Goal: Task Accomplishment & Management: Manage account settings

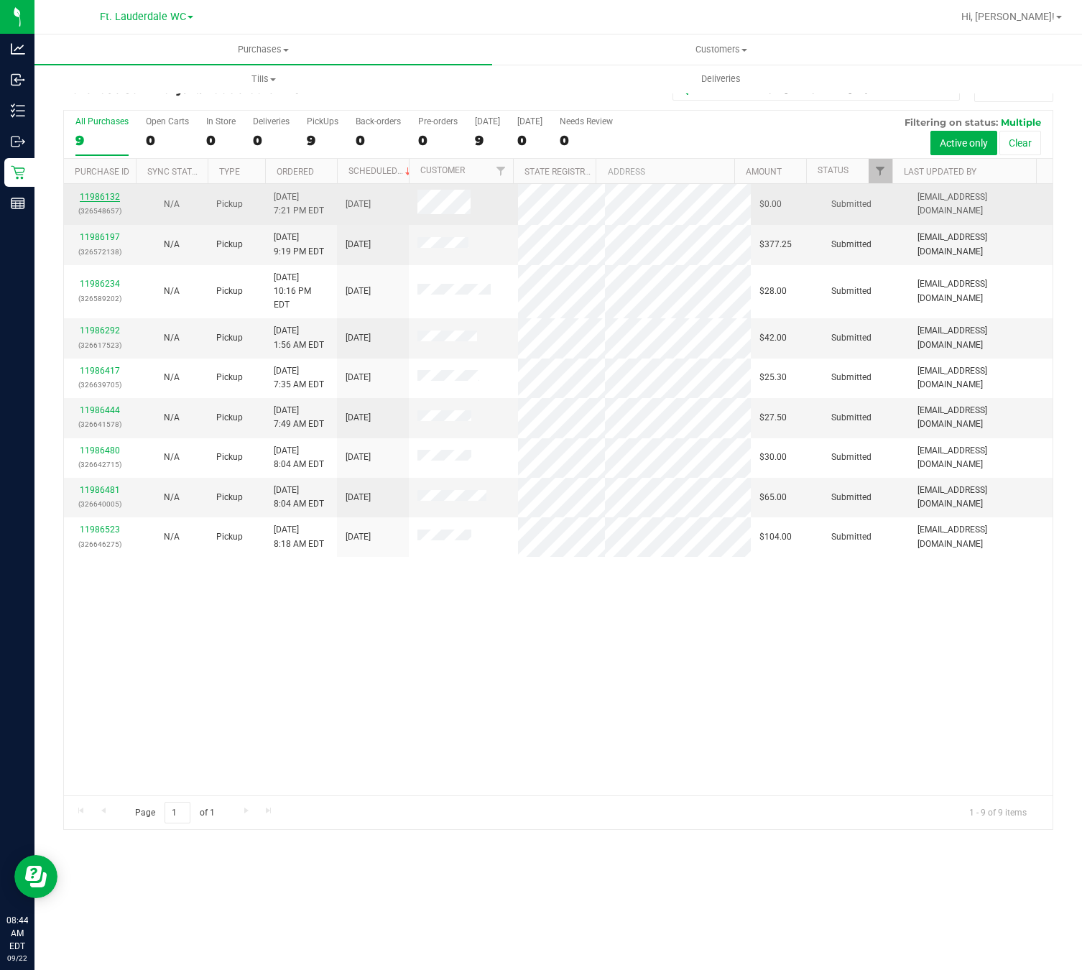
click at [117, 200] on link "11986132" at bounding box center [100, 197] width 40 height 10
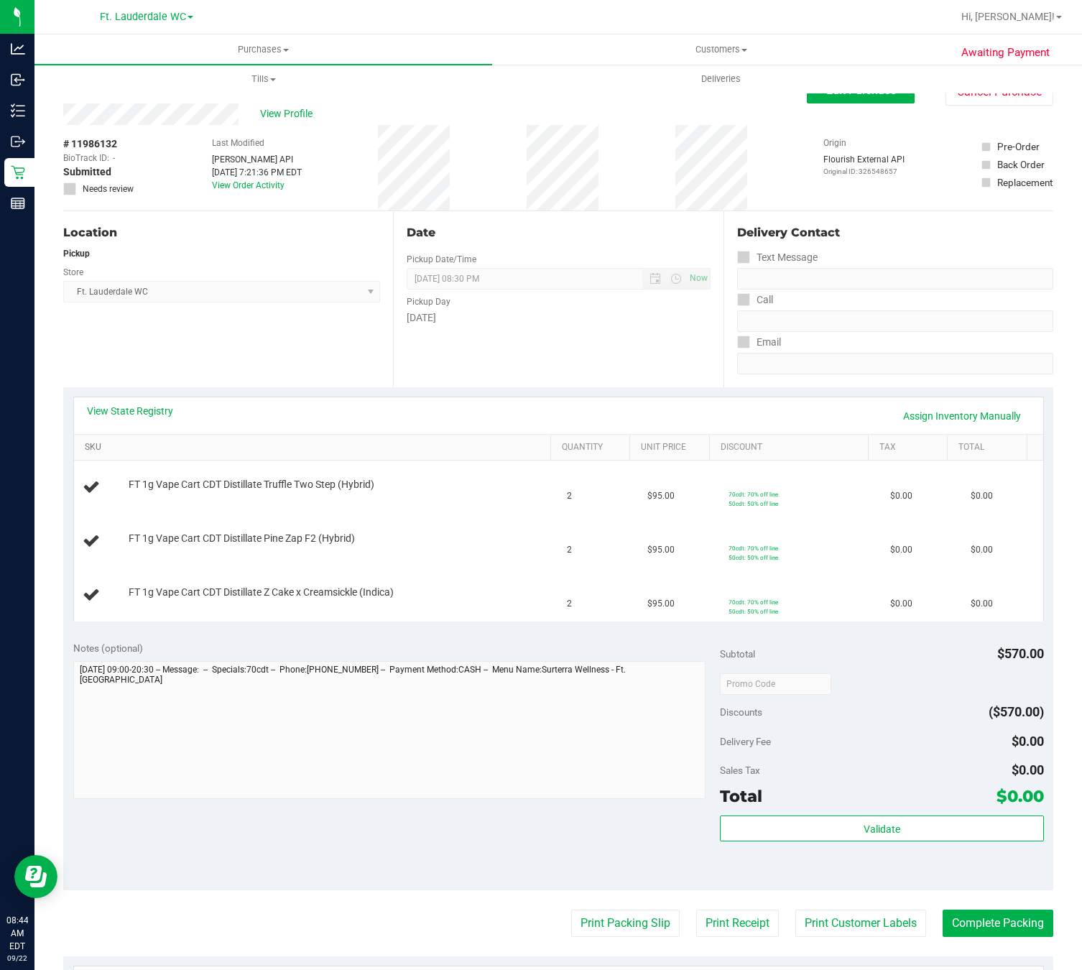
click at [156, 446] on link "SKU" at bounding box center [315, 447] width 460 height 11
click at [147, 418] on link "View State Registry" at bounding box center [130, 411] width 86 height 14
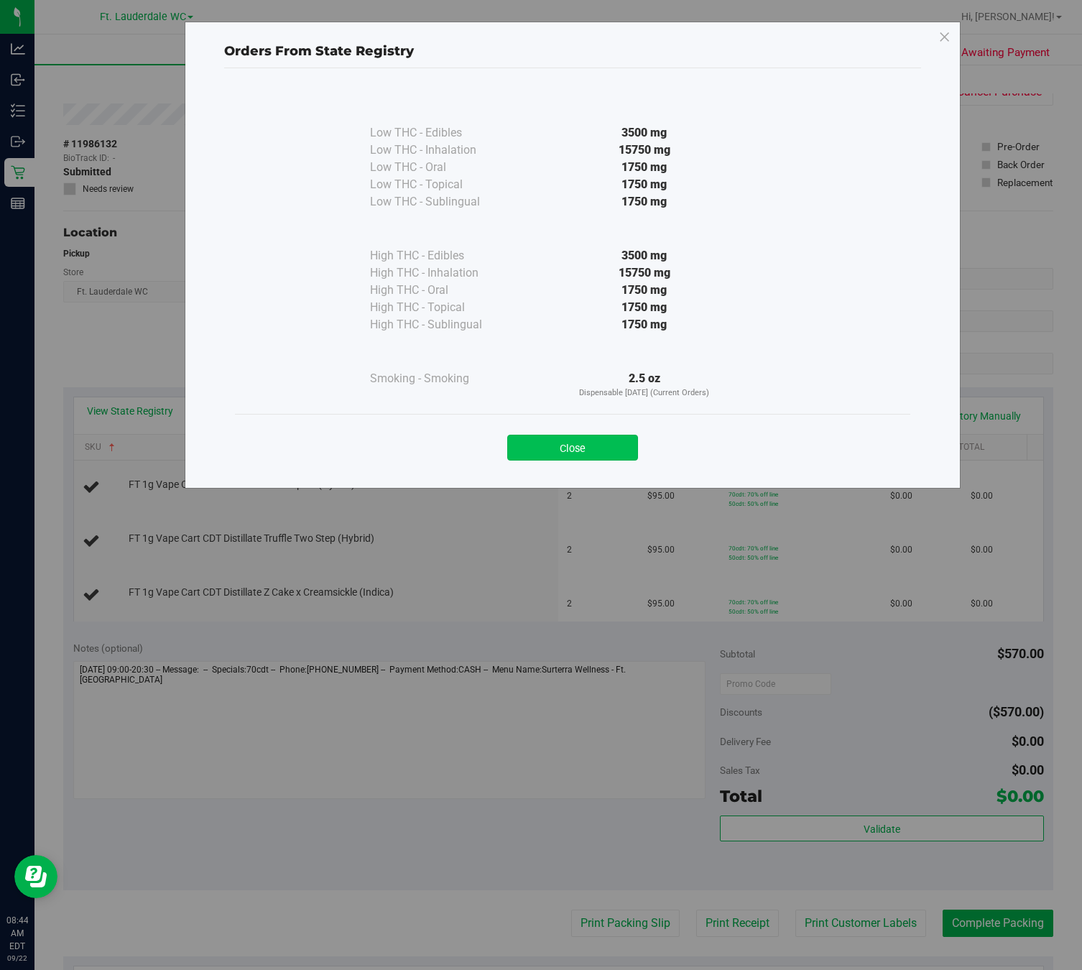
click at [584, 449] on button "Close" at bounding box center [572, 448] width 131 height 26
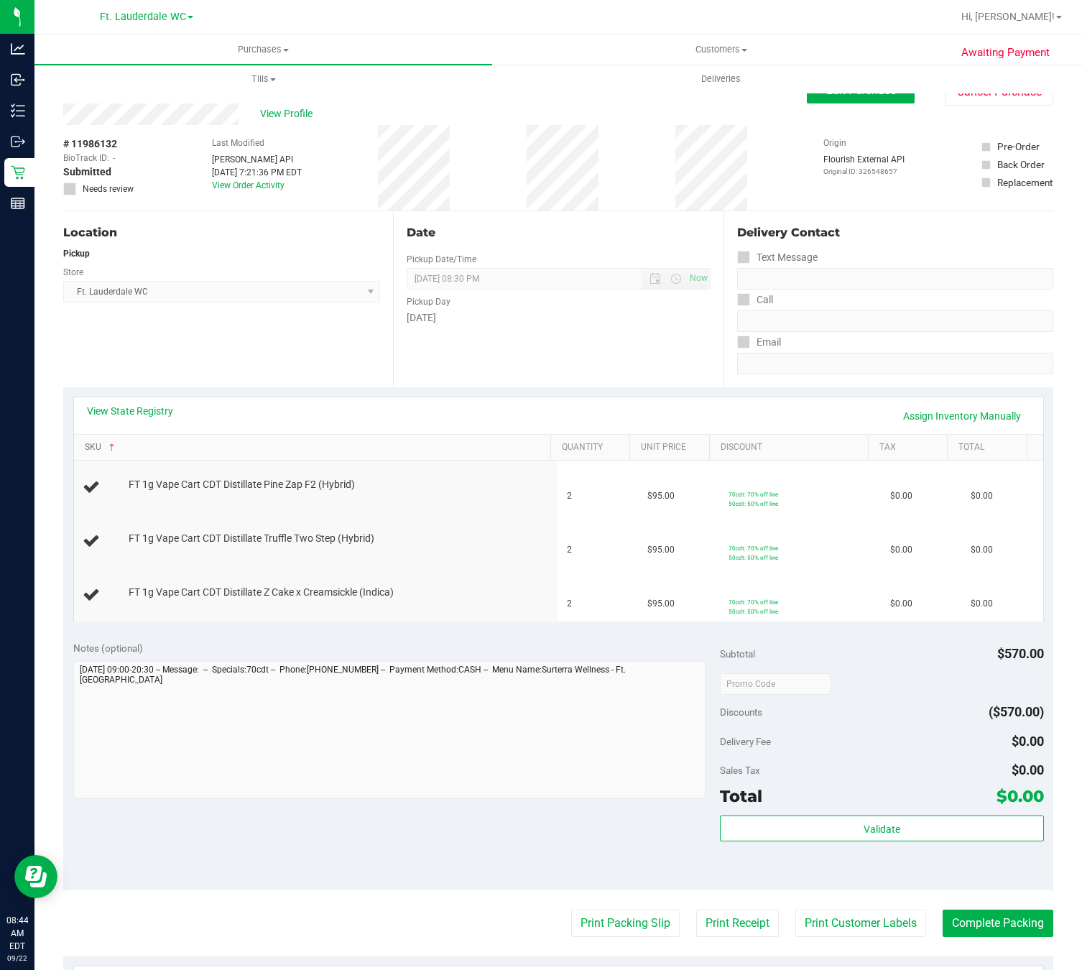
click at [108, 453] on span at bounding box center [111, 447] width 11 height 11
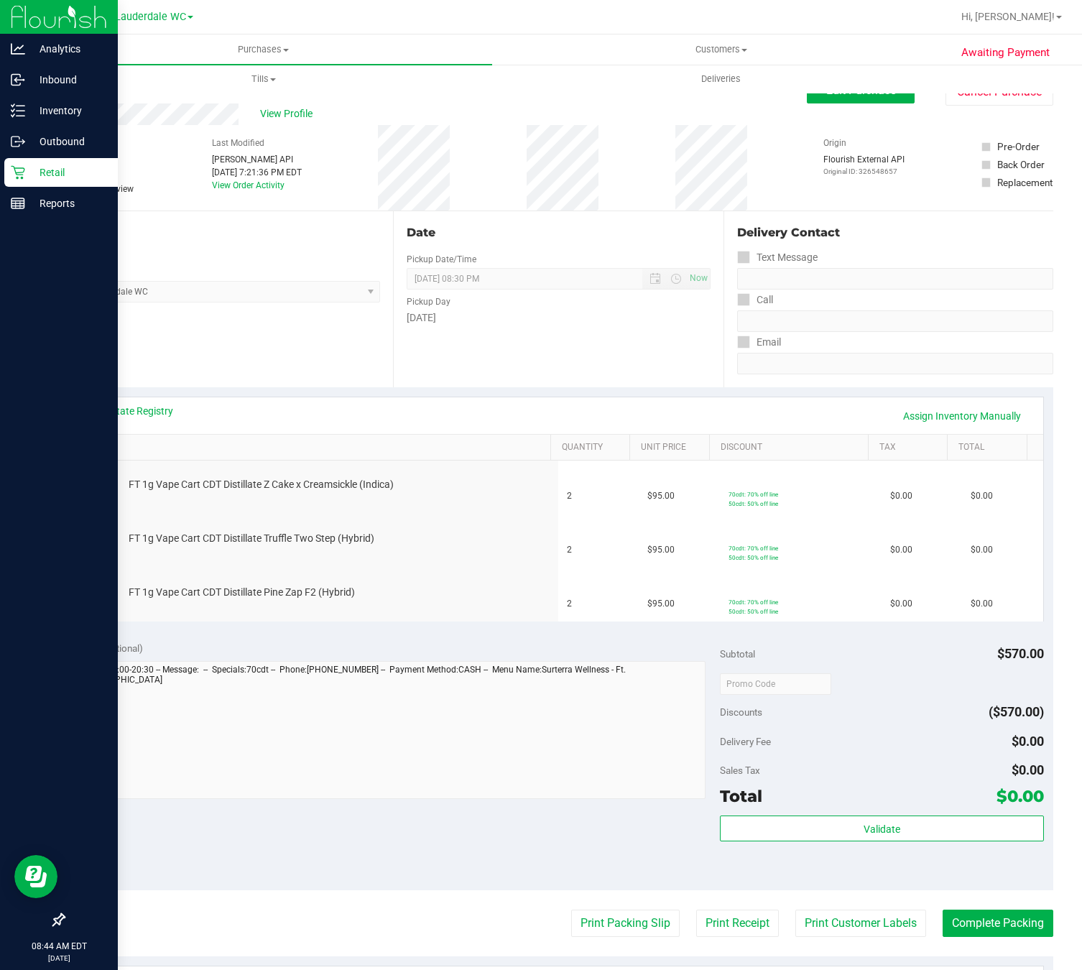
click at [15, 170] on icon at bounding box center [18, 173] width 14 height 14
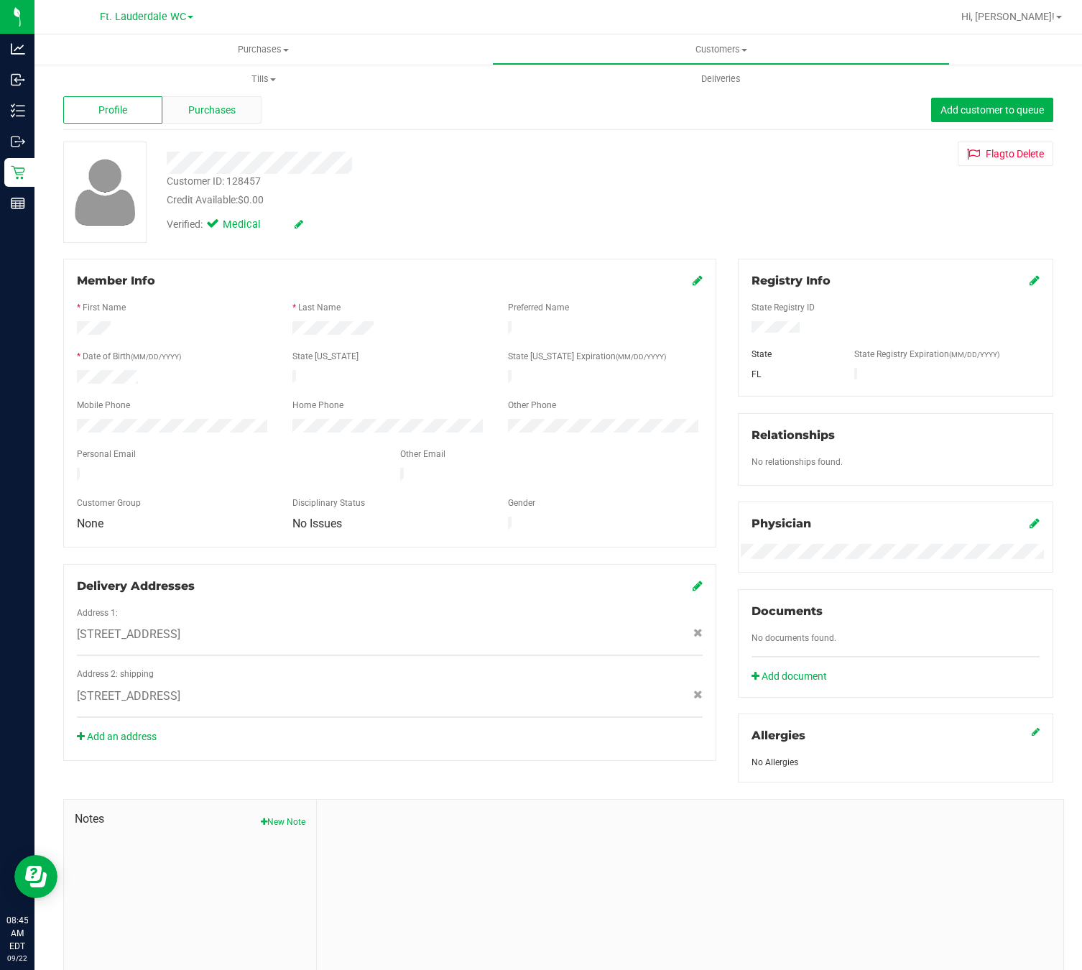
click at [227, 104] on span "Purchases" at bounding box center [211, 110] width 47 height 15
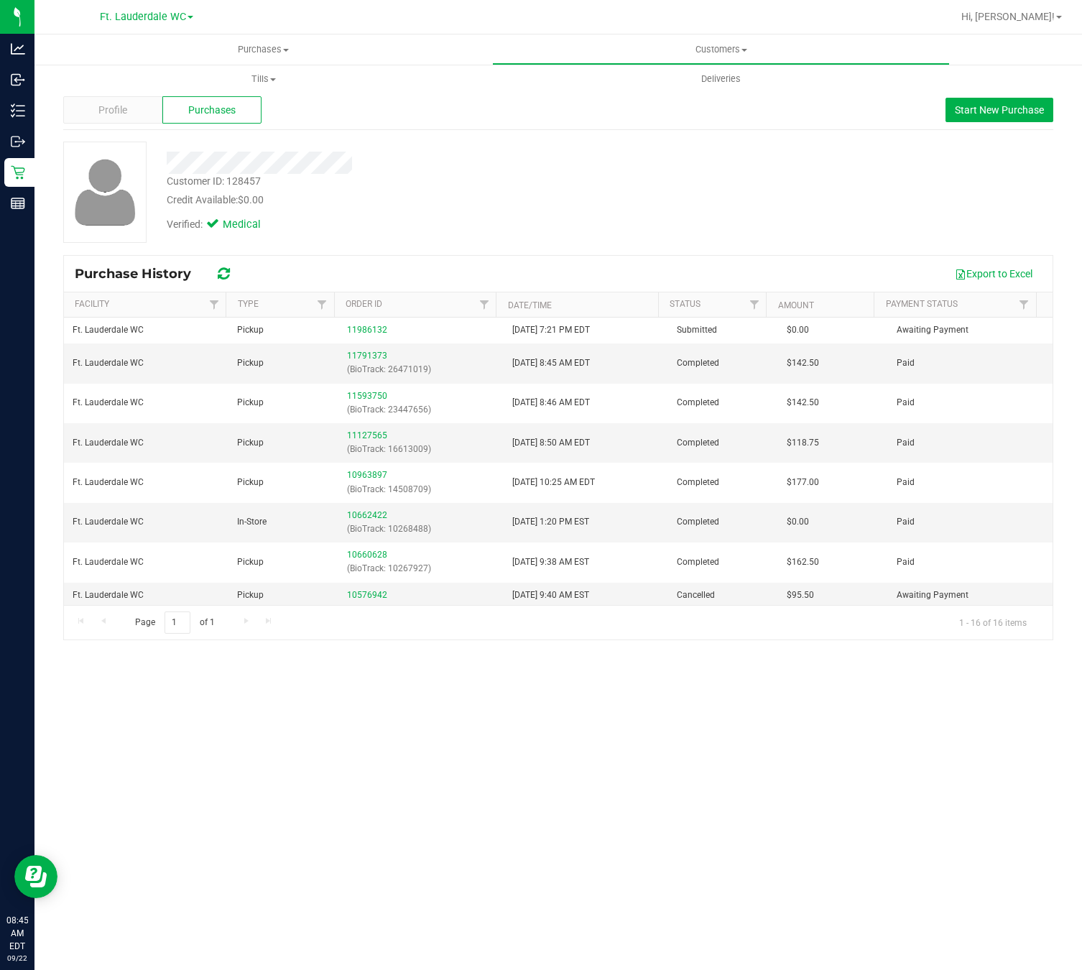
click at [35, 171] on div "Back Profile Purchases Start New Purchase Customer ID: 128457 Credit Available:…" at bounding box center [558, 358] width 1048 height 591
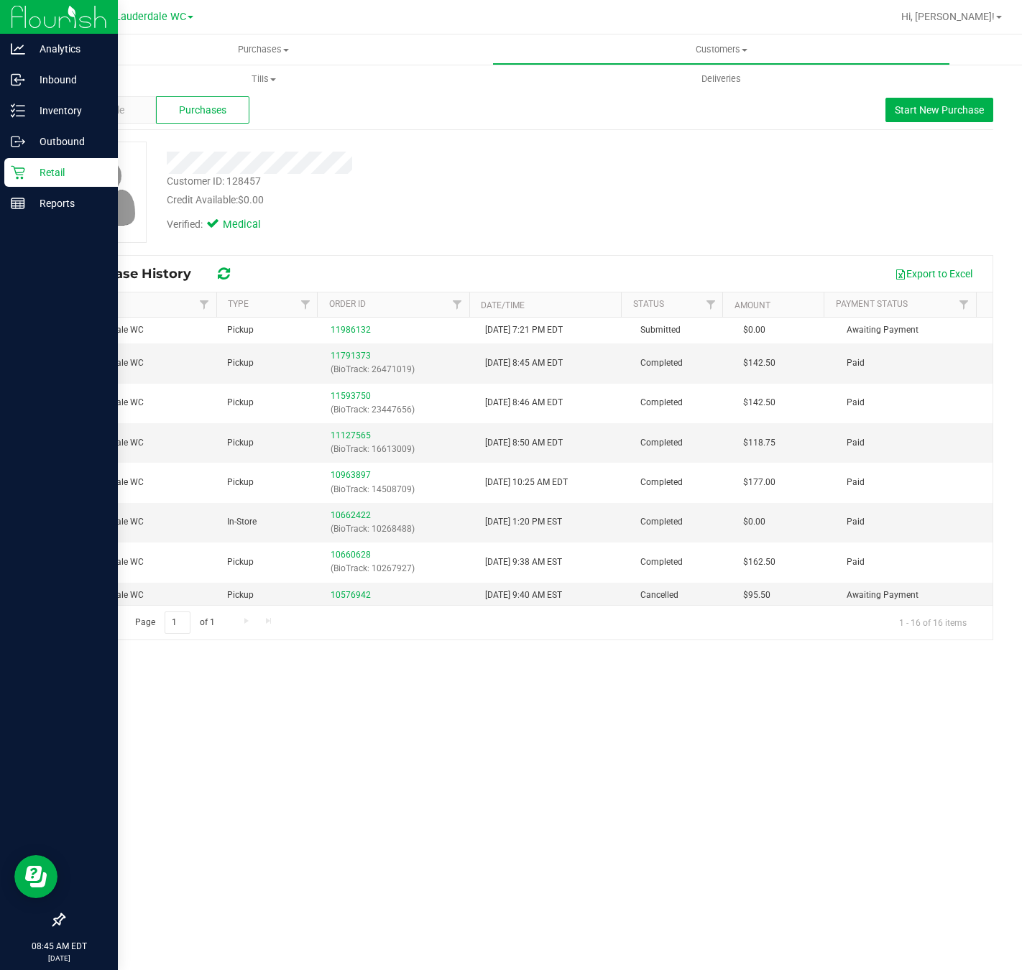
click at [30, 182] on div "Retail" at bounding box center [61, 172] width 114 height 29
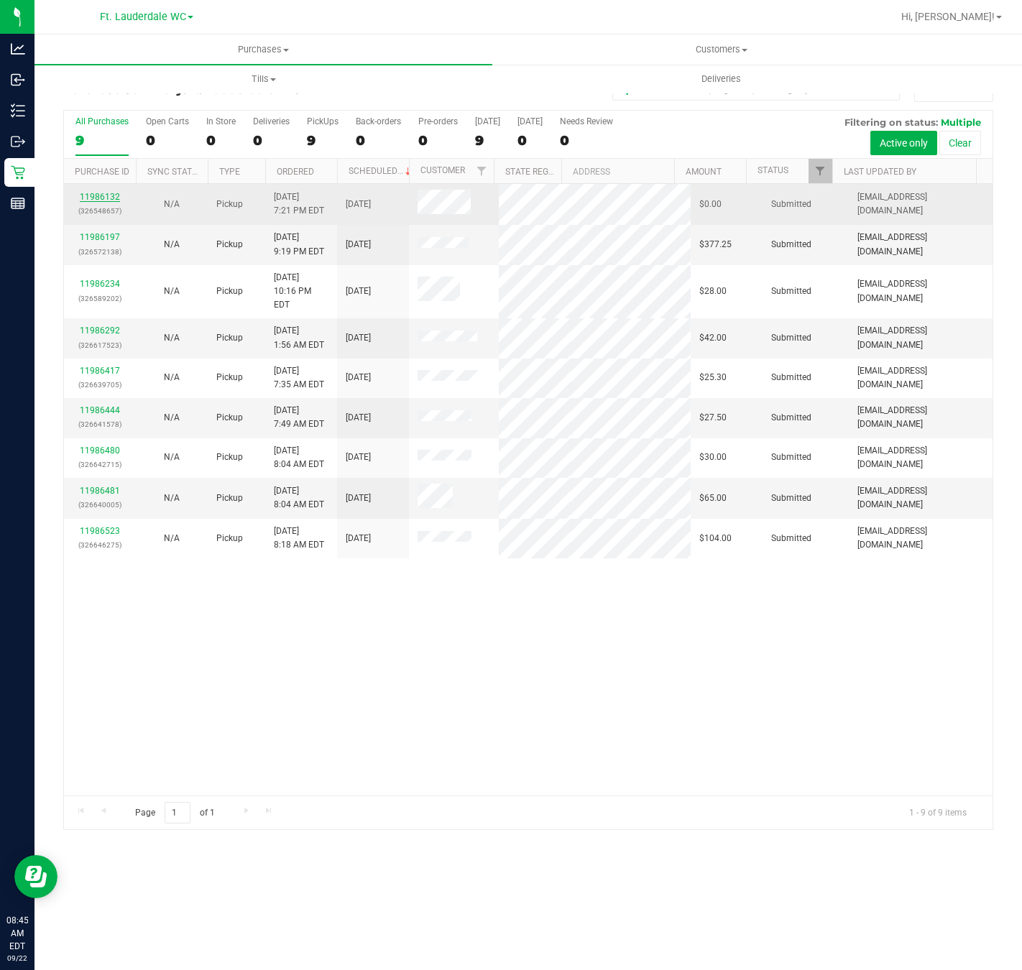
click at [100, 198] on link "11986132" at bounding box center [100, 197] width 40 height 10
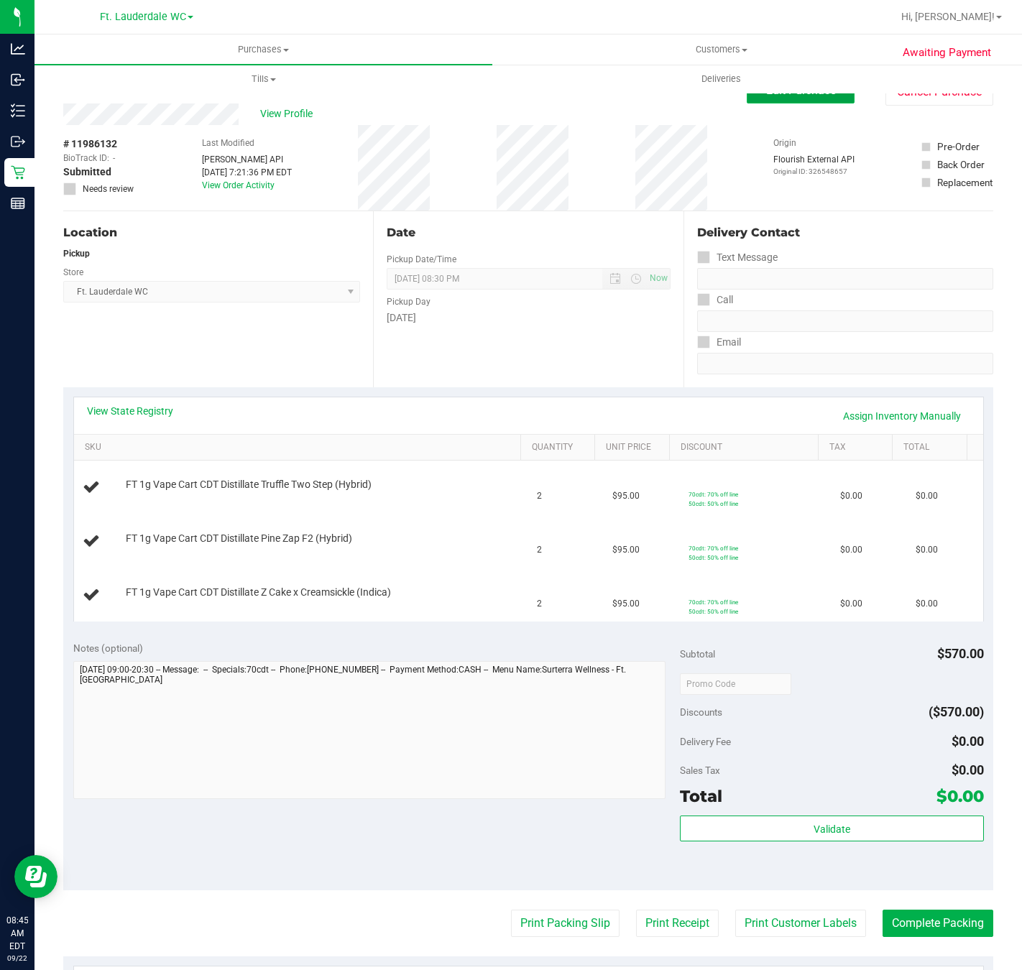
click at [828, 97] on button "Edit Purchase" at bounding box center [801, 91] width 108 height 26
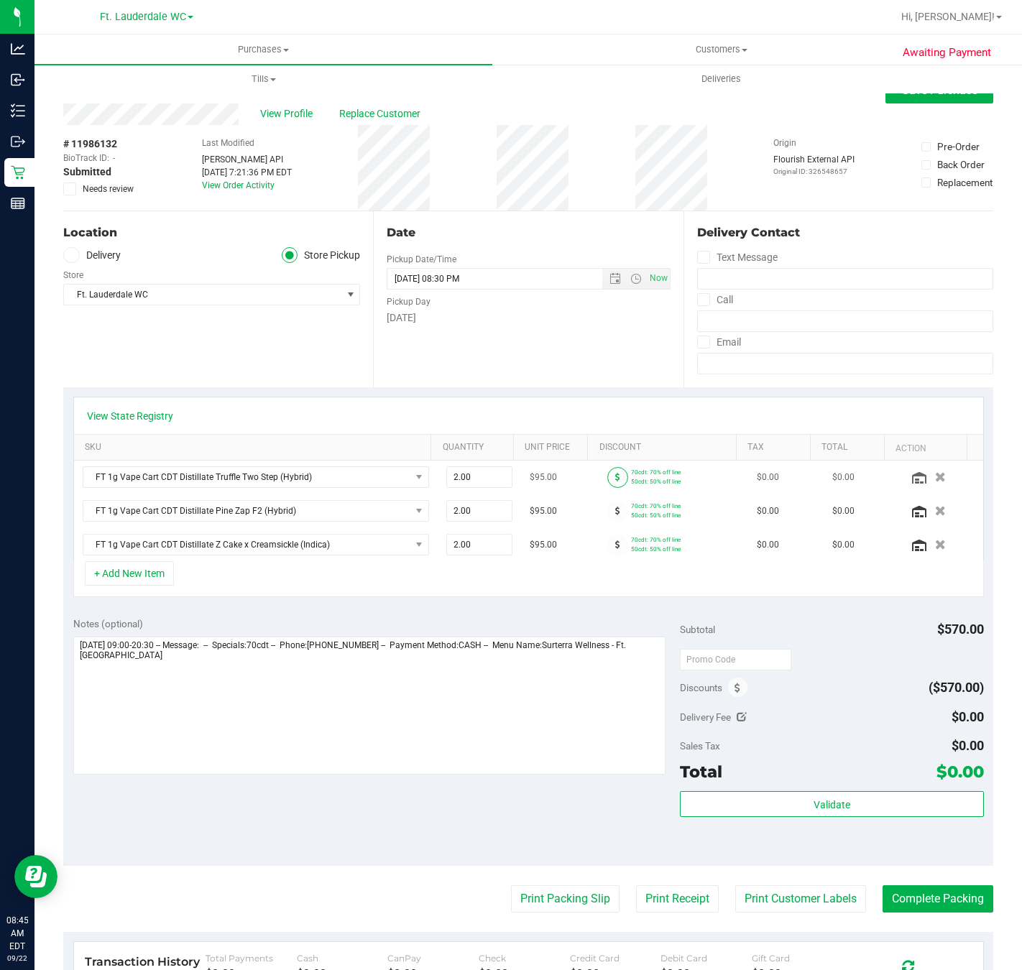
click at [607, 481] on span at bounding box center [617, 477] width 21 height 21
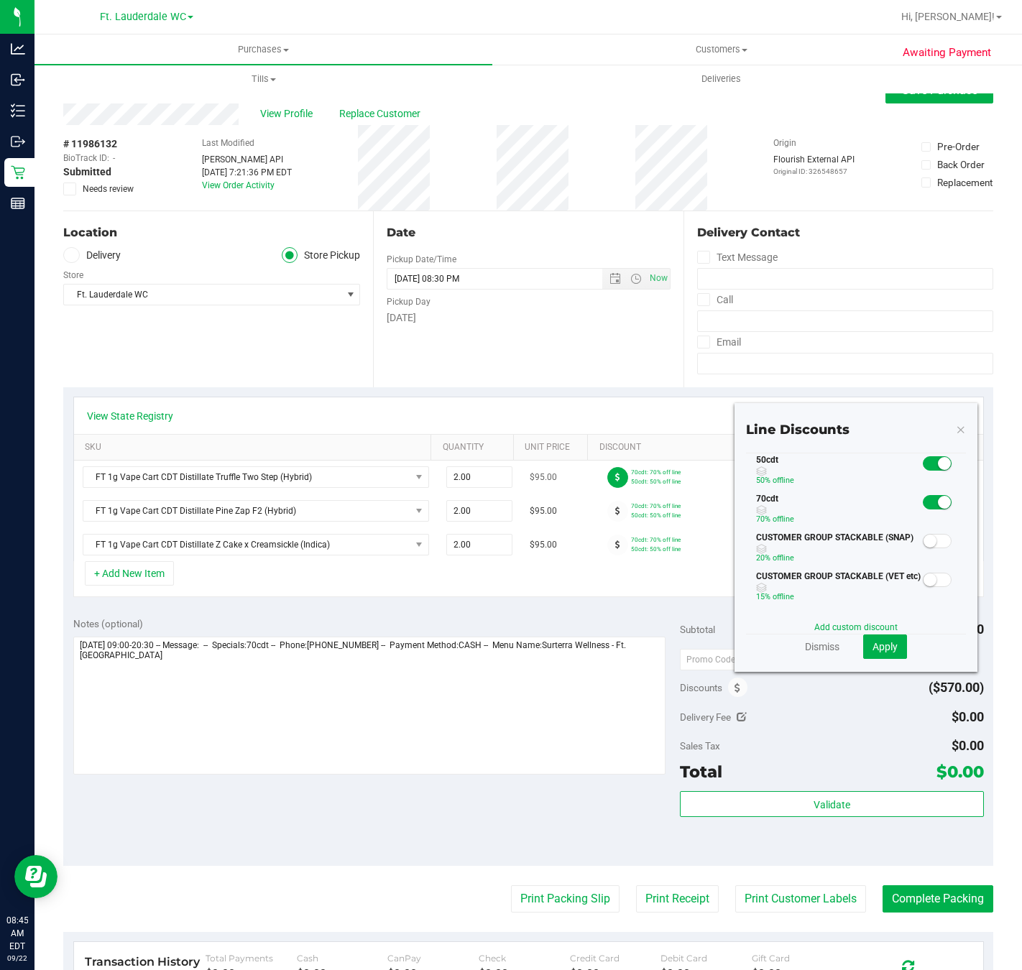
click at [607, 481] on span at bounding box center [617, 477] width 21 height 21
click at [938, 509] on small at bounding box center [944, 502] width 13 height 13
click at [872, 652] on span "Apply" at bounding box center [884, 646] width 25 height 11
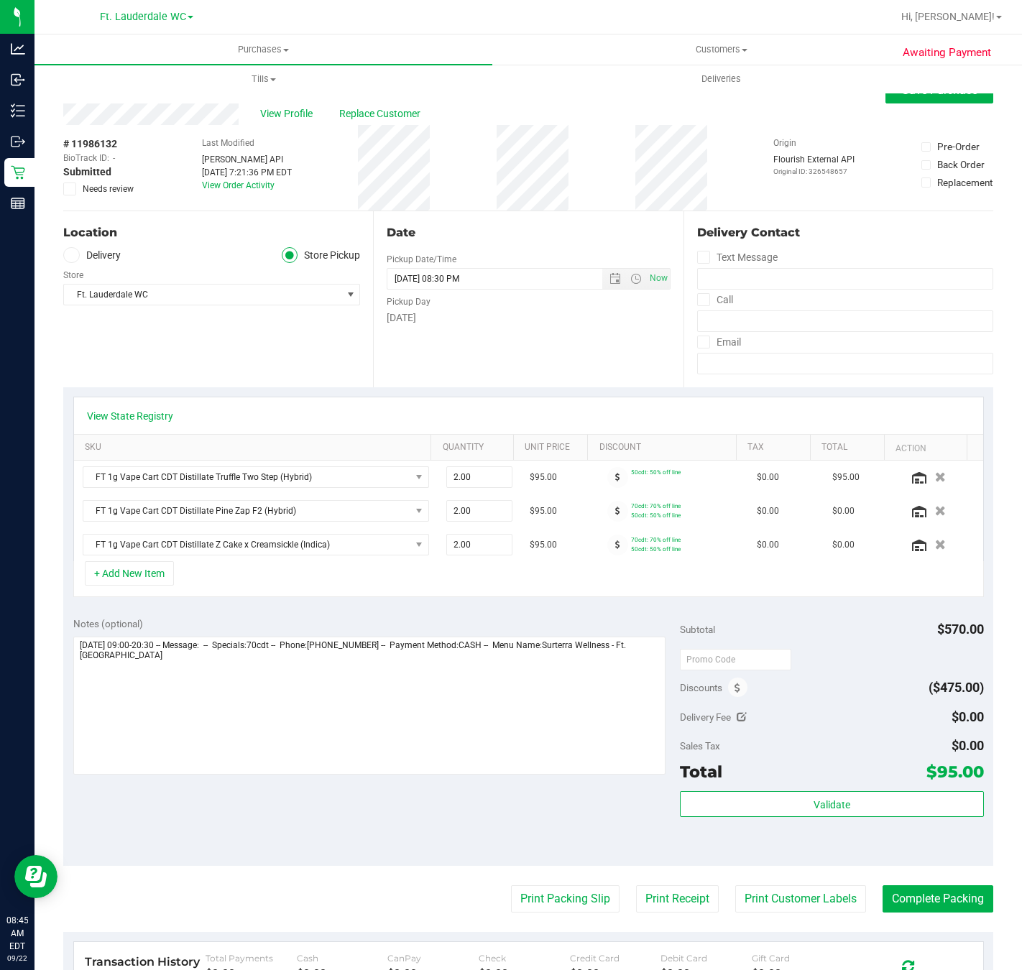
click at [607, 512] on span at bounding box center [617, 511] width 21 height 21
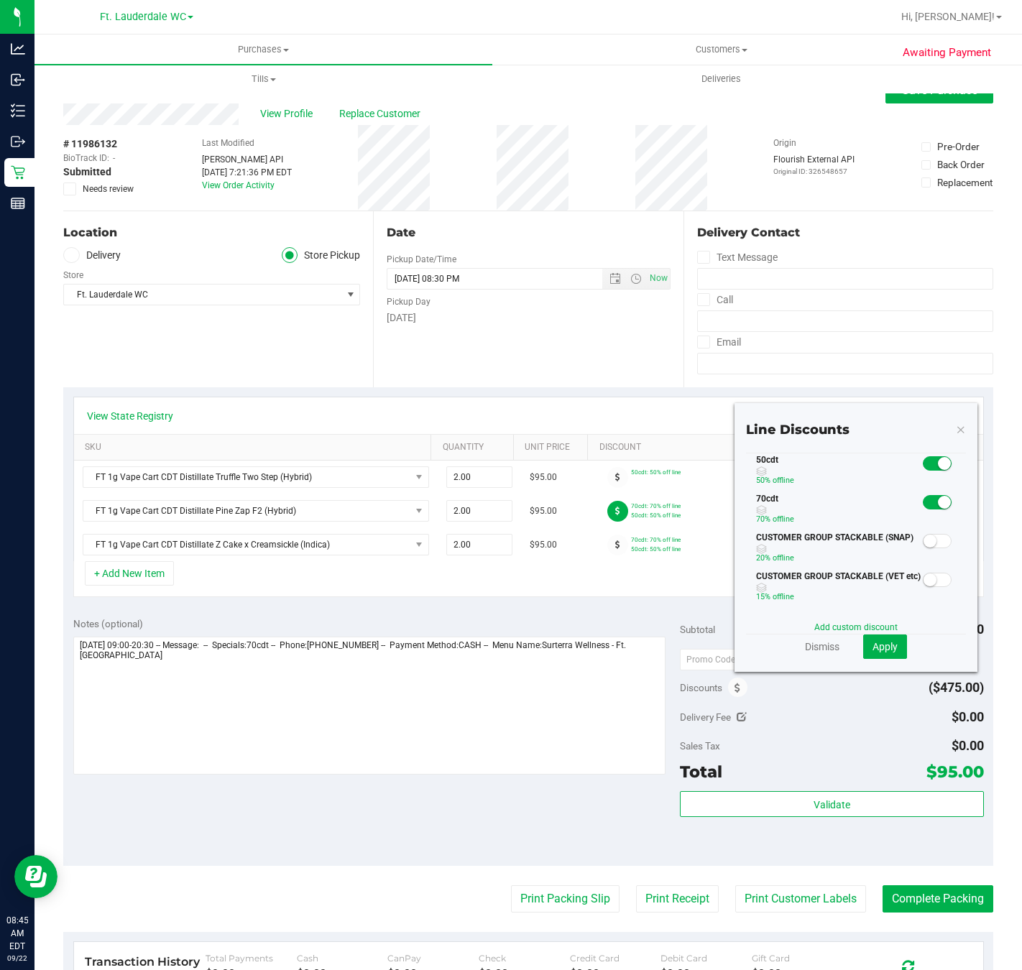
click at [938, 509] on small at bounding box center [944, 502] width 13 height 13
click at [863, 645] on button "Apply" at bounding box center [885, 646] width 44 height 24
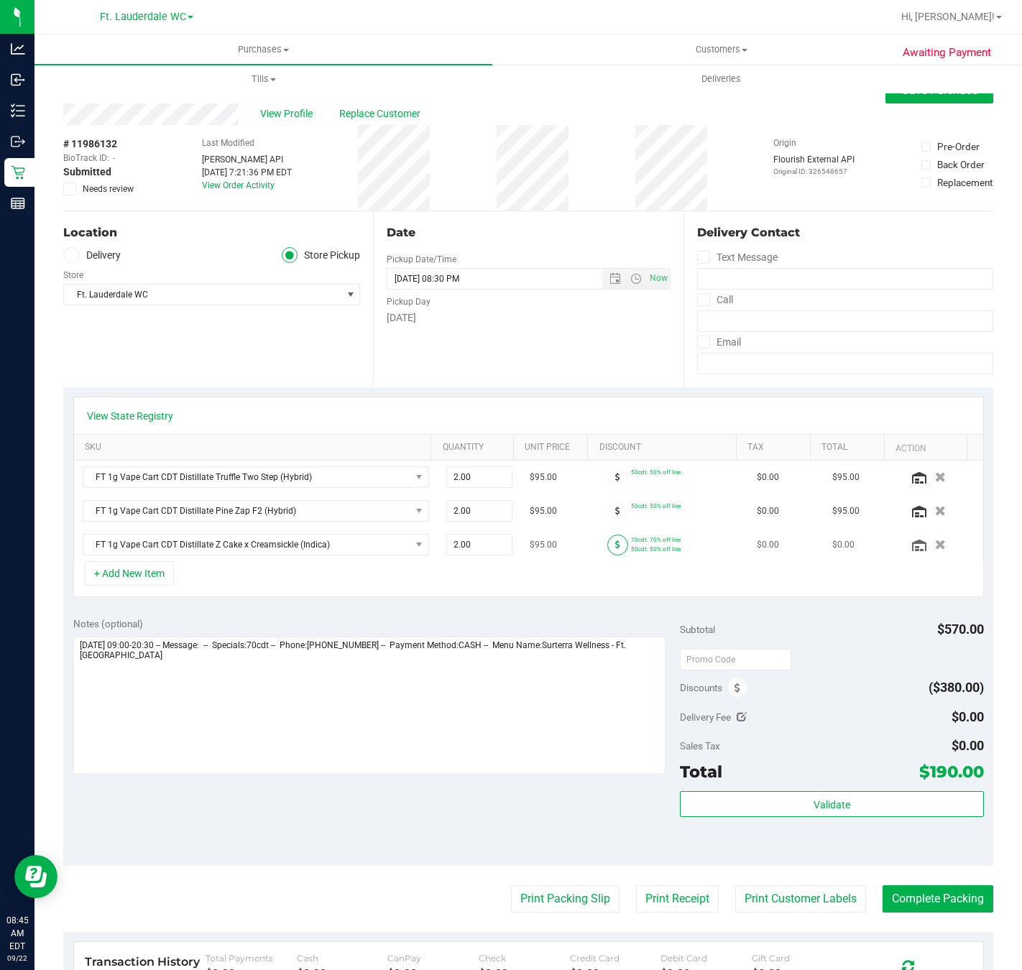
click at [607, 545] on span at bounding box center [617, 545] width 21 height 21
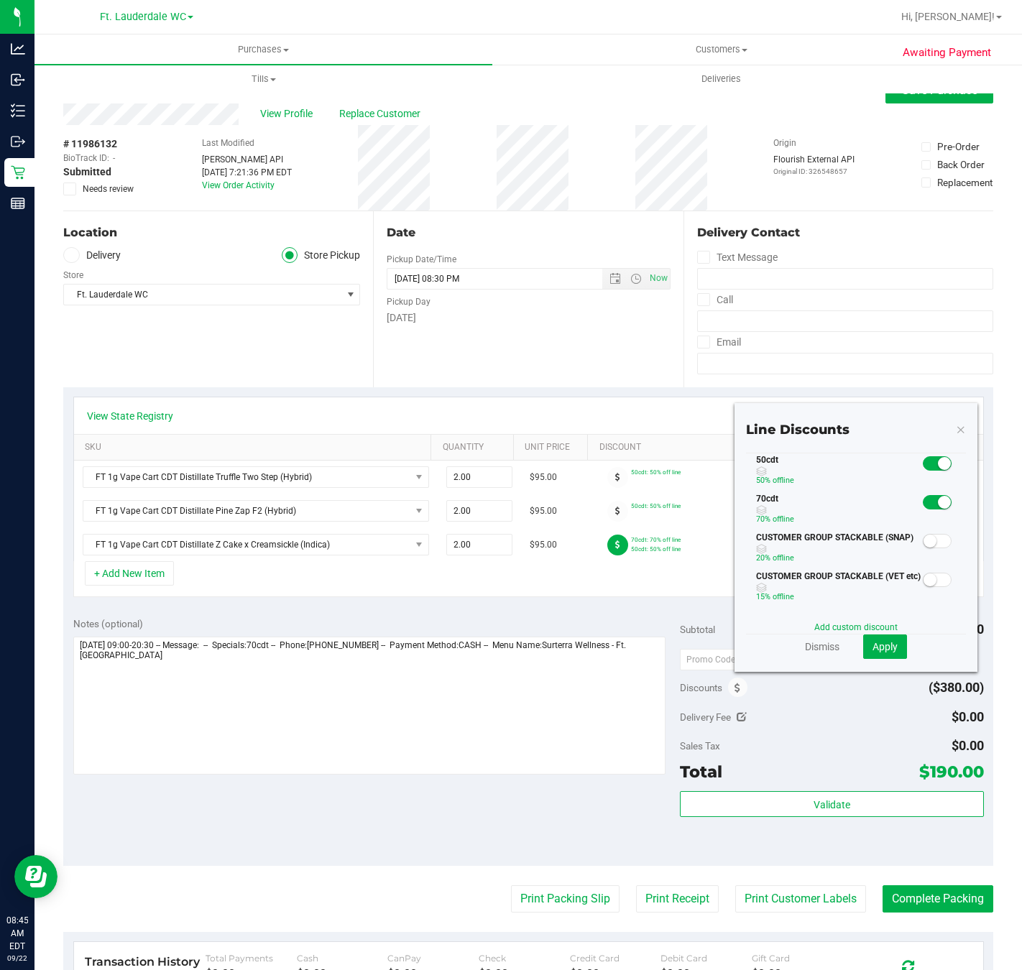
click at [938, 509] on small at bounding box center [944, 502] width 13 height 13
click at [884, 658] on button "Apply" at bounding box center [885, 646] width 44 height 24
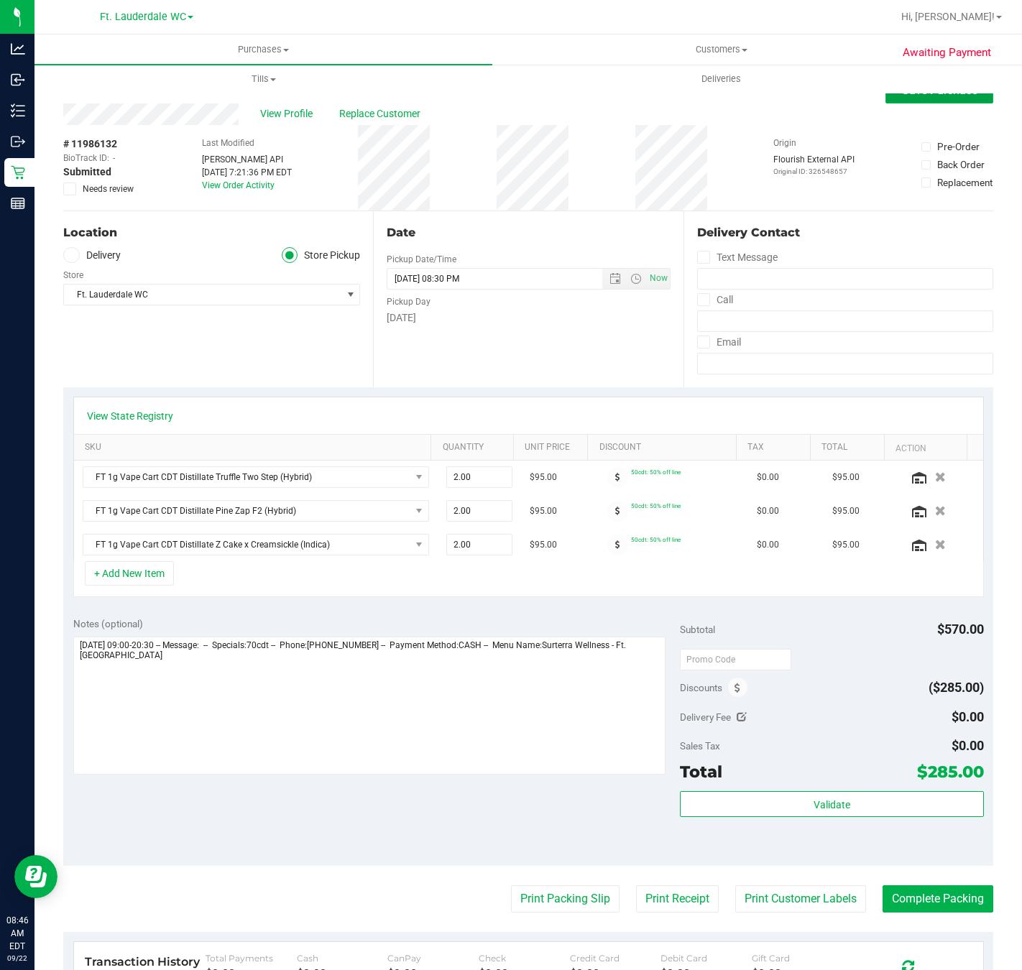
click at [923, 99] on button "Save Purchase" at bounding box center [939, 91] width 108 height 26
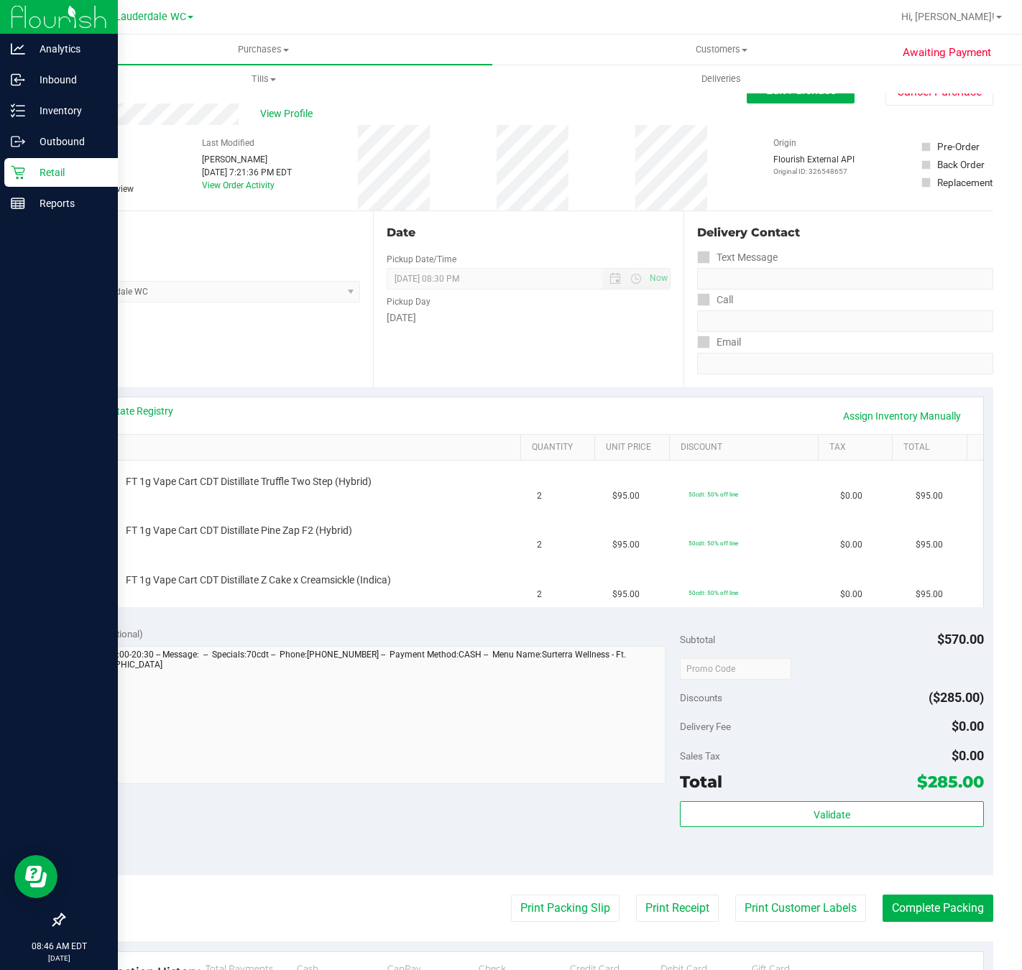
click at [22, 182] on div "Retail" at bounding box center [61, 172] width 114 height 29
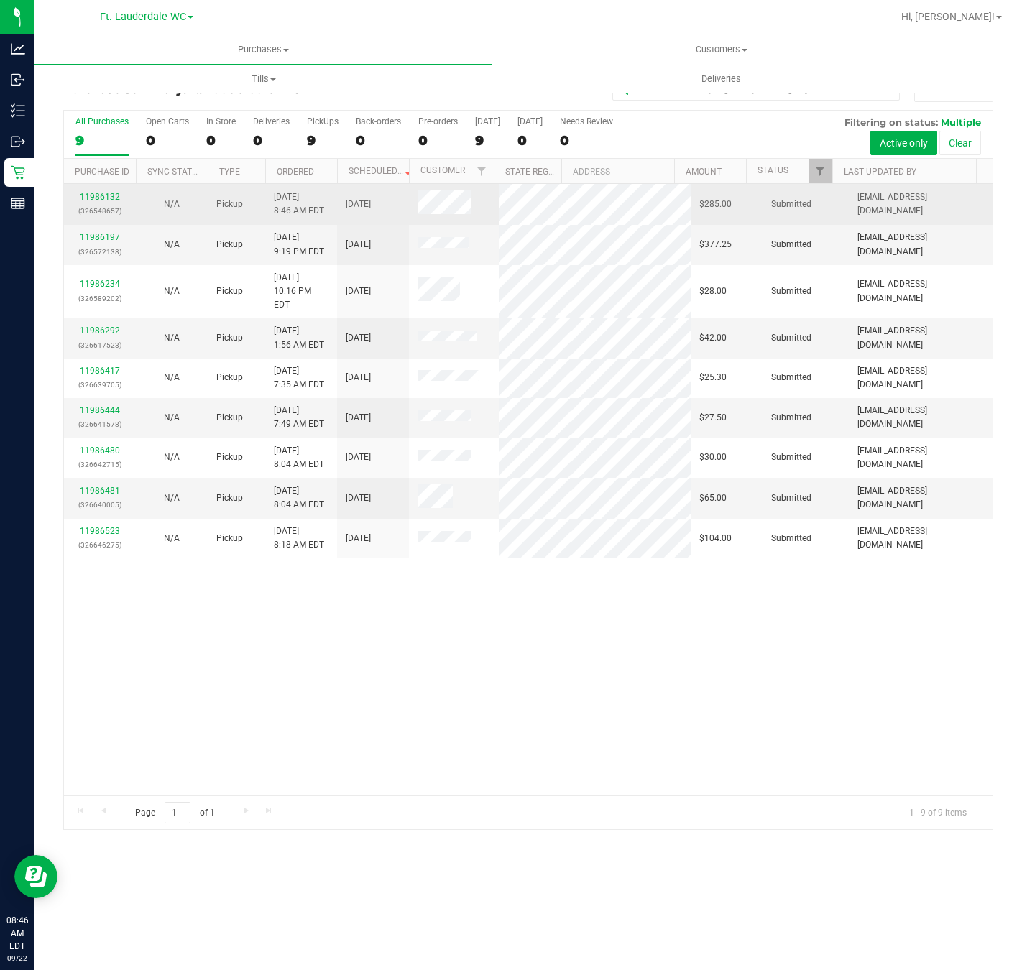
click at [116, 190] on div "11986132 (326548657)" at bounding box center [100, 203] width 55 height 27
click at [112, 199] on link "11986132" at bounding box center [100, 197] width 40 height 10
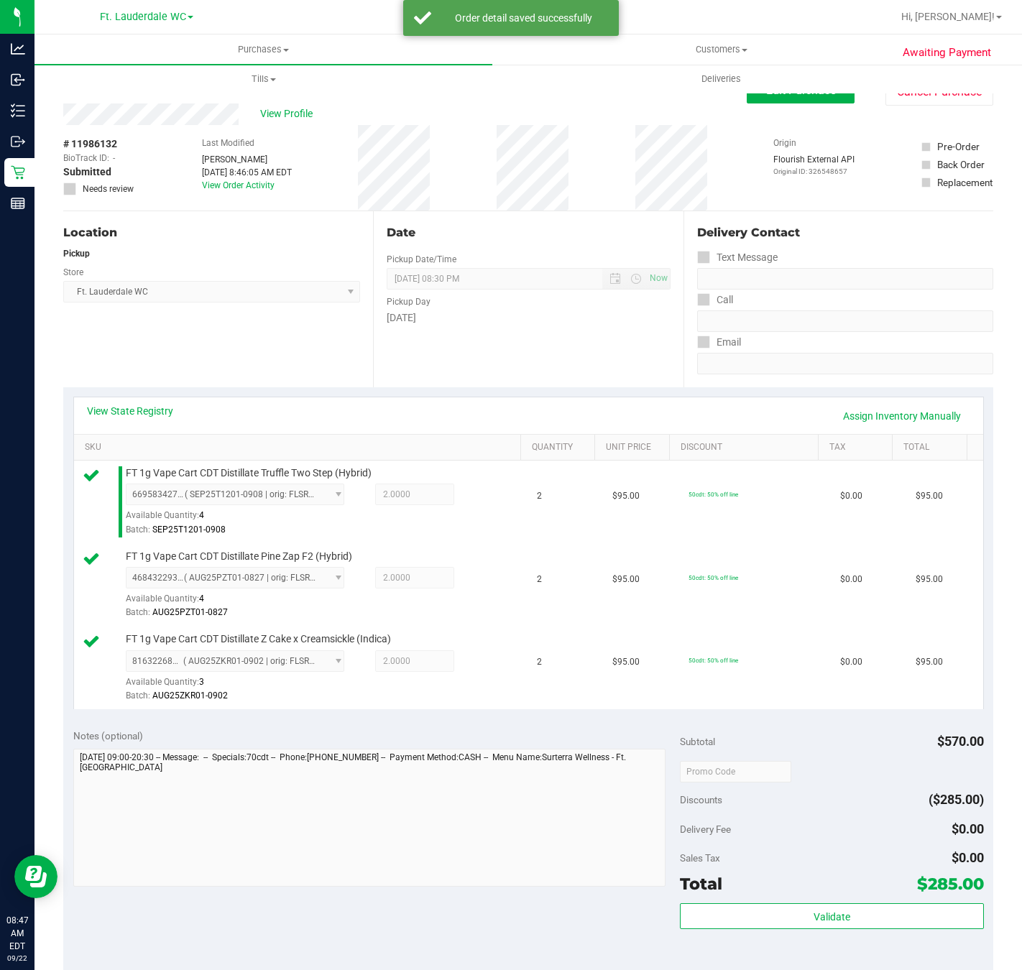
scroll to position [200, 0]
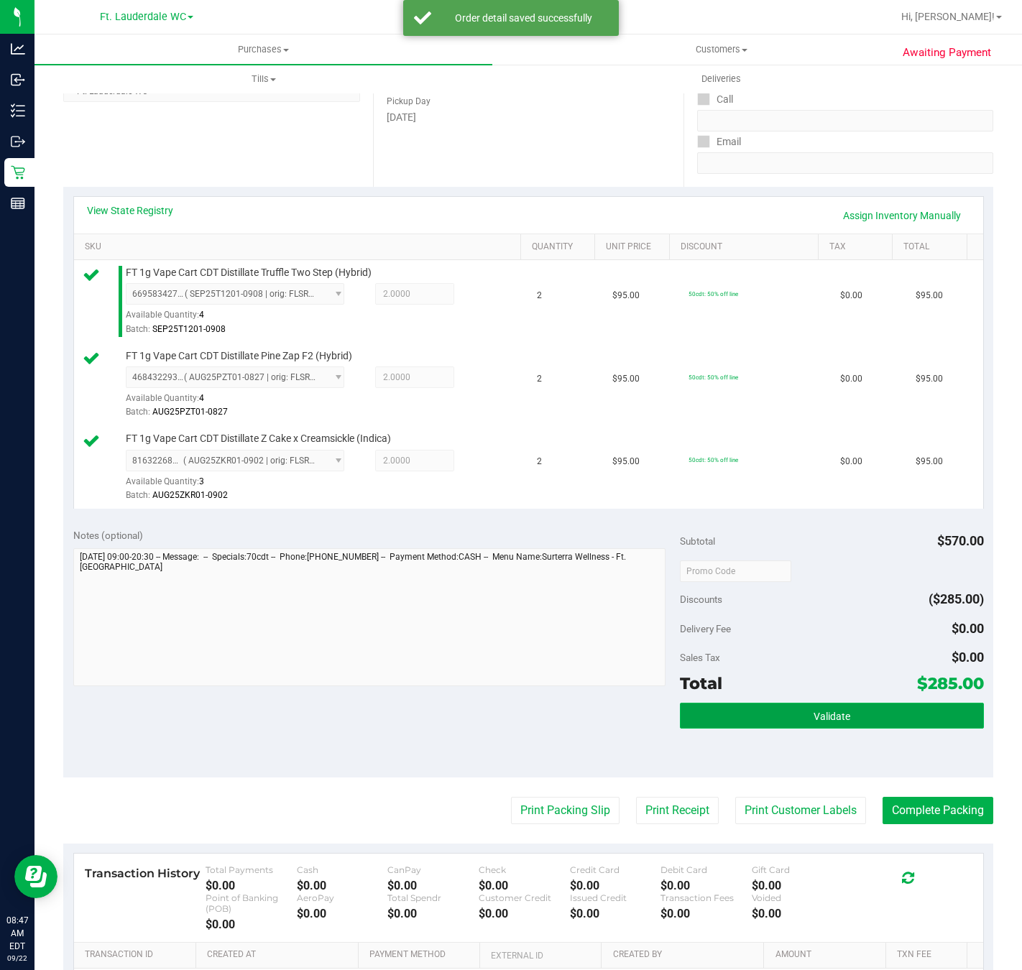
click at [856, 729] on button "Validate" at bounding box center [831, 716] width 303 height 26
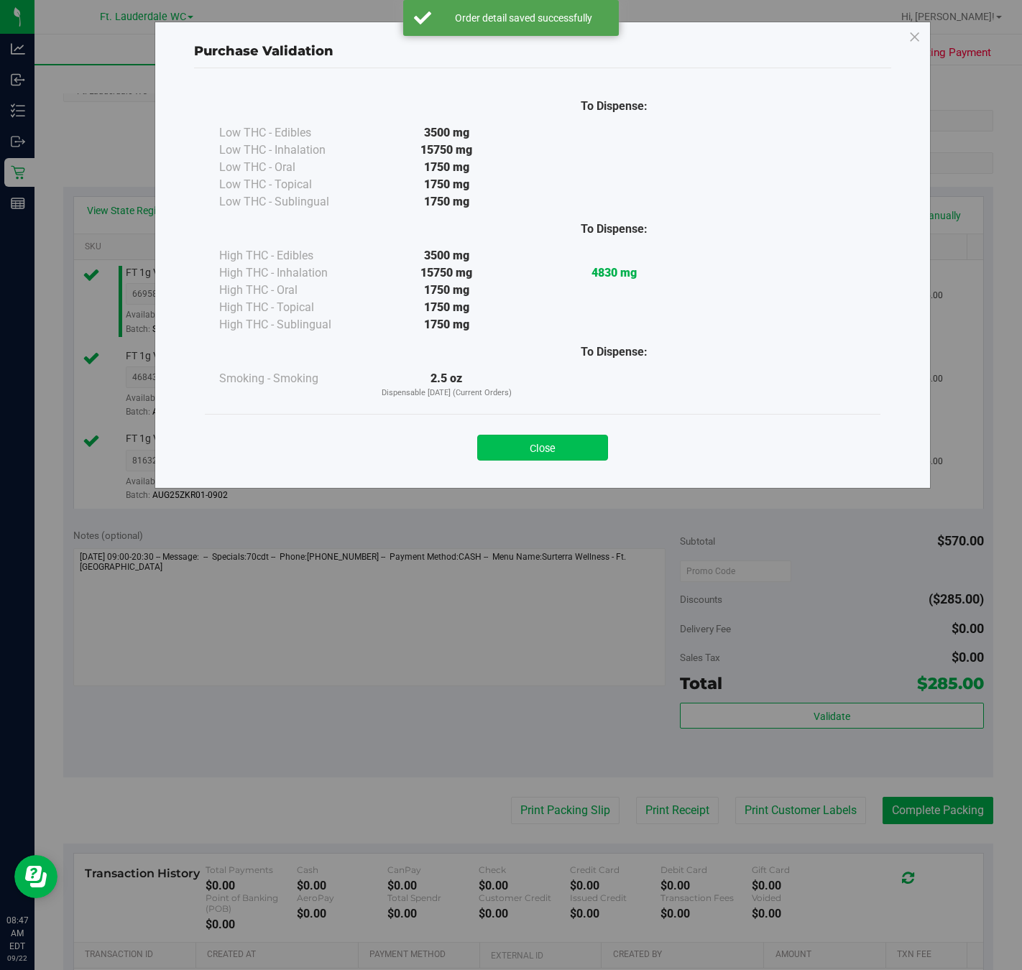
click at [570, 456] on button "Close" at bounding box center [542, 448] width 131 height 26
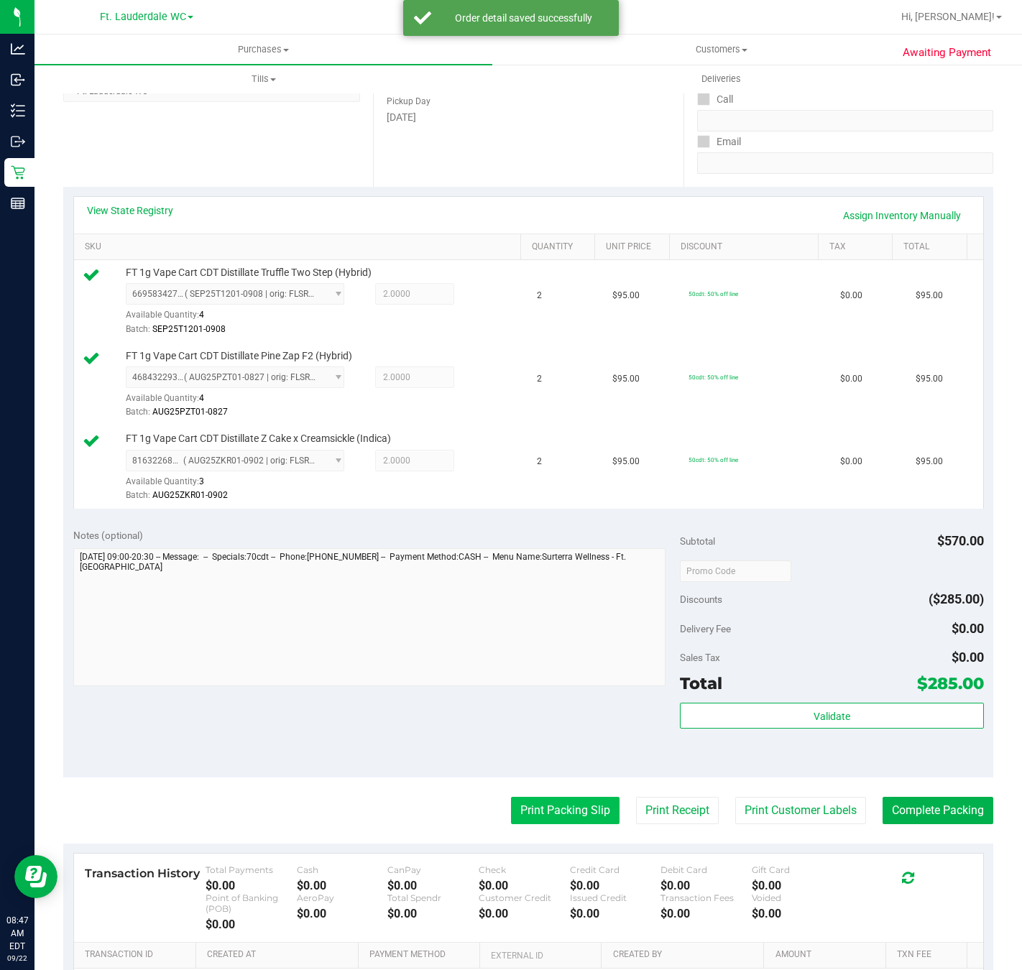
click at [550, 810] on button "Print Packing Slip" at bounding box center [565, 810] width 108 height 27
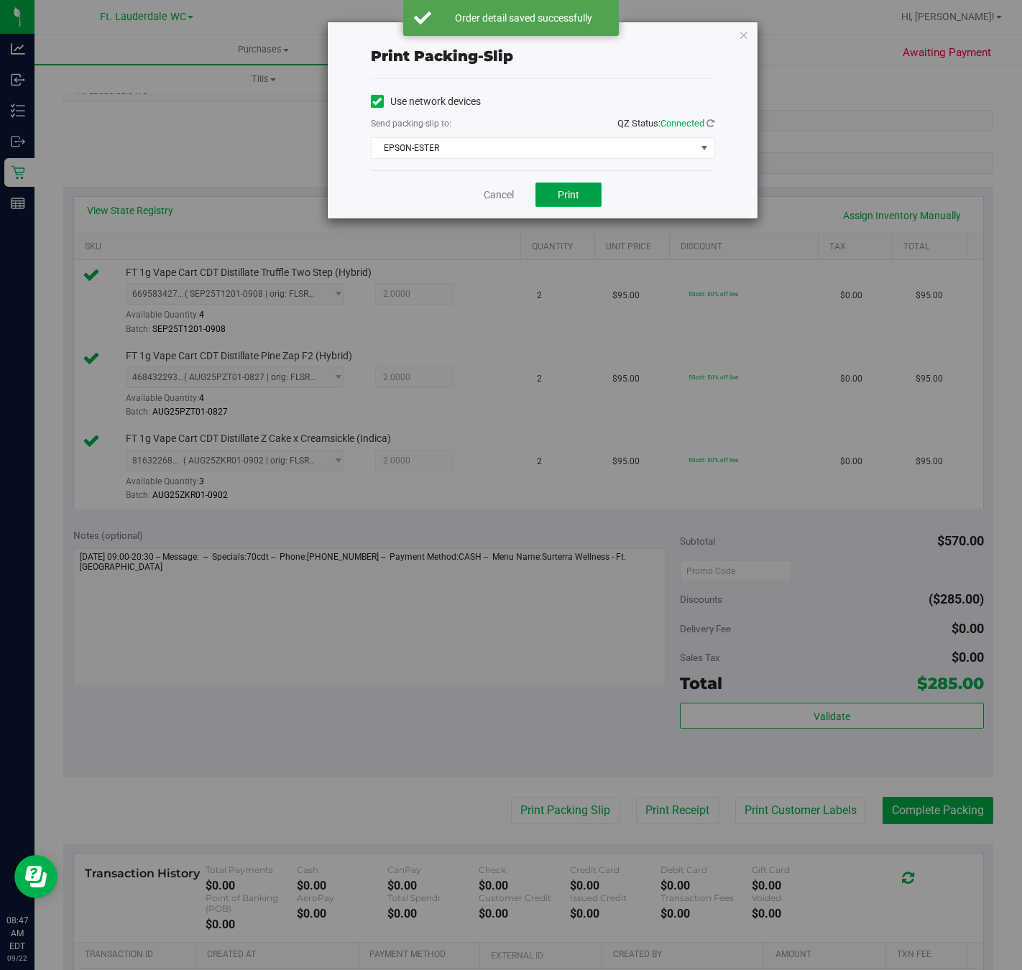
click at [570, 188] on button "Print" at bounding box center [568, 194] width 66 height 24
click at [747, 26] on icon "button" at bounding box center [744, 34] width 10 height 17
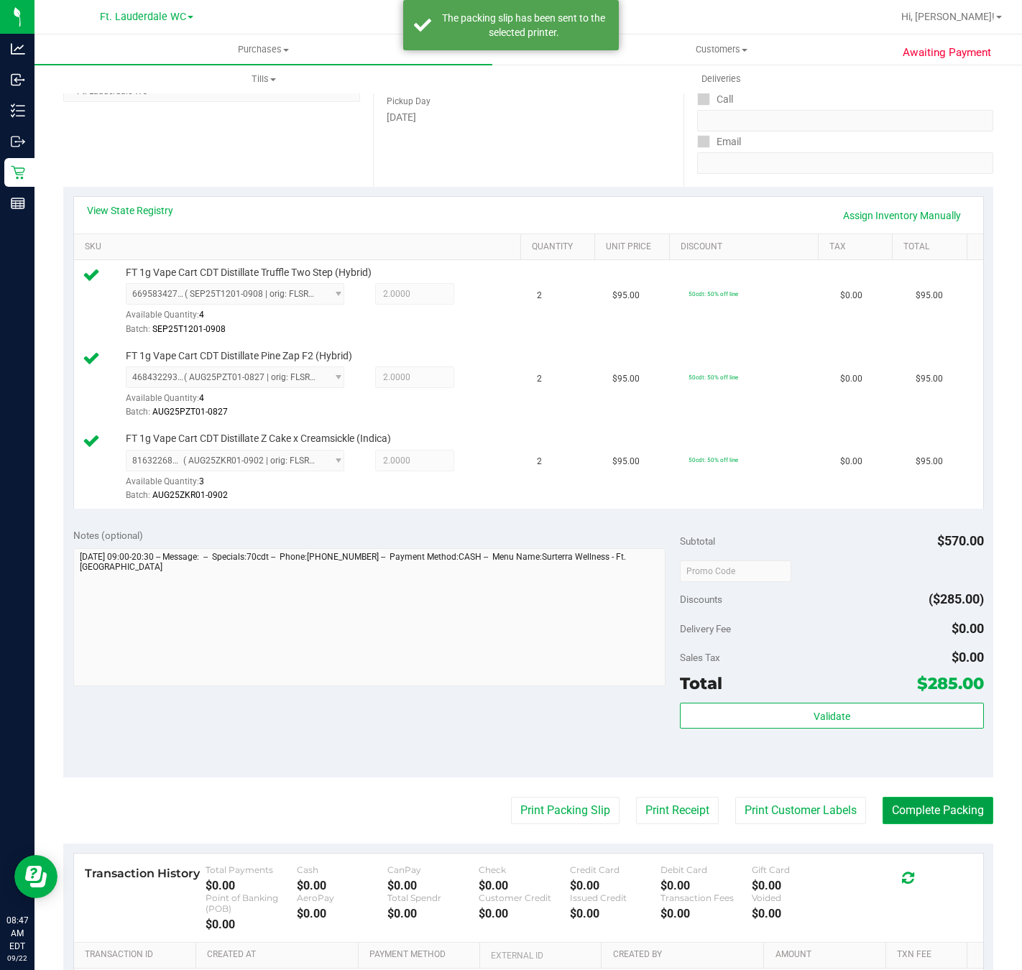
click at [936, 819] on button "Complete Packing" at bounding box center [937, 810] width 111 height 27
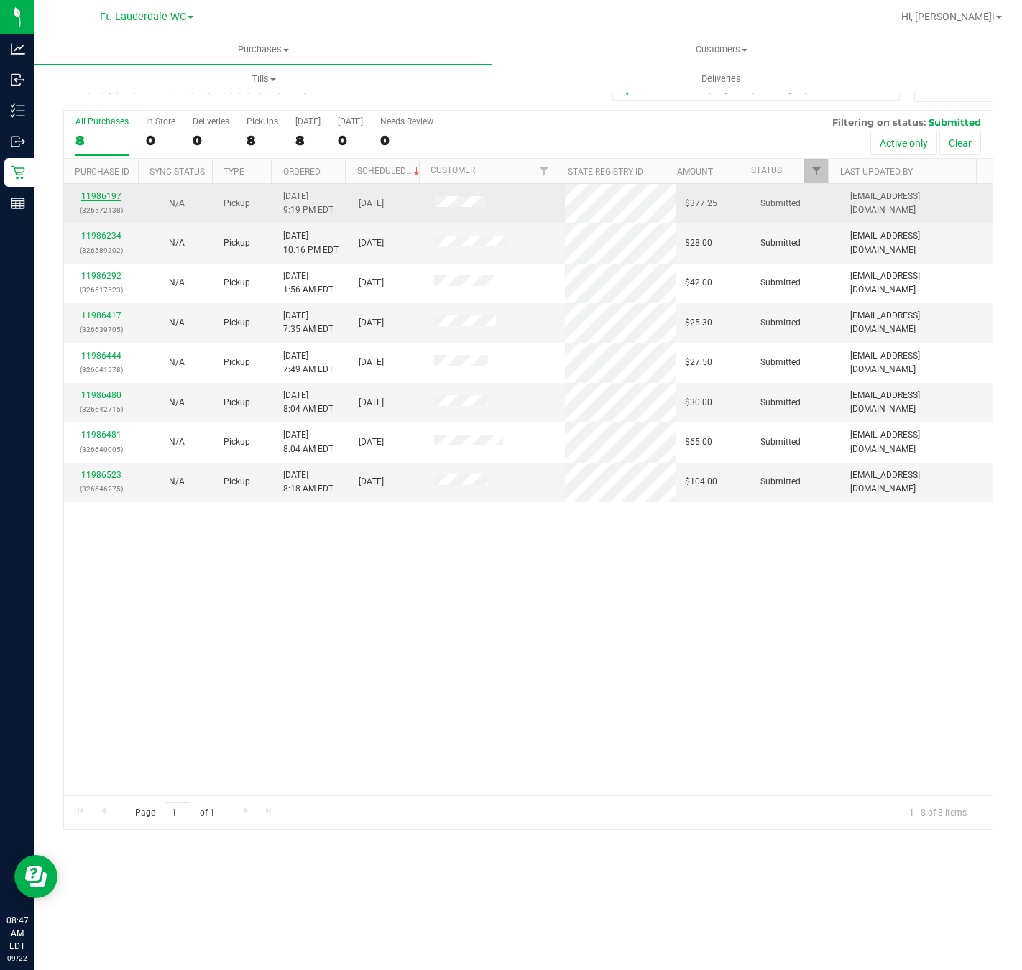
click at [112, 197] on link "11986197" at bounding box center [101, 196] width 40 height 10
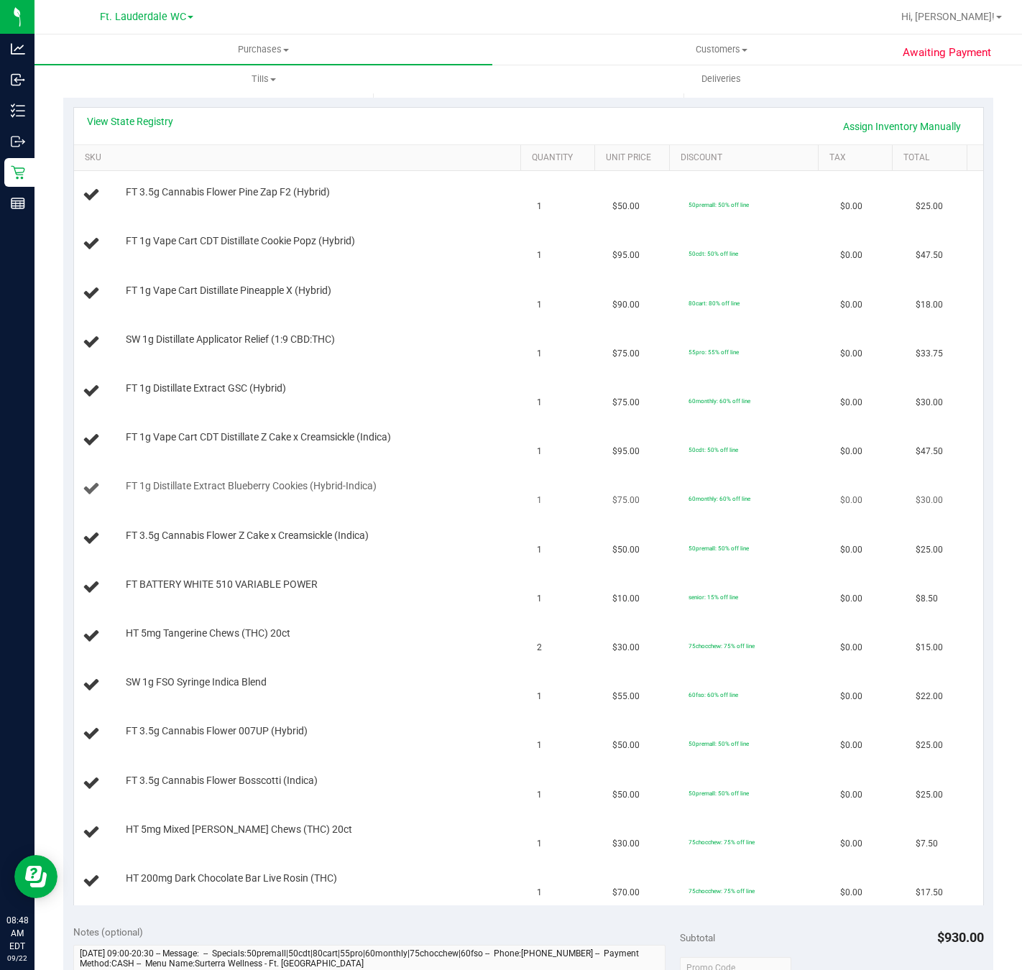
scroll to position [323, 0]
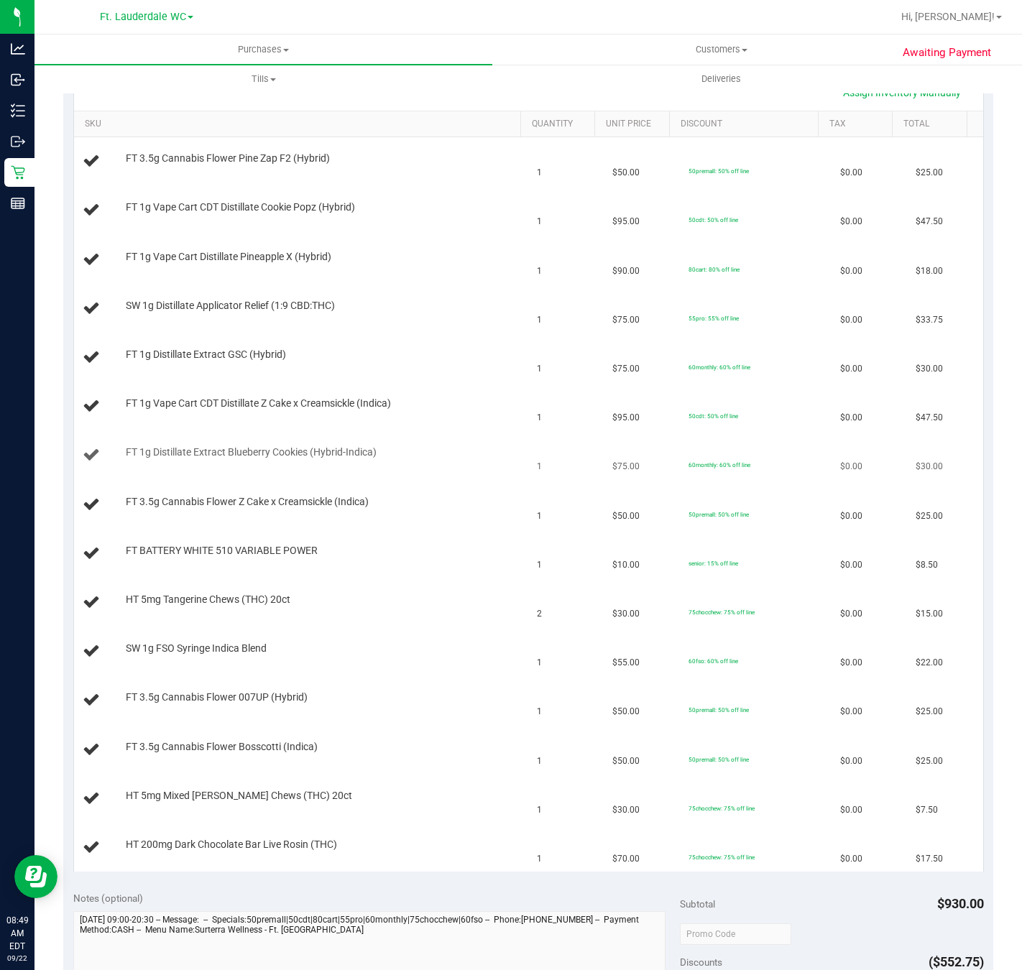
click at [367, 505] on span "FT 3.5g Cannabis Flower Z Cake x Creamsickle (Indica)" at bounding box center [247, 502] width 243 height 14
click at [345, 461] on div at bounding box center [323, 460] width 394 height 1
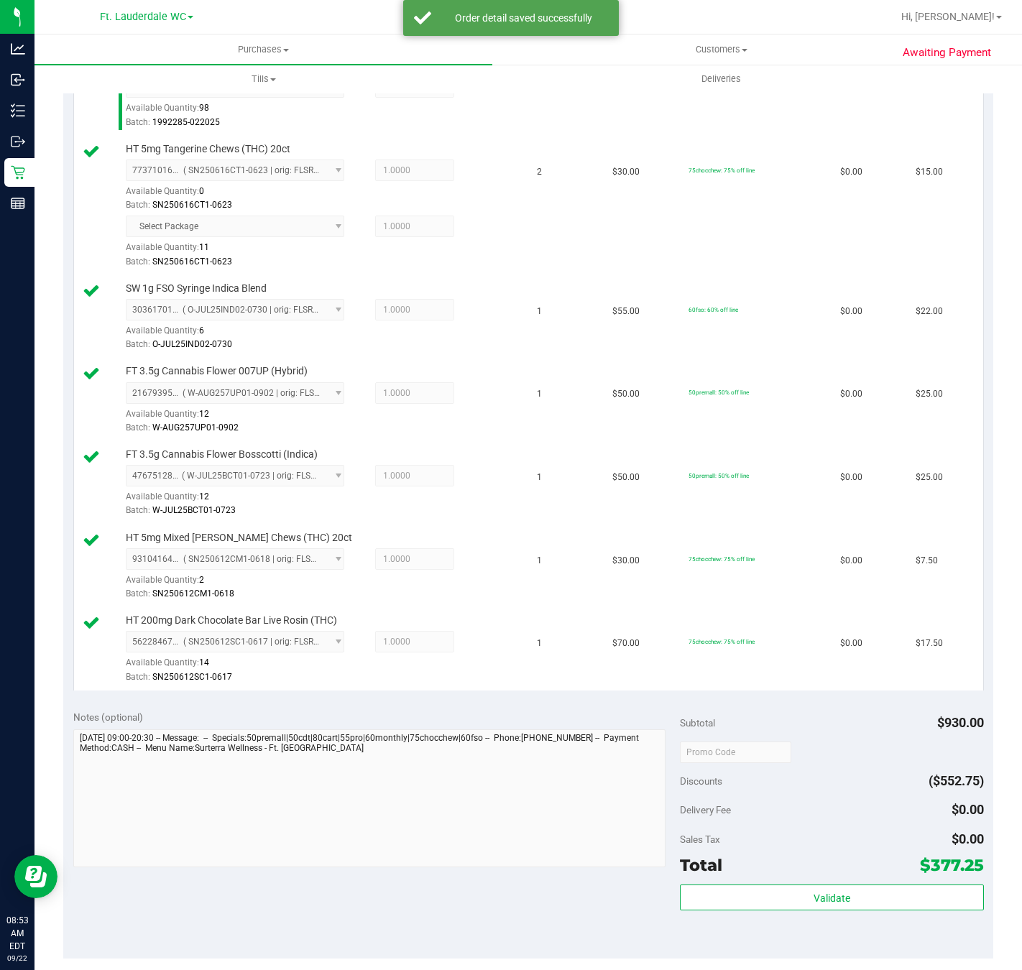
scroll to position [1455, 0]
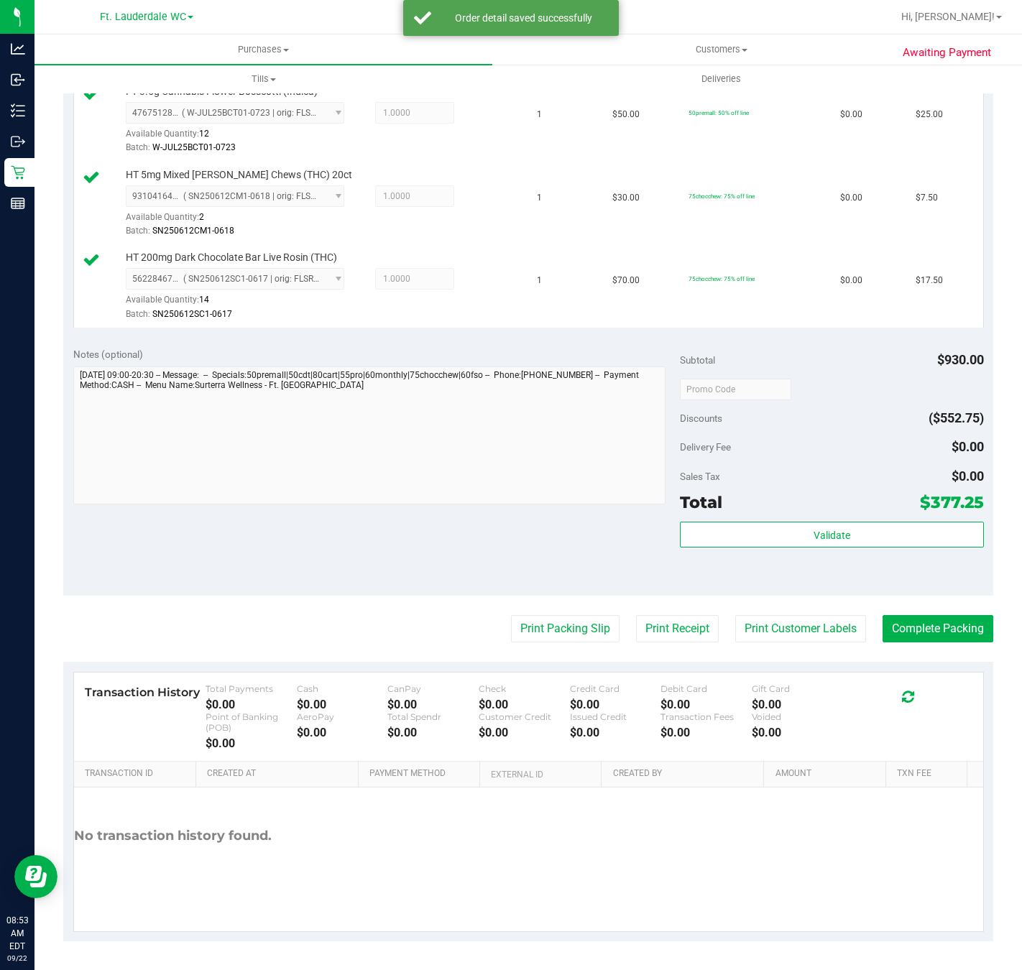
click at [839, 580] on div "Validate" at bounding box center [831, 554] width 303 height 65
click at [822, 537] on span "Validate" at bounding box center [831, 535] width 37 height 11
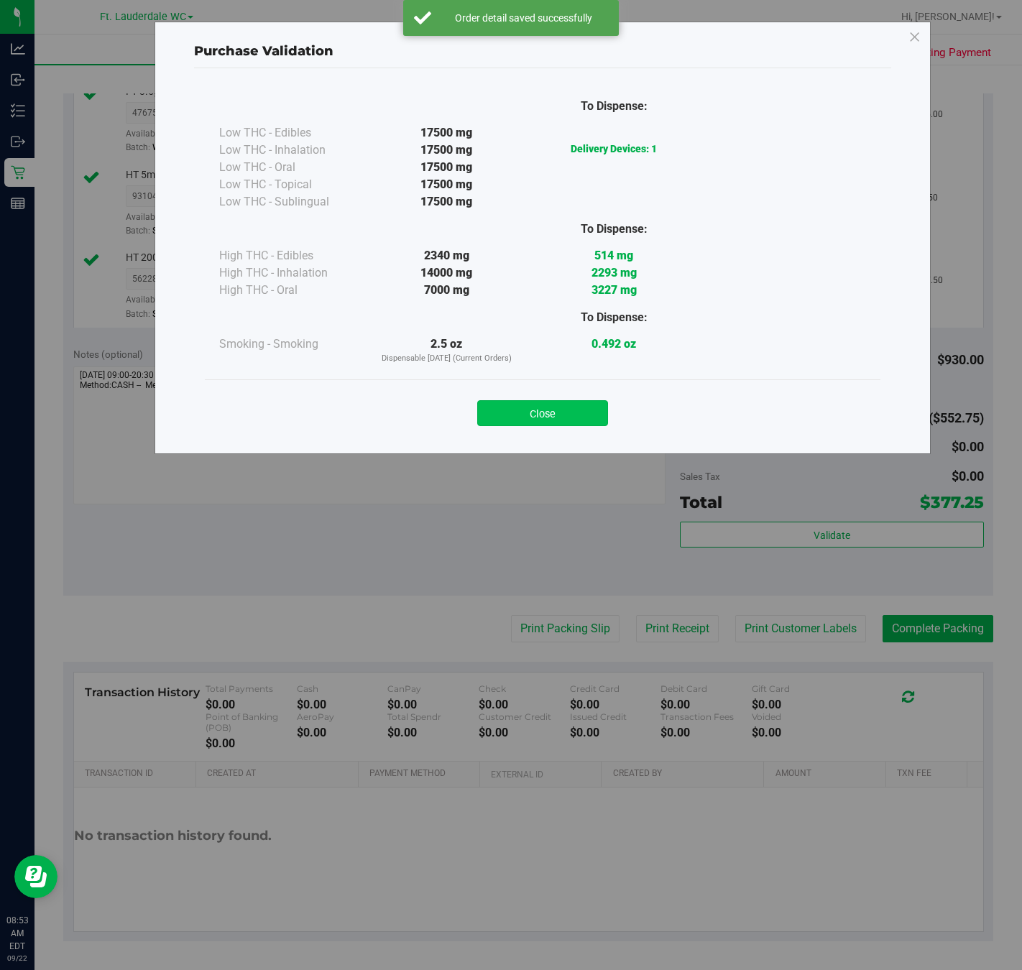
click at [561, 425] on button "Close" at bounding box center [542, 413] width 131 height 26
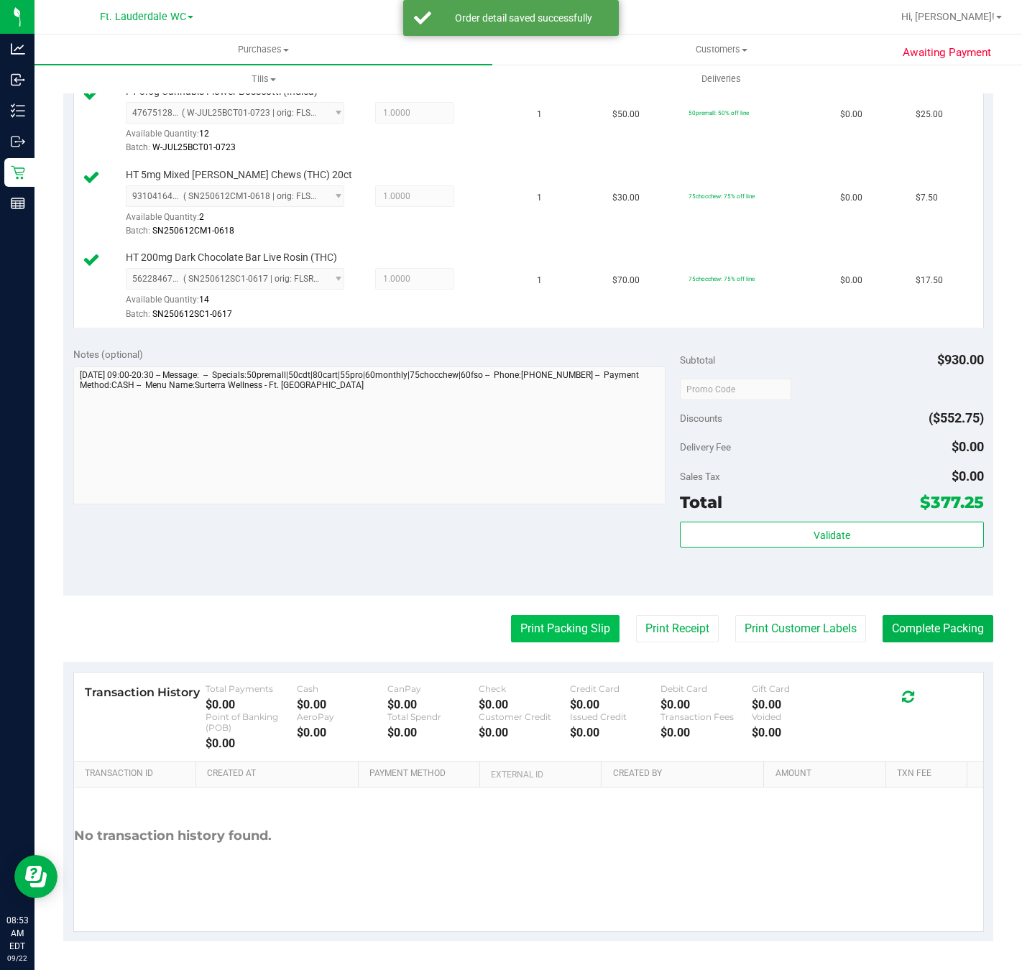
click at [554, 626] on button "Print Packing Slip" at bounding box center [565, 628] width 108 height 27
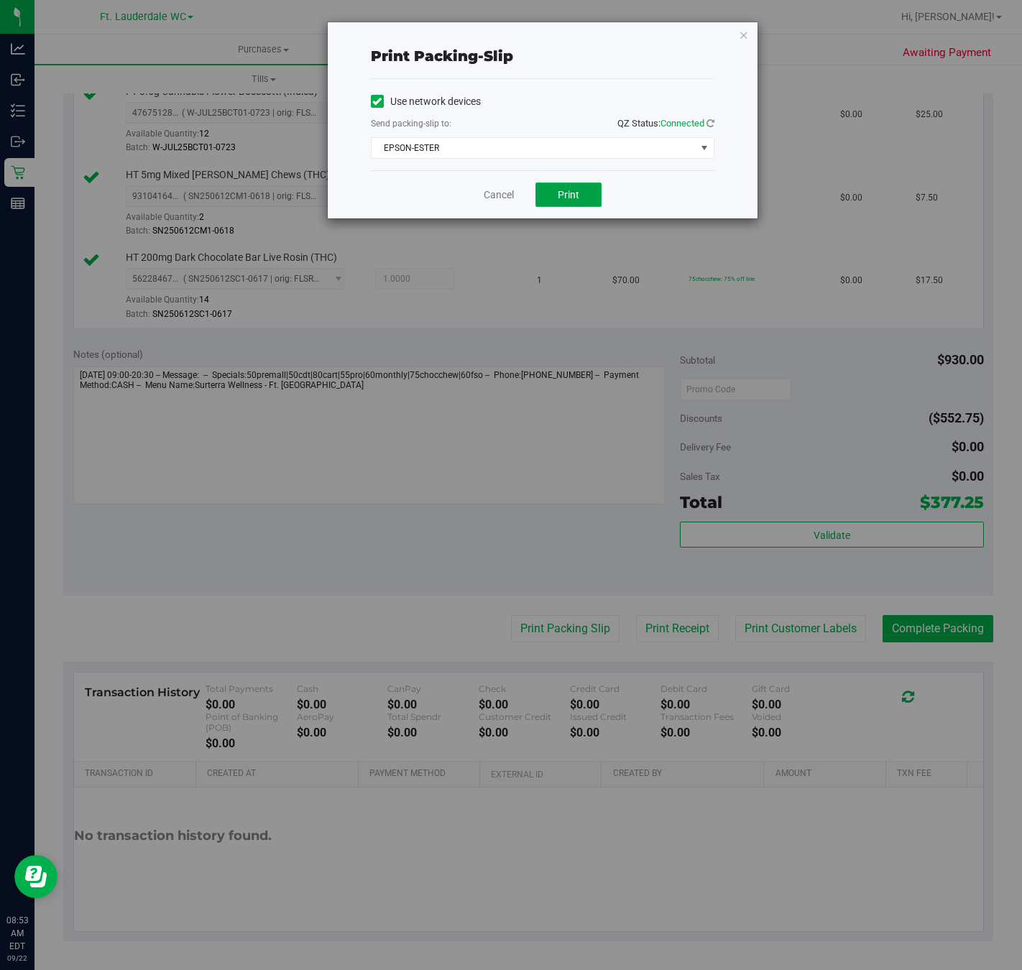
click at [544, 188] on button "Print" at bounding box center [568, 194] width 66 height 24
click at [741, 33] on icon "button" at bounding box center [744, 34] width 10 height 17
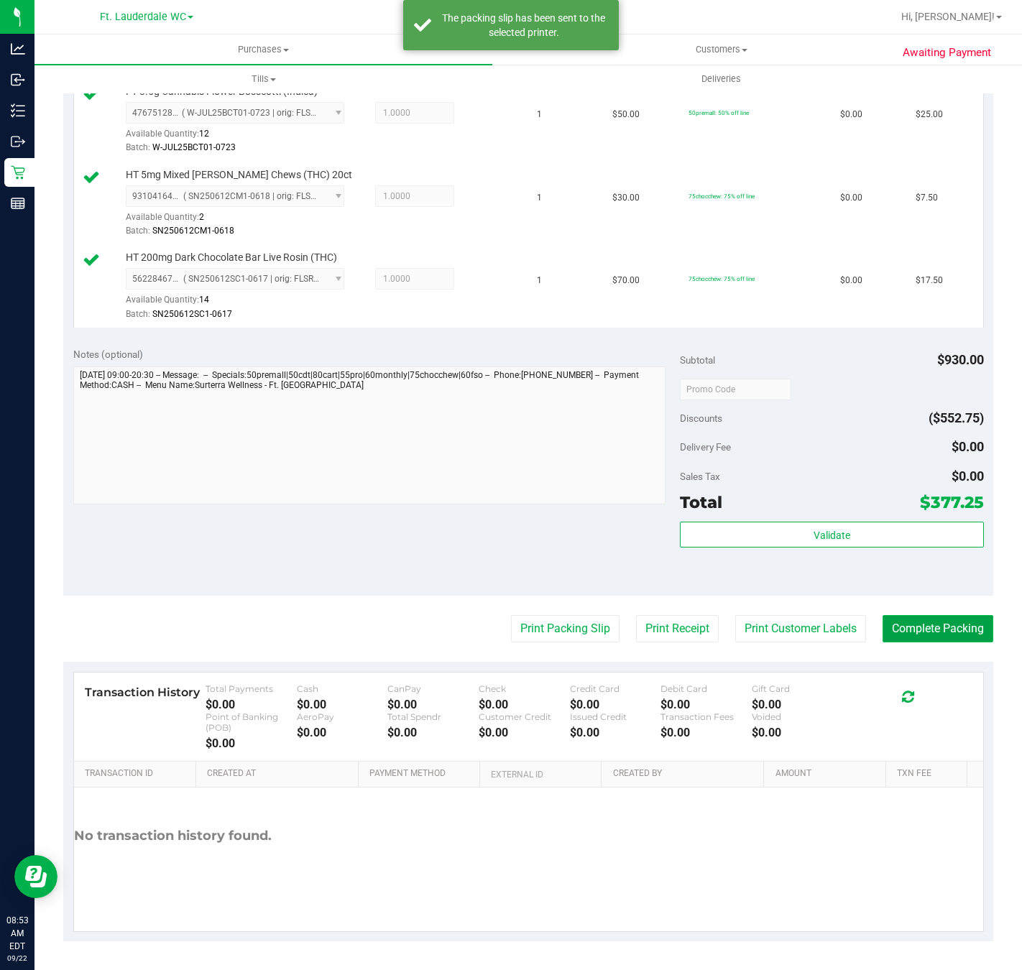
click at [925, 630] on button "Complete Packing" at bounding box center [937, 628] width 111 height 27
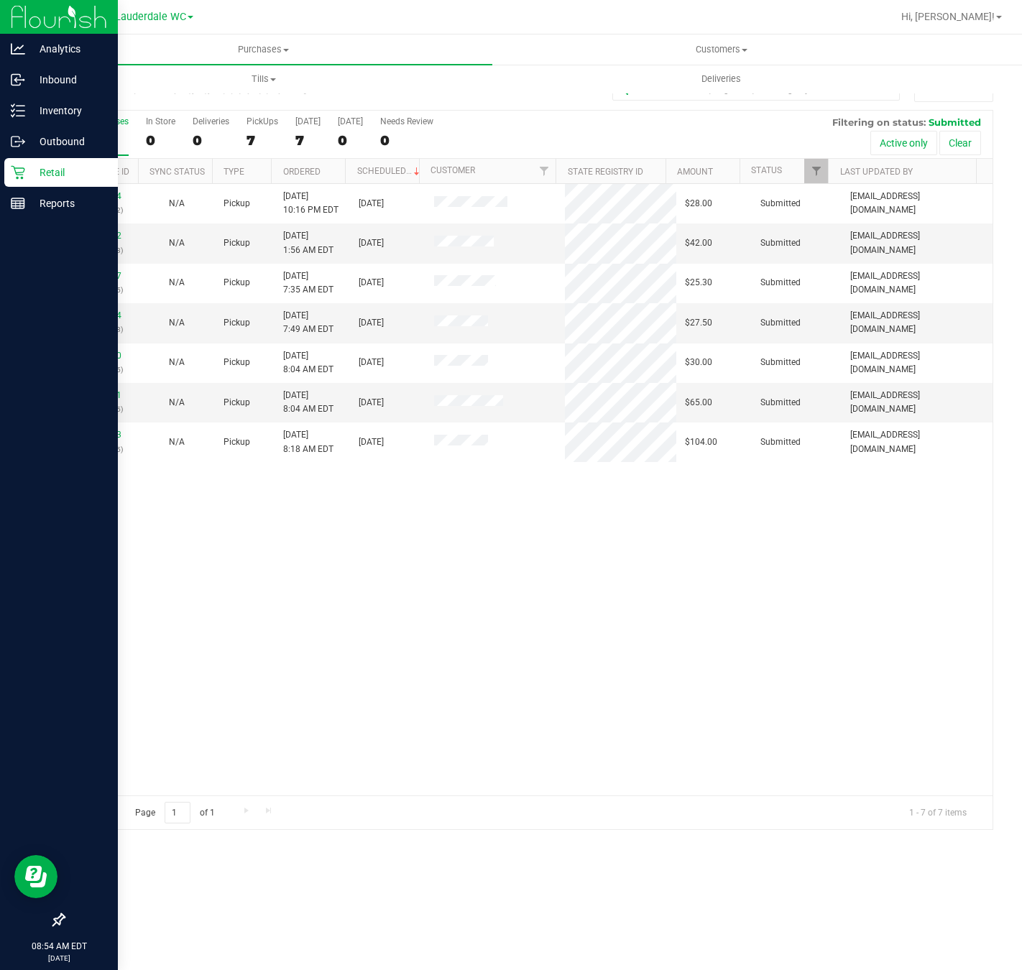
click at [17, 172] on icon at bounding box center [18, 173] width 14 height 14
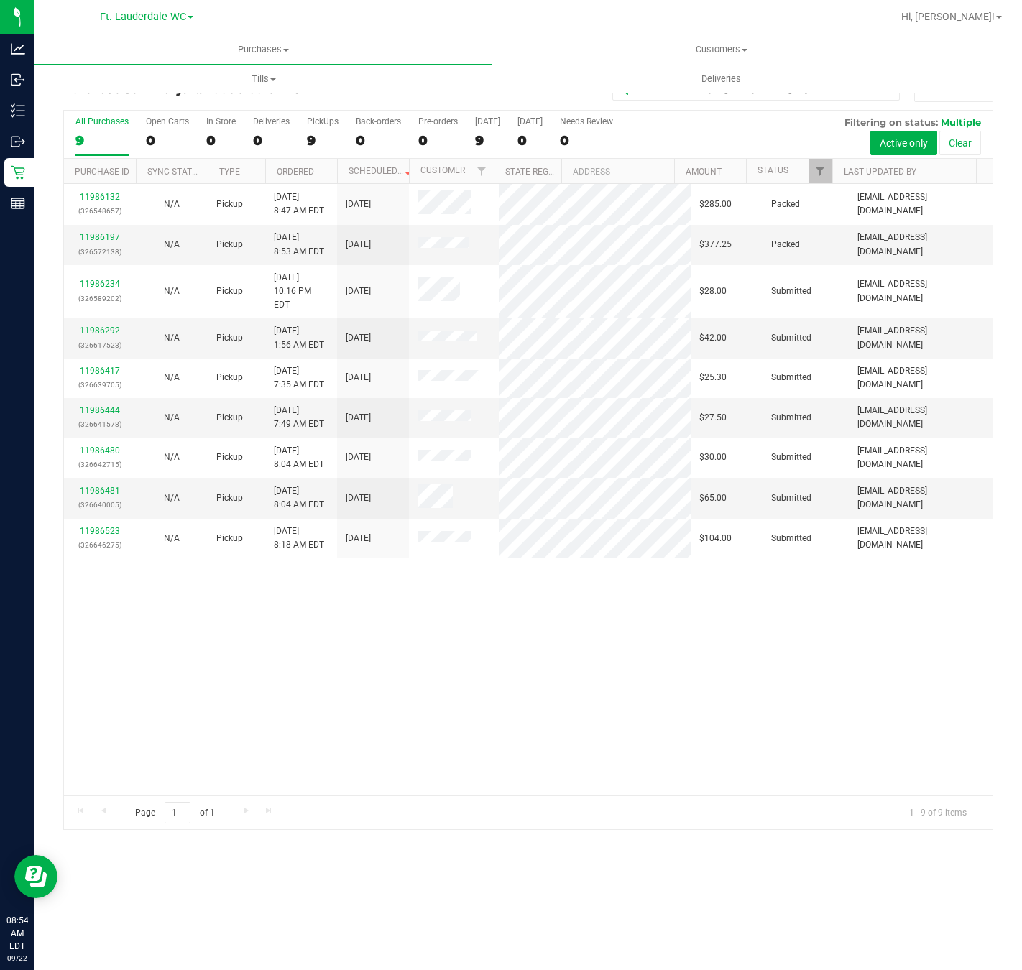
click at [651, 681] on div "11986132 (326548657) N/A Pickup [DATE] 8:47 AM EDT 9/22/2025 $285.00 Packed [EM…" at bounding box center [528, 489] width 928 height 611
click at [100, 242] on link "11986197" at bounding box center [100, 237] width 40 height 10
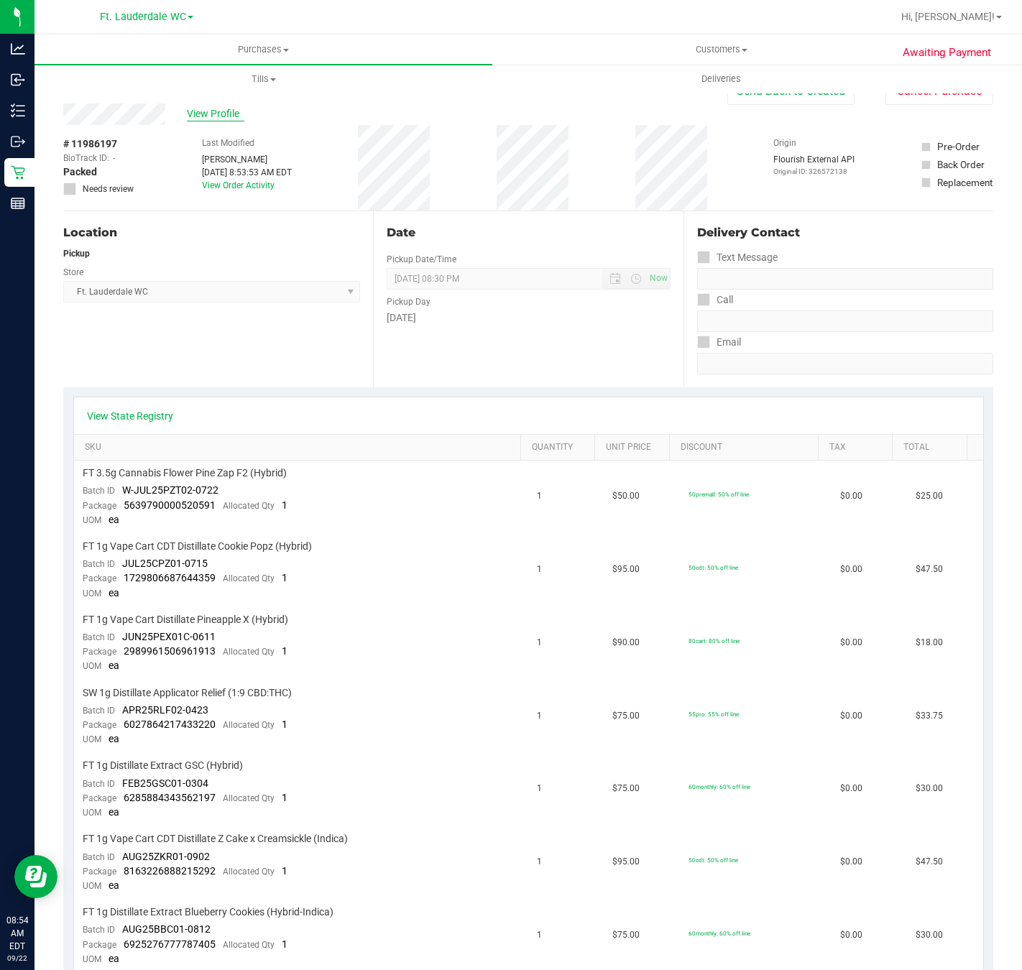
click at [210, 111] on span "View Profile" at bounding box center [215, 113] width 57 height 15
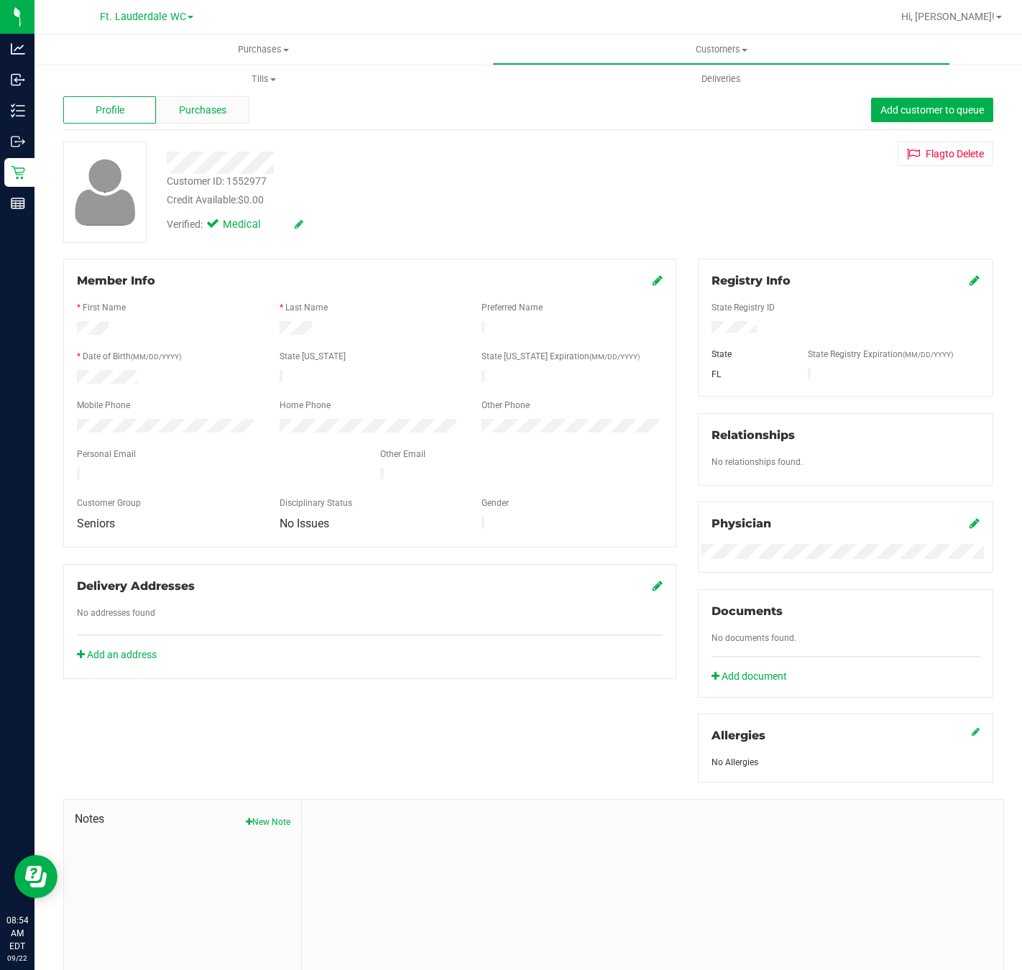
click at [179, 115] on span "Purchases" at bounding box center [202, 110] width 47 height 15
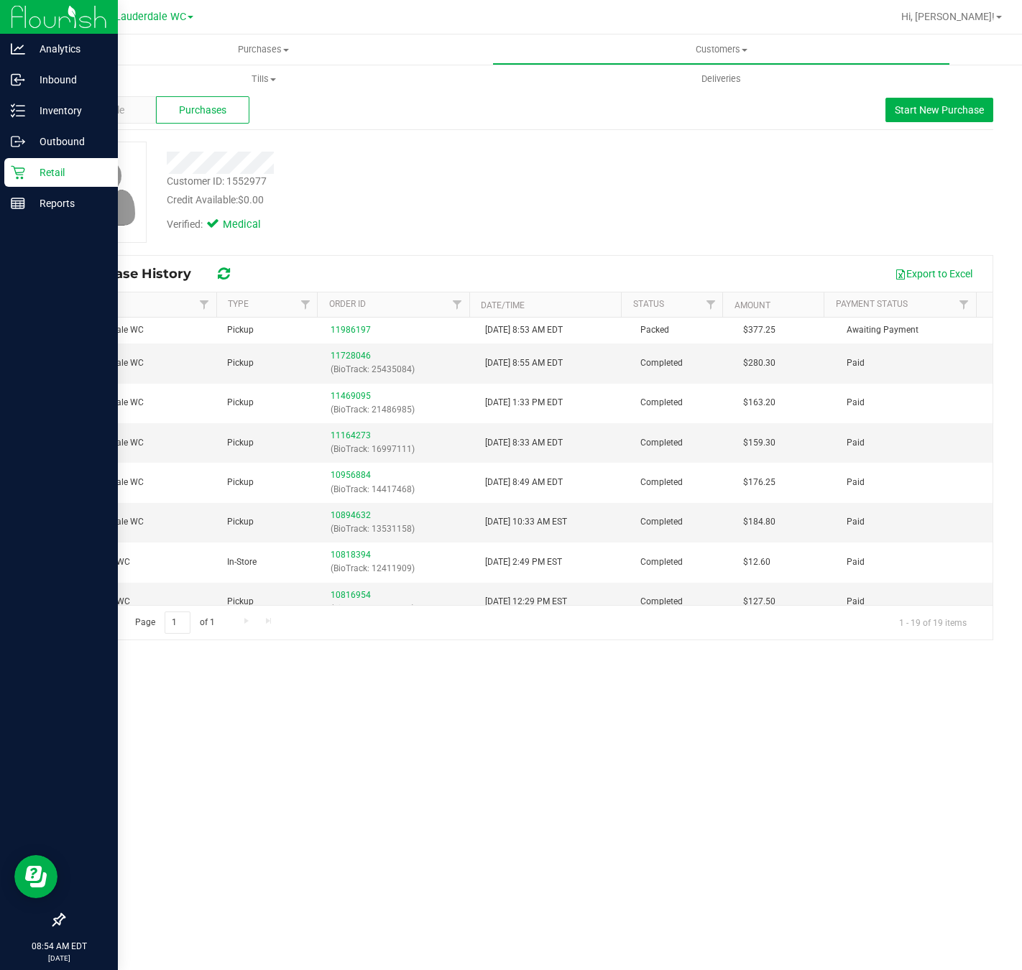
click at [44, 171] on p "Retail" at bounding box center [68, 172] width 86 height 17
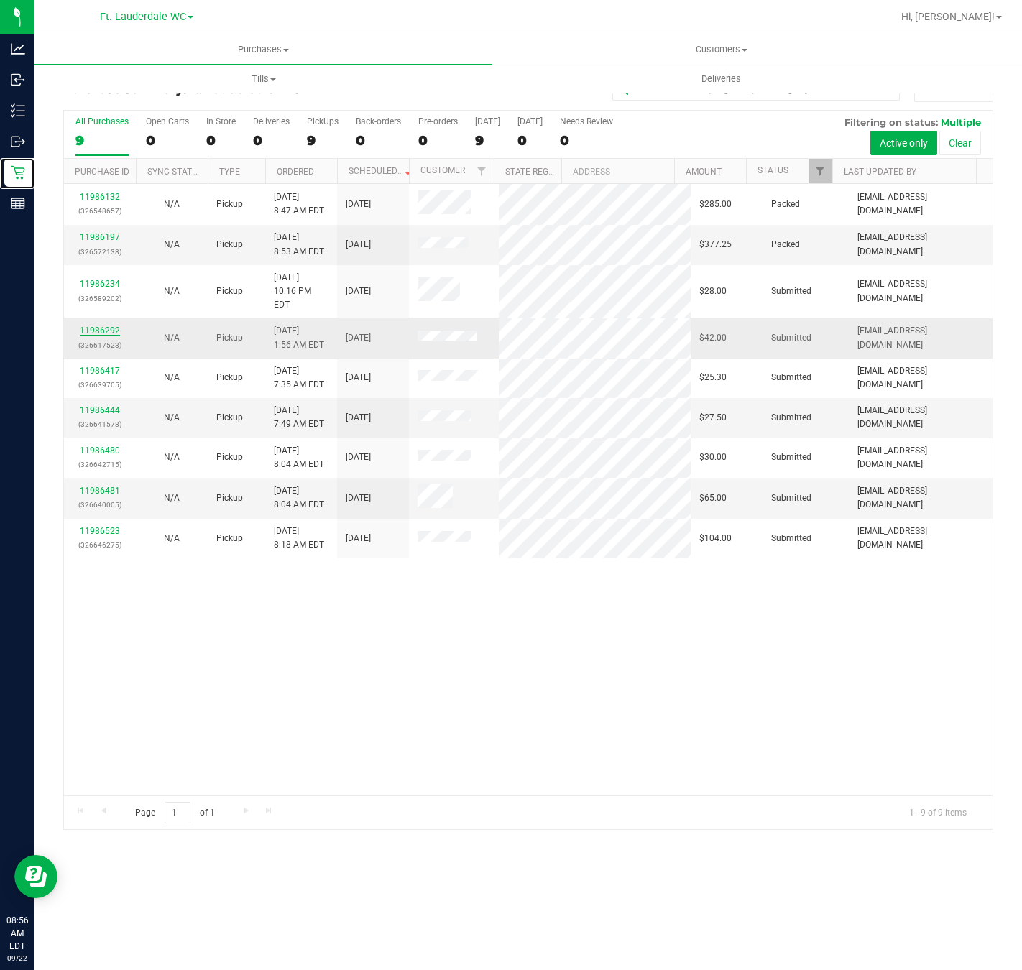
click at [96, 325] on link "11986292" at bounding box center [100, 330] width 40 height 10
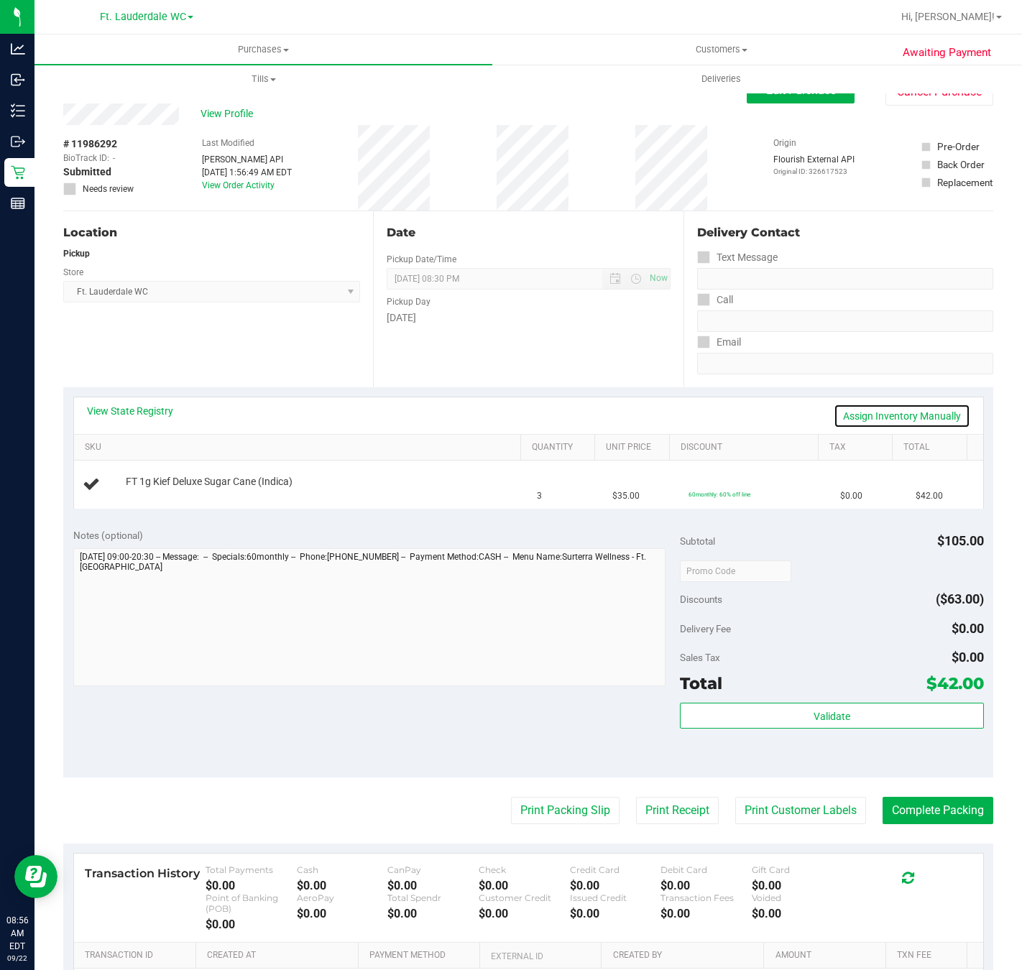
click at [891, 416] on link "Assign Inventory Manually" at bounding box center [901, 416] width 137 height 24
click at [147, 492] on link "Add Package" at bounding box center [152, 491] width 52 height 10
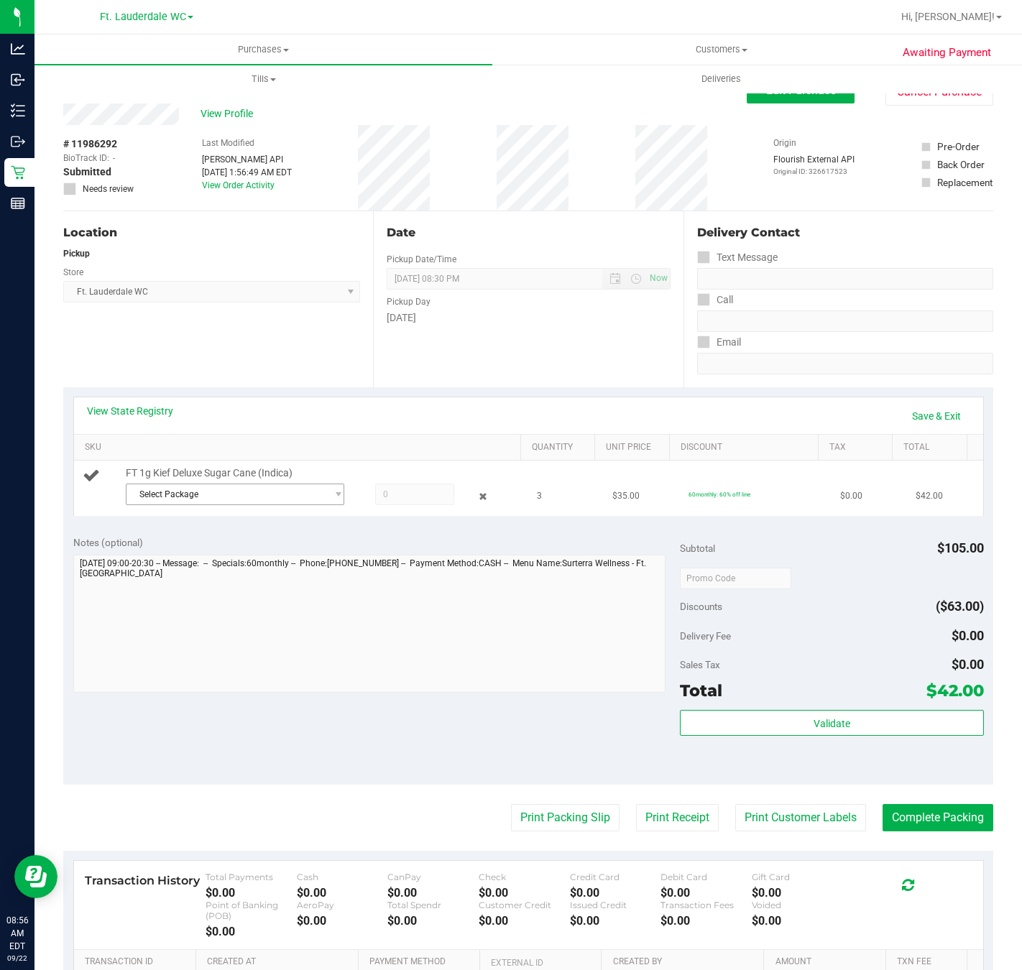
click at [213, 504] on span "Select Package" at bounding box center [225, 494] width 198 height 20
click at [267, 557] on span "( K-AUG25DSC01-0813 | orig: FLSRWGM-20250819-1502 )" at bounding box center [328, 556] width 225 height 10
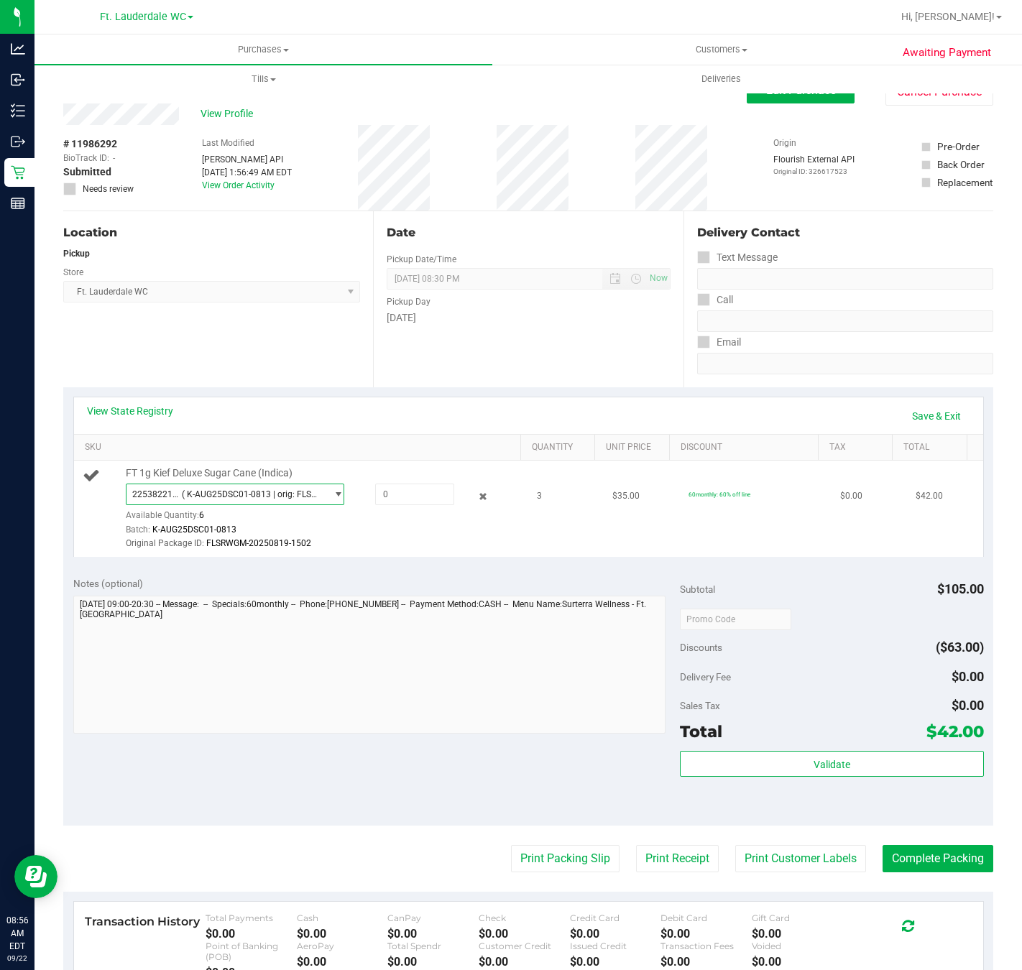
click at [257, 496] on span "( K-AUG25DSC01-0813 | orig: FLSRWGM-20250819-1502 )" at bounding box center [251, 494] width 138 height 10
click at [244, 574] on span "( K-AUG25DSC01-0813 | orig: FLSRWGM-20250819-1530 )" at bounding box center [328, 576] width 225 height 10
click at [399, 498] on input "text" at bounding box center [415, 494] width 78 height 20
type input "2"
click at [401, 540] on div "Original Package ID: FLSRWGM-20250819-1530" at bounding box center [323, 544] width 394 height 14
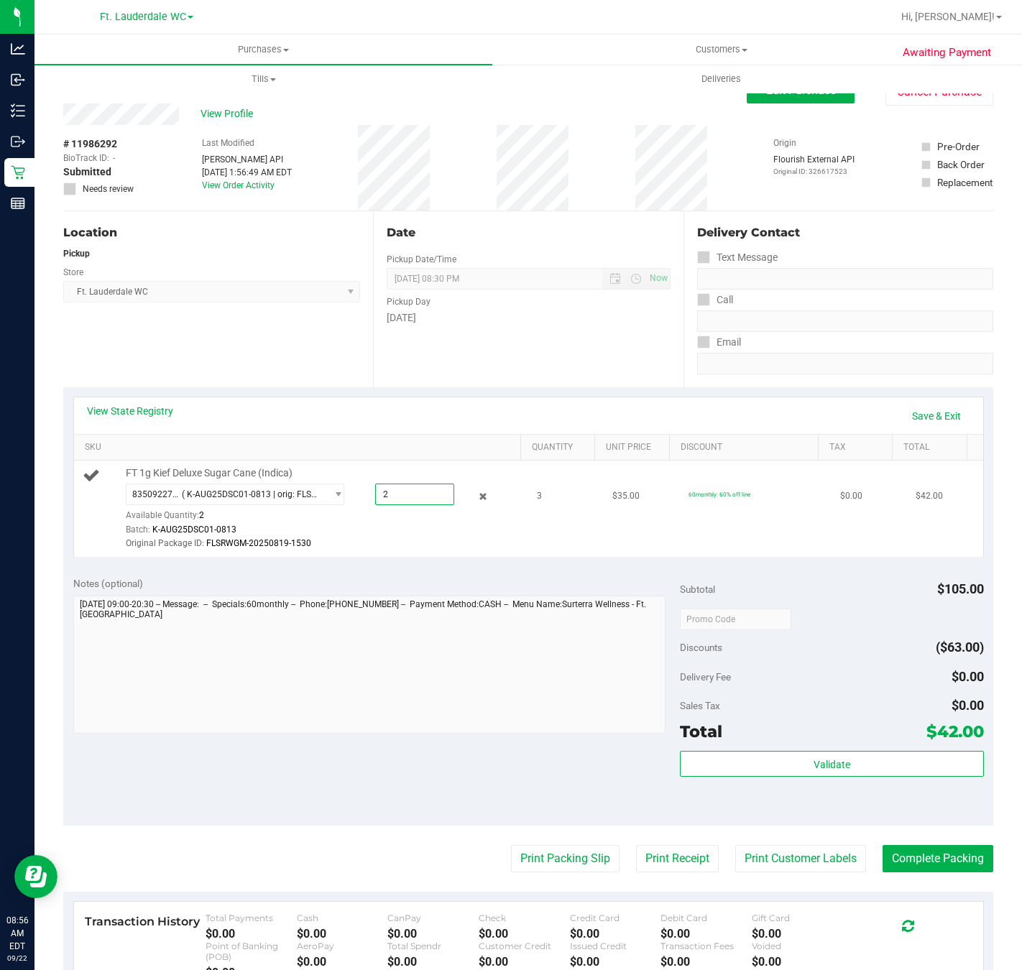
type input "2.0000"
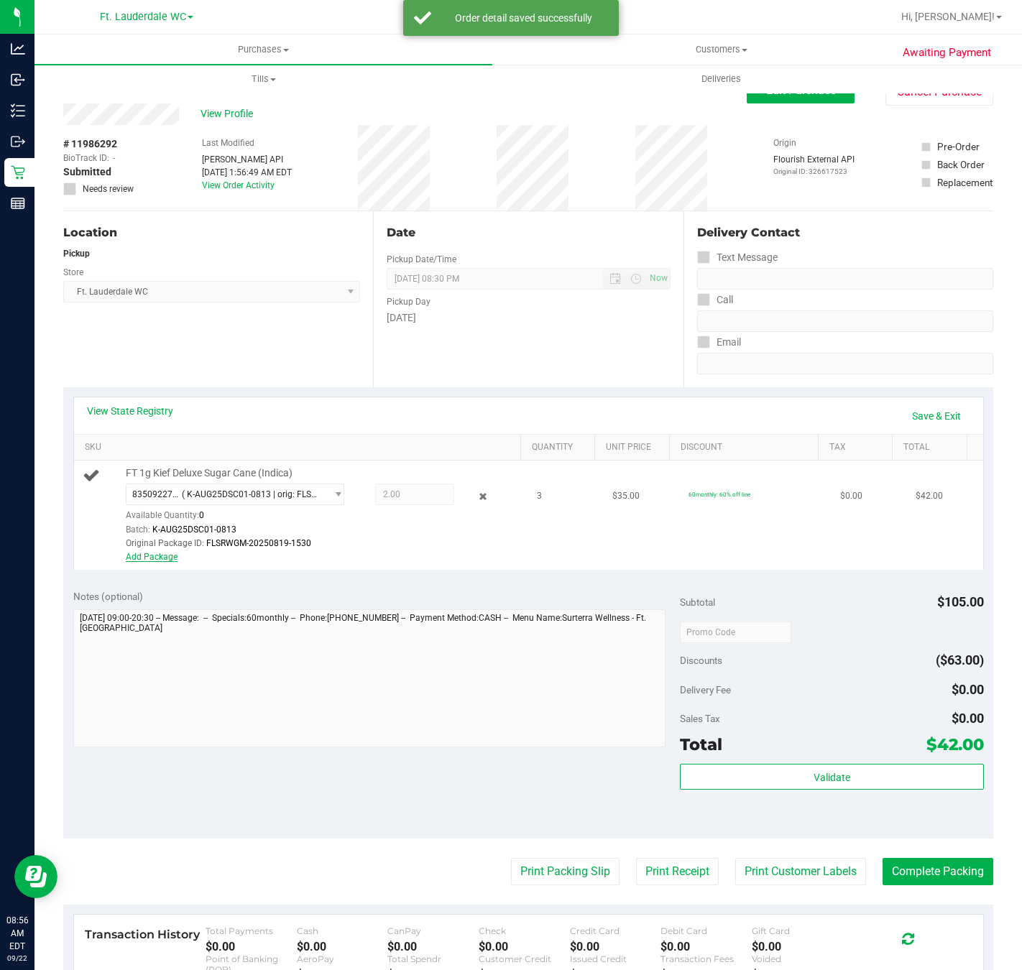
click at [152, 558] on link "Add Package" at bounding box center [152, 557] width 52 height 10
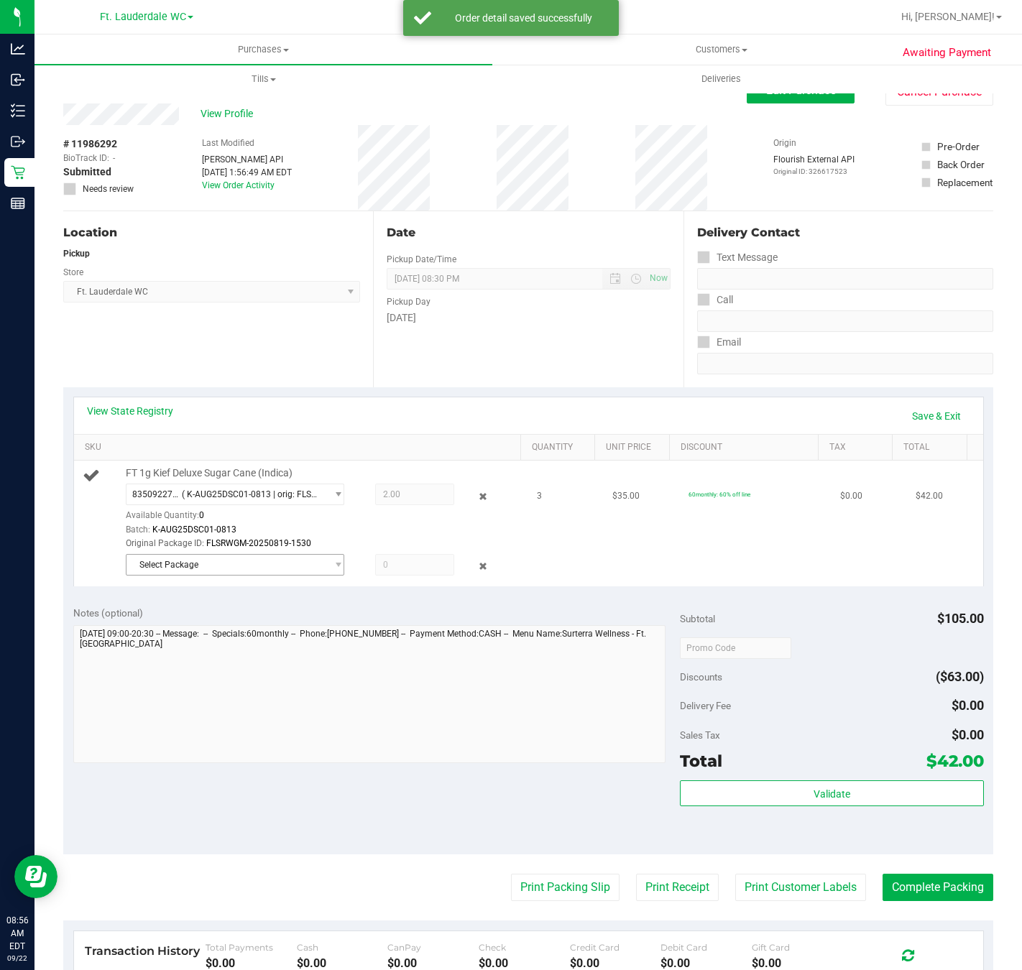
click at [259, 572] on span "Select Package" at bounding box center [225, 565] width 198 height 20
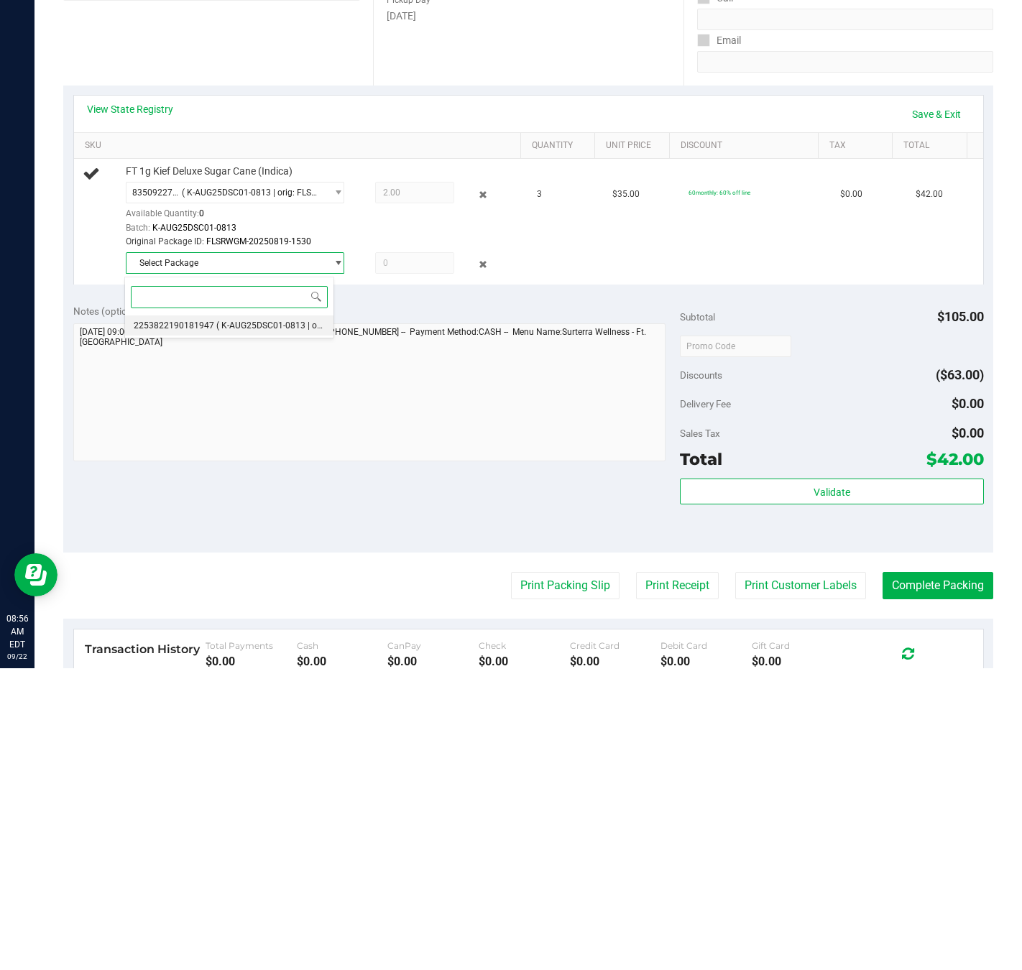
click at [234, 636] on li "2253822190181947 ( K-AUG25DSC01-0813 | orig: FLSRWGM-20250819-1502 )" at bounding box center [229, 627] width 208 height 20
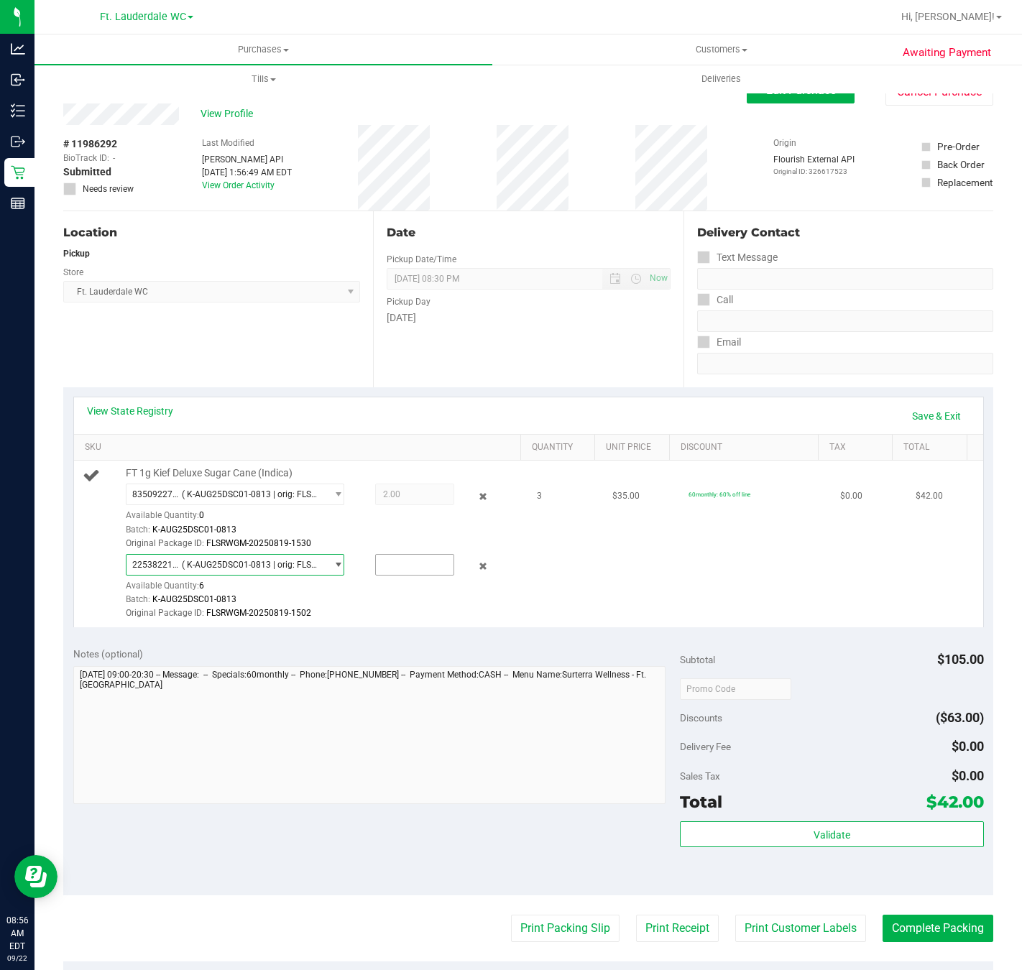
click at [394, 567] on input "text" at bounding box center [415, 565] width 78 height 20
type input "1"
click at [430, 616] on div "Original Package ID: FLSRWGM-20250819-1502" at bounding box center [323, 613] width 394 height 14
type input "1.0000"
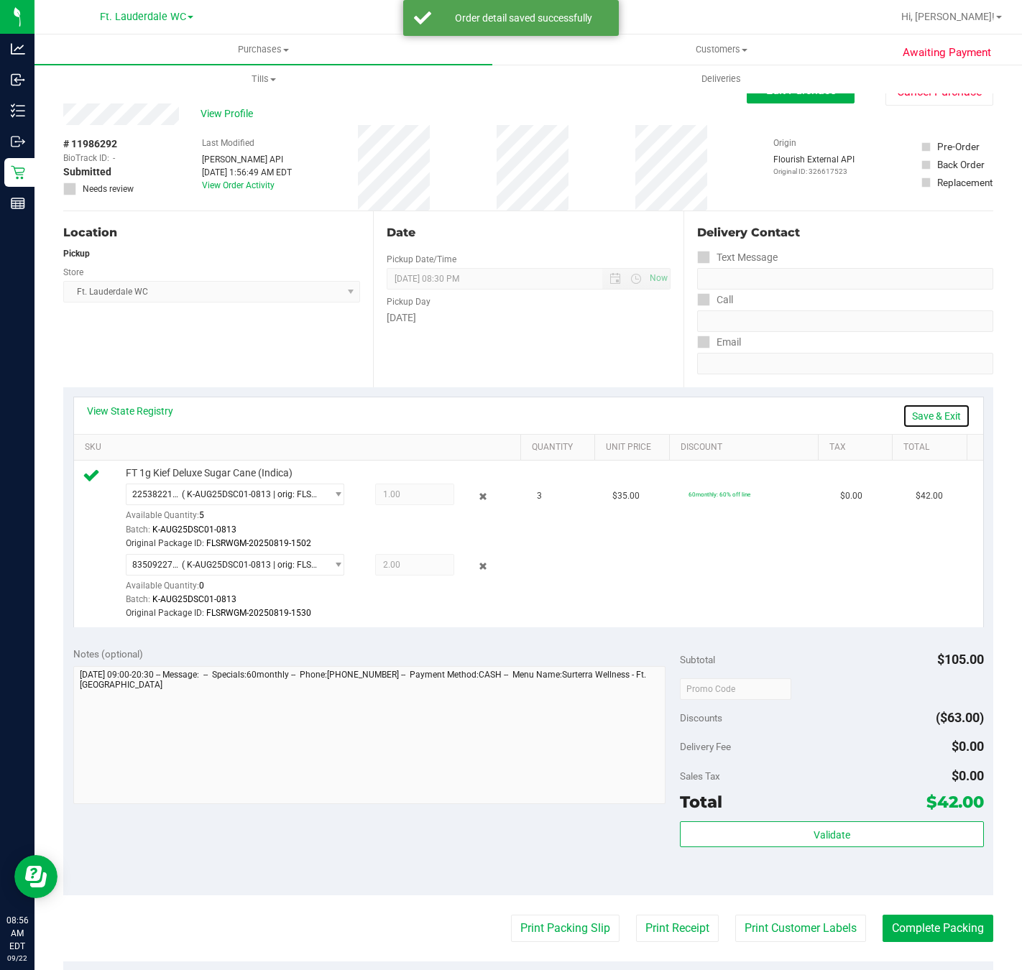
click at [919, 419] on link "Save & Exit" at bounding box center [936, 416] width 68 height 24
click at [852, 869] on div "Validate" at bounding box center [831, 853] width 303 height 65
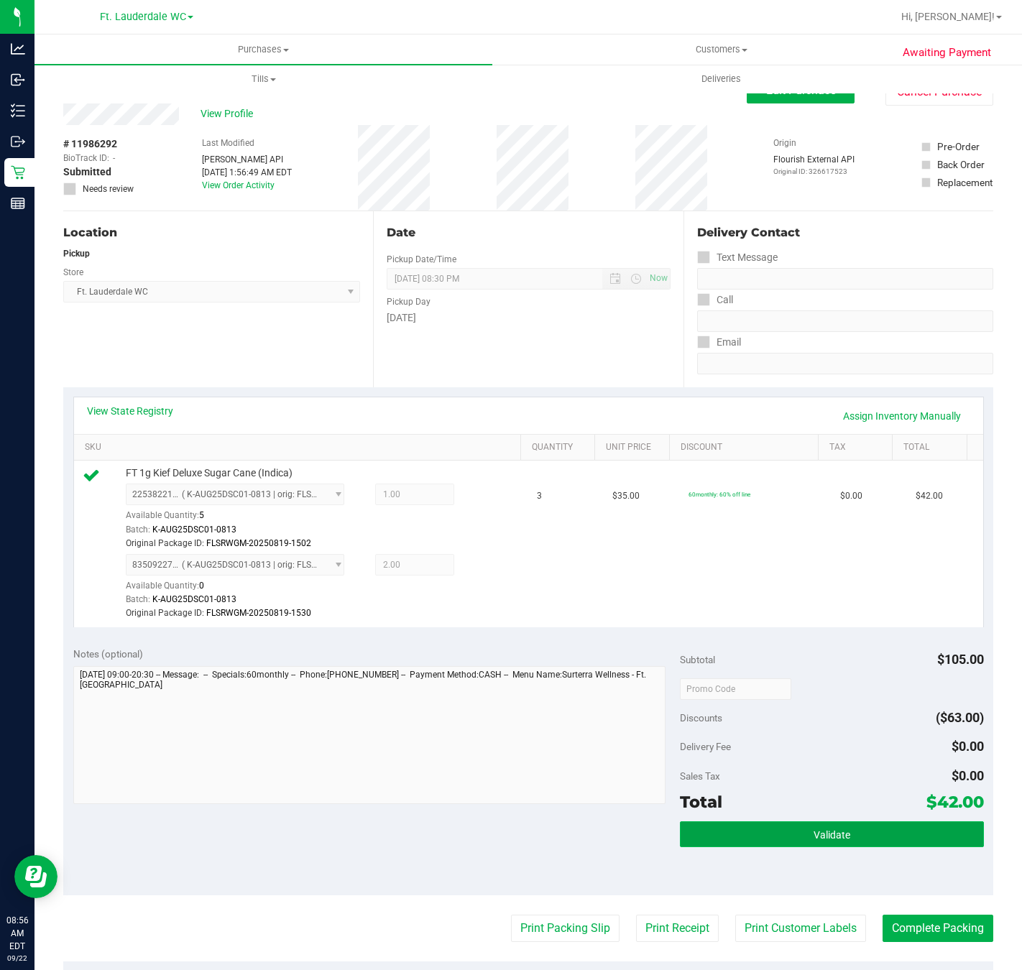
click at [859, 841] on button "Validate" at bounding box center [831, 834] width 303 height 26
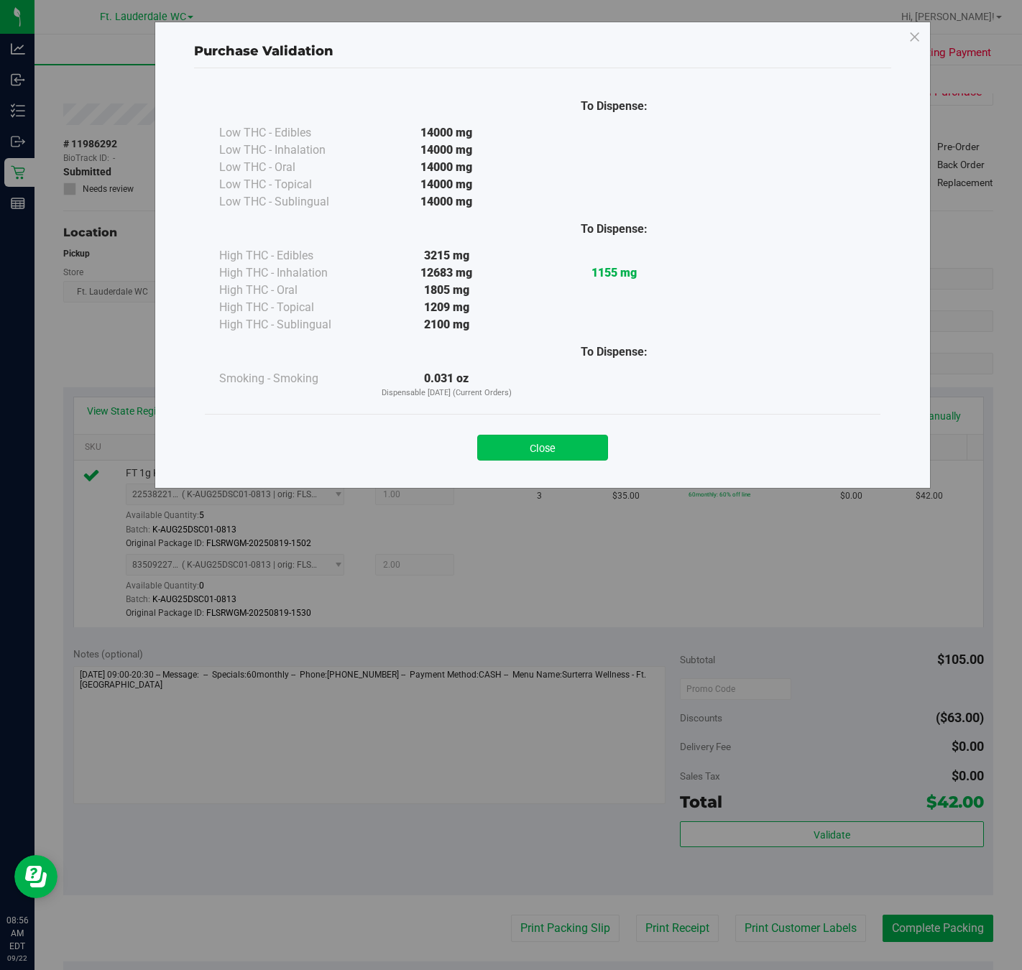
click at [550, 443] on button "Close" at bounding box center [542, 448] width 131 height 26
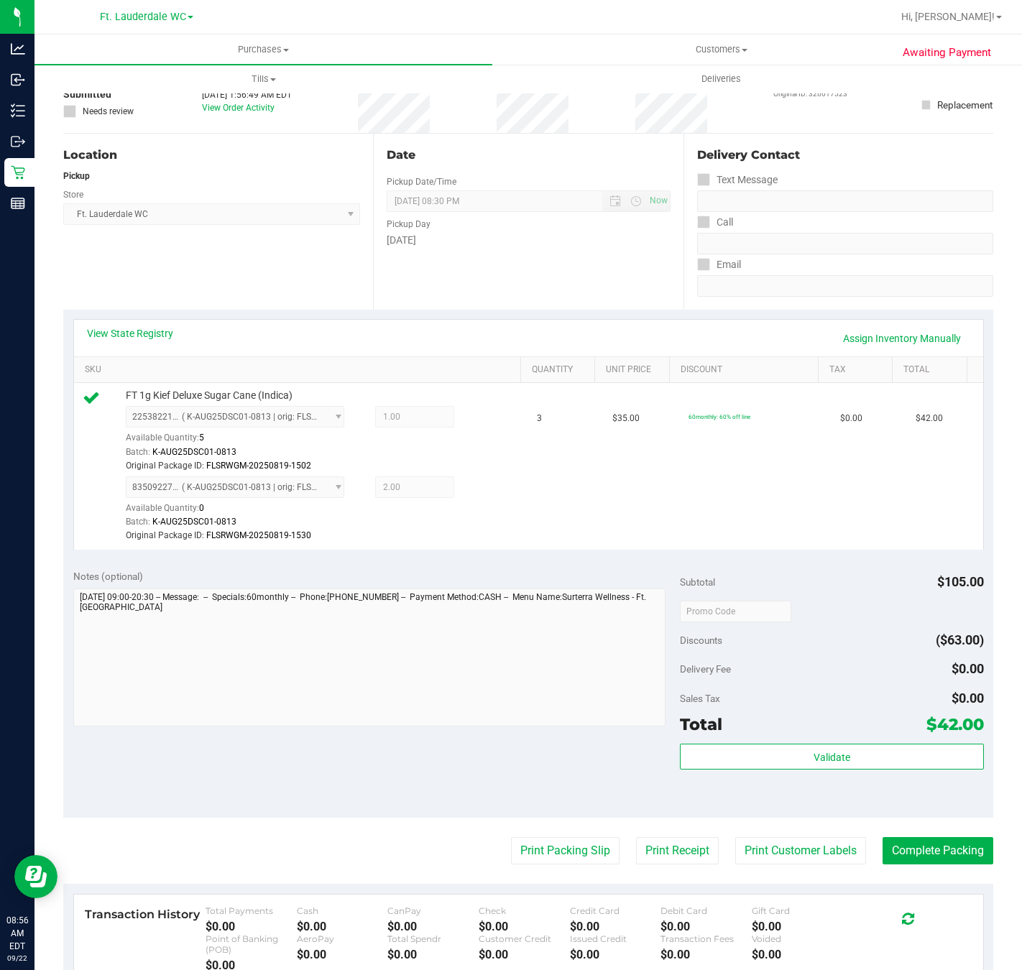
scroll to position [121, 0]
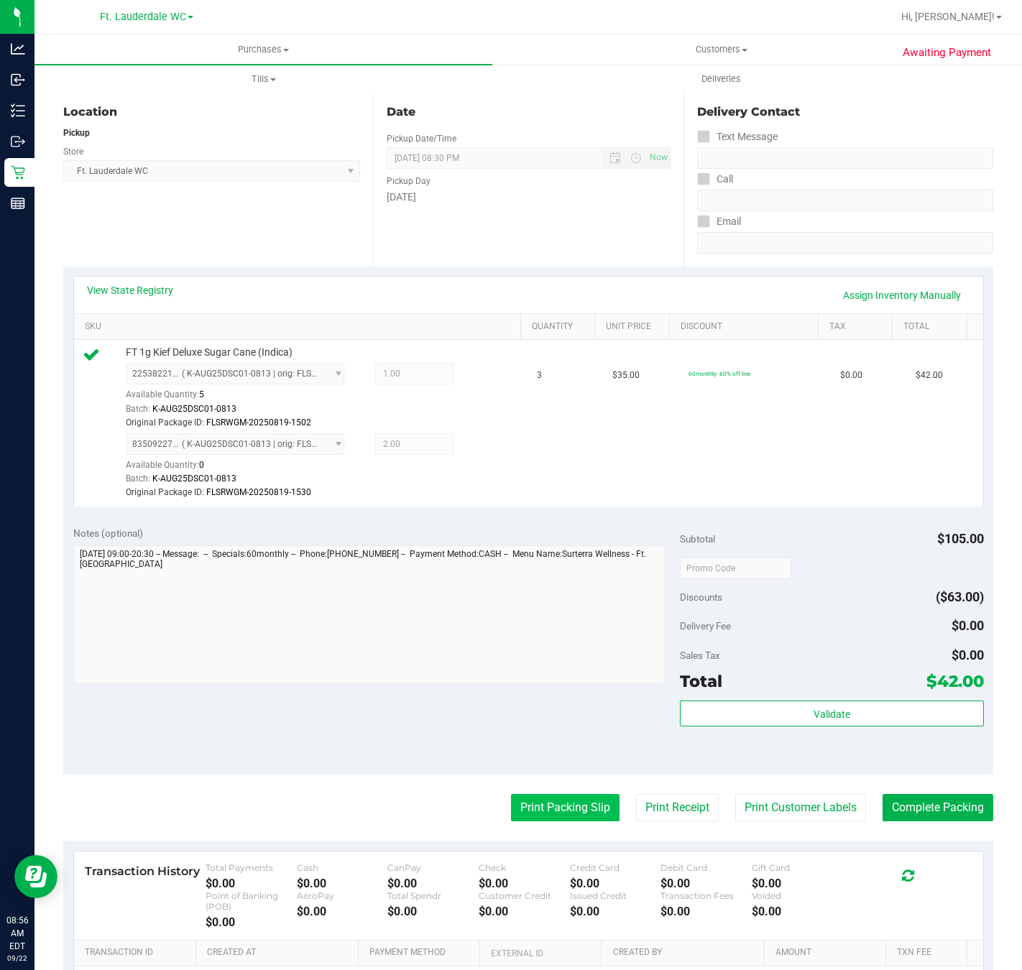
click at [563, 804] on button "Print Packing Slip" at bounding box center [565, 807] width 108 height 27
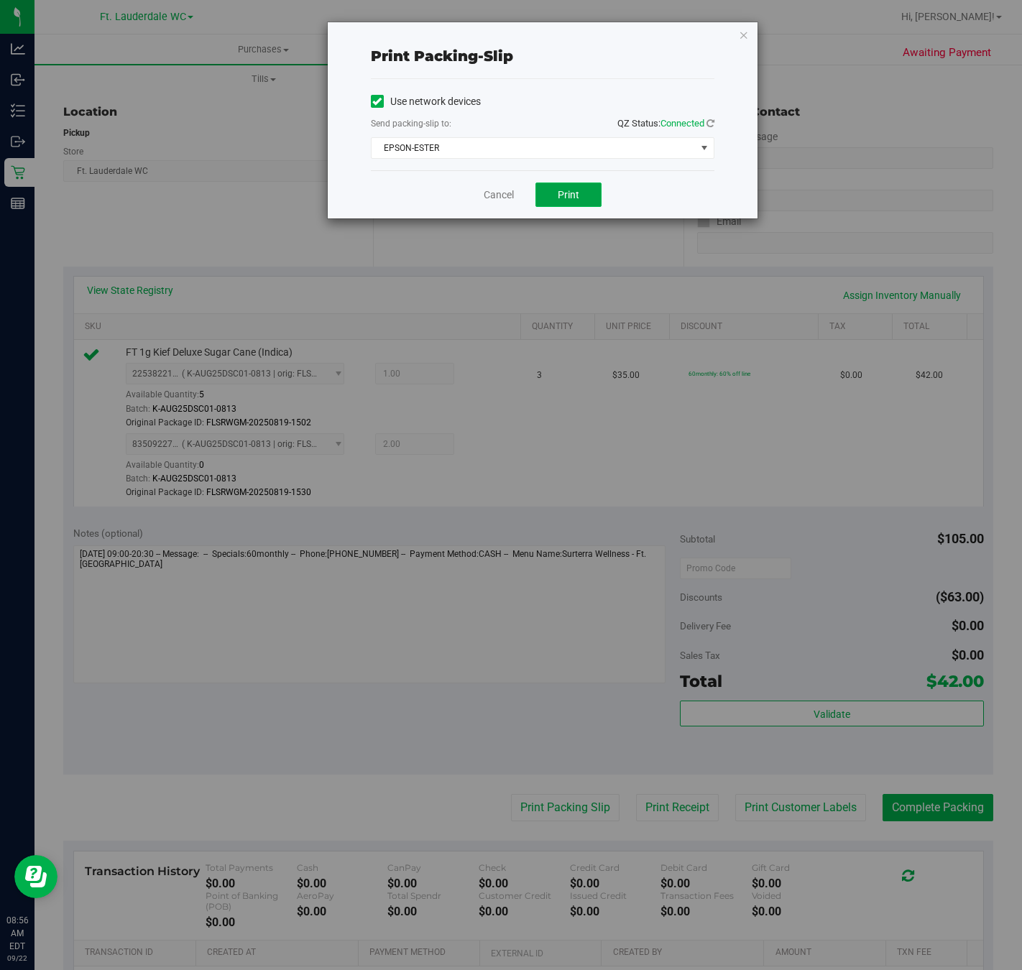
click at [565, 196] on span "Print" at bounding box center [569, 194] width 22 height 11
click at [742, 34] on icon "button" at bounding box center [744, 34] width 10 height 17
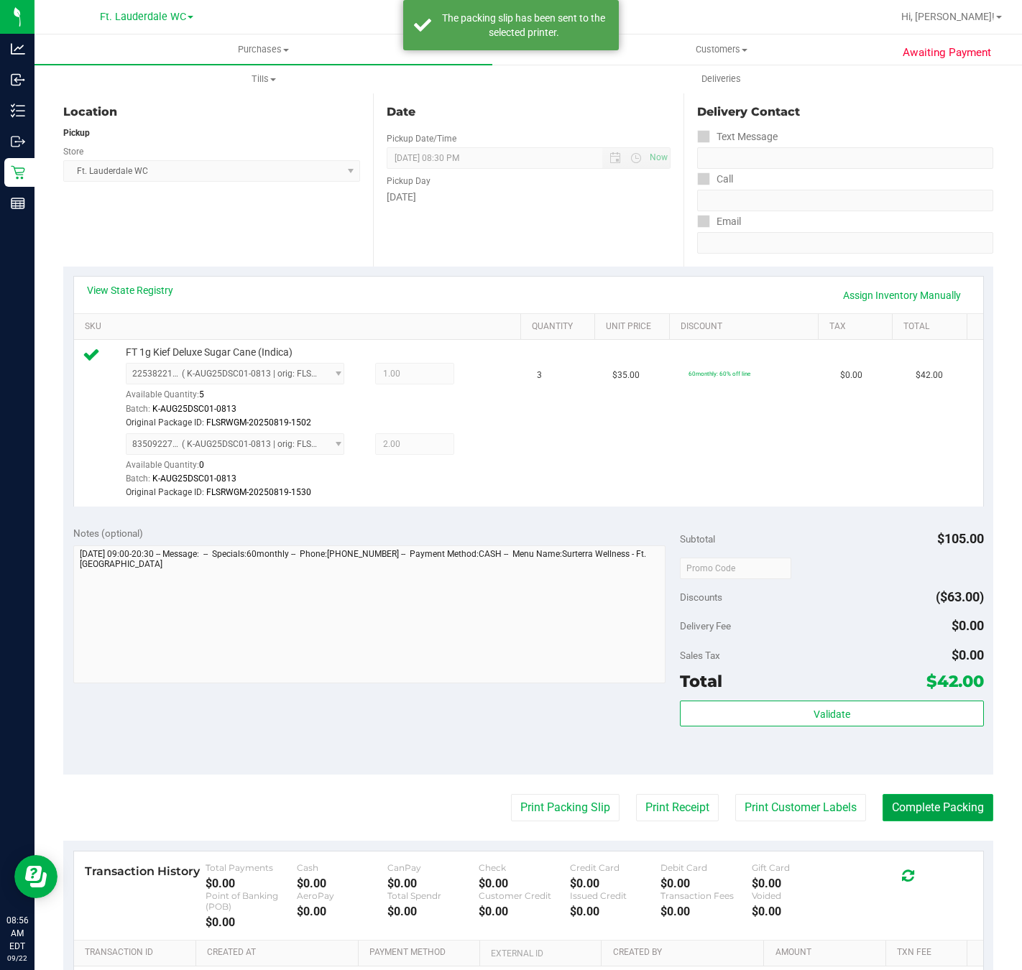
click at [933, 809] on button "Complete Packing" at bounding box center [937, 807] width 111 height 27
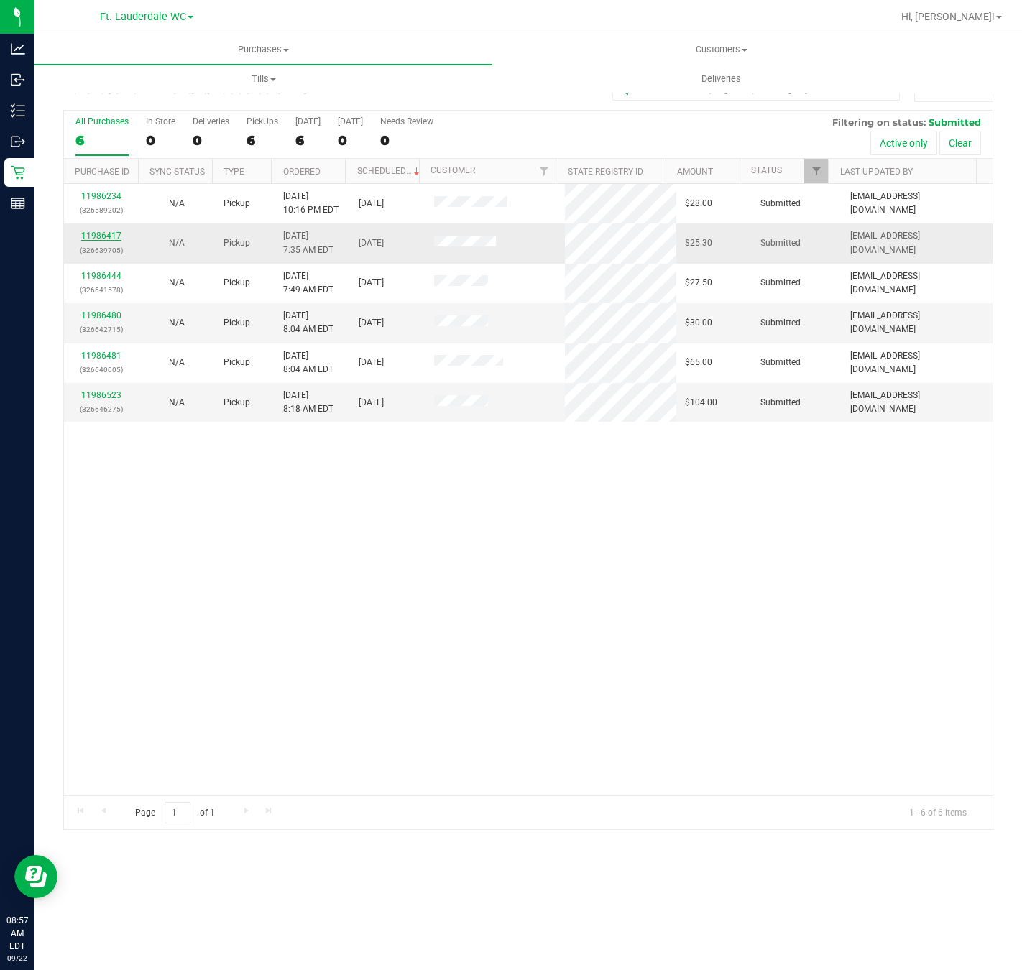
click at [114, 239] on link "11986417" at bounding box center [101, 236] width 40 height 10
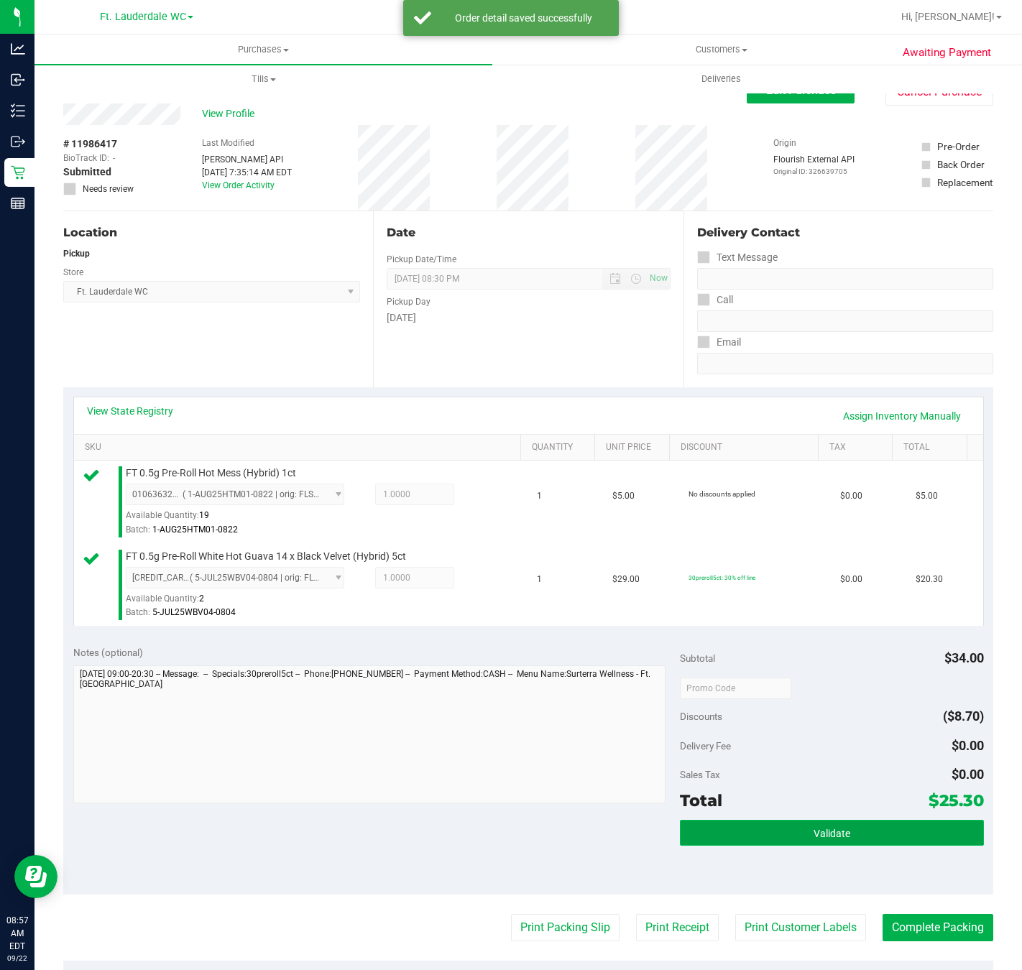
click at [844, 839] on button "Validate" at bounding box center [831, 833] width 303 height 26
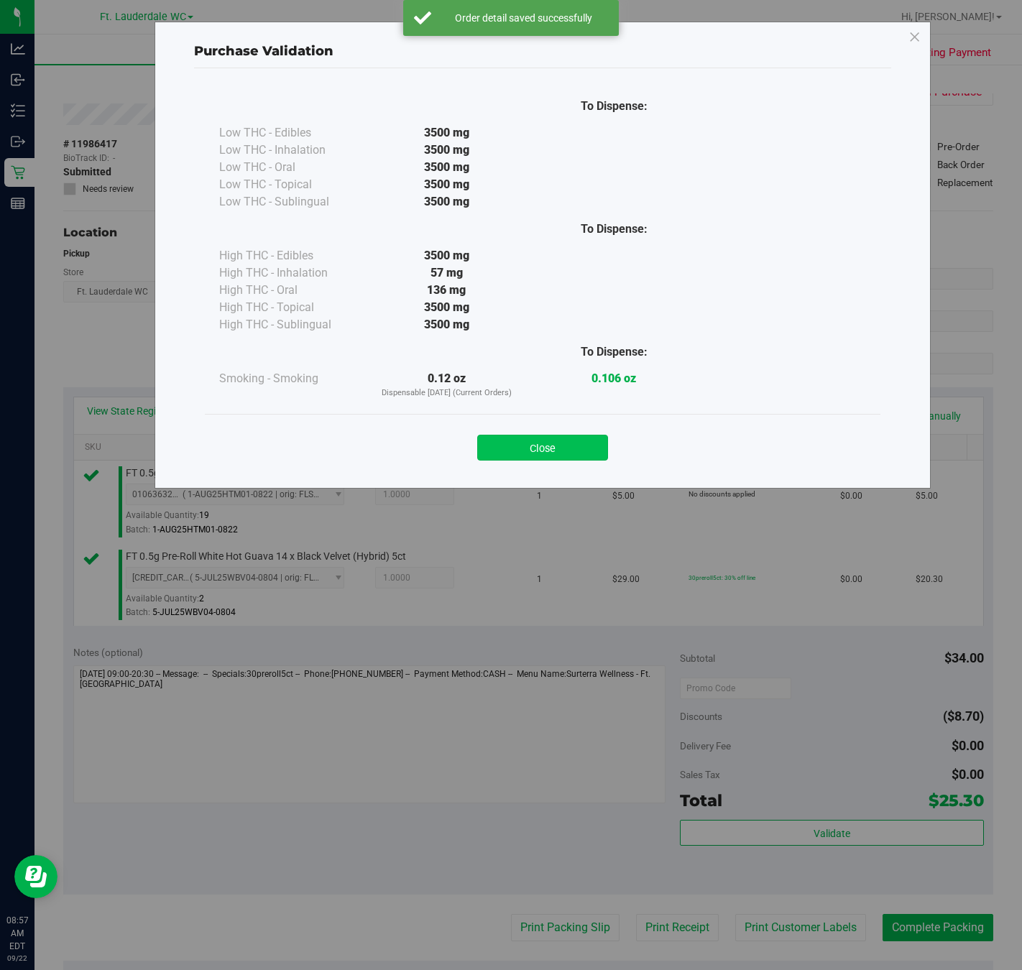
click at [568, 447] on button "Close" at bounding box center [542, 448] width 131 height 26
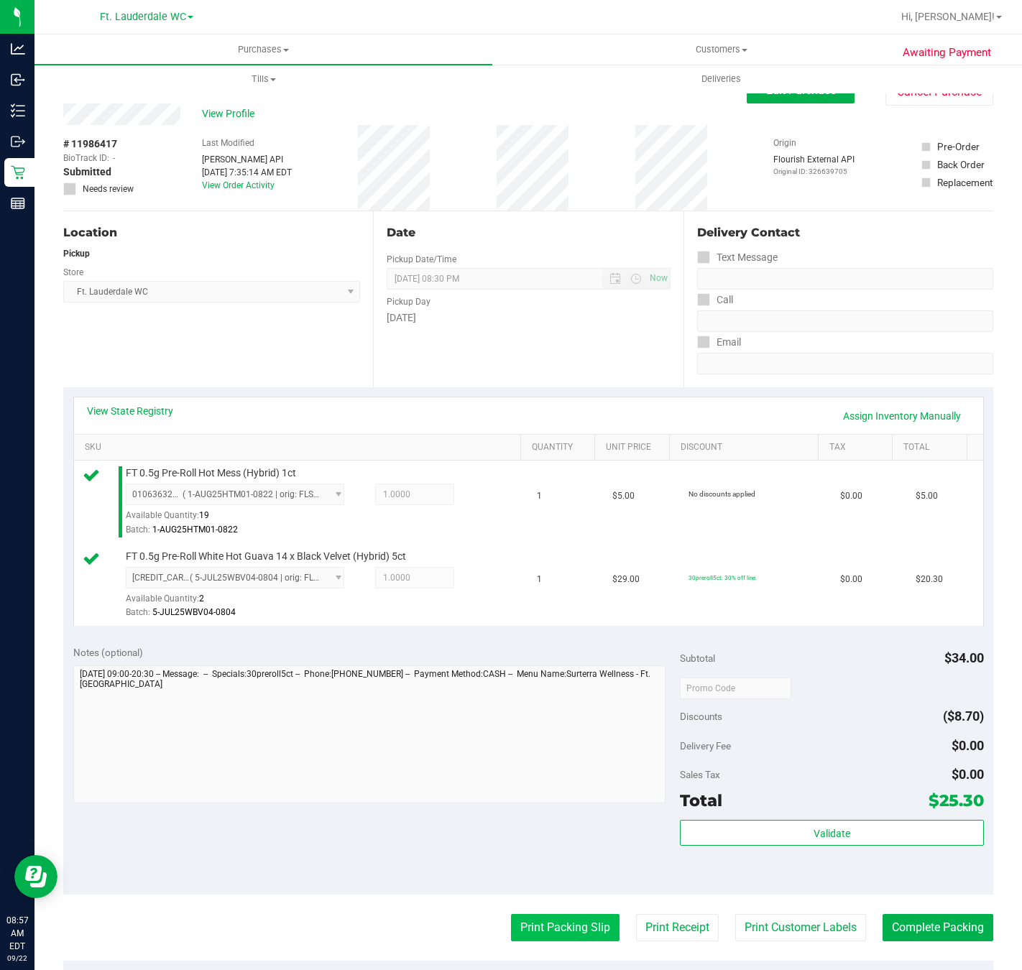
click at [543, 930] on button "Print Packing Slip" at bounding box center [565, 927] width 108 height 27
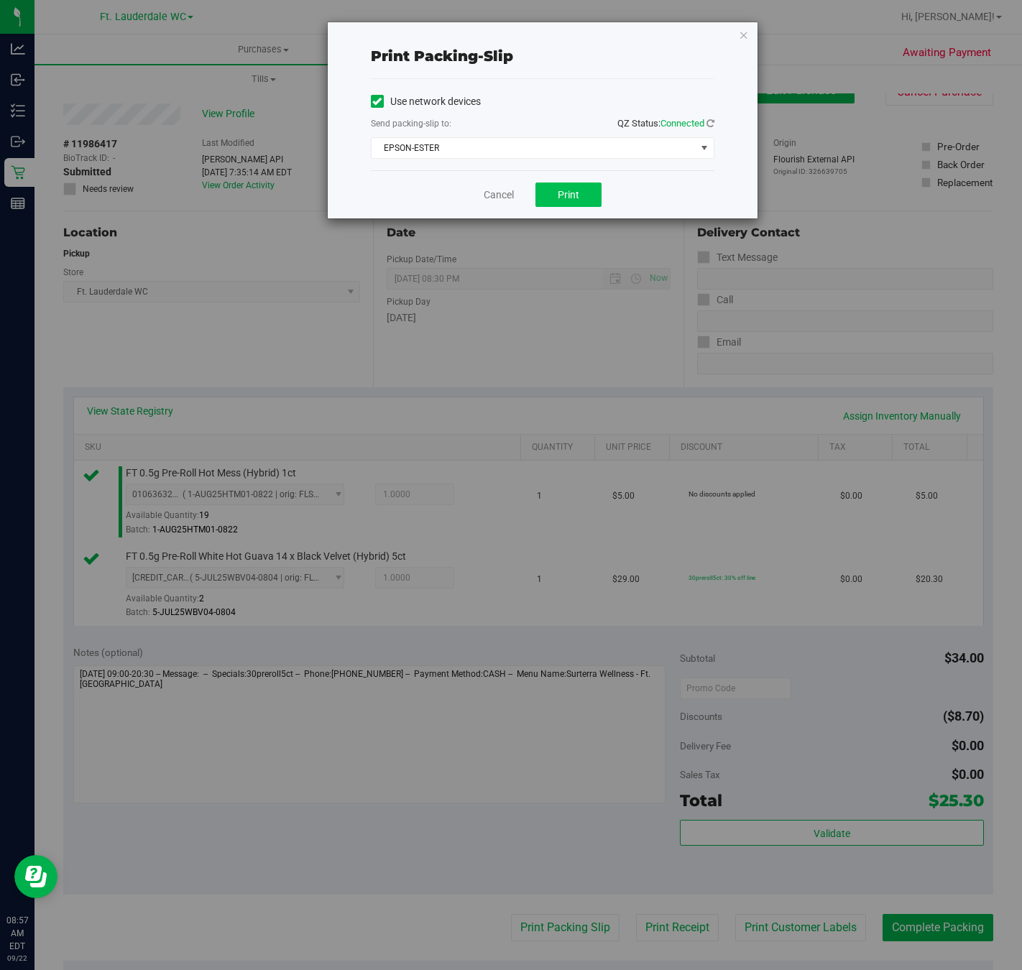
click at [576, 196] on span "Print" at bounding box center [569, 194] width 22 height 11
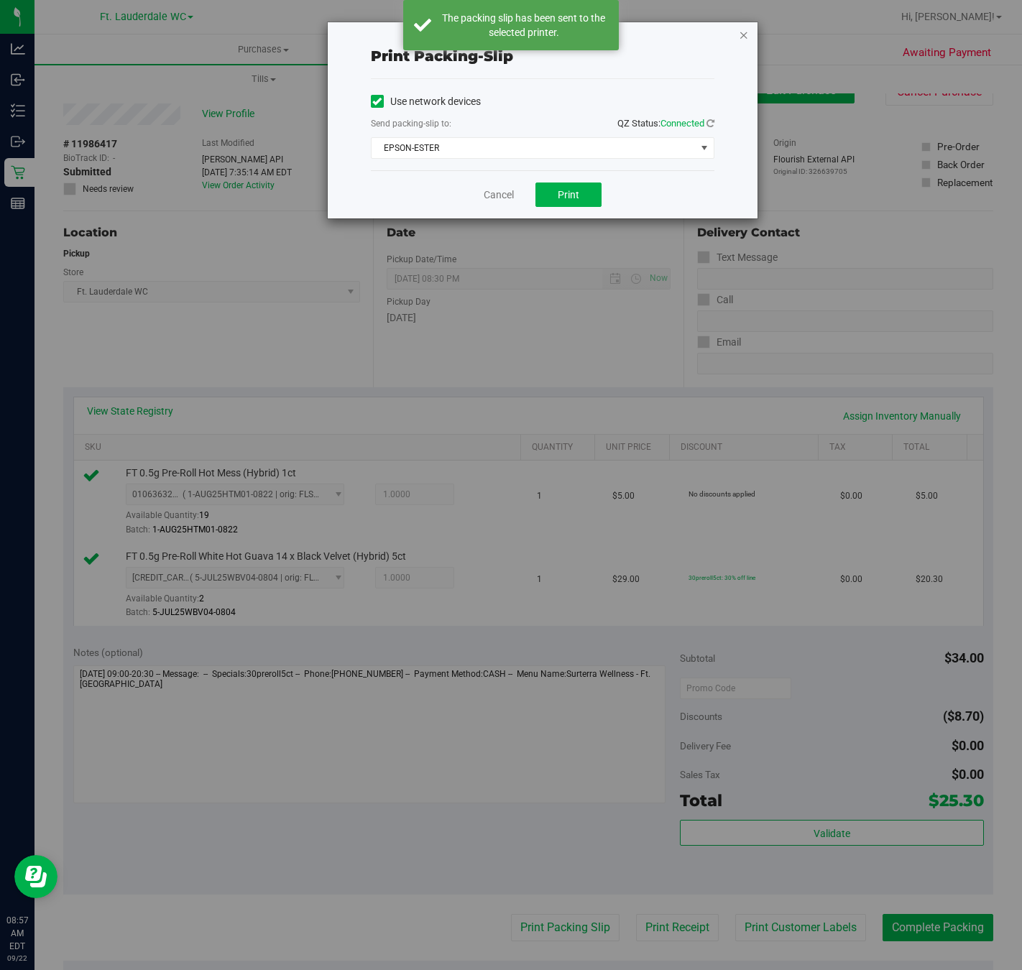
click at [747, 39] on icon "button" at bounding box center [744, 34] width 10 height 17
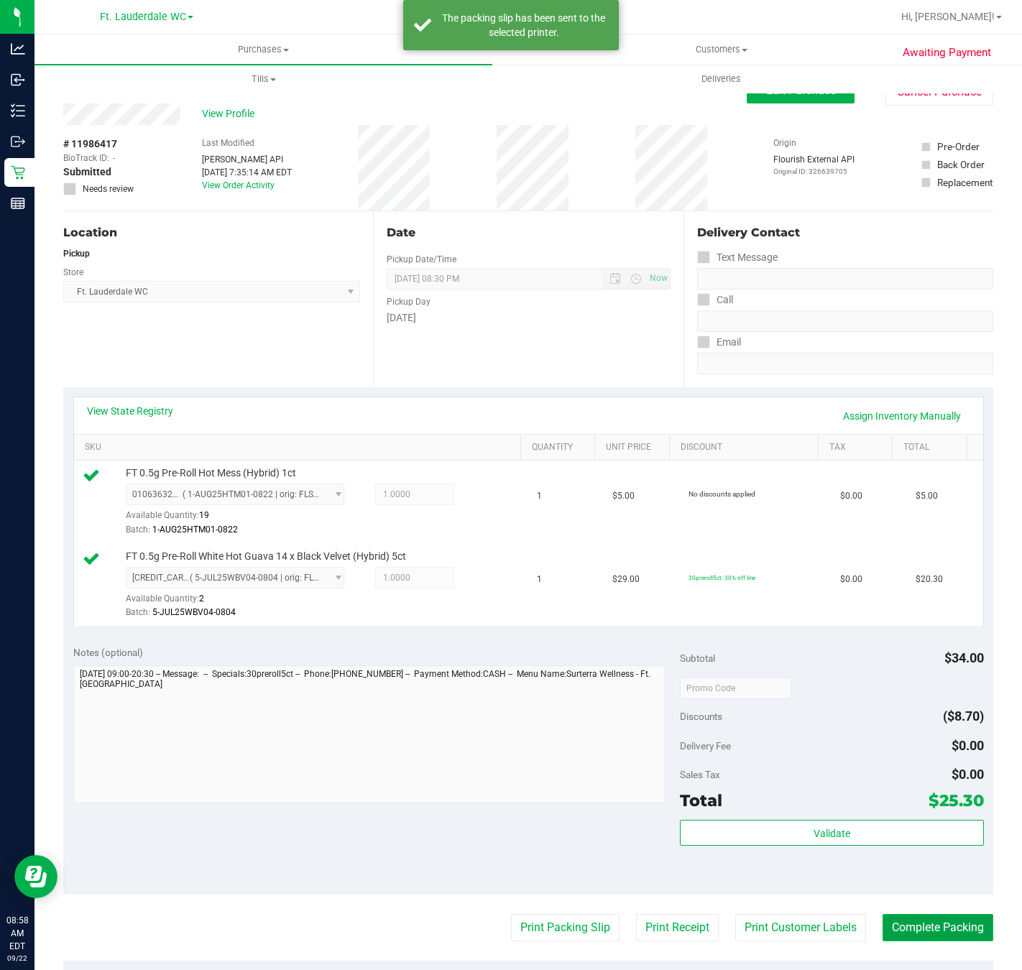
click at [943, 918] on button "Complete Packing" at bounding box center [937, 927] width 111 height 27
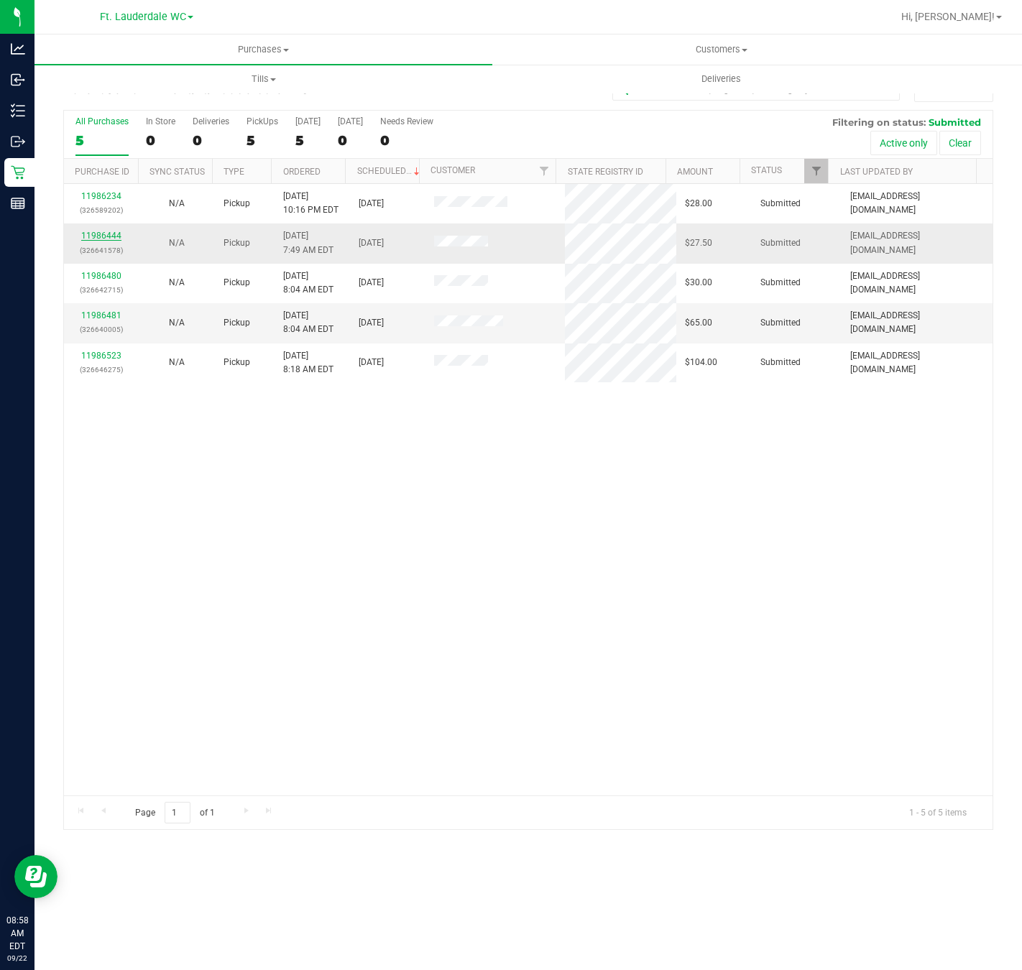
click at [116, 240] on link "11986444" at bounding box center [101, 236] width 40 height 10
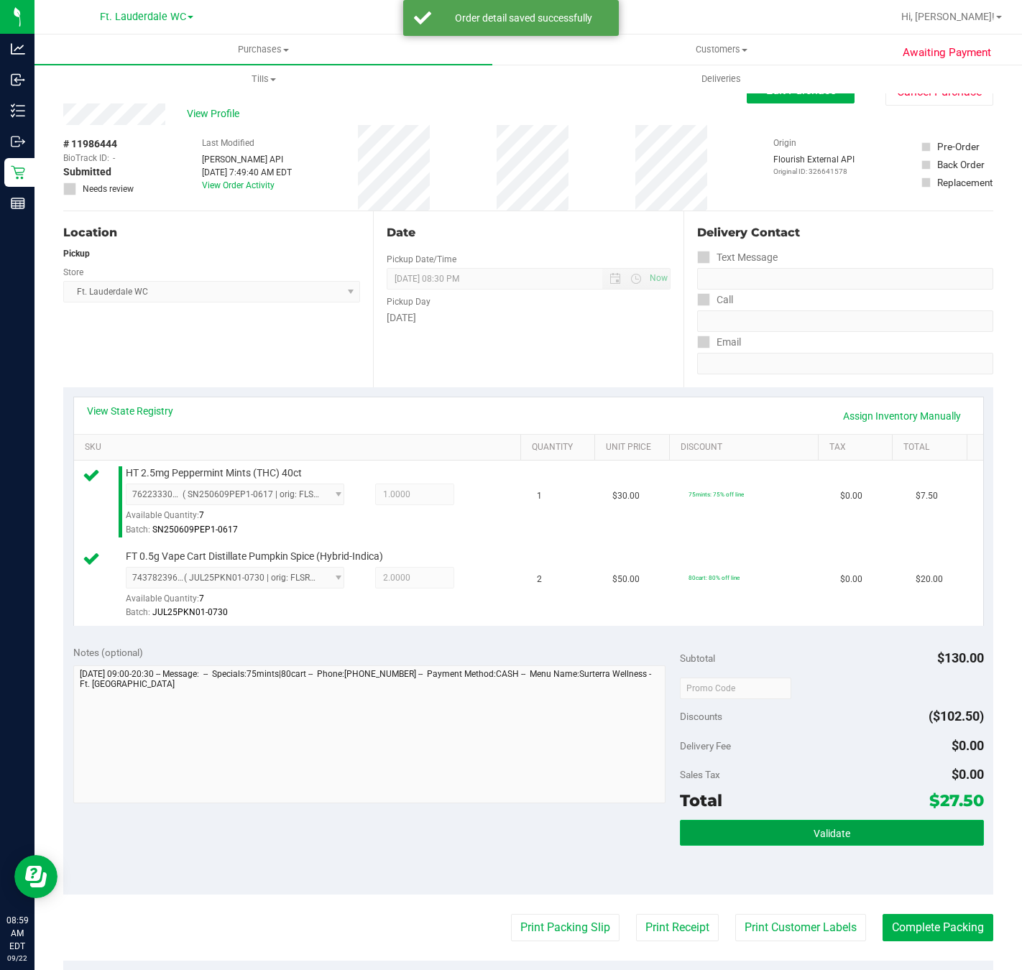
click at [791, 826] on button "Validate" at bounding box center [831, 833] width 303 height 26
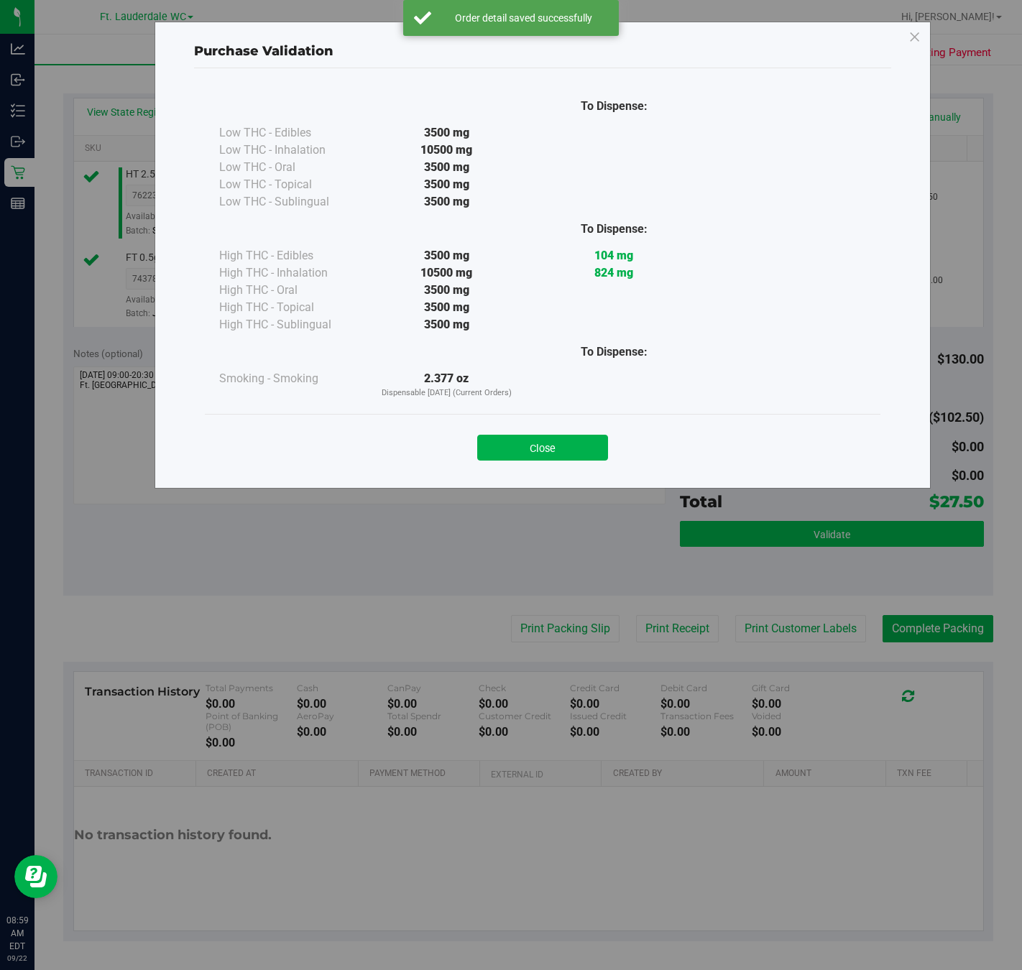
scroll to position [304, 0]
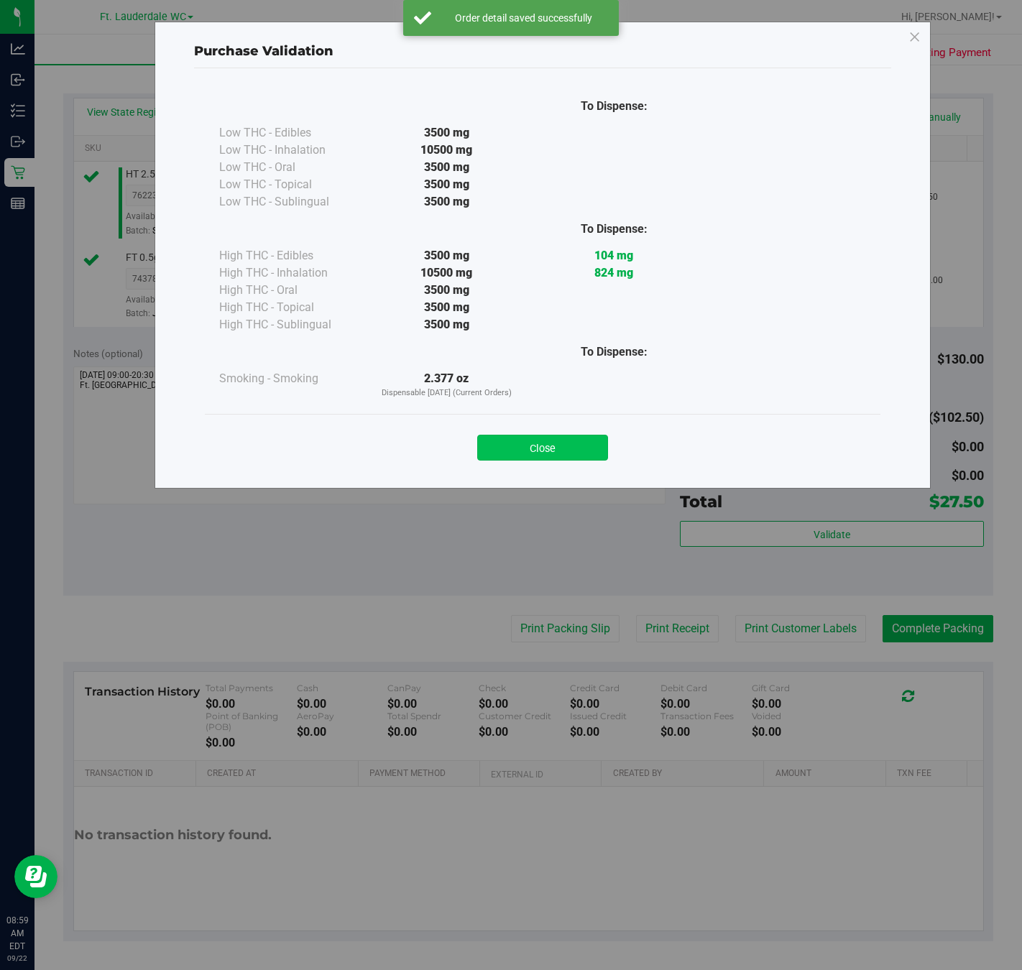
click at [563, 445] on button "Close" at bounding box center [542, 448] width 131 height 26
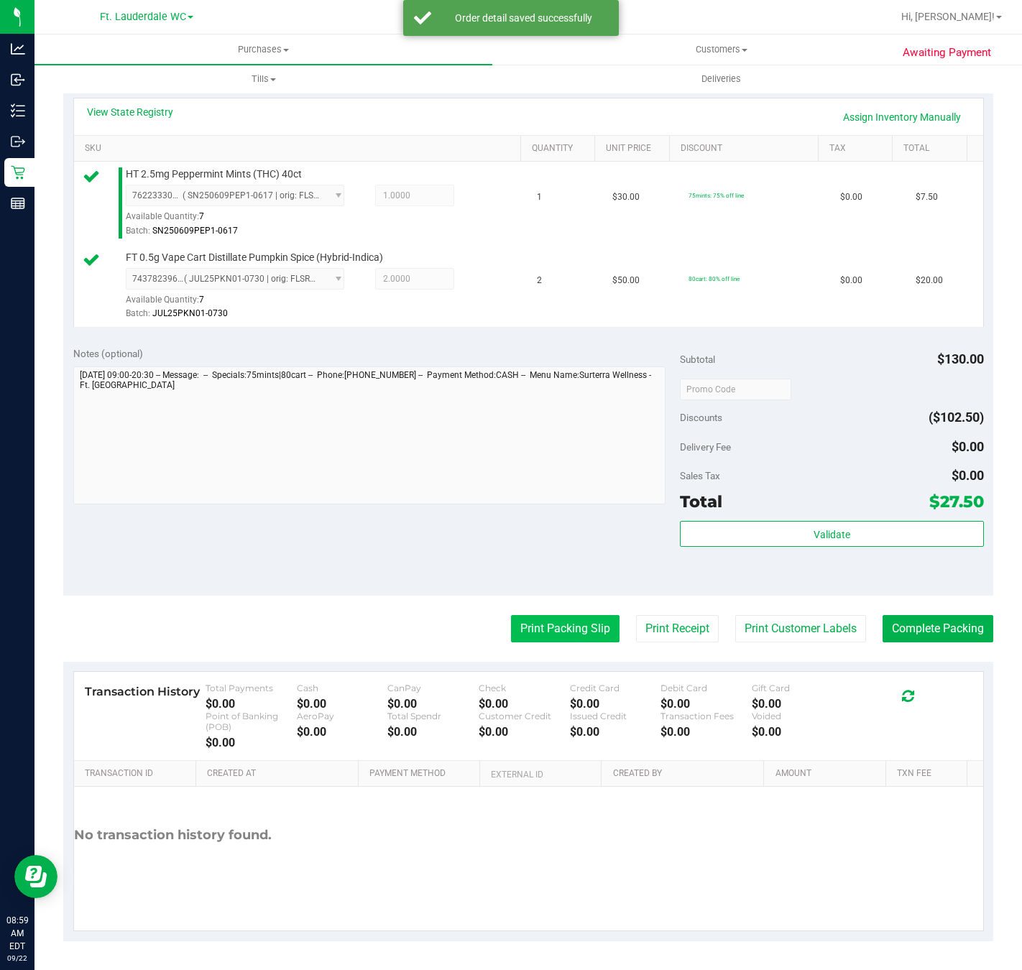
click at [555, 628] on button "Print Packing Slip" at bounding box center [565, 628] width 108 height 27
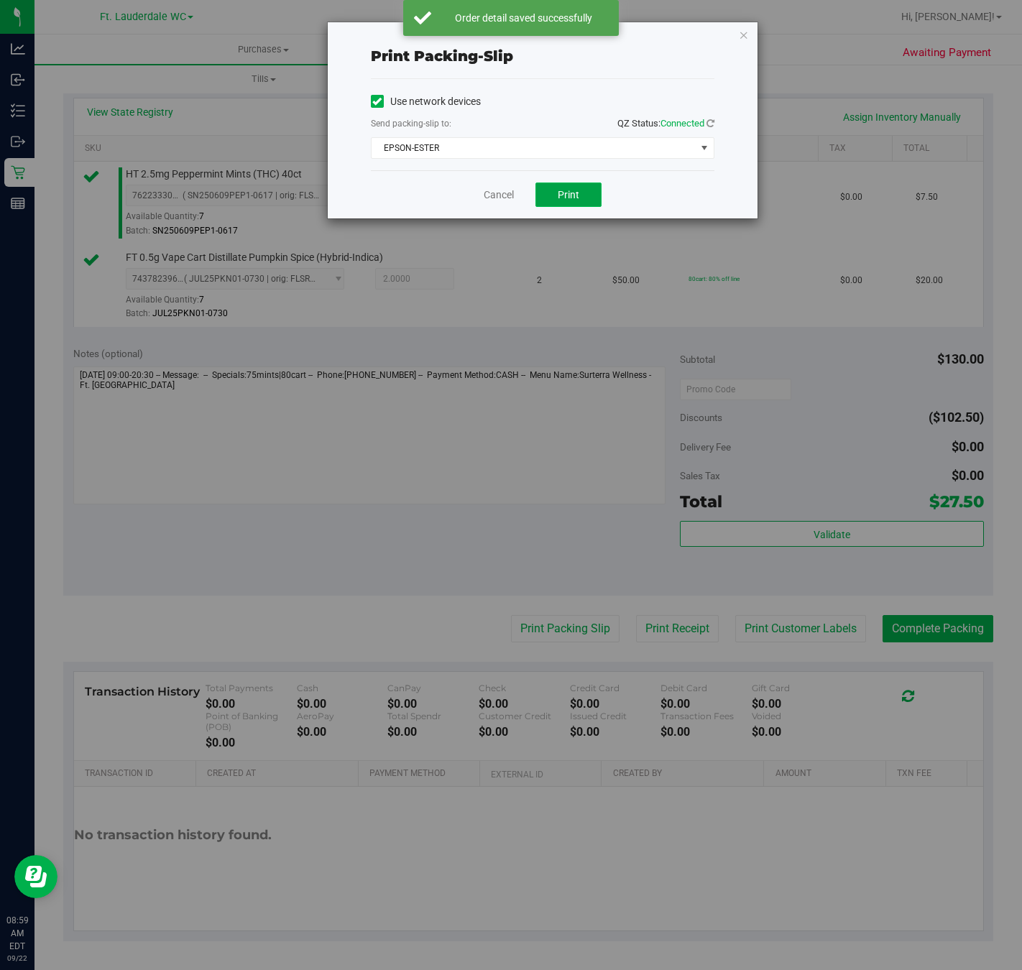
click at [559, 205] on button "Print" at bounding box center [568, 194] width 66 height 24
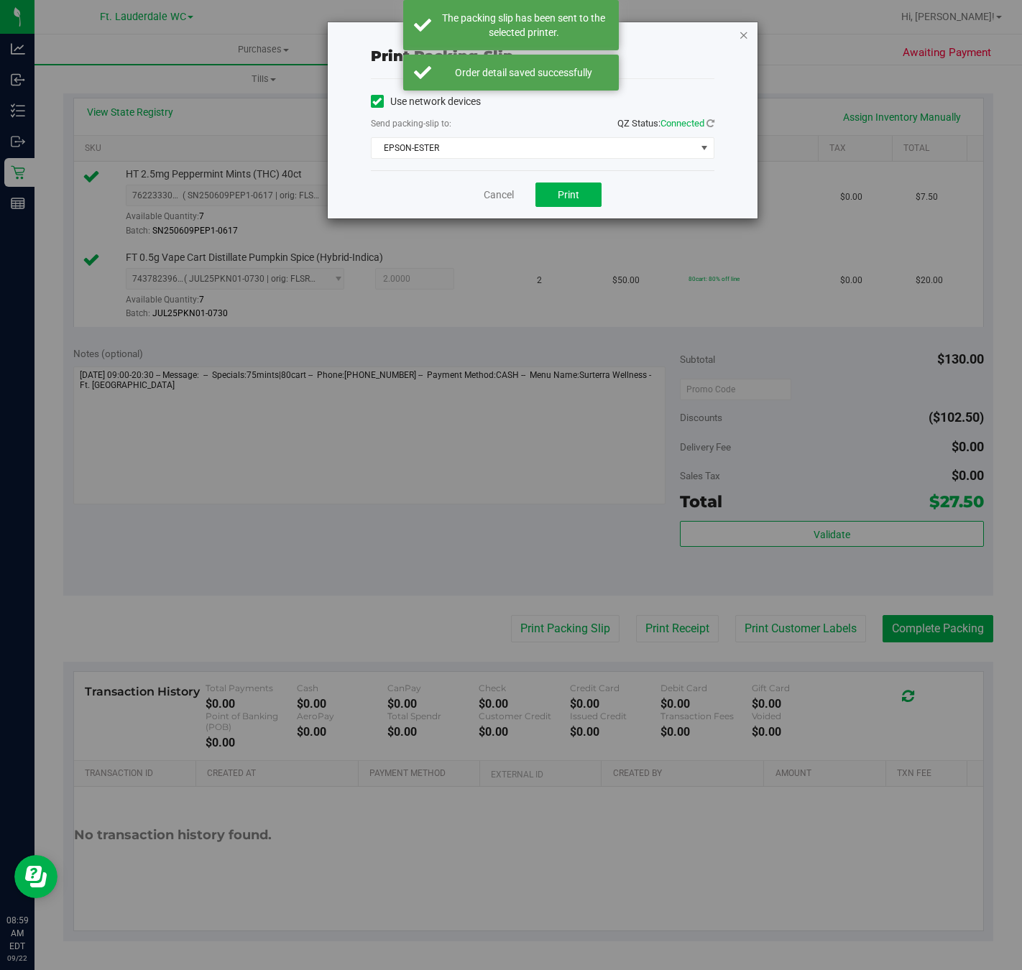
click at [742, 33] on icon "button" at bounding box center [744, 34] width 10 height 17
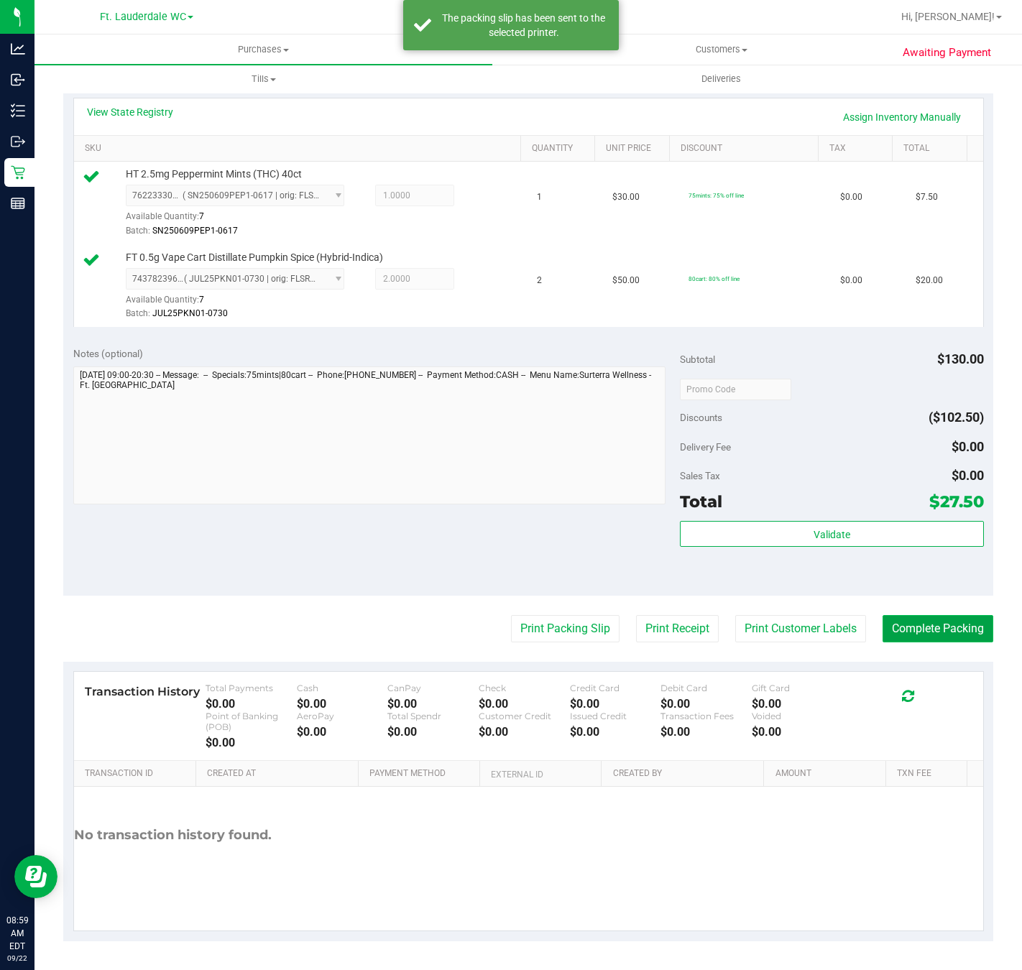
click at [925, 625] on button "Complete Packing" at bounding box center [937, 628] width 111 height 27
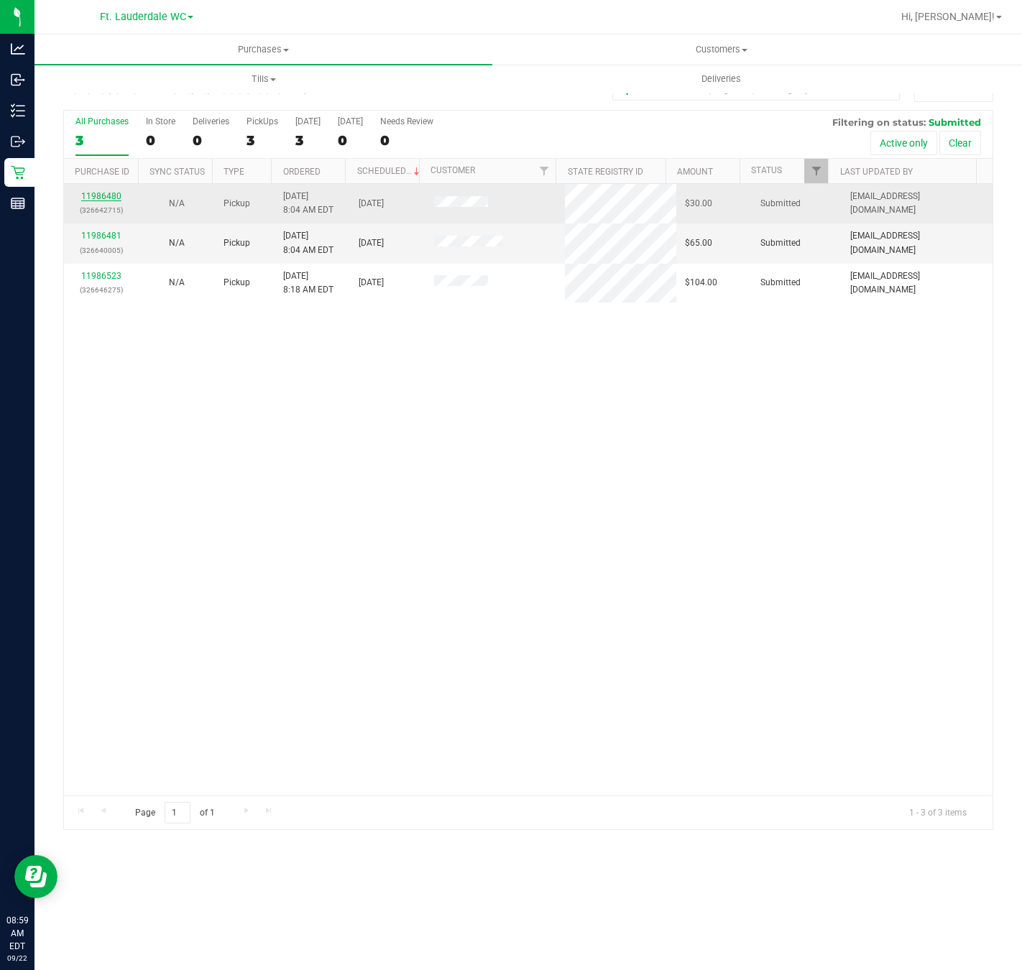
click at [104, 201] on link "11986480" at bounding box center [101, 196] width 40 height 10
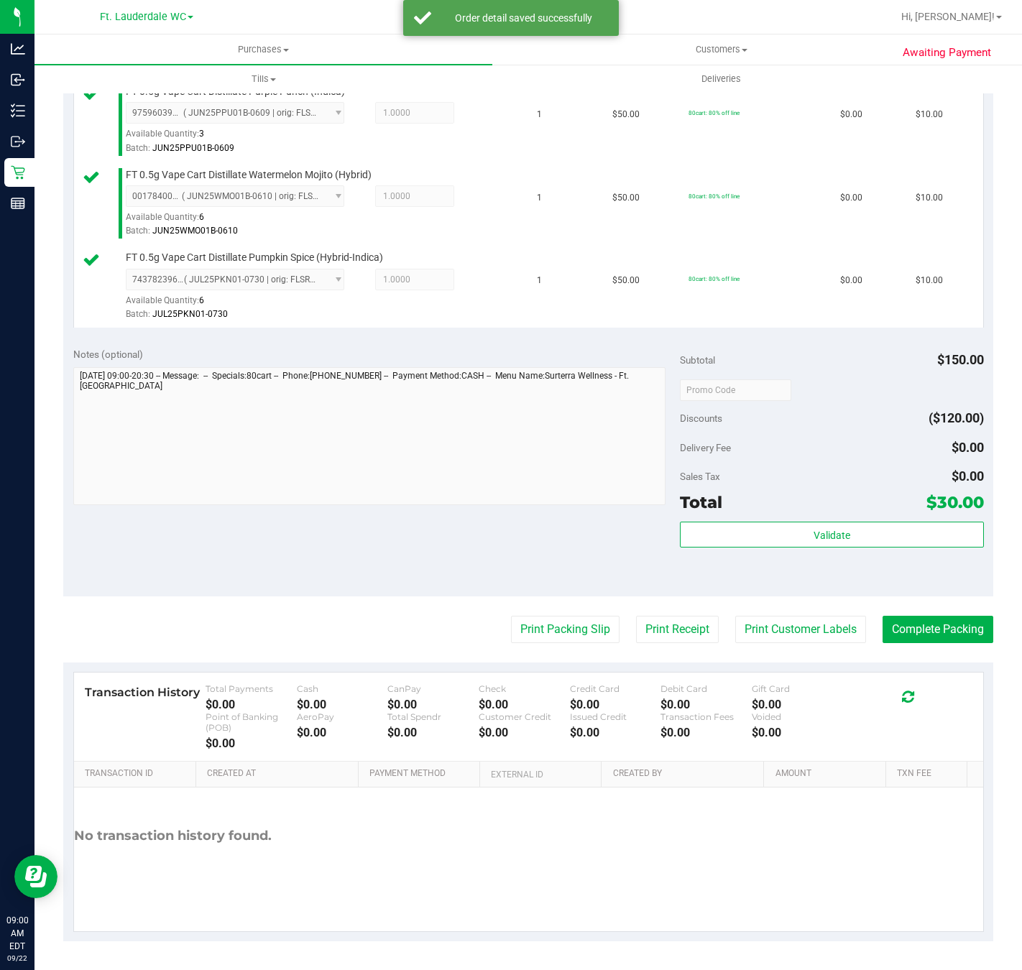
scroll to position [388, 0]
click at [877, 531] on button "Validate" at bounding box center [831, 535] width 303 height 26
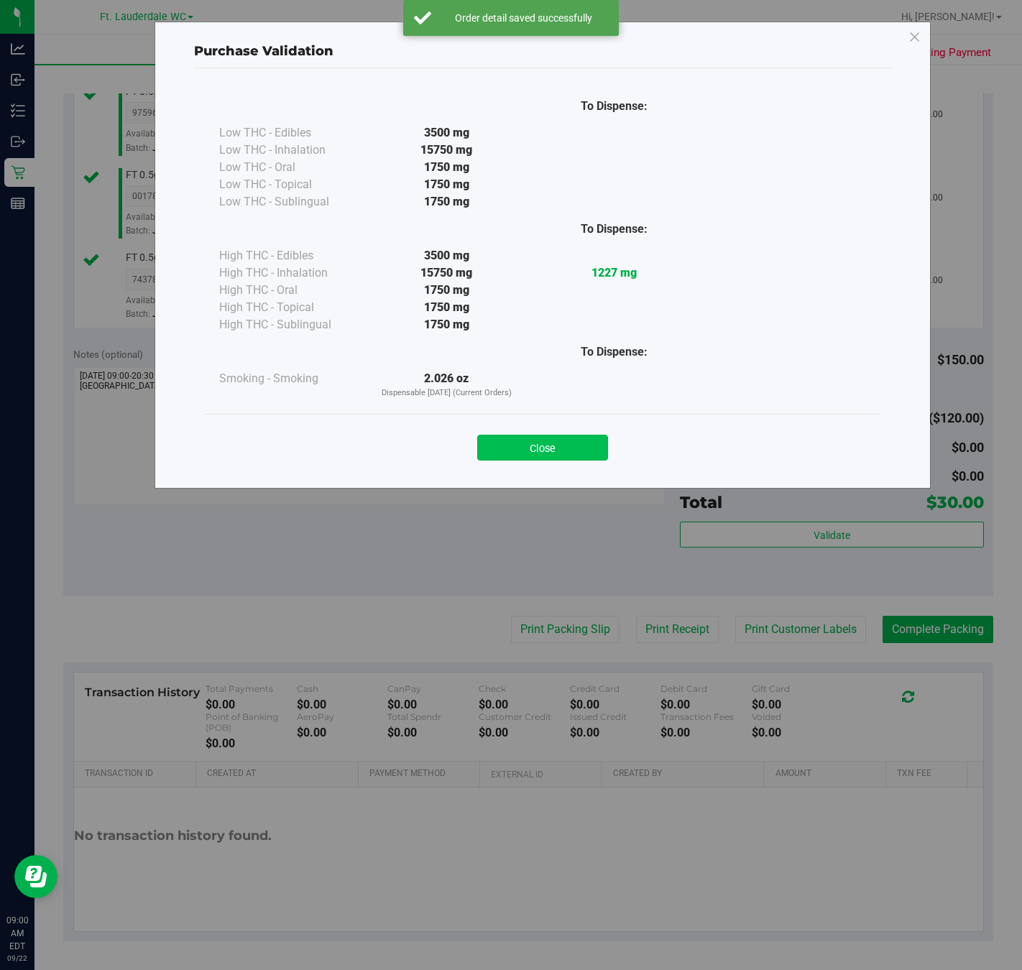
click at [552, 438] on button "Close" at bounding box center [542, 448] width 131 height 26
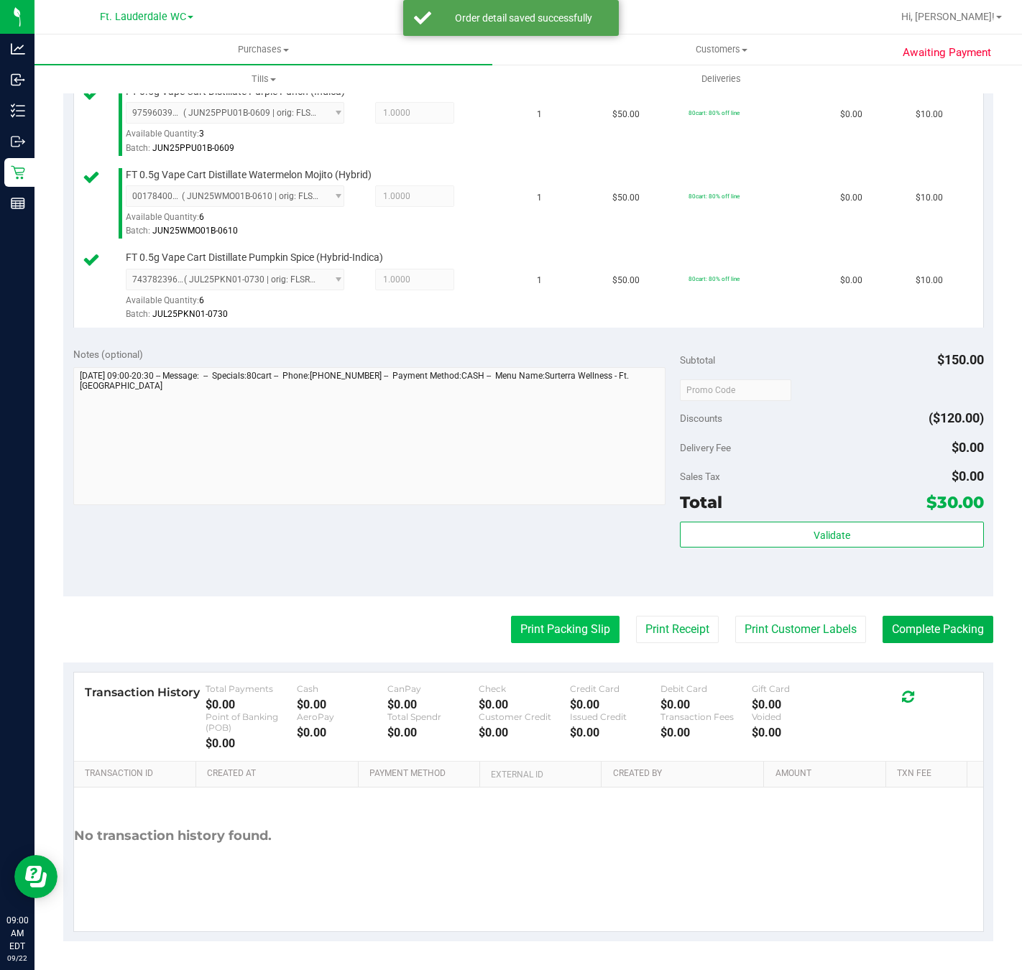
click at [518, 627] on button "Print Packing Slip" at bounding box center [565, 629] width 108 height 27
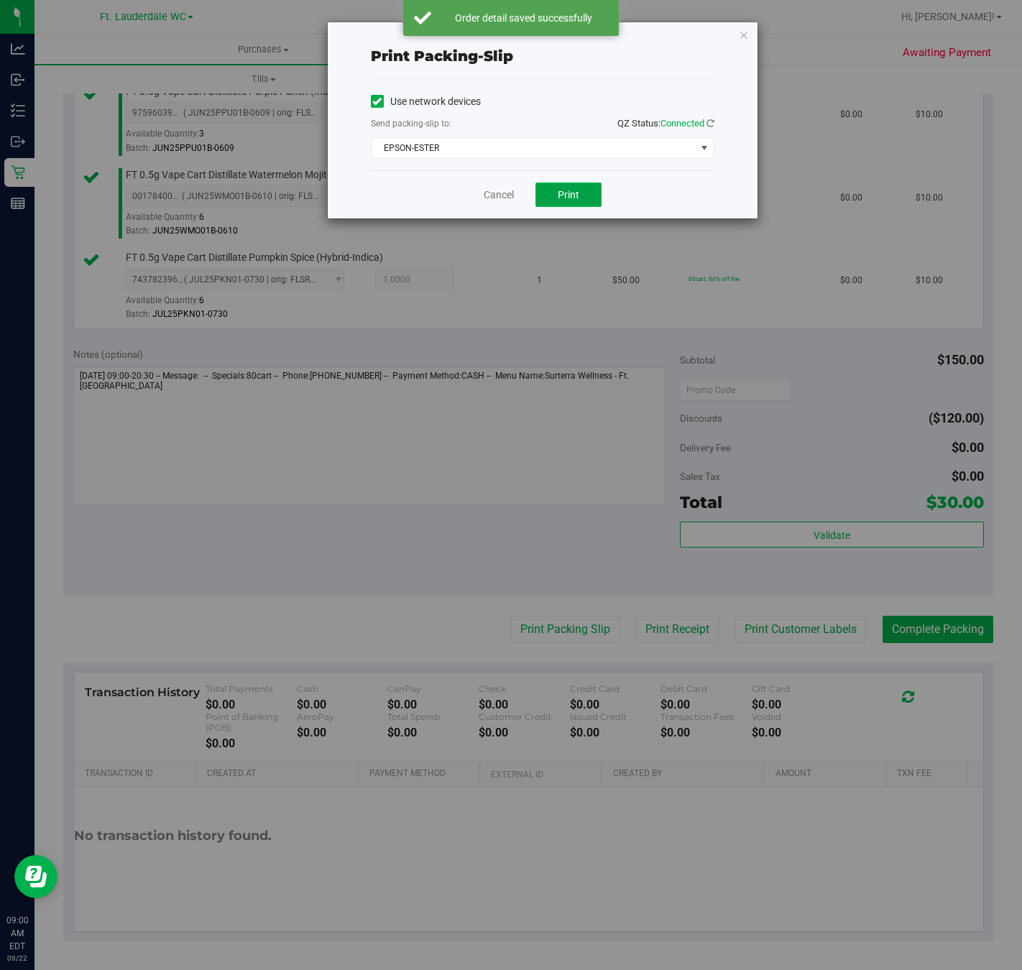
click at [593, 192] on button "Print" at bounding box center [568, 194] width 66 height 24
click at [742, 34] on icon "button" at bounding box center [744, 34] width 10 height 17
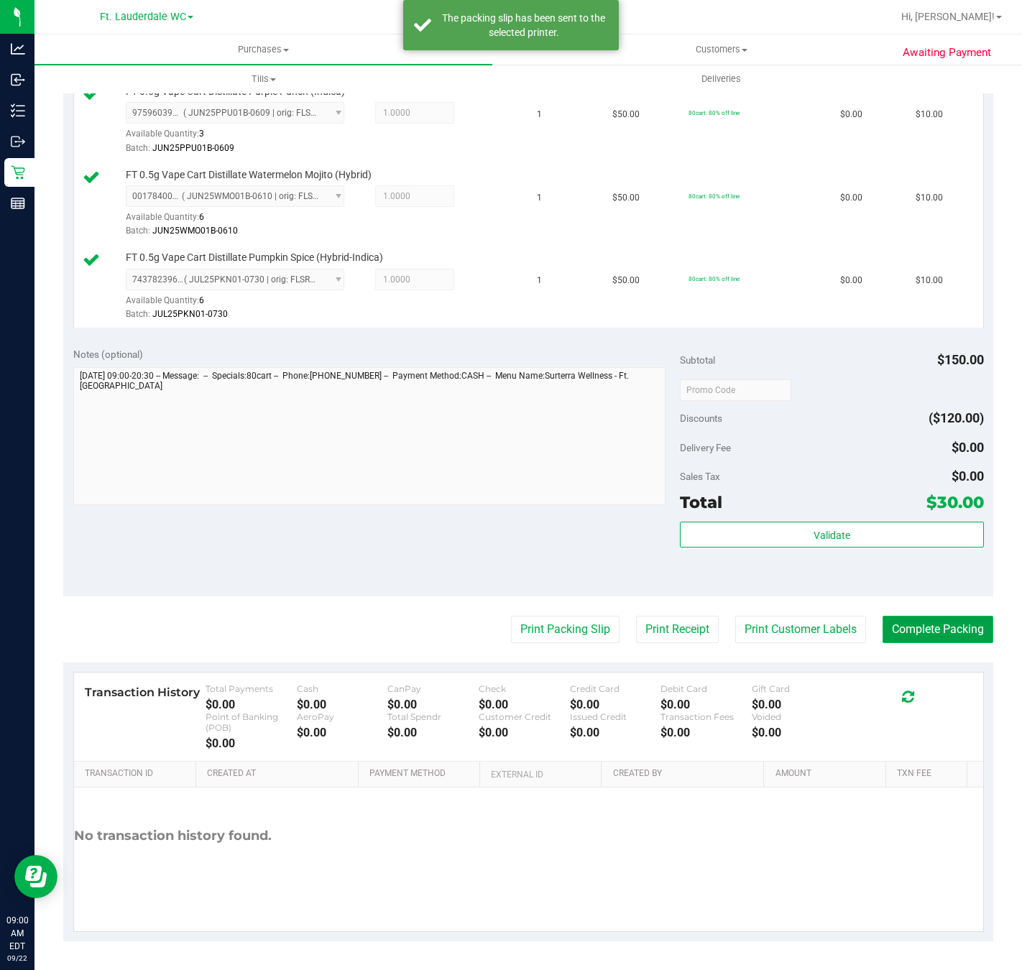
click at [943, 634] on button "Complete Packing" at bounding box center [937, 629] width 111 height 27
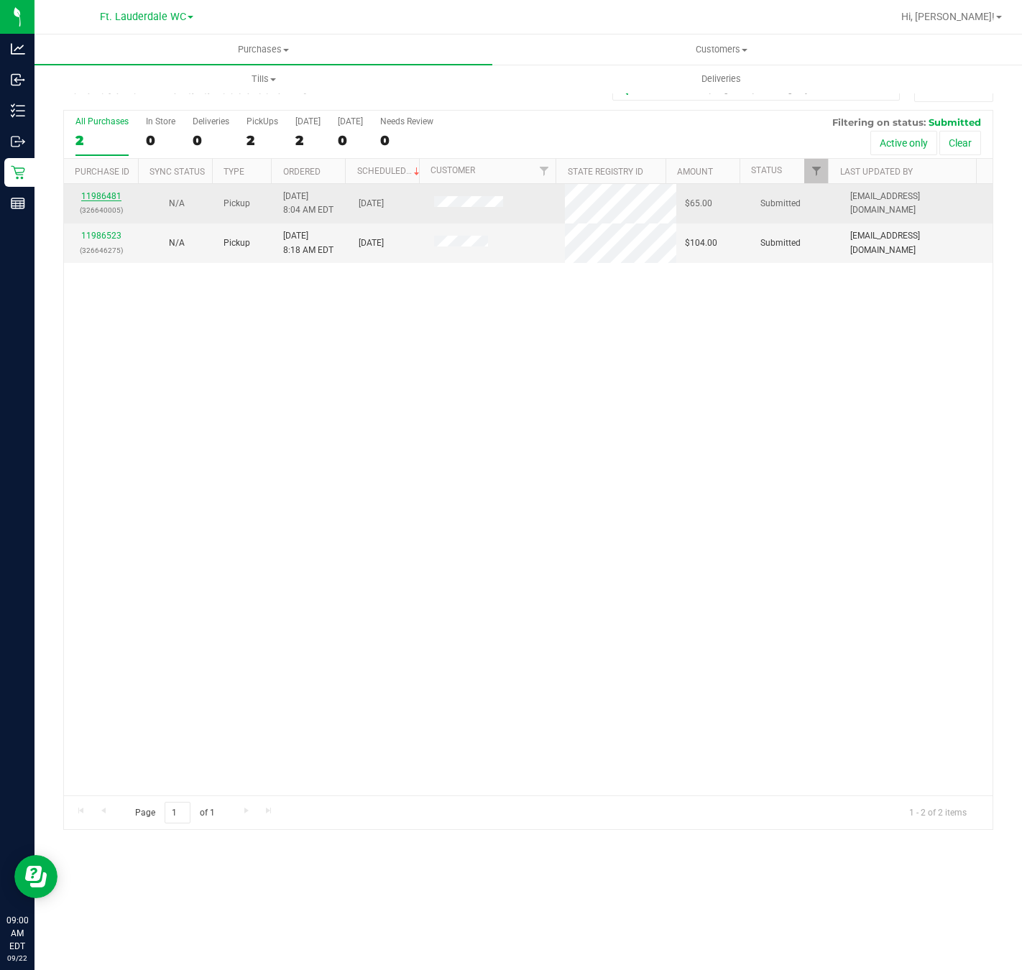
click at [116, 197] on link "11986481" at bounding box center [101, 196] width 40 height 10
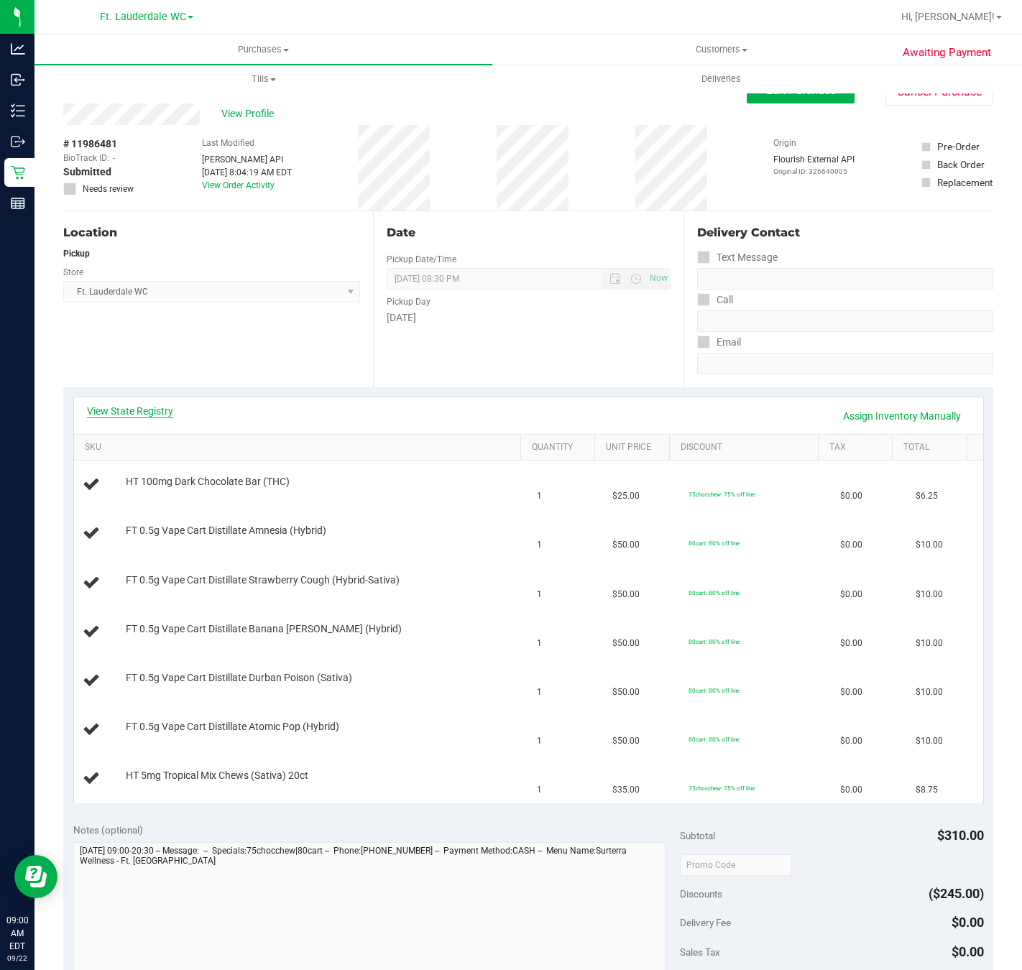
click at [138, 414] on link "View State Registry" at bounding box center [130, 411] width 86 height 14
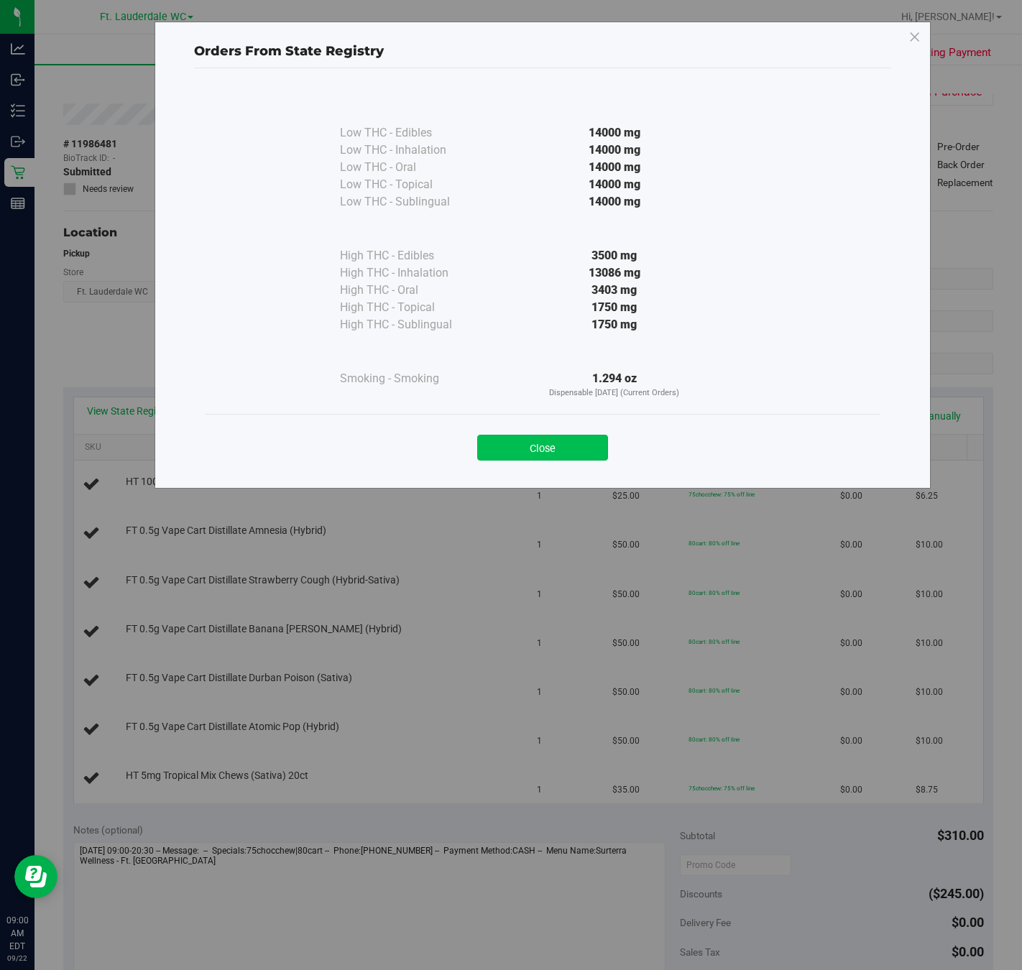
click at [570, 440] on button "Close" at bounding box center [542, 448] width 131 height 26
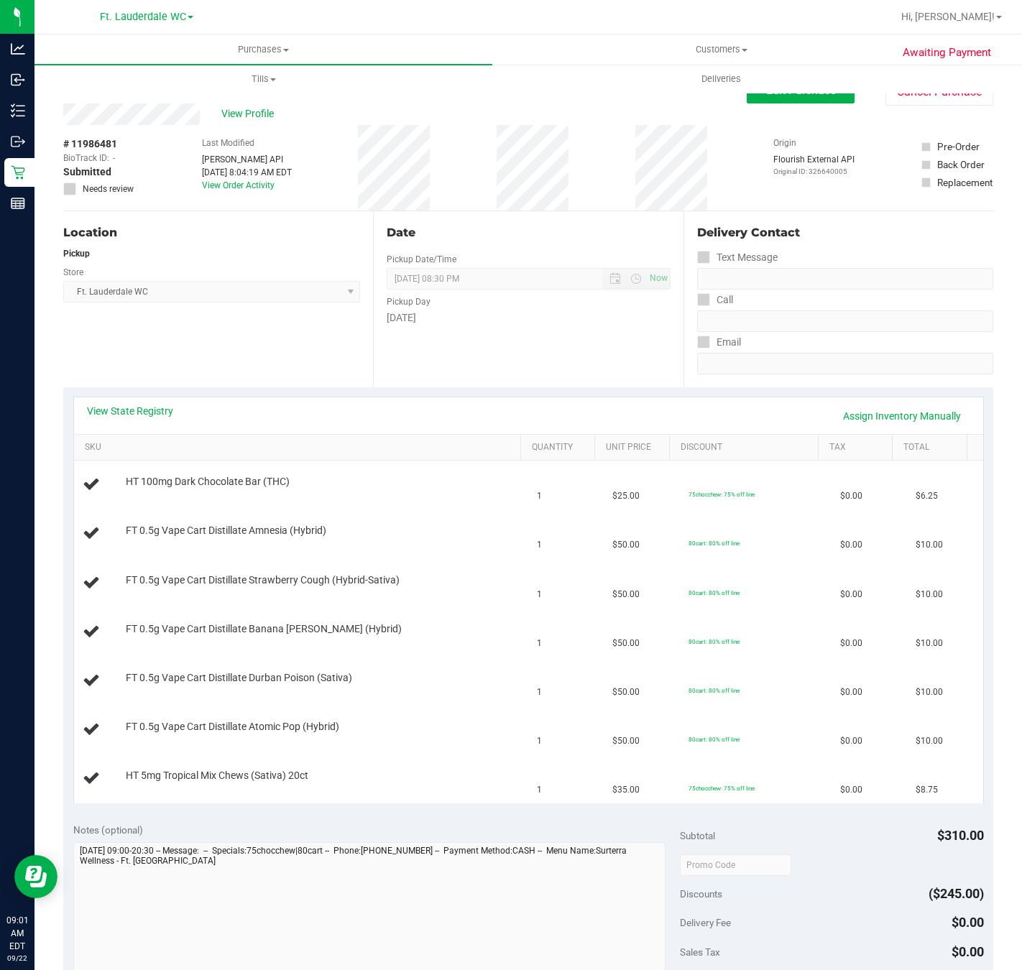
scroll to position [65, 0]
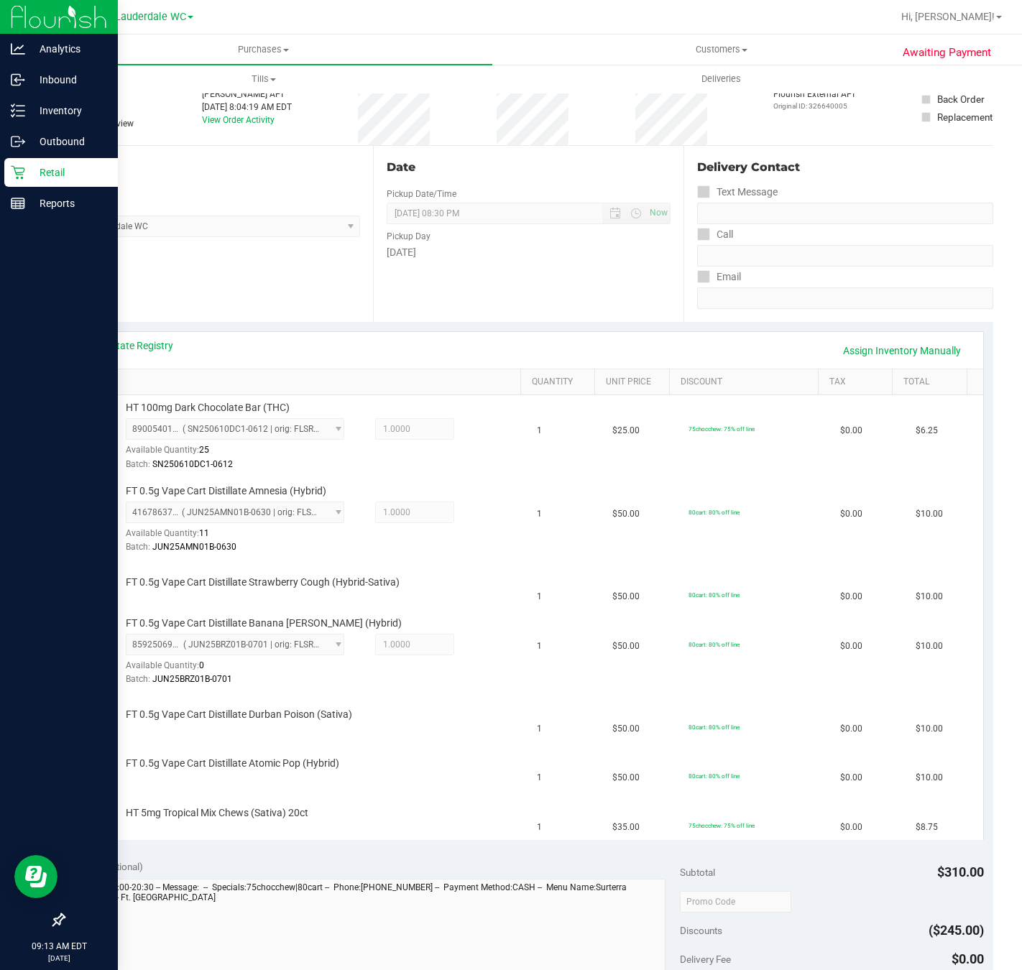
click at [20, 181] on div "Retail" at bounding box center [61, 172] width 114 height 29
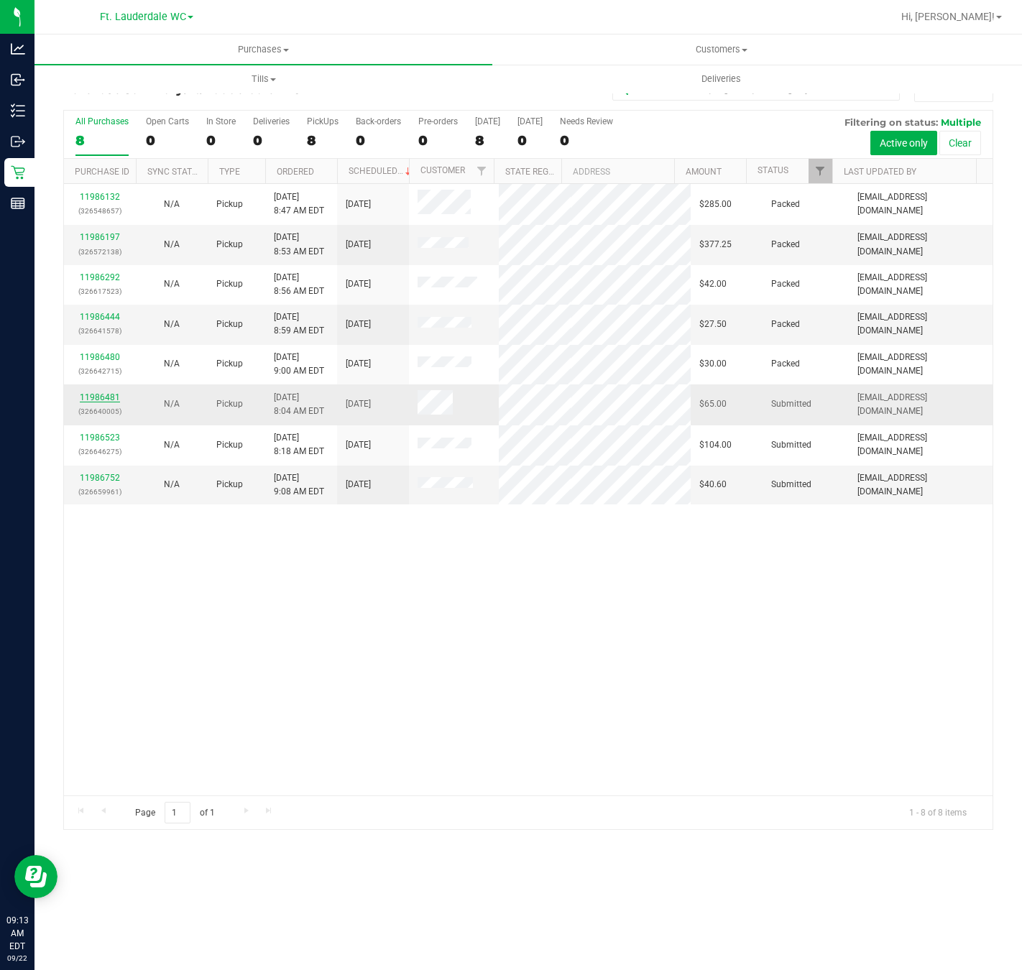
click at [108, 402] on link "11986481" at bounding box center [100, 397] width 40 height 10
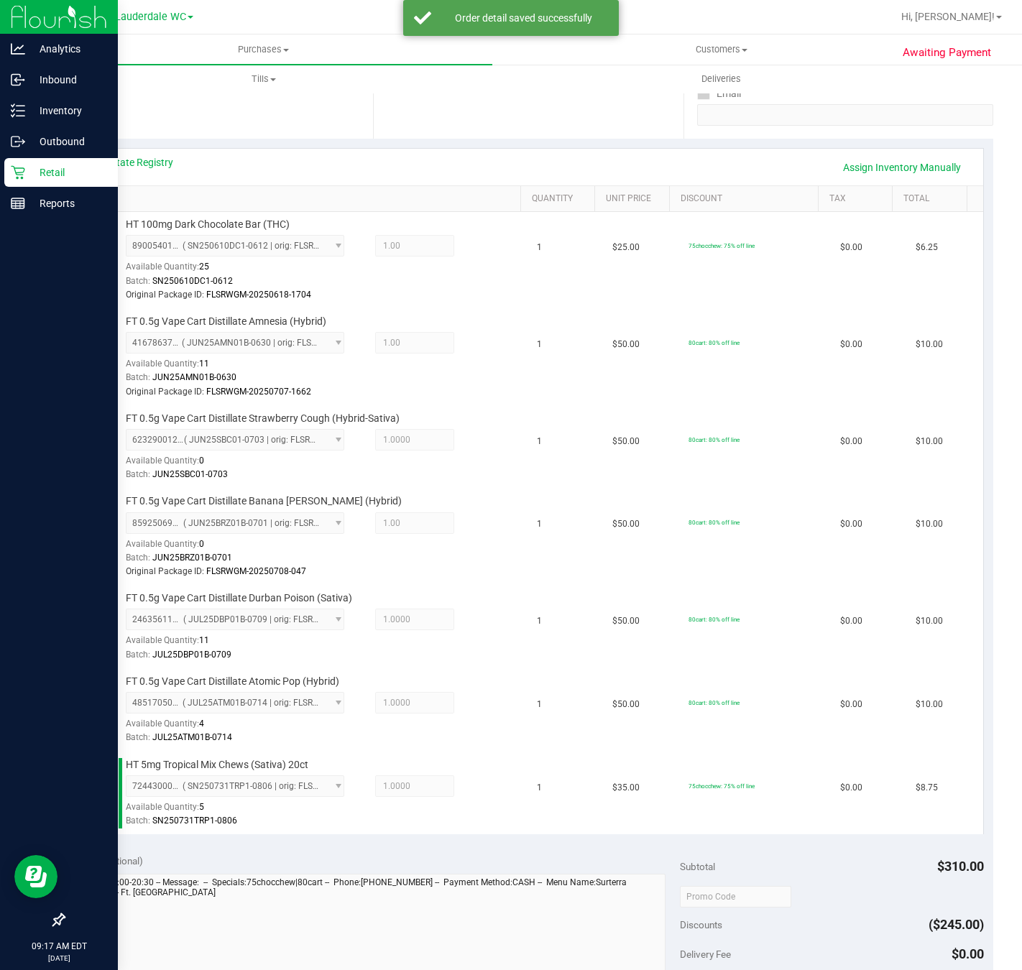
scroll to position [573, 0]
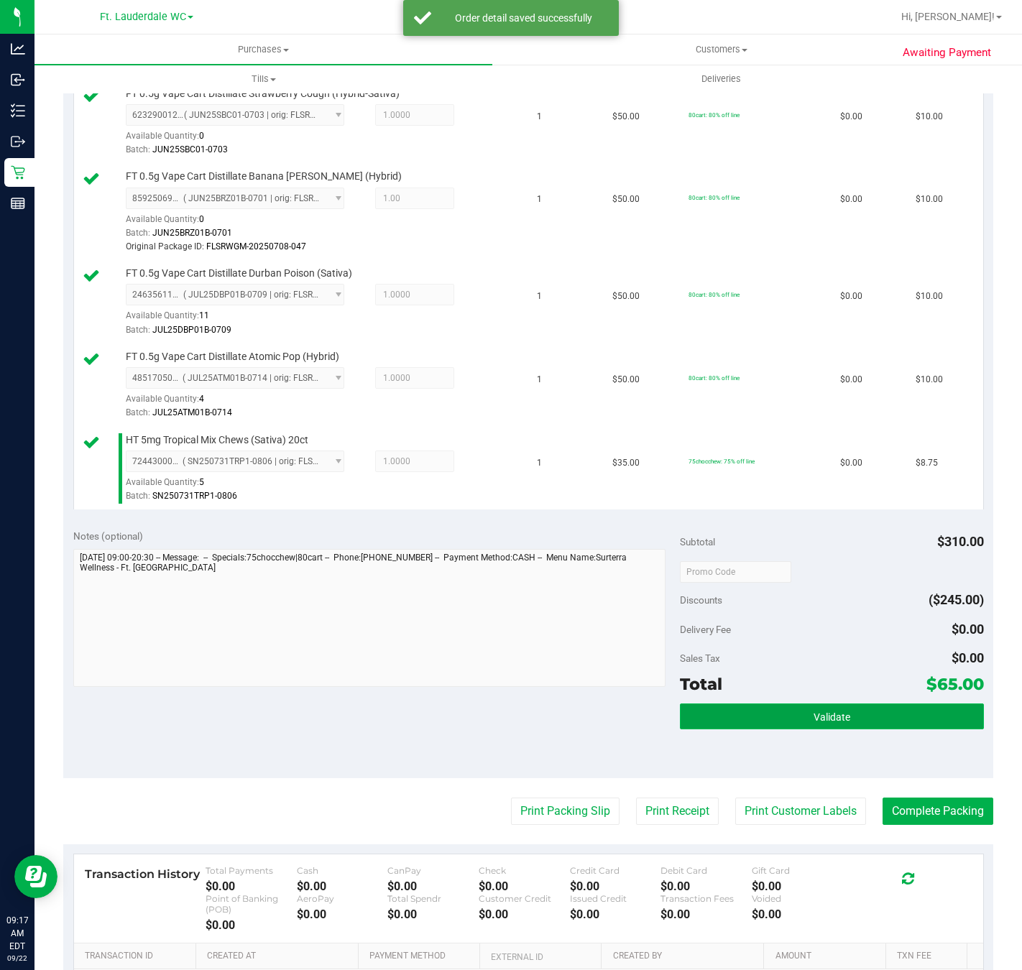
click at [888, 726] on button "Validate" at bounding box center [831, 716] width 303 height 26
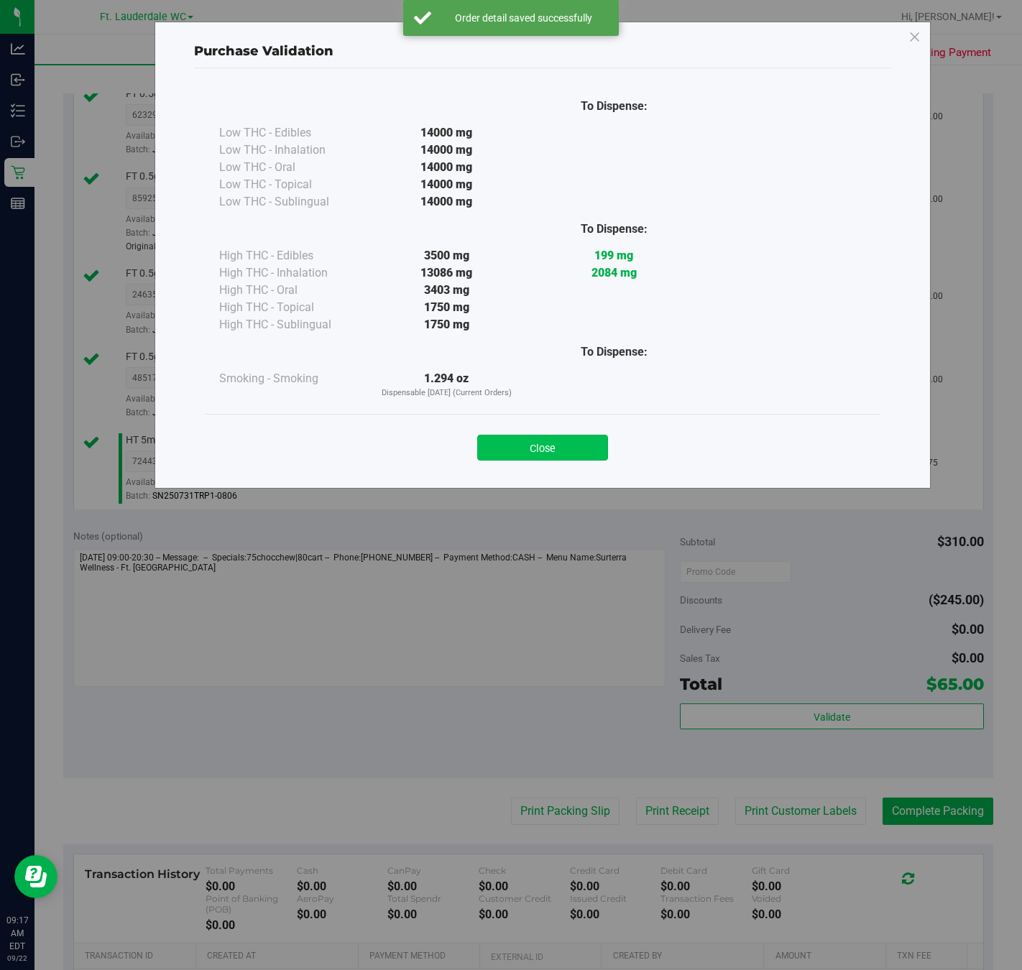
click at [558, 436] on button "Close" at bounding box center [542, 448] width 131 height 26
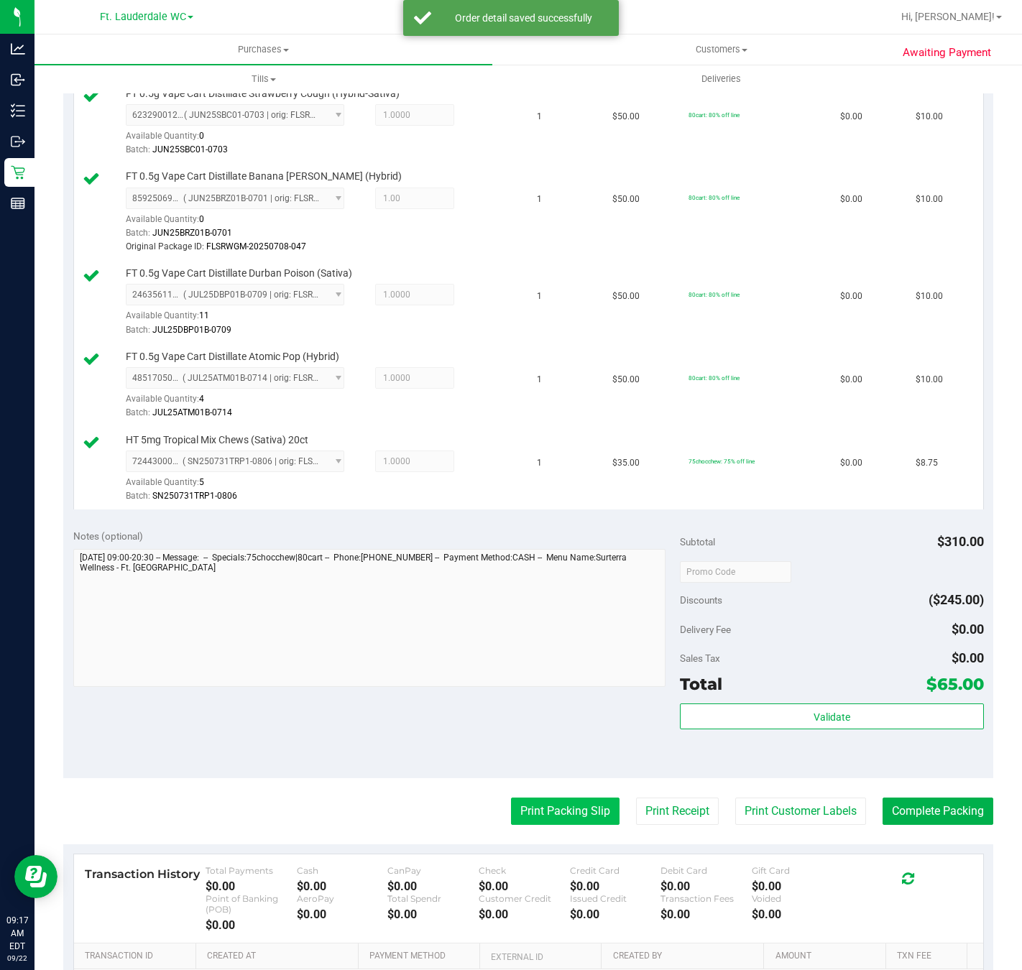
click at [550, 818] on button "Print Packing Slip" at bounding box center [565, 811] width 108 height 27
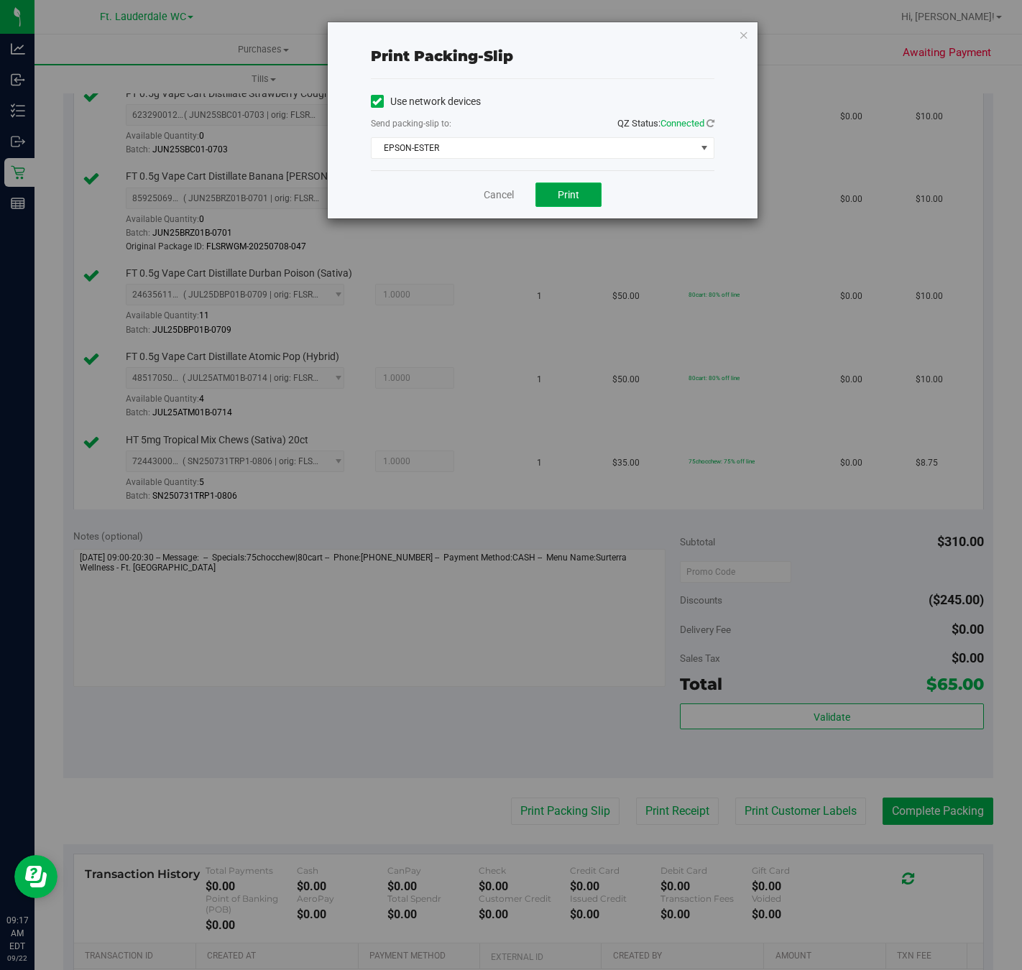
click at [560, 195] on span "Print" at bounding box center [569, 194] width 22 height 11
click at [742, 31] on icon "button" at bounding box center [744, 34] width 10 height 17
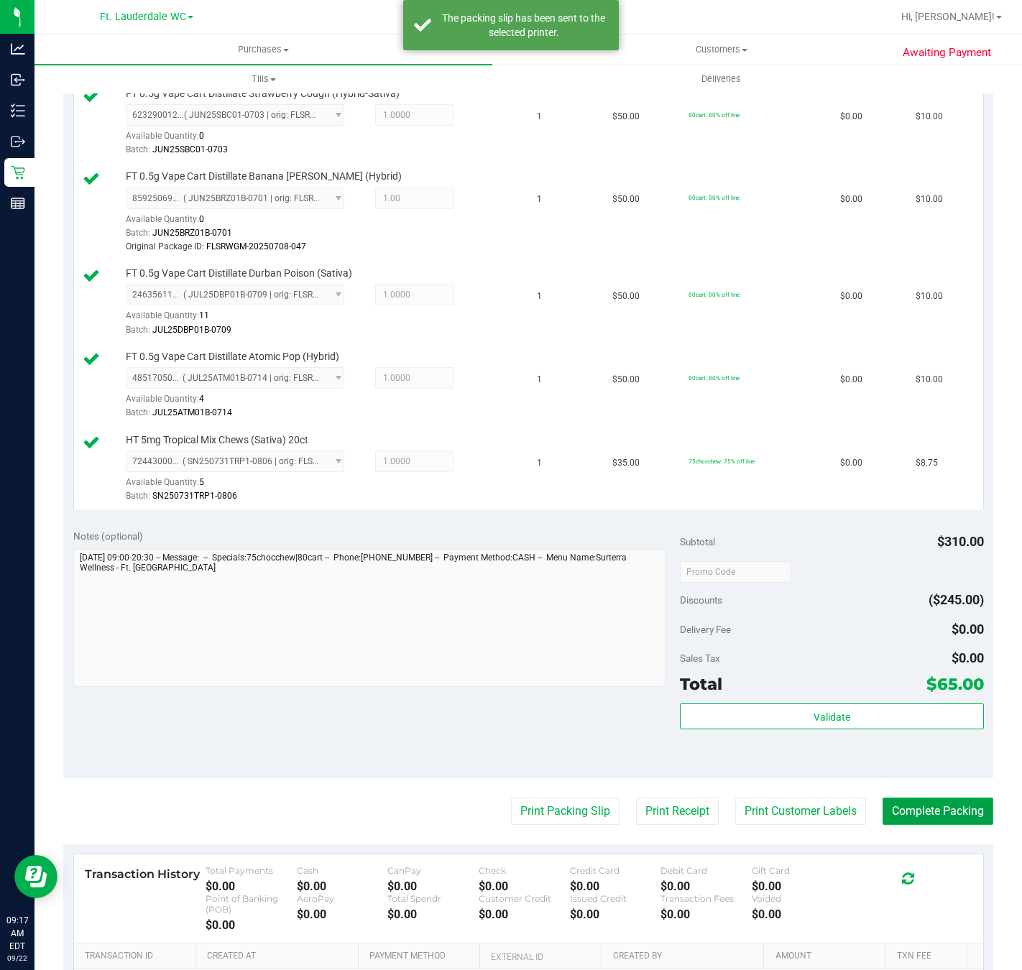
click at [938, 825] on button "Complete Packing" at bounding box center [937, 811] width 111 height 27
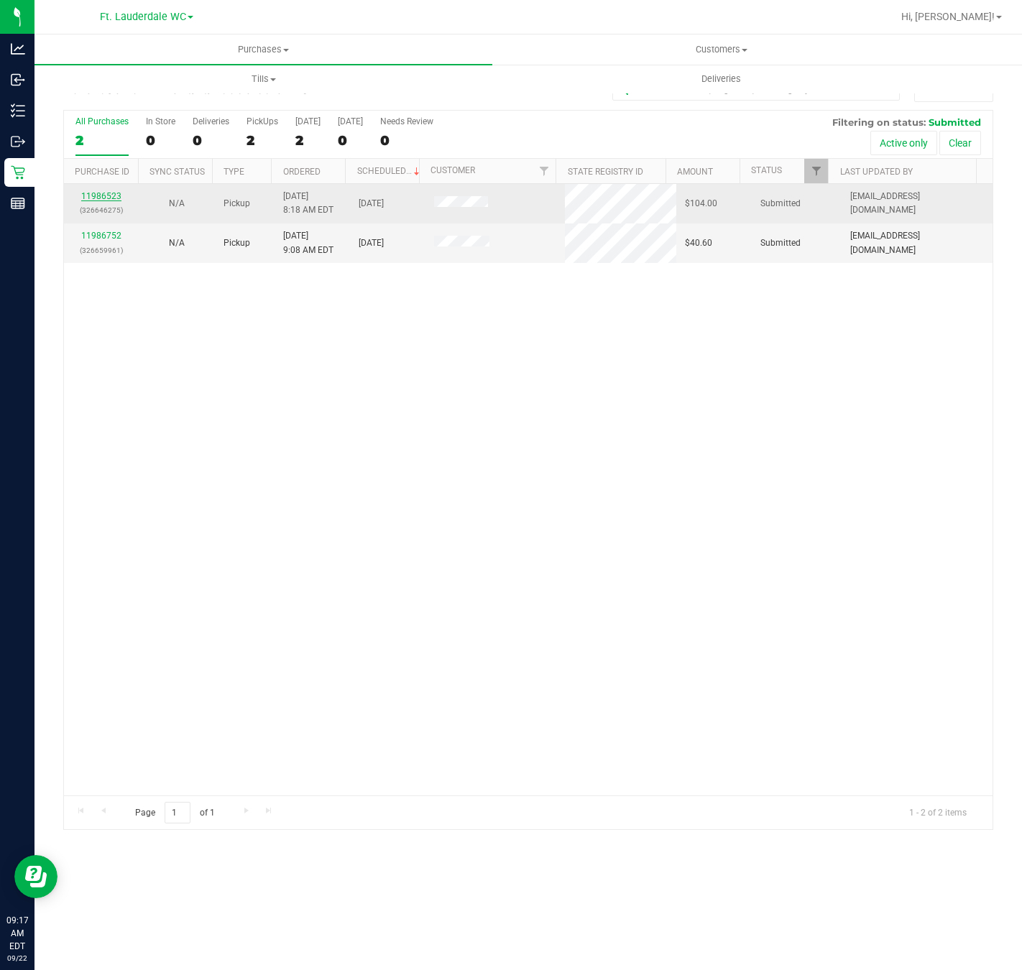
click at [104, 197] on link "11986523" at bounding box center [101, 196] width 40 height 10
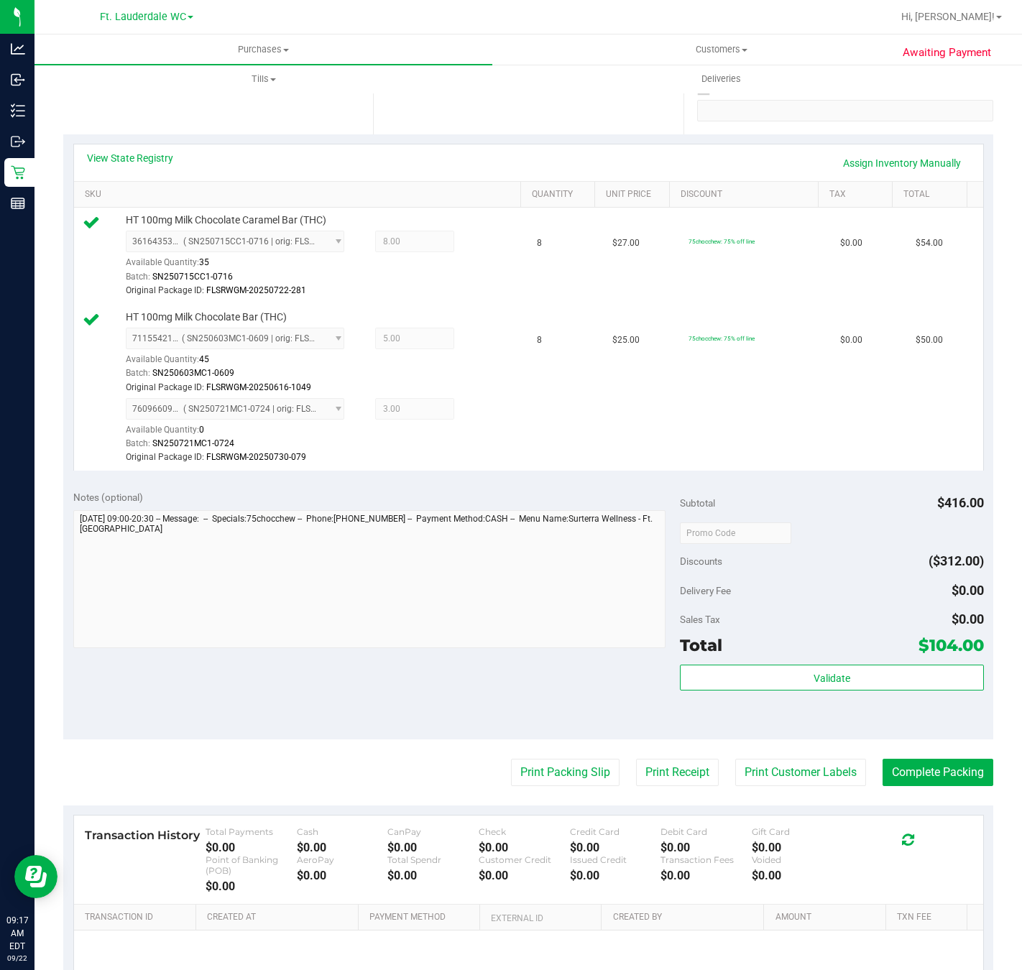
scroll to position [310, 0]
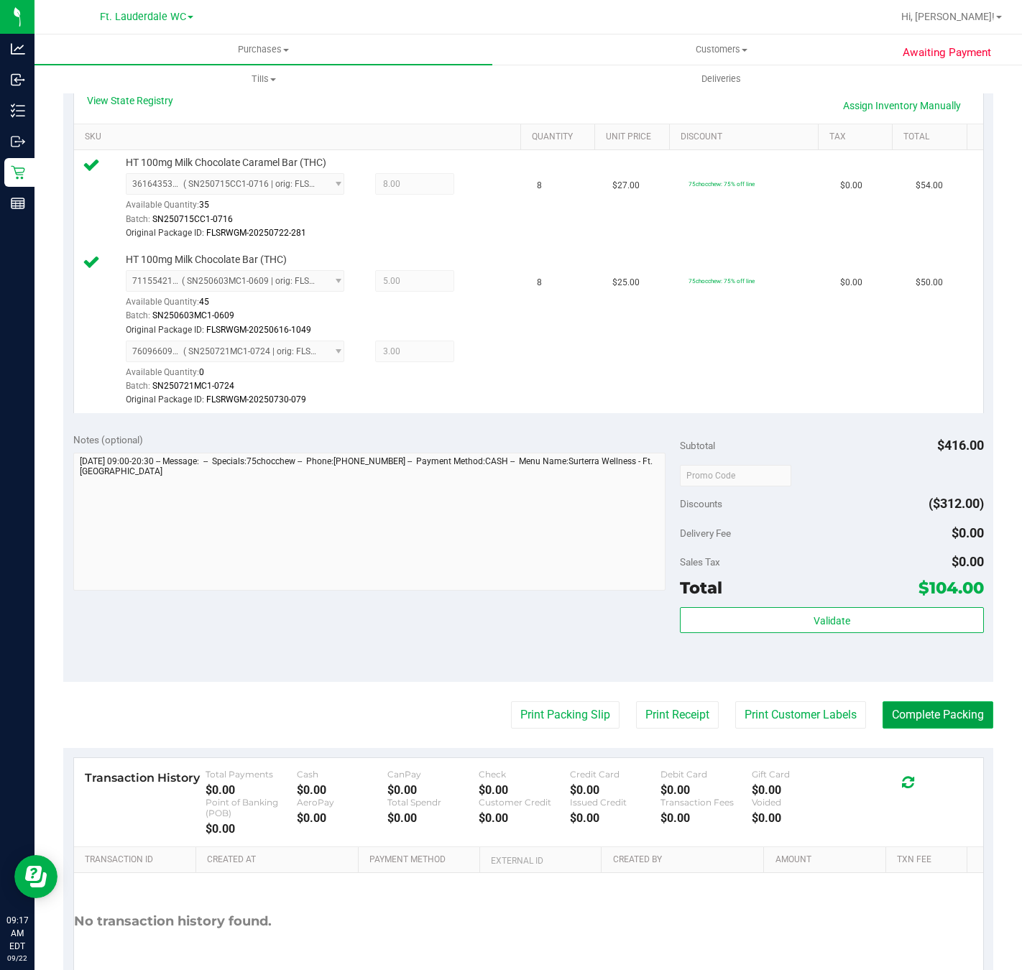
click at [930, 725] on button "Complete Packing" at bounding box center [937, 714] width 111 height 27
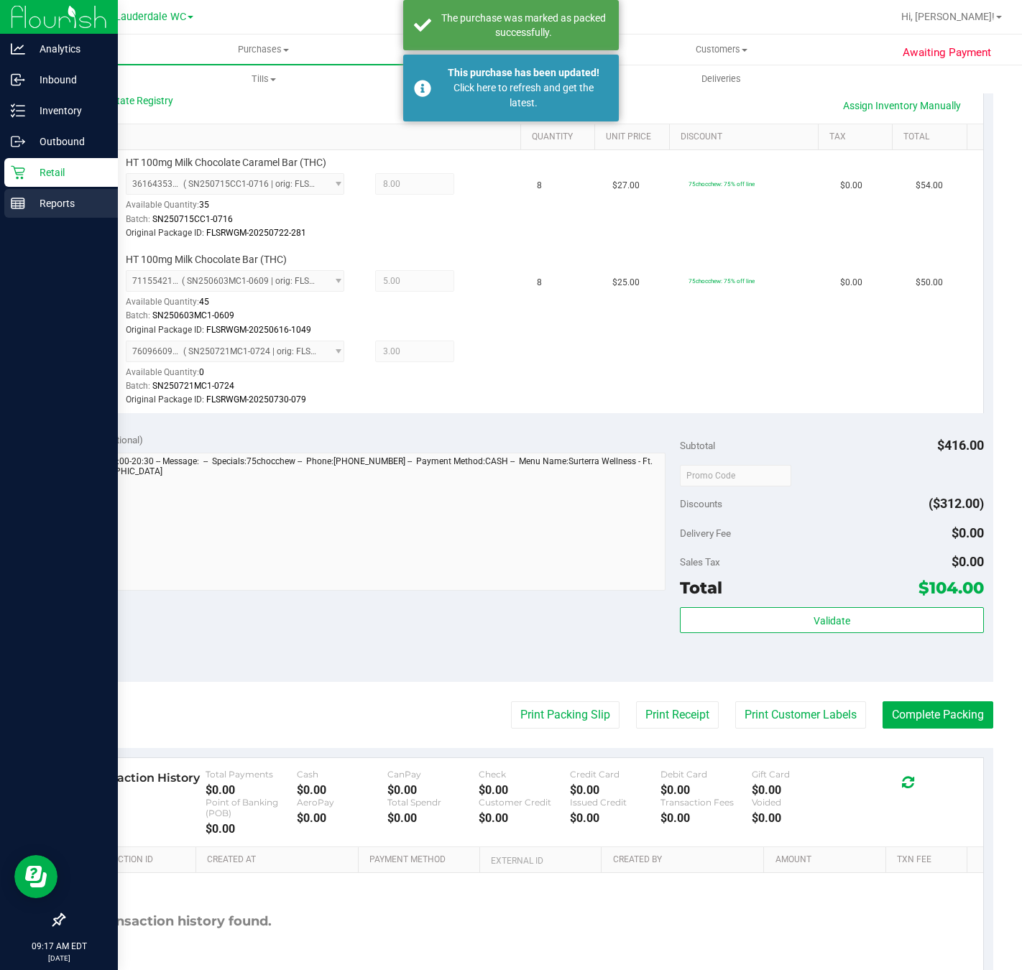
click at [19, 201] on line at bounding box center [17, 201] width 13 height 0
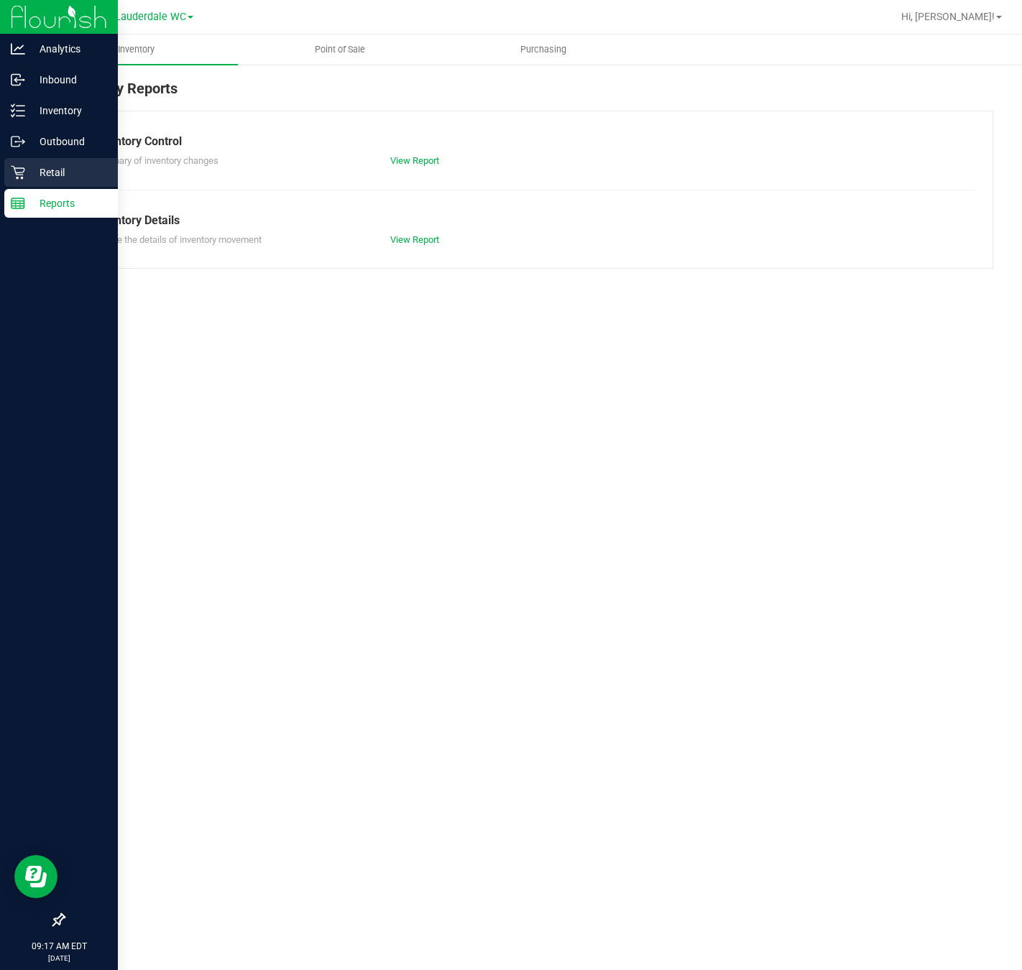
drag, startPoint x: 39, startPoint y: 160, endPoint x: 31, endPoint y: 168, distance: 11.2
click at [34, 166] on div "Inventory Reports Inventory Control Summary of inventory changes View Report In…" at bounding box center [527, 173] width 987 height 220
click at [22, 172] on icon at bounding box center [18, 173] width 14 height 14
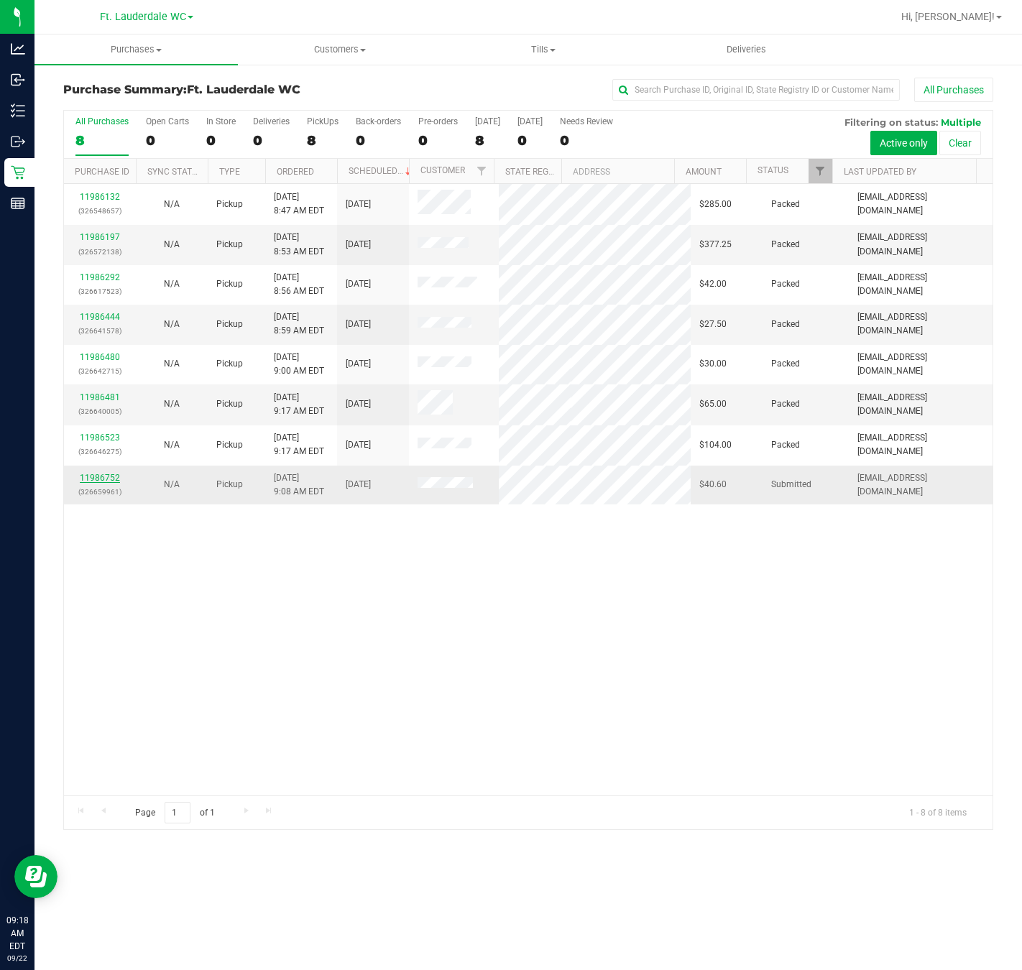
click at [100, 477] on link "11986752" at bounding box center [100, 478] width 40 height 10
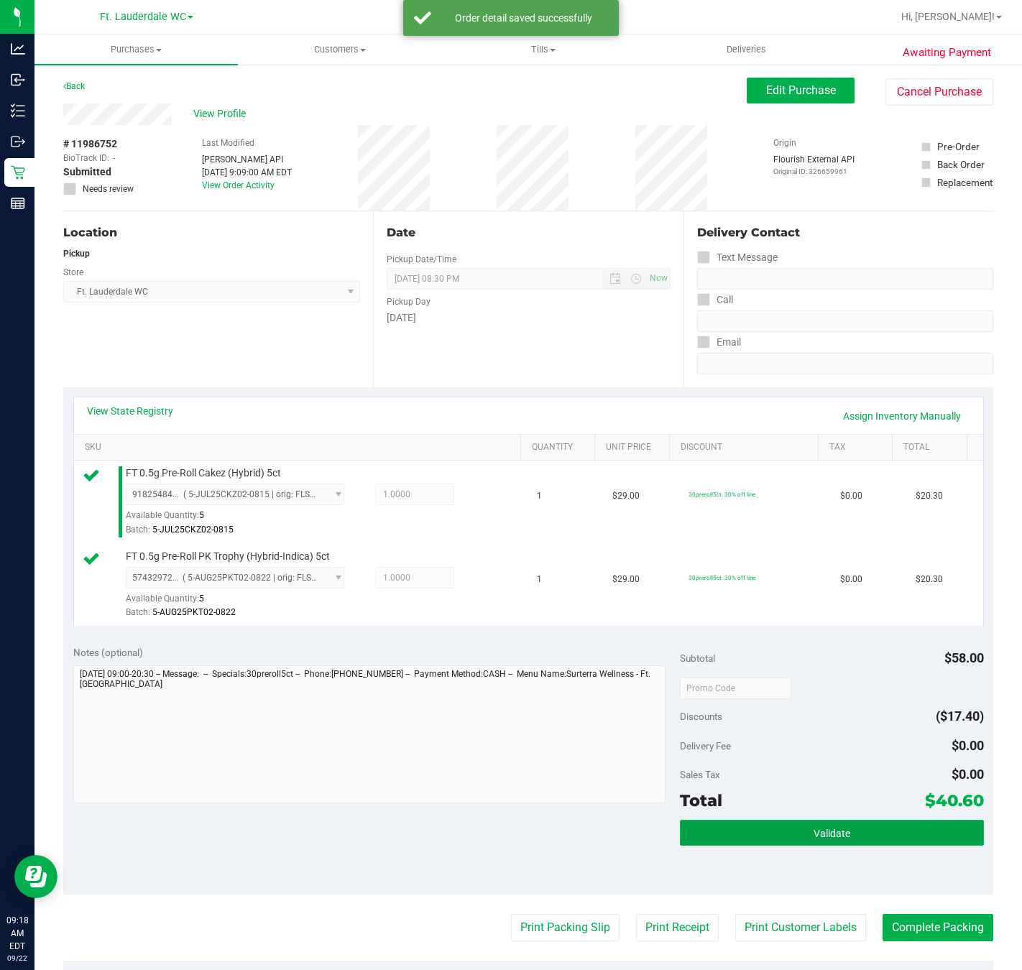
click at [867, 831] on button "Validate" at bounding box center [831, 833] width 303 height 26
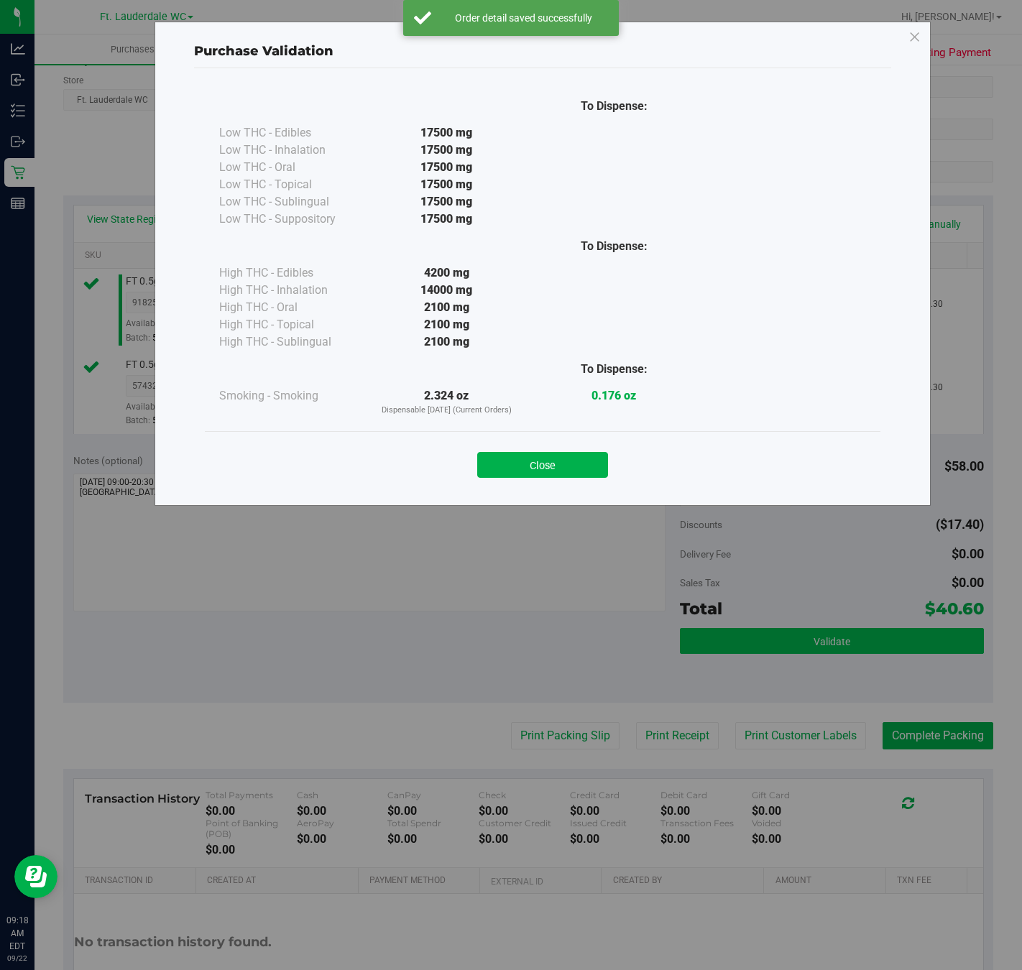
scroll to position [259, 0]
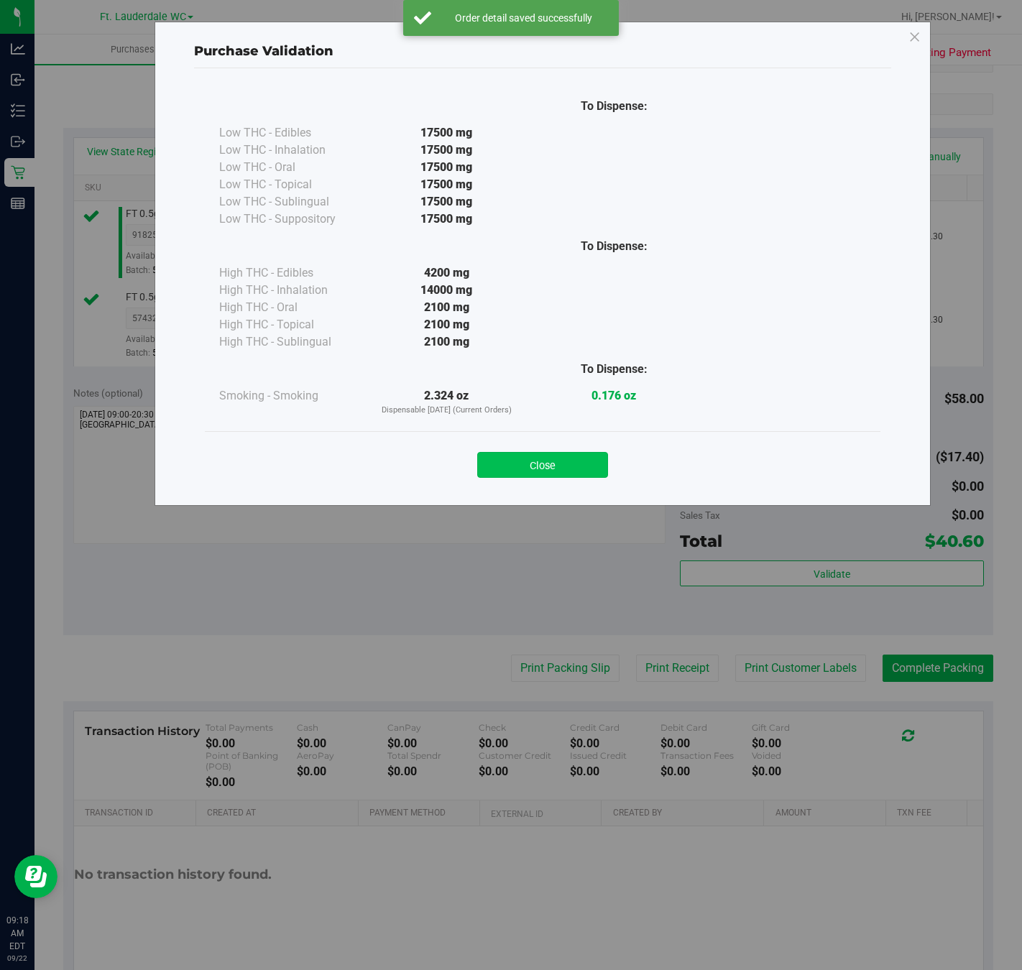
click at [578, 466] on button "Close" at bounding box center [542, 465] width 131 height 26
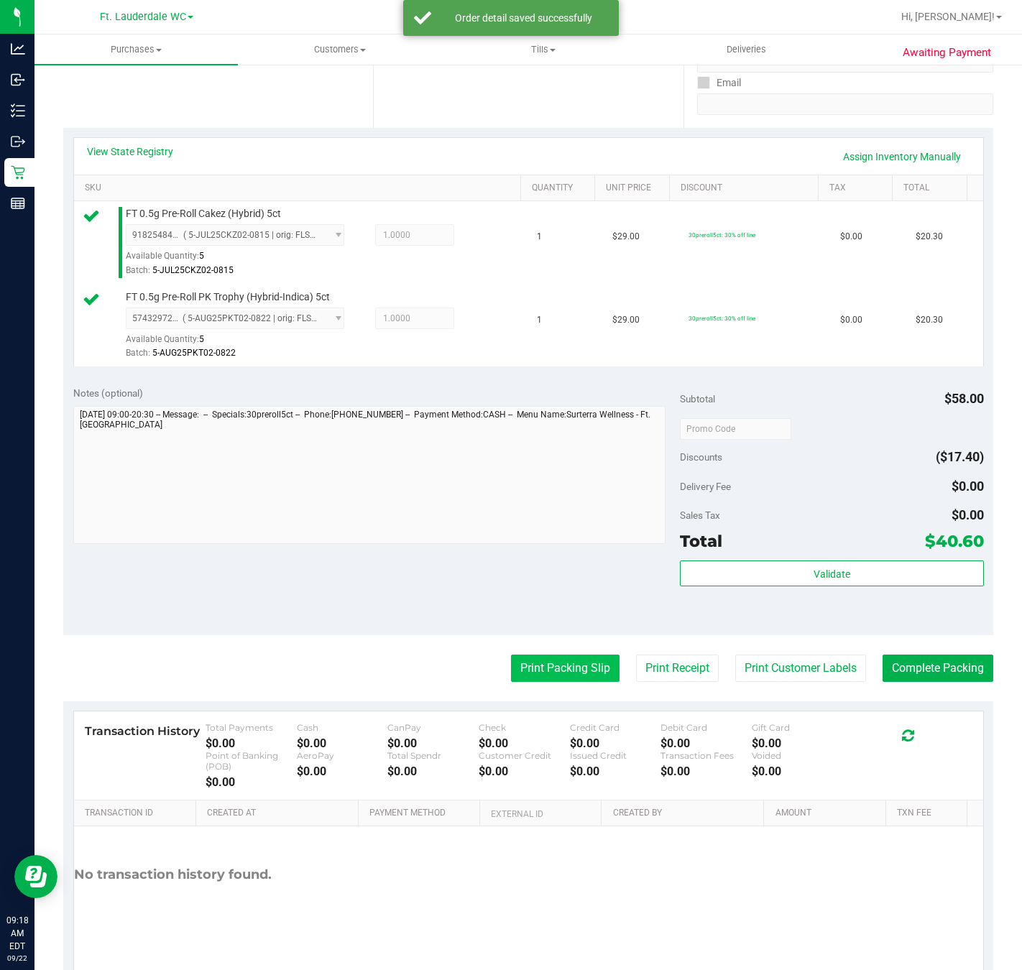
click at [547, 669] on button "Print Packing Slip" at bounding box center [565, 668] width 108 height 27
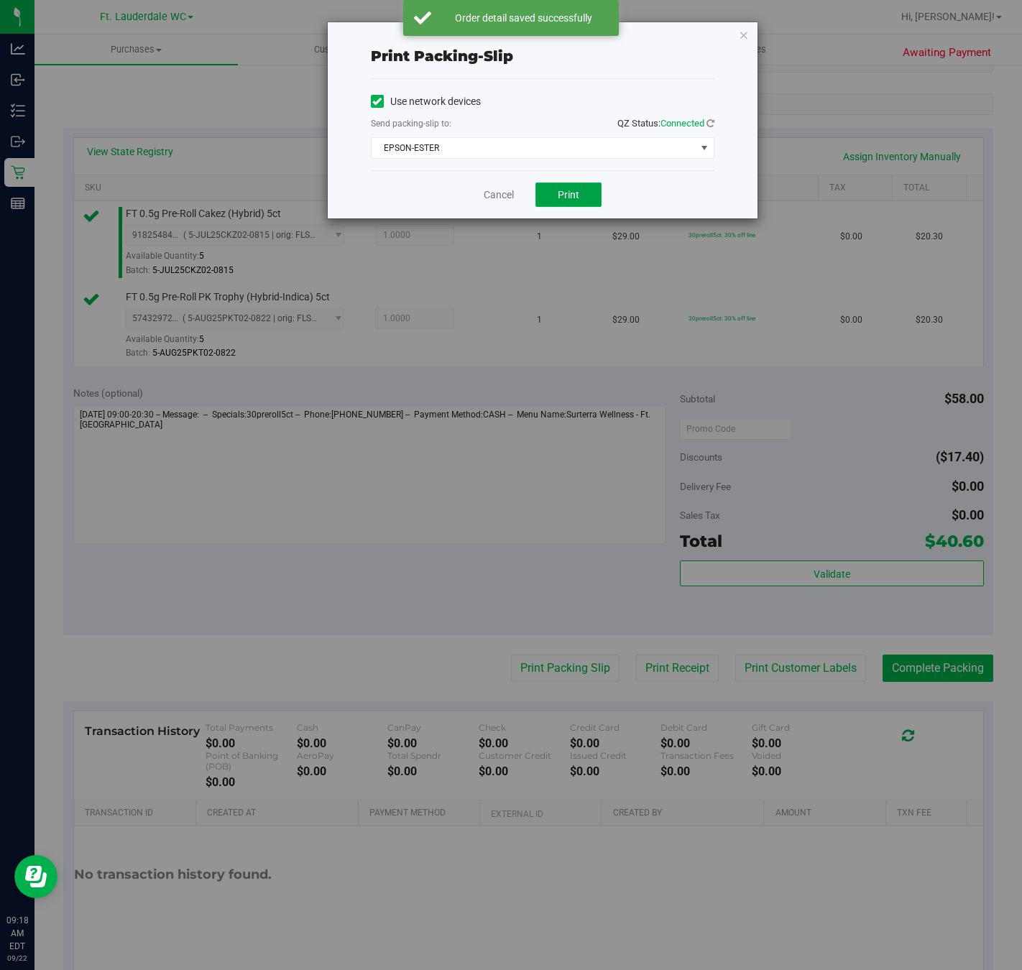
click at [587, 205] on button "Print" at bounding box center [568, 194] width 66 height 24
click at [740, 31] on icon "button" at bounding box center [744, 34] width 10 height 17
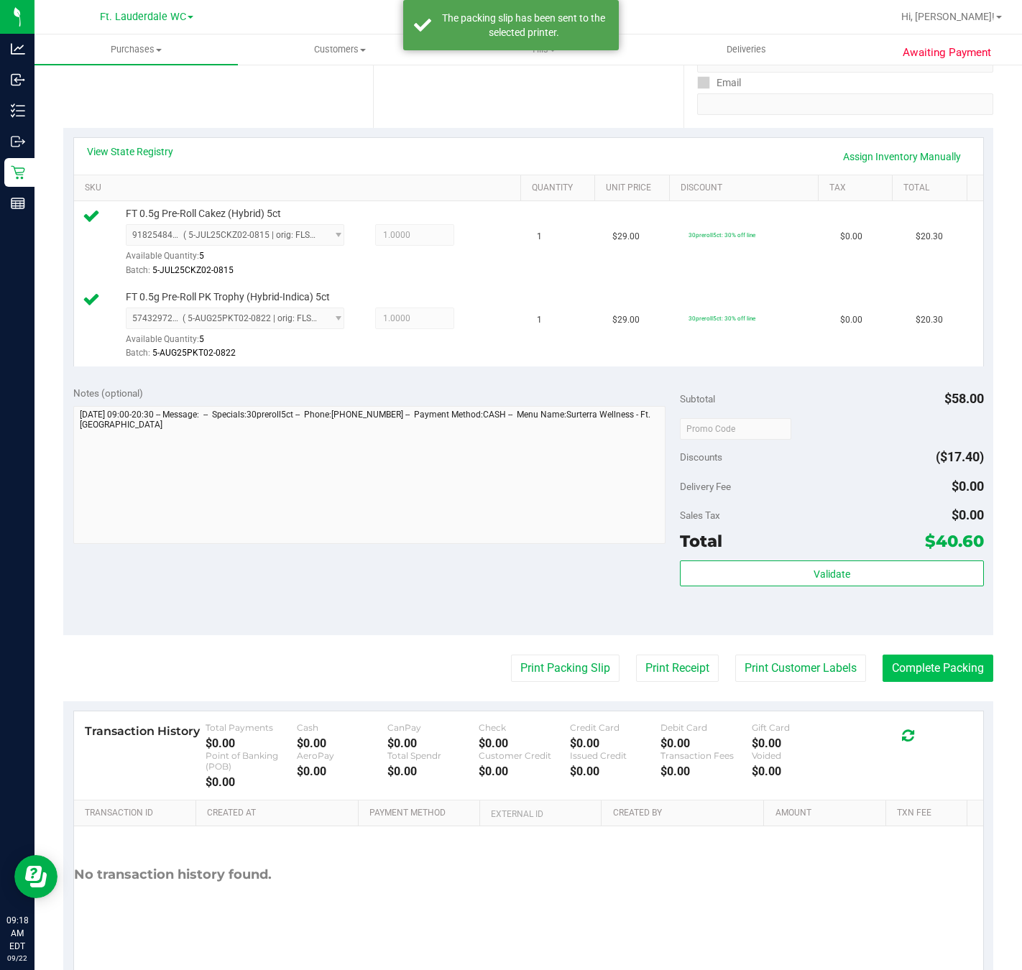
click at [948, 671] on button "Complete Packing" at bounding box center [937, 668] width 111 height 27
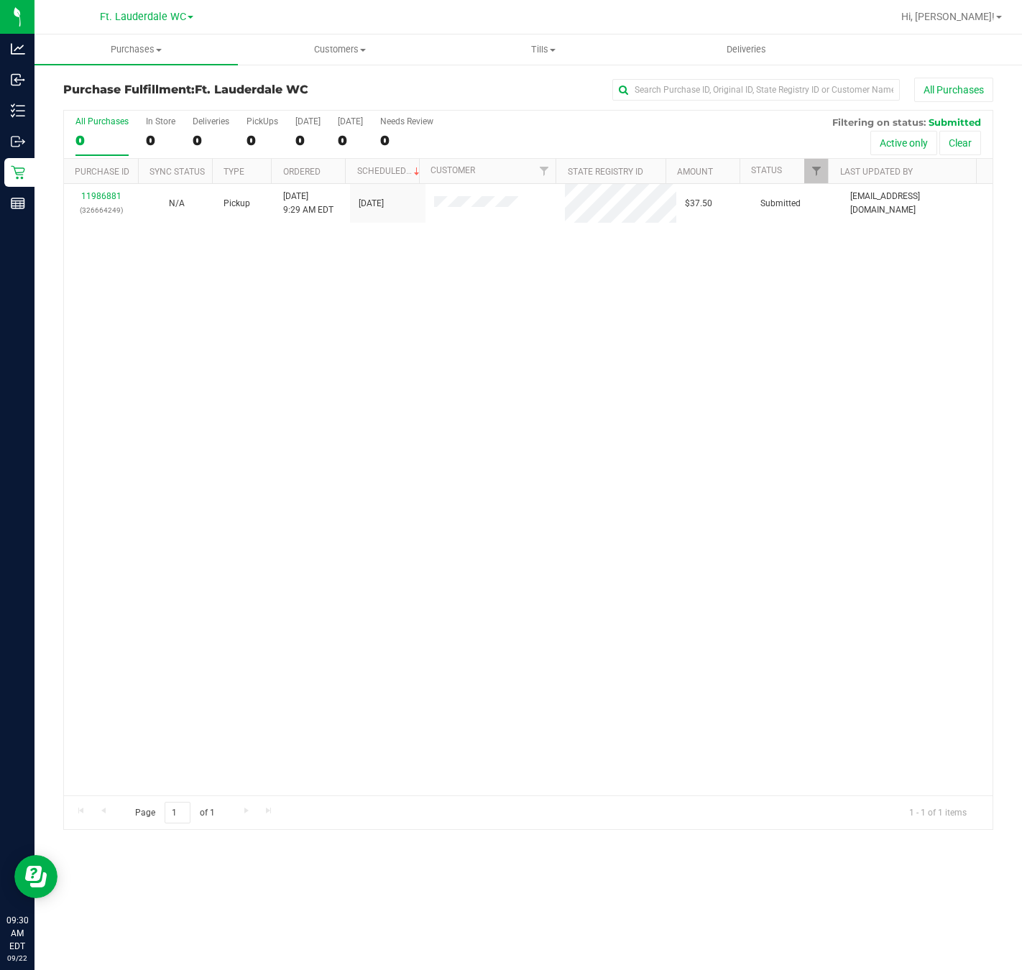
click at [115, 194] on link "11986881" at bounding box center [101, 196] width 40 height 10
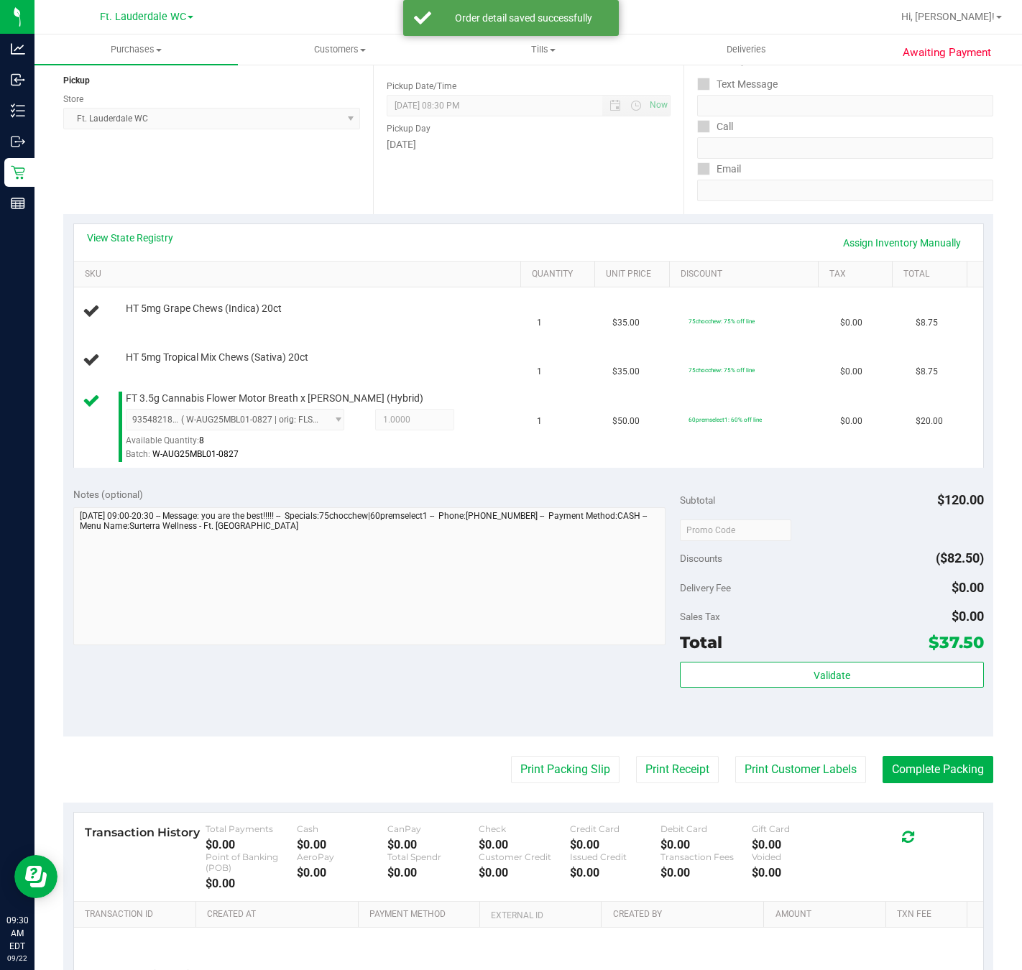
scroll to position [177, 0]
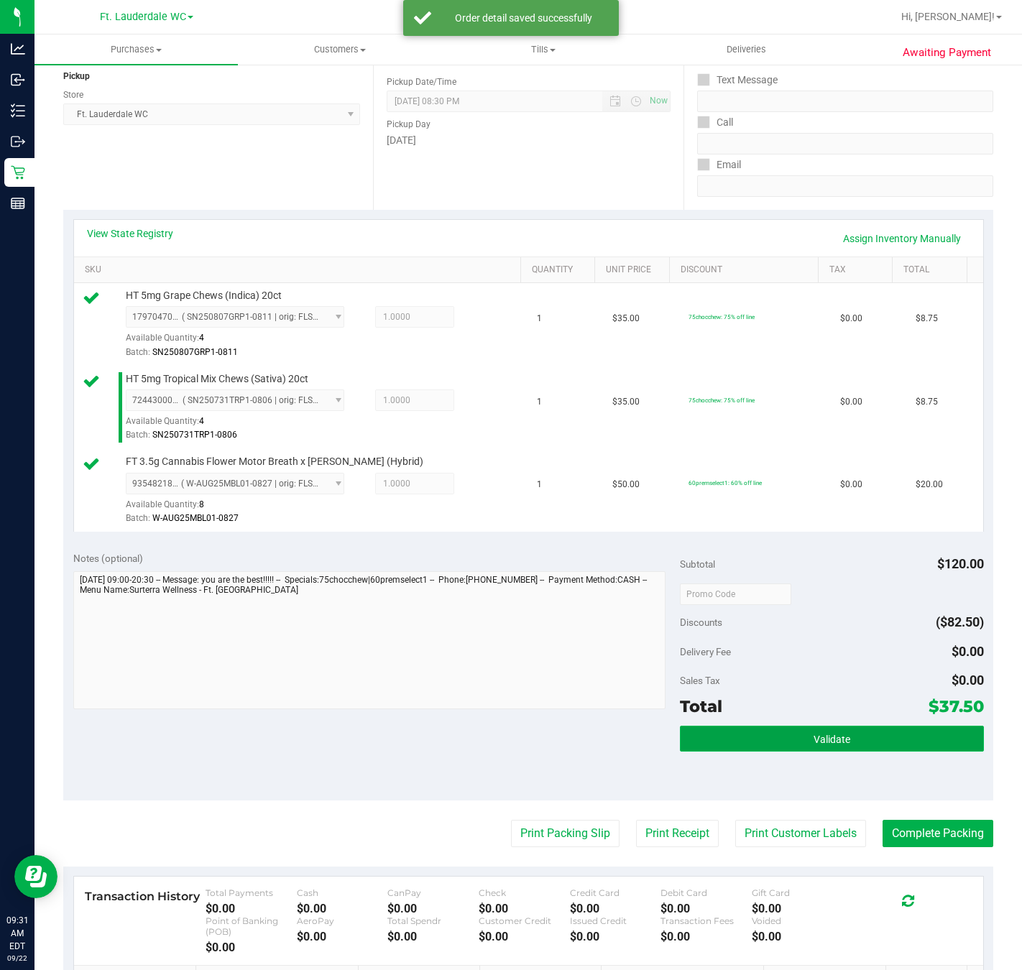
click at [888, 748] on button "Validate" at bounding box center [831, 739] width 303 height 26
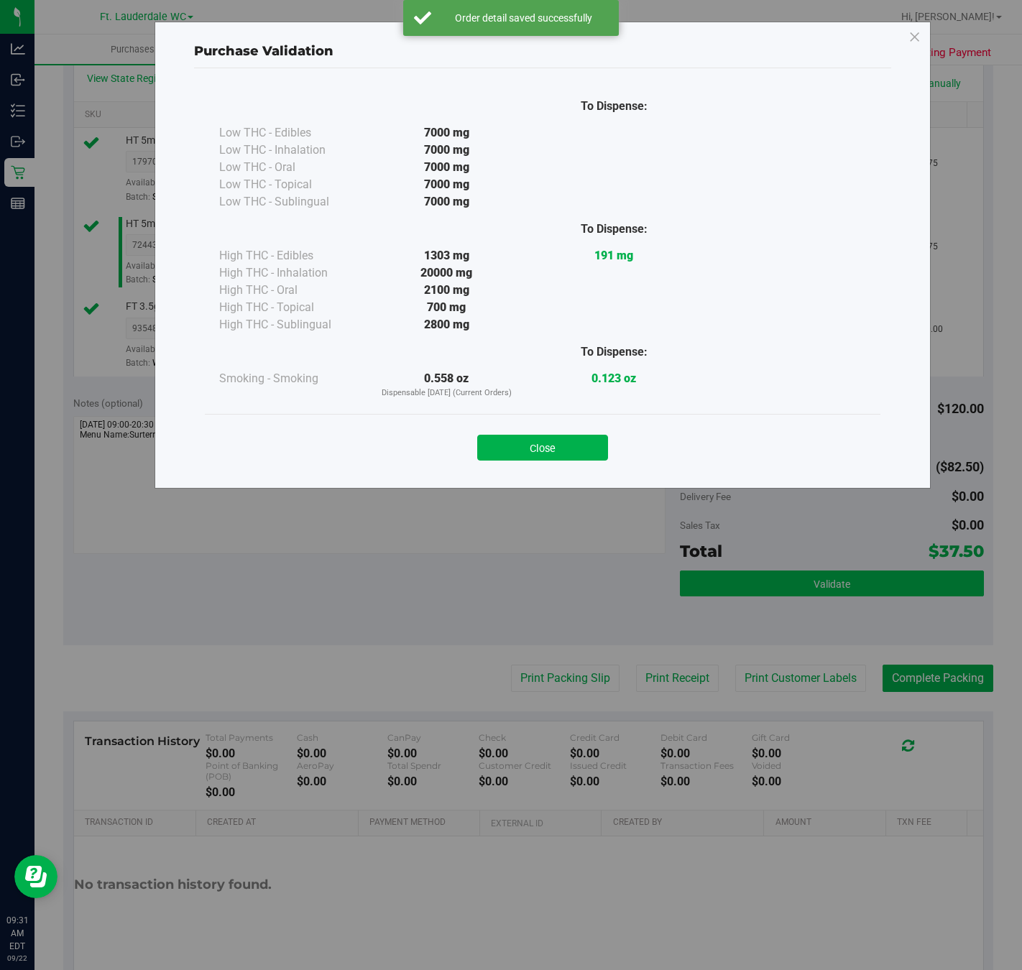
scroll to position [339, 0]
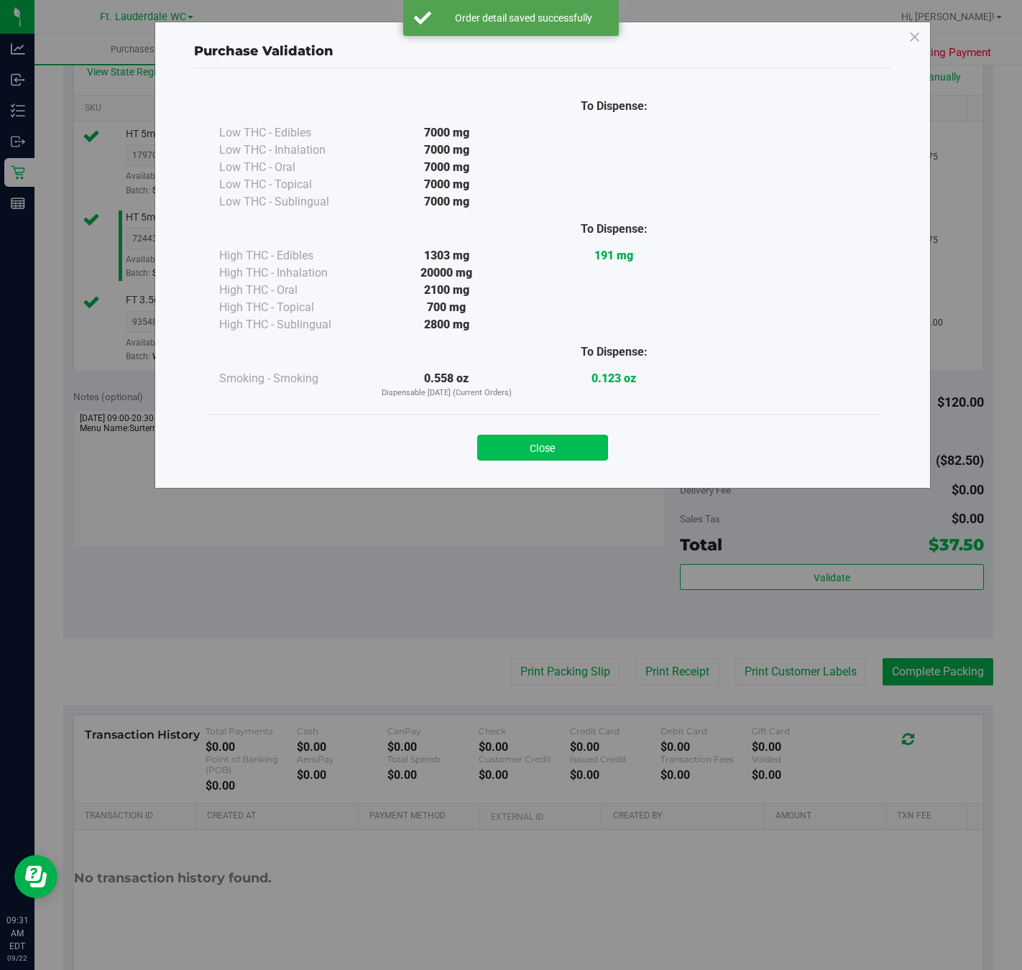
click at [560, 455] on button "Close" at bounding box center [542, 448] width 131 height 26
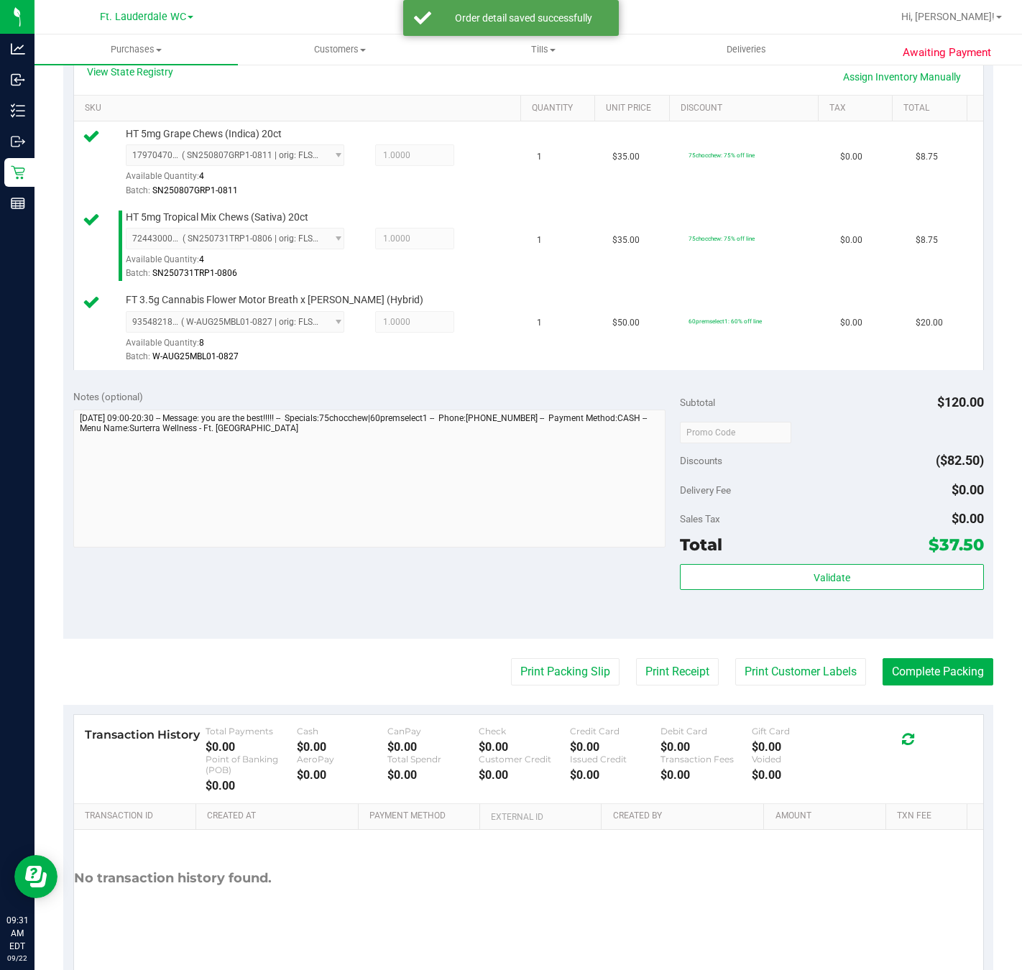
click at [561, 621] on div "Notes (optional) Subtotal $120.00 Discounts ($82.50) Delivery Fee $0.00 Sales T…" at bounding box center [528, 509] width 930 height 259
click at [563, 673] on button "Print Packing Slip" at bounding box center [565, 671] width 108 height 27
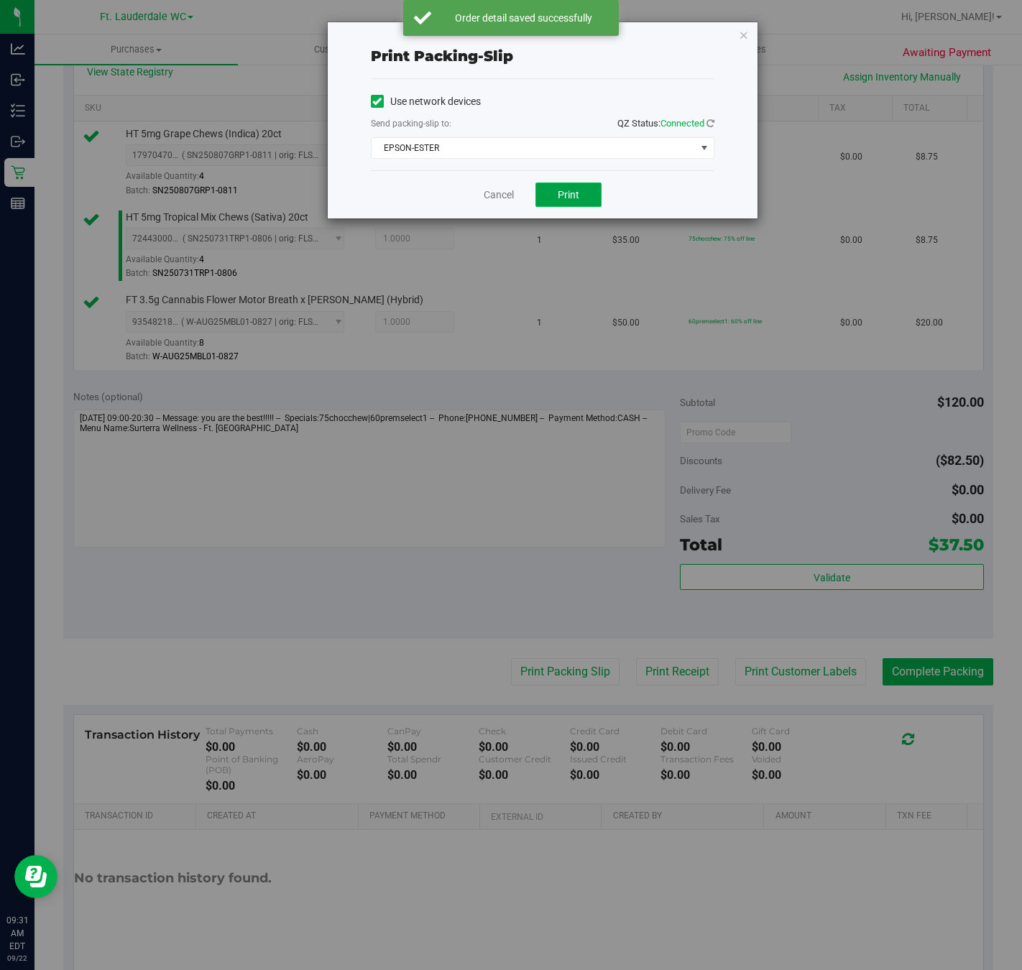
click at [565, 190] on span "Print" at bounding box center [569, 194] width 22 height 11
click at [742, 35] on icon "button" at bounding box center [744, 34] width 10 height 17
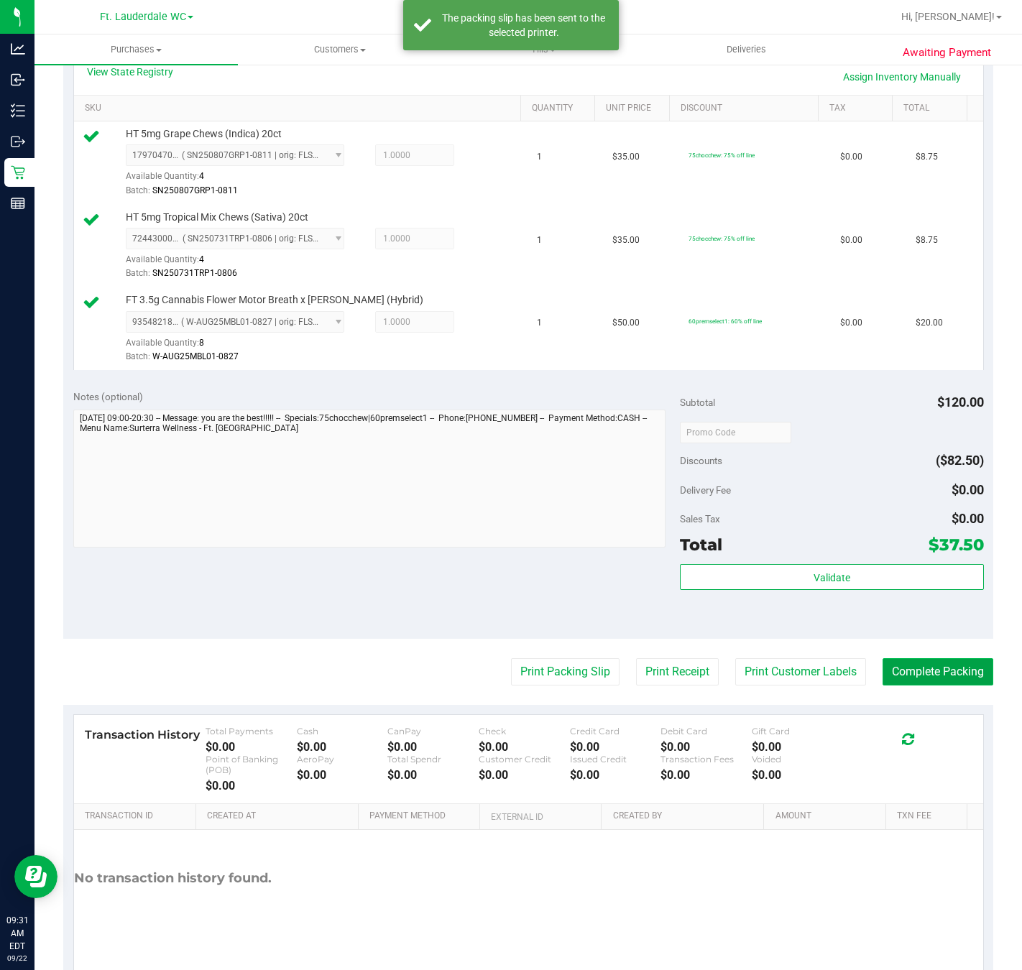
click at [959, 685] on button "Complete Packing" at bounding box center [937, 671] width 111 height 27
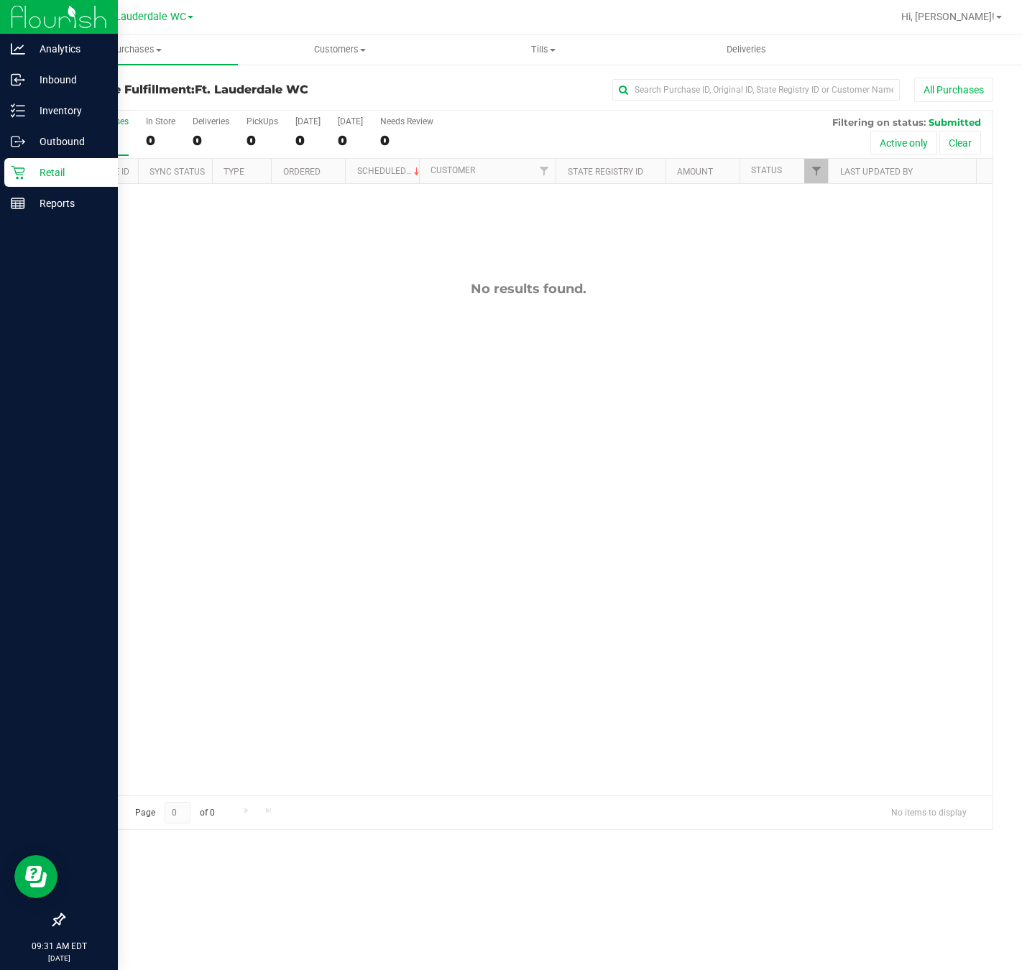
click at [17, 171] on icon at bounding box center [18, 172] width 14 height 14
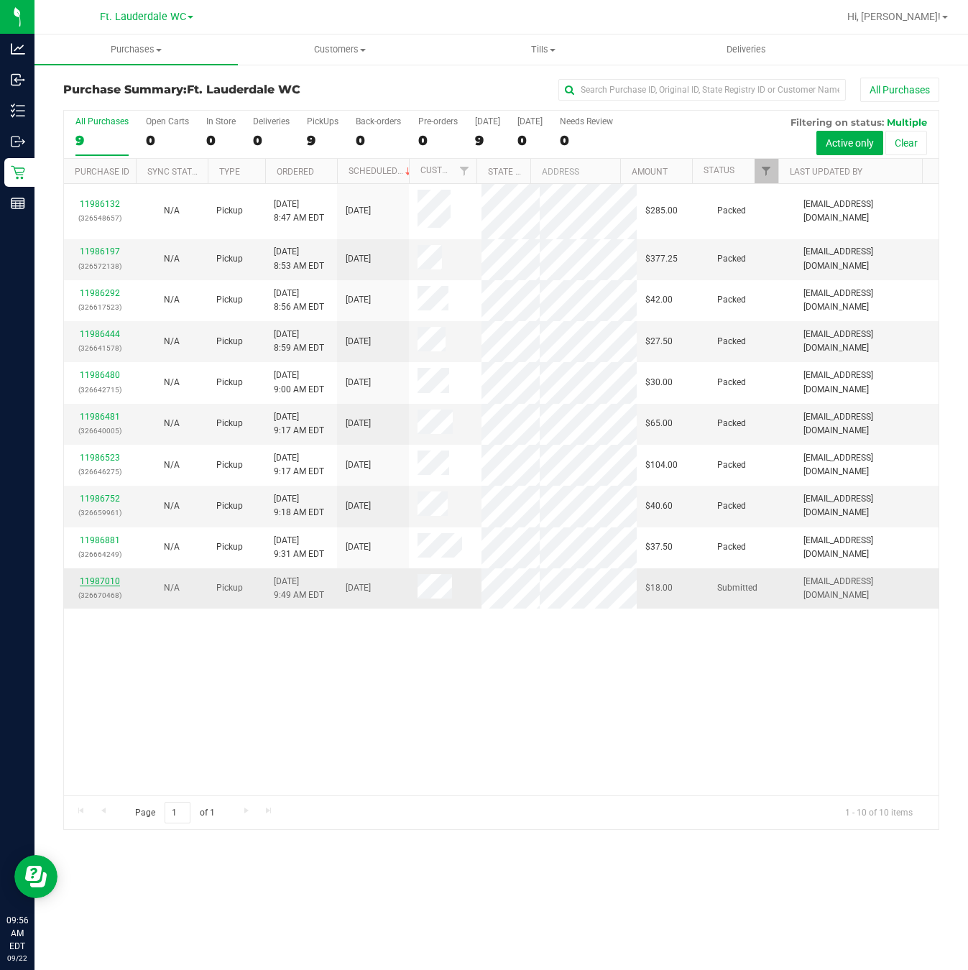
click at [89, 586] on link "11987010" at bounding box center [100, 581] width 40 height 10
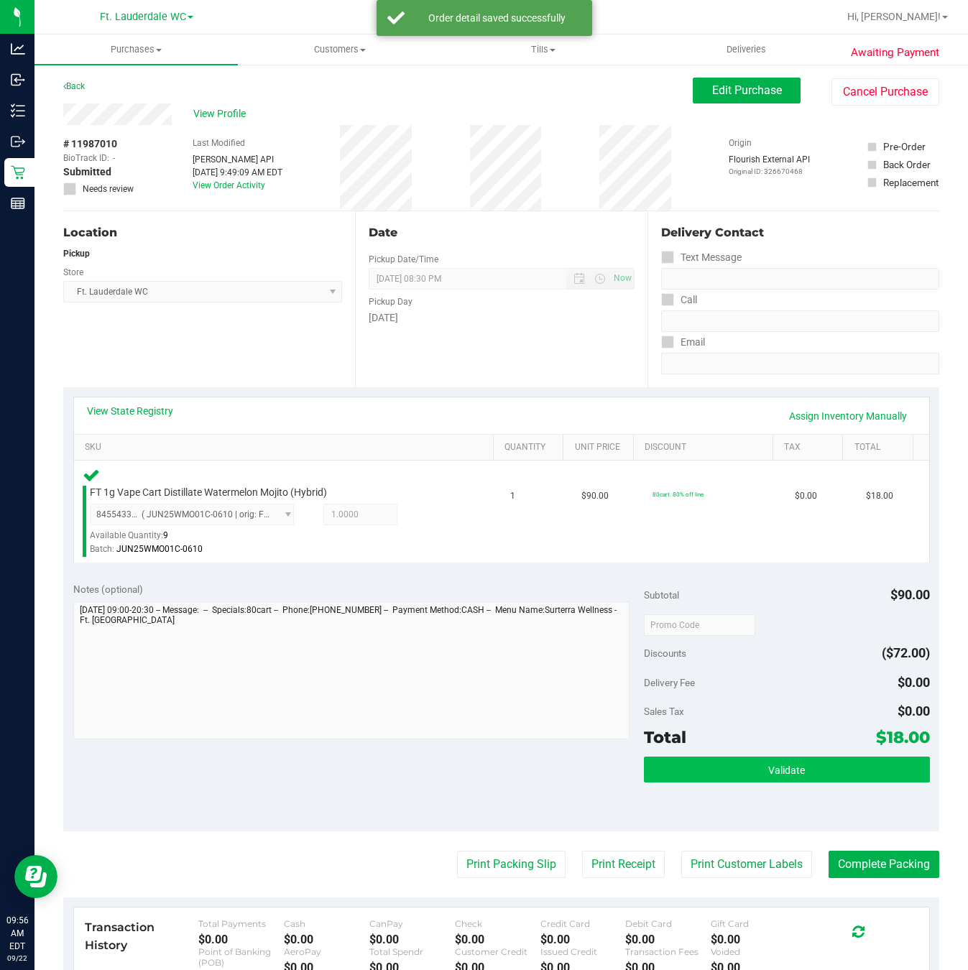
click at [820, 782] on button "Validate" at bounding box center [786, 770] width 285 height 26
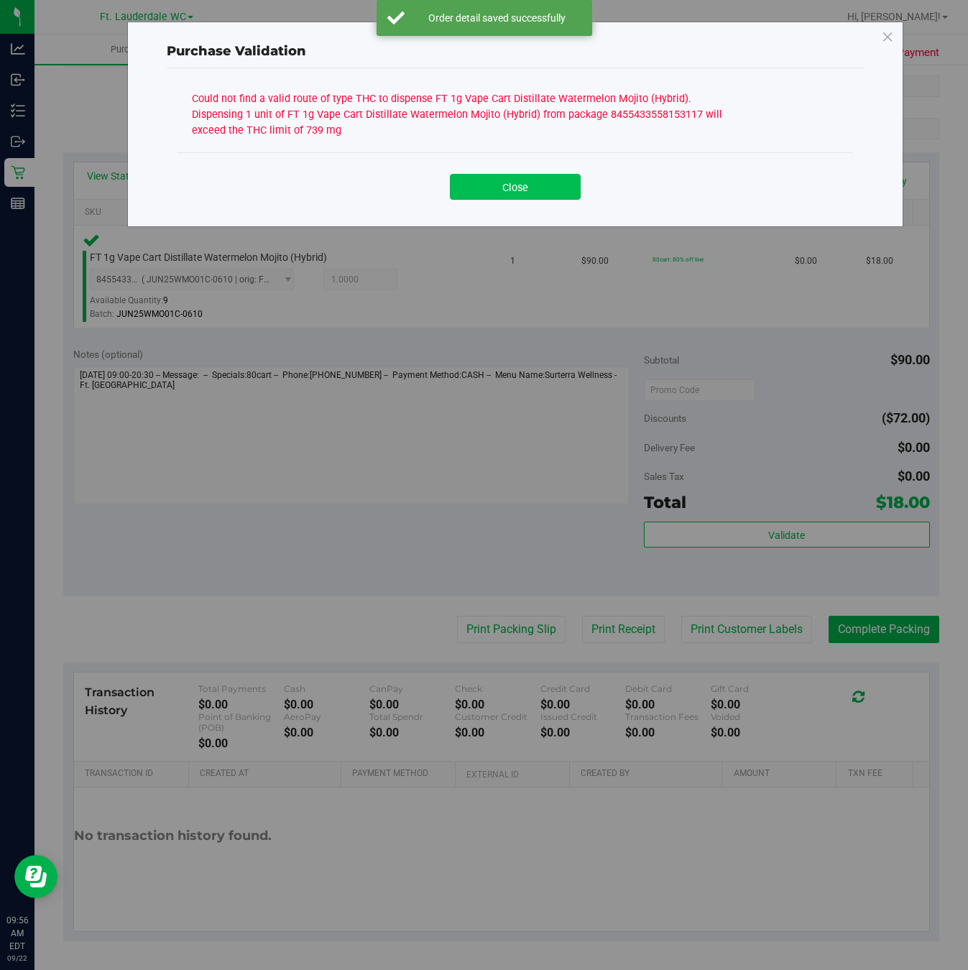
click at [548, 198] on button "Close" at bounding box center [515, 187] width 131 height 26
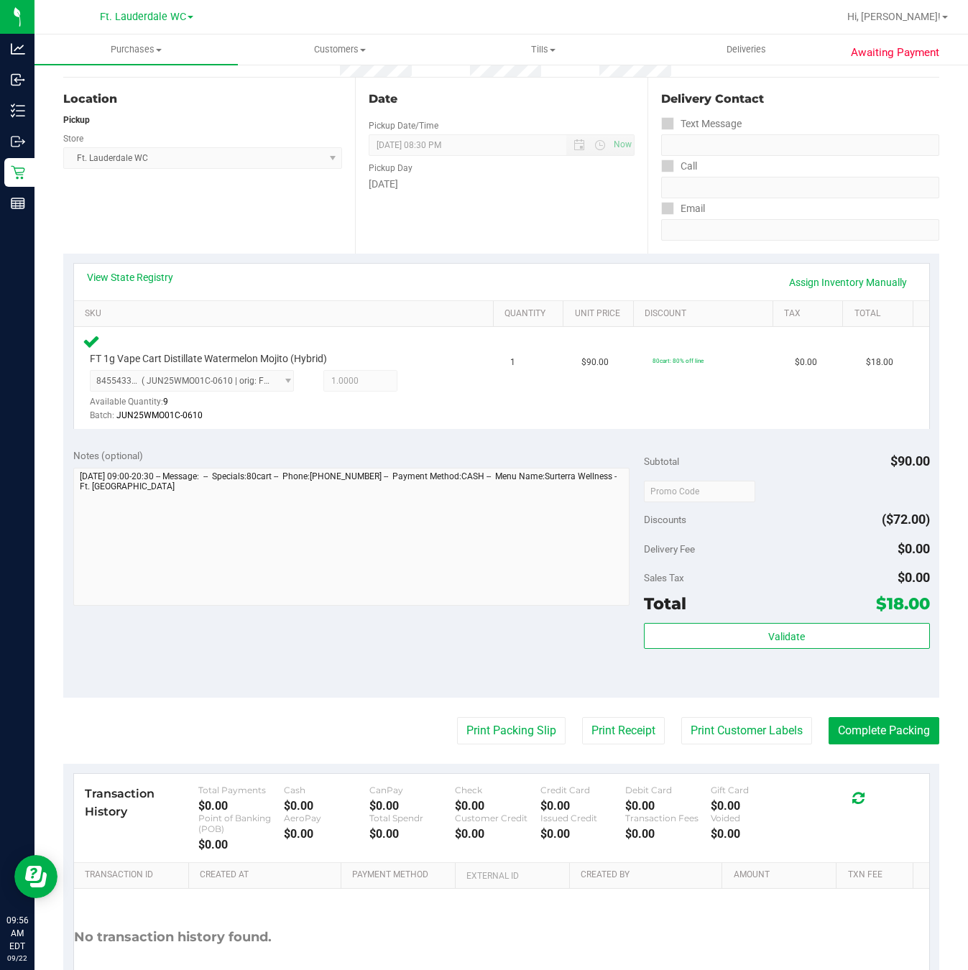
scroll to position [0, 0]
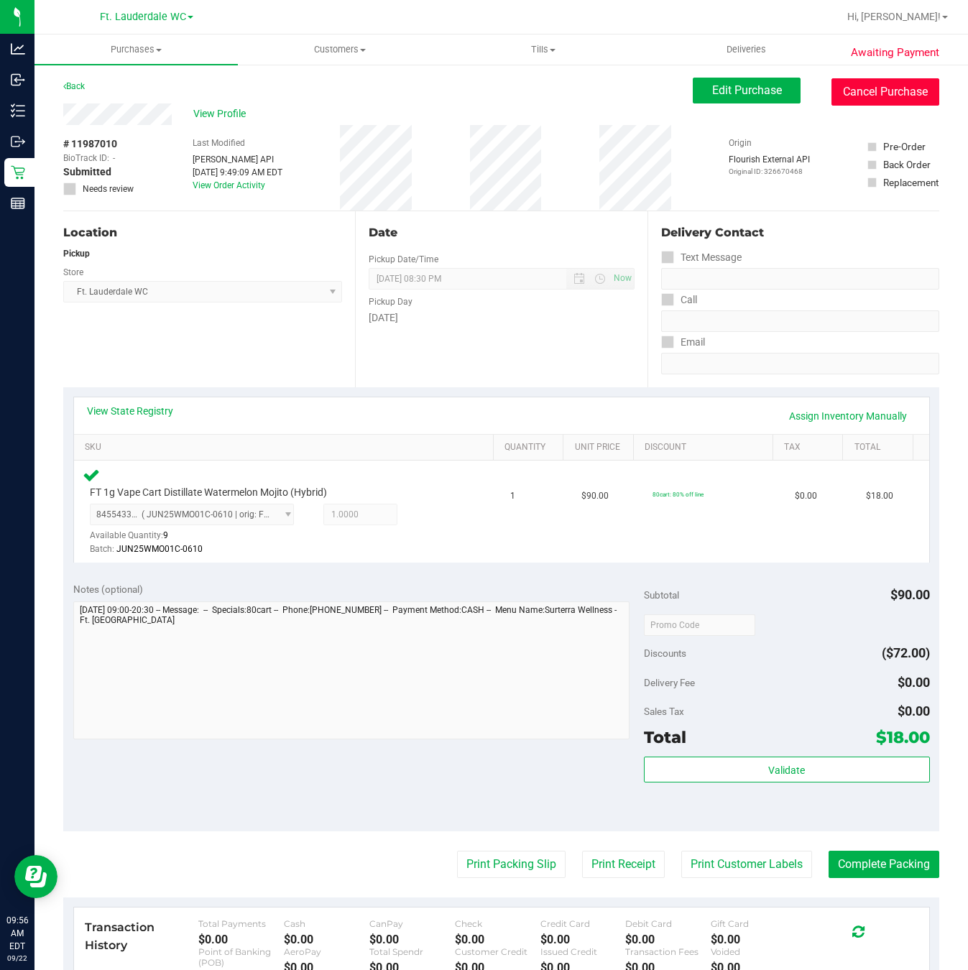
click at [895, 89] on button "Cancel Purchase" at bounding box center [885, 91] width 108 height 27
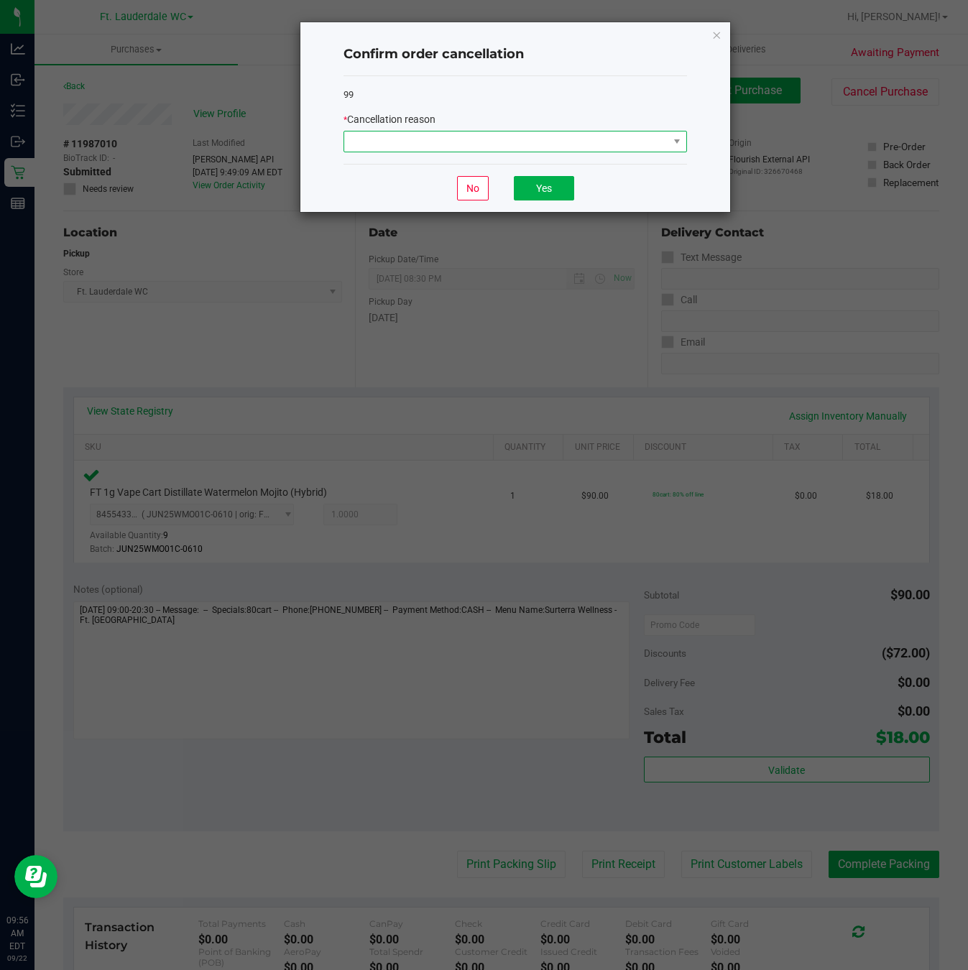
click at [456, 147] on span at bounding box center [506, 141] width 324 height 20
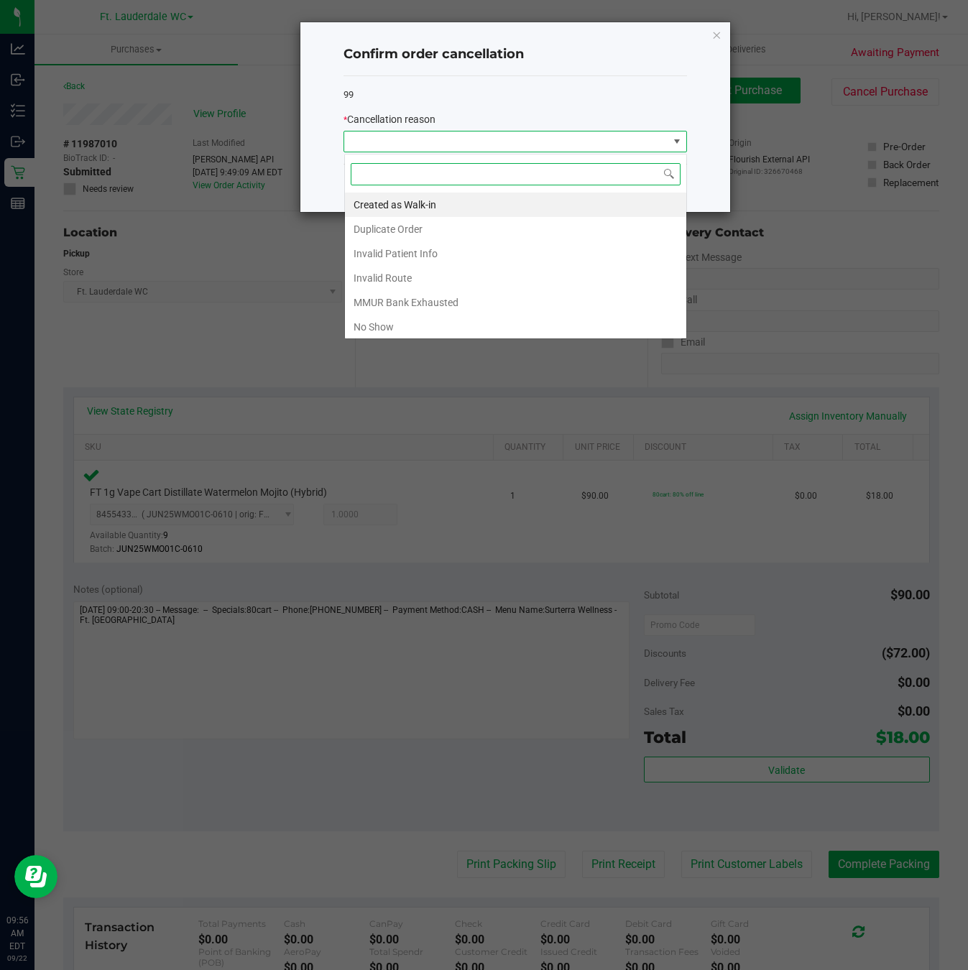
scroll to position [22, 343]
click at [421, 300] on li "MMUR Bank Exhausted" at bounding box center [515, 302] width 341 height 24
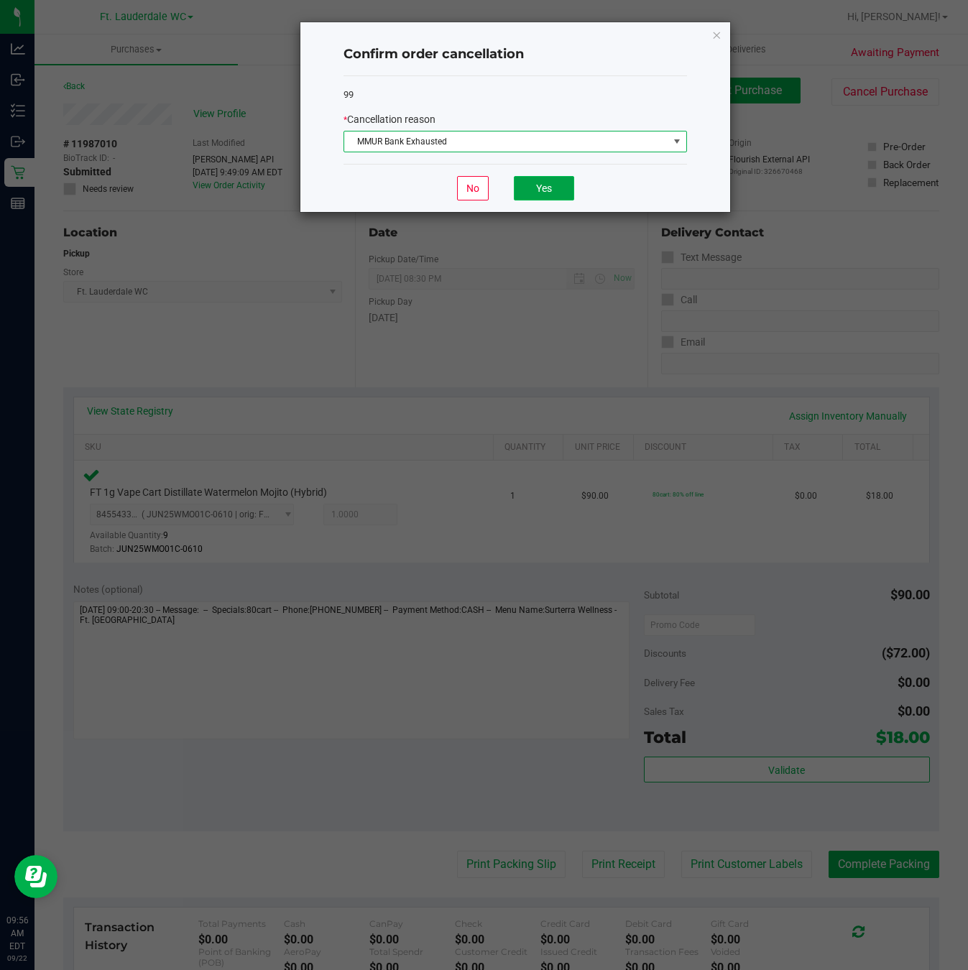
click at [547, 190] on button "Yes" at bounding box center [544, 188] width 60 height 24
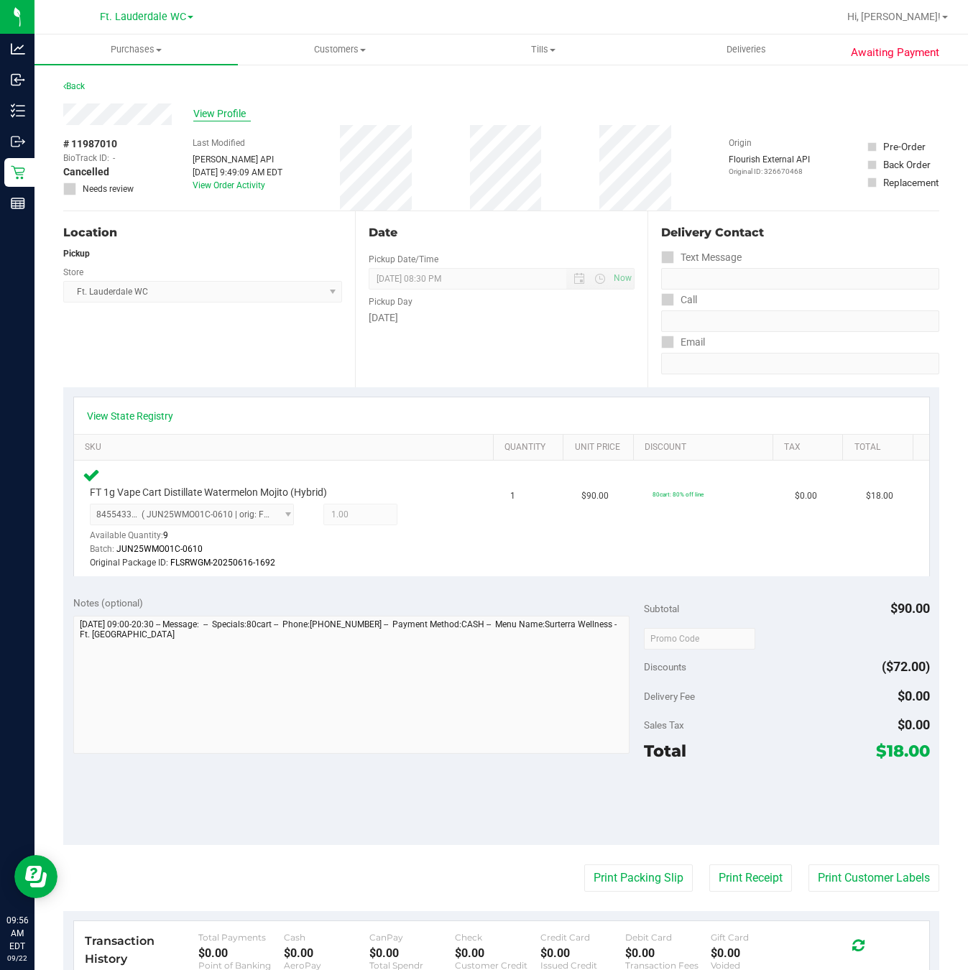
click at [233, 108] on span "View Profile" at bounding box center [221, 113] width 57 height 15
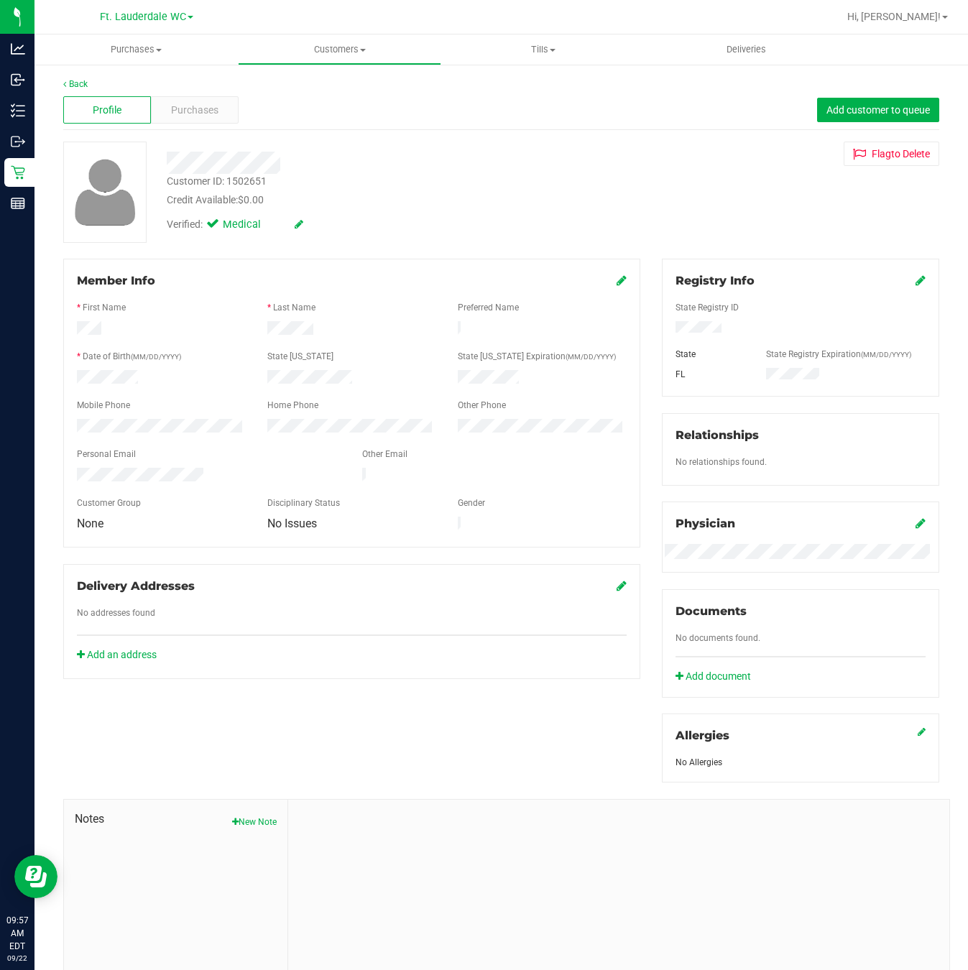
click at [162, 162] on div at bounding box center [380, 163] width 449 height 22
click at [201, 103] on span "Purchases" at bounding box center [194, 110] width 47 height 15
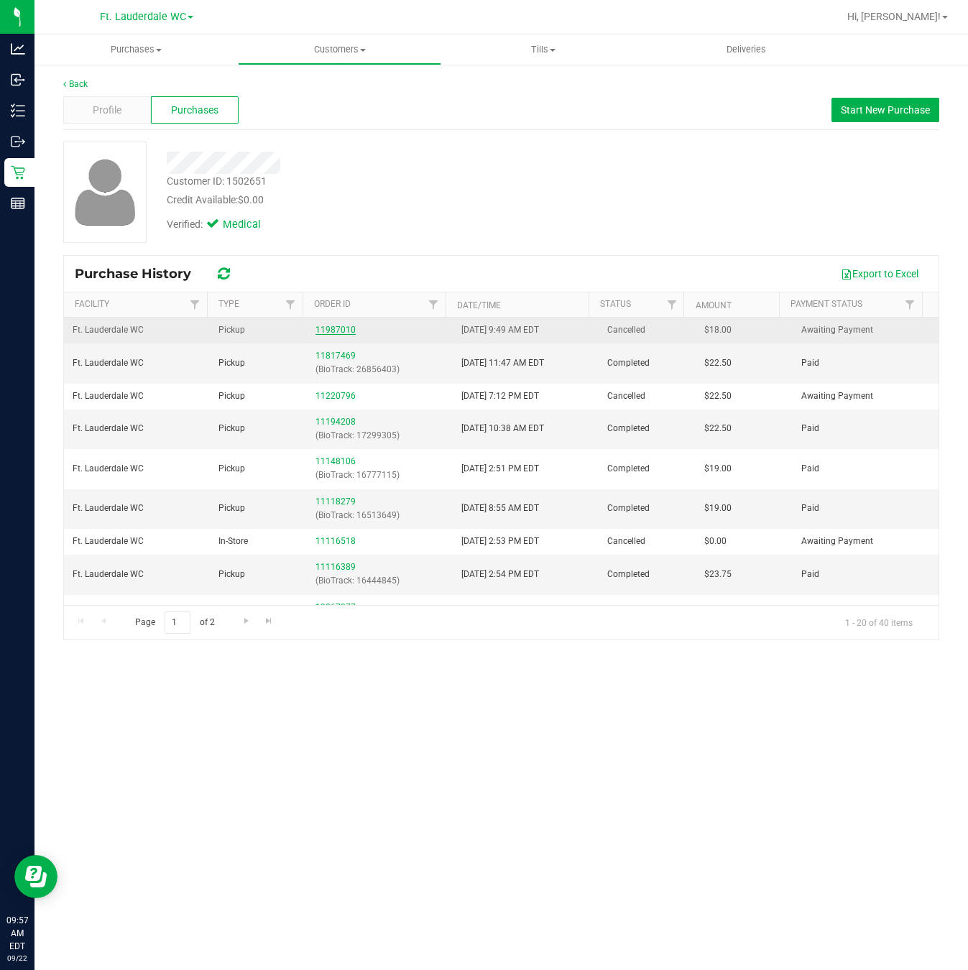
click at [343, 335] on link "11987010" at bounding box center [335, 330] width 40 height 10
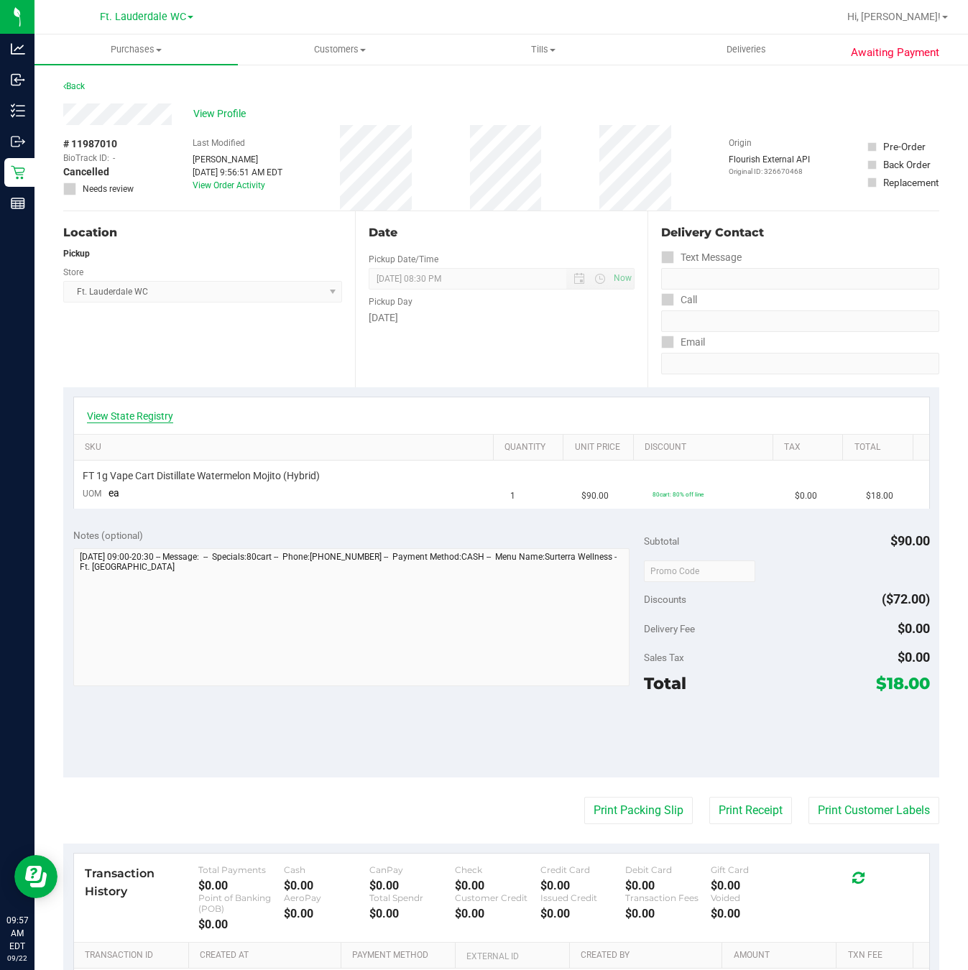
click at [140, 419] on link "View State Registry" at bounding box center [130, 416] width 86 height 14
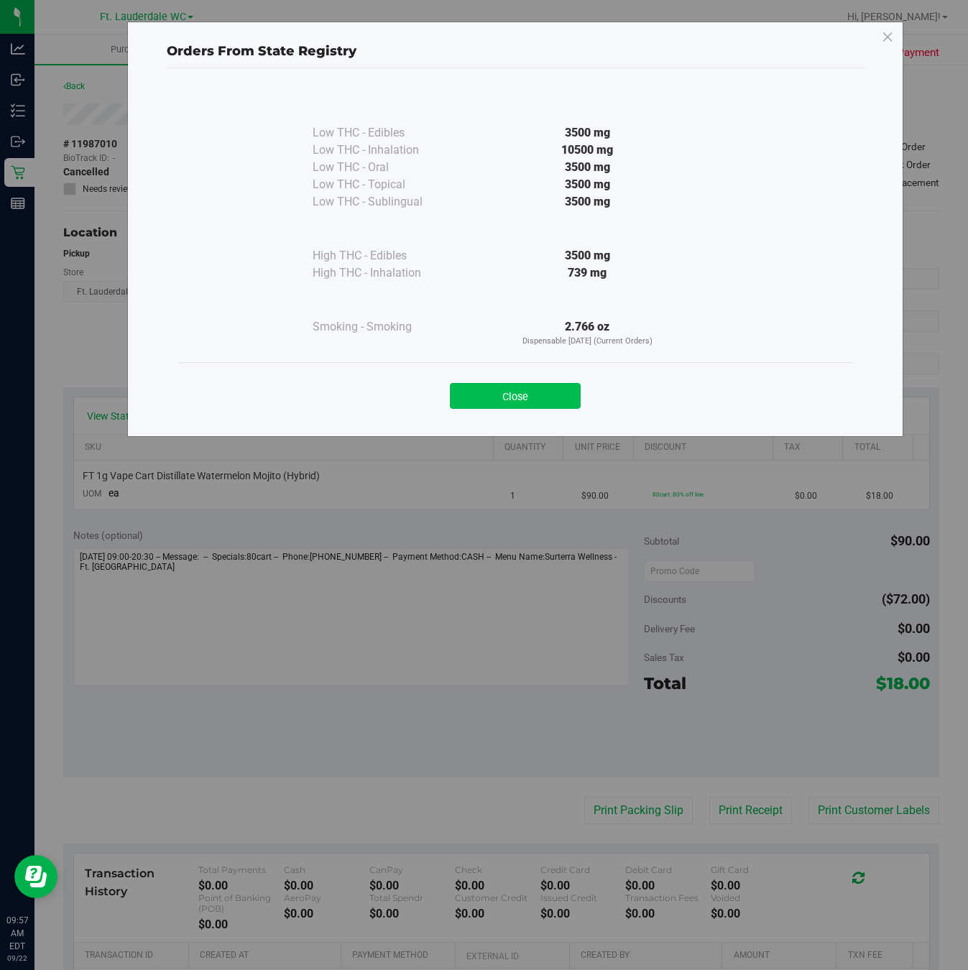
click at [500, 399] on button "Close" at bounding box center [515, 396] width 131 height 26
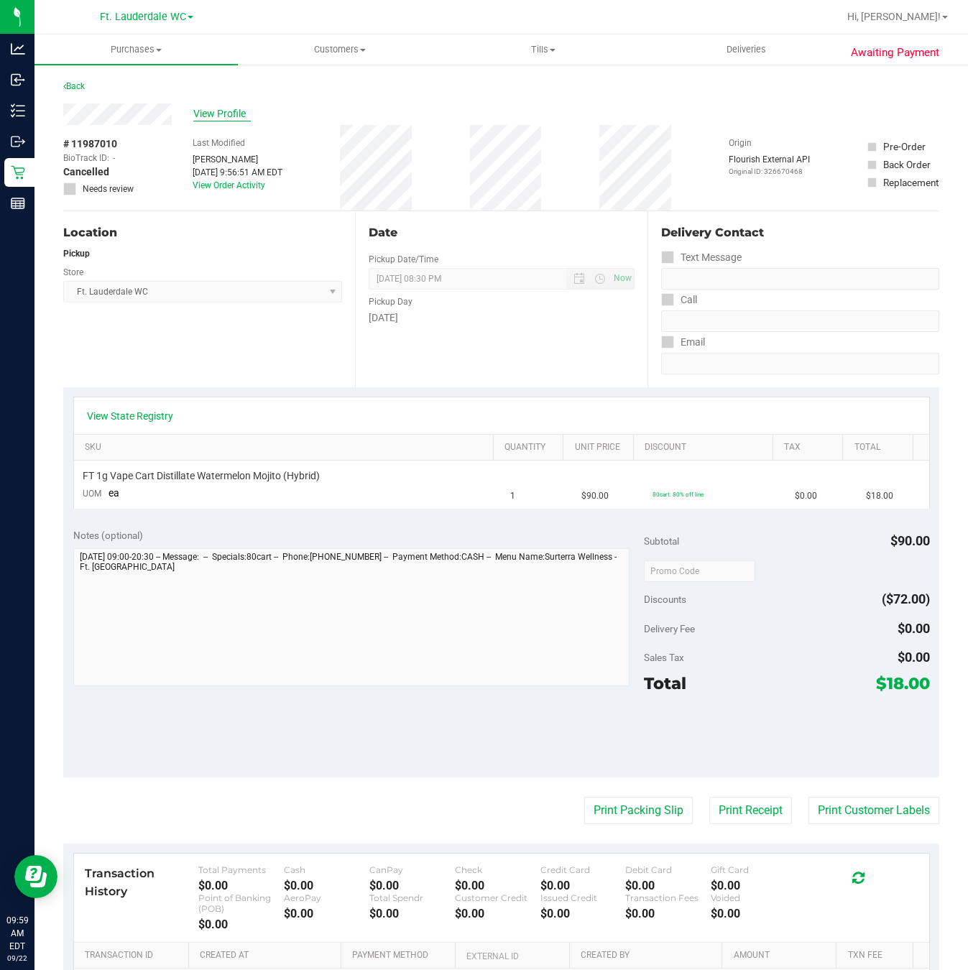
click at [218, 114] on span "View Profile" at bounding box center [221, 113] width 57 height 15
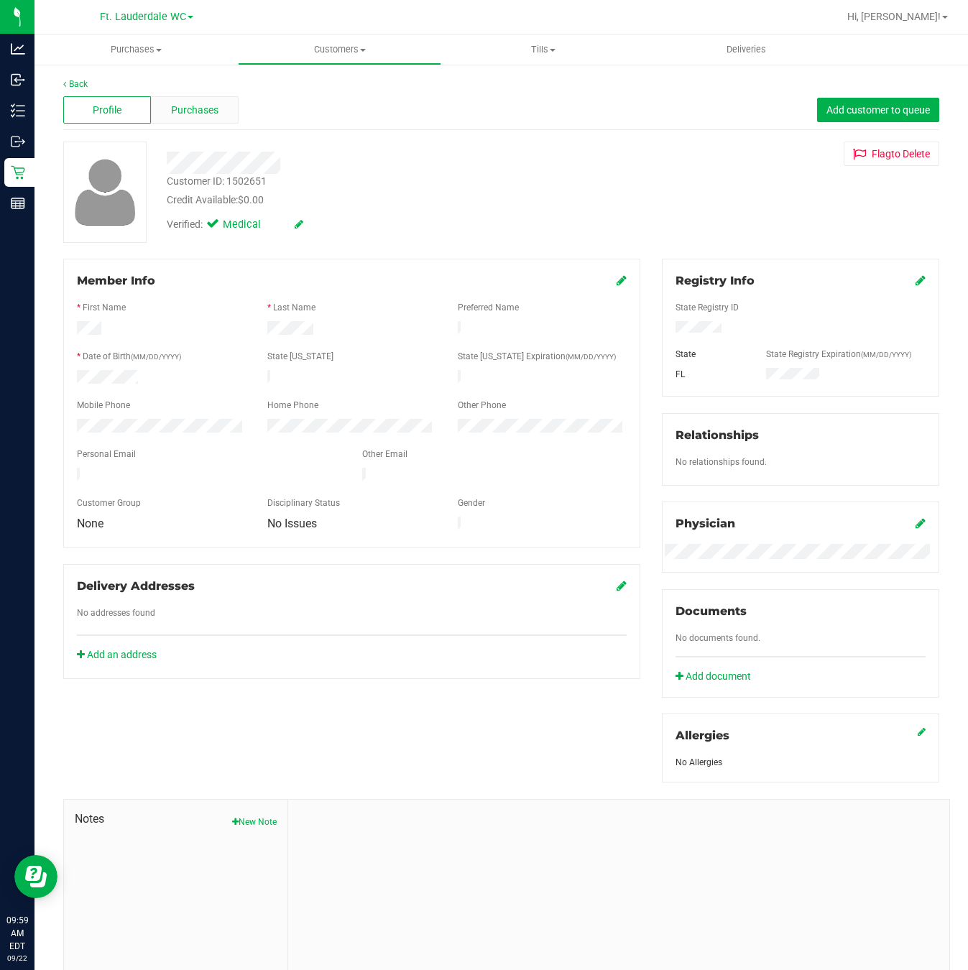
click at [184, 114] on span "Purchases" at bounding box center [194, 110] width 47 height 15
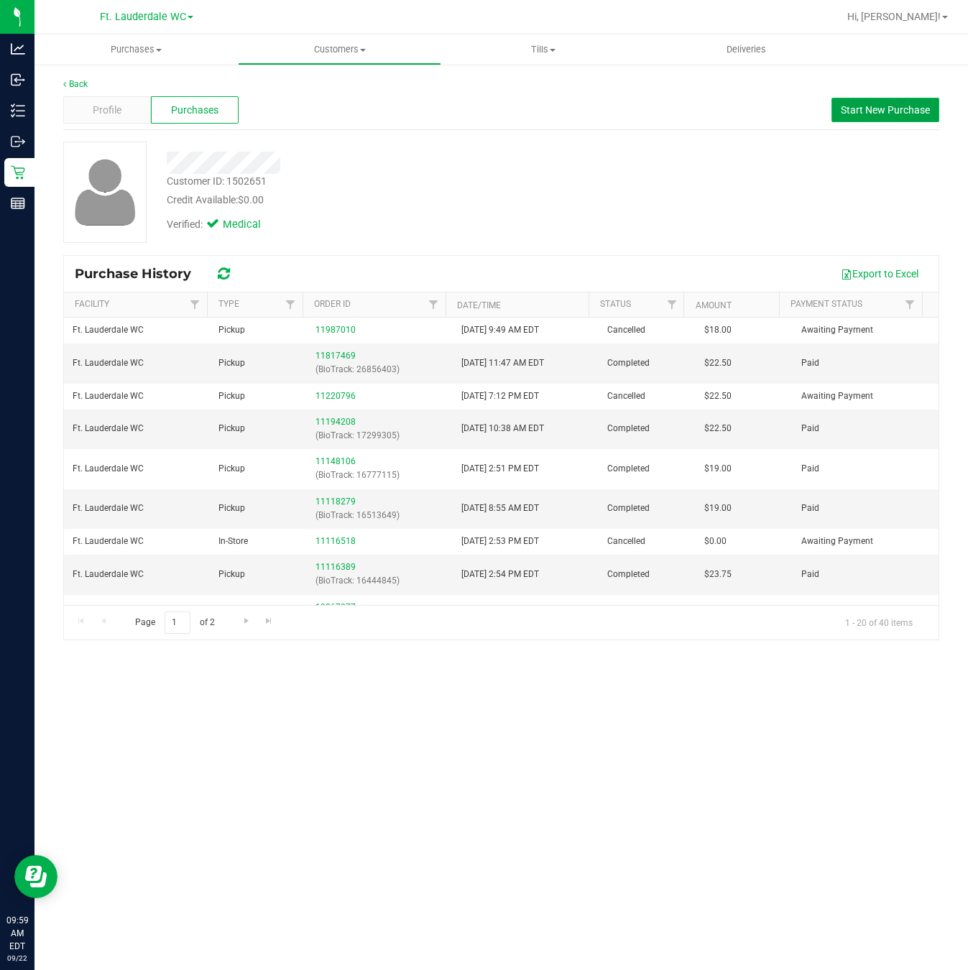
click at [905, 117] on button "Start New Purchase" at bounding box center [885, 110] width 108 height 24
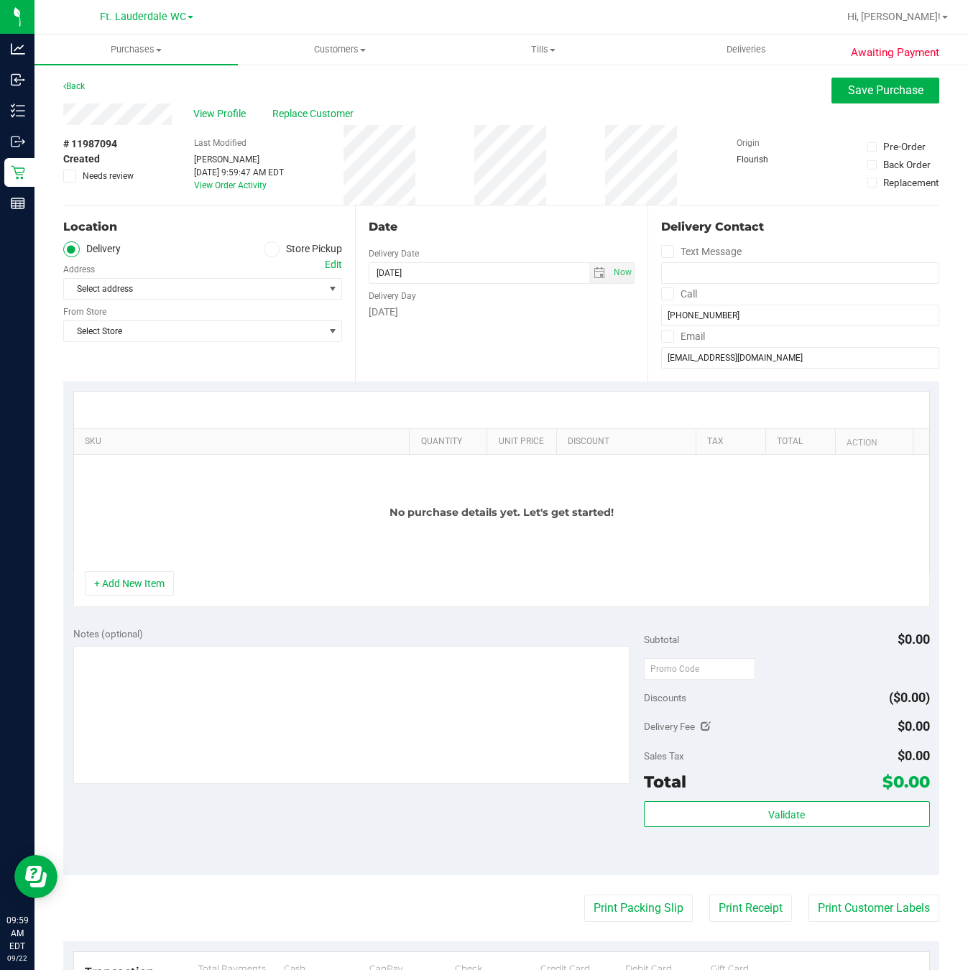
click at [267, 249] on icon at bounding box center [271, 249] width 9 height 0
click at [0, 0] on input "Store Pickup" at bounding box center [0, 0] width 0 height 0
click at [131, 287] on span "Select Store" at bounding box center [193, 289] width 259 height 20
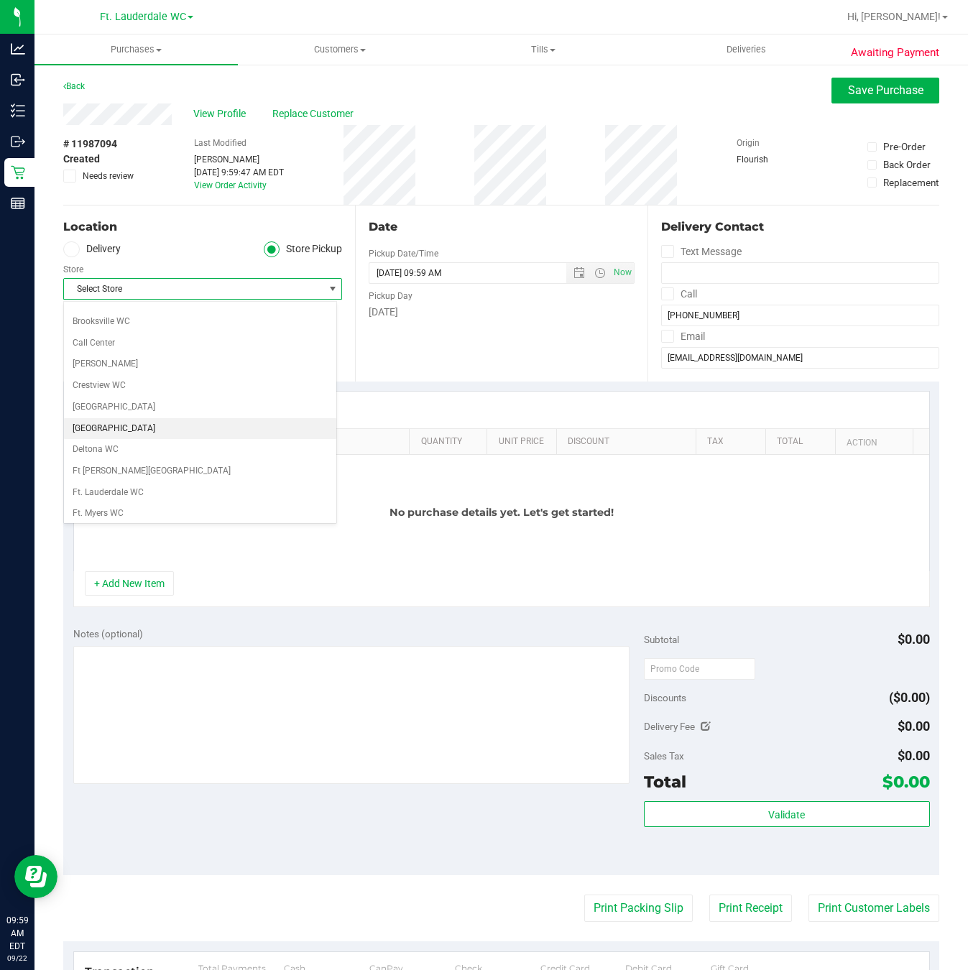
scroll to position [108, 0]
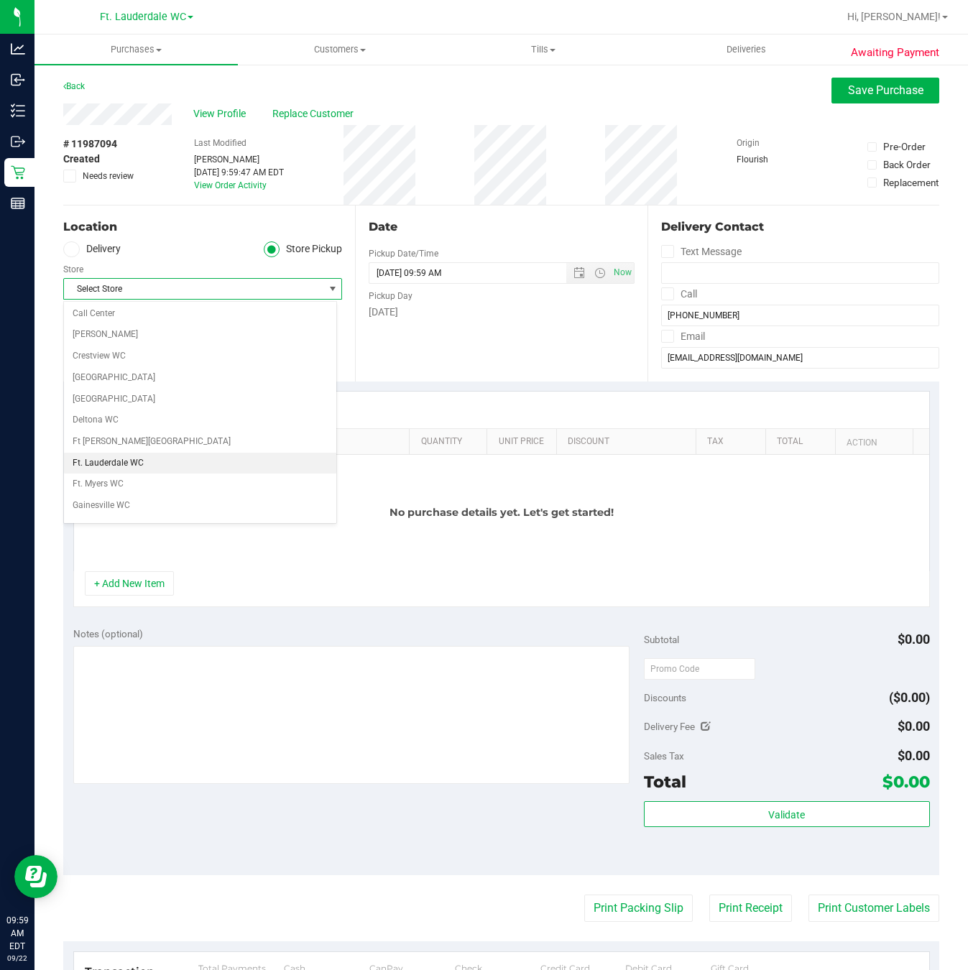
click at [108, 466] on li "Ft. Lauderdale WC" at bounding box center [200, 464] width 272 height 22
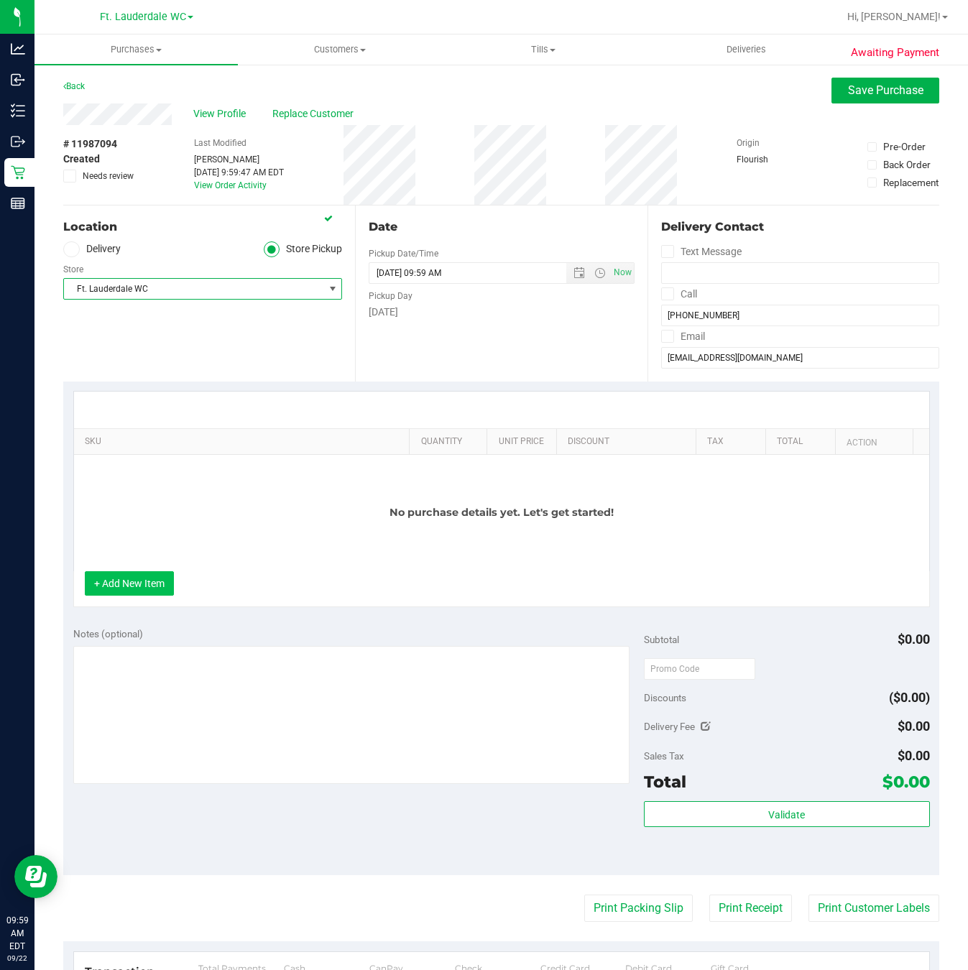
click at [119, 584] on button "+ Add New Item" at bounding box center [129, 583] width 89 height 24
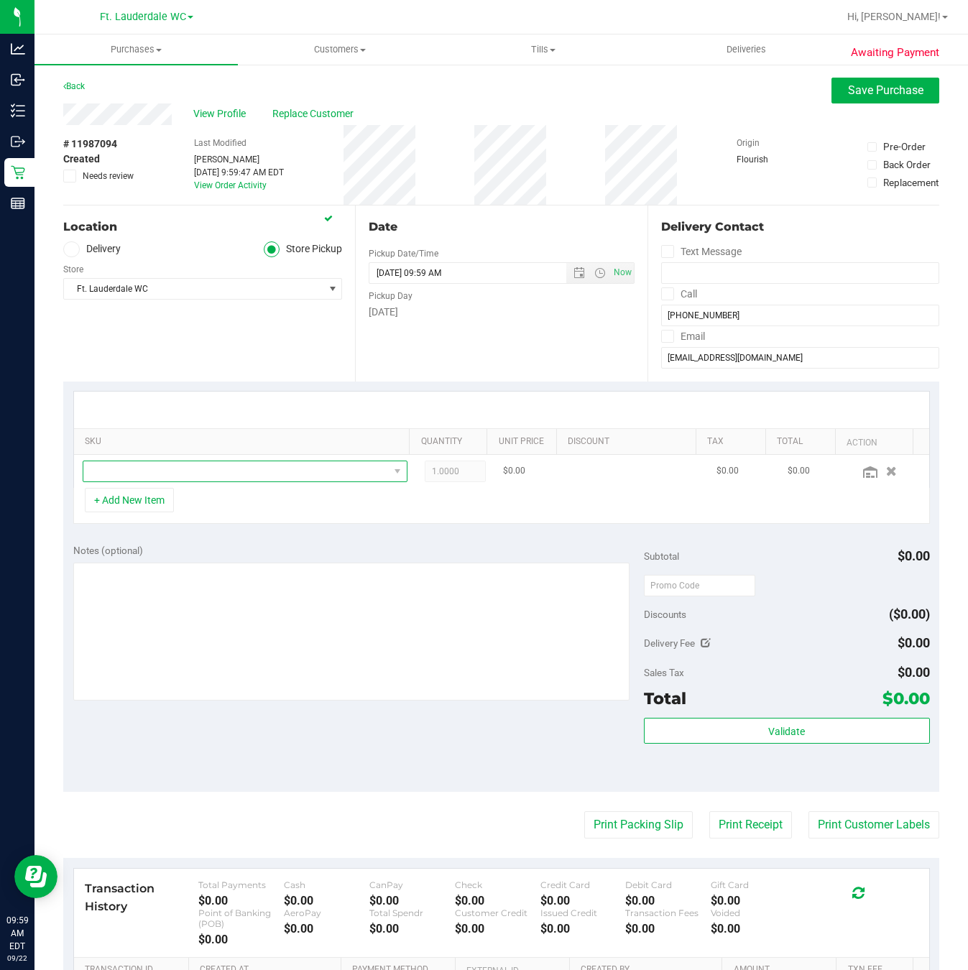
click at [141, 479] on span "NO DATA FOUND" at bounding box center [235, 471] width 305 height 20
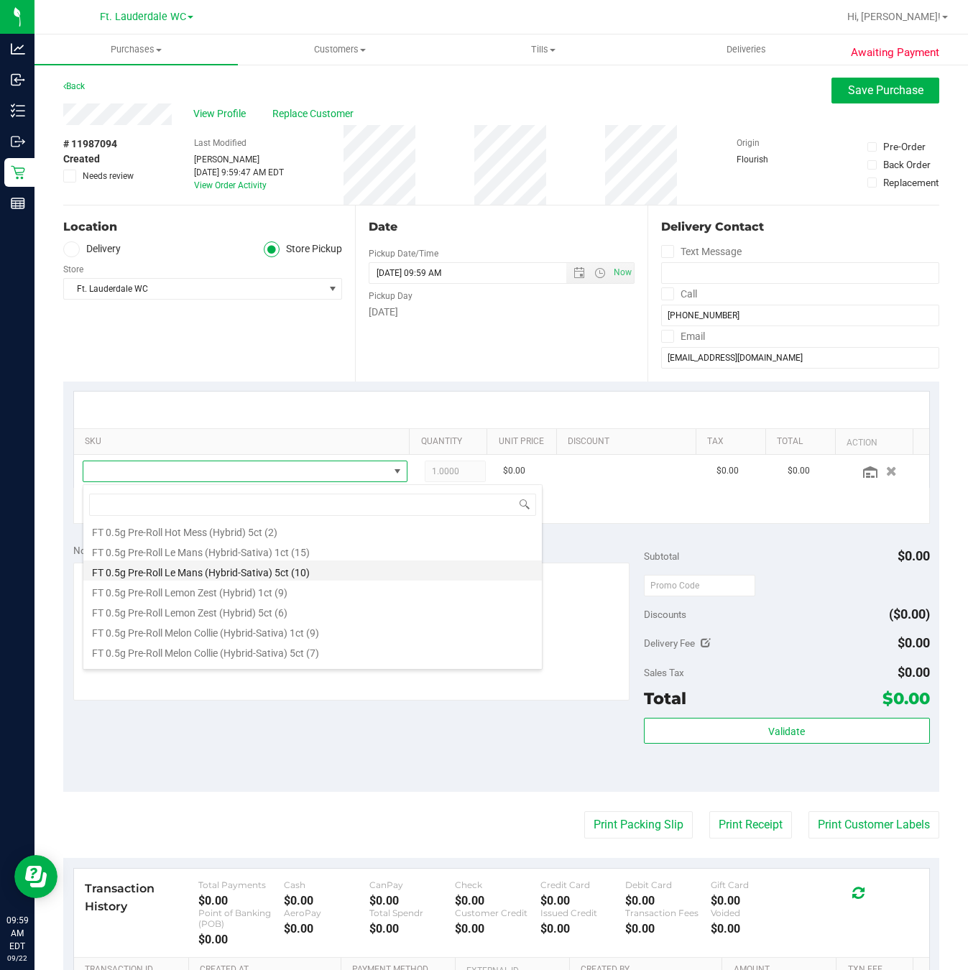
scroll to position [862, 0]
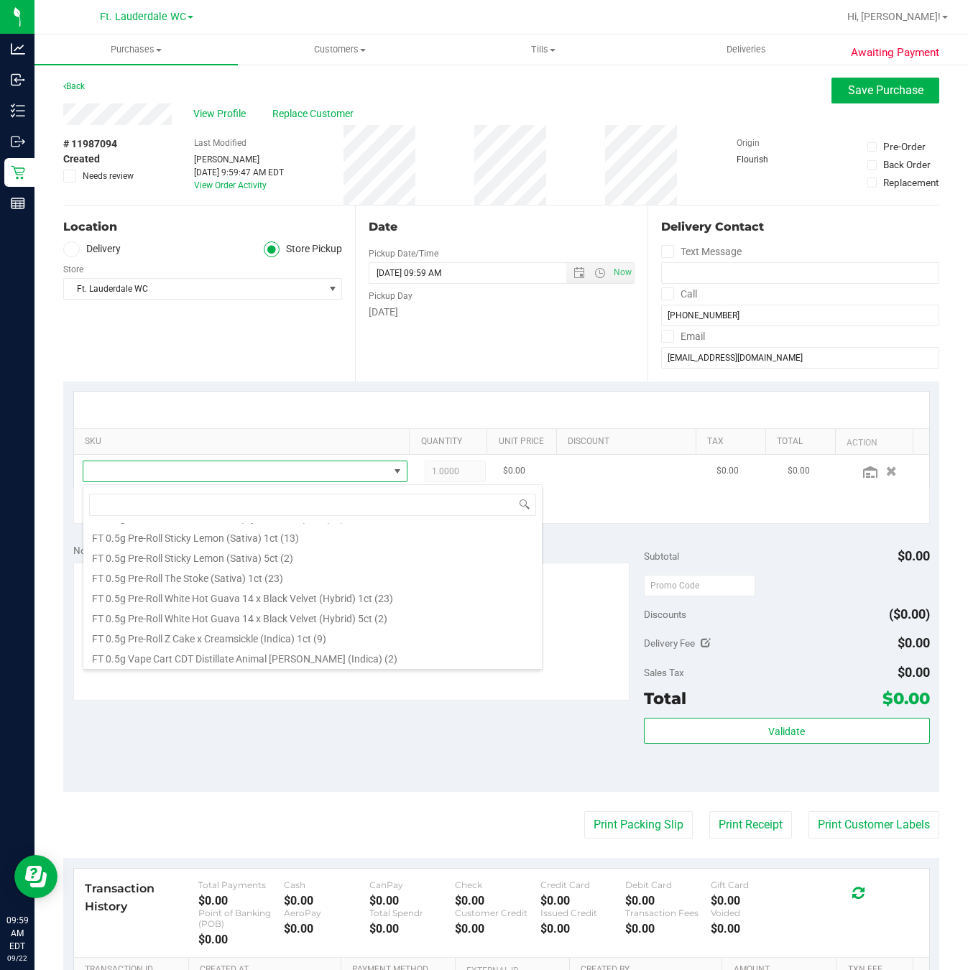
click at [198, 479] on span at bounding box center [235, 471] width 305 height 20
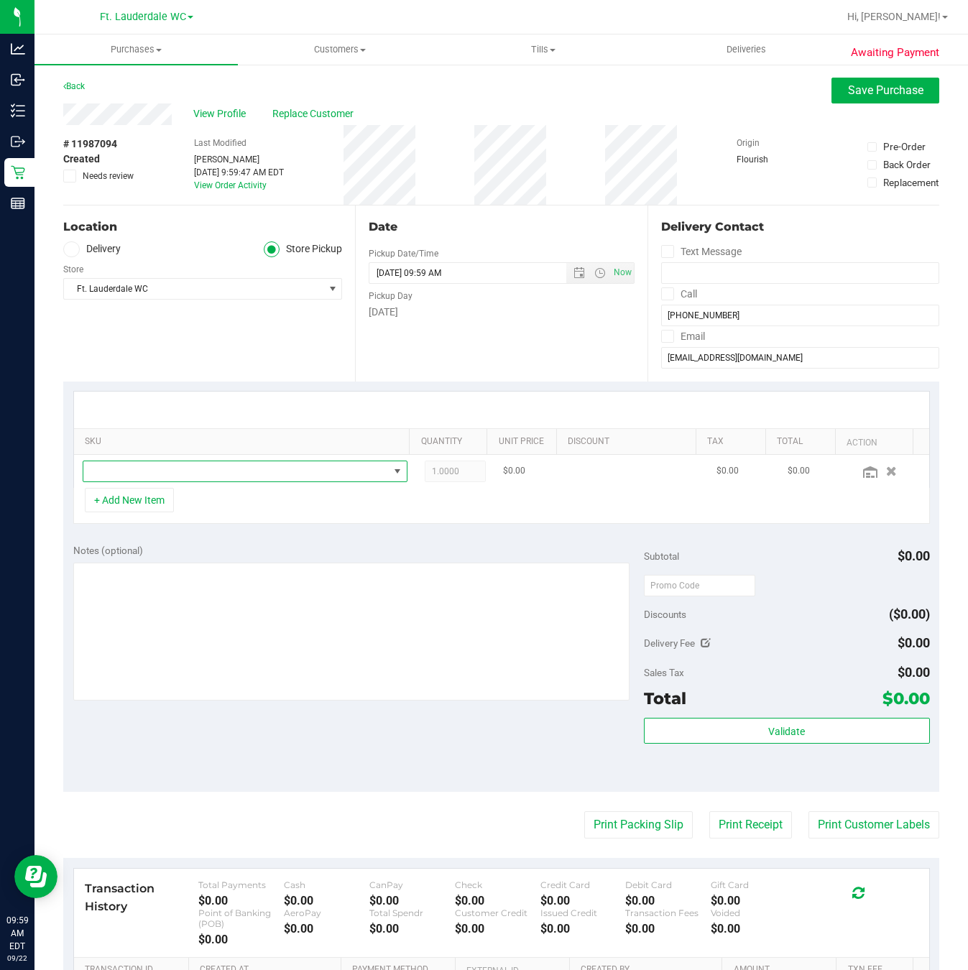
click at [198, 479] on span "NO DATA FOUND" at bounding box center [235, 471] width 305 height 20
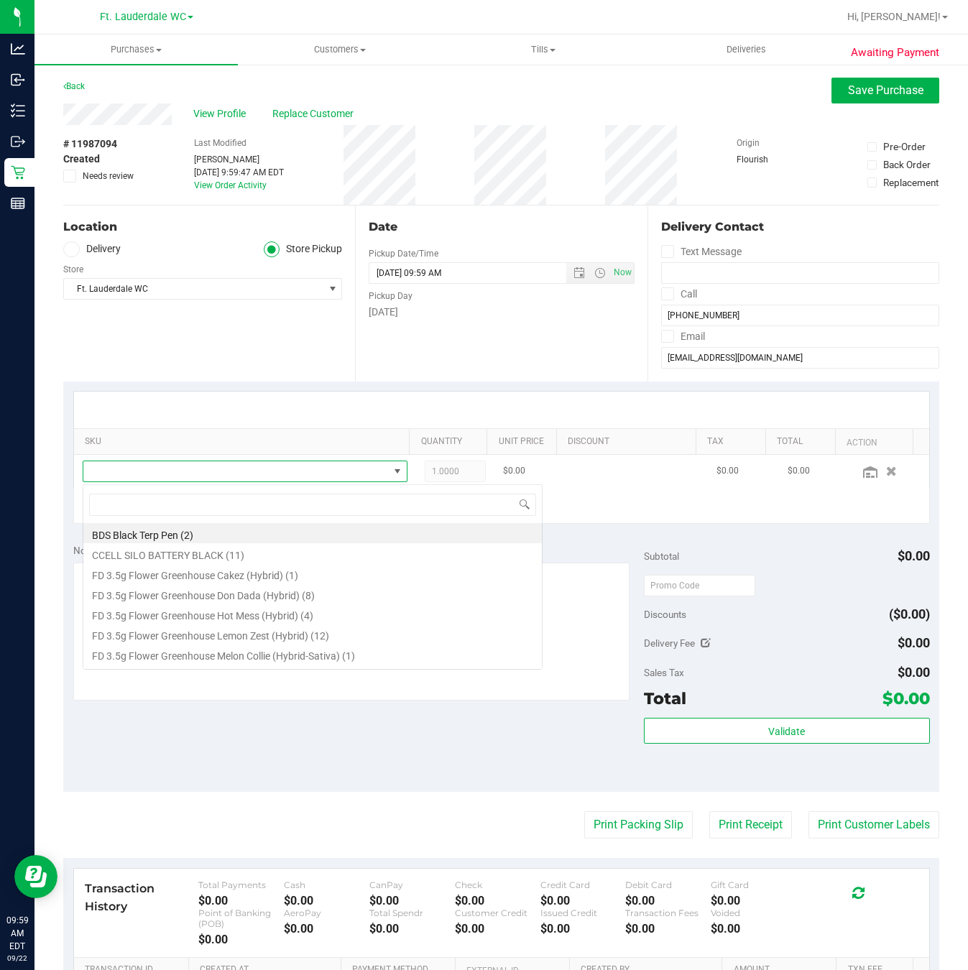
scroll to position [22, 311]
click at [198, 479] on span at bounding box center [235, 471] width 305 height 20
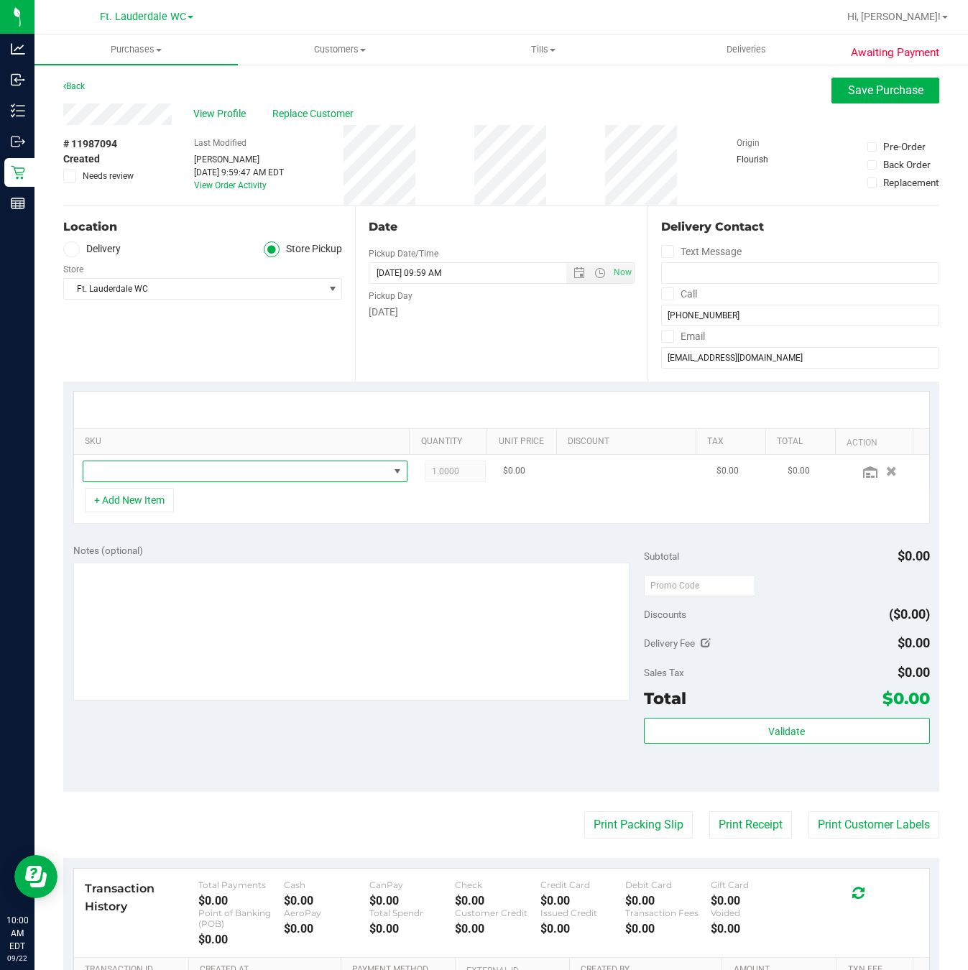
click at [177, 471] on span "NO DATA FOUND" at bounding box center [235, 471] width 305 height 20
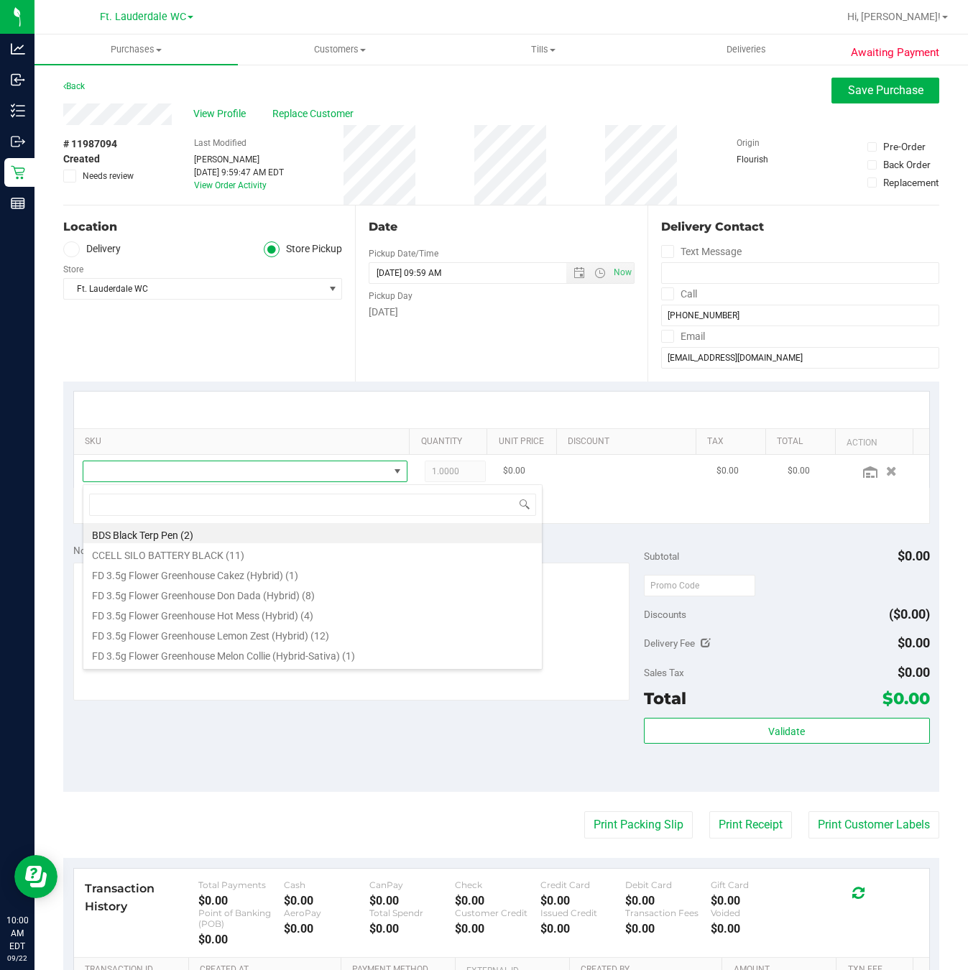
click at [179, 481] on span at bounding box center [235, 471] width 305 height 20
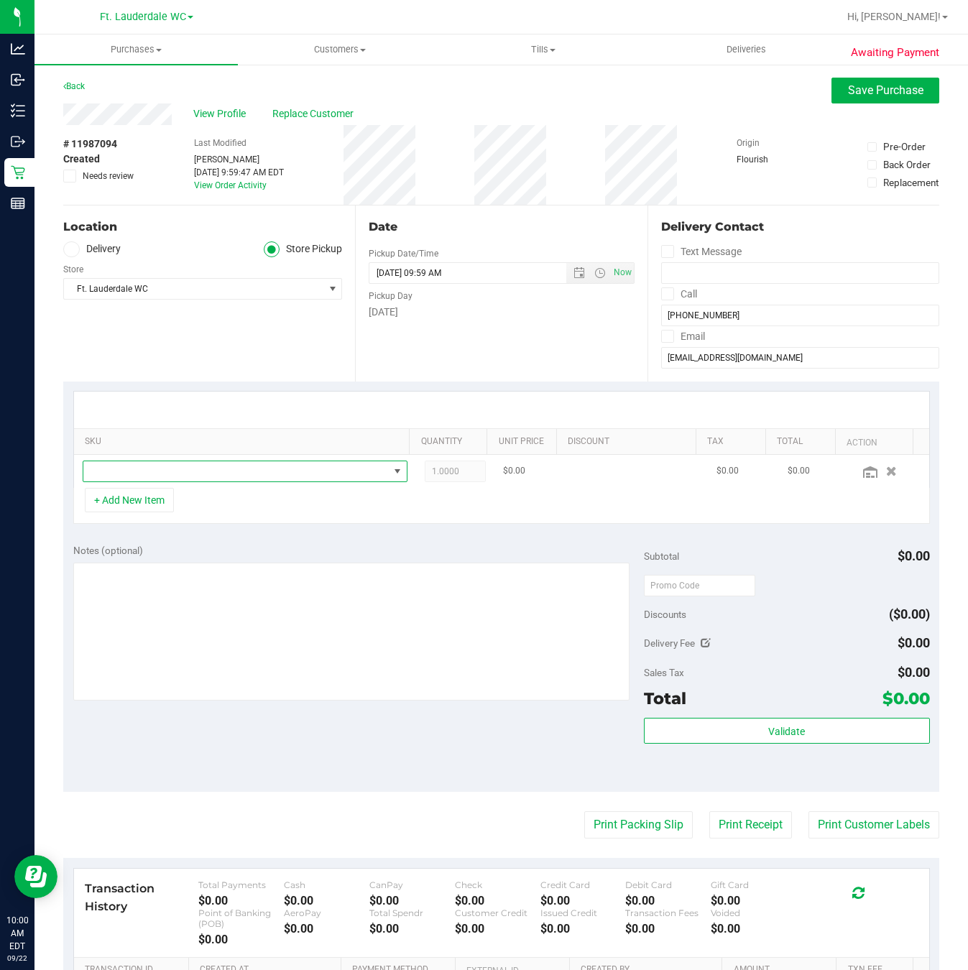
click at [371, 464] on span "NO DATA FOUND" at bounding box center [235, 471] width 305 height 20
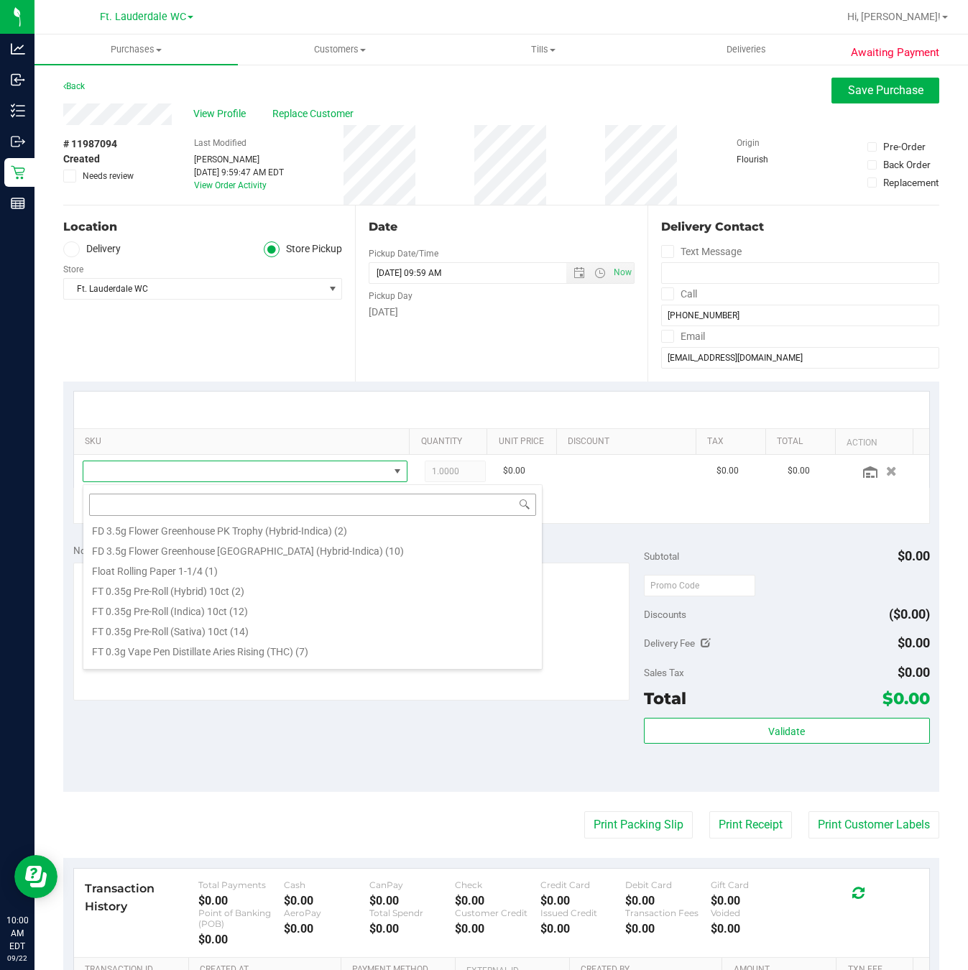
scroll to position [108, 0]
type input "nol"
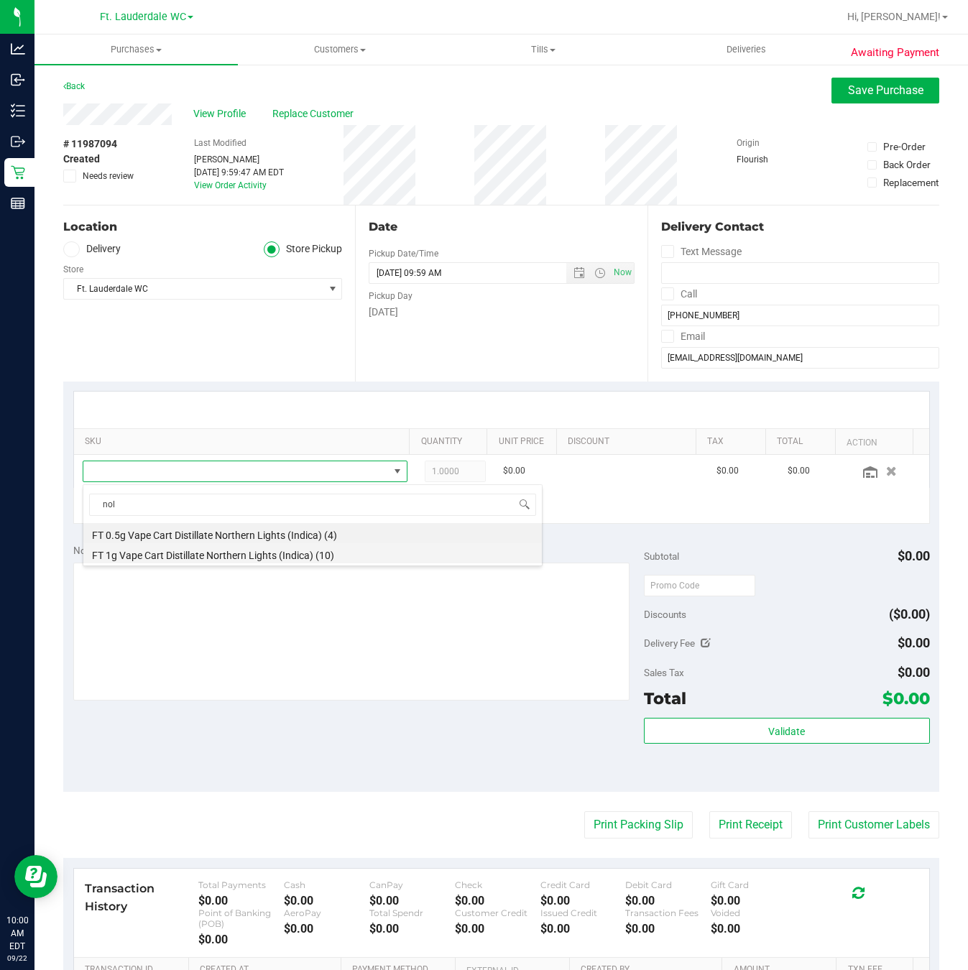
click at [167, 550] on li "FT 1g Vape Cart Distillate Northern Lights (Indica) (10)" at bounding box center [312, 553] width 458 height 20
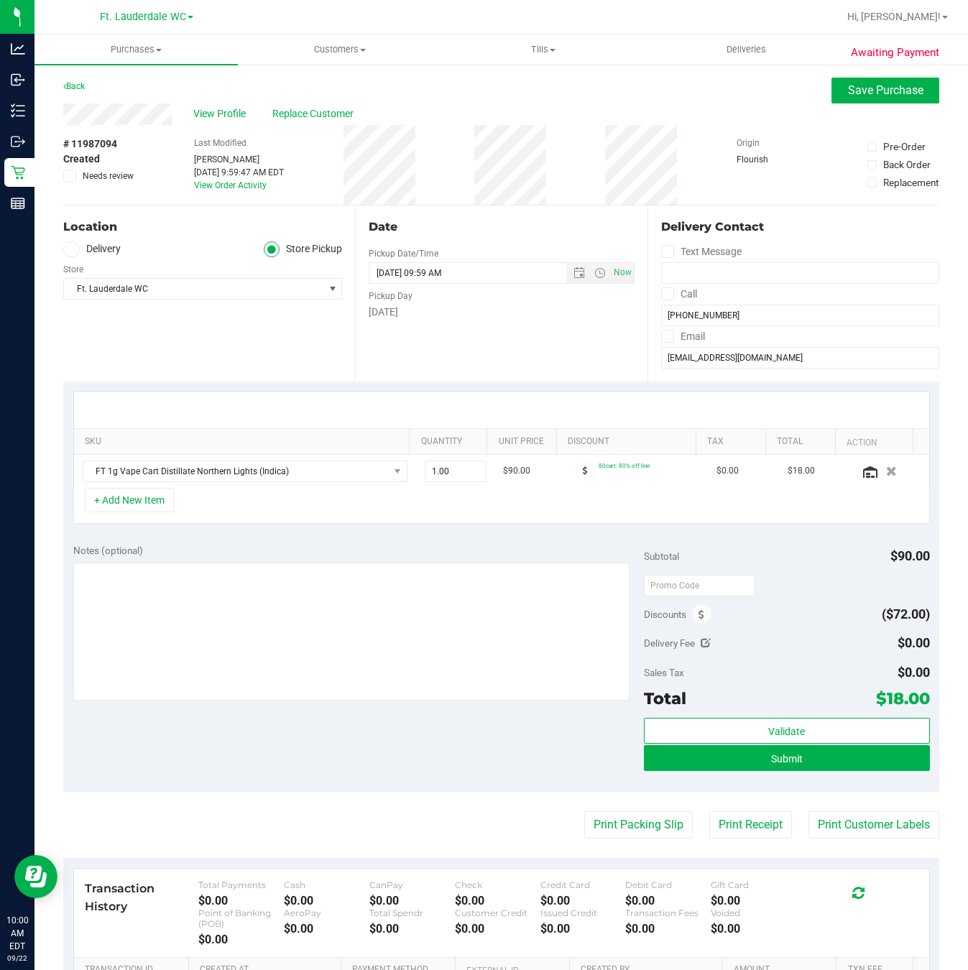
click at [68, 176] on icon at bounding box center [69, 176] width 9 height 0
click at [0, 0] on input "Needs review" at bounding box center [0, 0] width 0 height 0
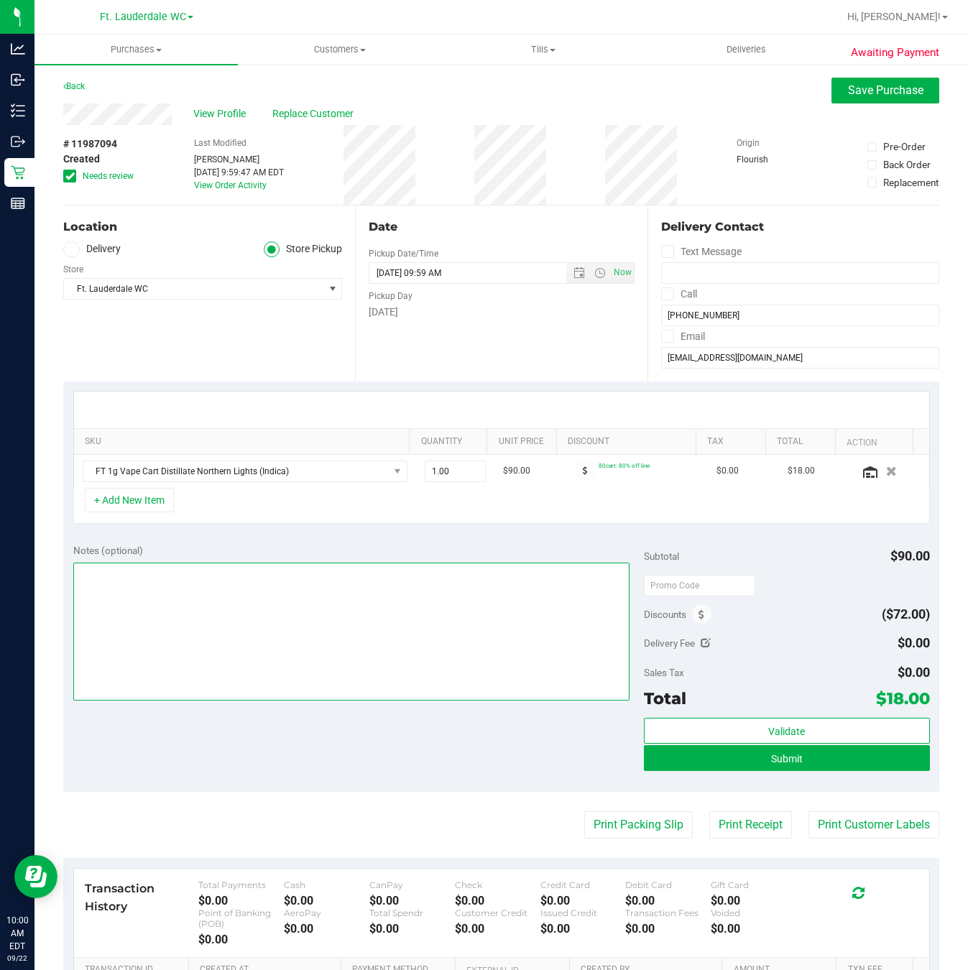
click at [216, 572] on textarea at bounding box center [351, 632] width 557 height 138
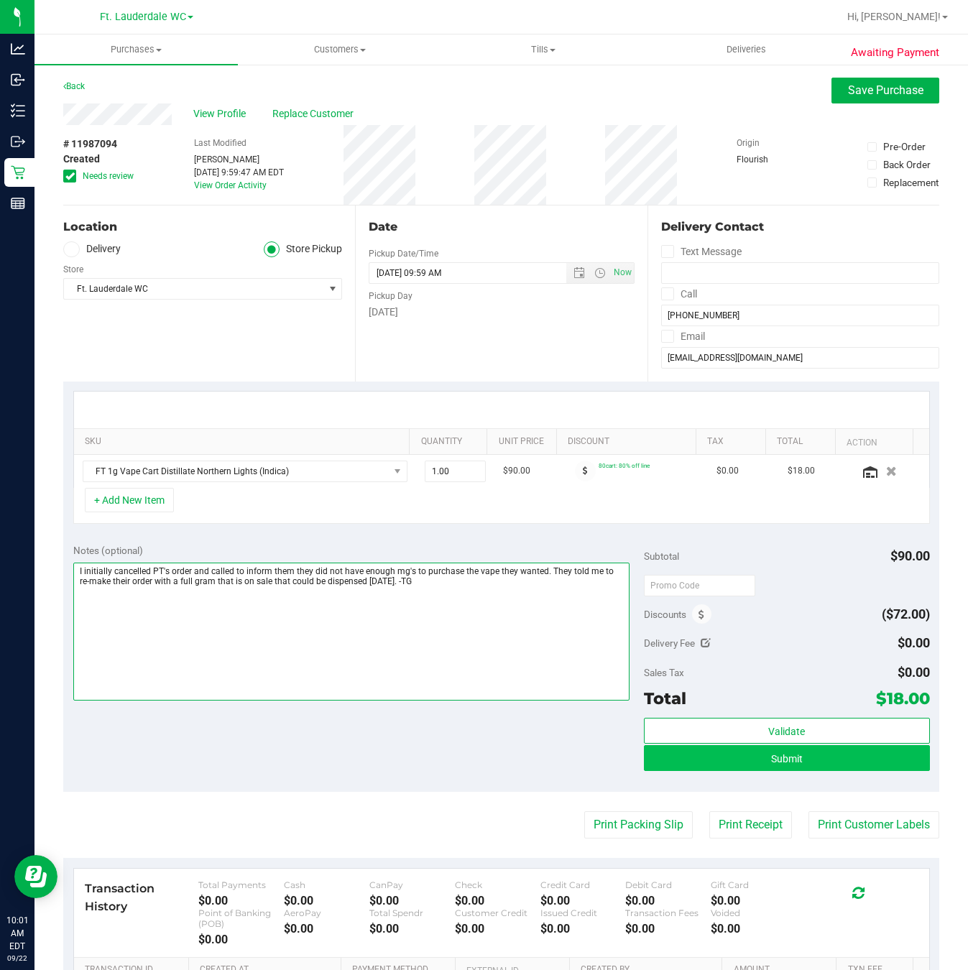
type textarea "I initially cancelled PT's order and called to inform them they did not have en…"
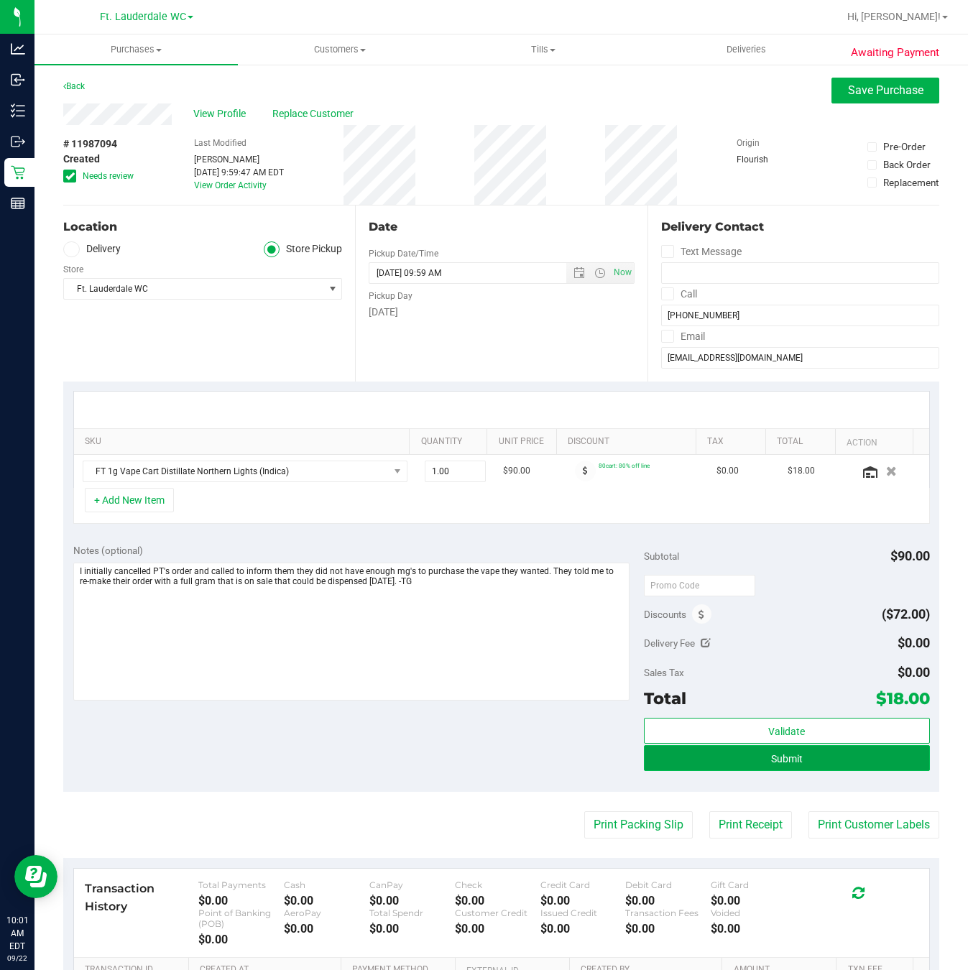
click at [706, 755] on button "Submit" at bounding box center [786, 758] width 285 height 26
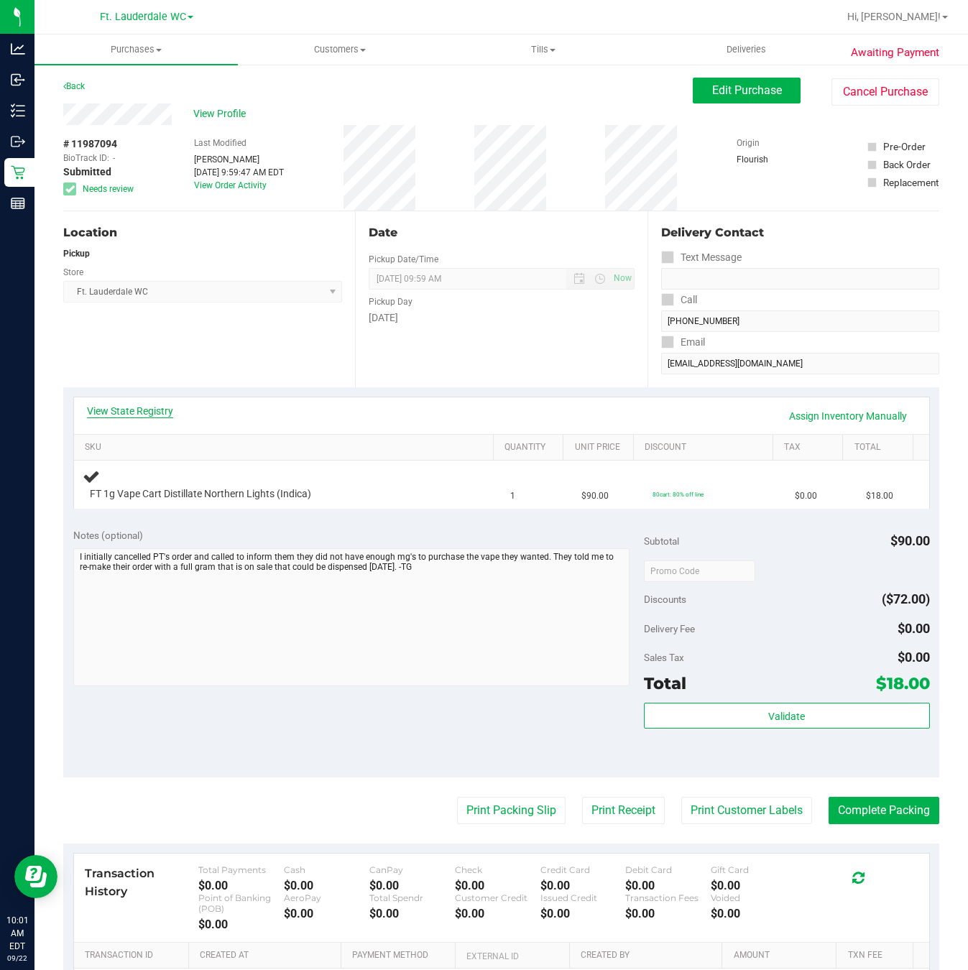
click at [129, 405] on link "View State Registry" at bounding box center [130, 411] width 86 height 14
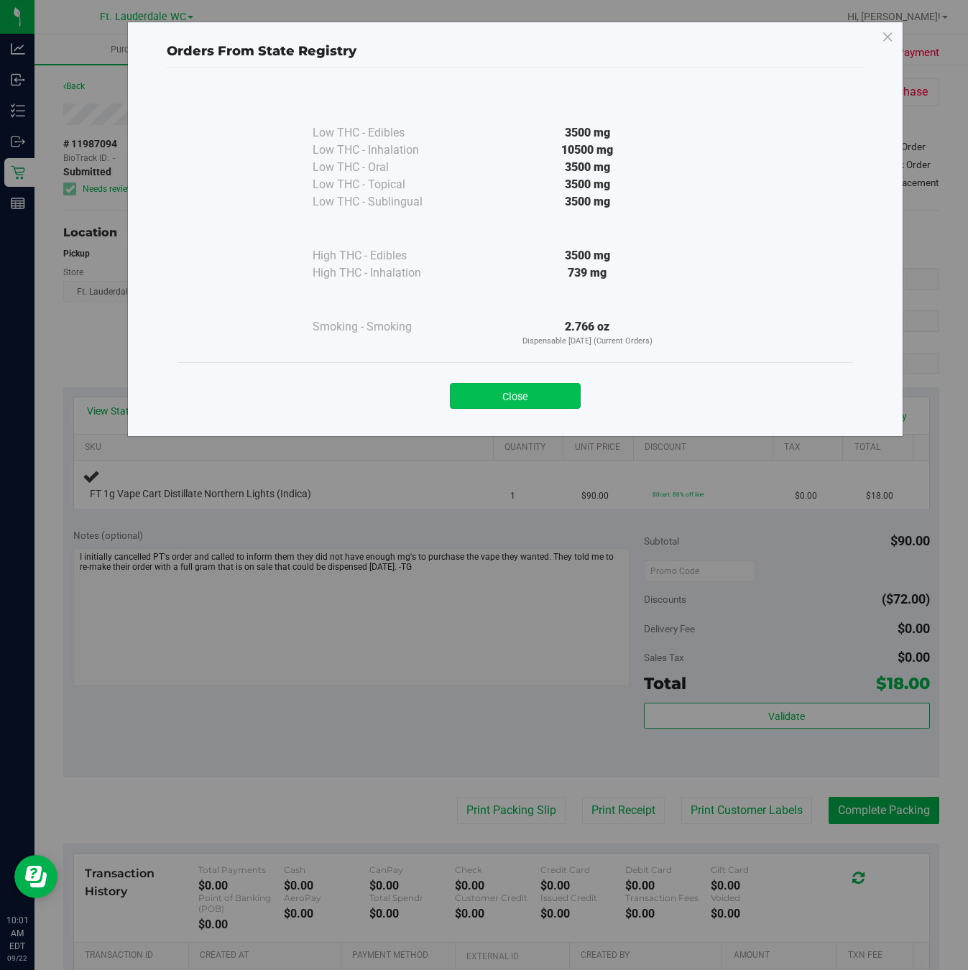
click at [567, 391] on button "Close" at bounding box center [515, 396] width 131 height 26
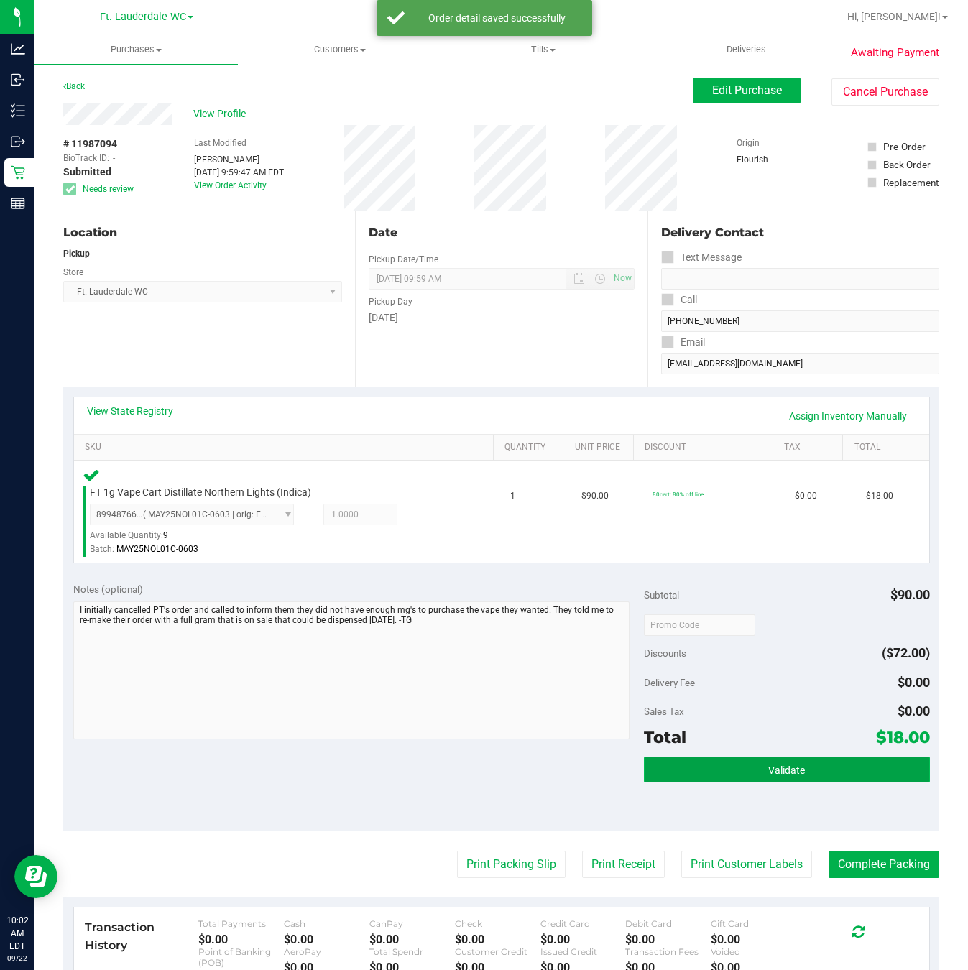
click at [838, 764] on button "Validate" at bounding box center [786, 770] width 285 height 26
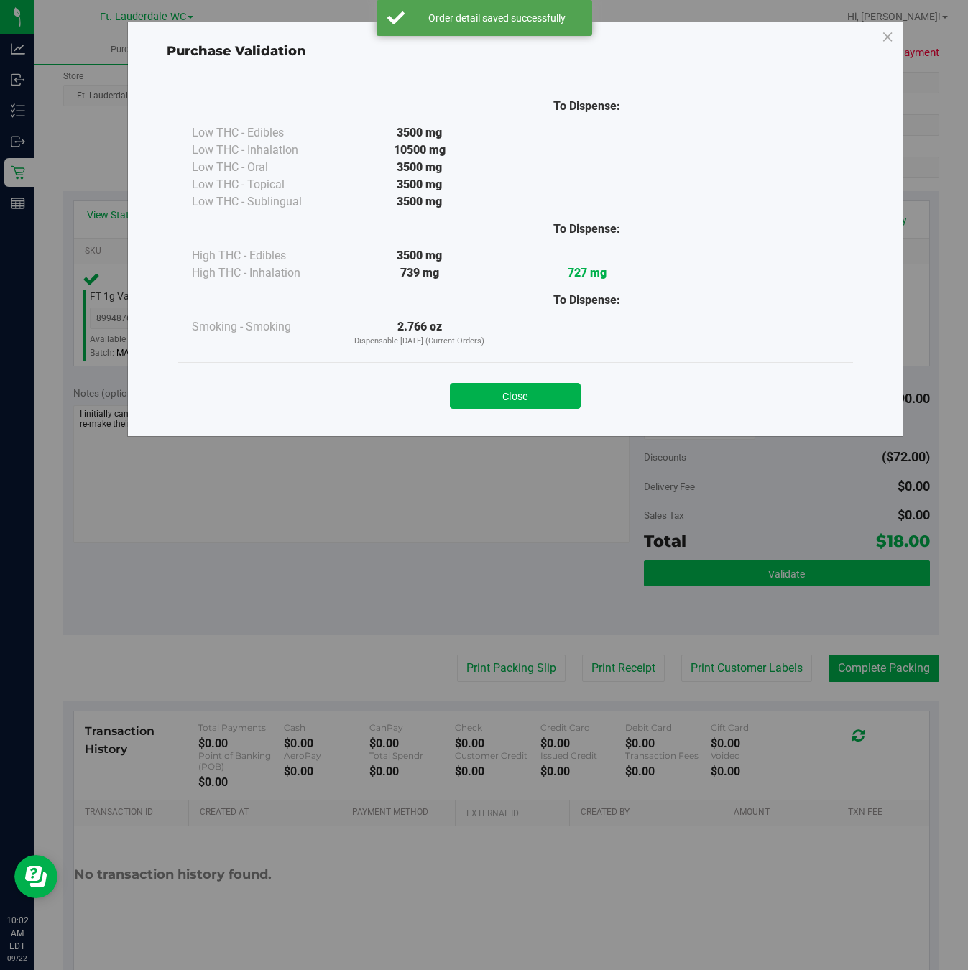
scroll to position [207, 0]
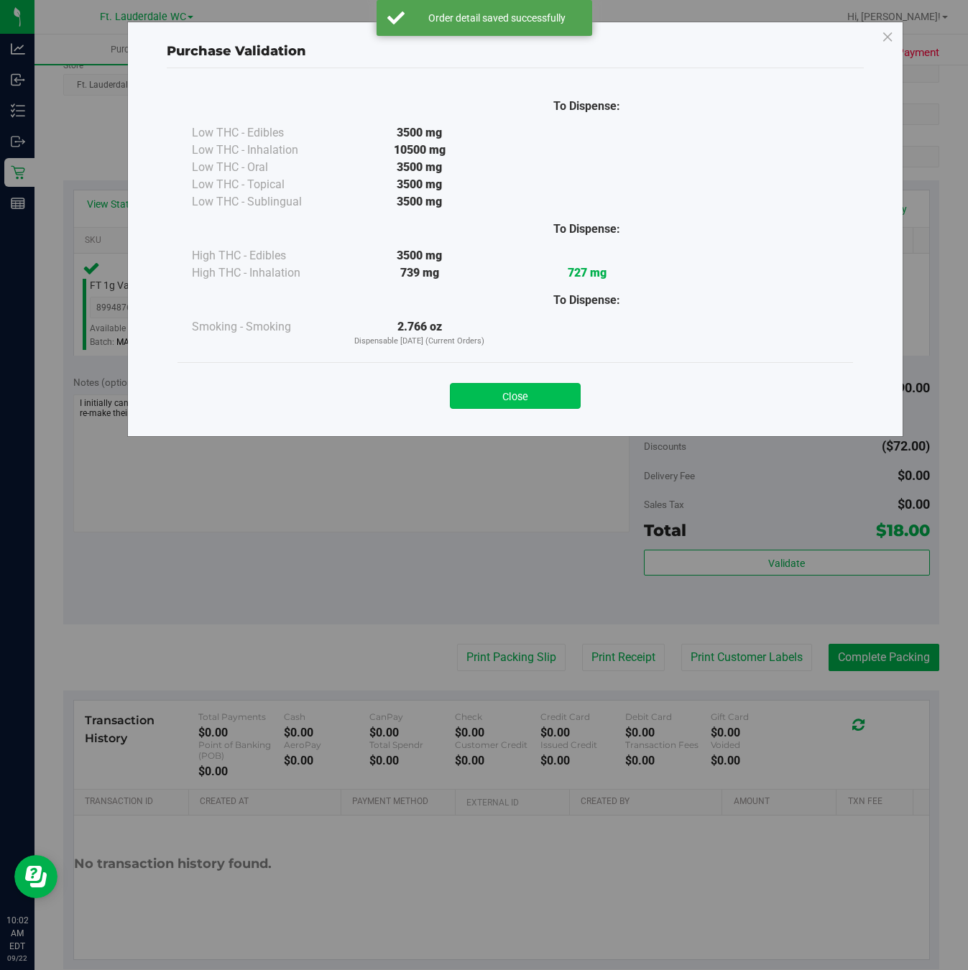
click at [573, 399] on button "Close" at bounding box center [515, 396] width 131 height 26
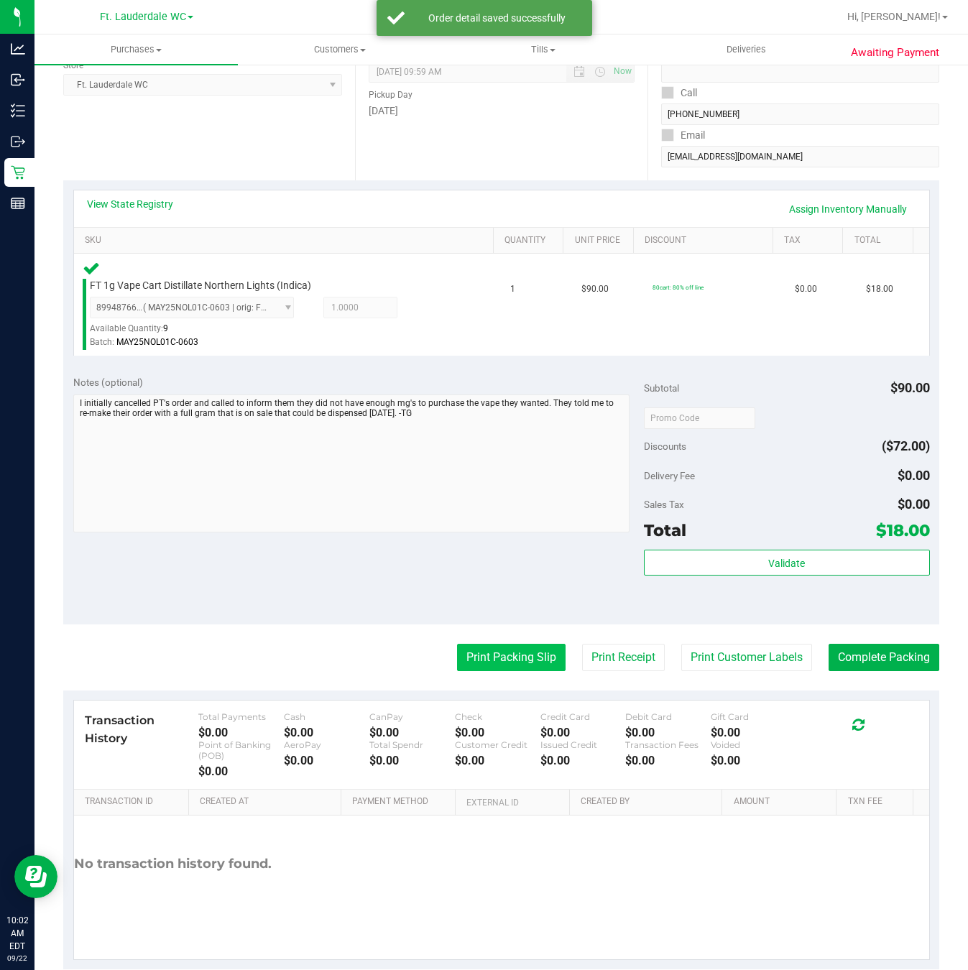
click at [502, 652] on button "Print Packing Slip" at bounding box center [511, 657] width 108 height 27
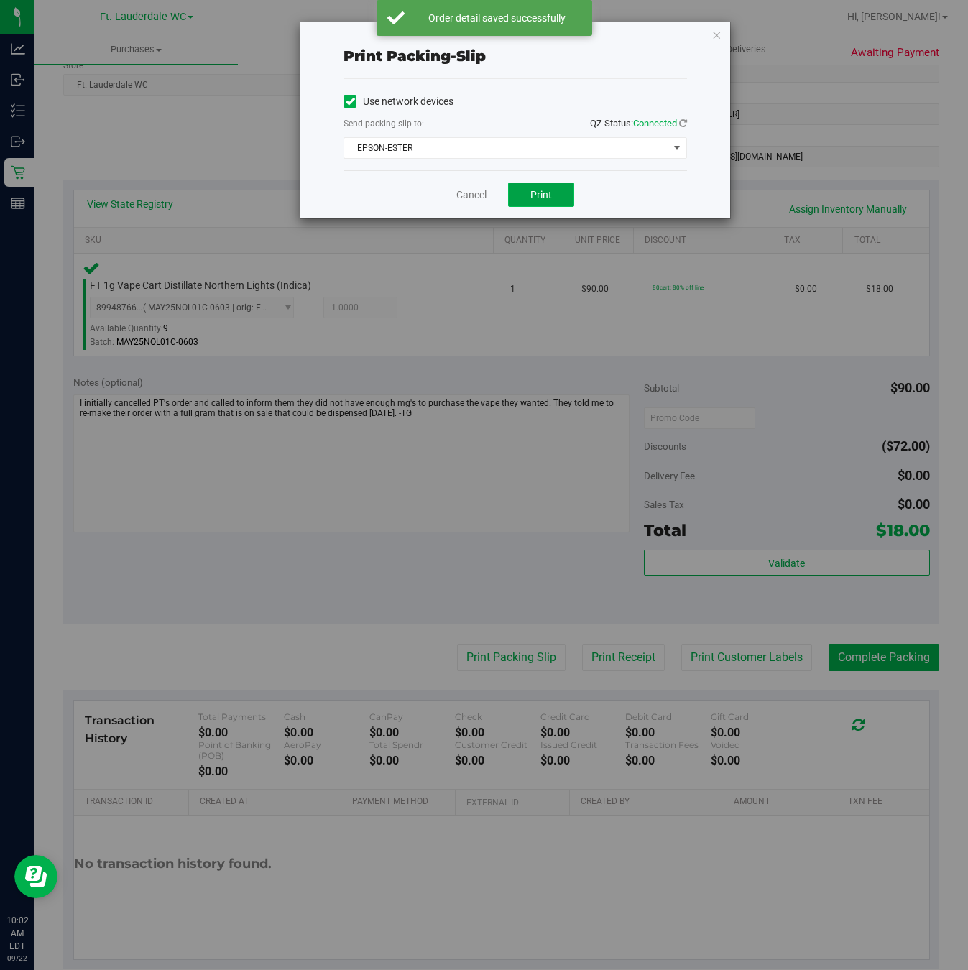
click at [548, 195] on span "Print" at bounding box center [541, 194] width 22 height 11
click at [716, 34] on icon "button" at bounding box center [716, 34] width 10 height 17
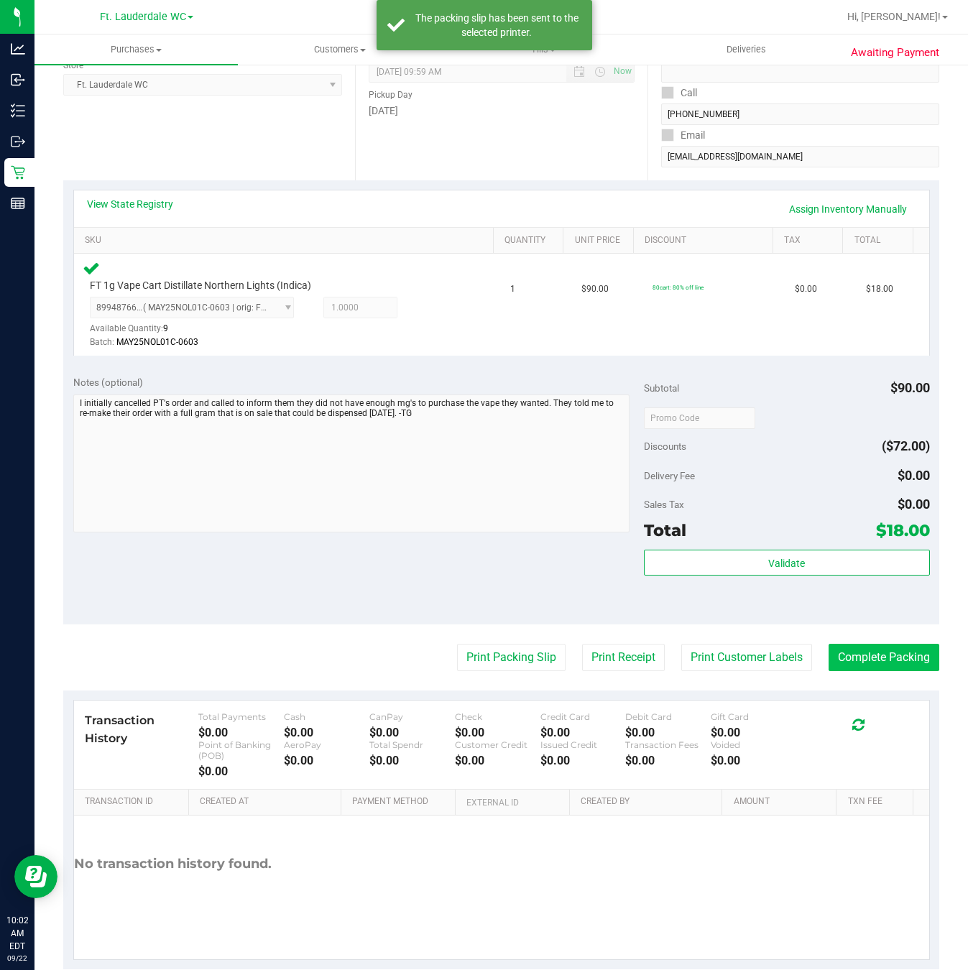
click at [845, 656] on button "Complete Packing" at bounding box center [883, 657] width 111 height 27
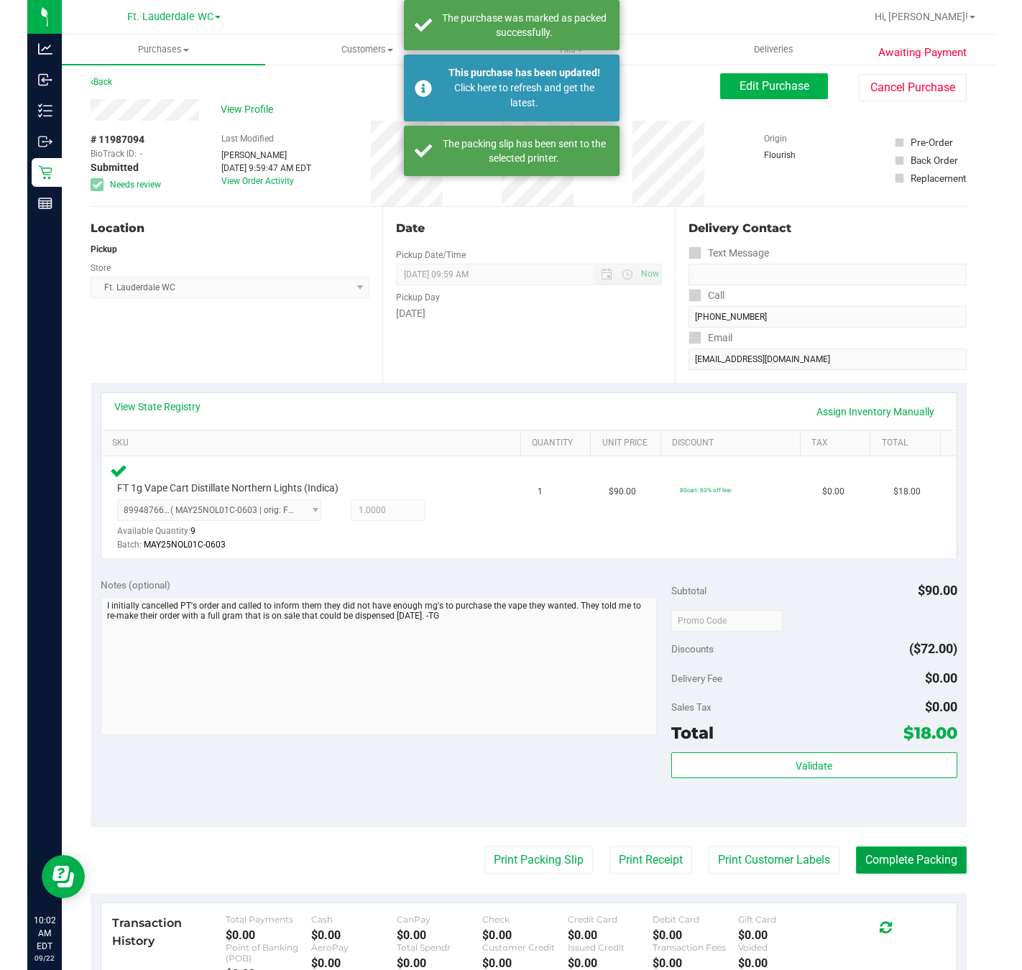
scroll to position [0, 0]
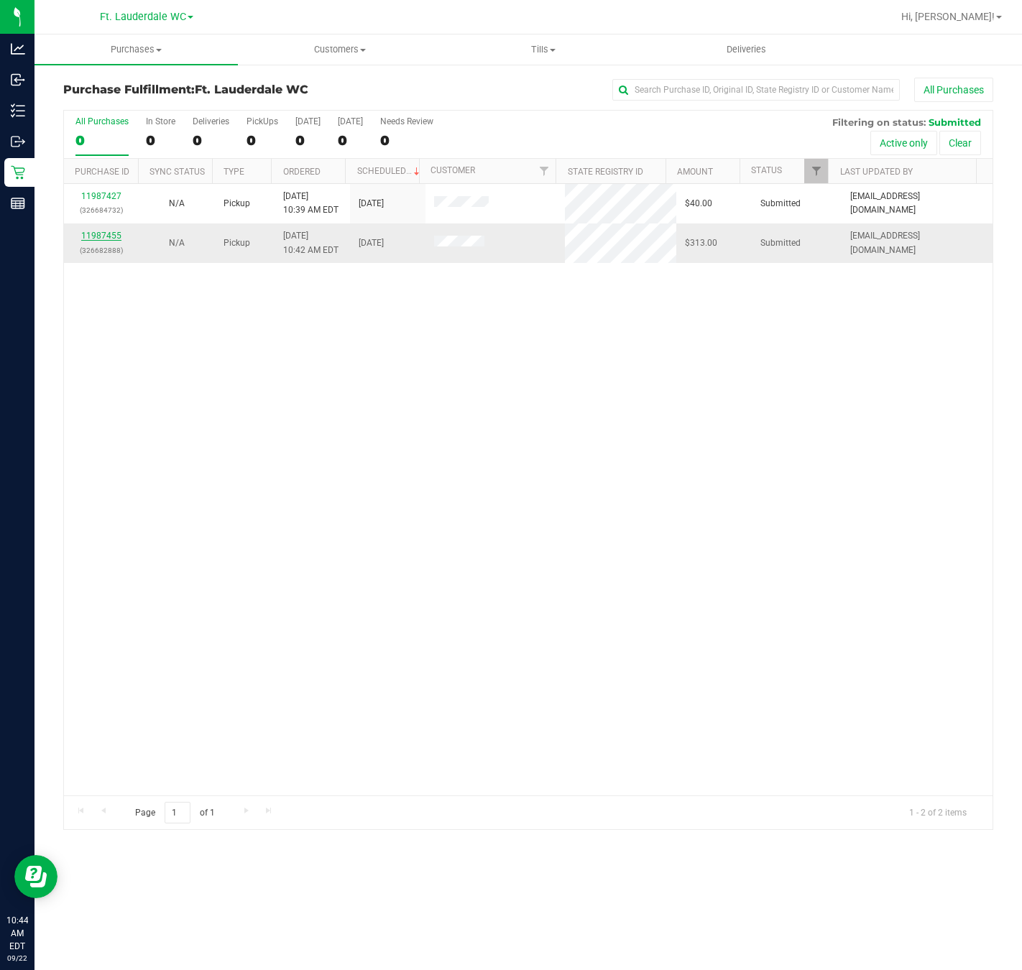
click at [101, 238] on link "11987455" at bounding box center [101, 236] width 40 height 10
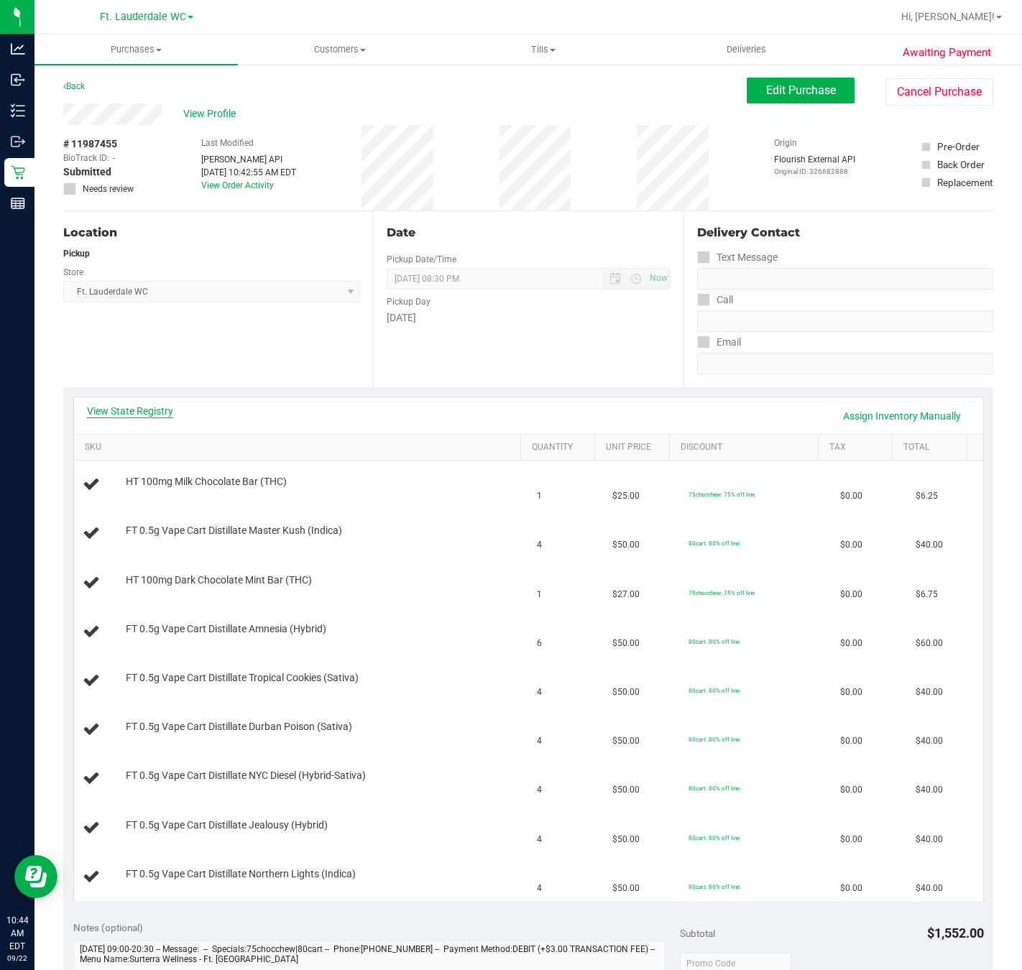
click at [151, 410] on link "View State Registry" at bounding box center [130, 411] width 86 height 14
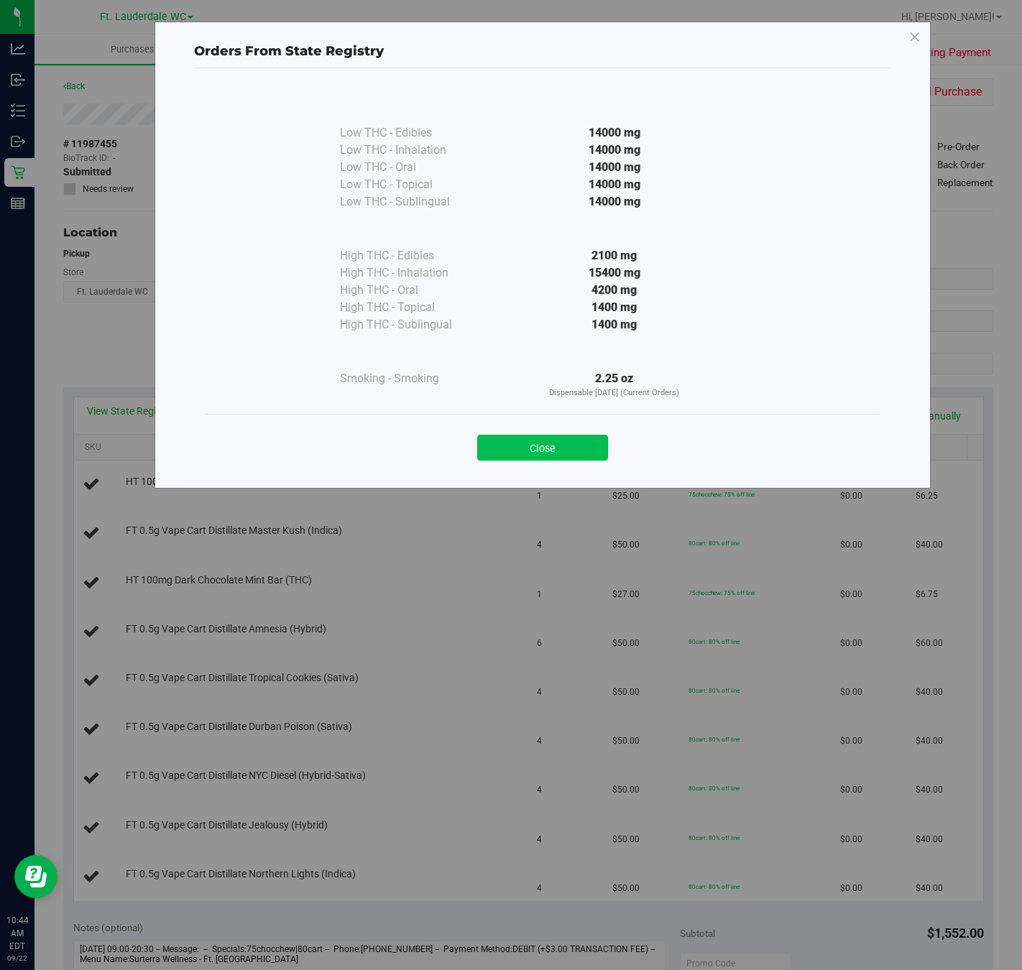
click at [583, 450] on button "Close" at bounding box center [542, 448] width 131 height 26
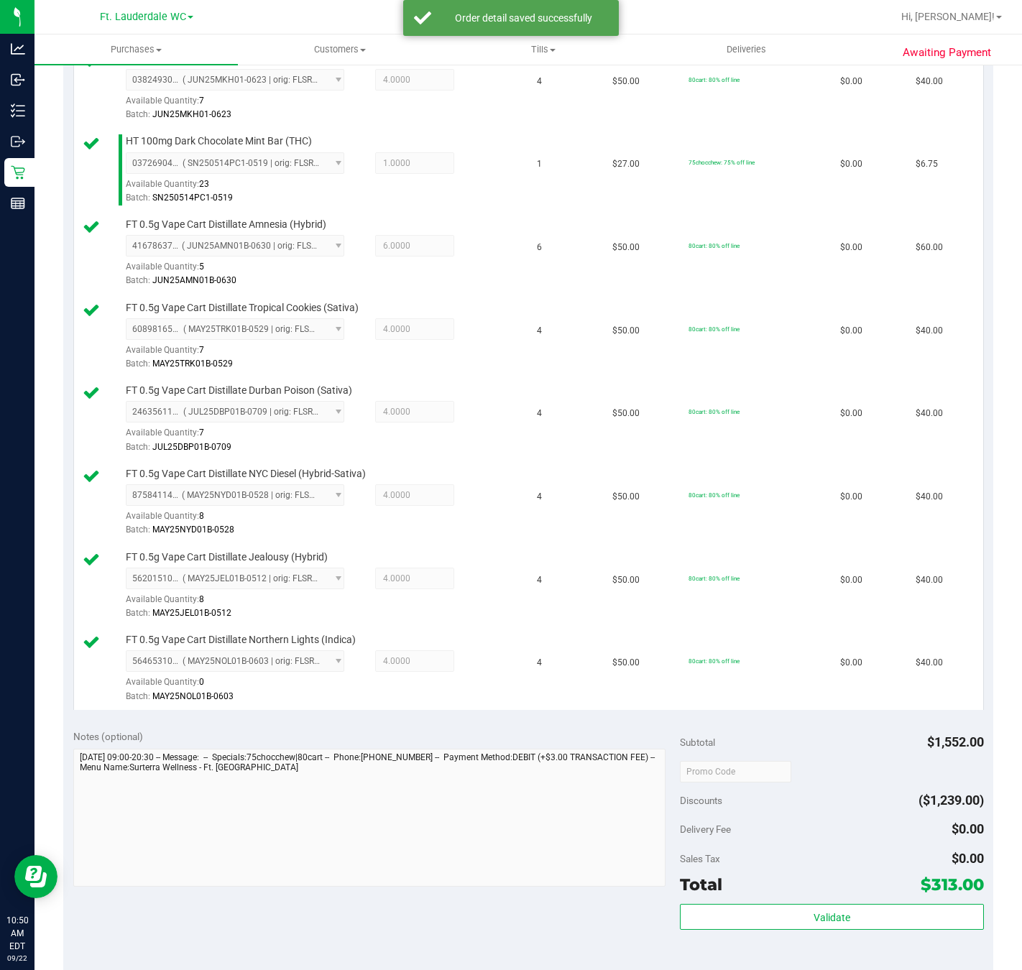
scroll to position [763, 0]
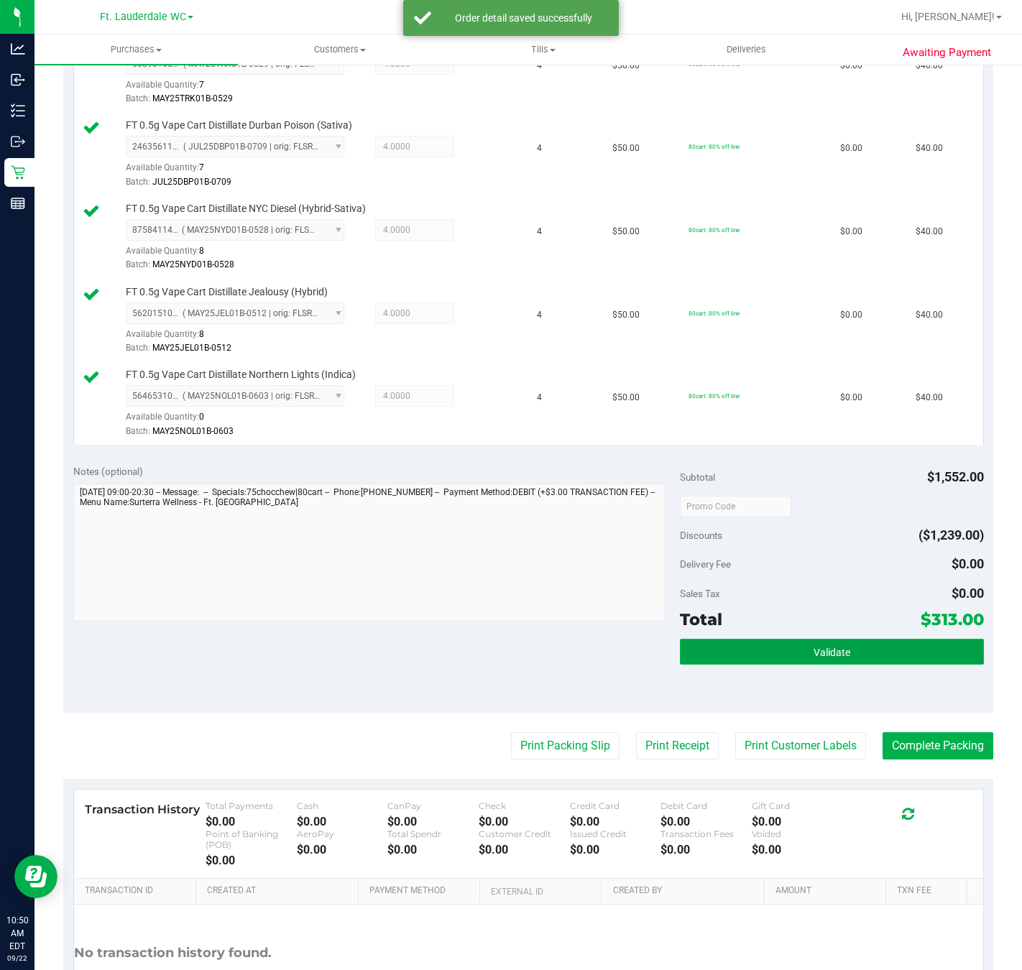
click at [837, 652] on button "Validate" at bounding box center [831, 652] width 303 height 26
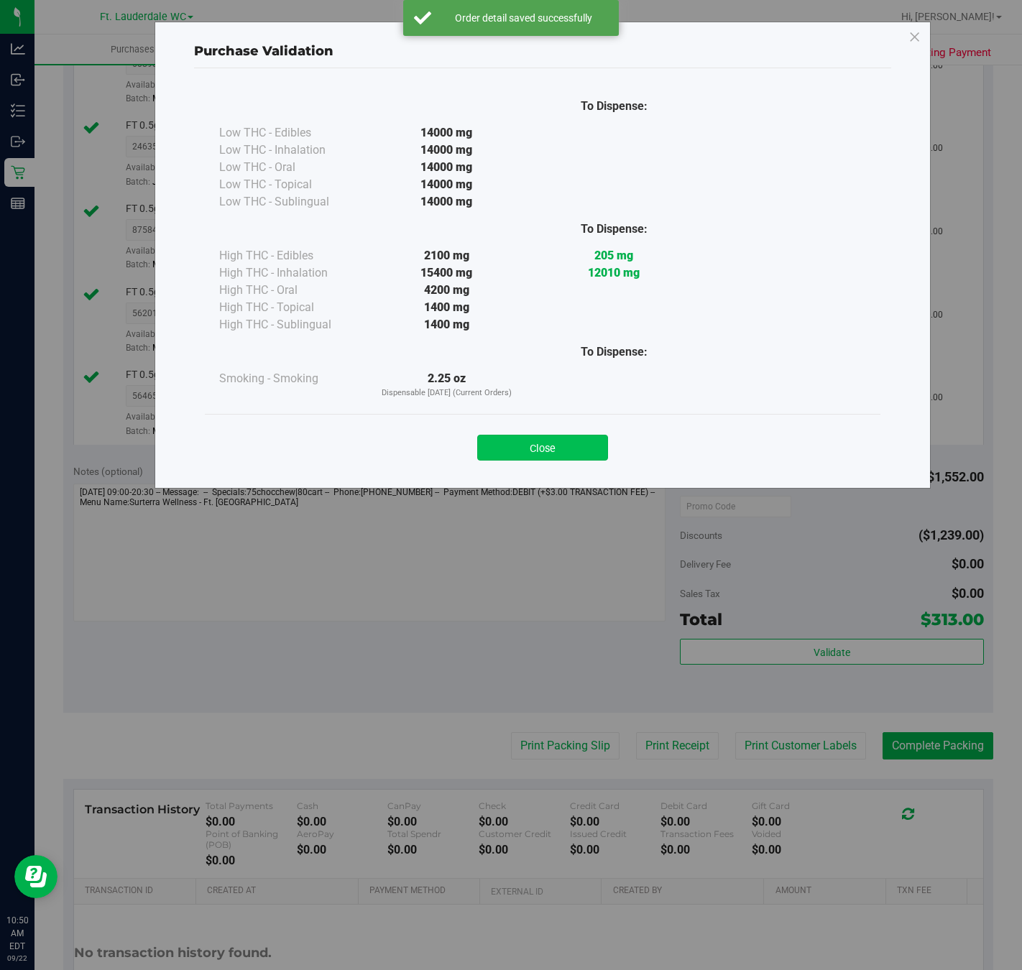
click at [555, 446] on button "Close" at bounding box center [542, 448] width 131 height 26
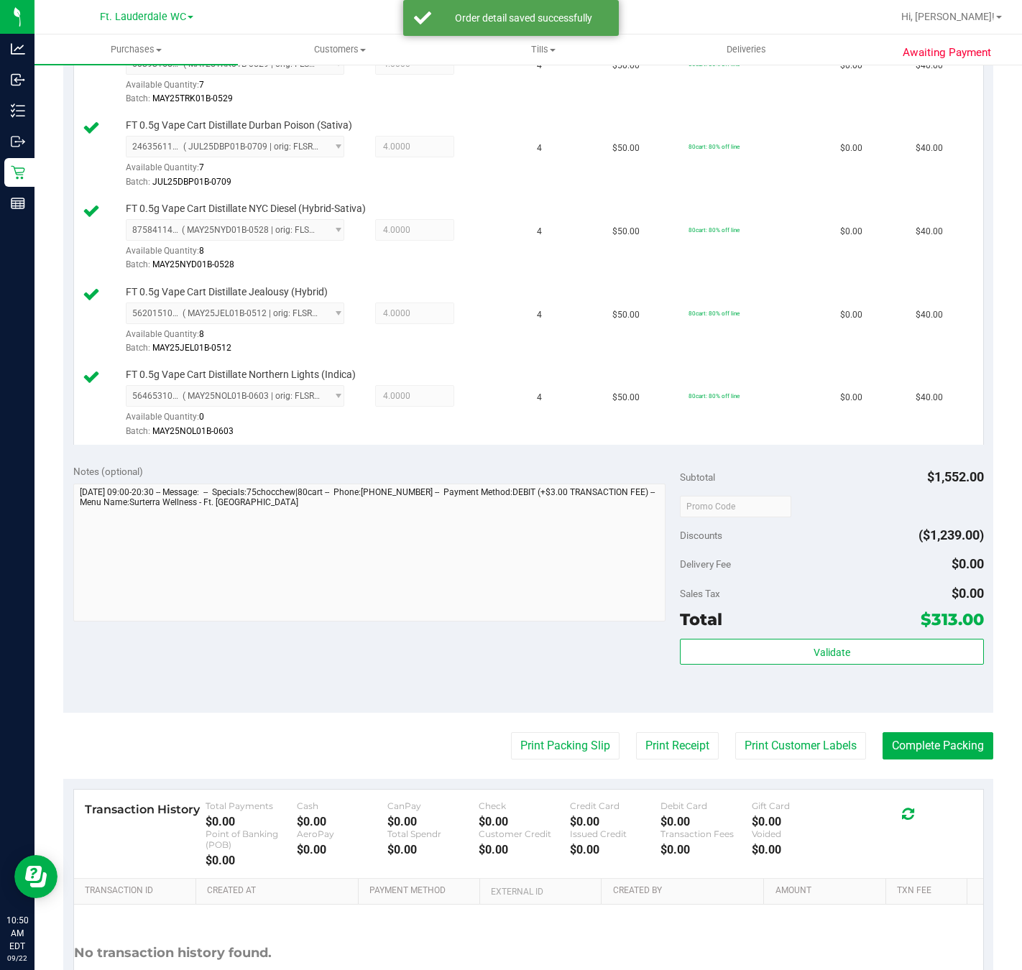
click at [548, 805] on div "Transaction History Total Payments $0.00 Cash $0.00 CanPay $0.00 Check $0.00 Cr…" at bounding box center [528, 834] width 909 height 89
click at [516, 751] on button "Print Packing Slip" at bounding box center [565, 745] width 108 height 27
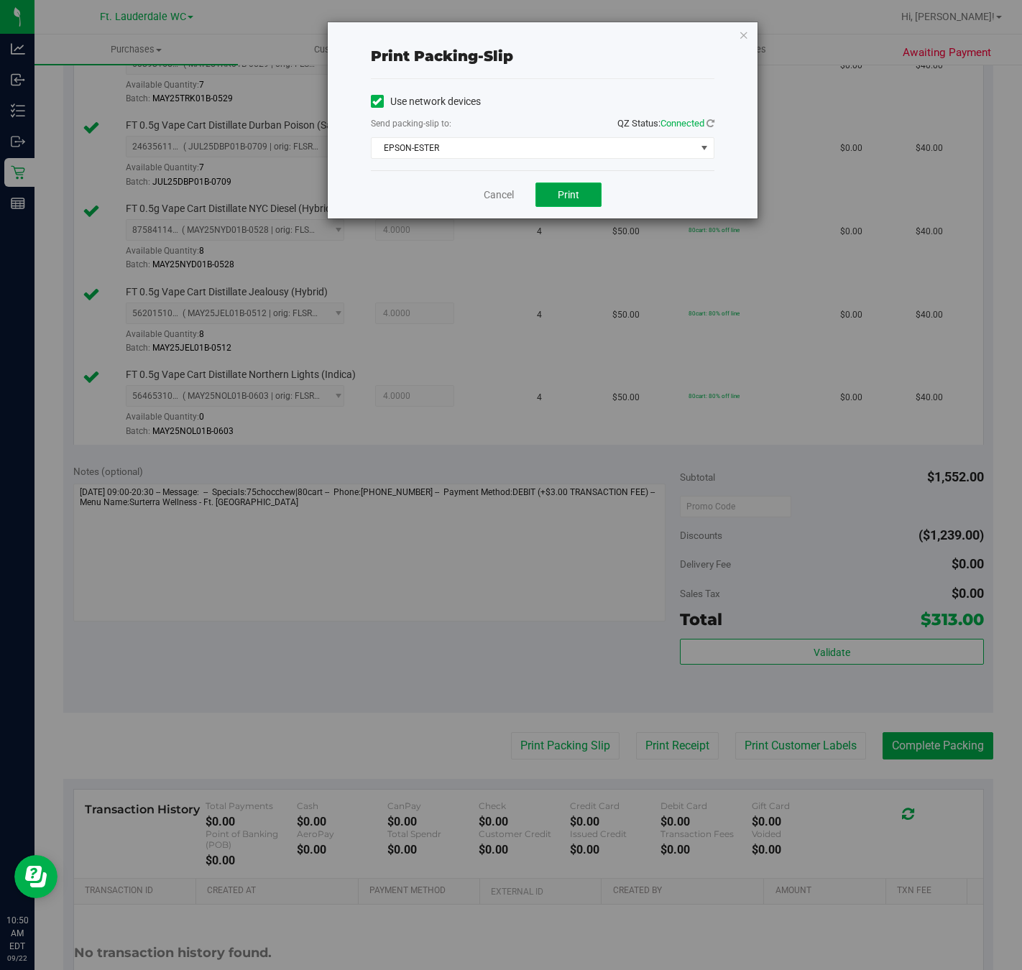
click at [585, 203] on button "Print" at bounding box center [568, 194] width 66 height 24
click at [742, 34] on icon "button" at bounding box center [744, 34] width 10 height 17
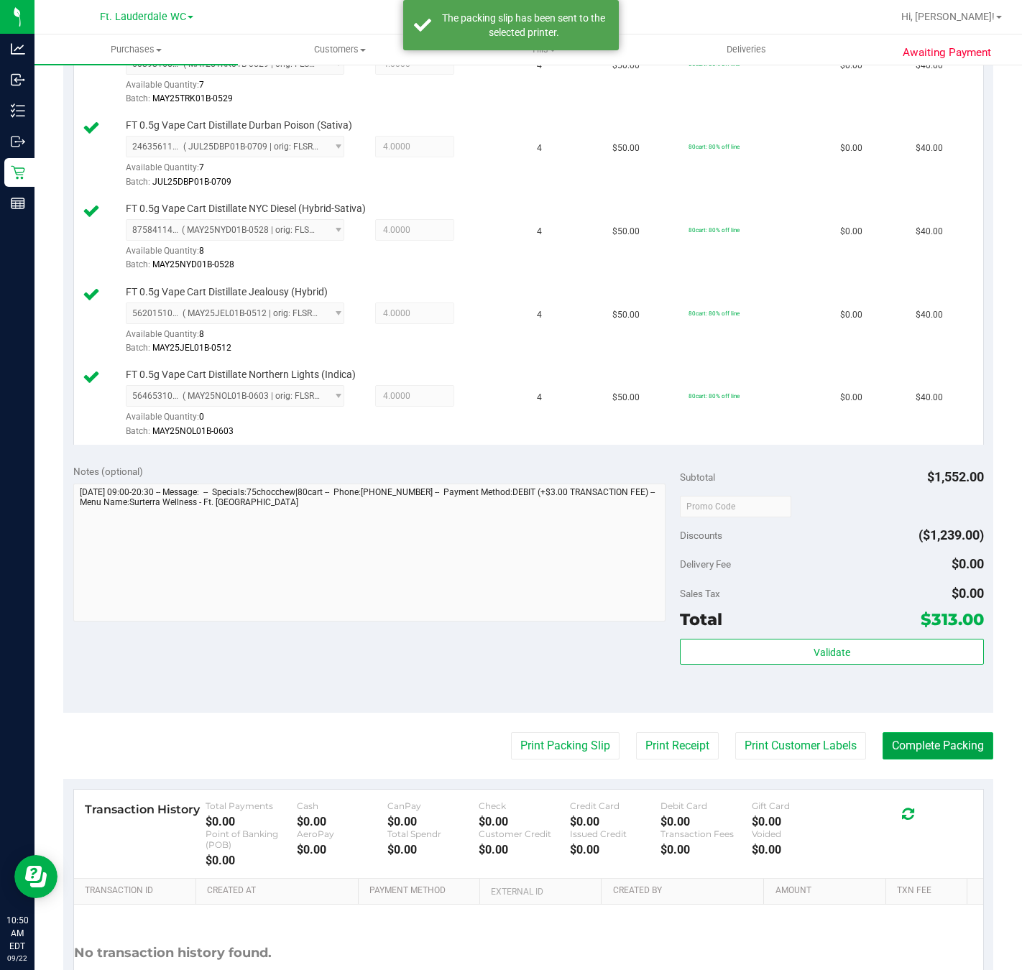
click at [903, 749] on button "Complete Packing" at bounding box center [937, 745] width 111 height 27
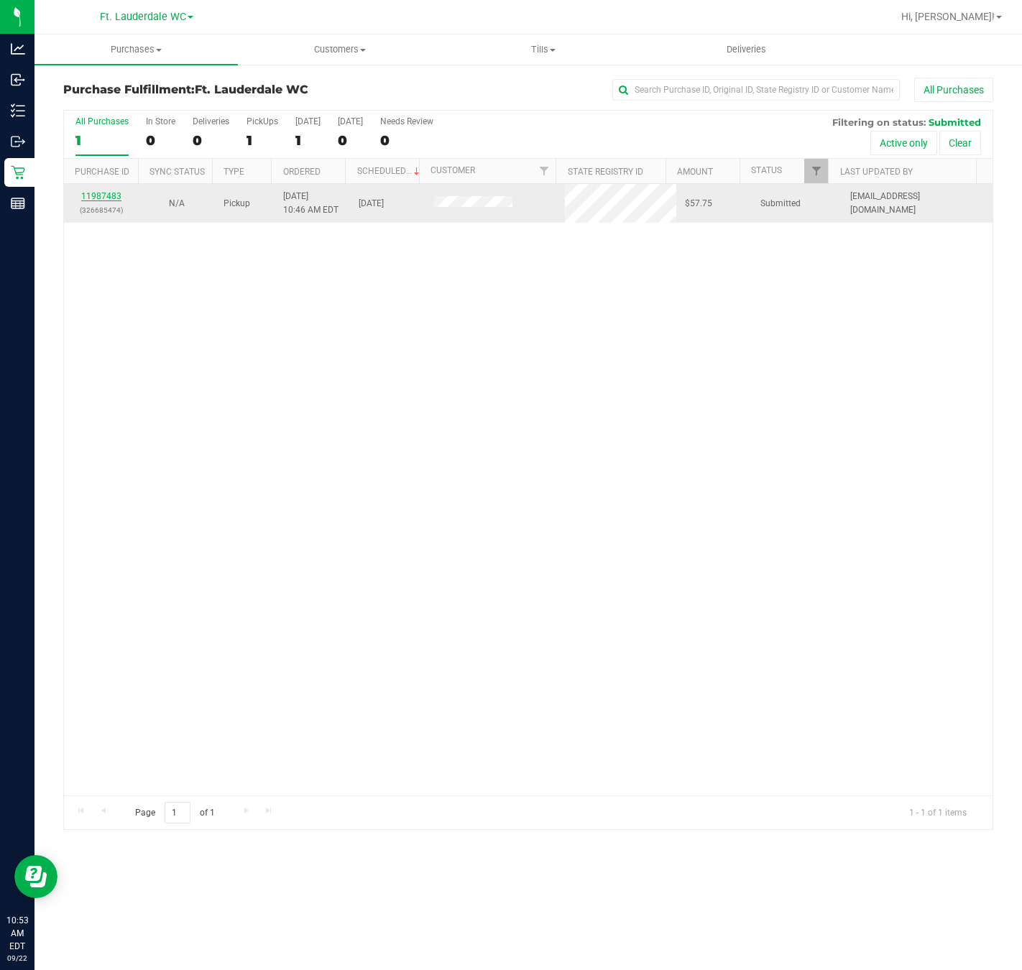
click at [112, 197] on link "11987483" at bounding box center [101, 196] width 40 height 10
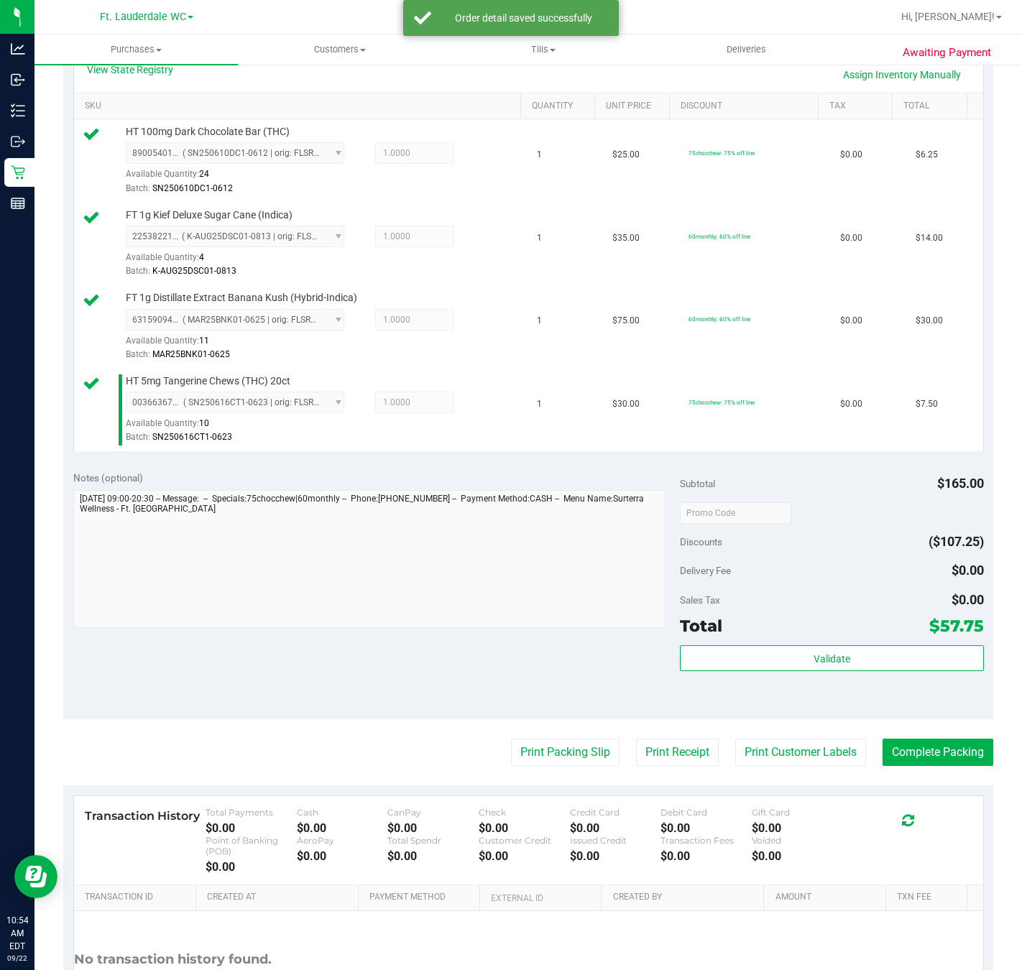
scroll to position [350, 0]
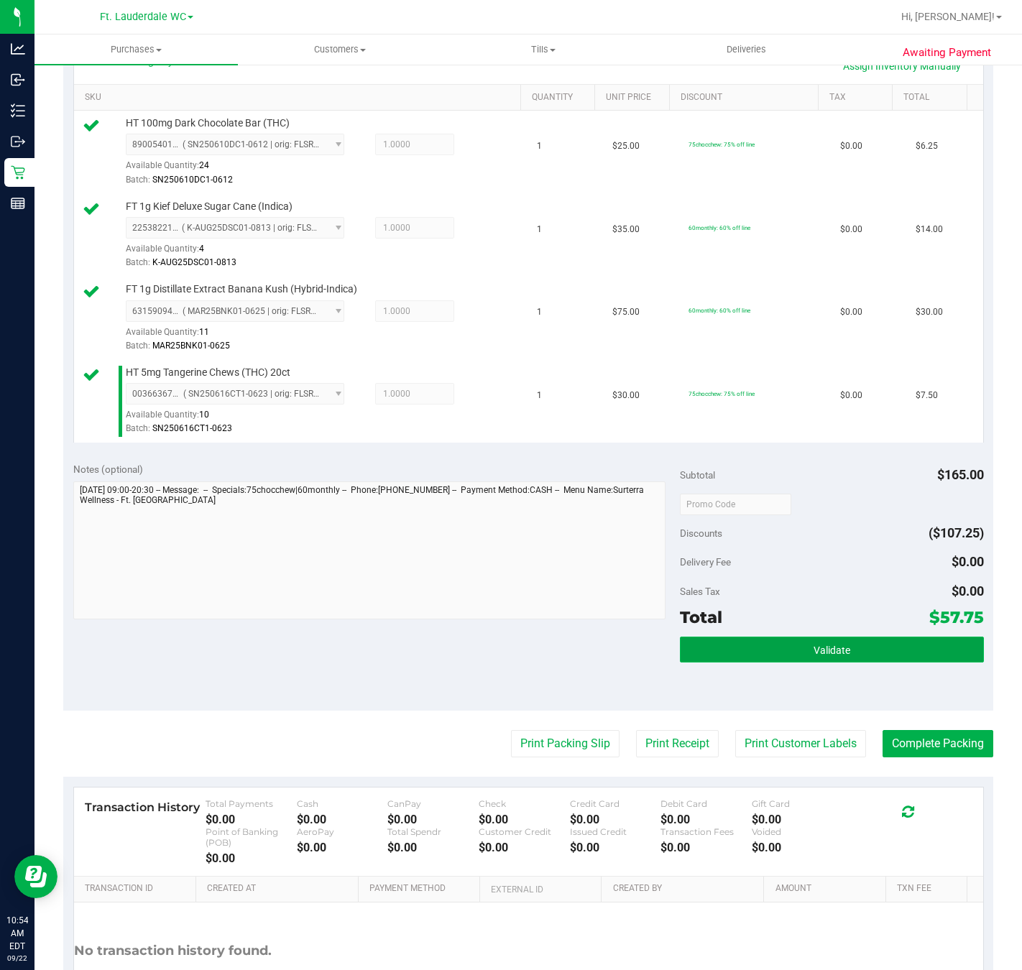
click at [821, 655] on span "Validate" at bounding box center [831, 649] width 37 height 11
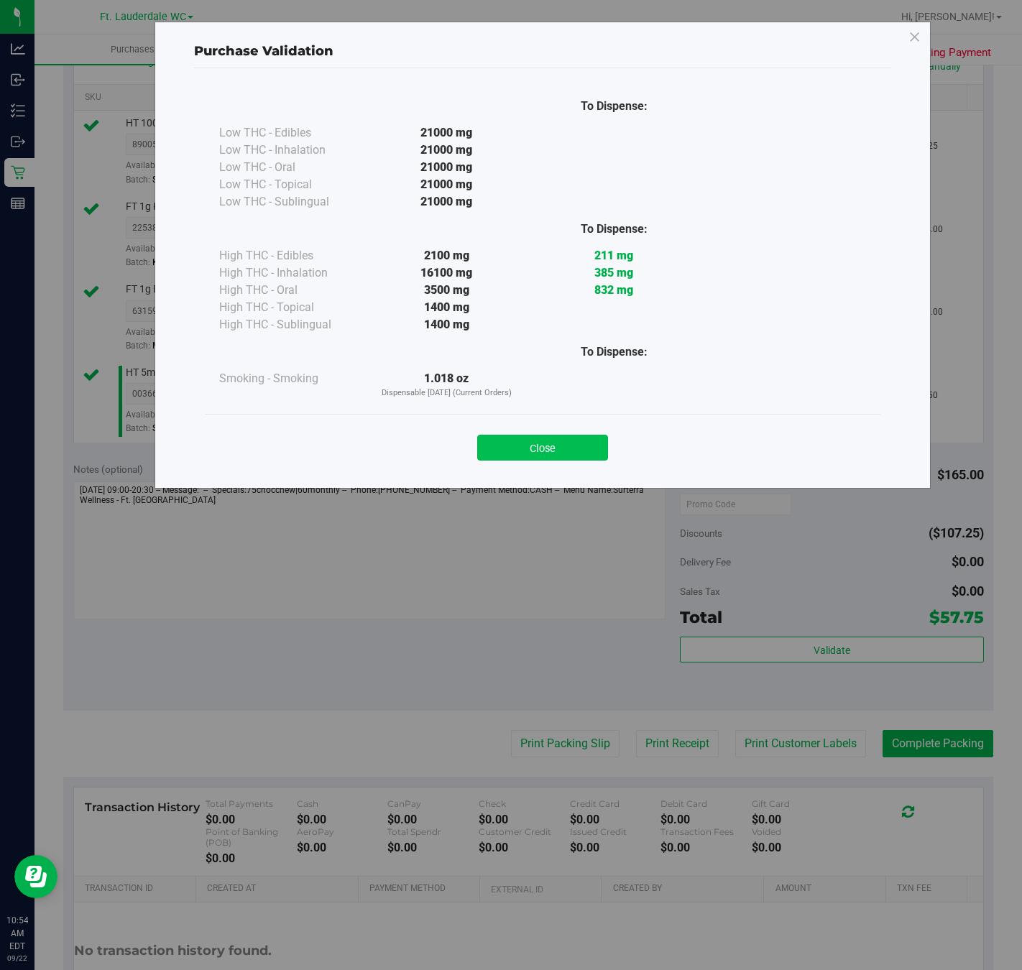
click at [554, 455] on button "Close" at bounding box center [542, 448] width 131 height 26
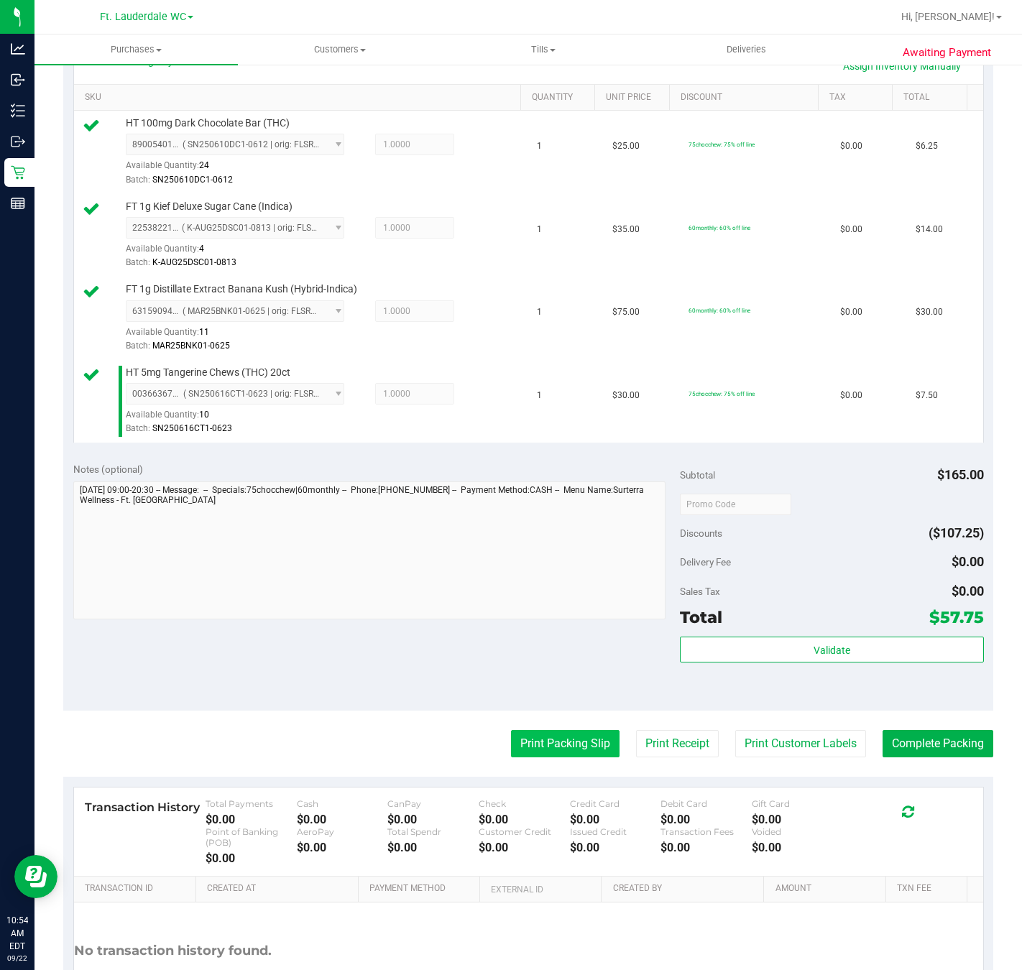
click at [543, 757] on button "Print Packing Slip" at bounding box center [565, 743] width 108 height 27
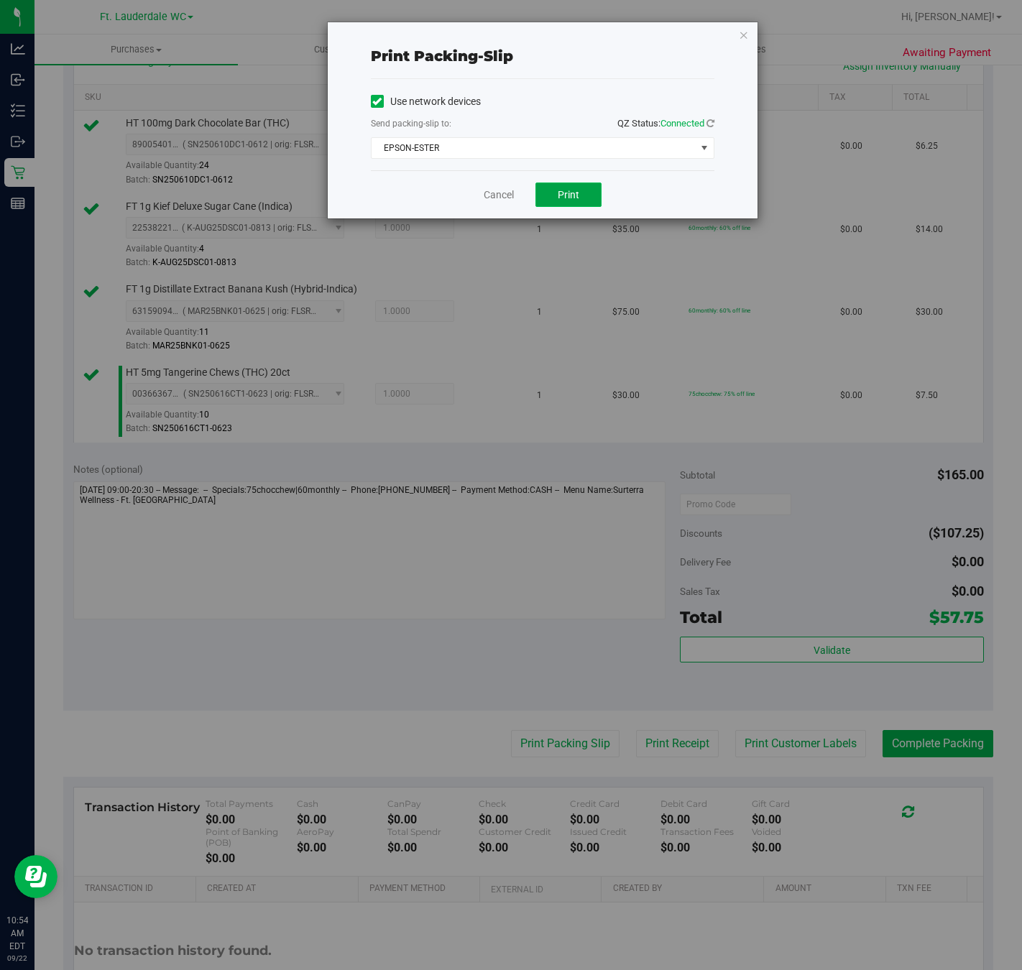
click at [573, 190] on span "Print" at bounding box center [569, 194] width 22 height 11
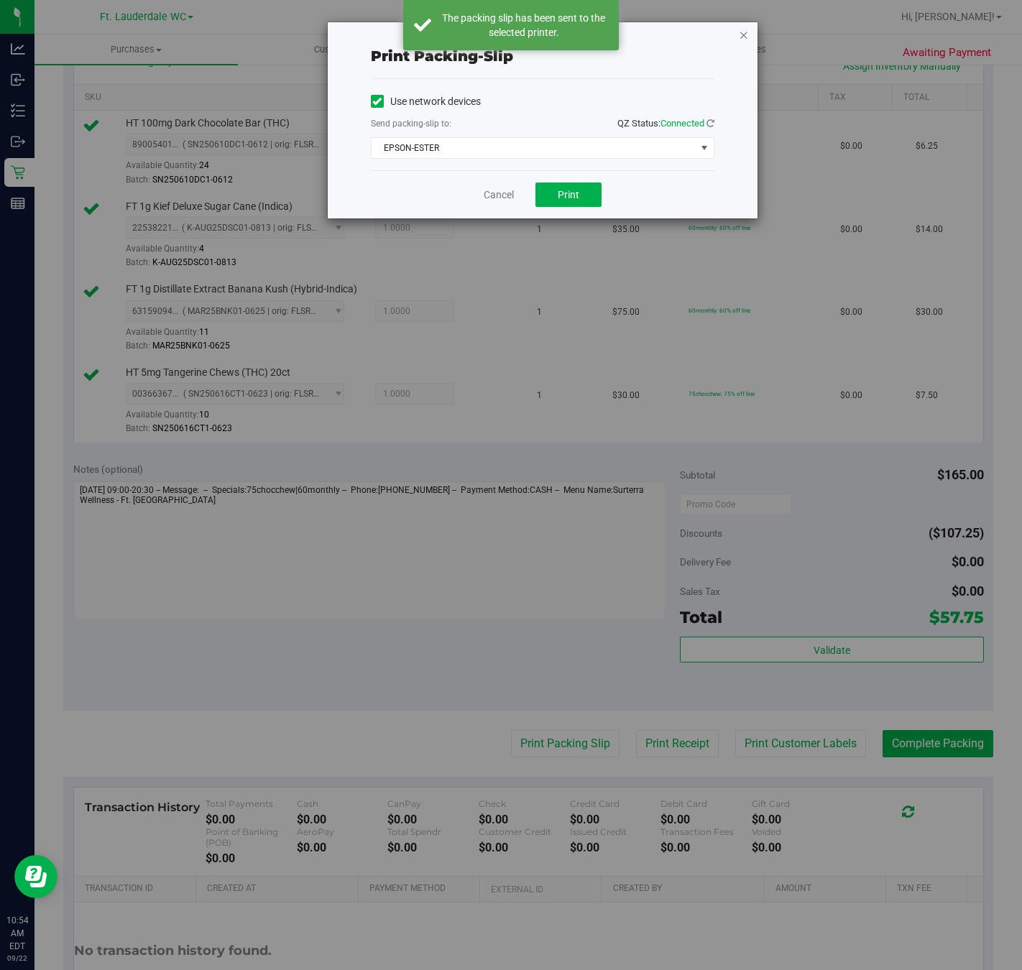
click at [742, 34] on icon "button" at bounding box center [744, 34] width 10 height 17
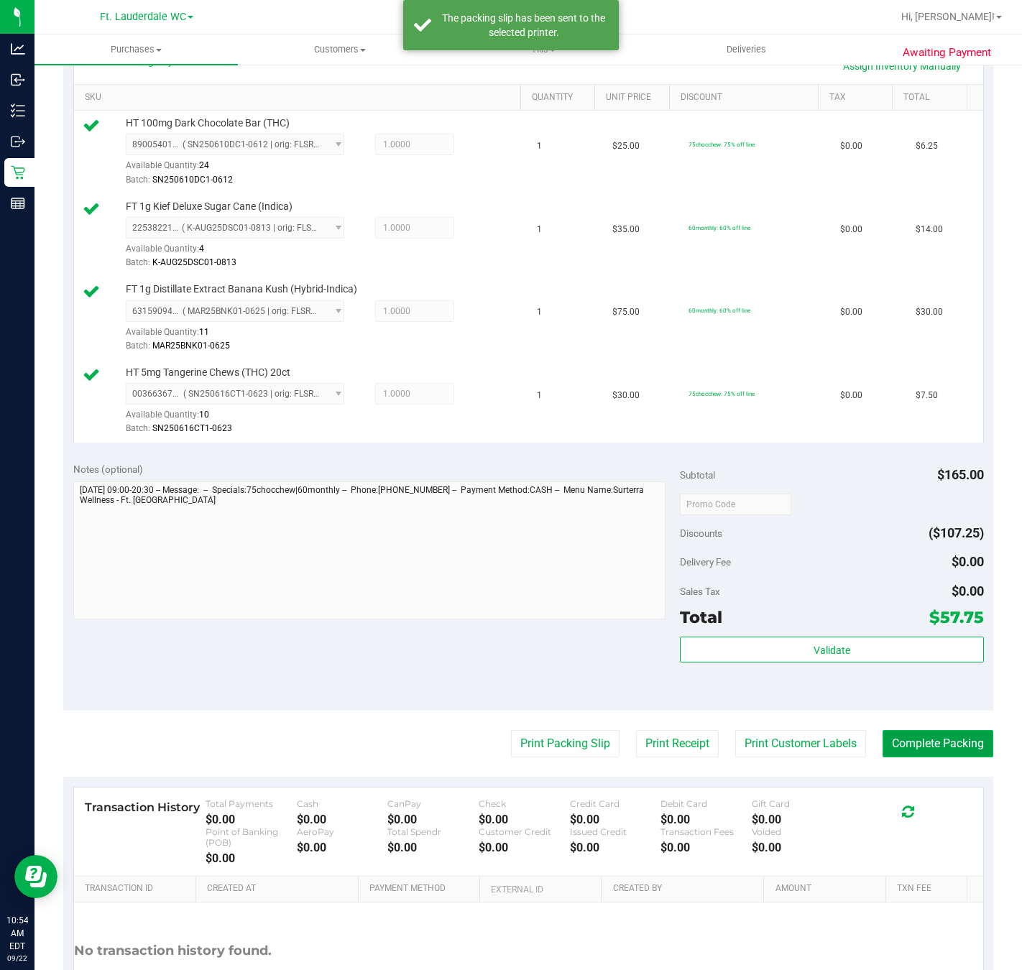
click at [902, 738] on button "Complete Packing" at bounding box center [937, 743] width 111 height 27
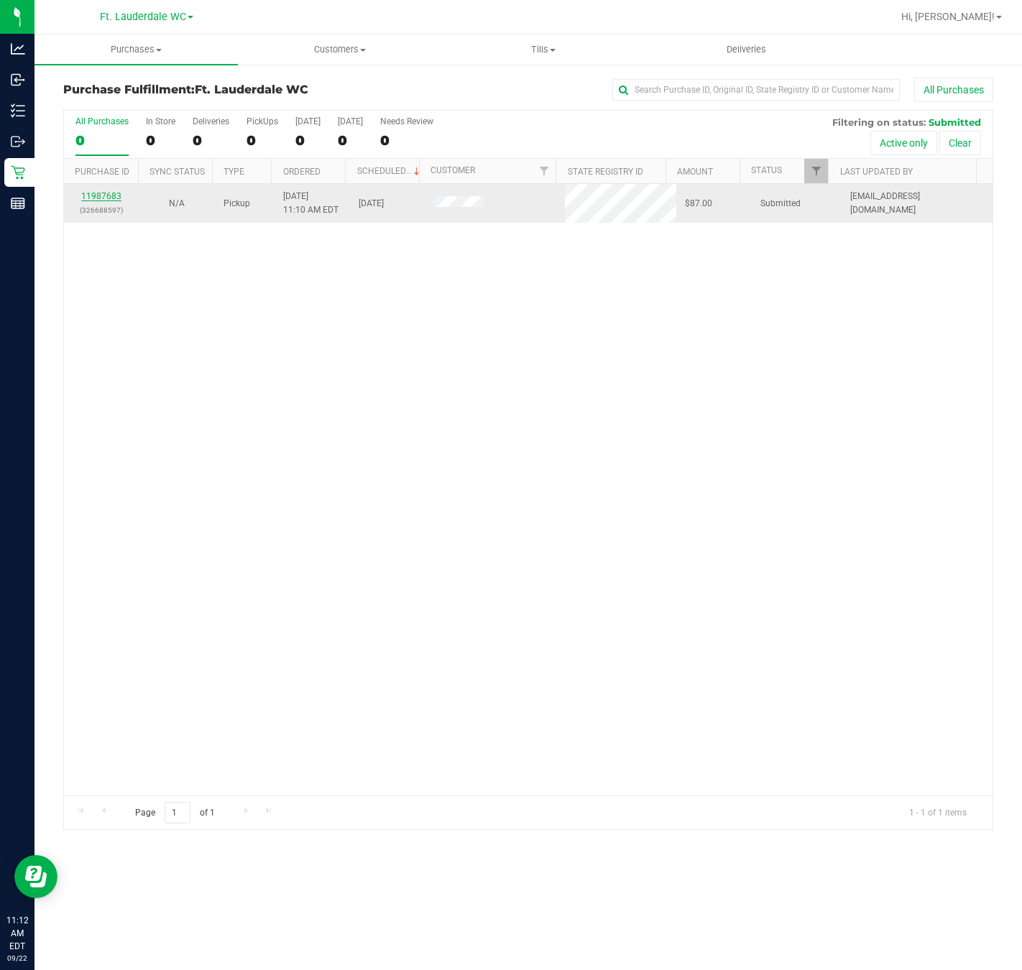
click at [108, 196] on link "11987683" at bounding box center [101, 196] width 40 height 10
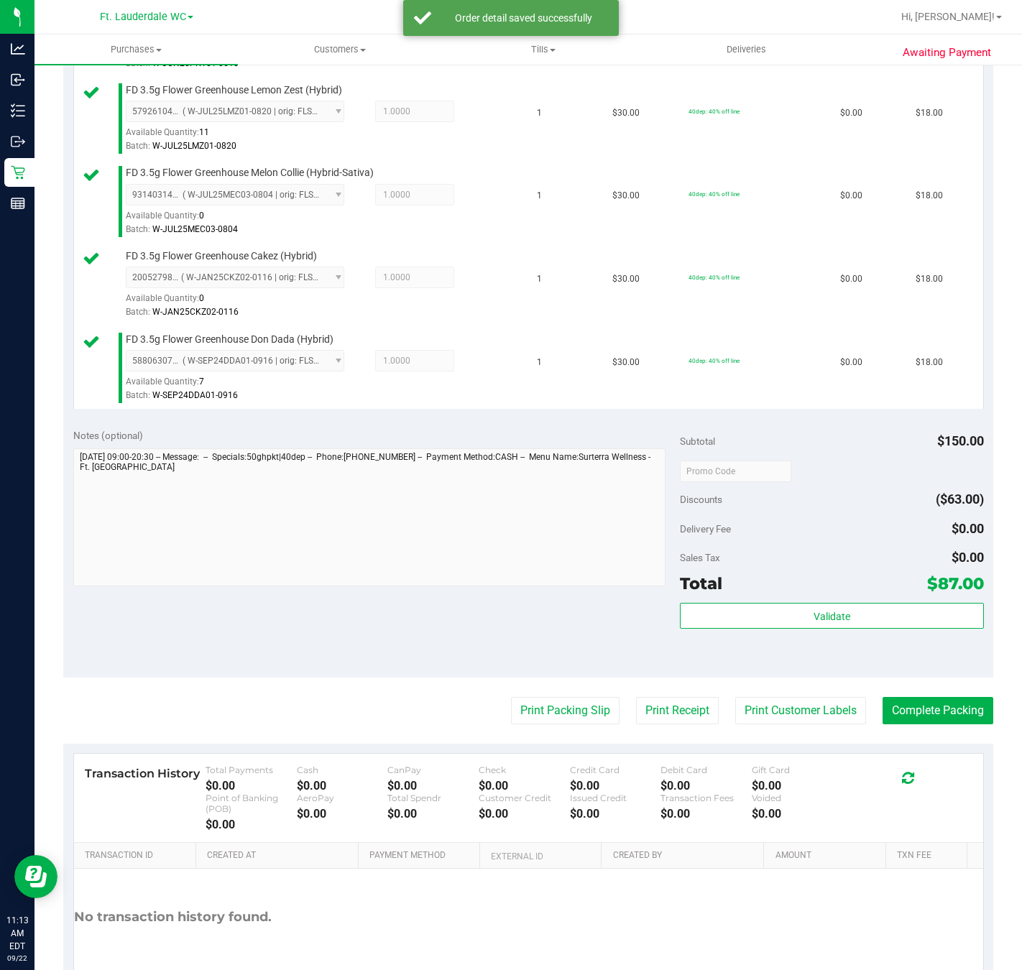
scroll to position [464, 0]
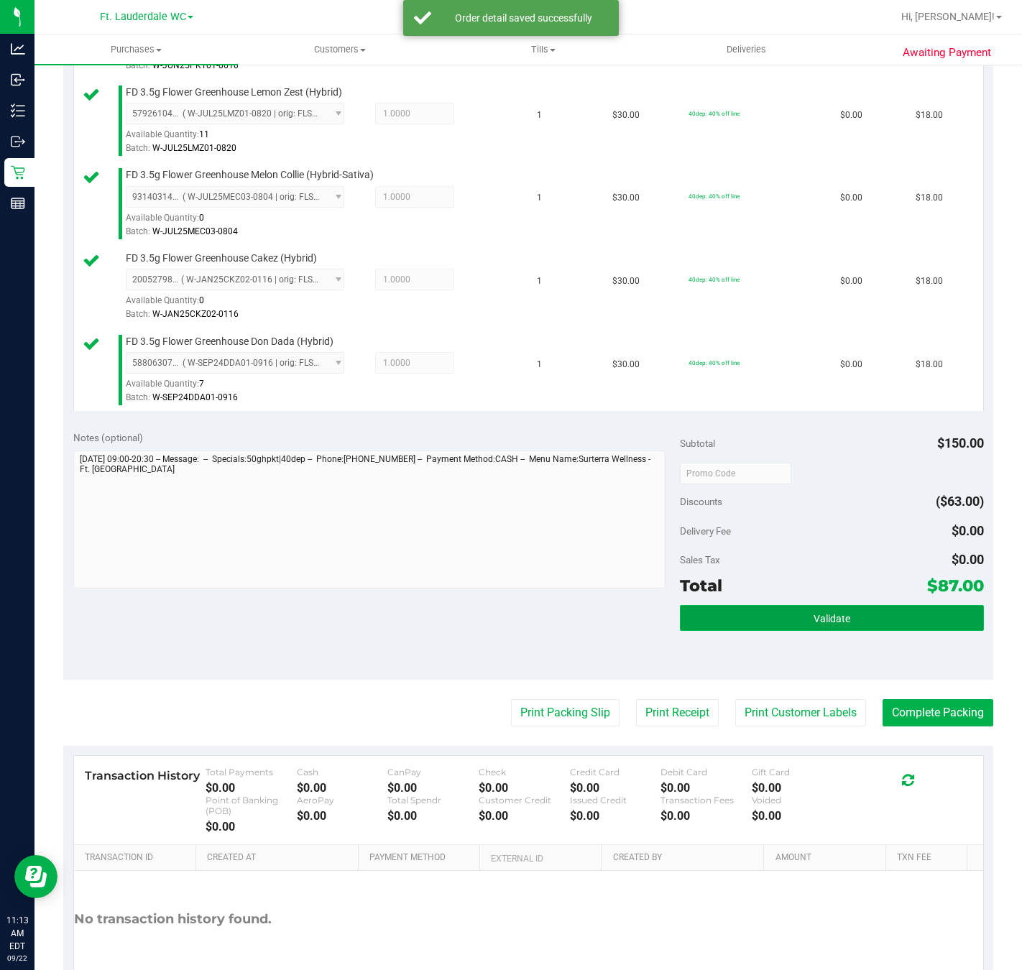
click at [795, 623] on button "Validate" at bounding box center [831, 618] width 303 height 26
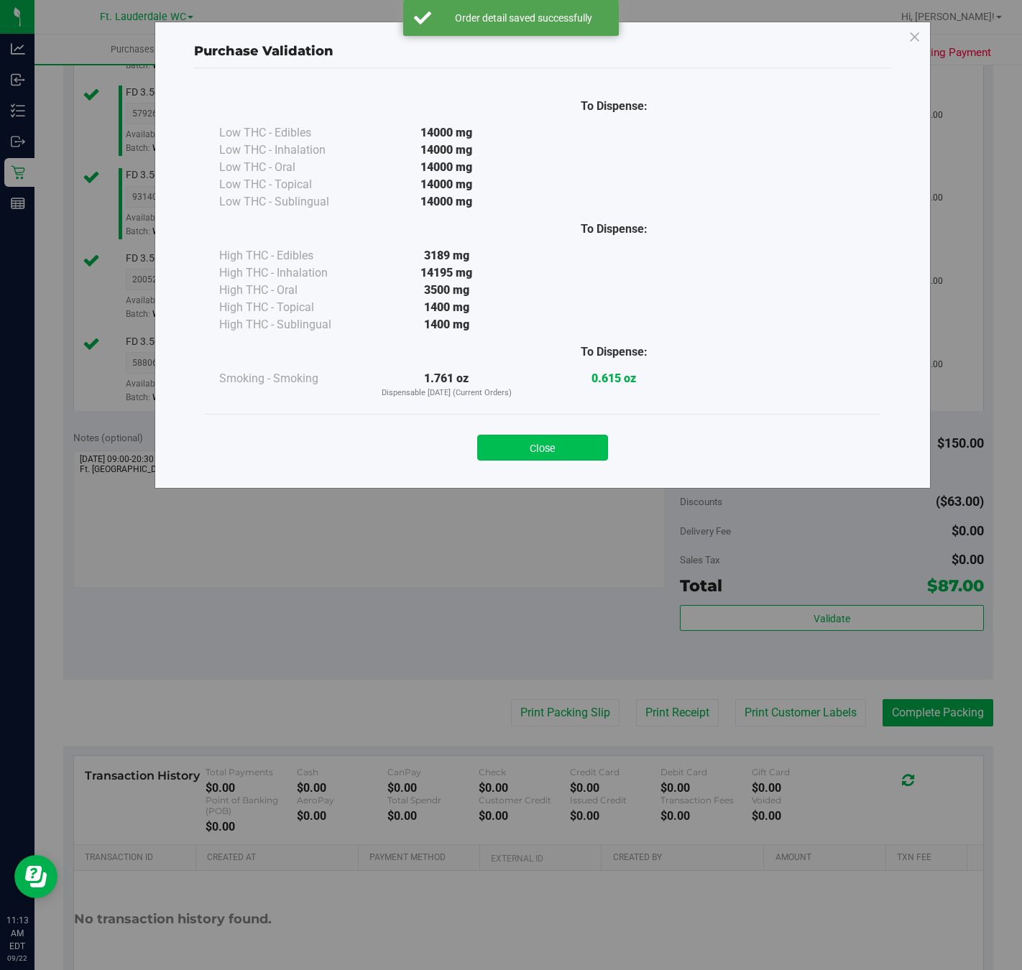
click at [576, 456] on button "Close" at bounding box center [542, 448] width 131 height 26
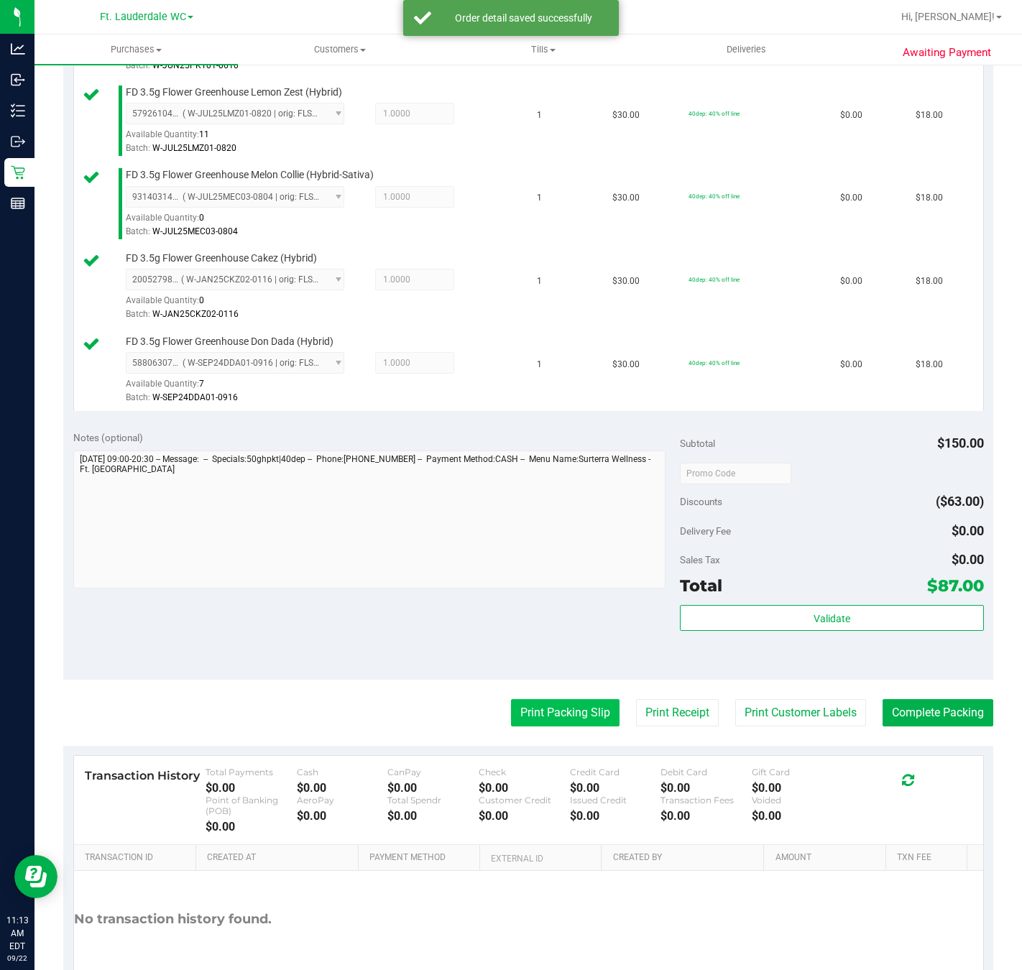
click at [552, 726] on button "Print Packing Slip" at bounding box center [565, 712] width 108 height 27
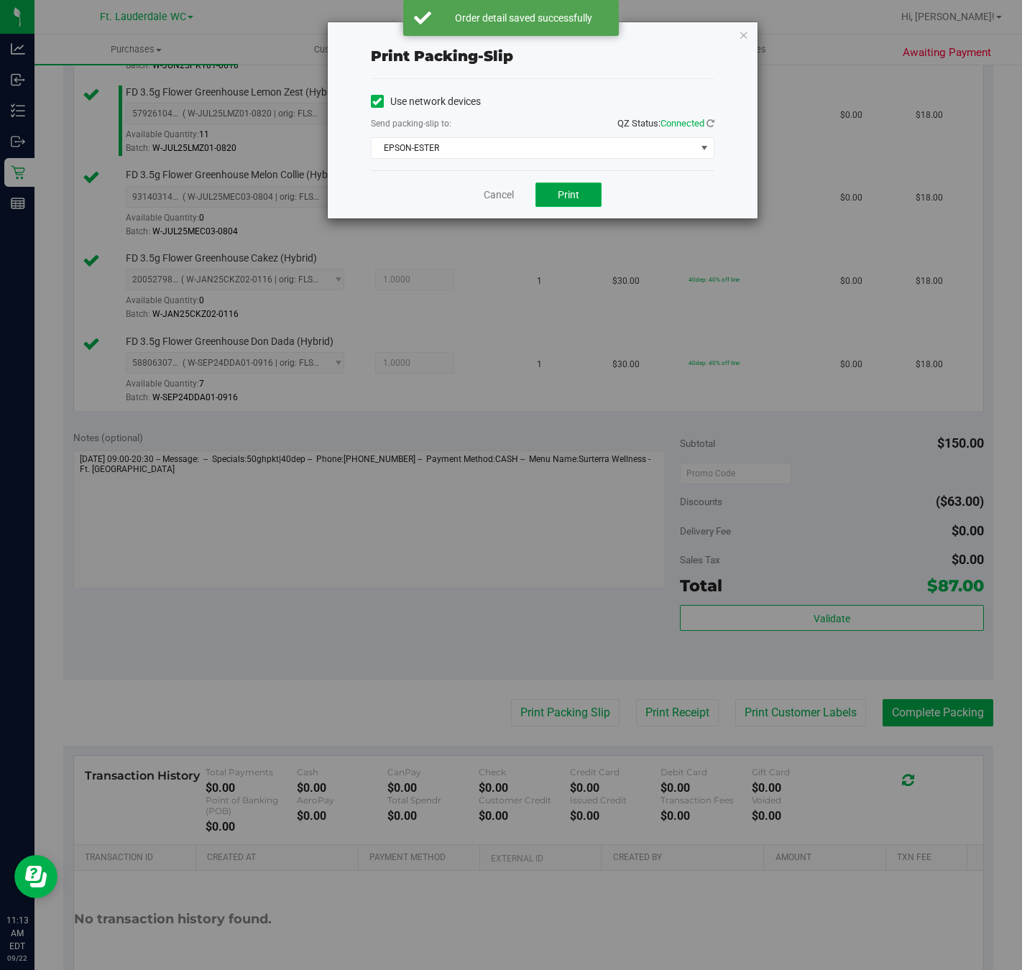
click at [581, 207] on button "Print" at bounding box center [568, 194] width 66 height 24
click at [742, 34] on icon "button" at bounding box center [744, 34] width 10 height 17
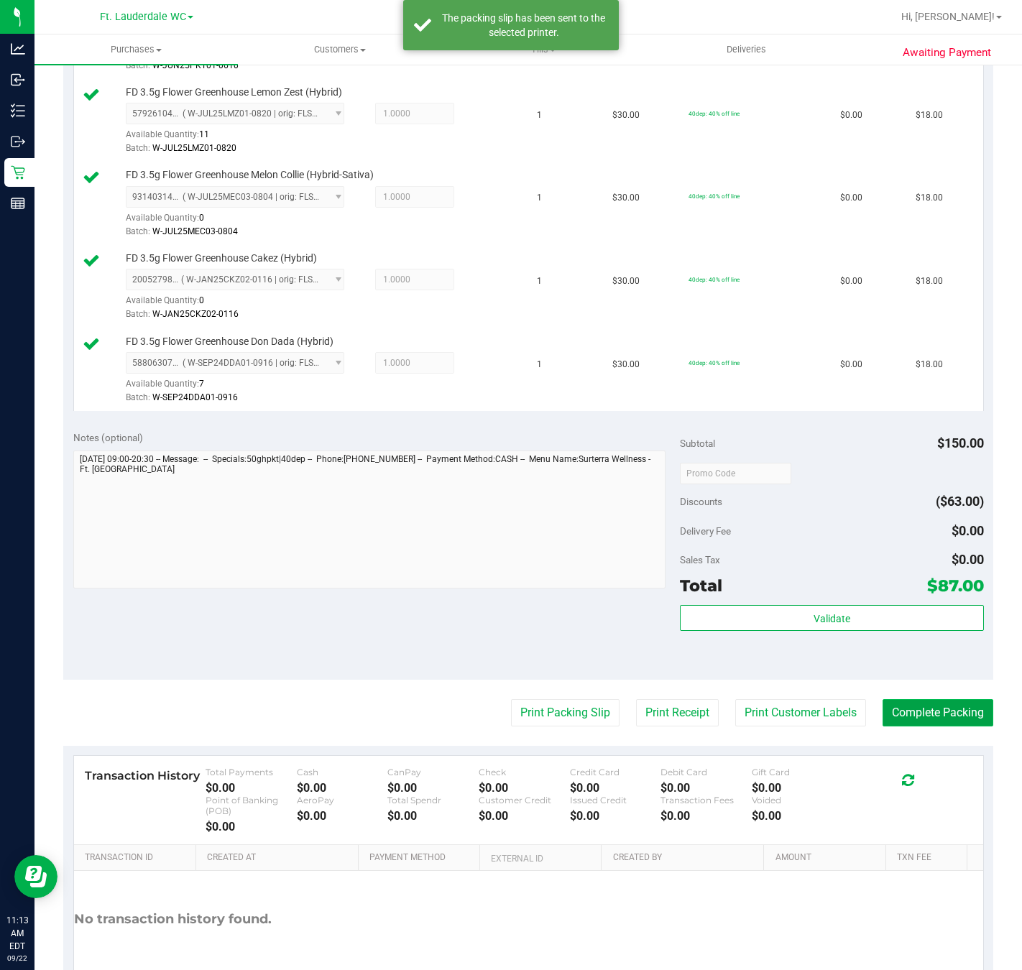
click at [953, 712] on button "Complete Packing" at bounding box center [937, 712] width 111 height 27
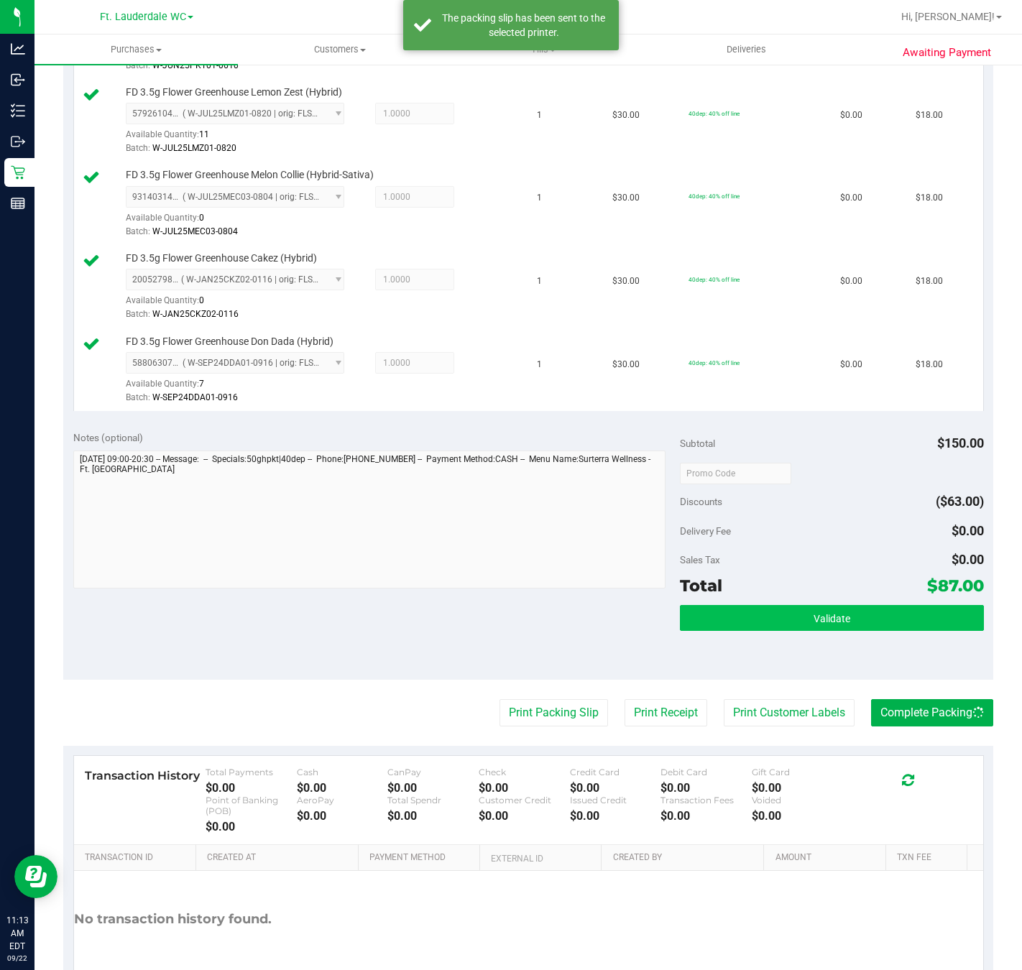
click at [938, 629] on button "Validate" at bounding box center [831, 618] width 303 height 26
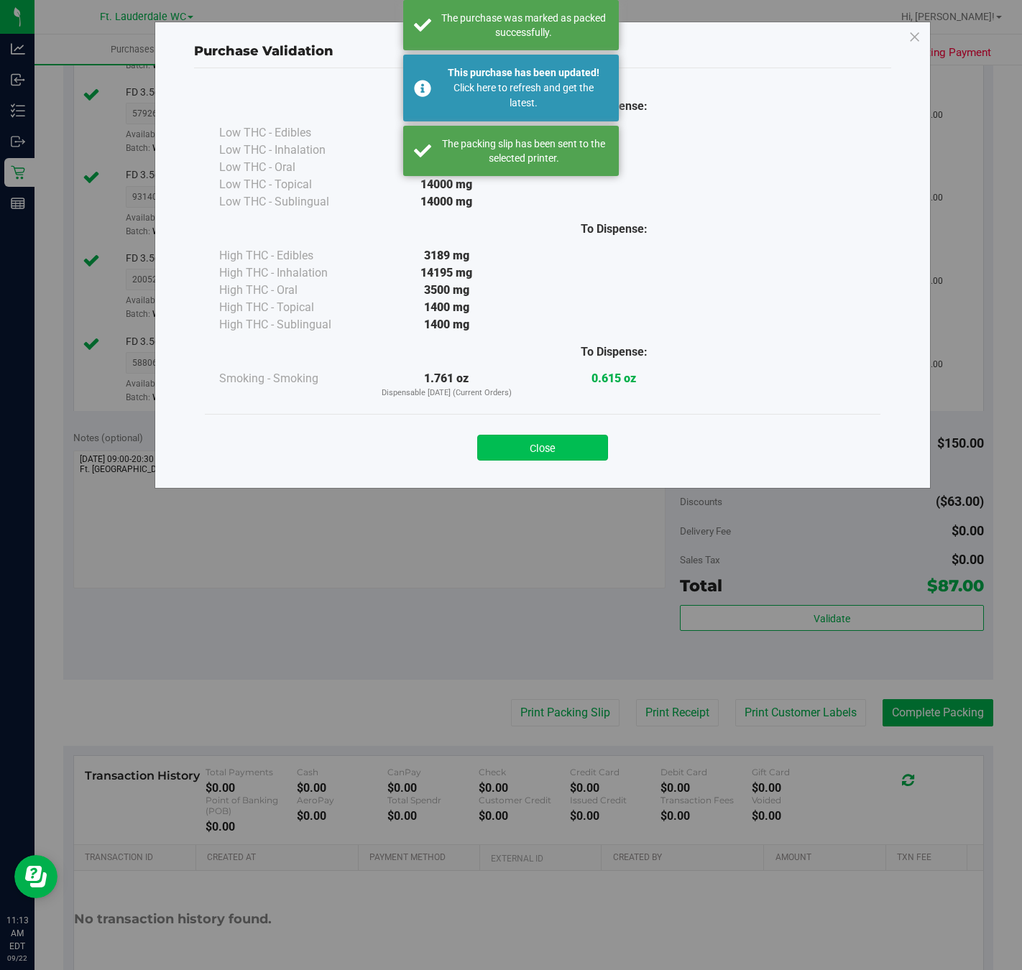
click at [580, 440] on button "Close" at bounding box center [542, 448] width 131 height 26
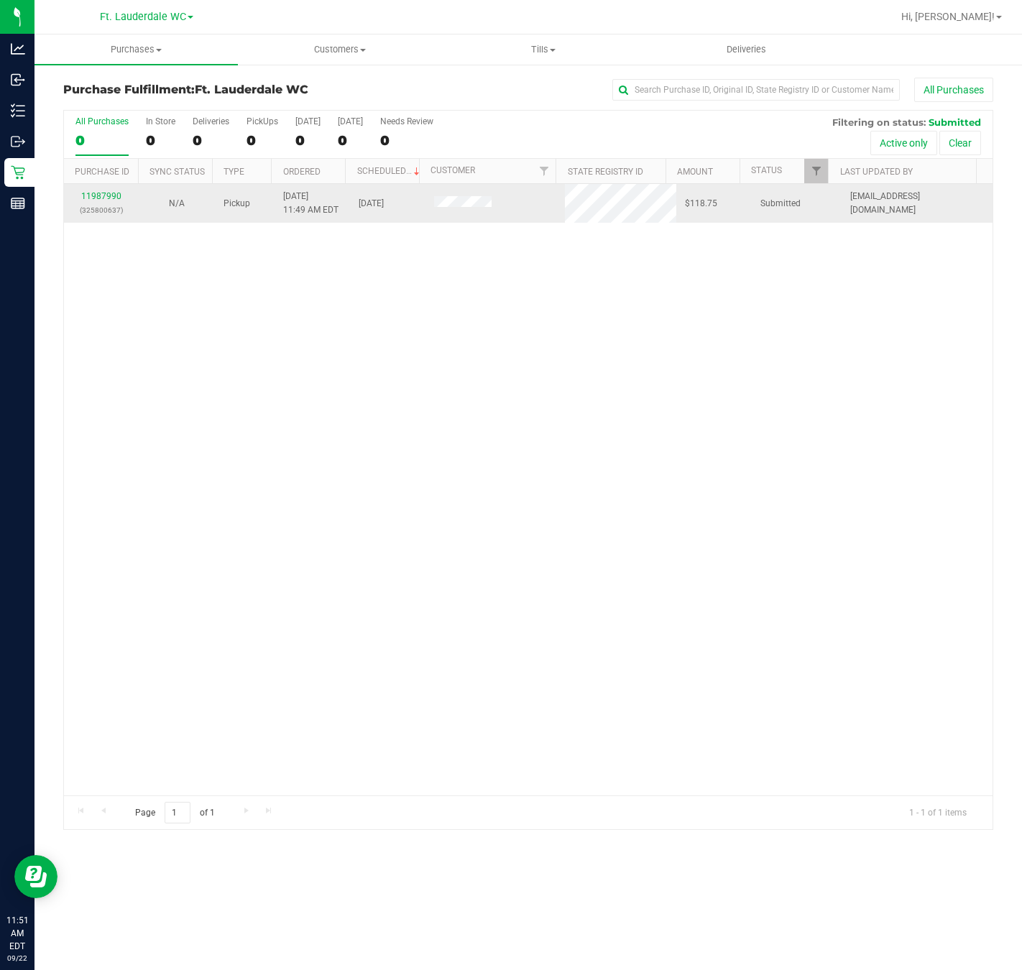
click at [73, 193] on div "11987990 (325800637)" at bounding box center [102, 203] width 58 height 27
click at [78, 193] on div "11987990 (325800637)" at bounding box center [102, 203] width 58 height 27
click at [86, 197] on link "11987990" at bounding box center [101, 196] width 40 height 10
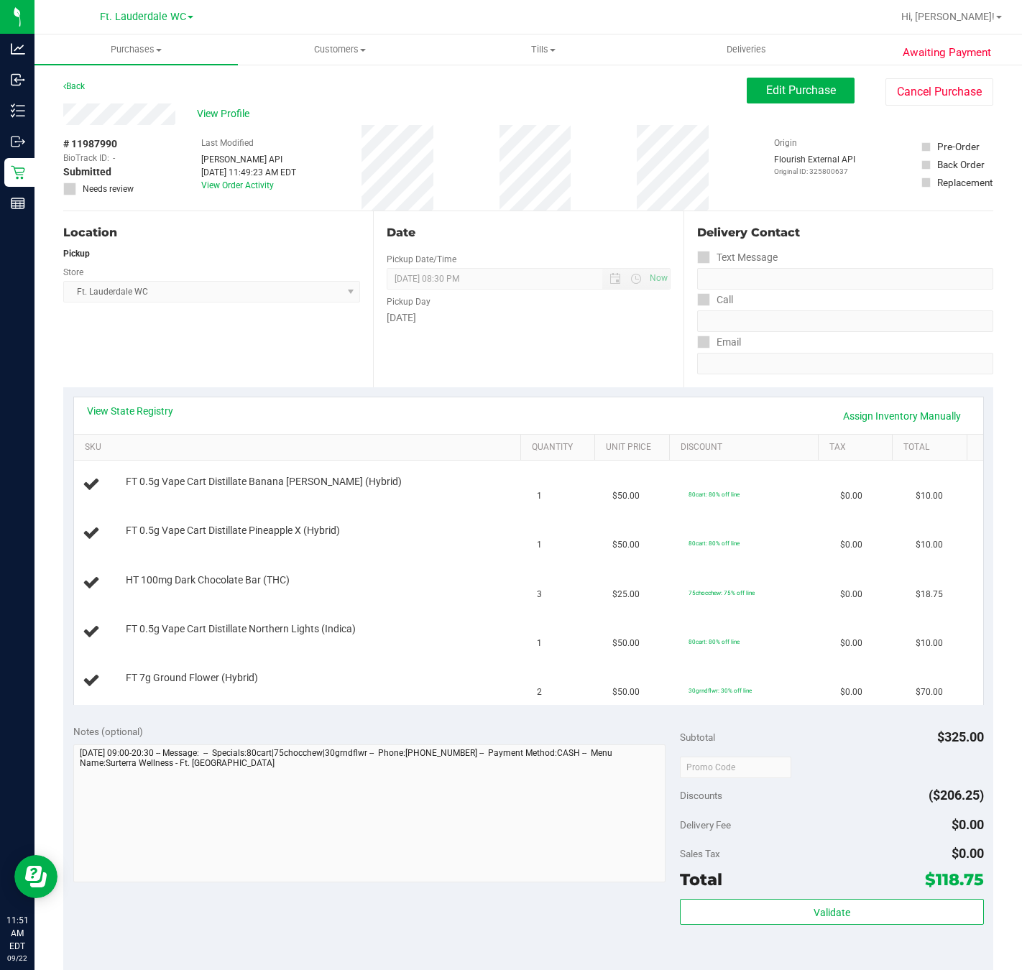
click at [254, 323] on div "Location Pickup Store Ft. Lauderdale WC Select Store [PERSON_NAME][GEOGRAPHIC_D…" at bounding box center [218, 299] width 310 height 176
click at [265, 330] on div "Location Pickup Store Ft. Lauderdale WC Select Store [PERSON_NAME][GEOGRAPHIC_D…" at bounding box center [218, 299] width 310 height 176
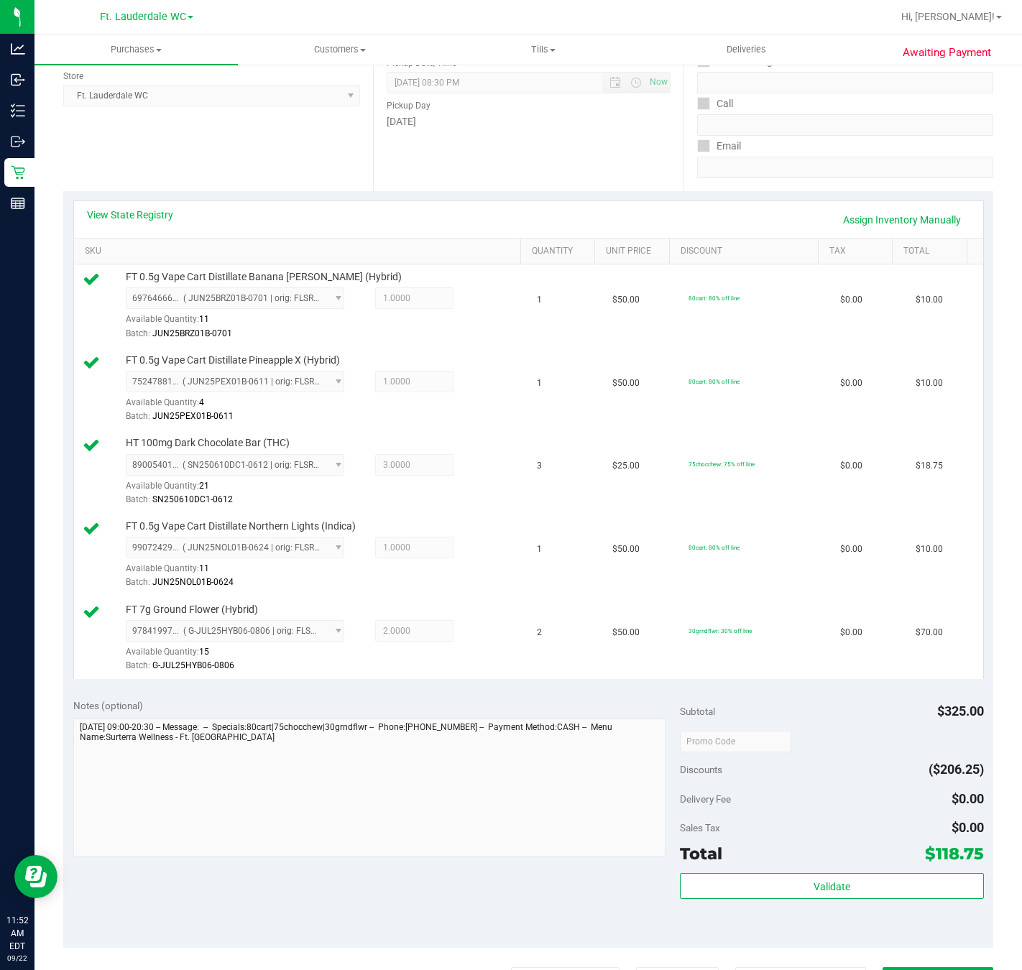
scroll to position [431, 0]
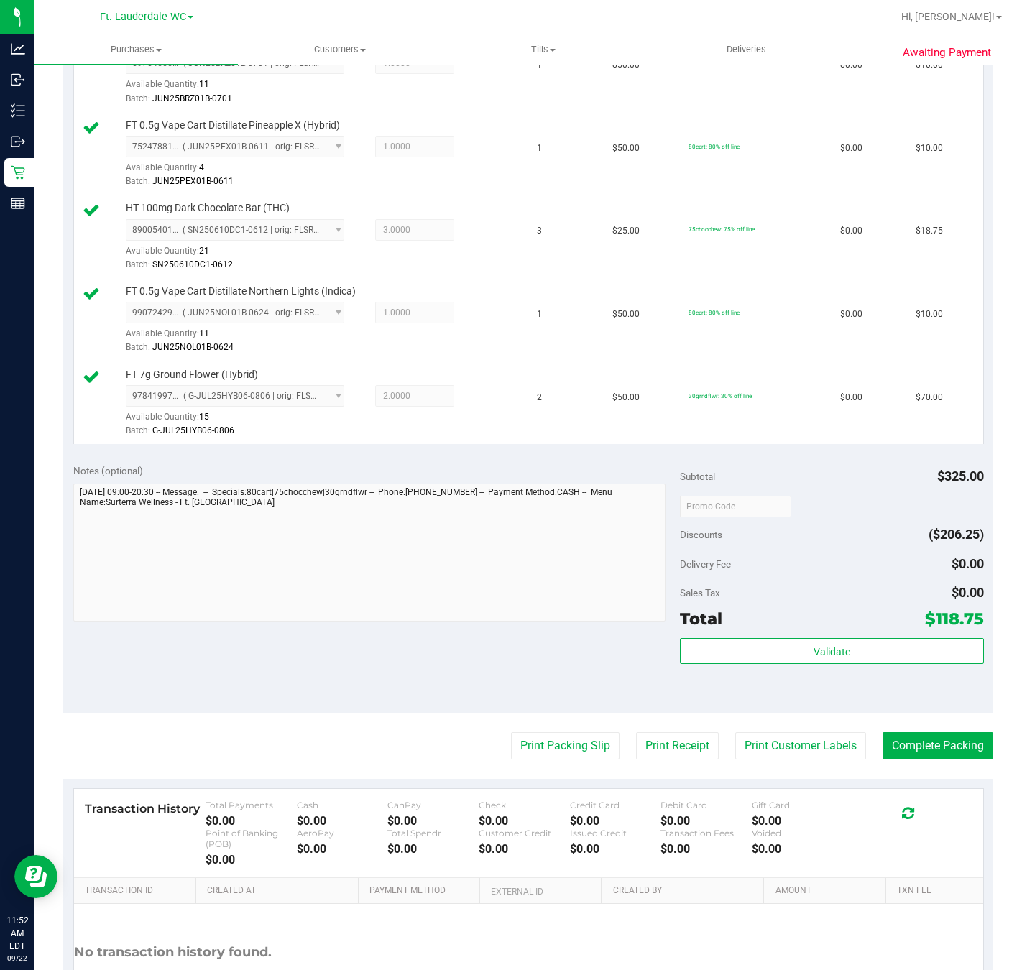
click at [805, 673] on div "Validate" at bounding box center [831, 670] width 303 height 65
click at [805, 664] on button "Validate" at bounding box center [831, 651] width 303 height 26
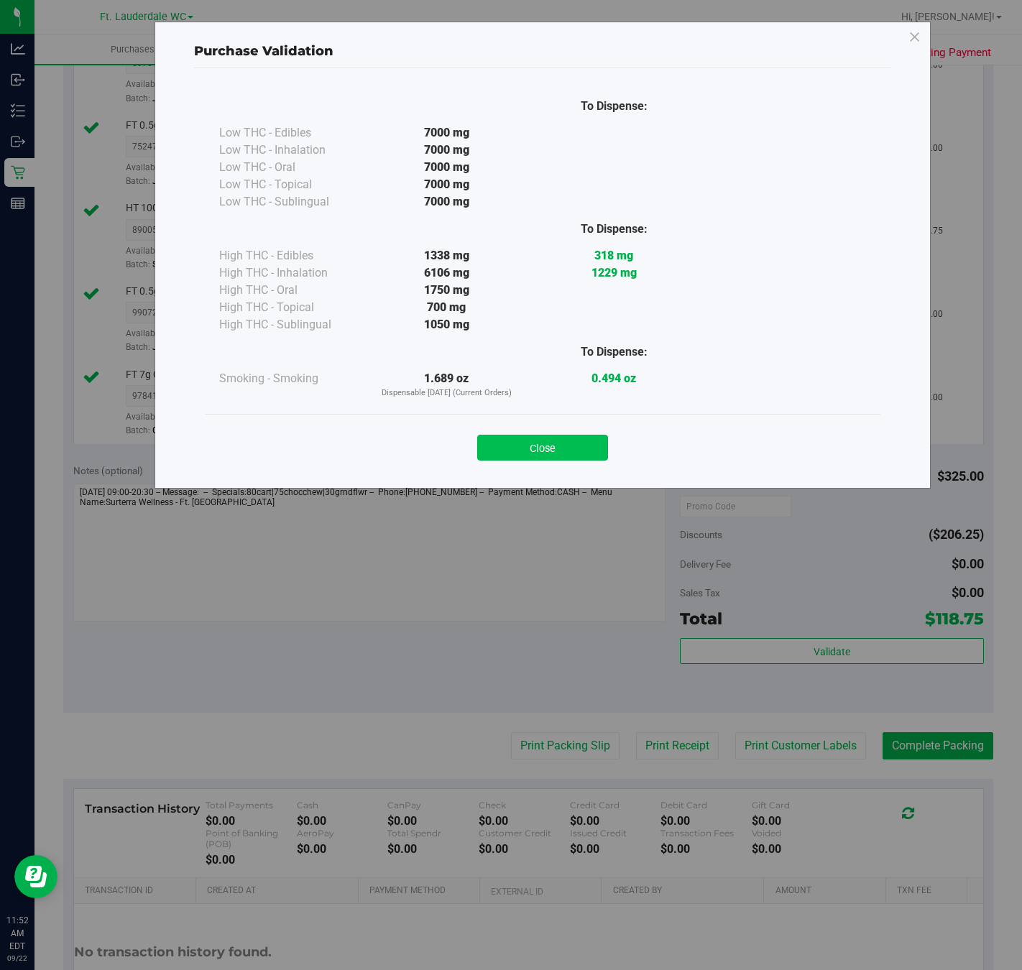
click at [576, 457] on button "Close" at bounding box center [542, 448] width 131 height 26
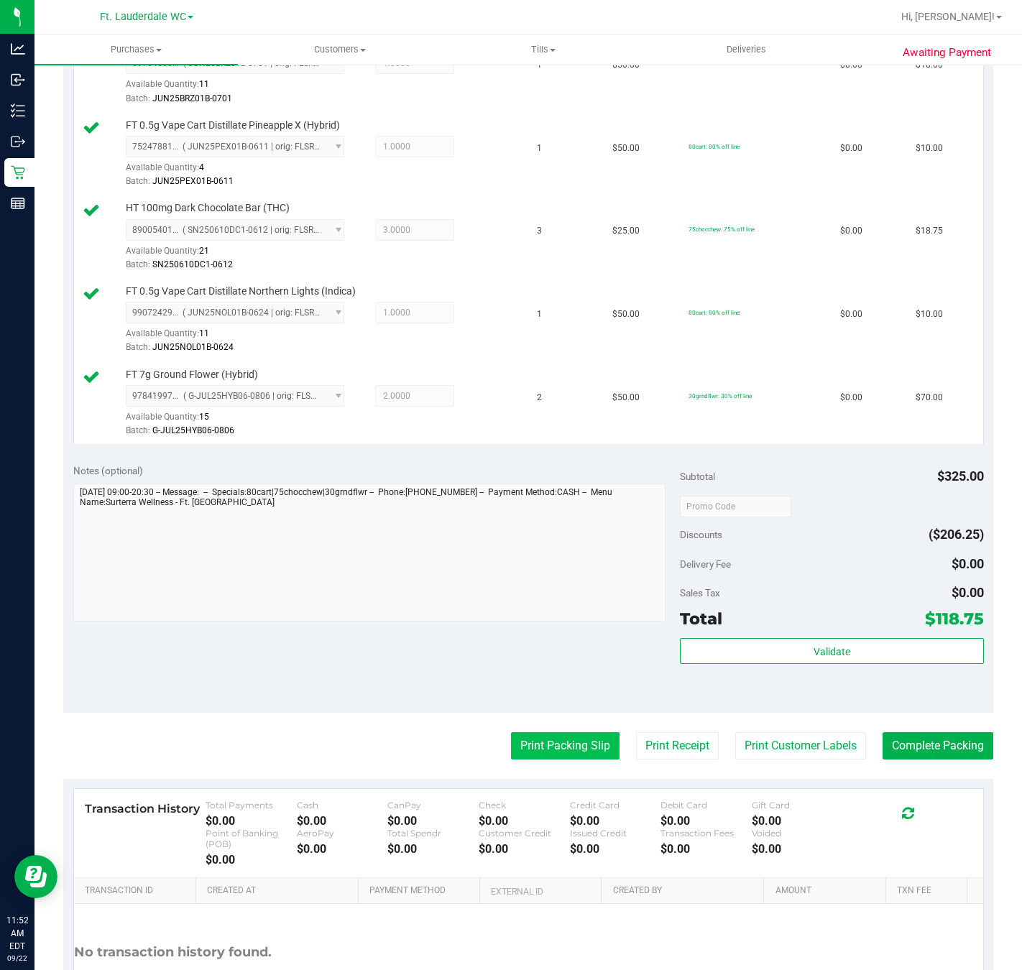
click at [535, 749] on button "Print Packing Slip" at bounding box center [565, 745] width 108 height 27
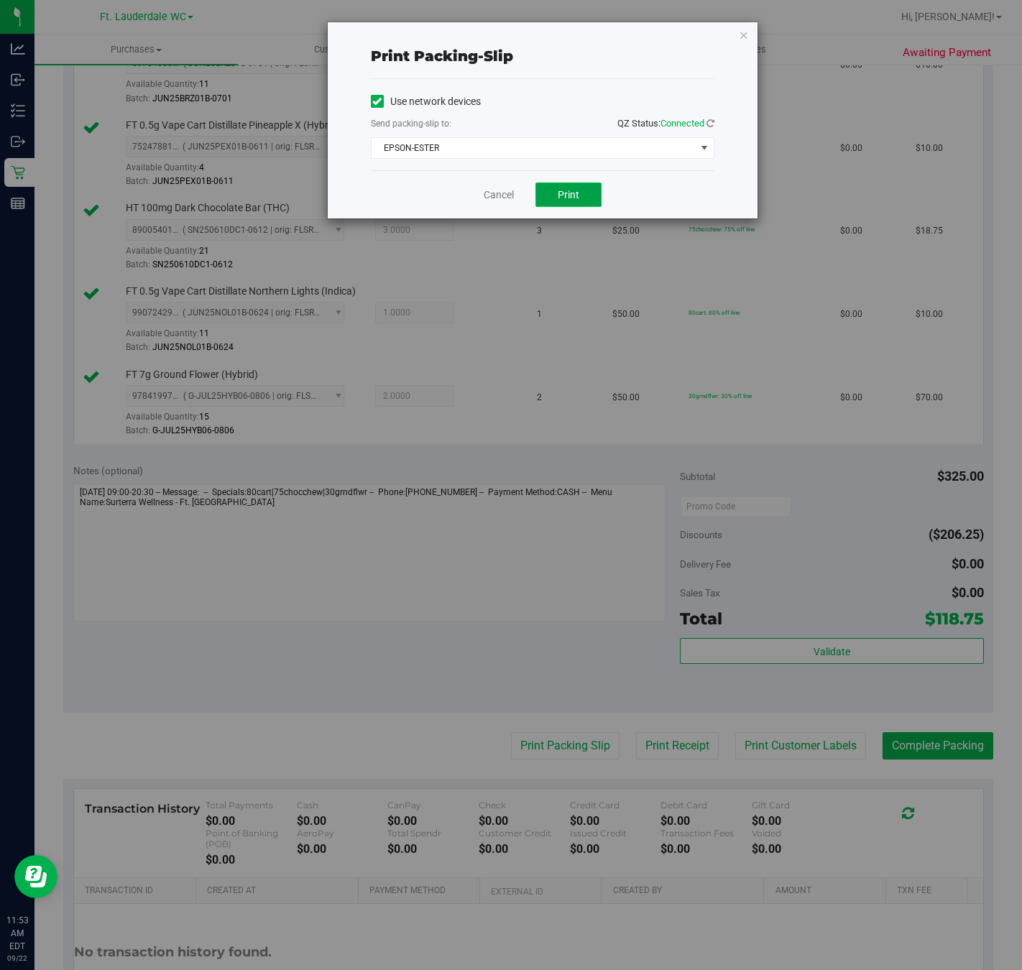
click at [569, 188] on button "Print" at bounding box center [568, 194] width 66 height 24
drag, startPoint x: 489, startPoint y: 199, endPoint x: 696, endPoint y: 475, distance: 344.9
click at [489, 198] on link "Cancel" at bounding box center [499, 195] width 30 height 15
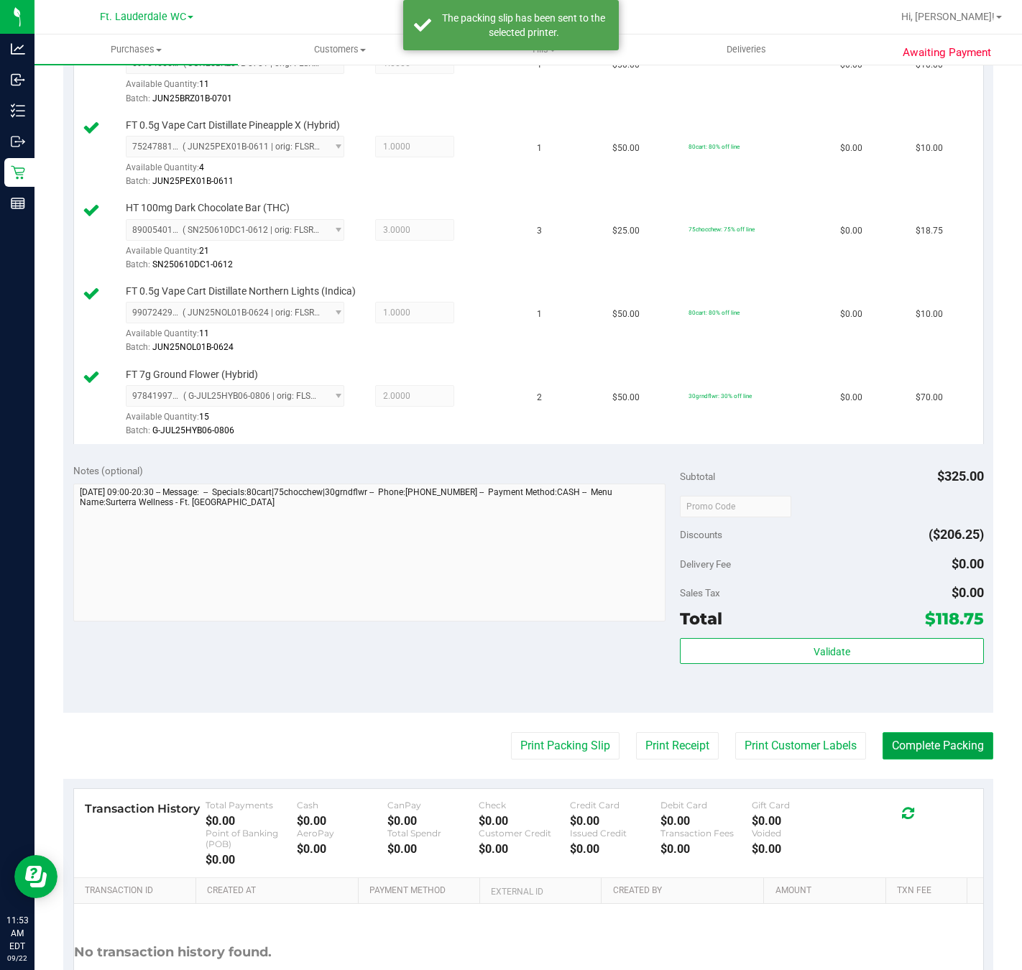
click at [905, 747] on button "Complete Packing" at bounding box center [937, 745] width 111 height 27
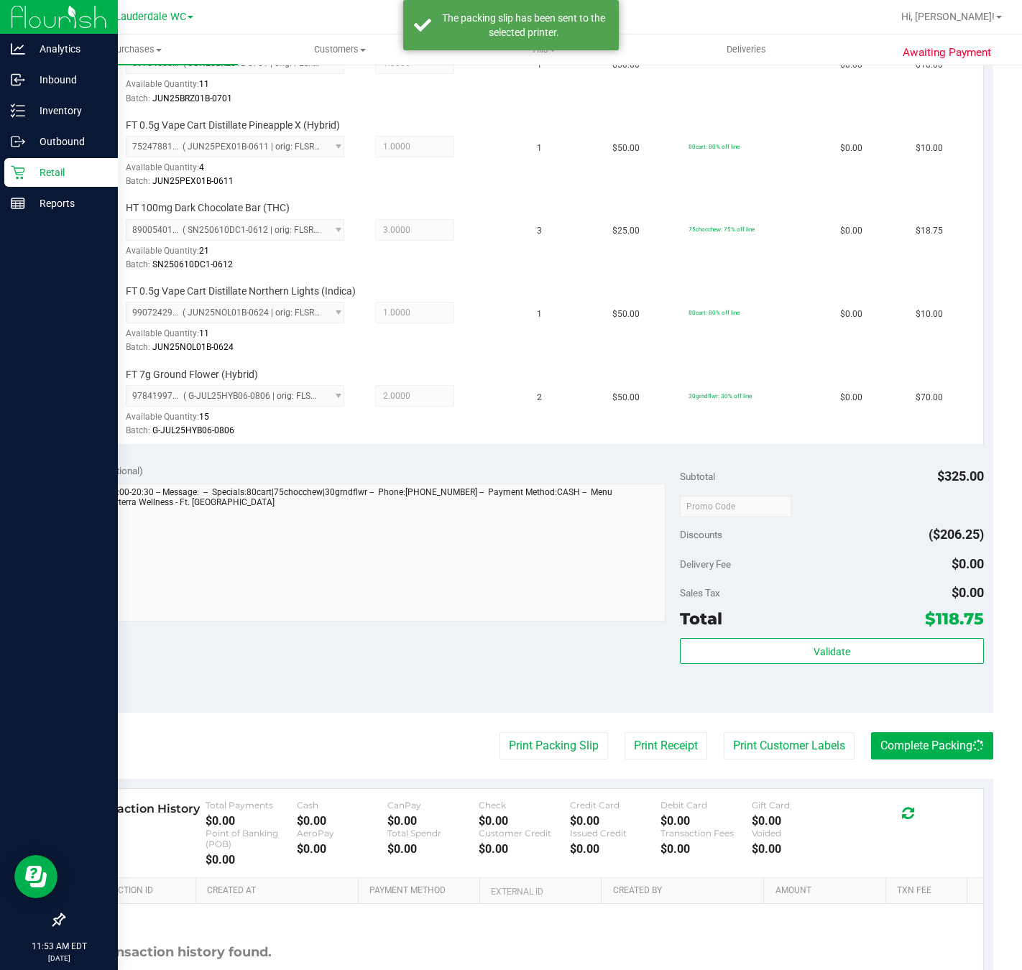
click at [18, 166] on icon at bounding box center [18, 172] width 14 height 14
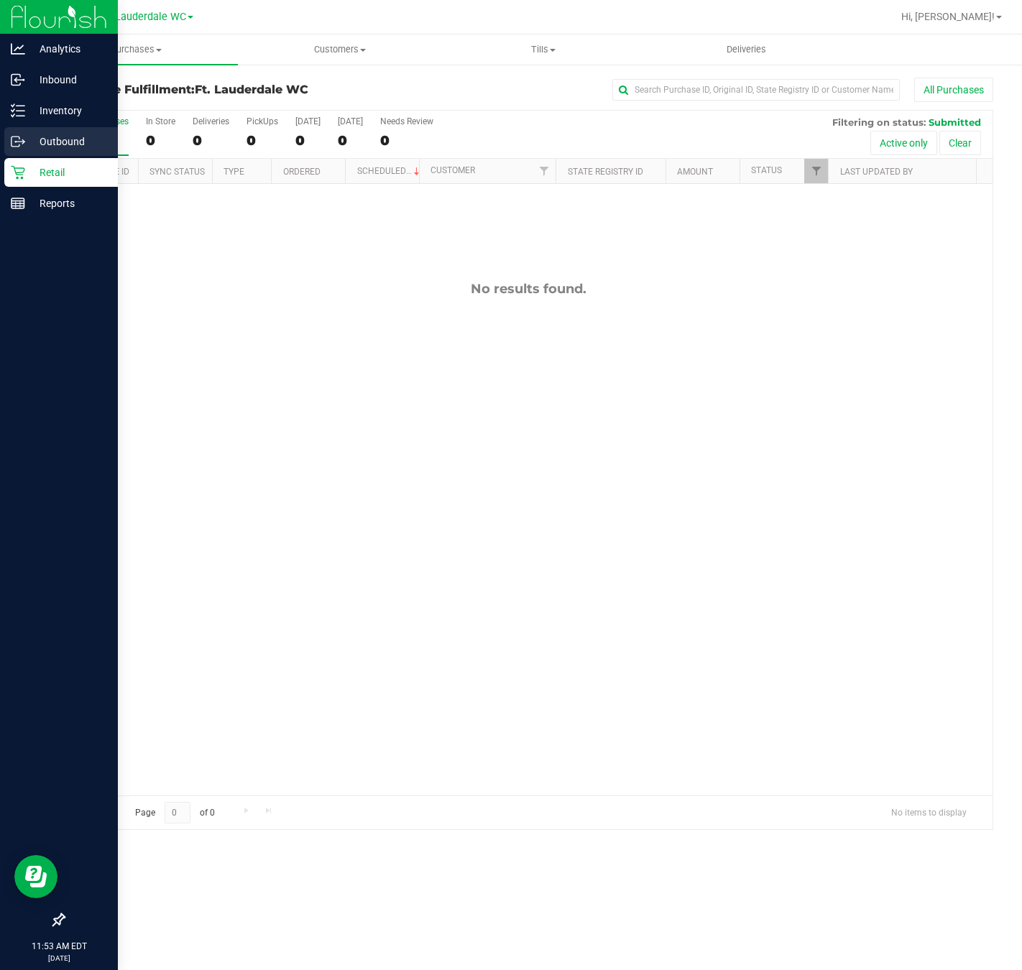
click at [61, 153] on div "Outbound" at bounding box center [61, 141] width 114 height 29
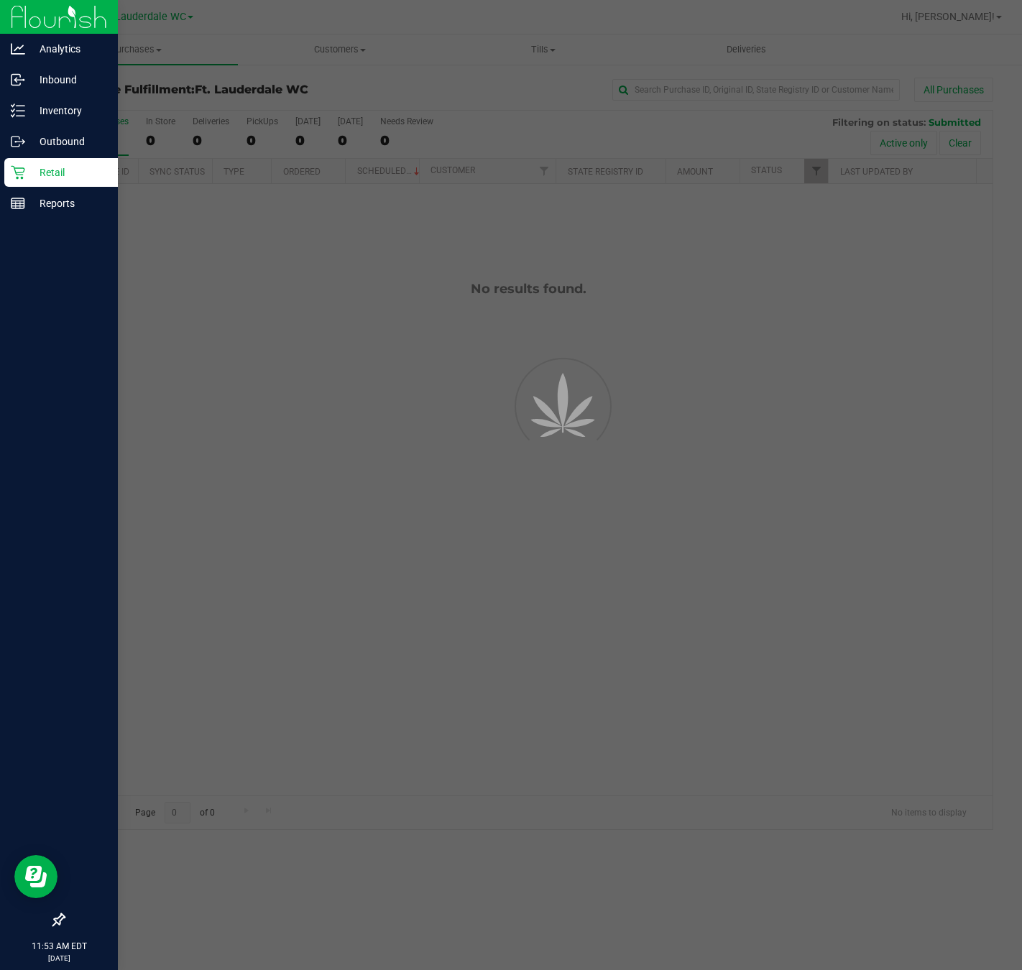
click at [61, 164] on p "Retail" at bounding box center [68, 172] width 86 height 17
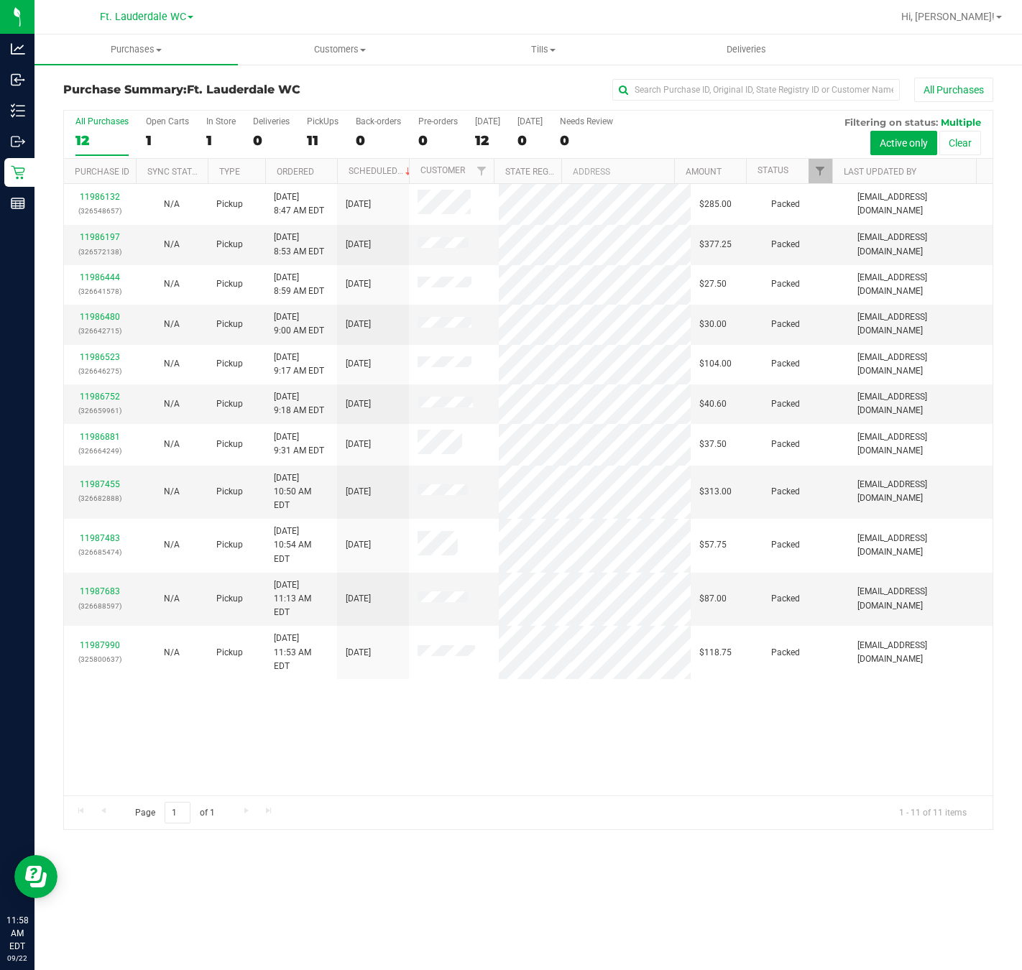
click at [291, 707] on div "11986132 (326548657) N/A Pickup [DATE] 8:47 AM EDT 9/22/2025 $285.00 Packed [EM…" at bounding box center [528, 489] width 928 height 611
click at [311, 141] on div "11" at bounding box center [323, 140] width 32 height 17
click at [0, 0] on input "PickUps 11" at bounding box center [0, 0] width 0 height 0
click at [654, 744] on div "11986132 (326548657) N/A Pickup [DATE] 8:47 AM EDT 9/22/2025 $285.00 Packed [EM…" at bounding box center [528, 489] width 928 height 611
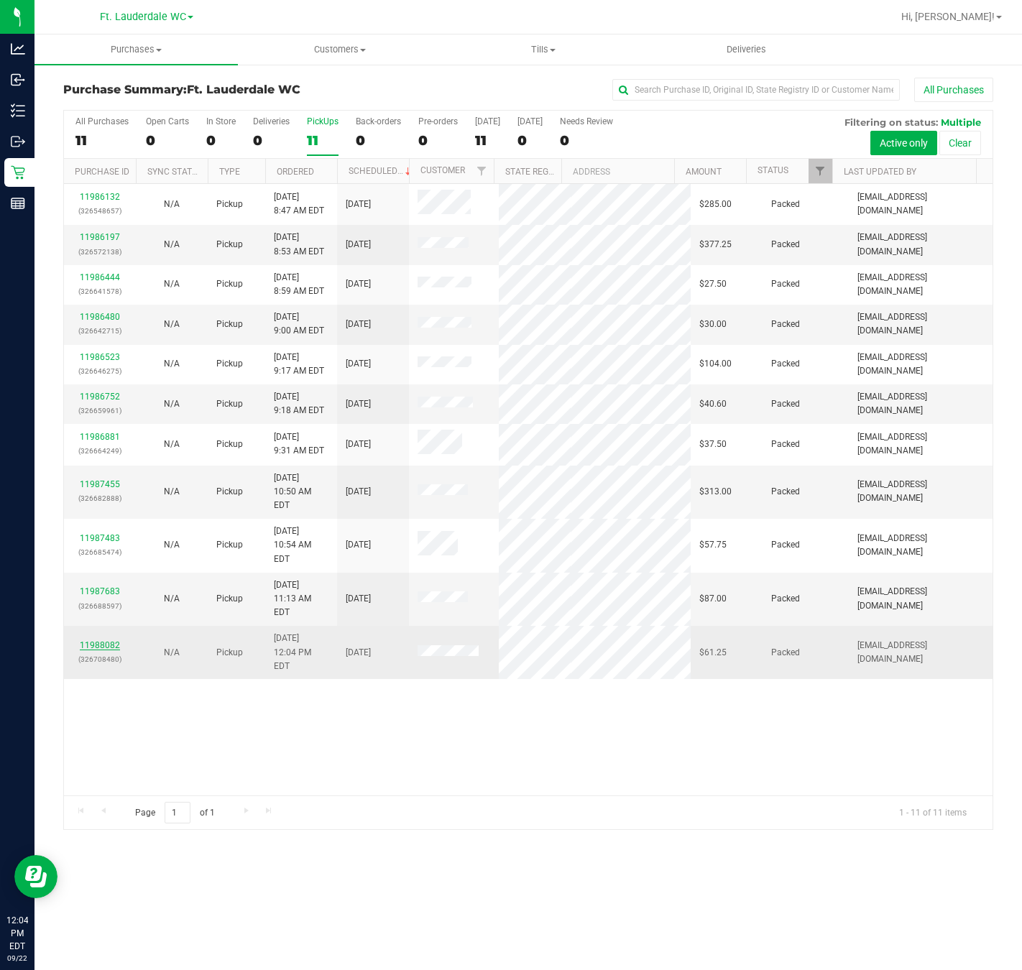
click at [113, 640] on link "11988082" at bounding box center [100, 645] width 40 height 10
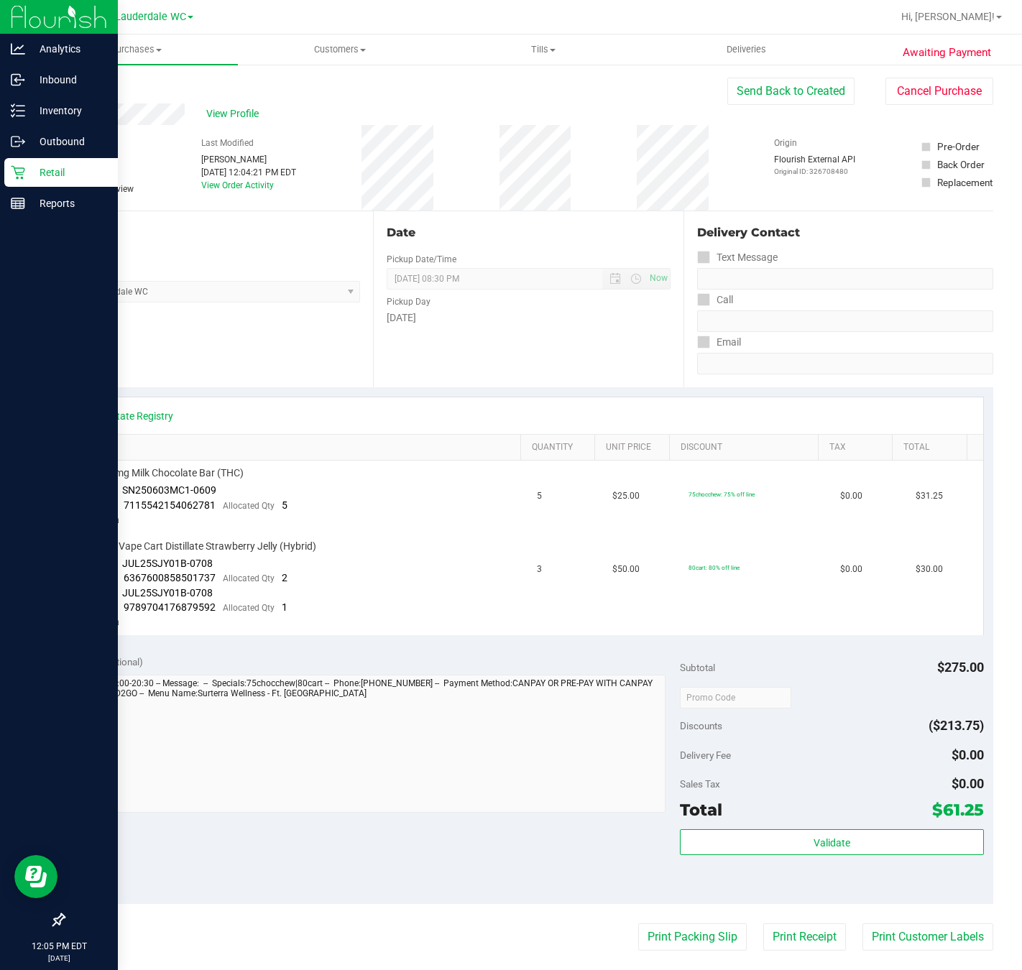
click at [14, 171] on icon at bounding box center [18, 172] width 14 height 14
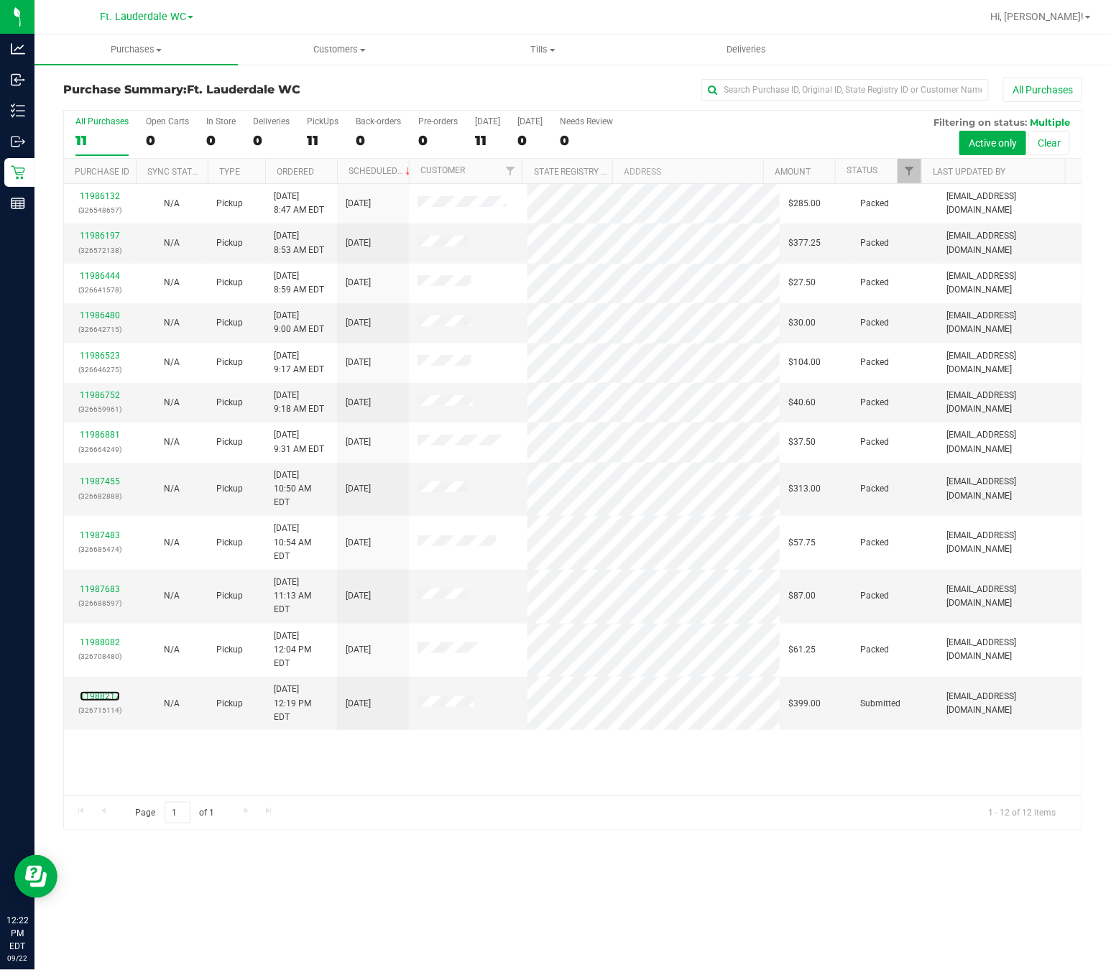
click at [114, 691] on link "11988217" at bounding box center [100, 696] width 40 height 10
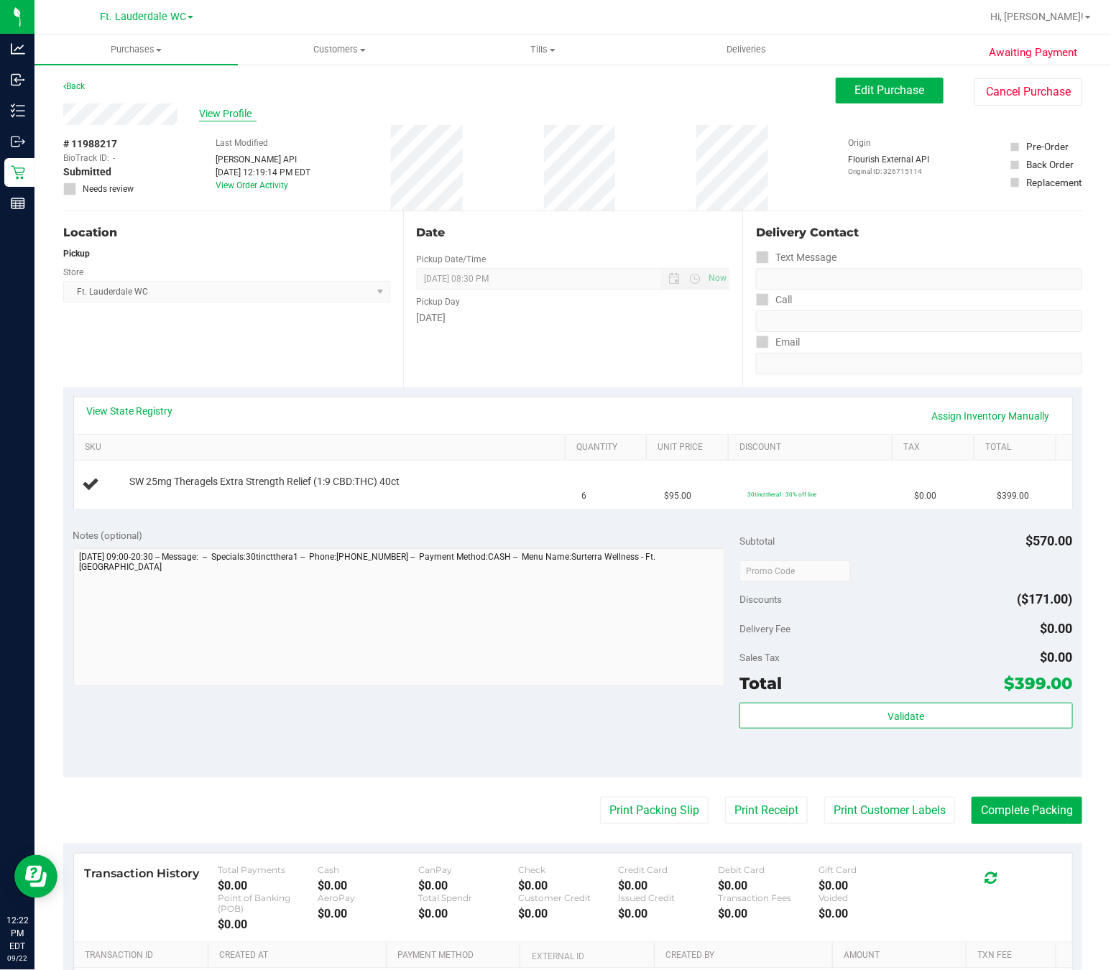
click at [212, 119] on span "View Profile" at bounding box center [227, 113] width 57 height 15
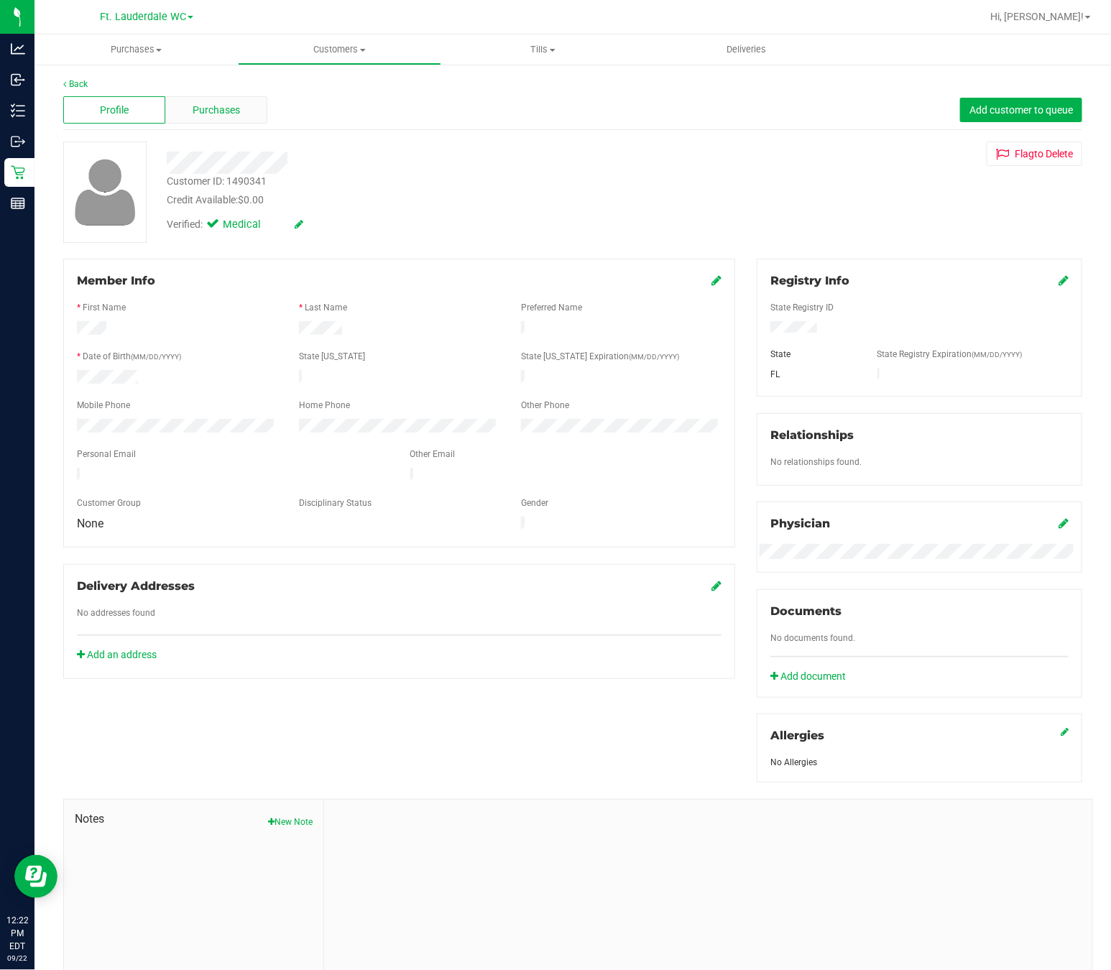
click at [229, 112] on span "Purchases" at bounding box center [216, 110] width 47 height 15
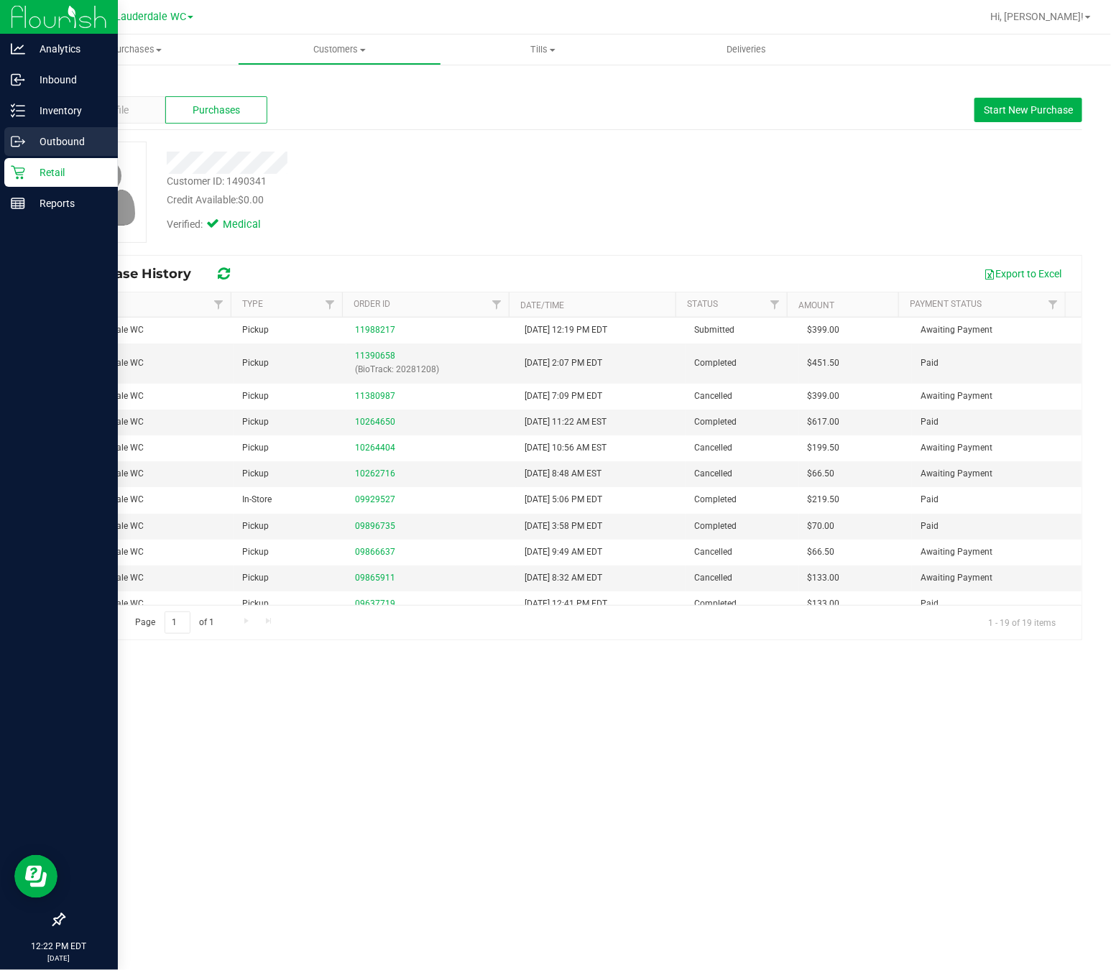
click at [24, 155] on div "Outbound" at bounding box center [61, 141] width 114 height 29
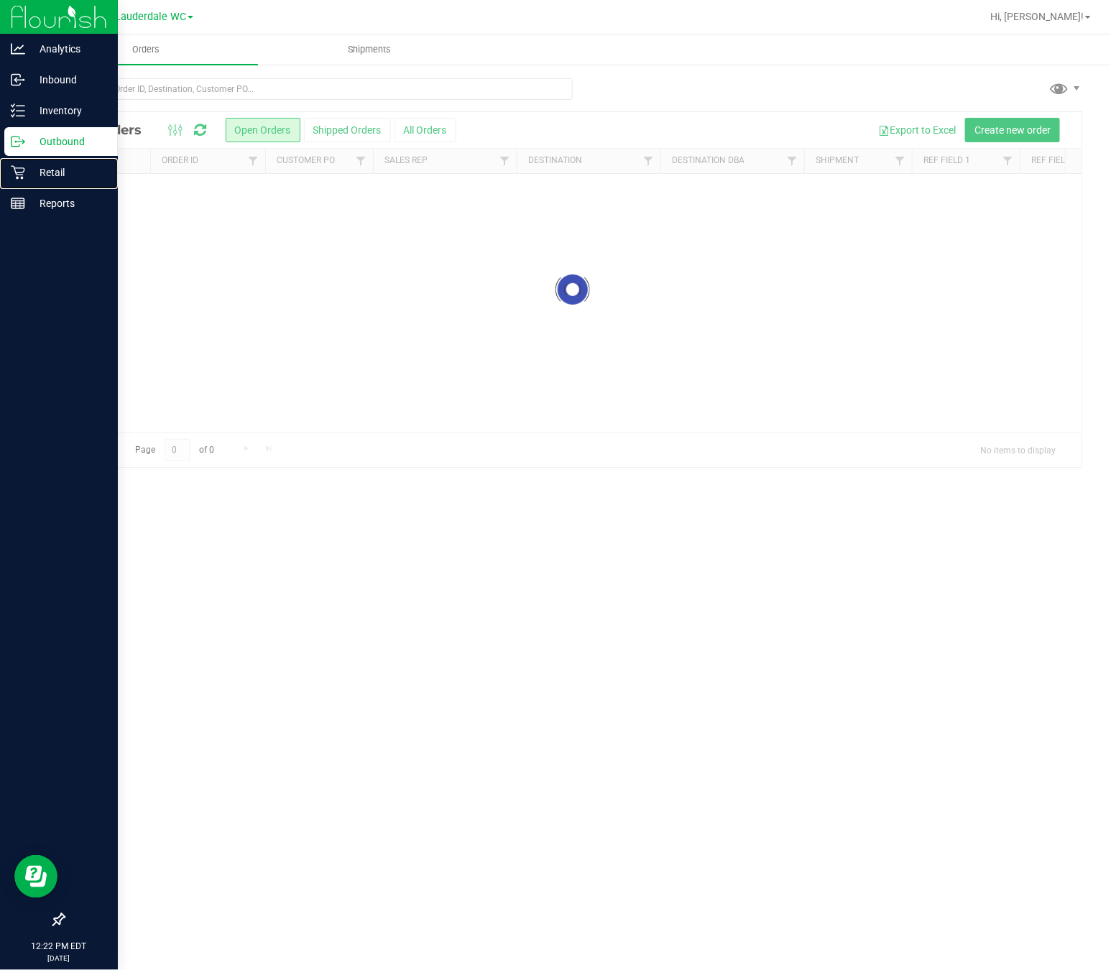
click at [24, 162] on div "Retail" at bounding box center [61, 172] width 114 height 29
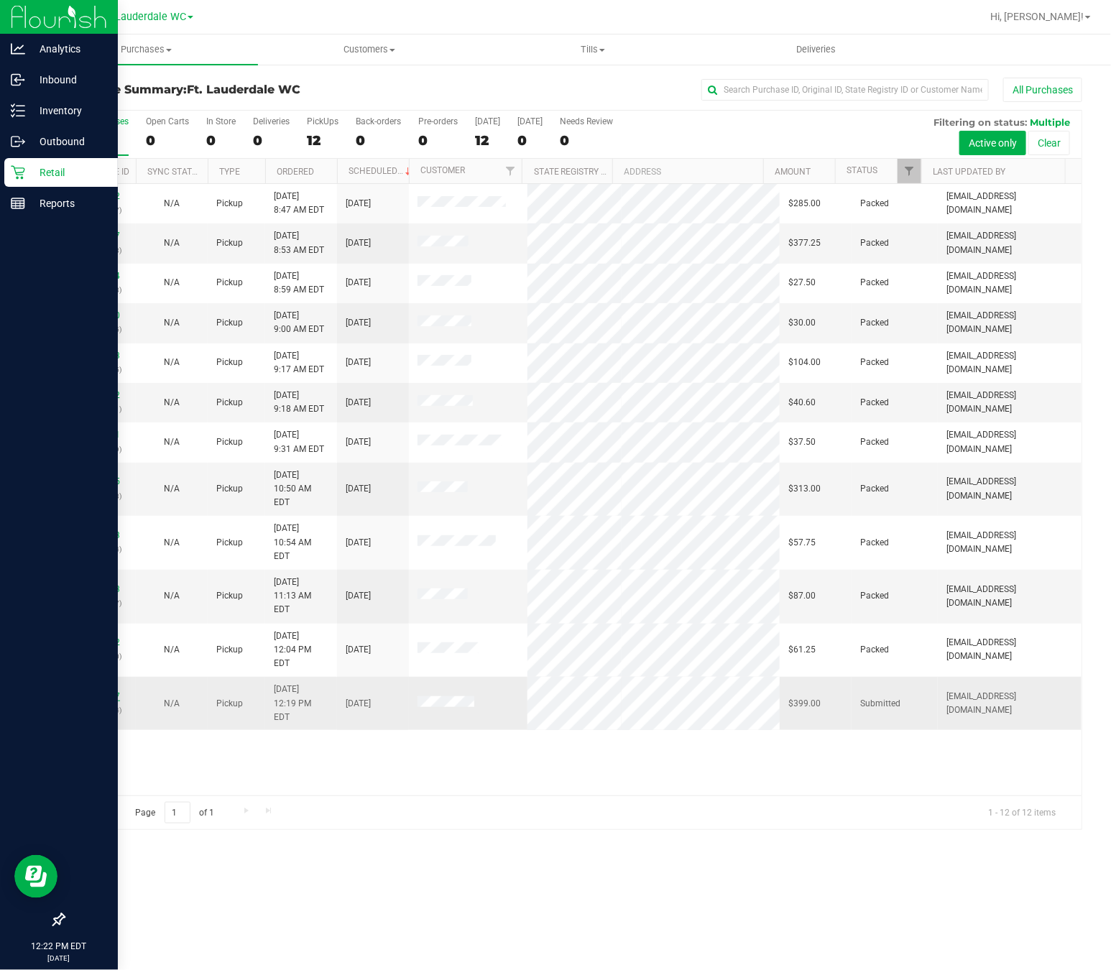
click at [117, 691] on link "11988217" at bounding box center [100, 696] width 40 height 10
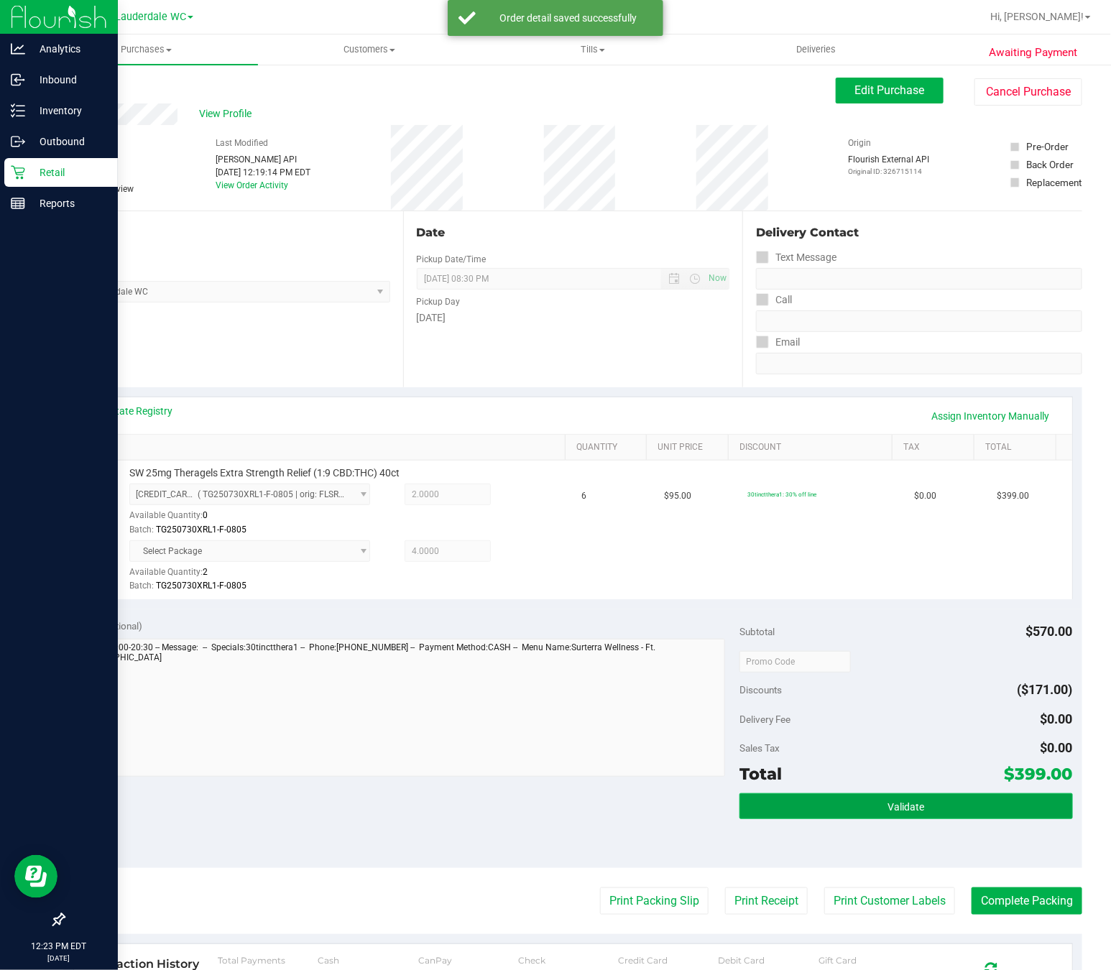
click at [932, 819] on button "Validate" at bounding box center [905, 806] width 333 height 26
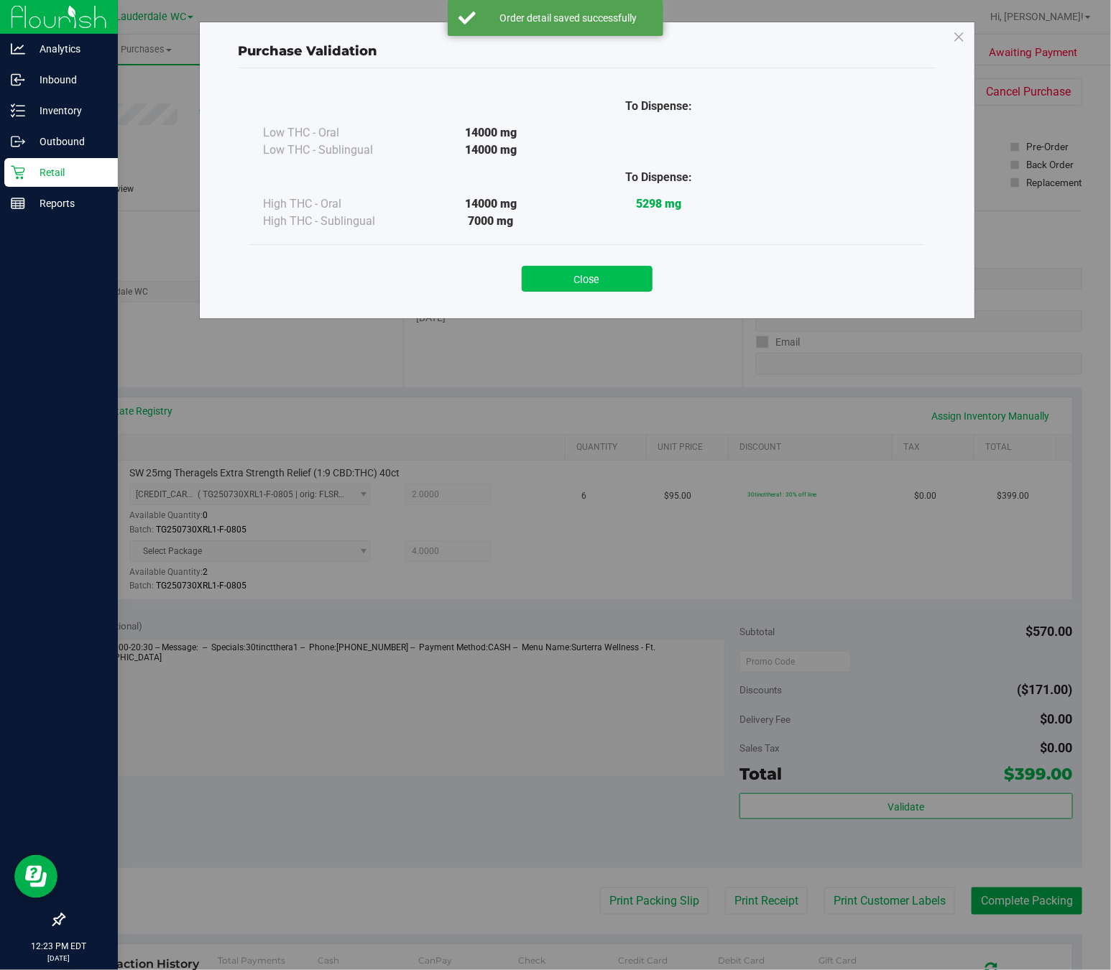
click at [582, 285] on button "Close" at bounding box center [587, 279] width 131 height 26
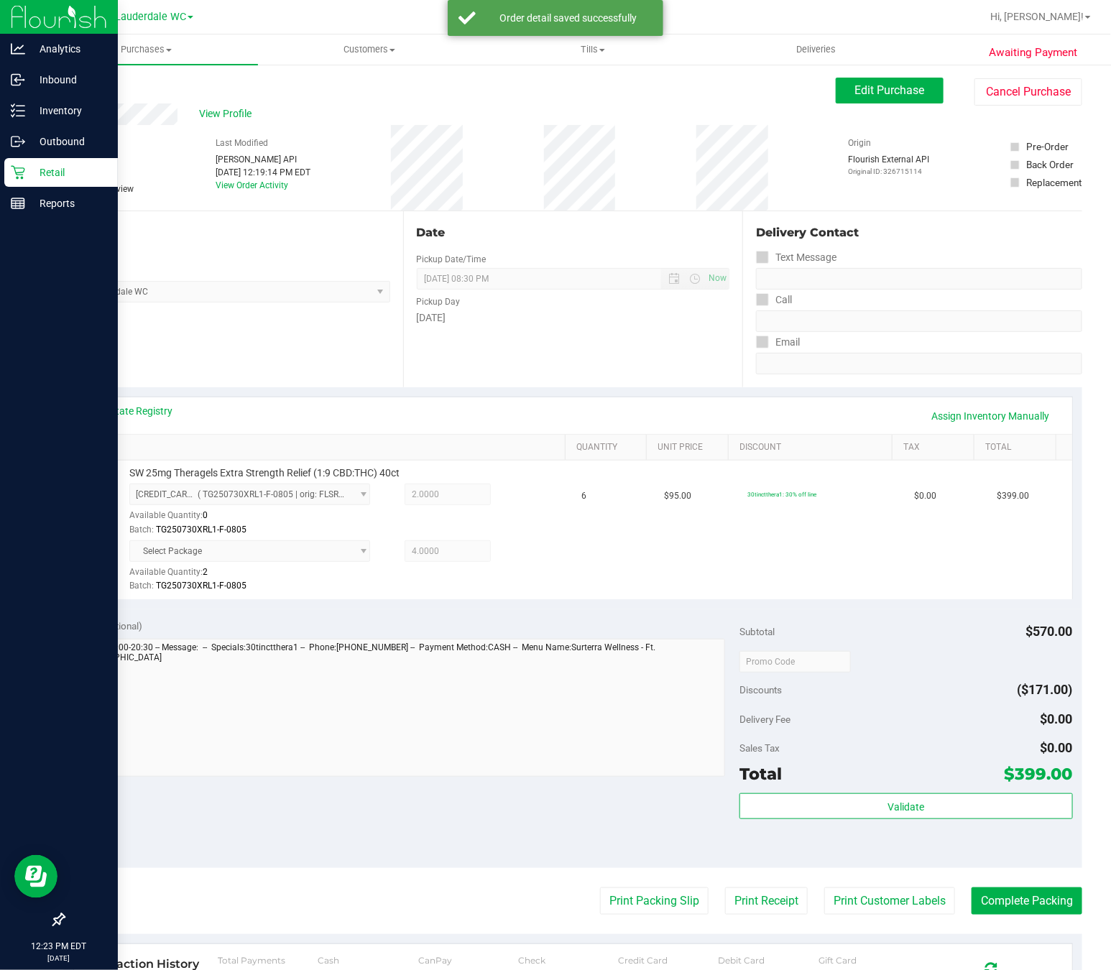
click at [621, 949] on div "Transaction History Total Payments $0.00 Cash $0.00 CanPay $0.00 Check $0.00 Cr…" at bounding box center [573, 988] width 998 height 89
click at [622, 899] on button "Print Packing Slip" at bounding box center [654, 900] width 108 height 27
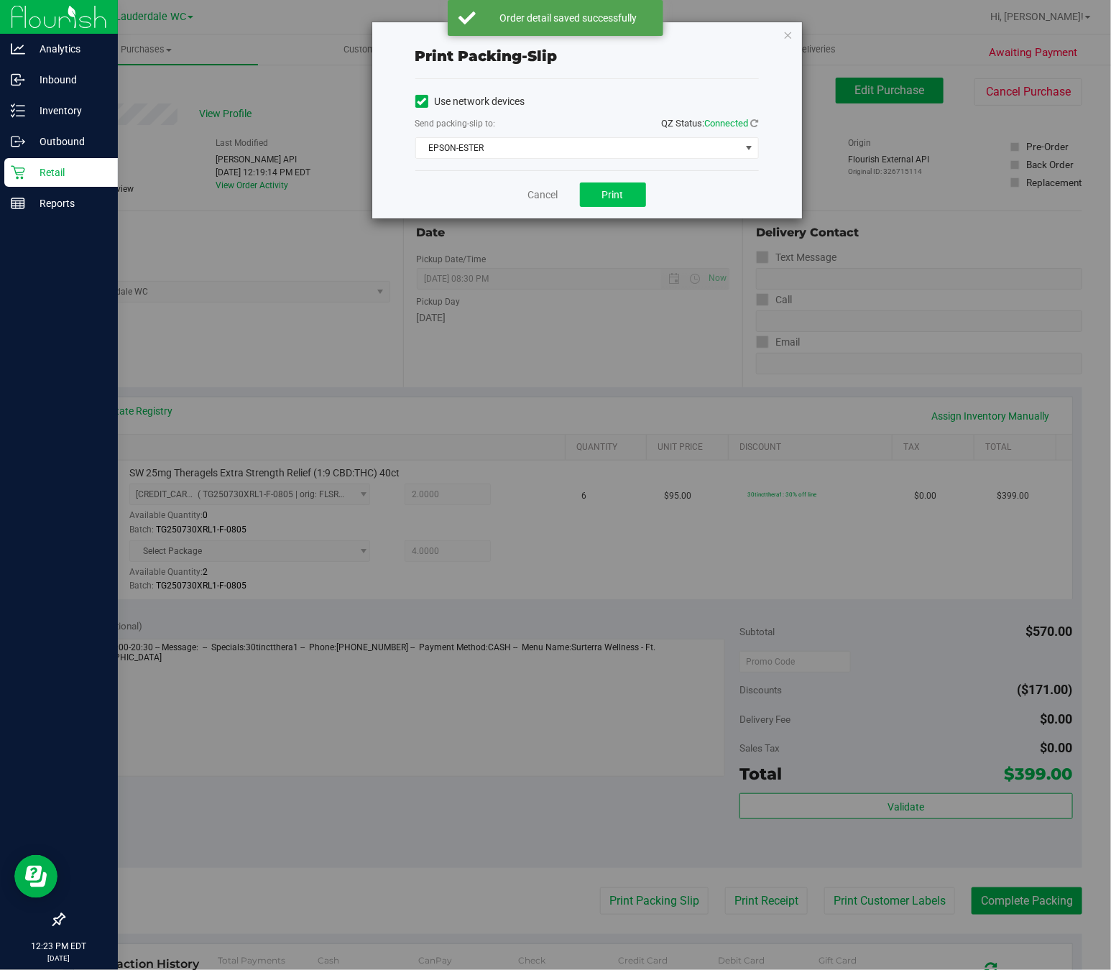
click at [626, 200] on button "Print" at bounding box center [613, 194] width 66 height 24
click at [787, 34] on icon "button" at bounding box center [788, 34] width 10 height 17
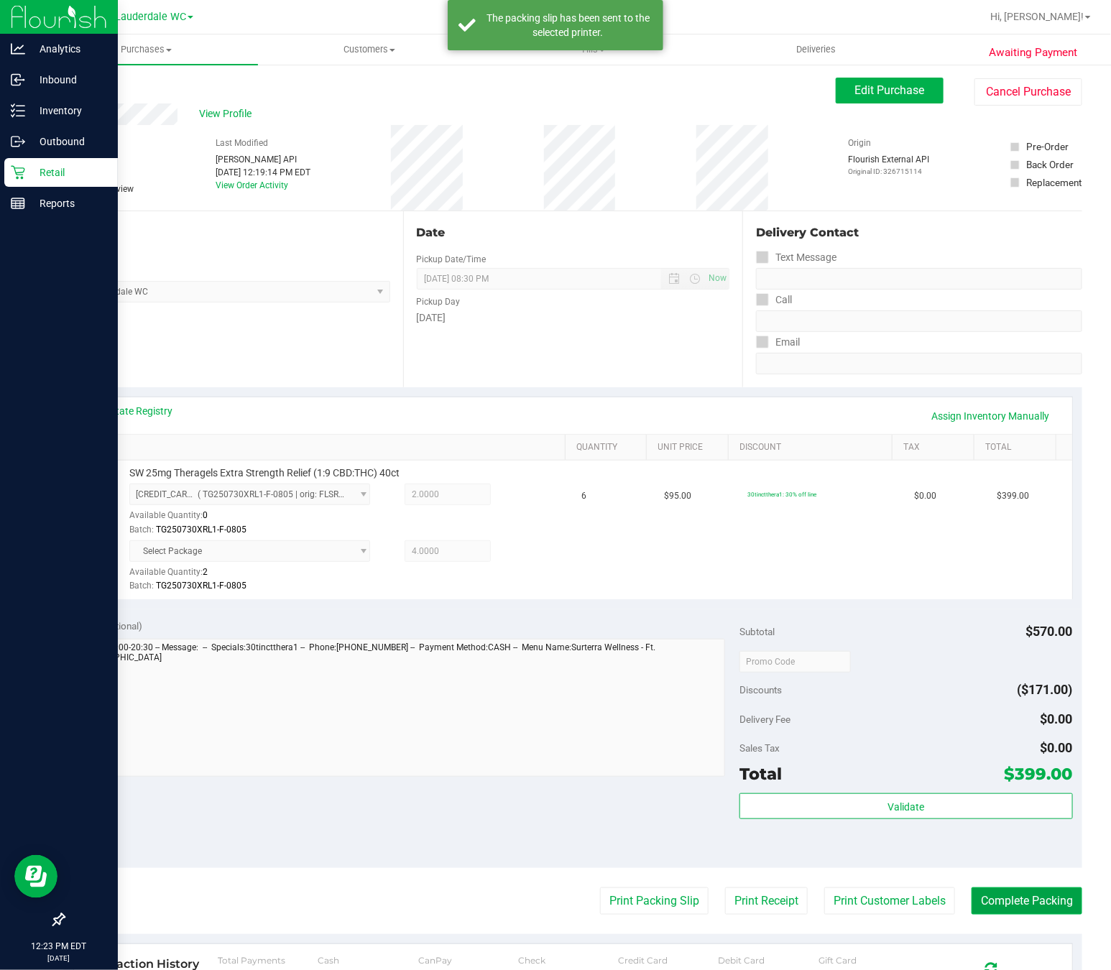
click at [1014, 904] on button "Complete Packing" at bounding box center [1026, 900] width 111 height 27
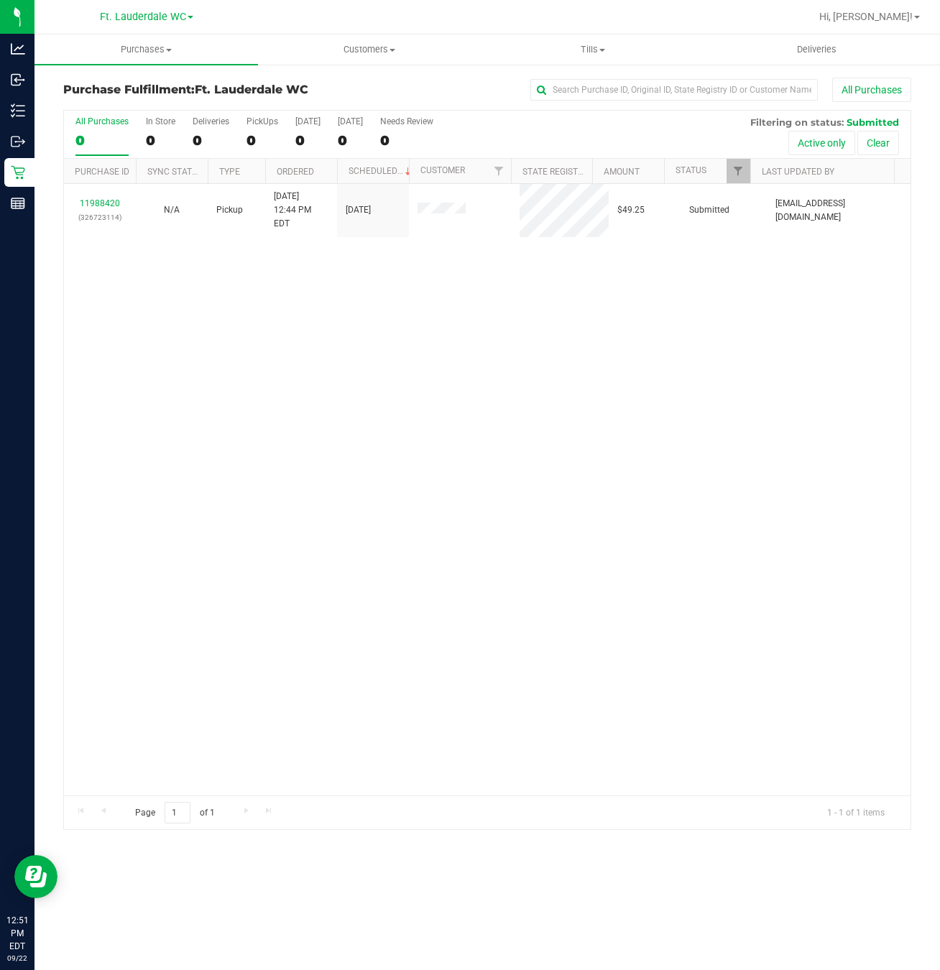
click at [169, 298] on div "11988420 (326723114) N/A Pickup [DATE] 12:44 PM EDT 9/22/2025 $49.25 Submitted …" at bounding box center [487, 489] width 846 height 611
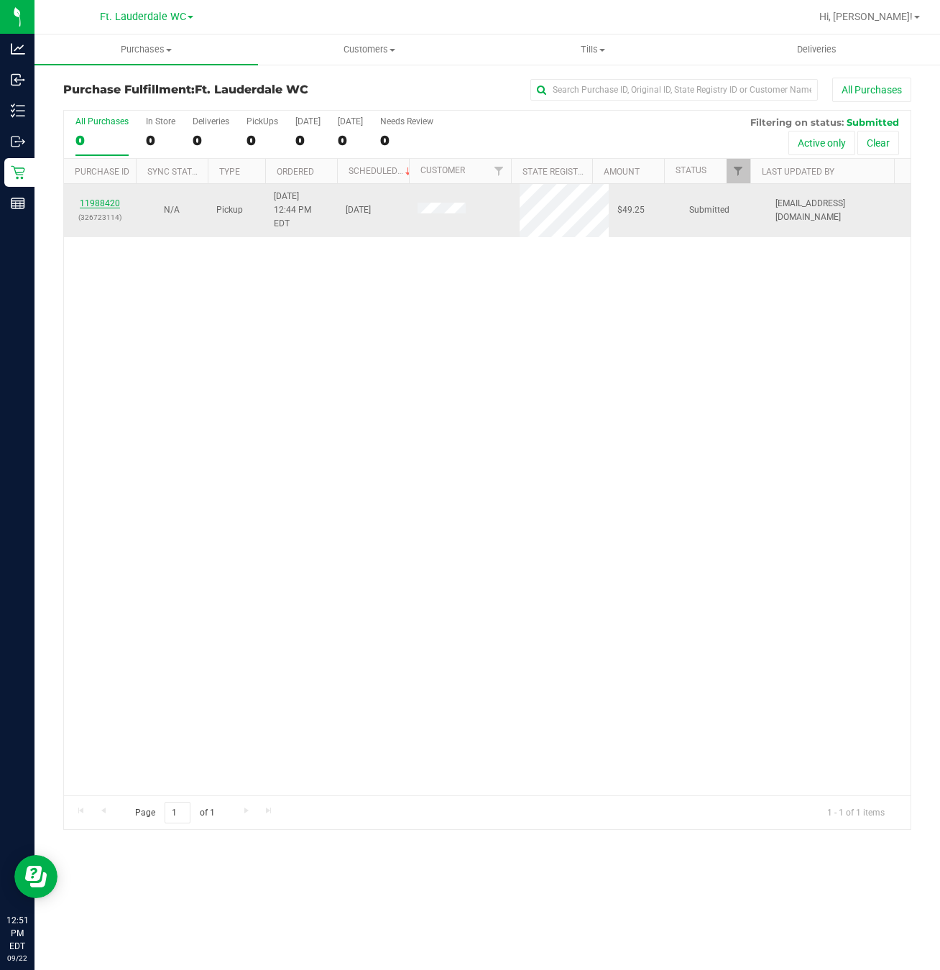
click at [95, 199] on link "11988420" at bounding box center [100, 203] width 40 height 10
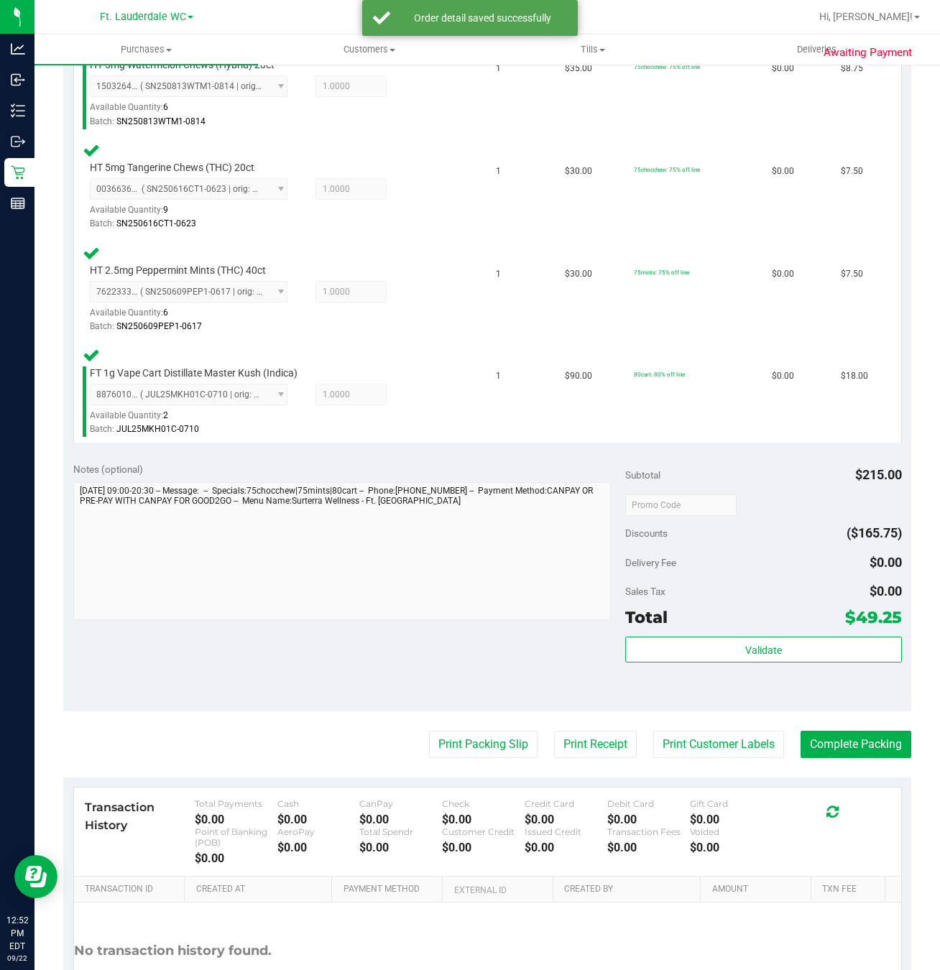
scroll to position [596, 0]
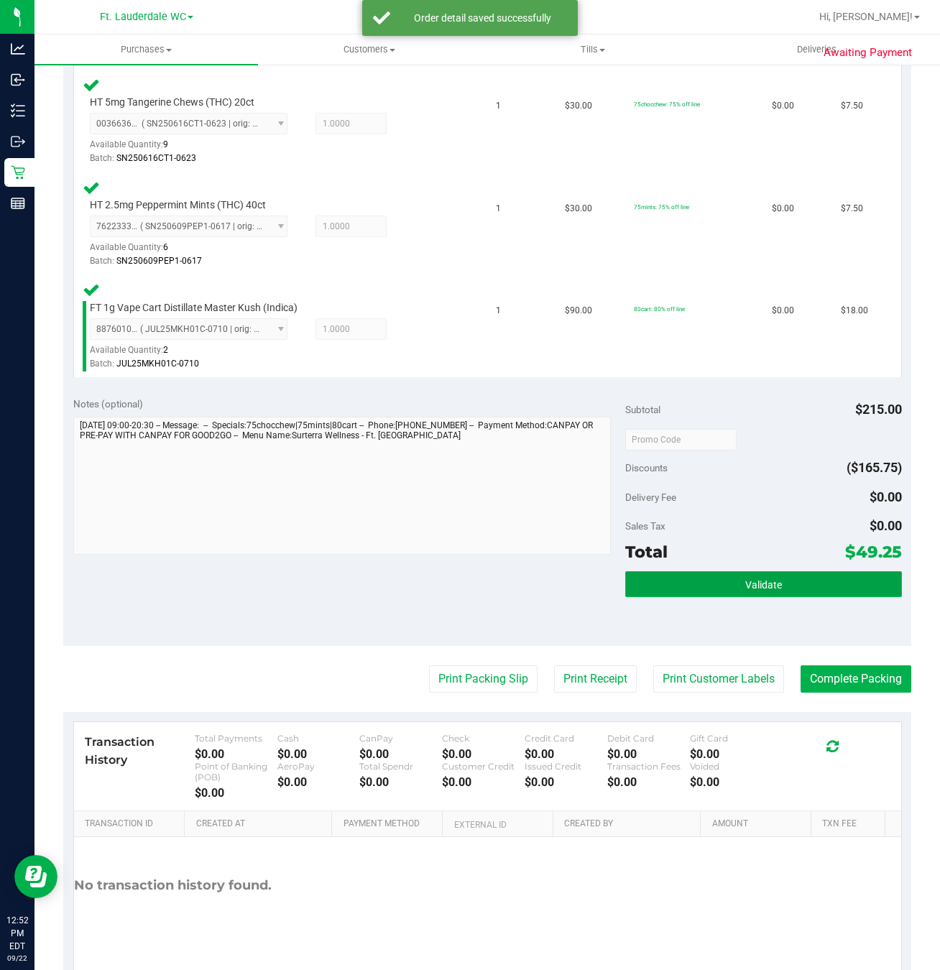
click at [804, 595] on button "Validate" at bounding box center [763, 584] width 276 height 26
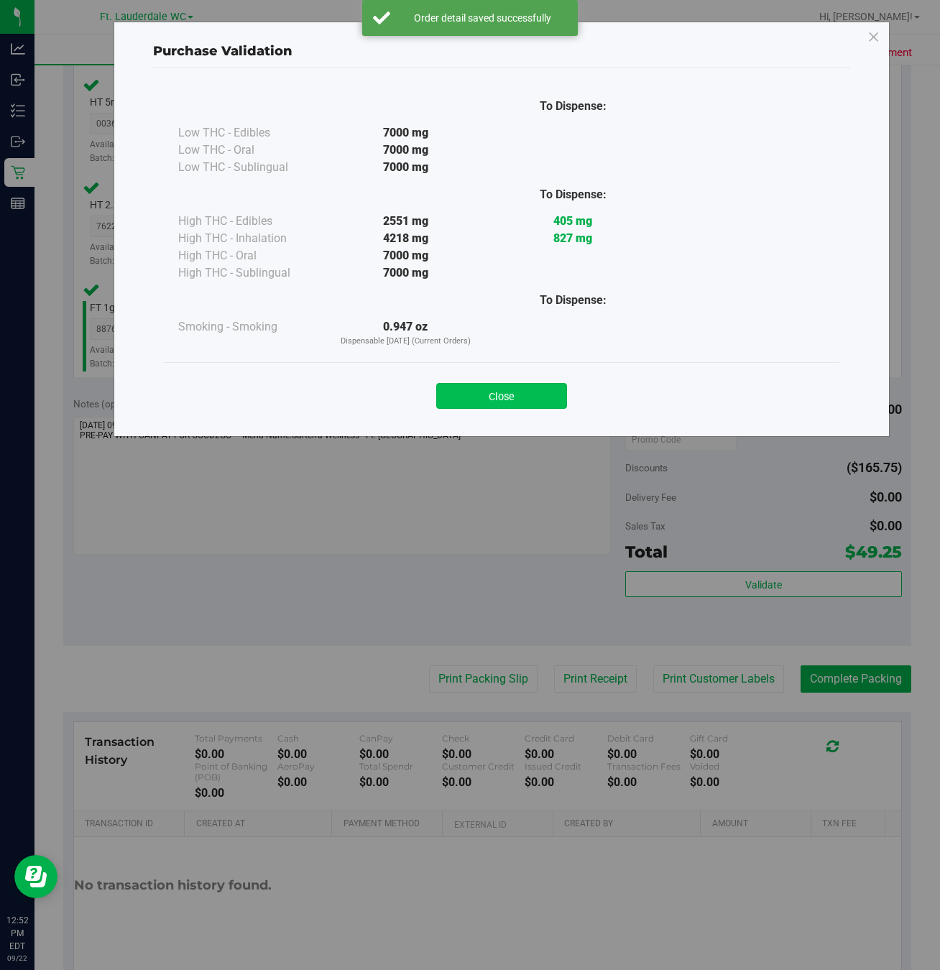
click at [518, 405] on button "Close" at bounding box center [501, 396] width 131 height 26
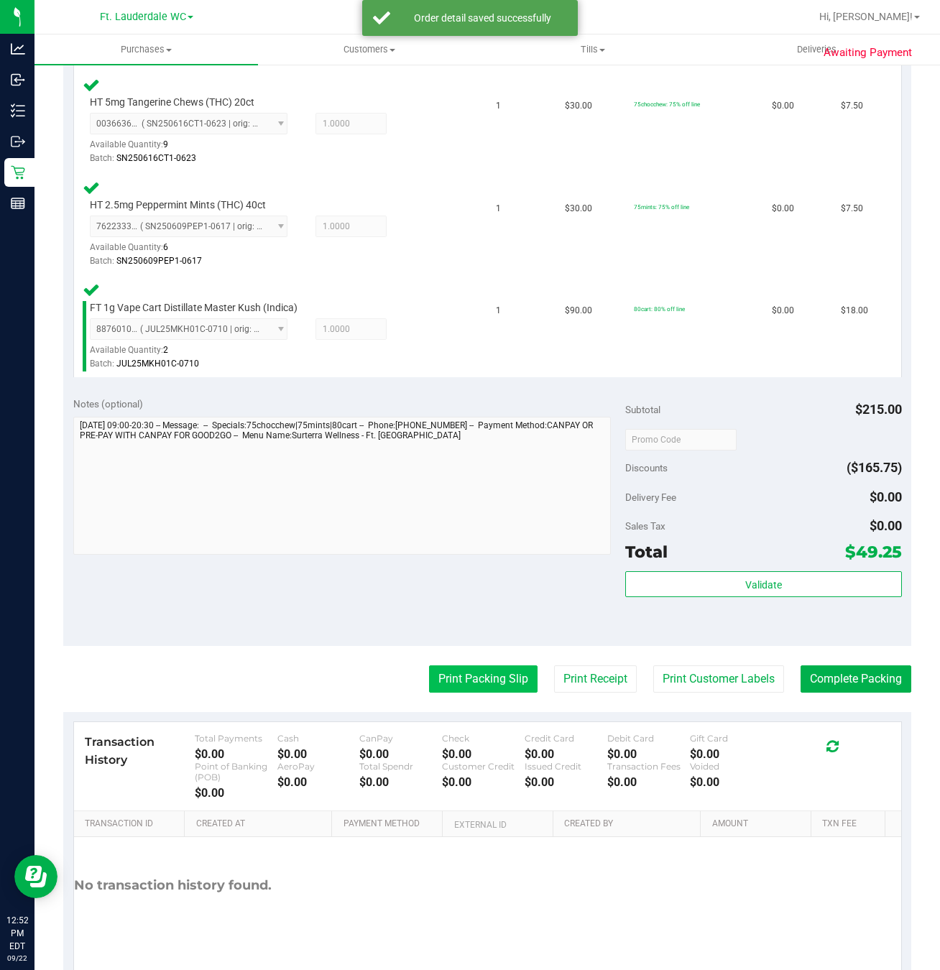
click at [435, 681] on button "Print Packing Slip" at bounding box center [483, 678] width 108 height 27
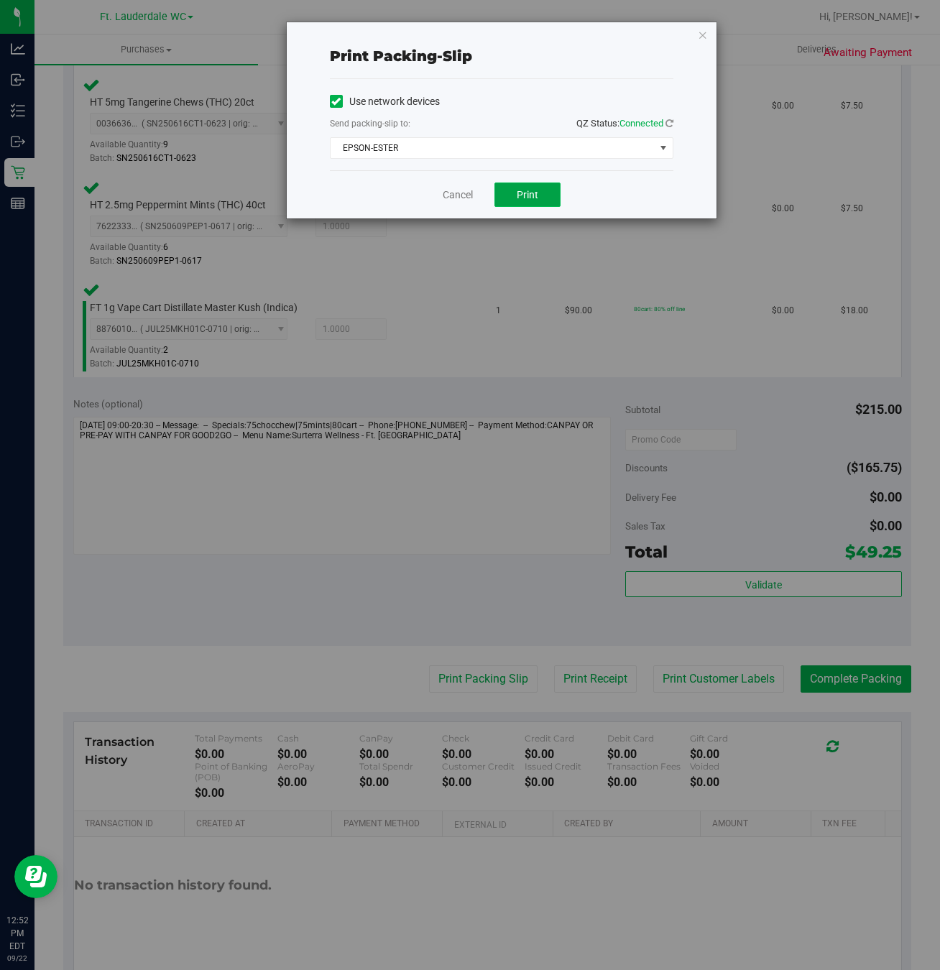
click at [530, 193] on span "Print" at bounding box center [528, 194] width 22 height 11
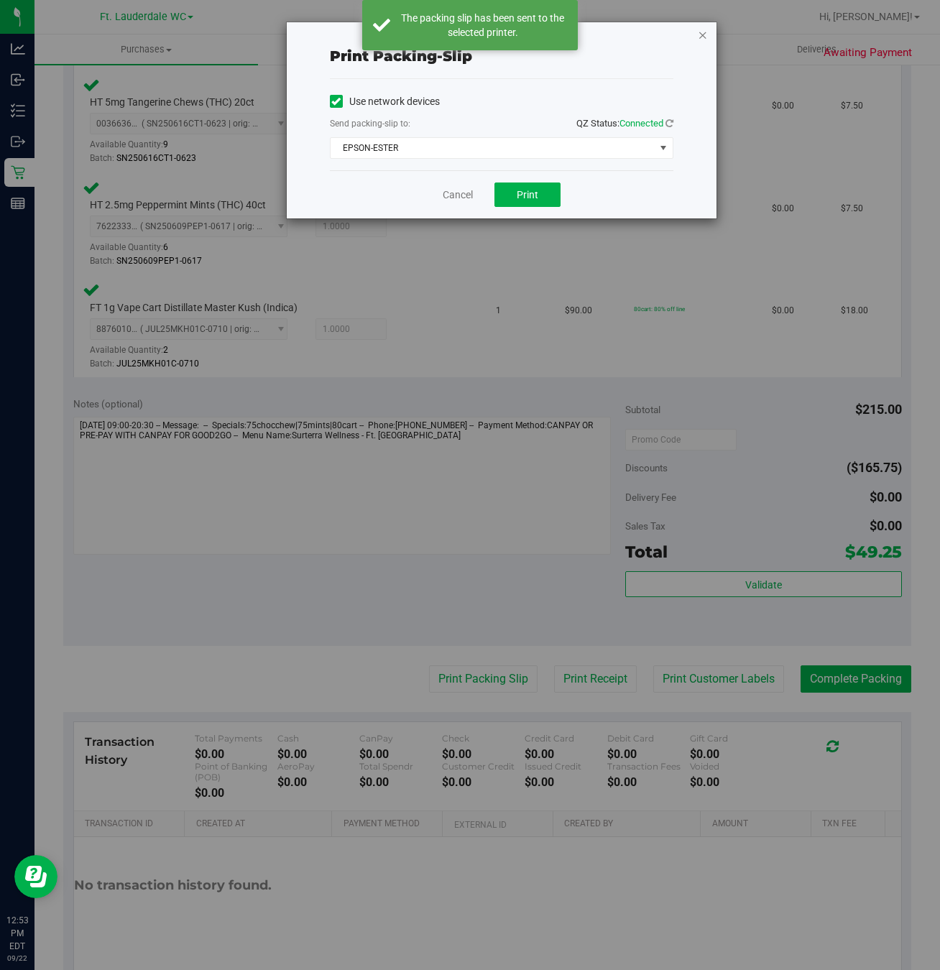
click at [703, 29] on icon "button" at bounding box center [703, 34] width 10 height 17
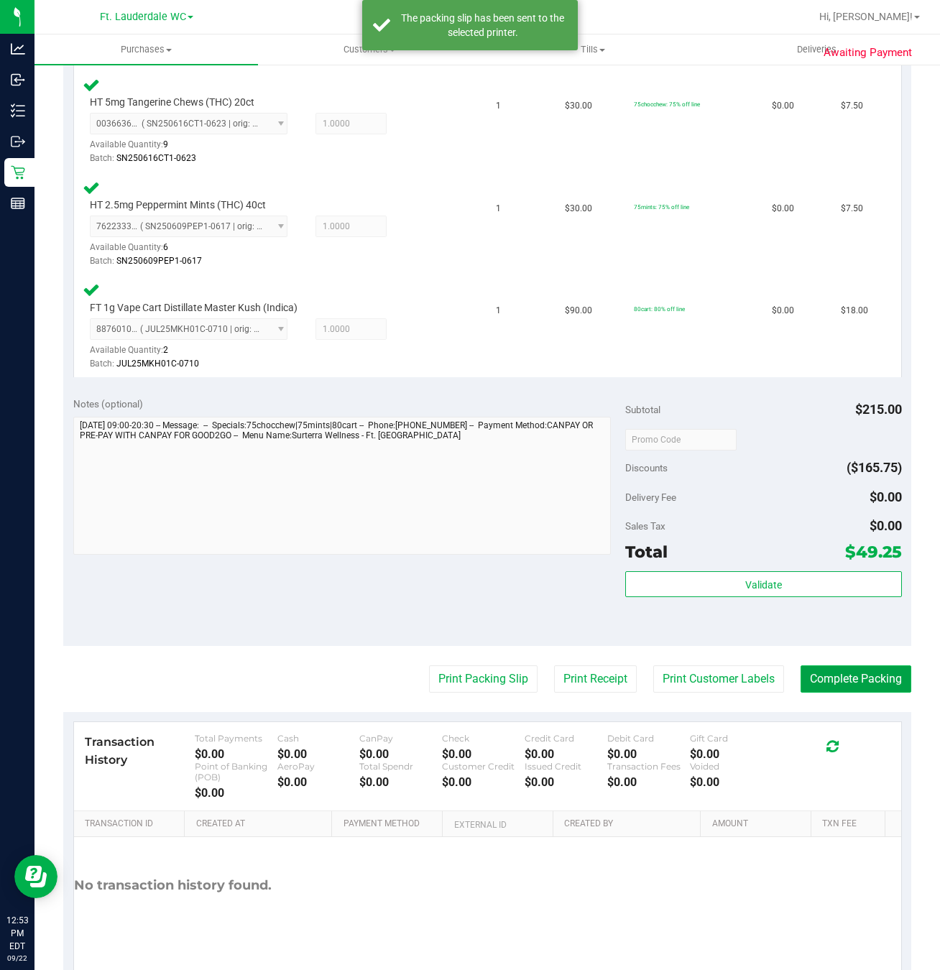
click at [872, 680] on button "Complete Packing" at bounding box center [855, 678] width 111 height 27
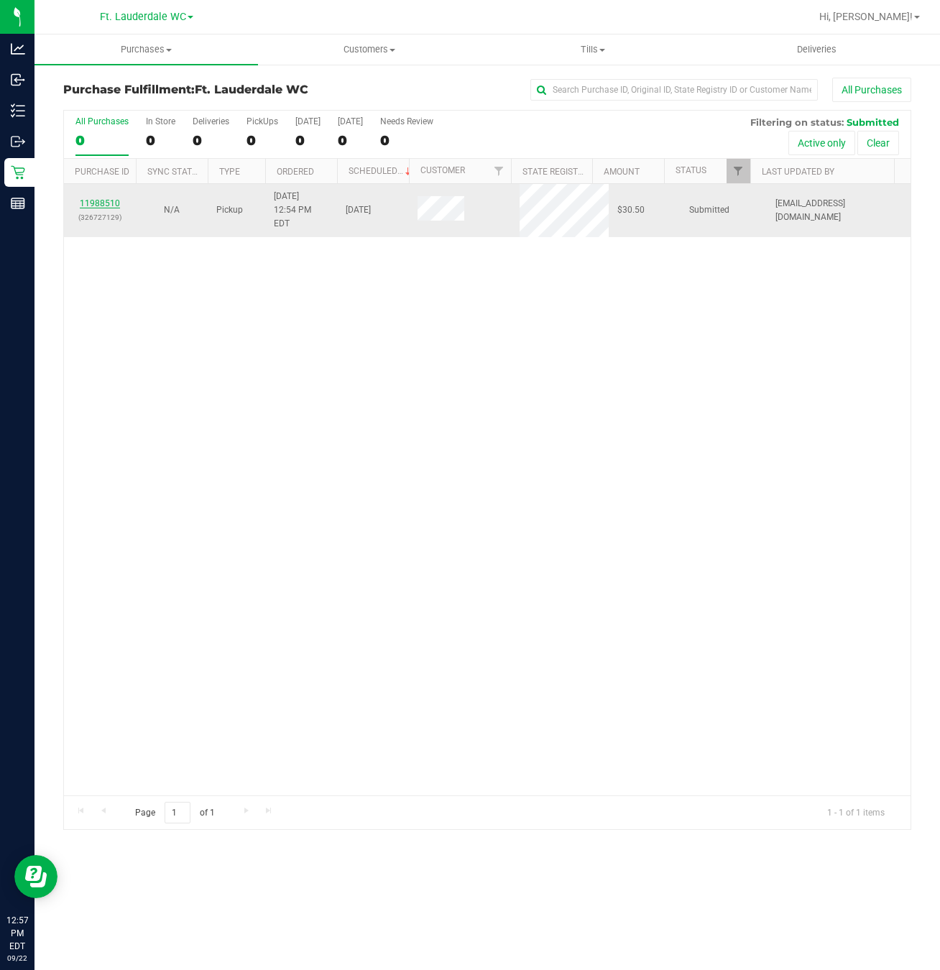
click at [108, 198] on link "11988510" at bounding box center [100, 203] width 40 height 10
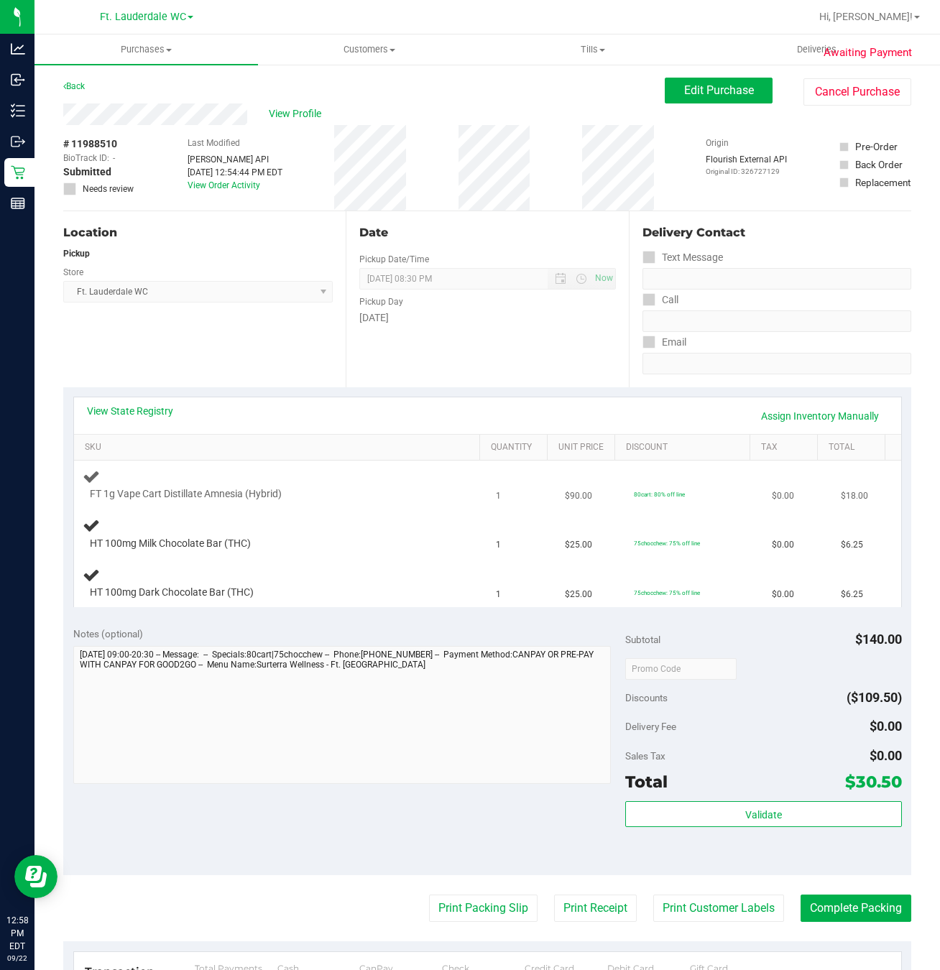
click at [456, 505] on td "FT 1g Vape Cart Distillate Amnesia (Hybrid)" at bounding box center [281, 485] width 414 height 49
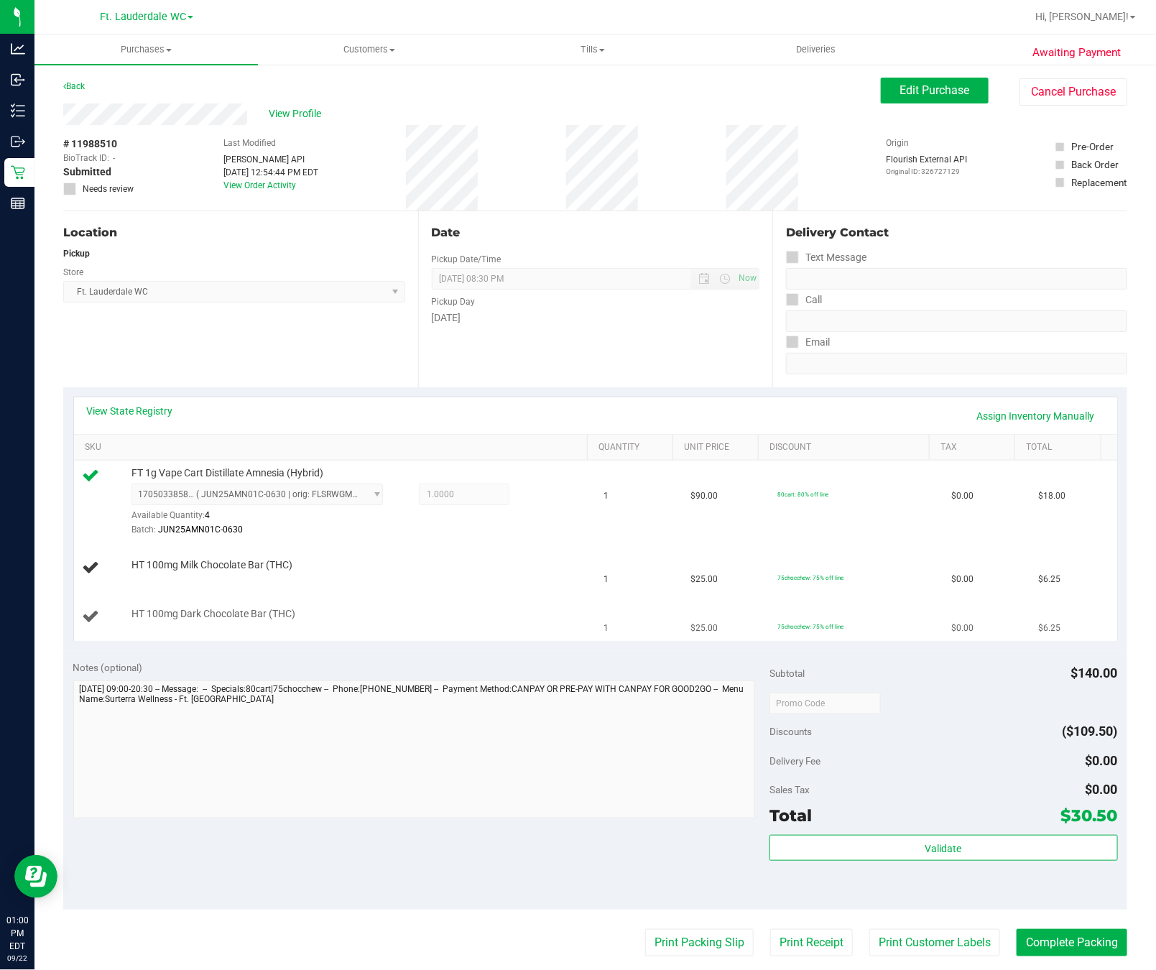
click at [545, 604] on td "HT 100mg Dark Chocolate Bar (THC)" at bounding box center [335, 617] width 522 height 48
click at [526, 573] on div at bounding box center [358, 572] width 454 height 1
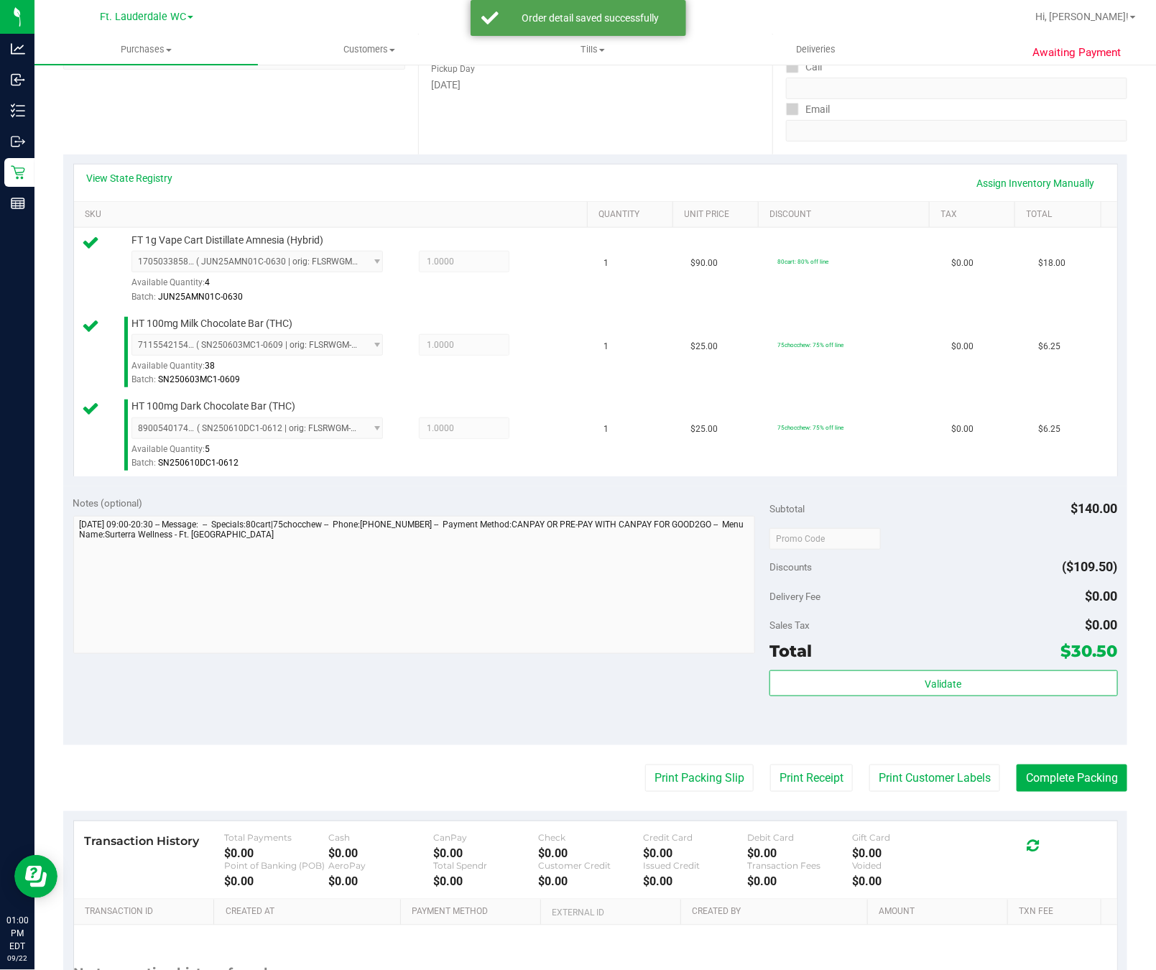
scroll to position [373, 0]
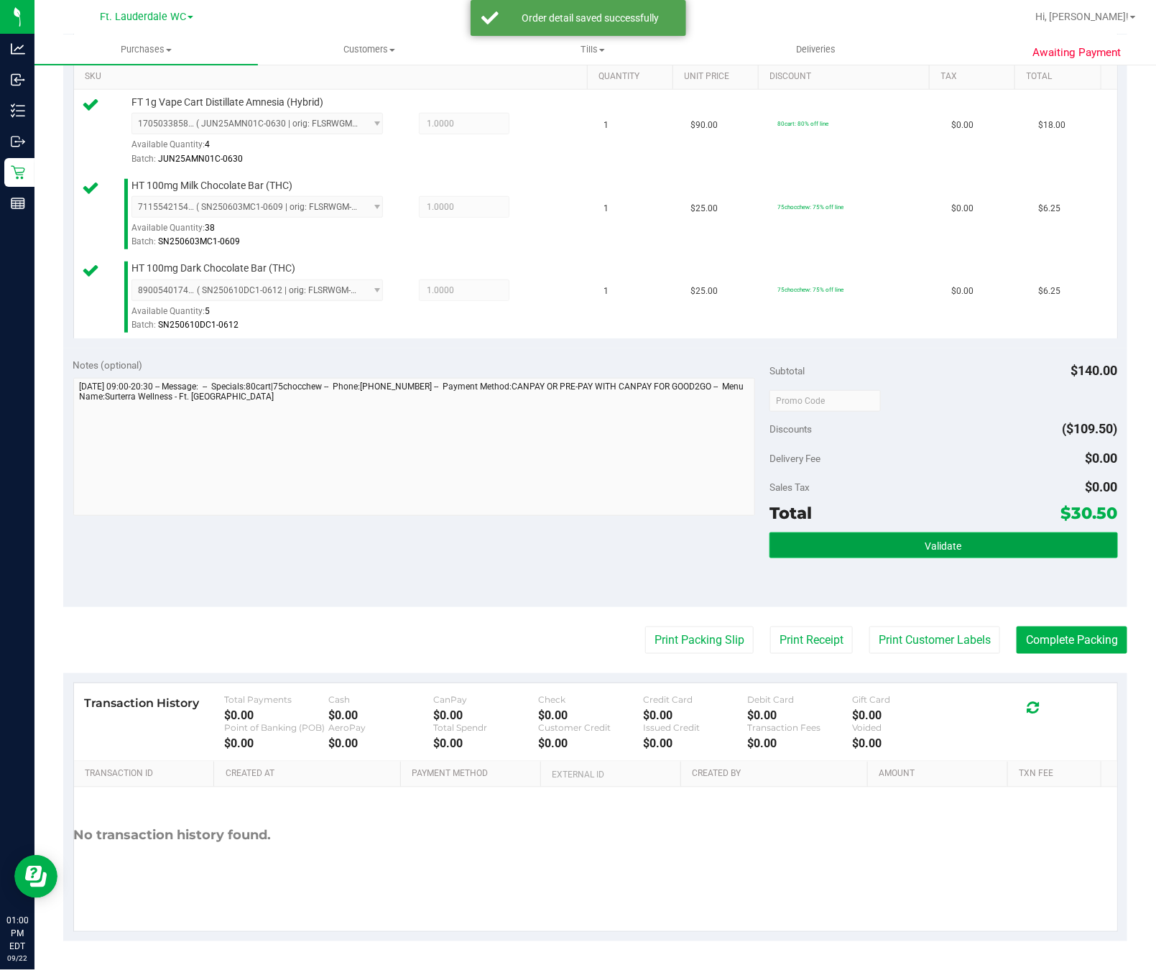
click at [956, 535] on button "Validate" at bounding box center [944, 545] width 348 height 26
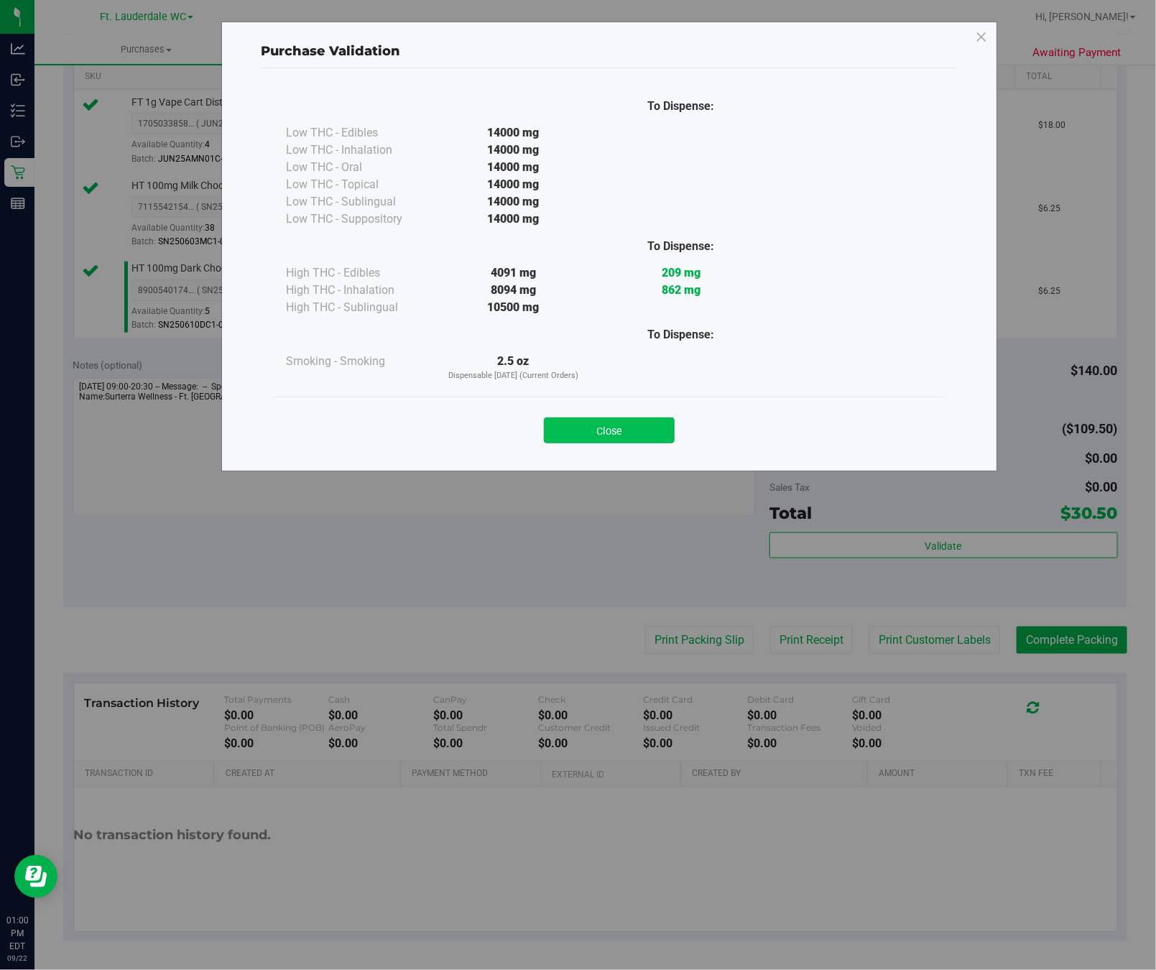
click at [643, 425] on button "Close" at bounding box center [609, 430] width 131 height 26
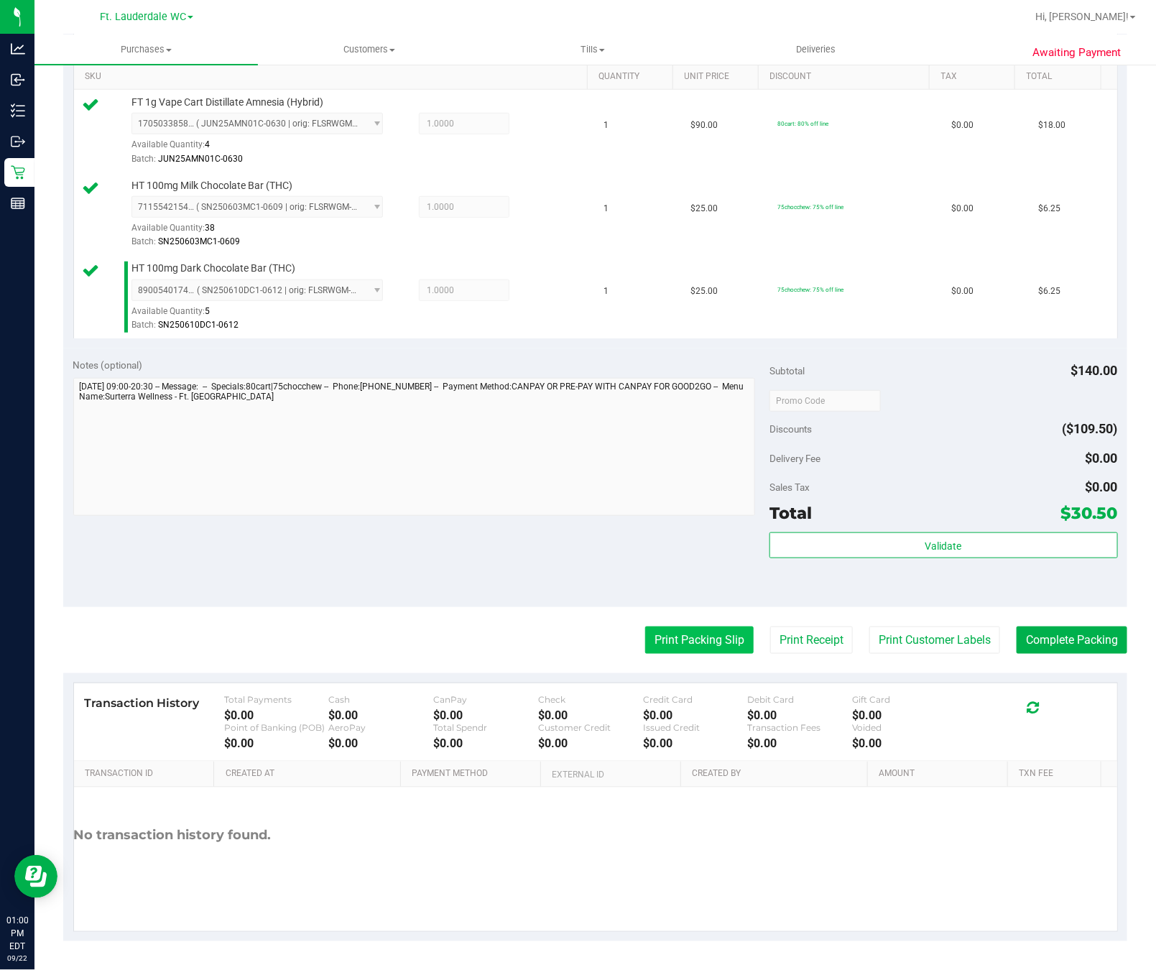
click at [666, 636] on button "Print Packing Slip" at bounding box center [699, 640] width 108 height 27
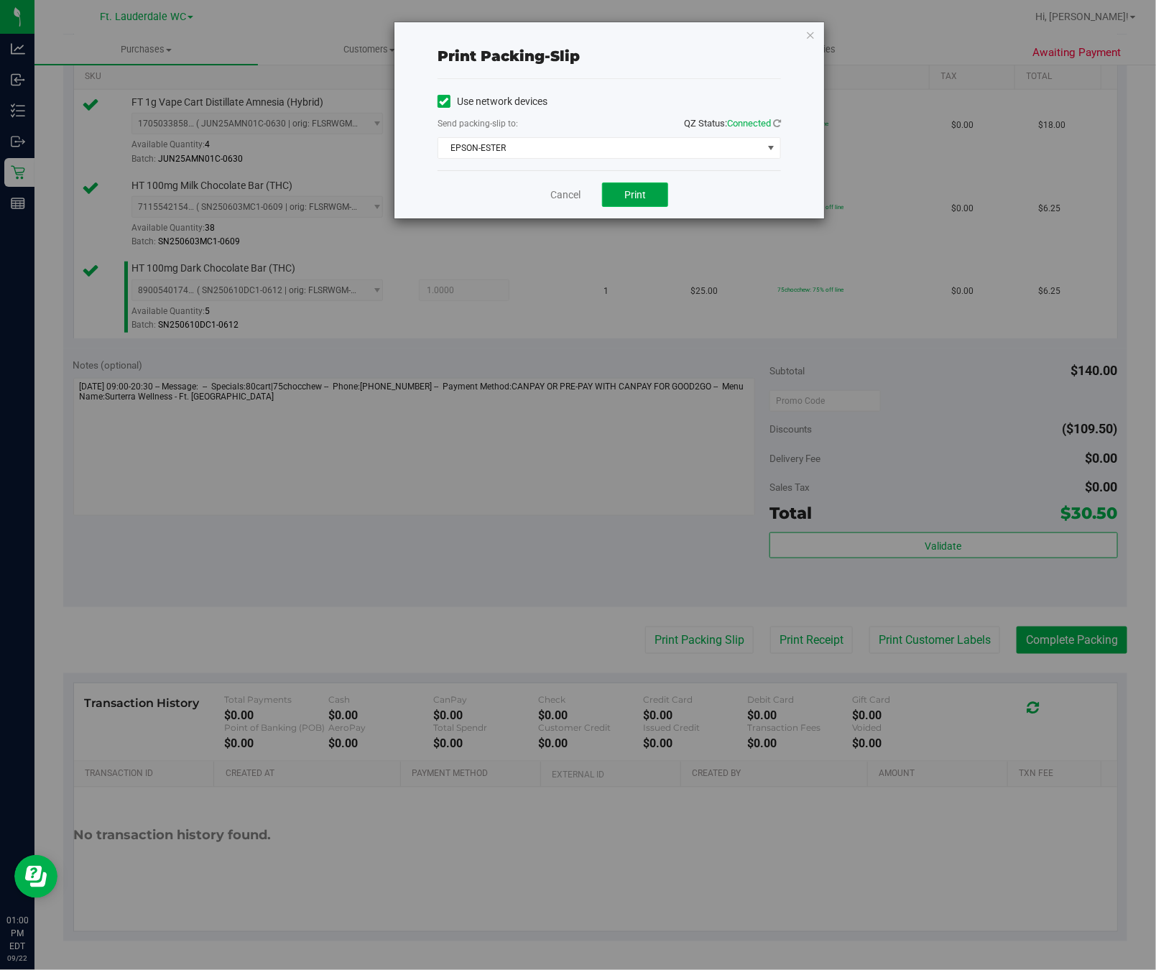
click at [625, 200] on span "Print" at bounding box center [635, 194] width 22 height 11
click at [811, 34] on icon "button" at bounding box center [810, 34] width 10 height 17
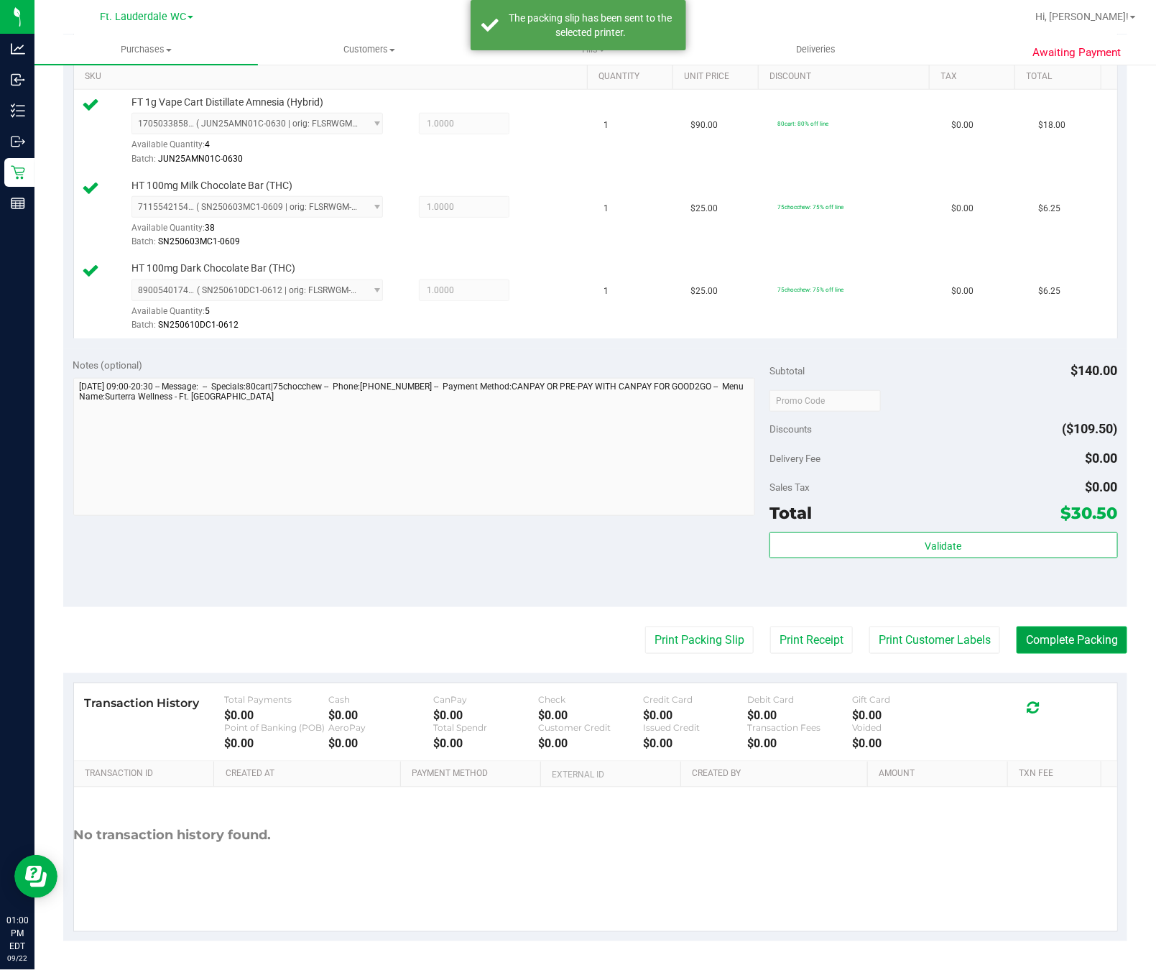
click at [1063, 630] on button "Complete Packing" at bounding box center [1072, 640] width 111 height 27
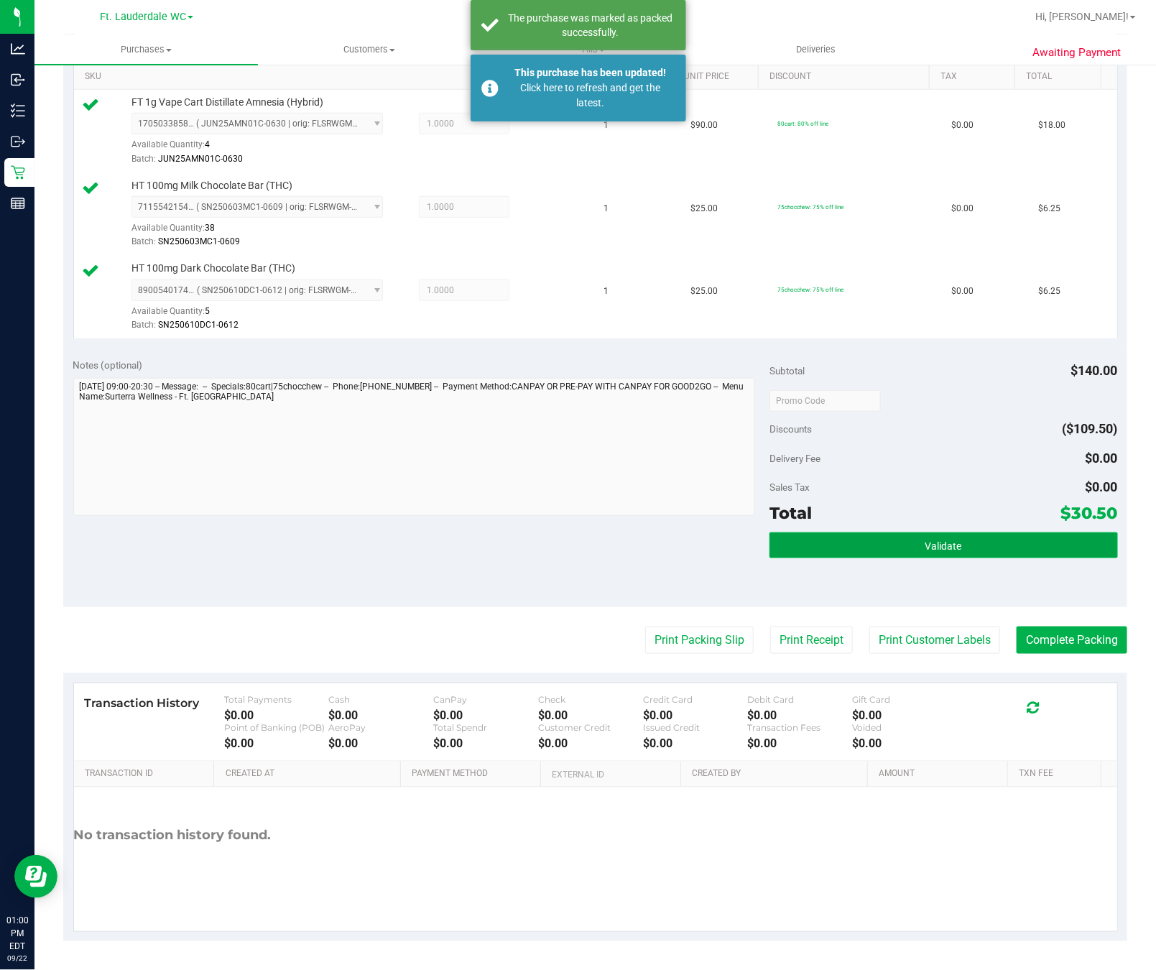
click at [959, 554] on button "Validate" at bounding box center [944, 545] width 348 height 26
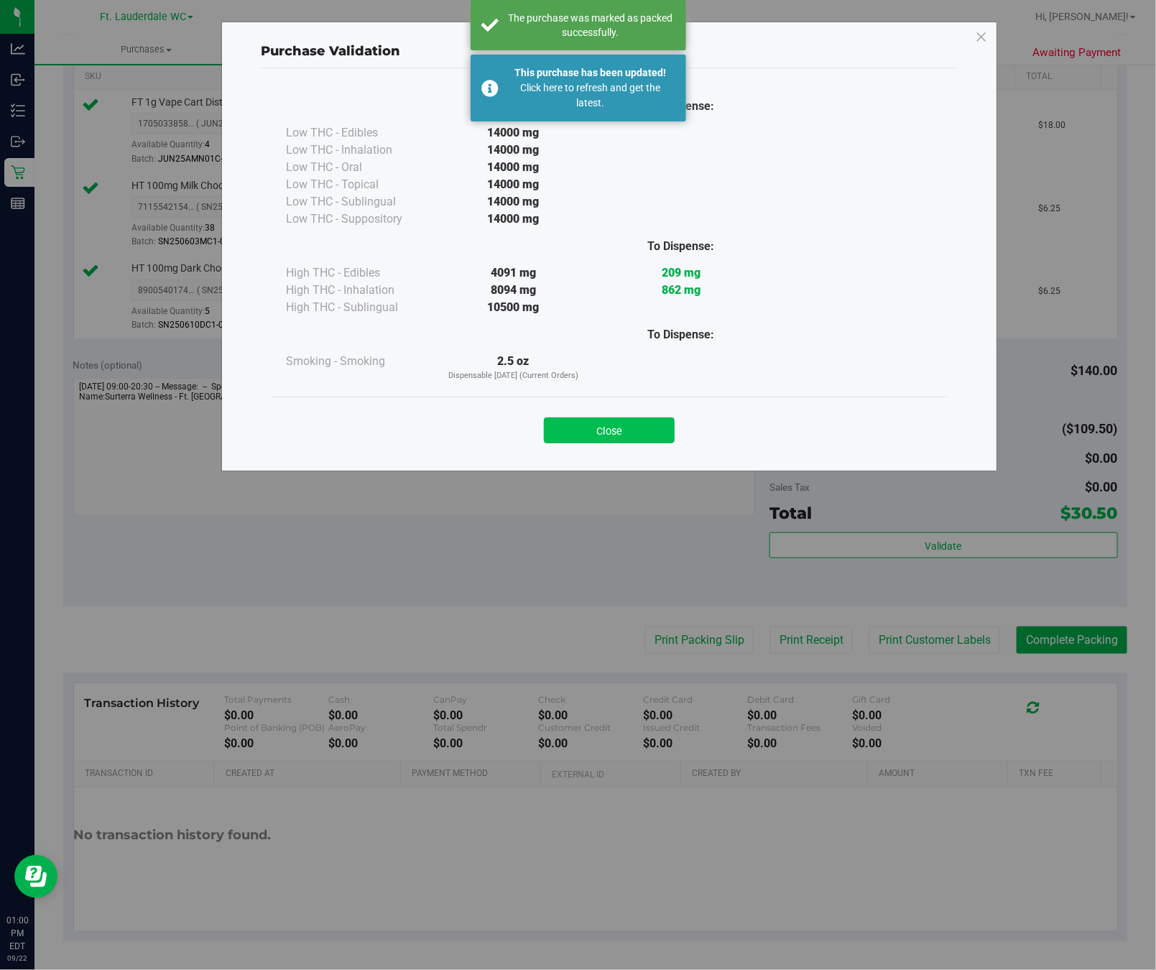
click at [608, 425] on button "Close" at bounding box center [609, 430] width 131 height 26
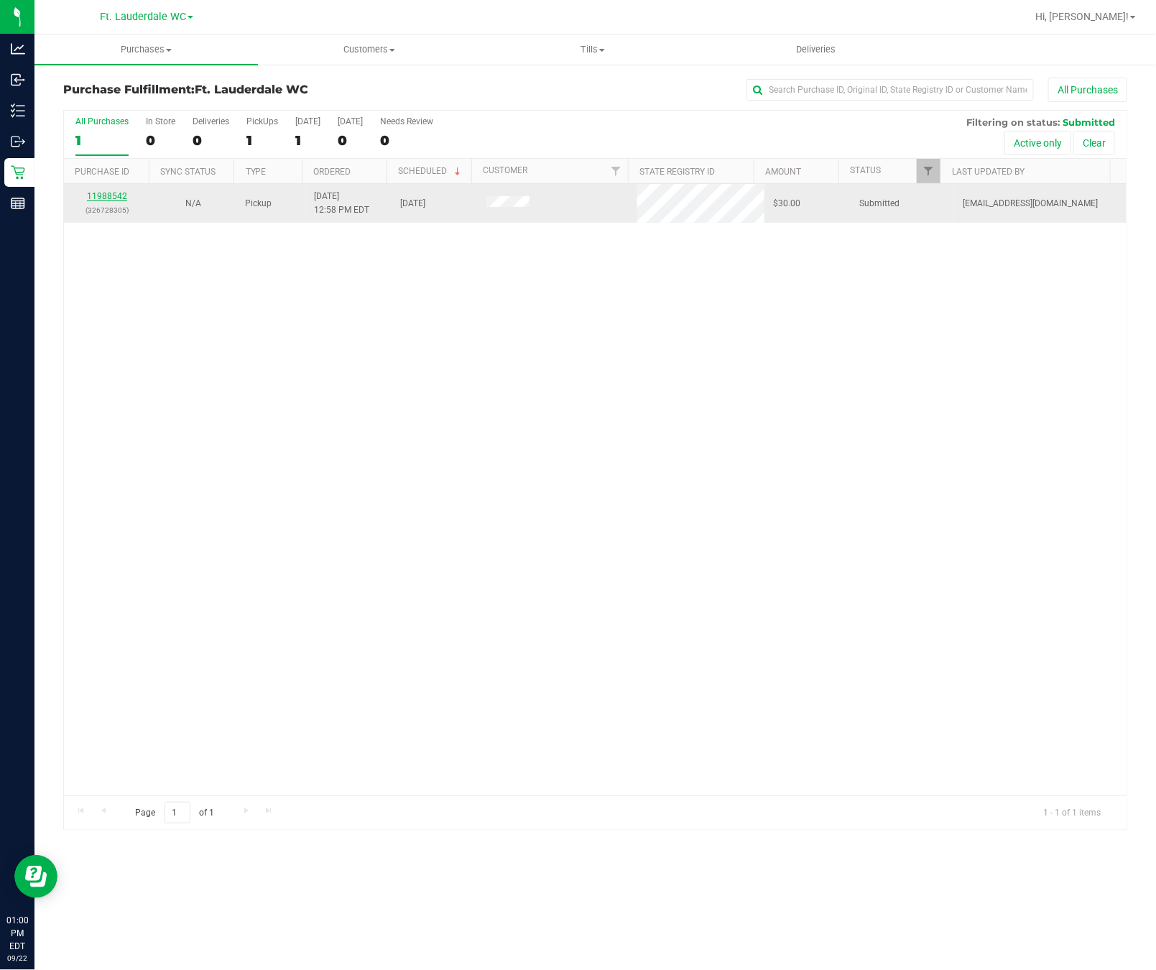
click at [117, 197] on link "11988542" at bounding box center [107, 196] width 40 height 10
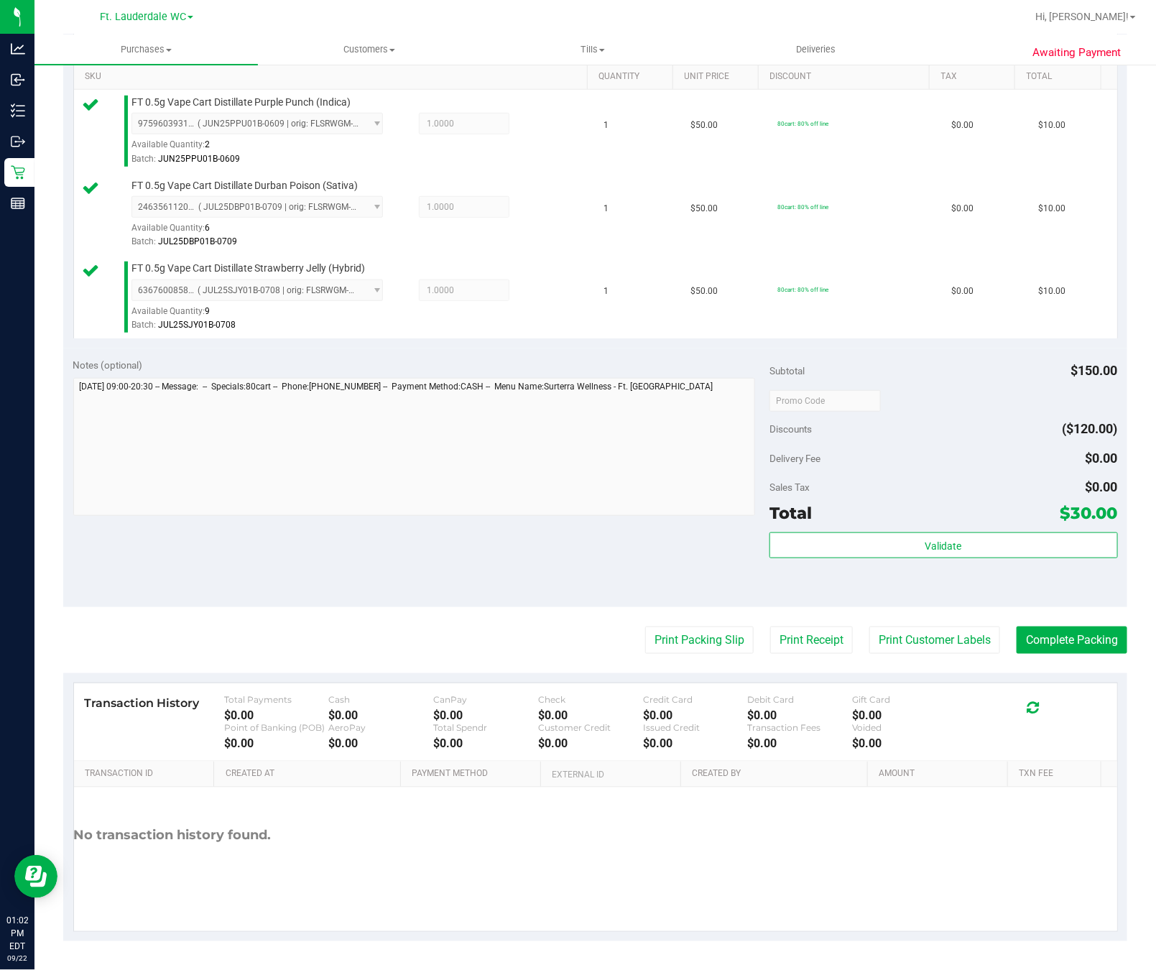
scroll to position [369, 0]
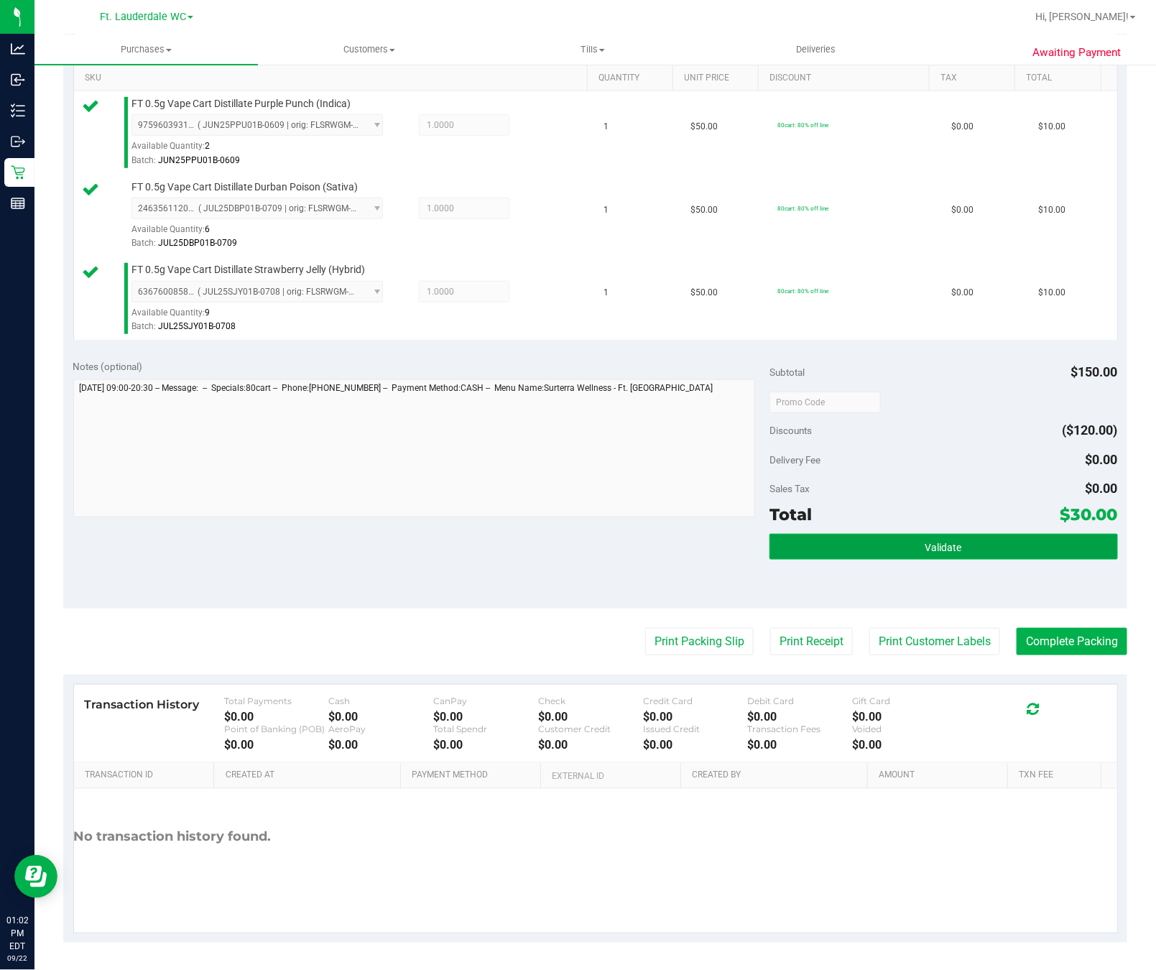
click at [910, 557] on button "Validate" at bounding box center [944, 547] width 348 height 26
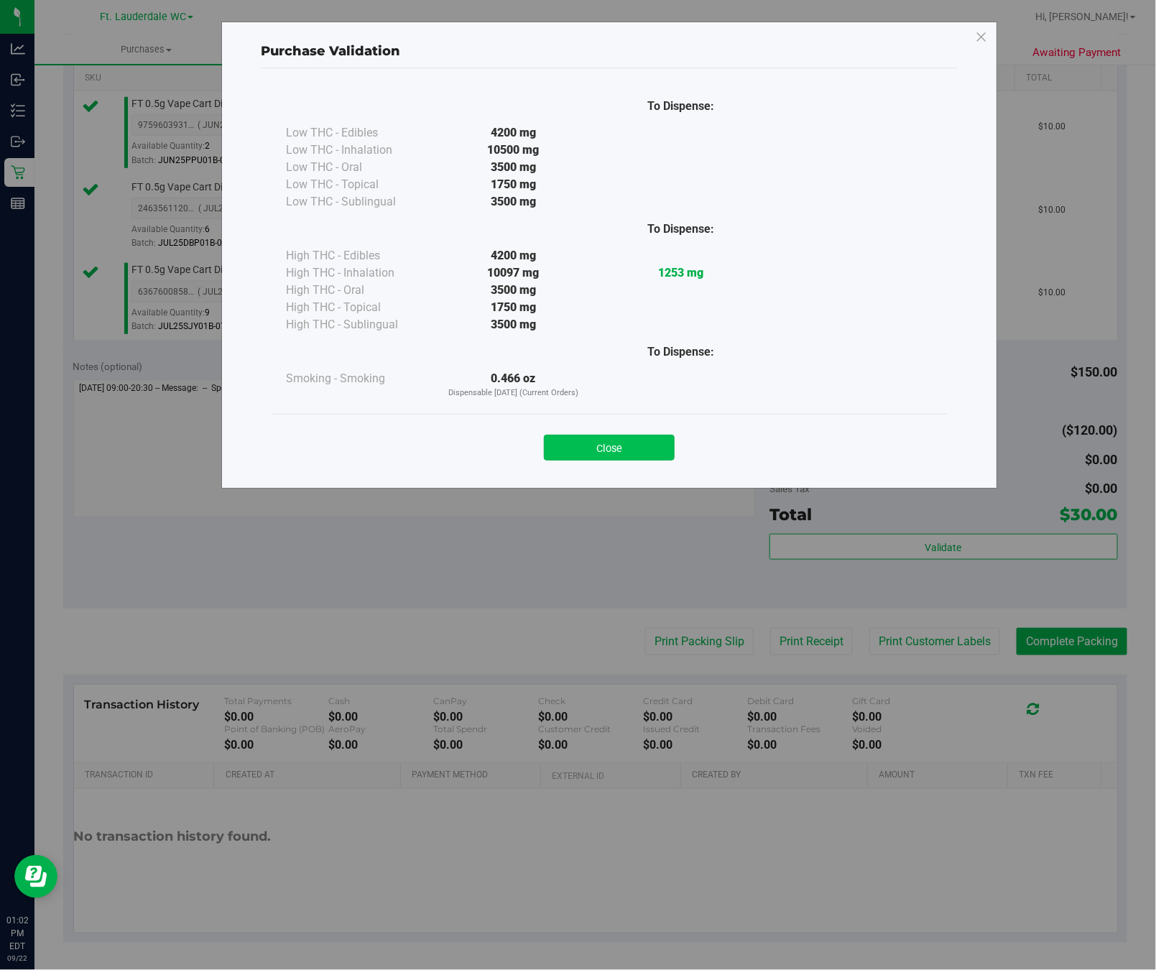
click at [624, 440] on button "Close" at bounding box center [609, 448] width 131 height 26
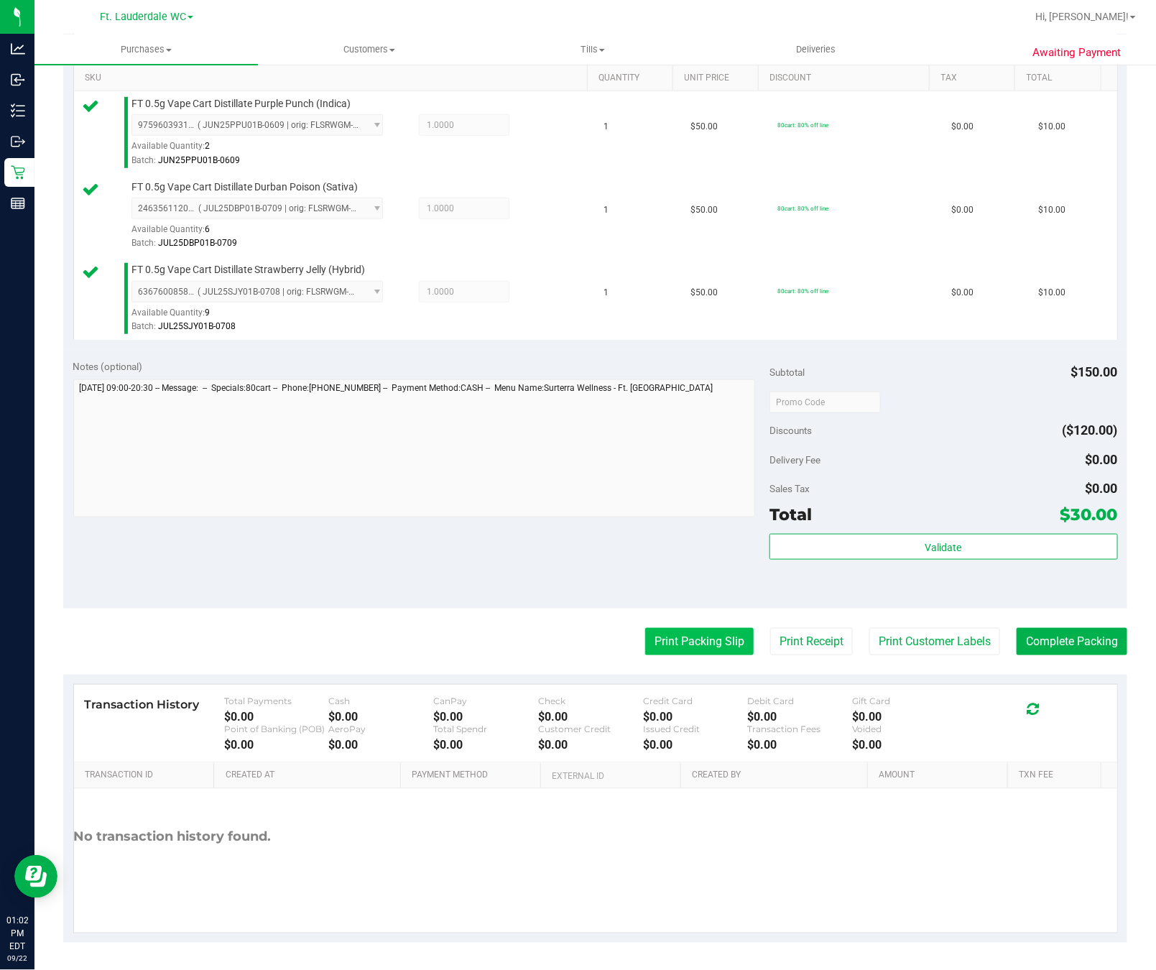
click at [706, 644] on button "Print Packing Slip" at bounding box center [699, 641] width 108 height 27
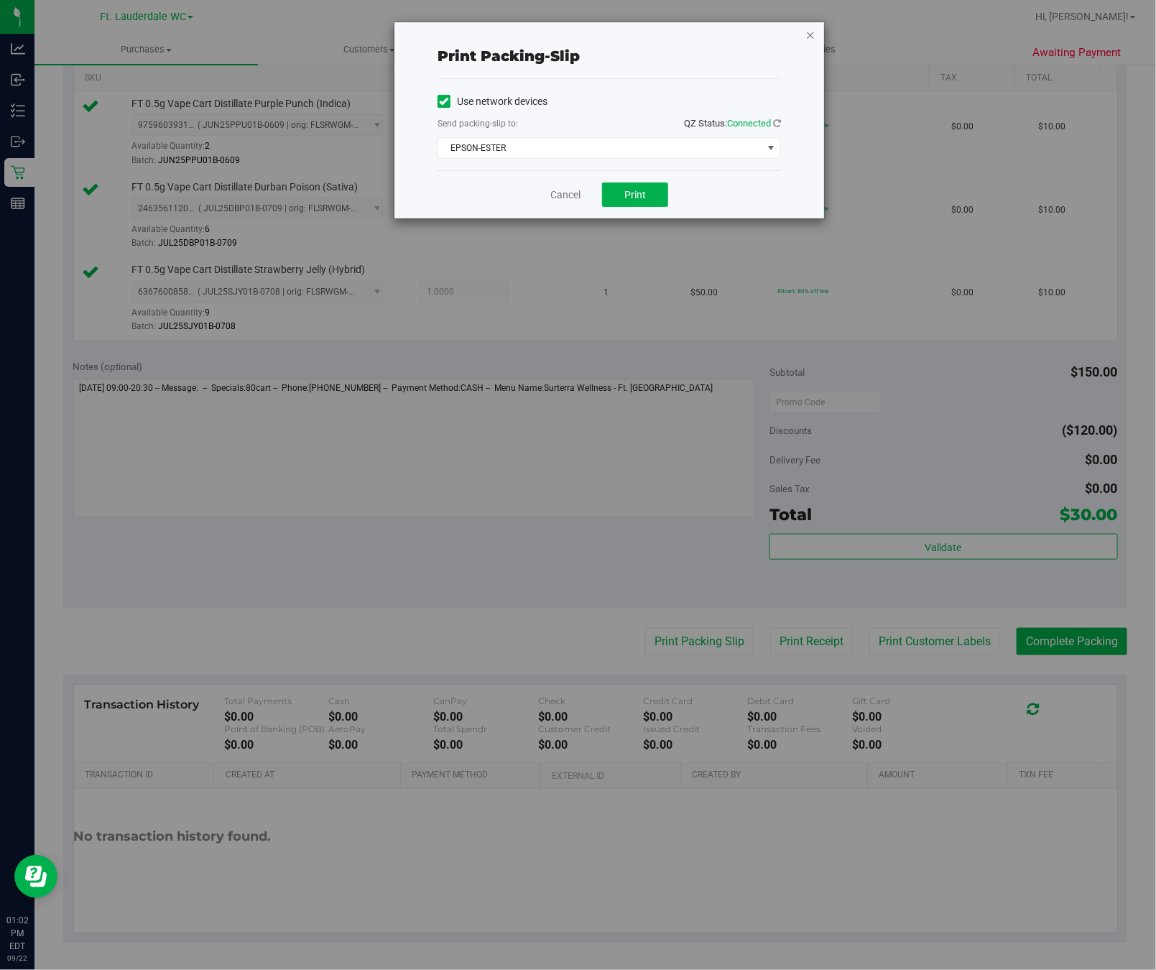
click at [810, 31] on icon "button" at bounding box center [810, 34] width 10 height 17
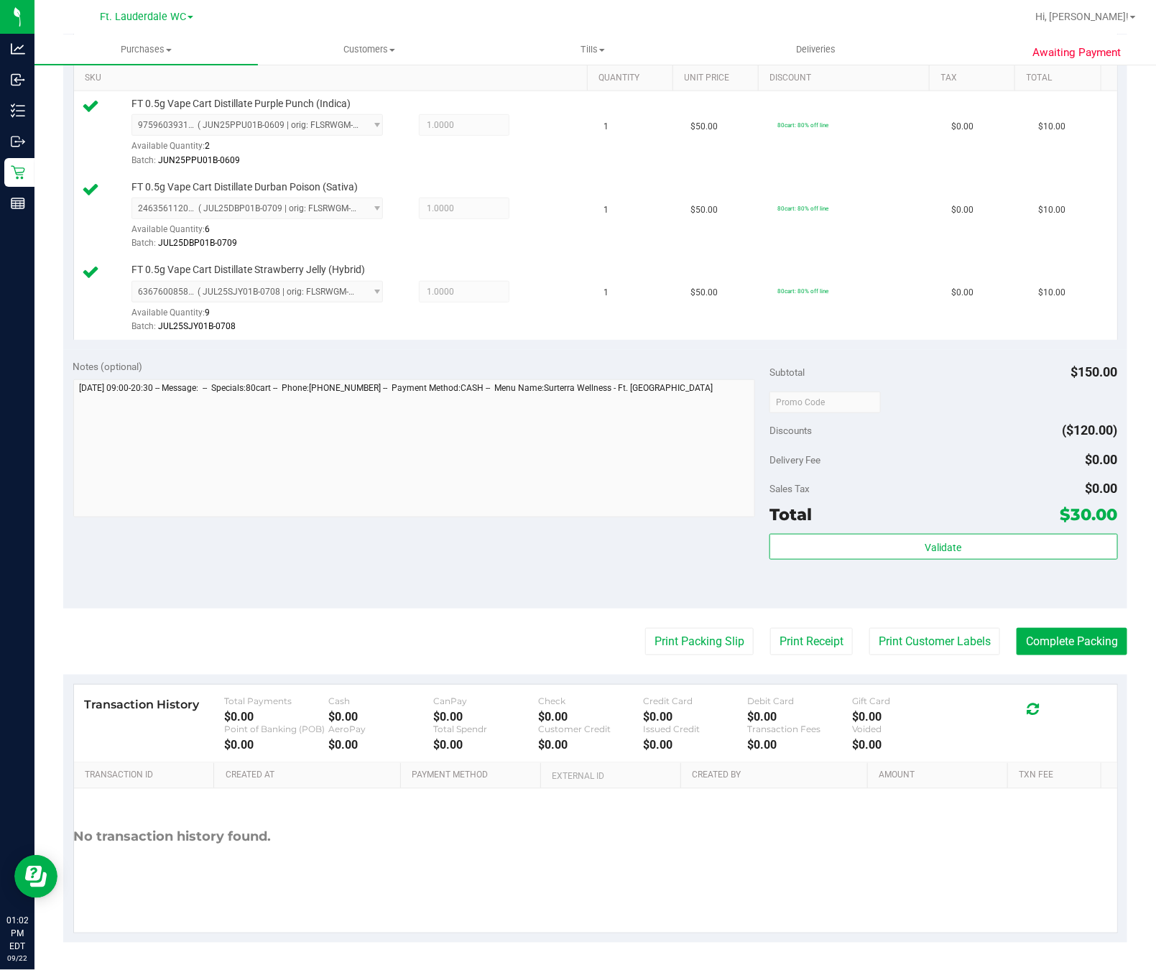
click at [1053, 609] on div "Notes (optional) Subtotal $150.00 Discounts ($120.00) Delivery Fee $0.00 Sales …" at bounding box center [595, 479] width 1064 height 259
click at [1069, 645] on button "Complete Packing" at bounding box center [1072, 641] width 111 height 27
click at [955, 555] on button "Validate" at bounding box center [944, 547] width 348 height 26
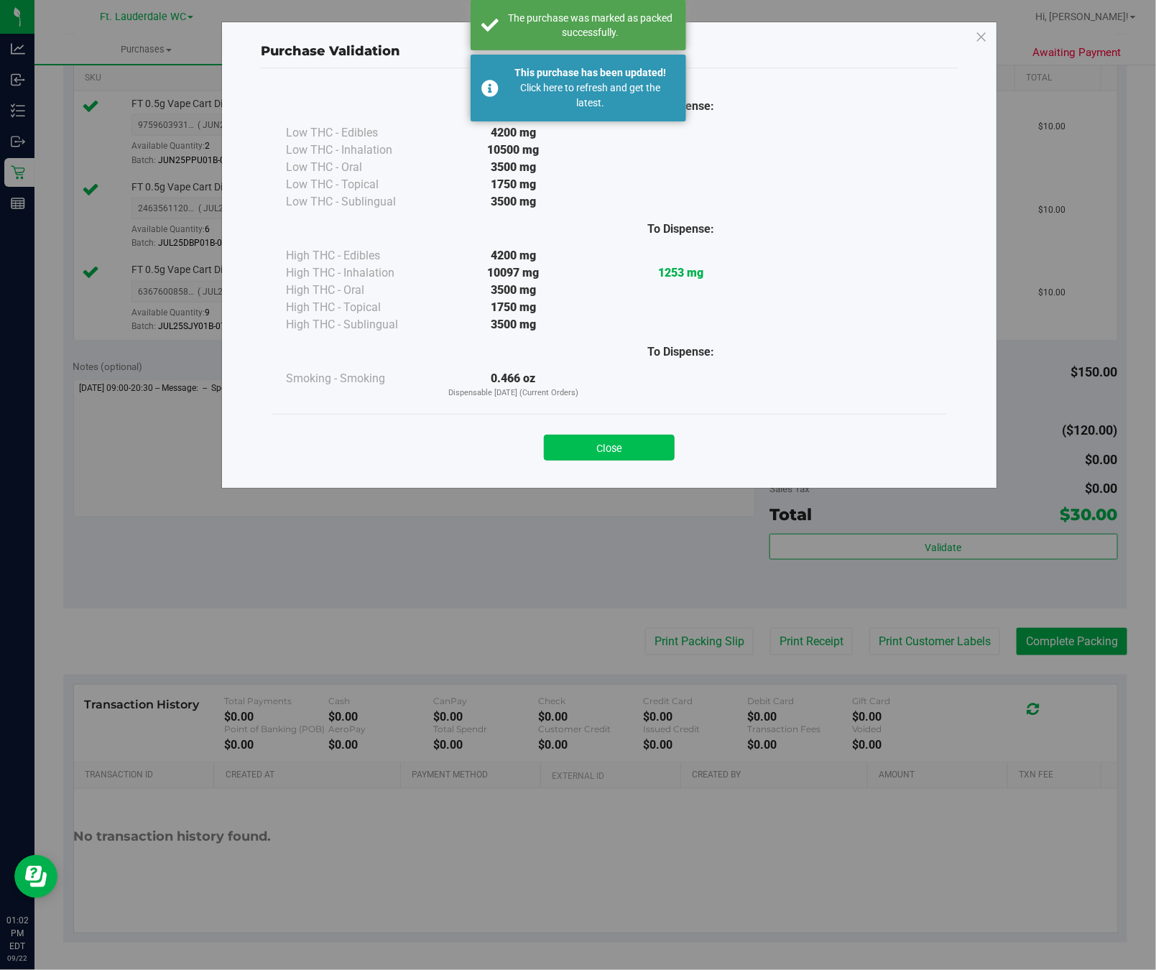
click at [647, 440] on button "Close" at bounding box center [609, 448] width 131 height 26
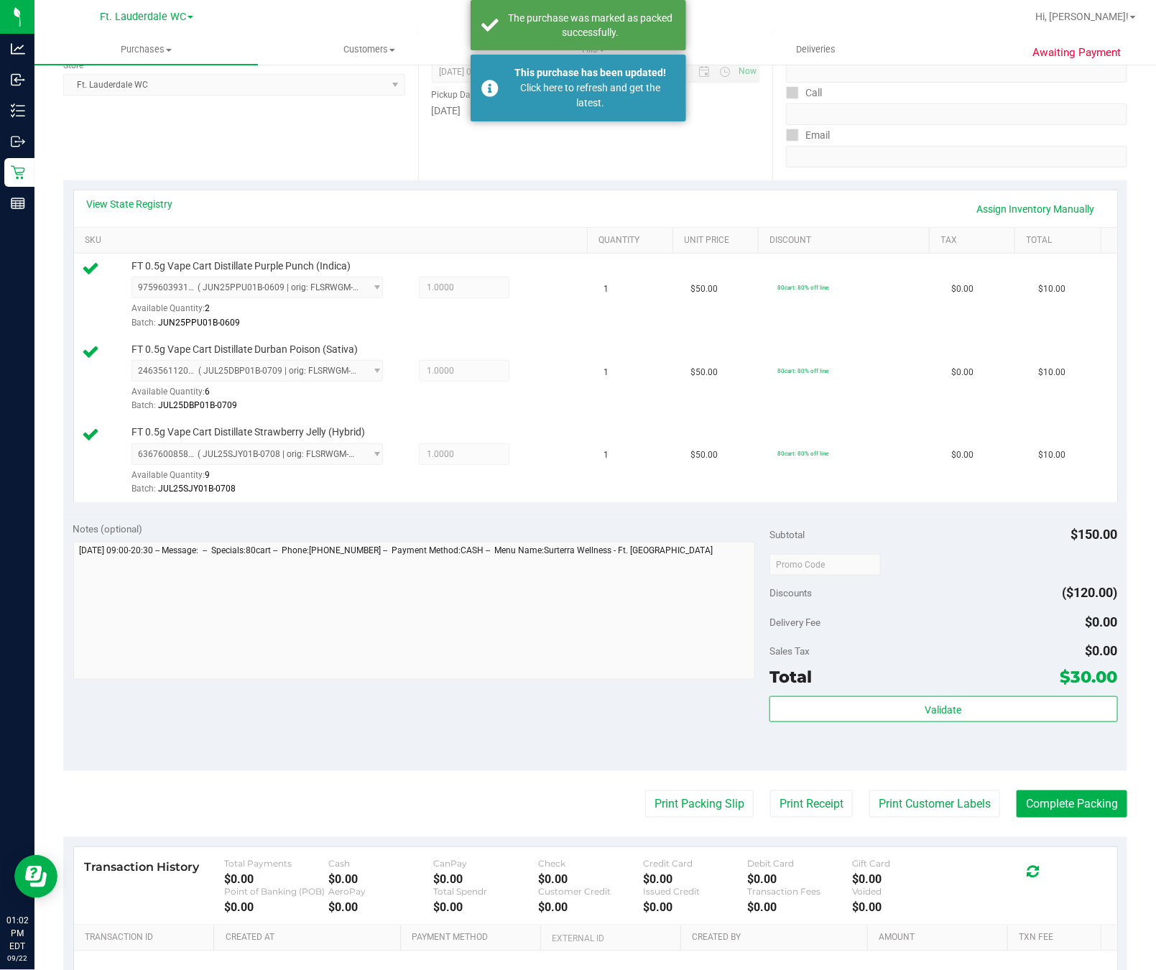
scroll to position [0, 0]
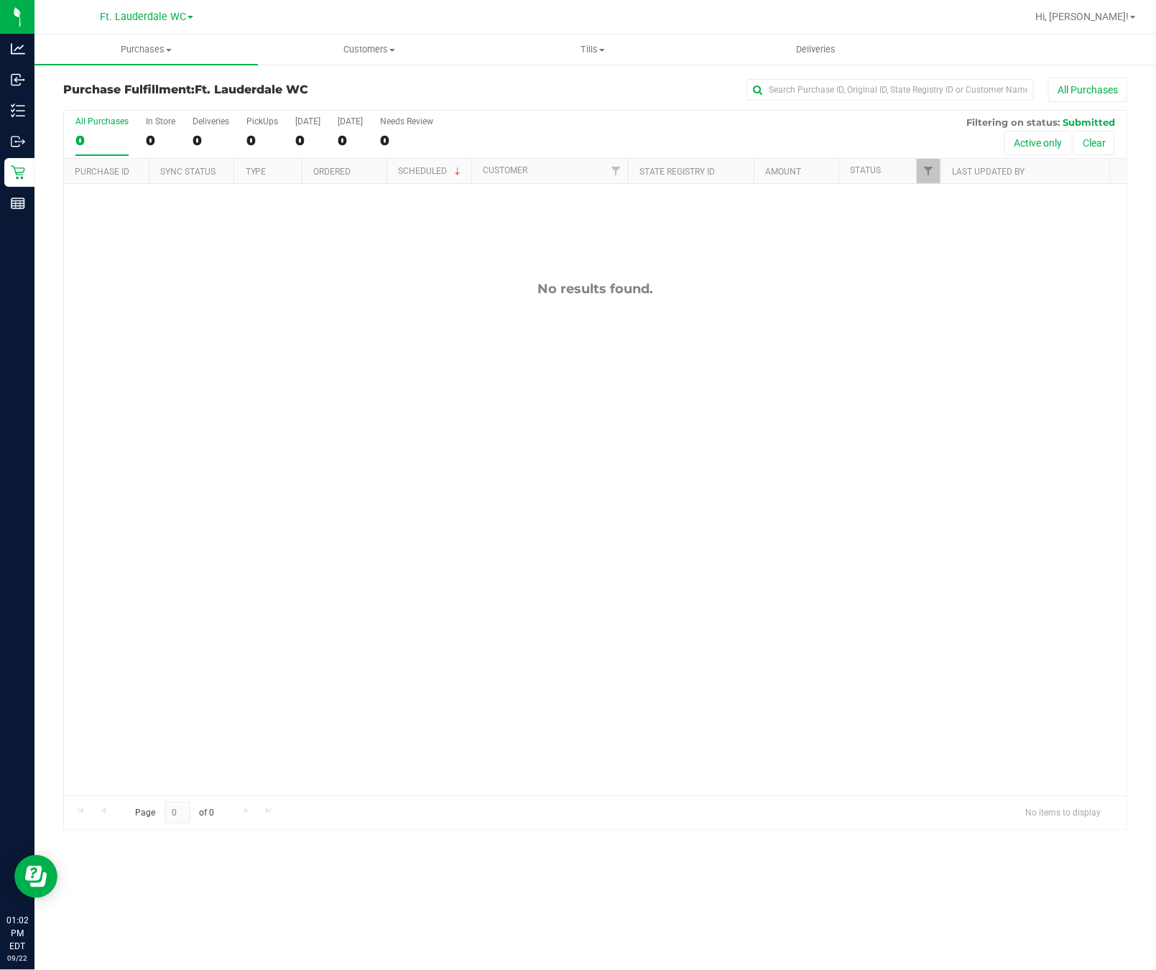
click at [32, 186] on div "Retail" at bounding box center [19, 172] width 30 height 29
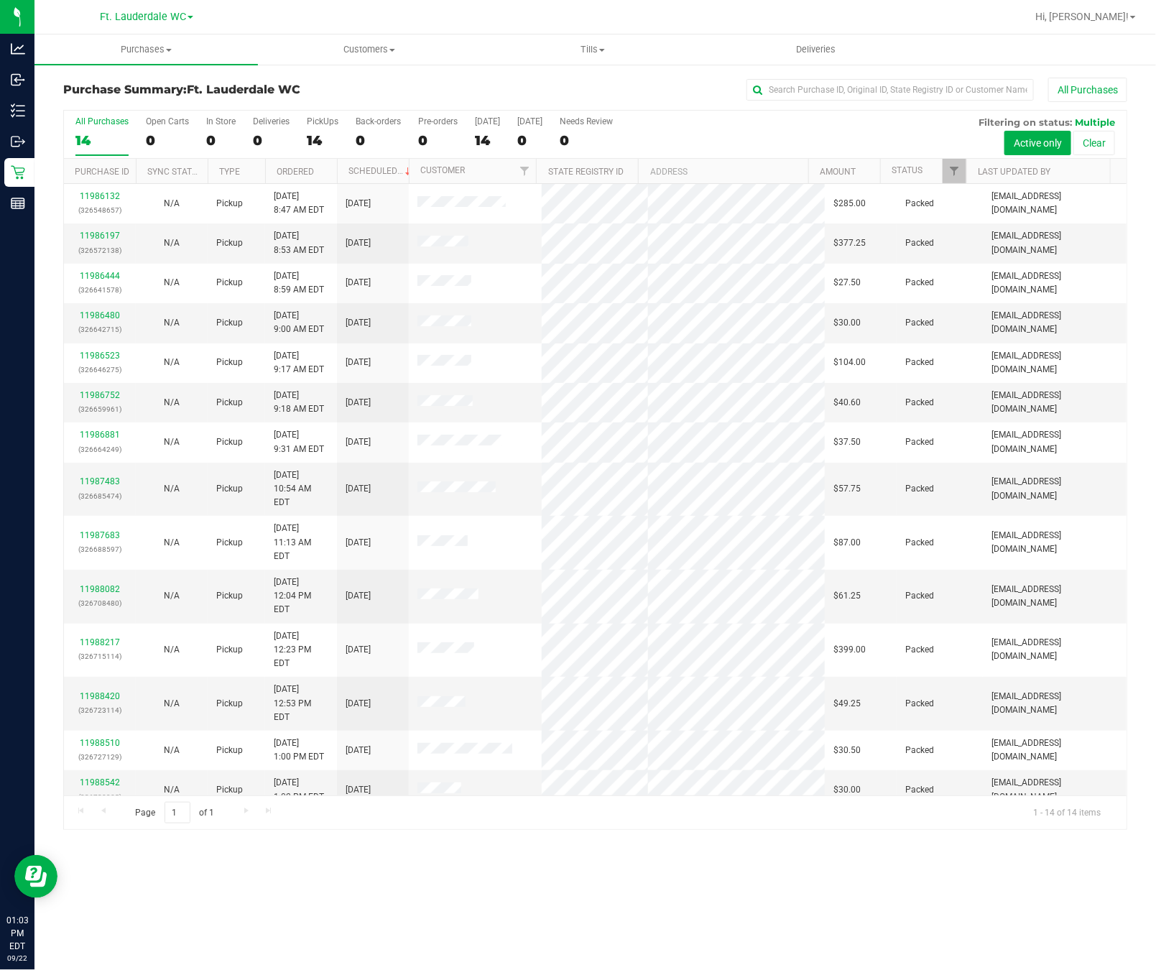
click at [574, 802] on div "Page 1 of 1 1 - 14 of 14 items" at bounding box center [595, 812] width 1063 height 34
click at [101, 777] on link "11988542" at bounding box center [100, 782] width 40 height 10
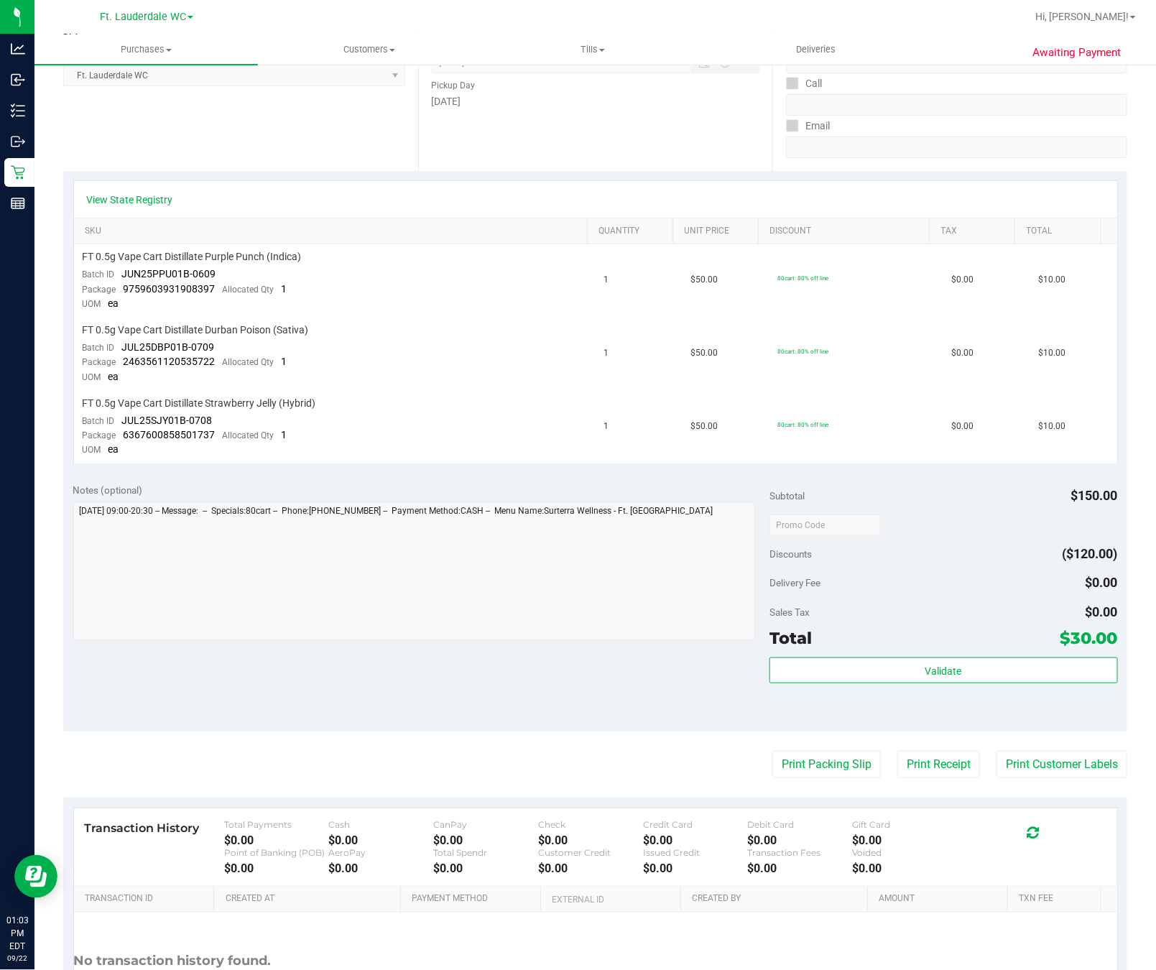
scroll to position [341, 0]
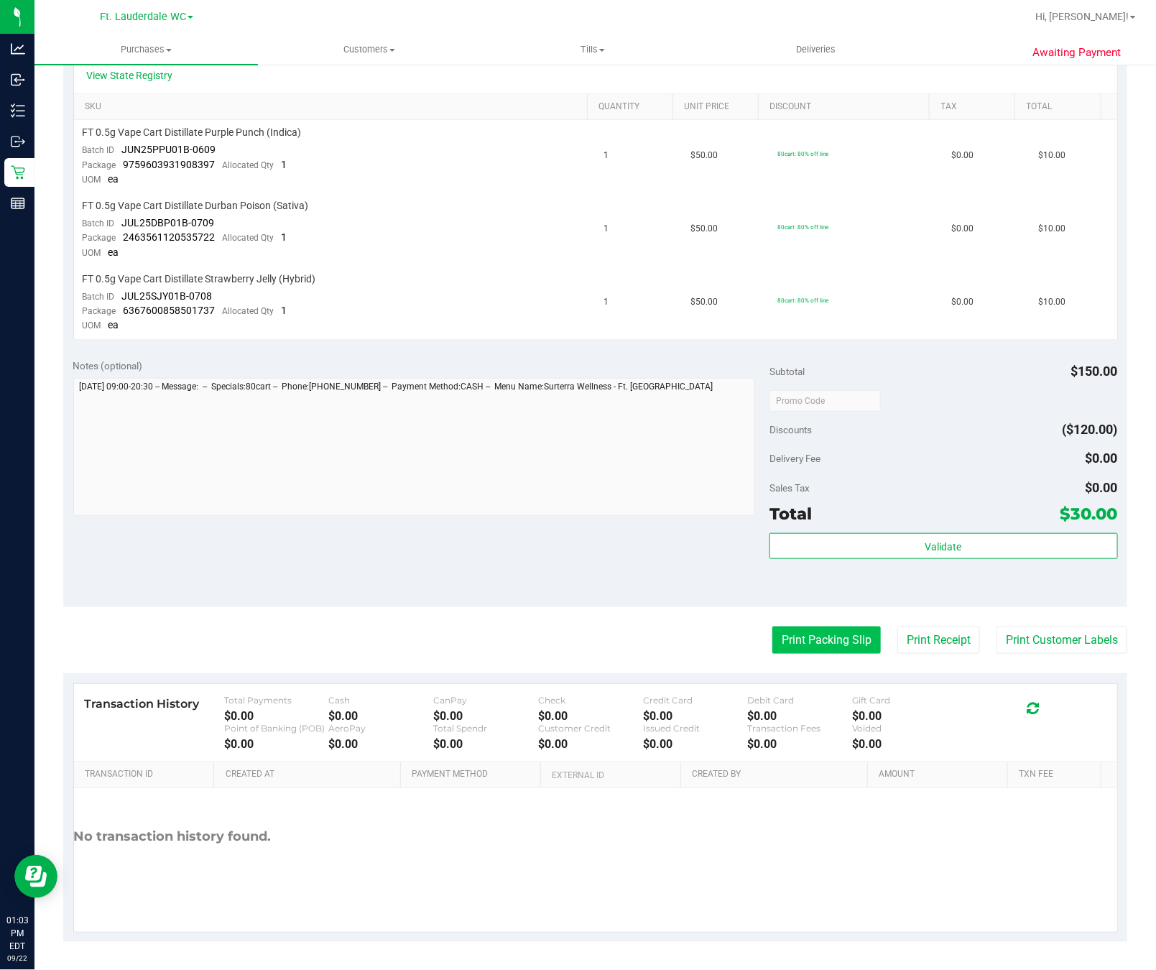
click at [822, 628] on button "Print Packing Slip" at bounding box center [826, 640] width 108 height 27
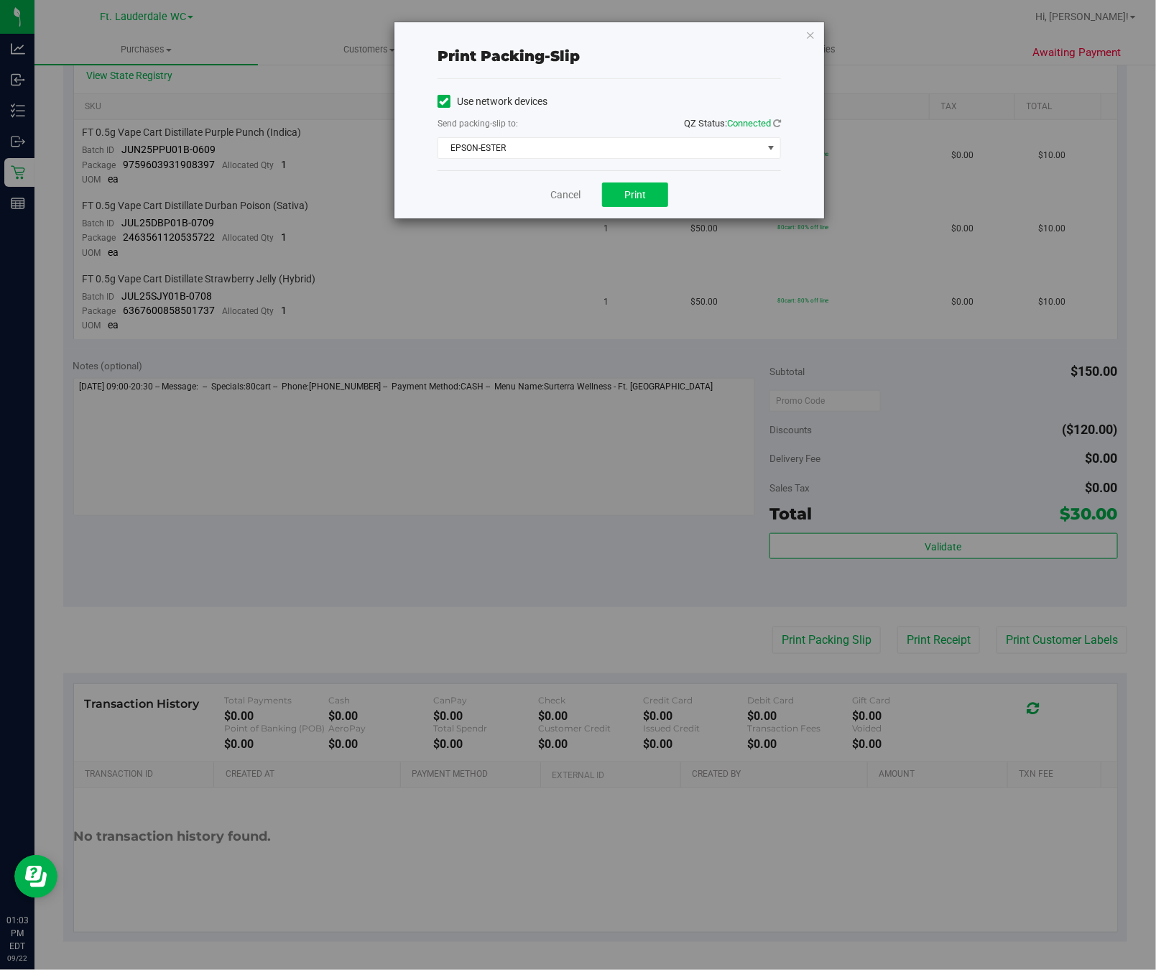
click at [649, 192] on button "Print" at bounding box center [635, 194] width 66 height 24
click at [815, 28] on icon "button" at bounding box center [810, 34] width 10 height 17
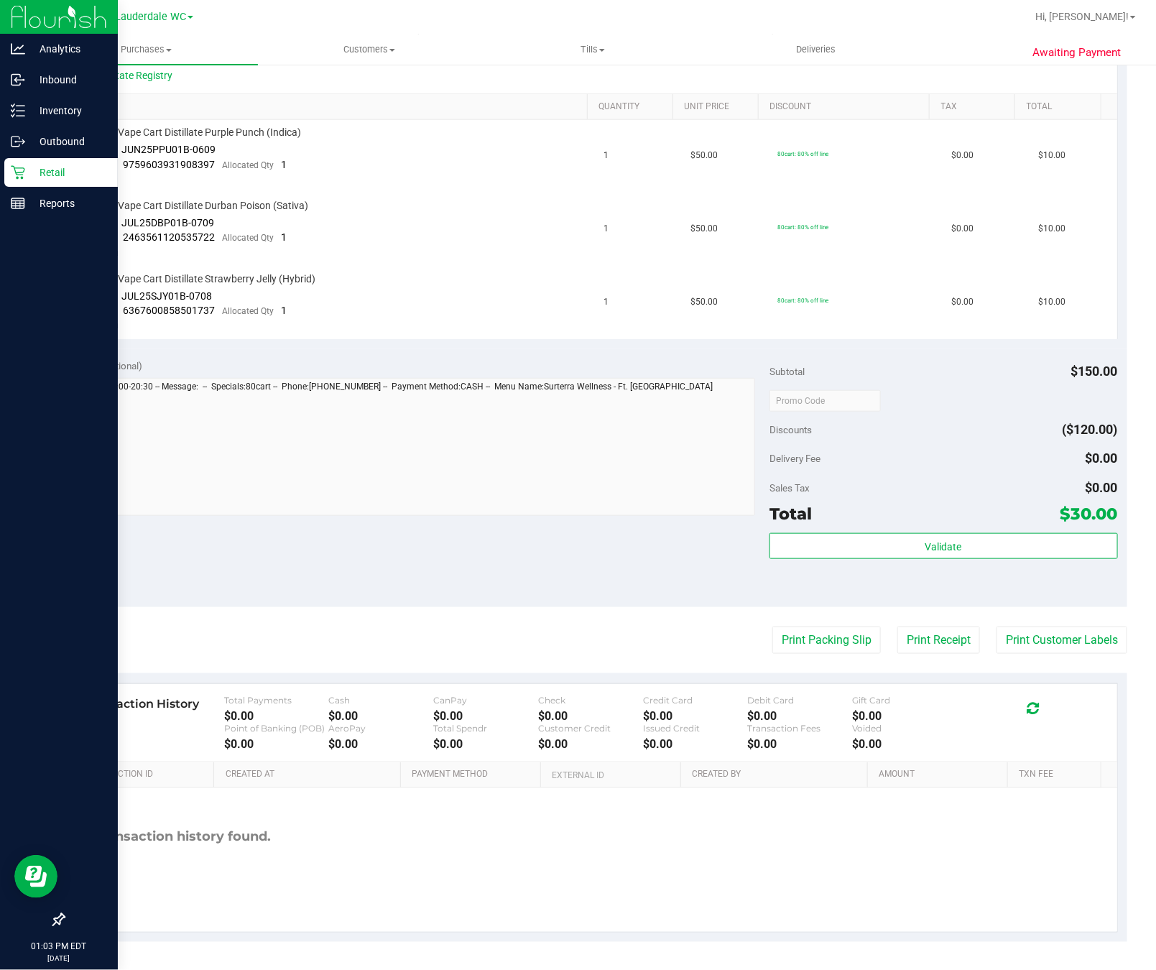
click at [33, 177] on p "Retail" at bounding box center [68, 172] width 86 height 17
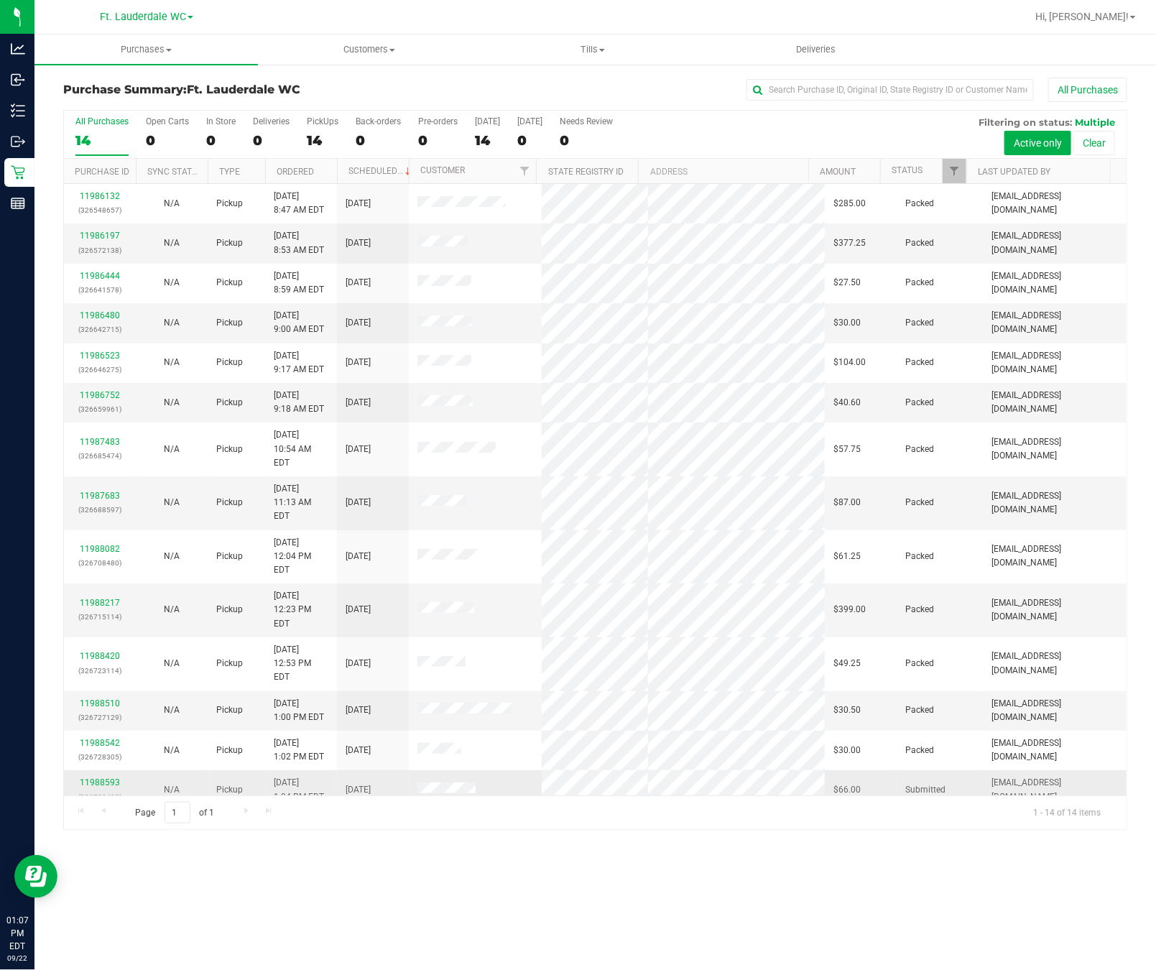
click at [242, 770] on td "Pickup" at bounding box center [236, 789] width 57 height 39
click at [124, 750] on p "(326728305)" at bounding box center [100, 757] width 55 height 14
click at [106, 777] on link "11988593" at bounding box center [100, 782] width 40 height 10
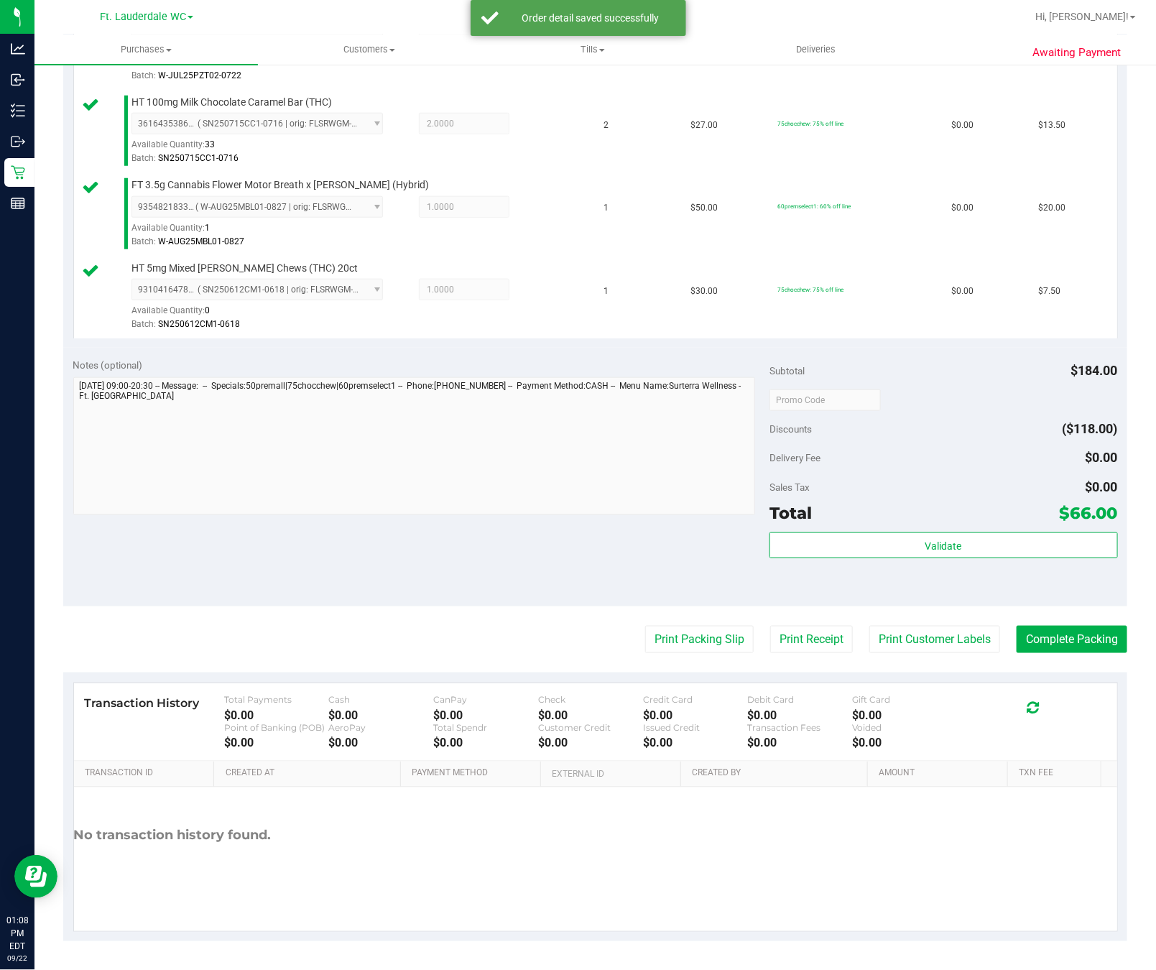
scroll to position [461, 0]
click at [975, 532] on button "Validate" at bounding box center [944, 545] width 348 height 26
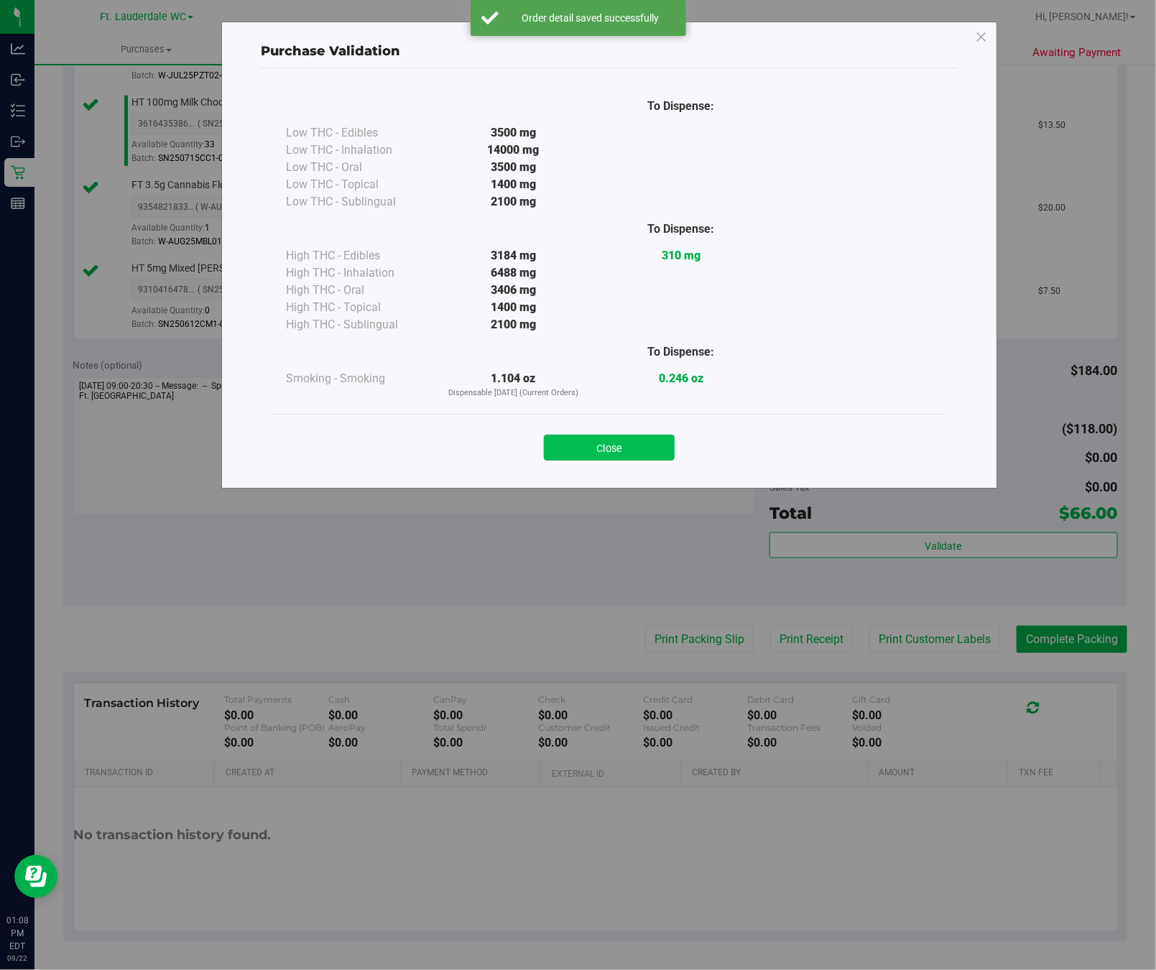
click at [630, 443] on button "Close" at bounding box center [609, 448] width 131 height 26
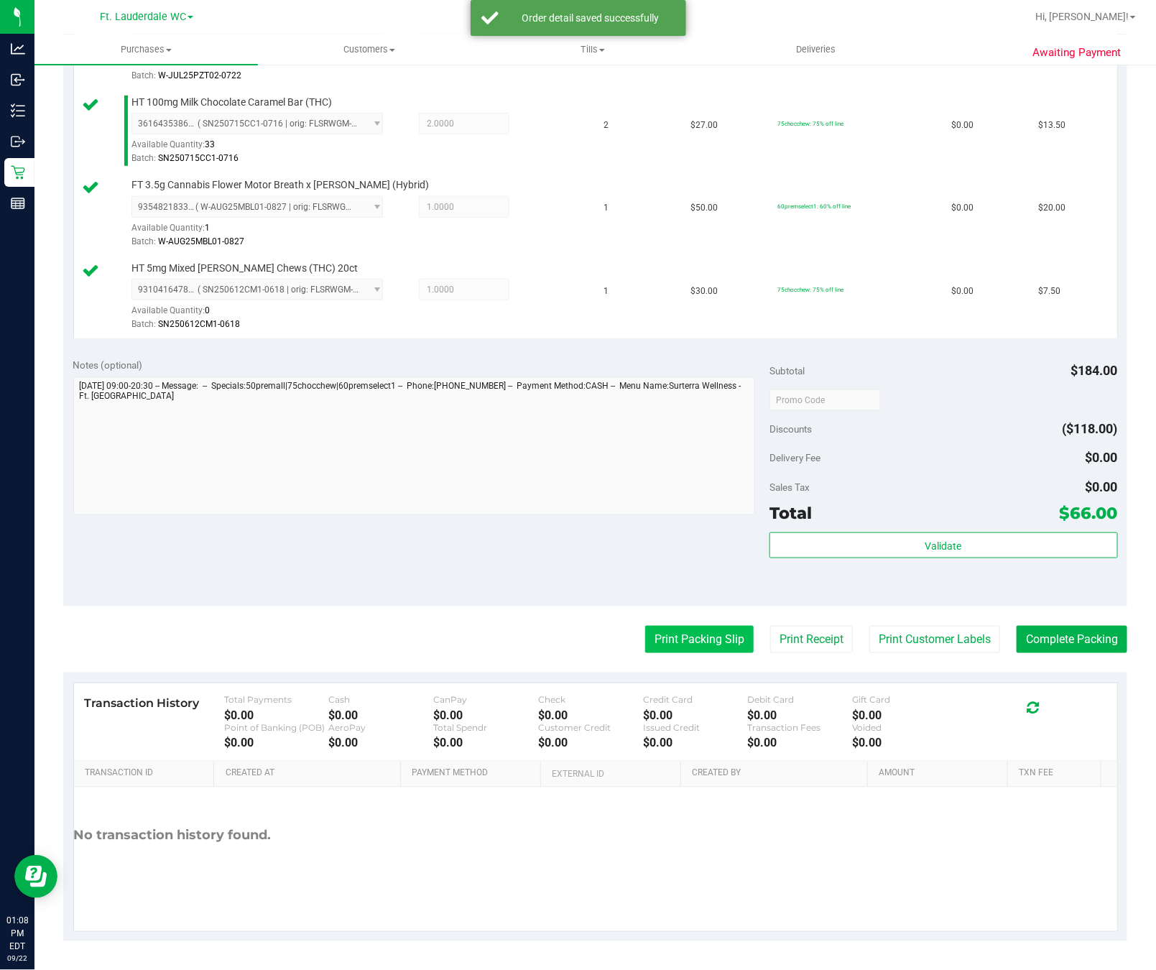
click at [668, 639] on button "Print Packing Slip" at bounding box center [699, 639] width 108 height 27
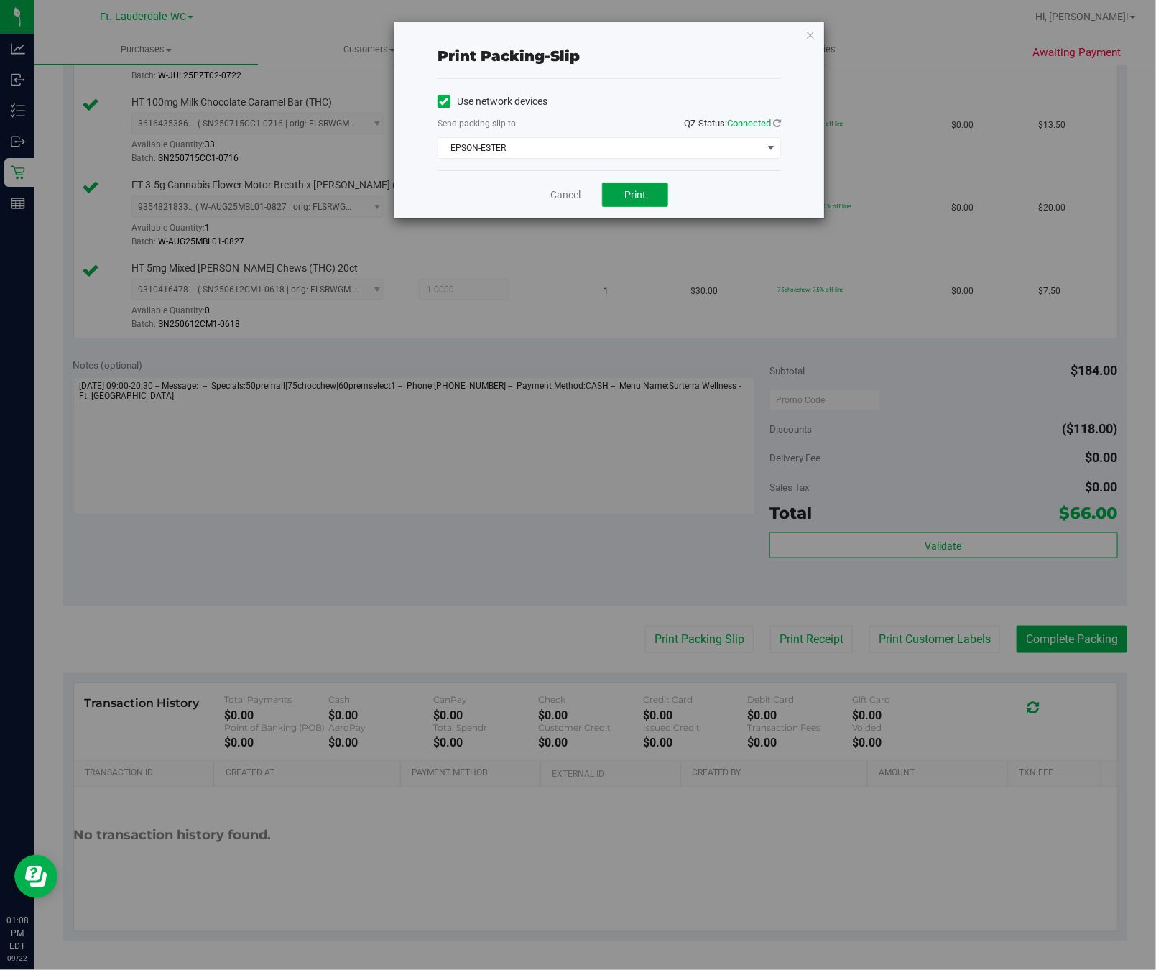
click at [662, 192] on button "Print" at bounding box center [635, 194] width 66 height 24
click at [810, 37] on icon "button" at bounding box center [810, 34] width 10 height 17
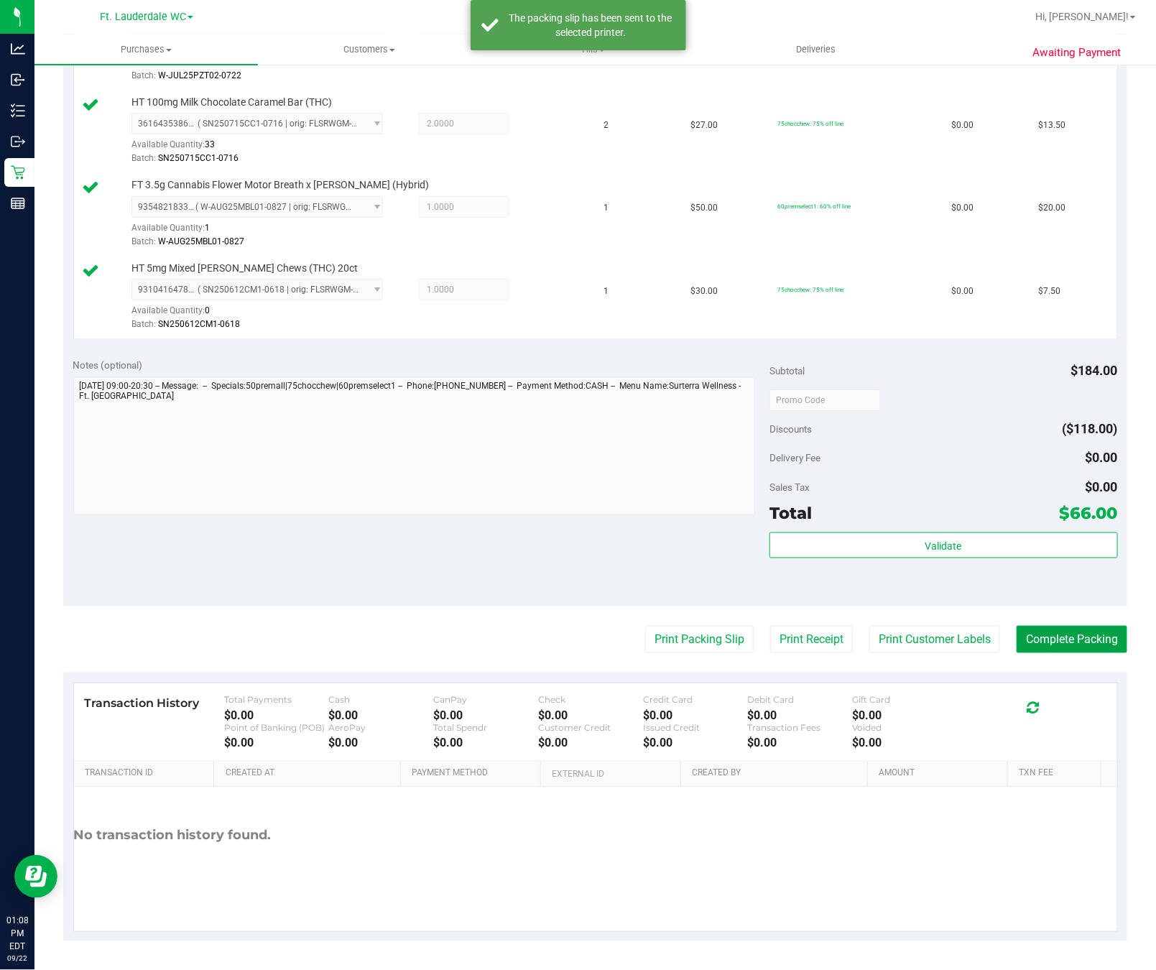
click at [1055, 638] on button "Complete Packing" at bounding box center [1072, 639] width 111 height 27
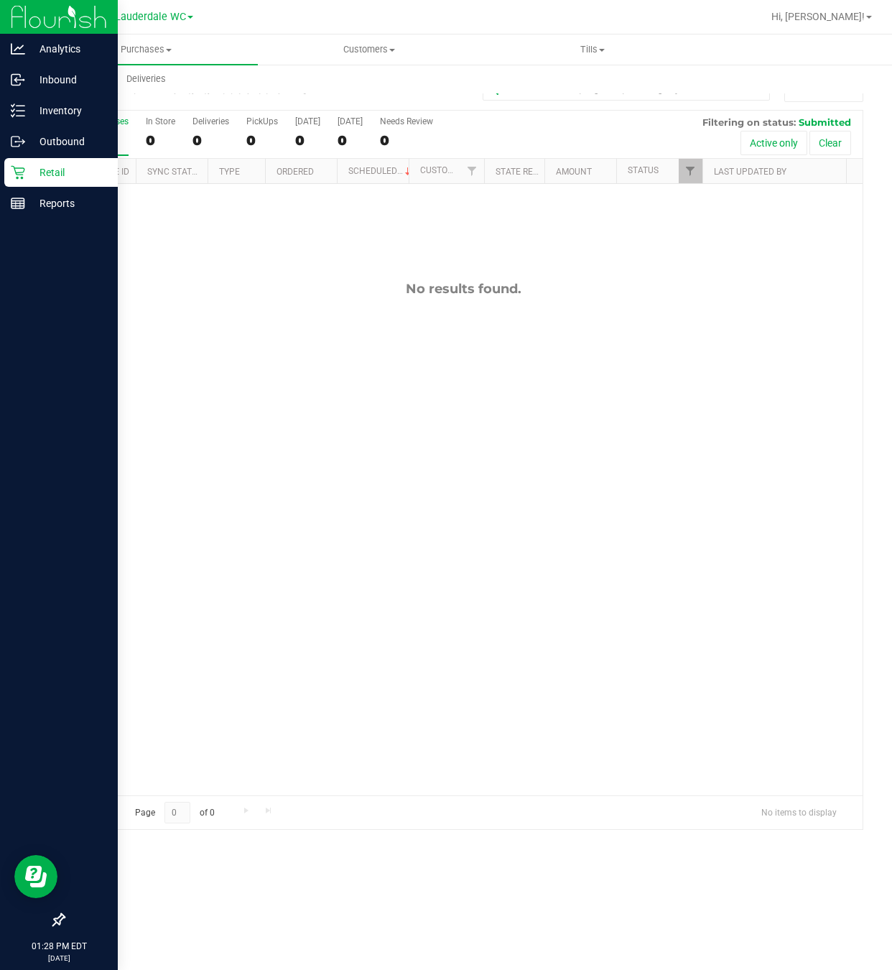
click at [2, 169] on link "Retail" at bounding box center [59, 173] width 118 height 31
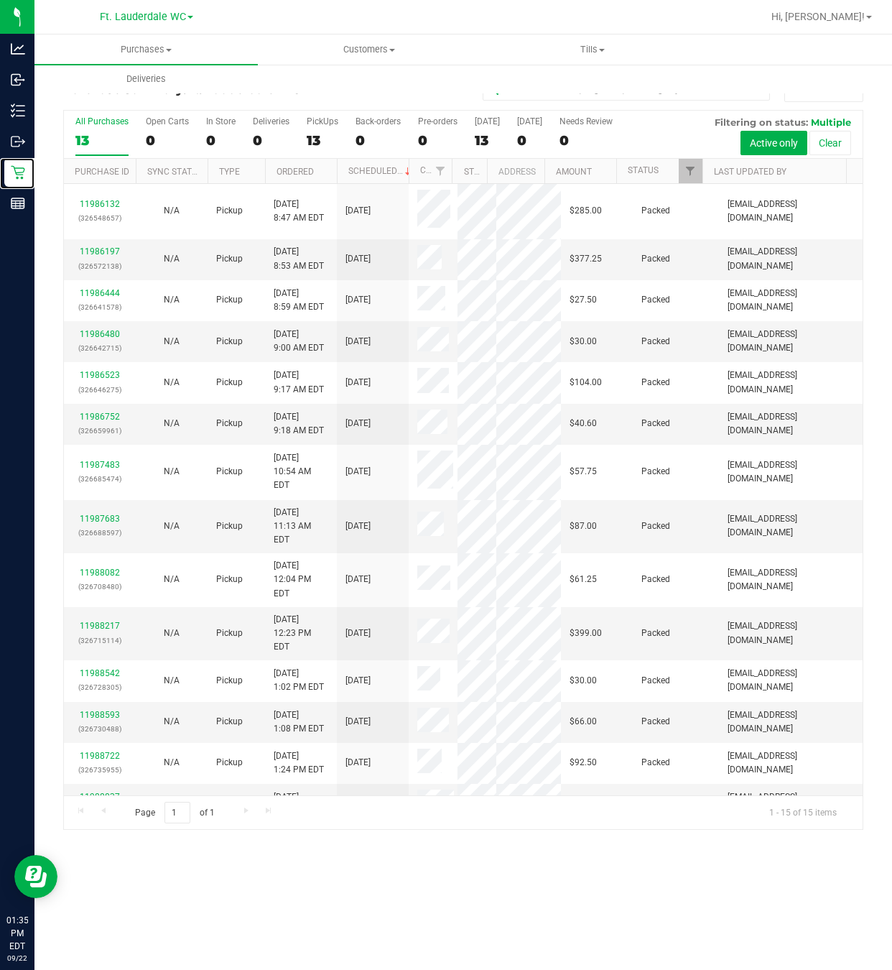
scroll to position [86, 0]
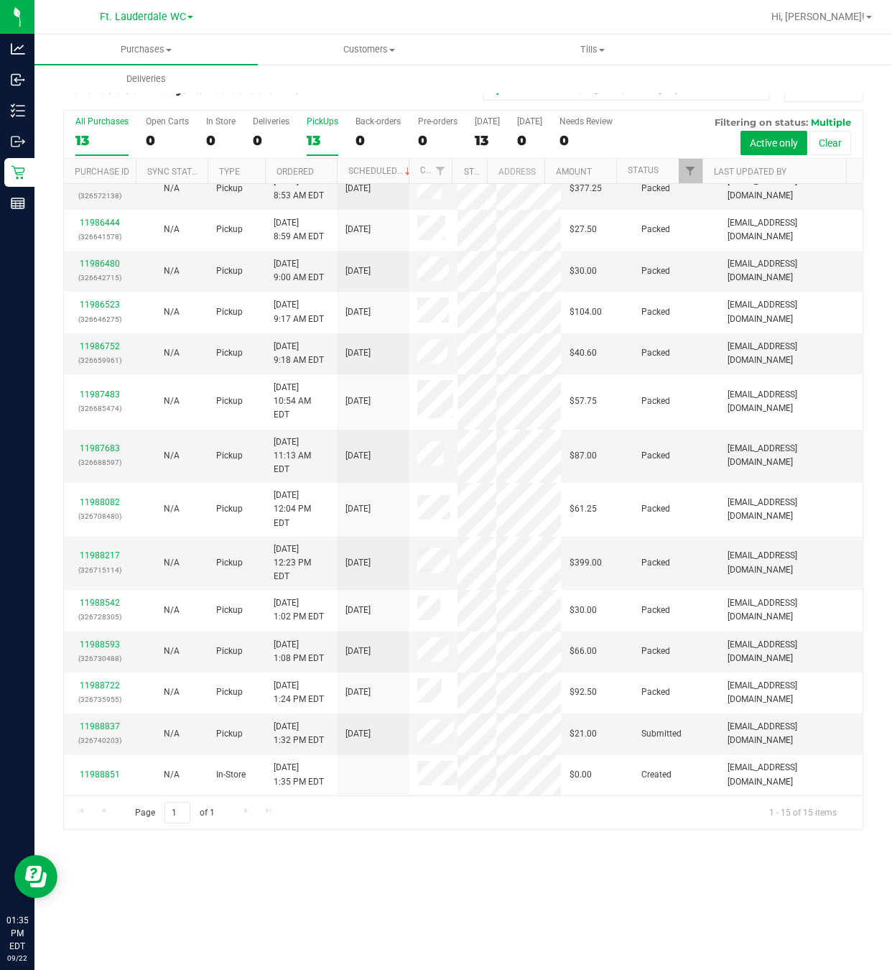
click at [315, 116] on div "PickUps" at bounding box center [323, 121] width 32 height 10
click at [0, 0] on input "PickUps 13" at bounding box center [0, 0] width 0 height 0
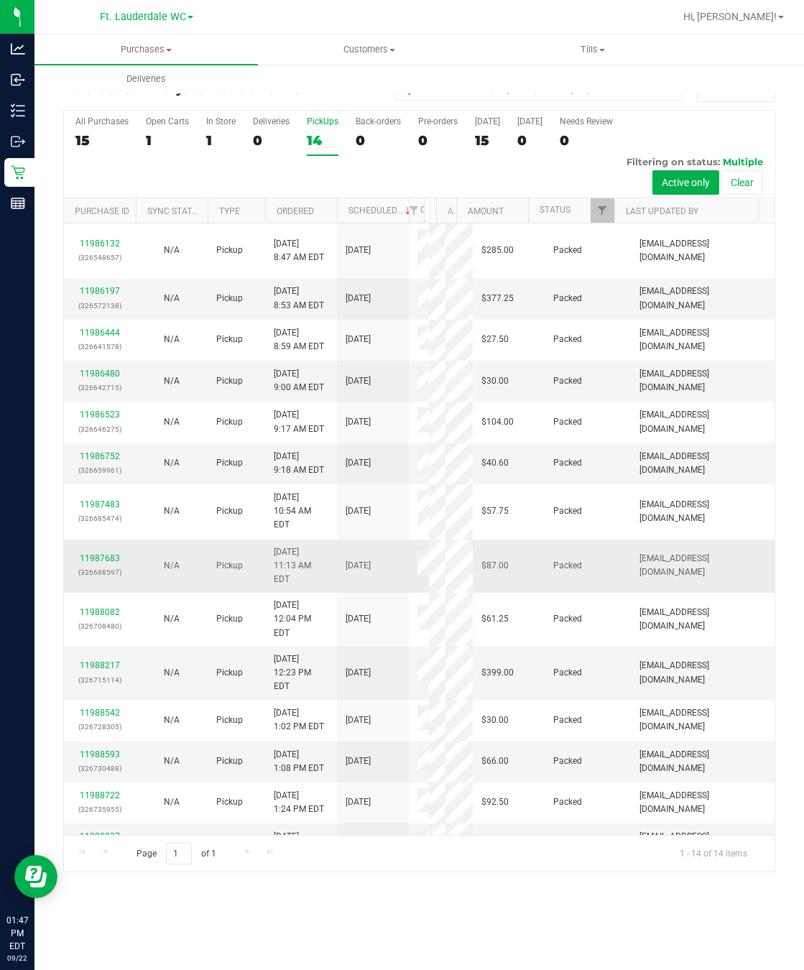
scroll to position [46, 0]
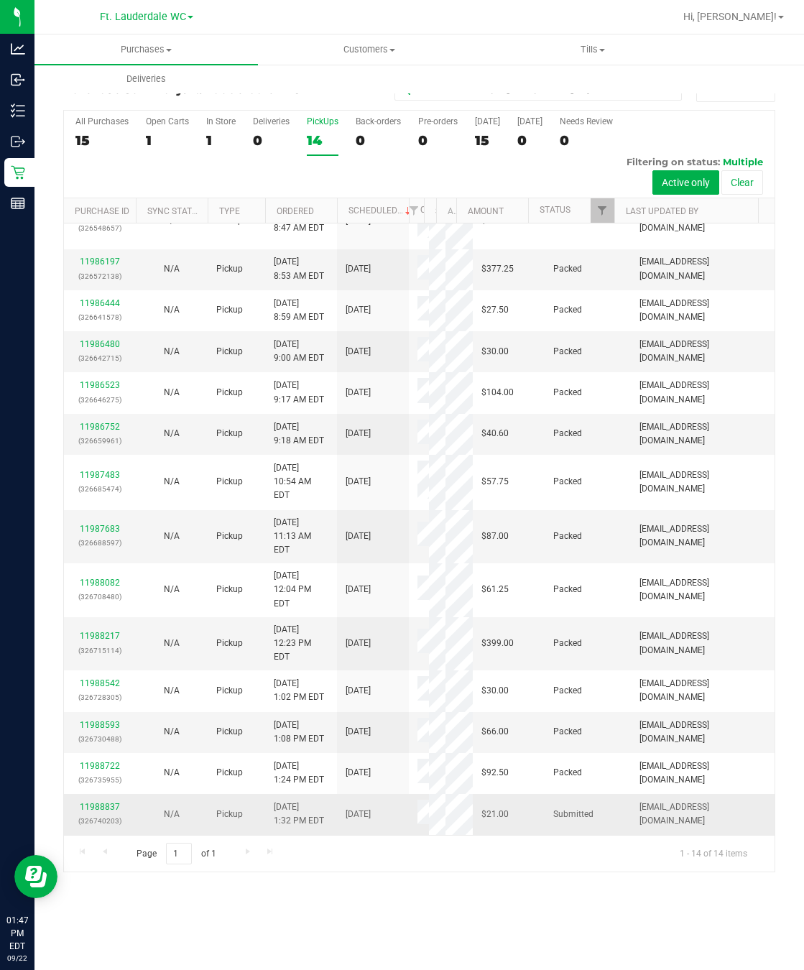
click at [110, 800] on td "11988837 (326740203)" at bounding box center [100, 814] width 72 height 40
click at [106, 804] on div "11988837 (326740203)" at bounding box center [100, 813] width 55 height 27
click at [106, 806] on link "11988837" at bounding box center [100, 807] width 40 height 10
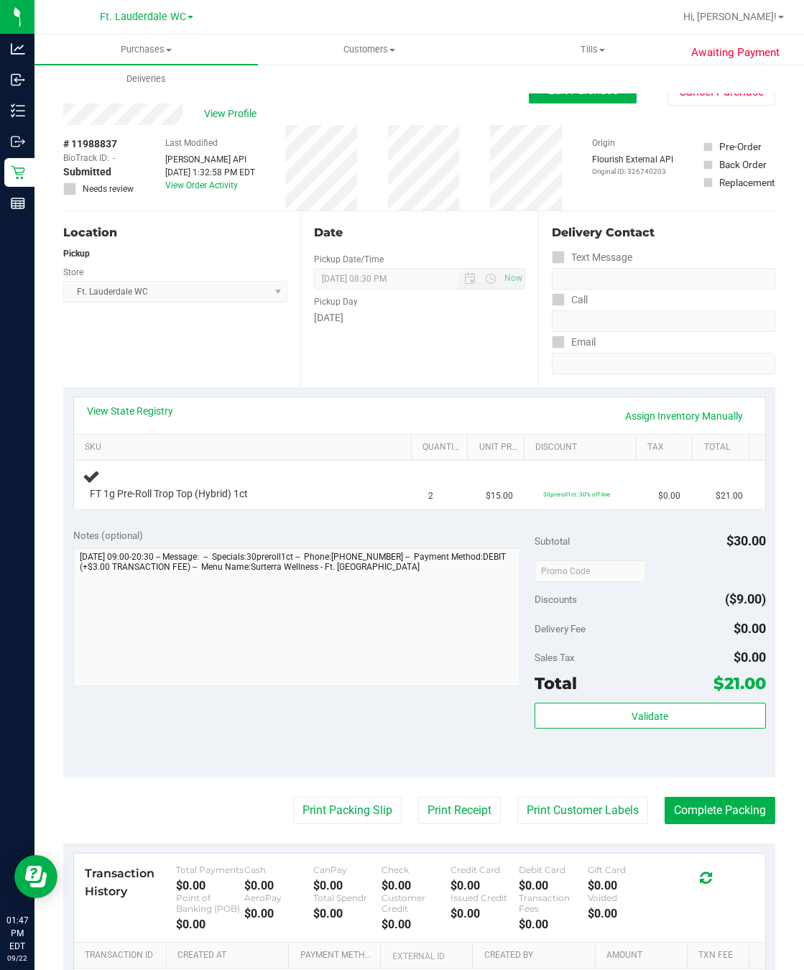
click at [305, 371] on div "Date Pickup Date/Time [DATE] Now [DATE] 08:30 PM Now Pickup Day [DATE]" at bounding box center [418, 299] width 237 height 176
click at [300, 361] on div "Date Pickup Date/Time [DATE] Now [DATE] 08:30 PM Now Pickup Day [DATE]" at bounding box center [418, 299] width 237 height 176
click at [748, 93] on button "Cancel Purchase" at bounding box center [721, 91] width 108 height 27
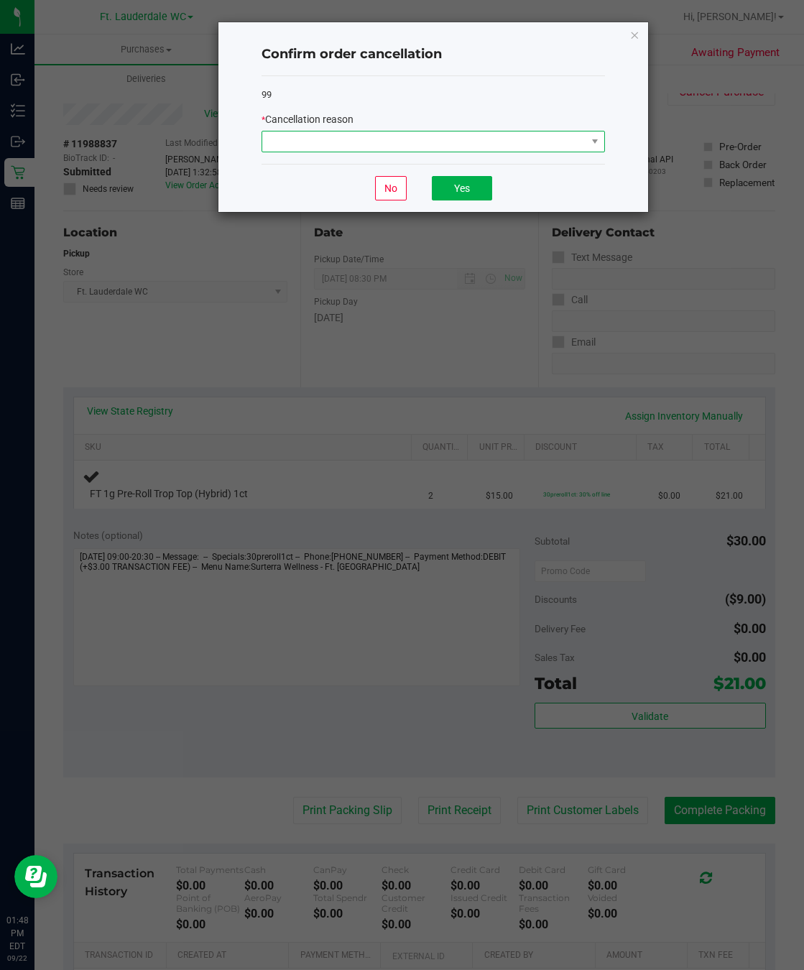
click at [496, 143] on span at bounding box center [424, 141] width 324 height 20
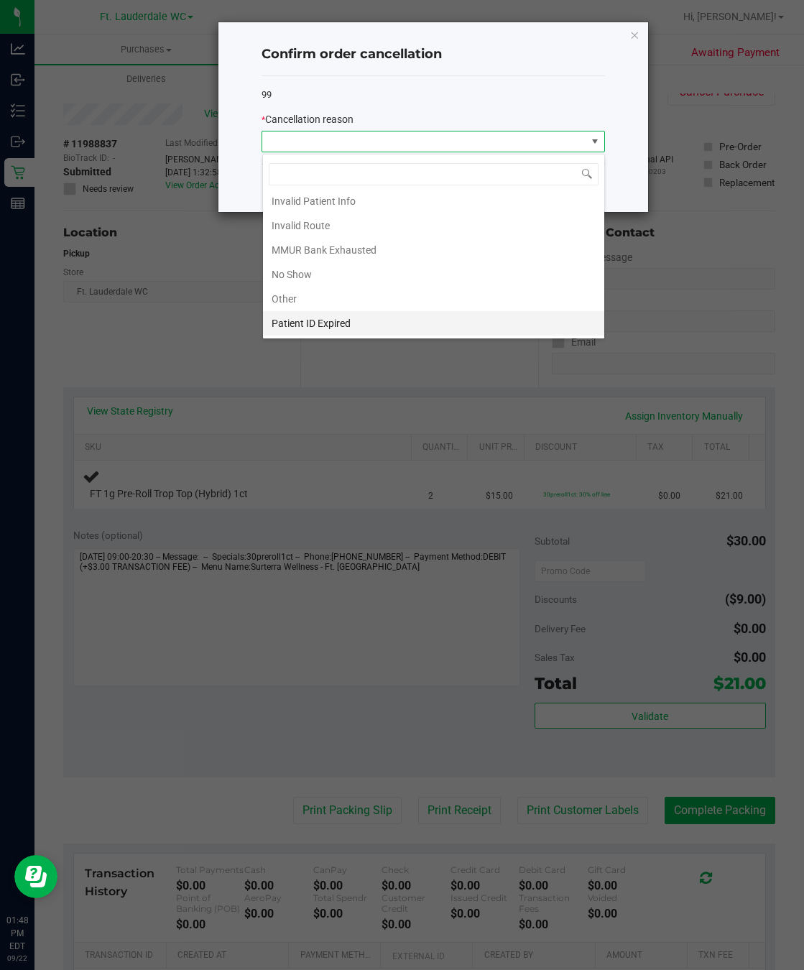
scroll to position [82, 0]
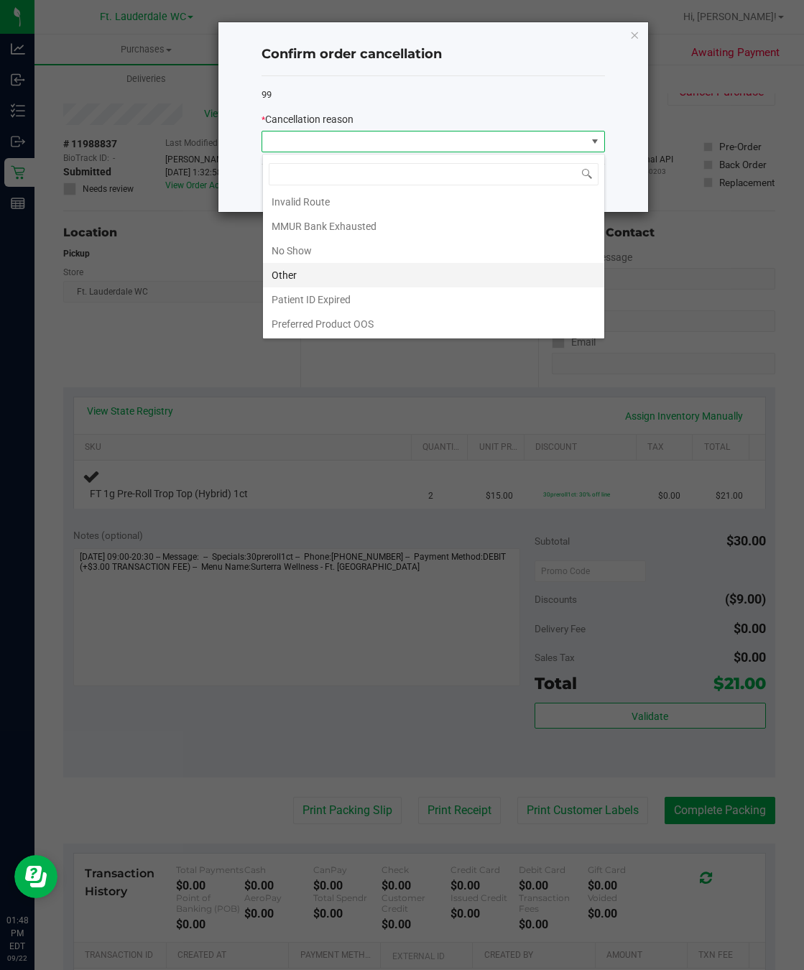
click at [325, 276] on li "Other" at bounding box center [433, 275] width 341 height 24
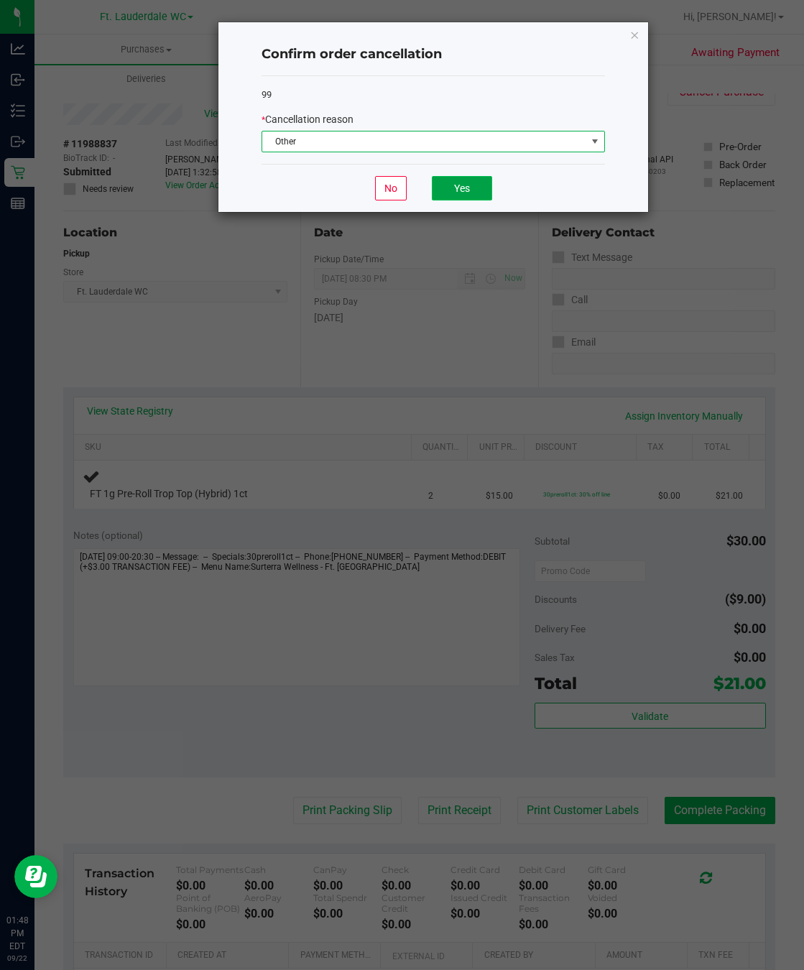
click at [447, 196] on button "Yes" at bounding box center [462, 188] width 60 height 24
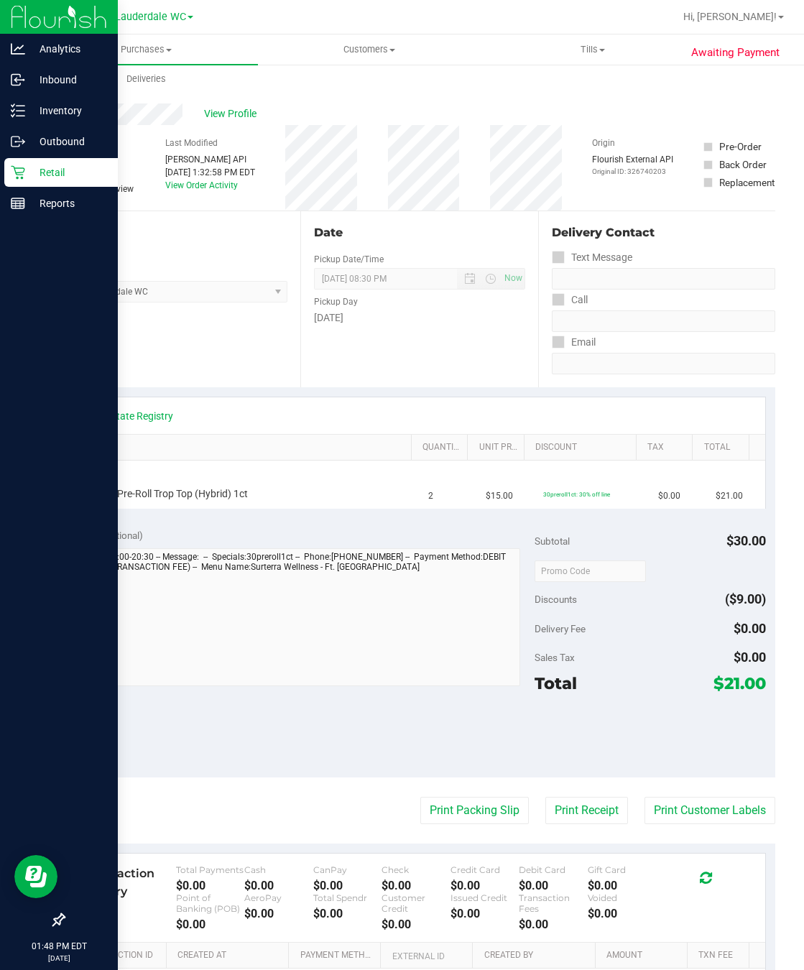
click at [19, 172] on icon at bounding box center [18, 173] width 14 height 14
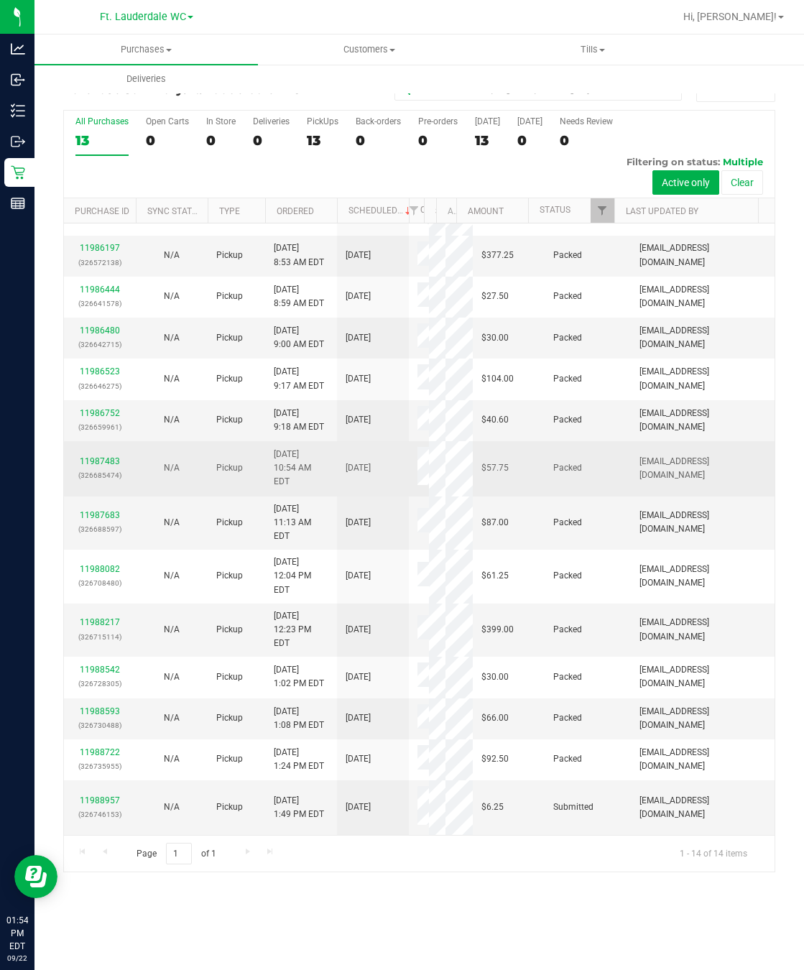
scroll to position [60, 0]
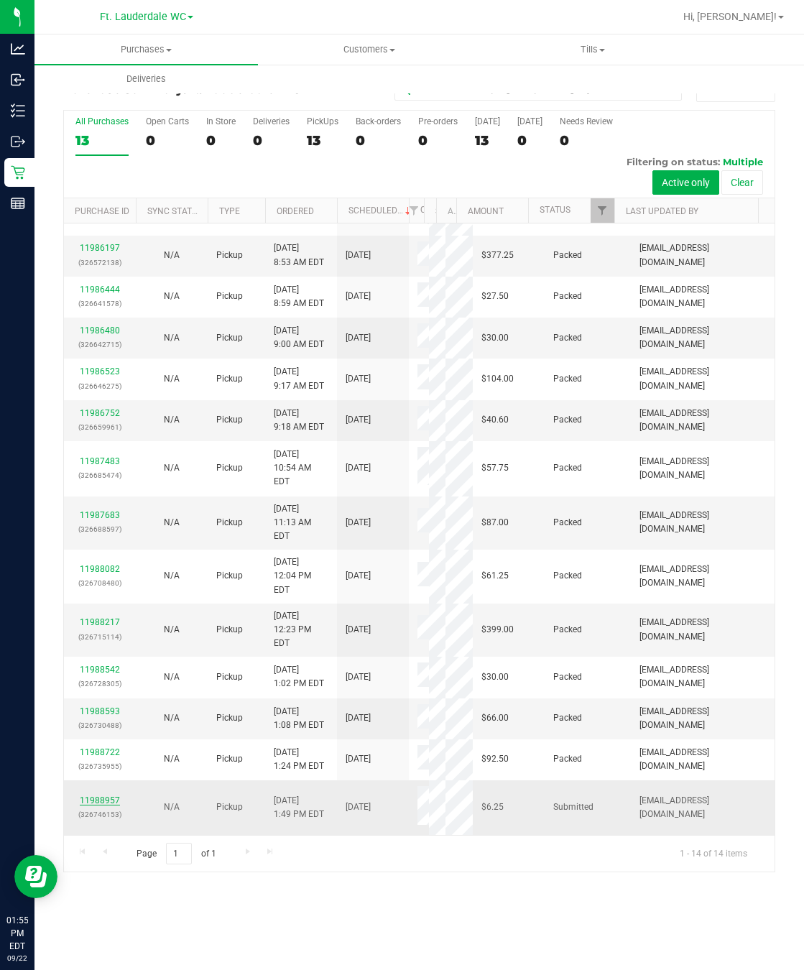
click at [102, 805] on link "11988957" at bounding box center [100, 800] width 40 height 10
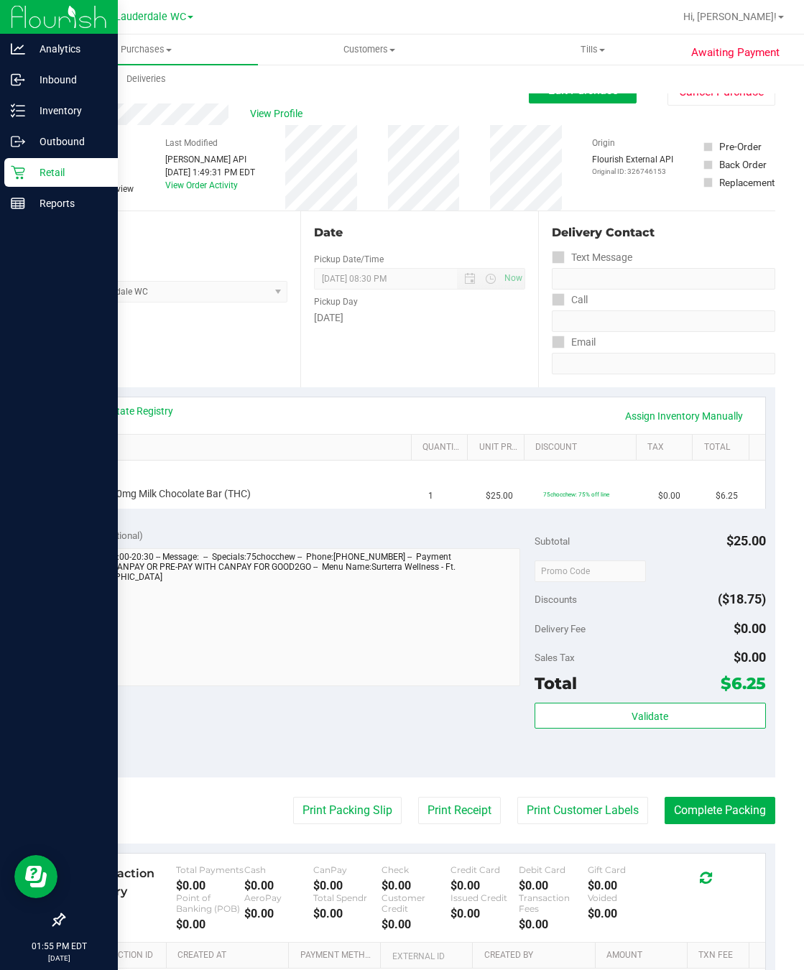
click at [33, 171] on p "Retail" at bounding box center [68, 172] width 86 height 17
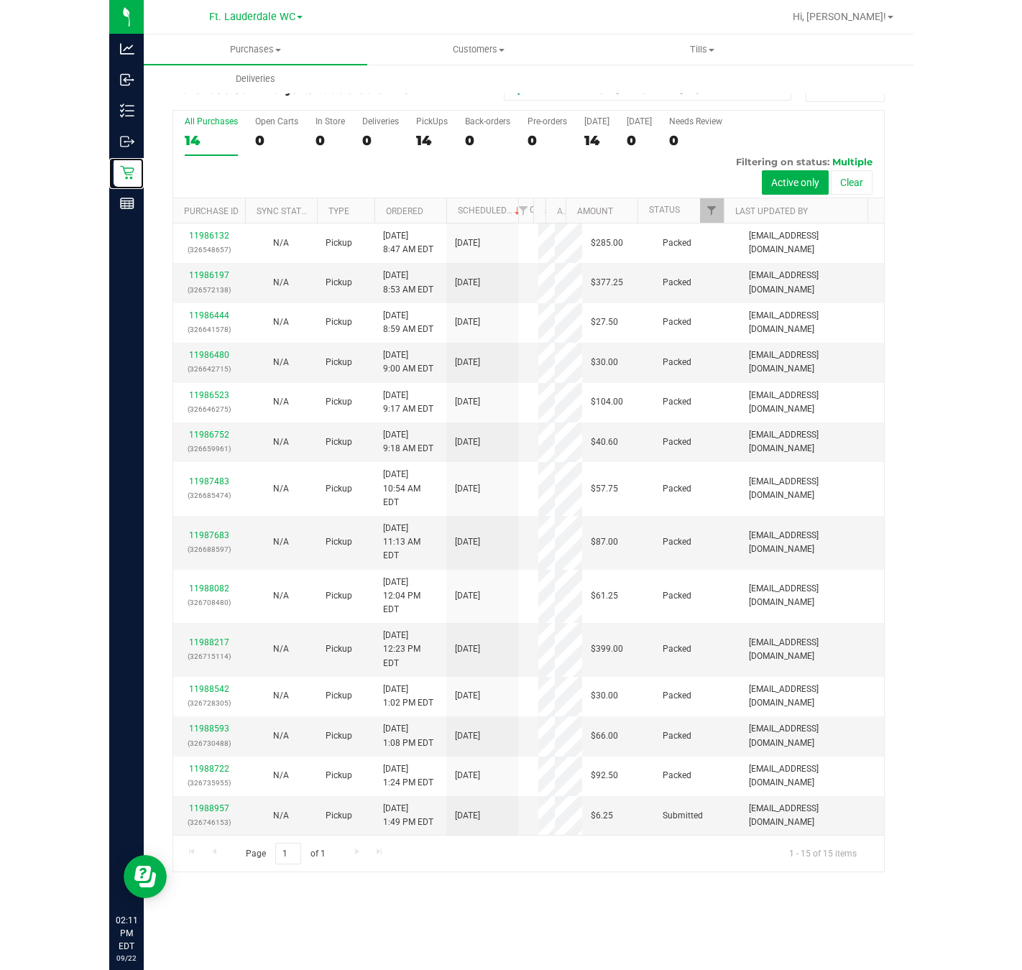
scroll to position [114, 0]
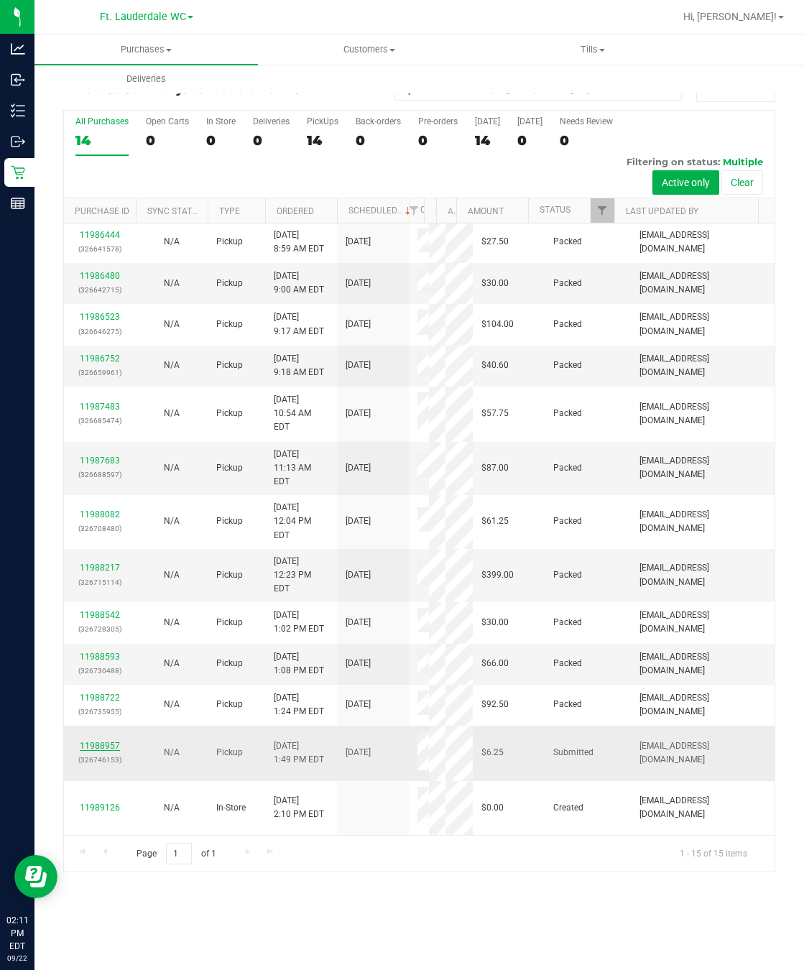
click at [114, 751] on link "11988957" at bounding box center [100, 746] width 40 height 10
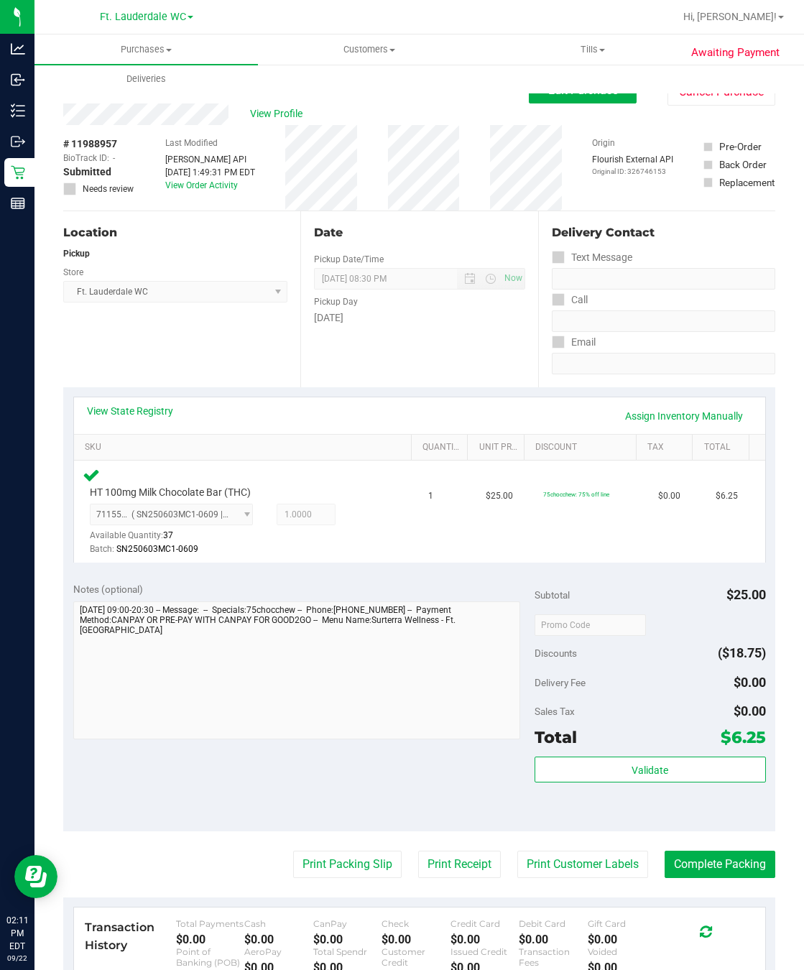
click at [341, 841] on purchase-details "Back Edit Purchase Cancel Purchase View Profile # 11988957 BioTrack ID: - Submi…" at bounding box center [419, 627] width 712 height 1099
click at [341, 854] on button "Print Packing Slip" at bounding box center [347, 864] width 108 height 27
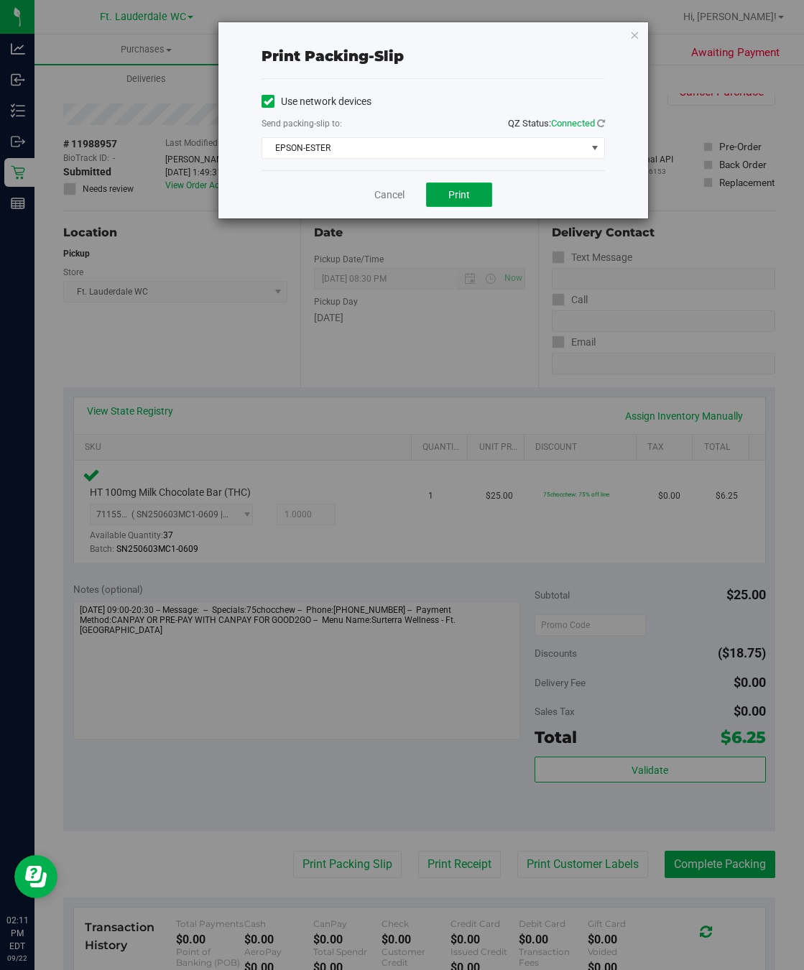
click at [464, 195] on span "Print" at bounding box center [459, 194] width 22 height 11
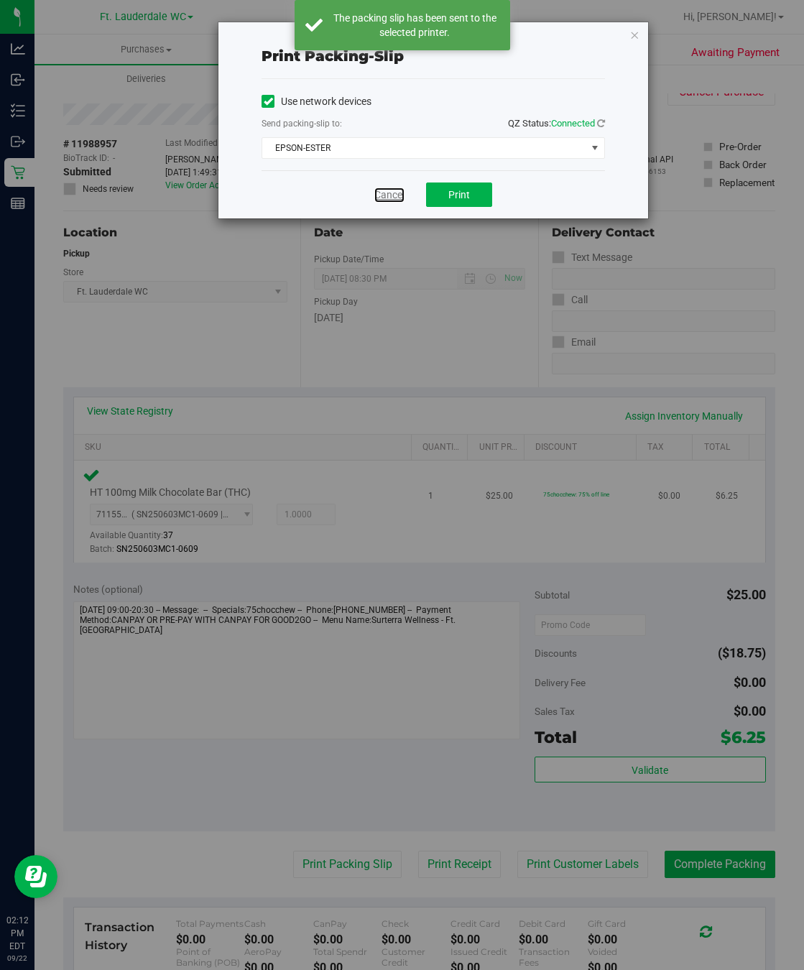
drag, startPoint x: 384, startPoint y: 198, endPoint x: 545, endPoint y: 512, distance: 352.2
click at [384, 197] on link "Cancel" at bounding box center [389, 195] width 30 height 15
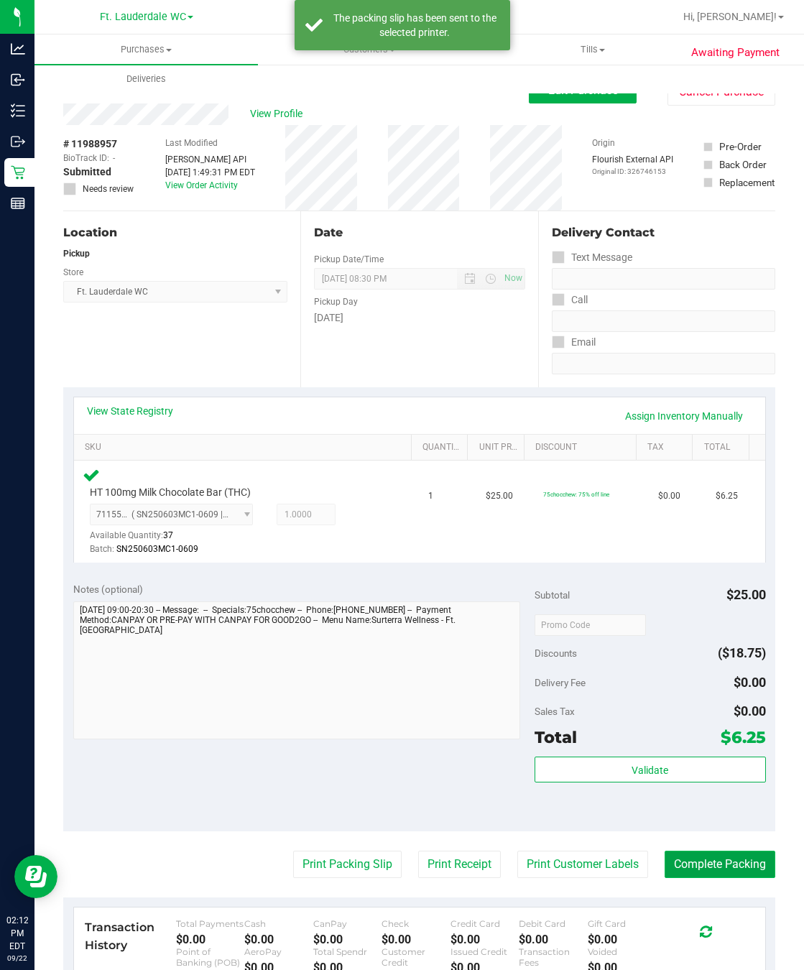
click at [701, 862] on button "Complete Packing" at bounding box center [720, 864] width 111 height 27
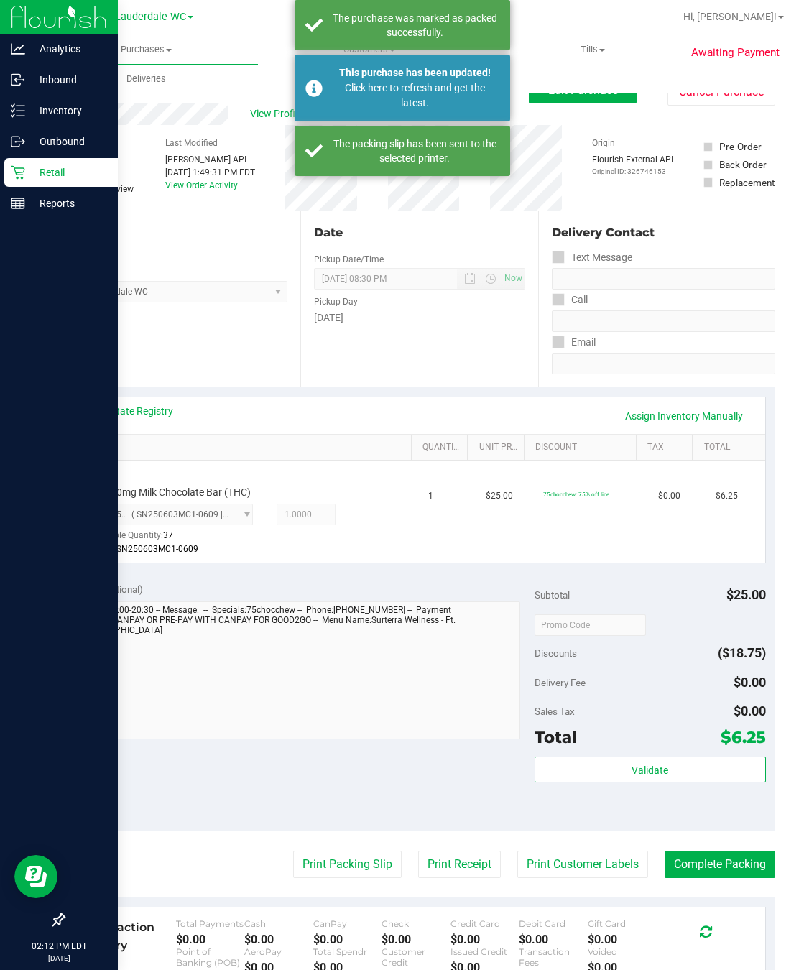
click at [22, 175] on icon at bounding box center [18, 173] width 14 height 14
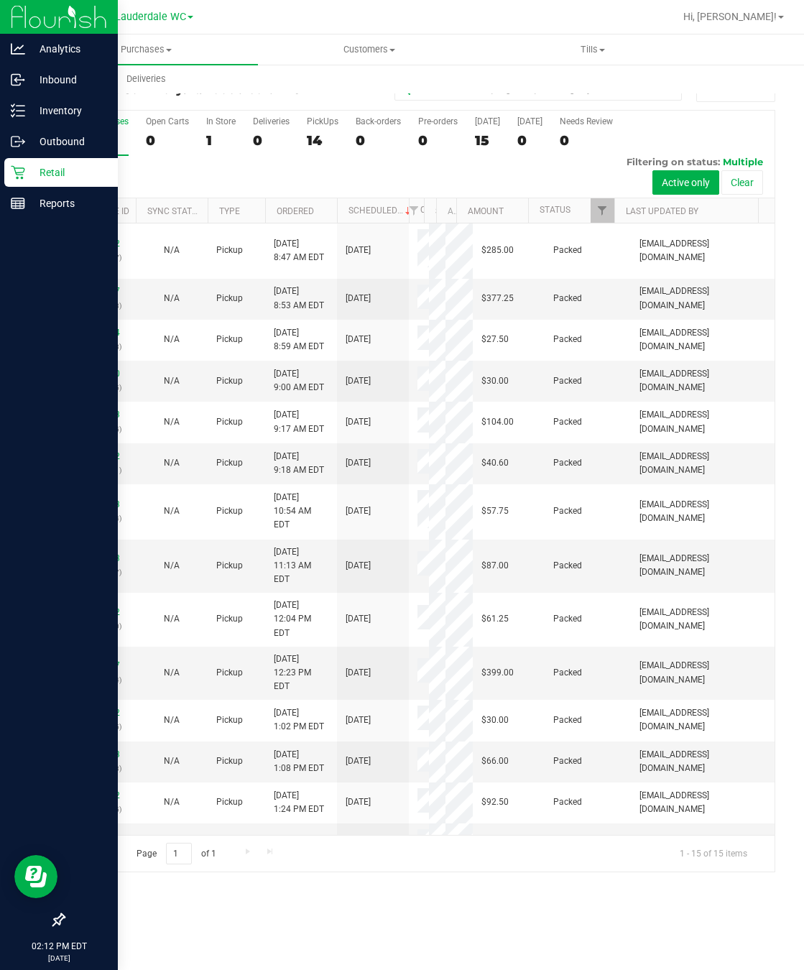
click at [50, 177] on p "Retail" at bounding box center [68, 172] width 86 height 17
click at [19, 76] on icon at bounding box center [18, 80] width 14 height 14
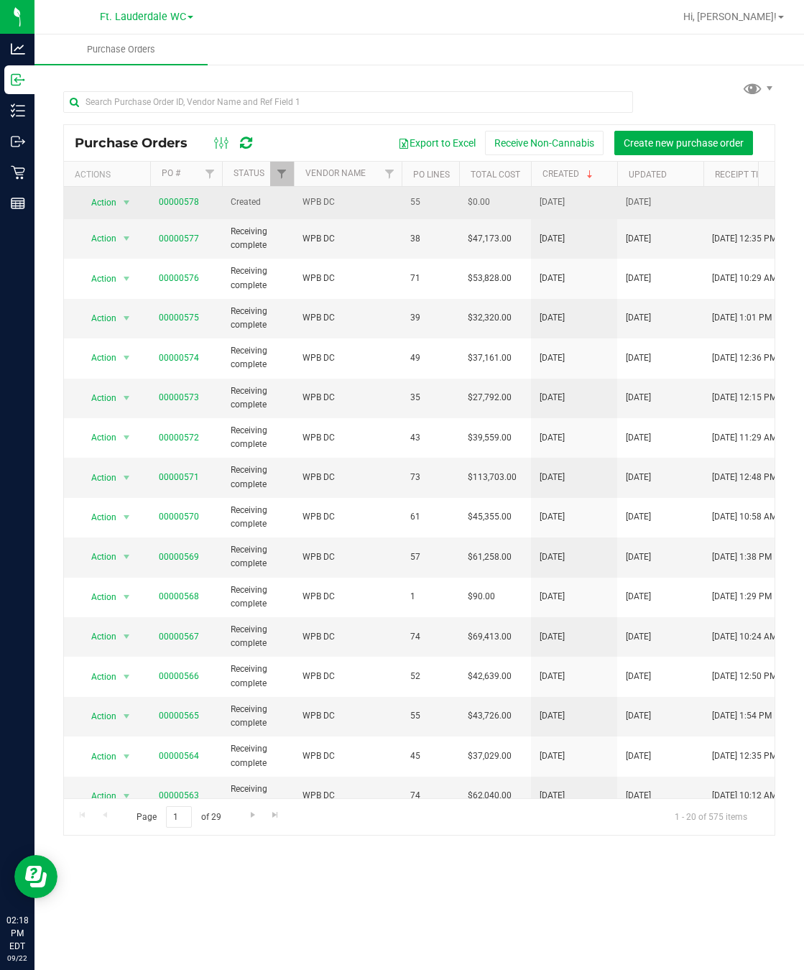
click at [175, 209] on span "00000578" at bounding box center [179, 202] width 40 height 14
click at [175, 207] on link "00000578" at bounding box center [179, 202] width 40 height 10
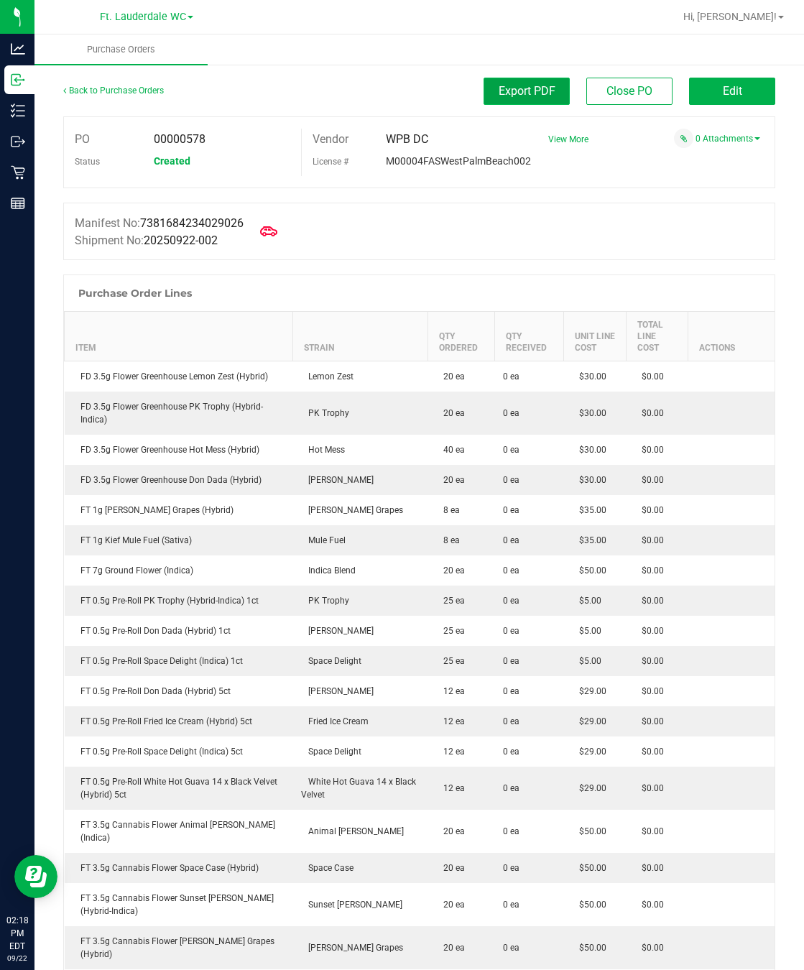
click at [505, 99] on button "Export PDF" at bounding box center [527, 91] width 86 height 27
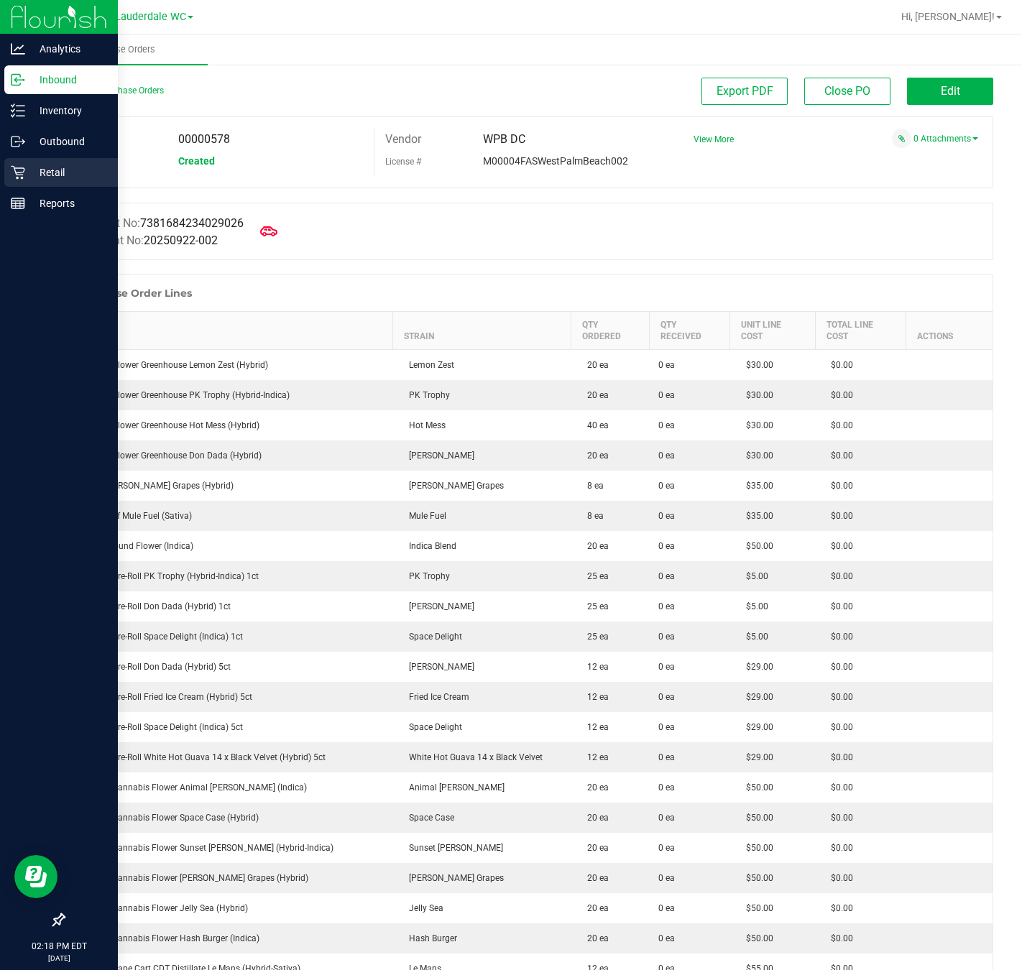
click at [11, 166] on icon at bounding box center [18, 173] width 14 height 14
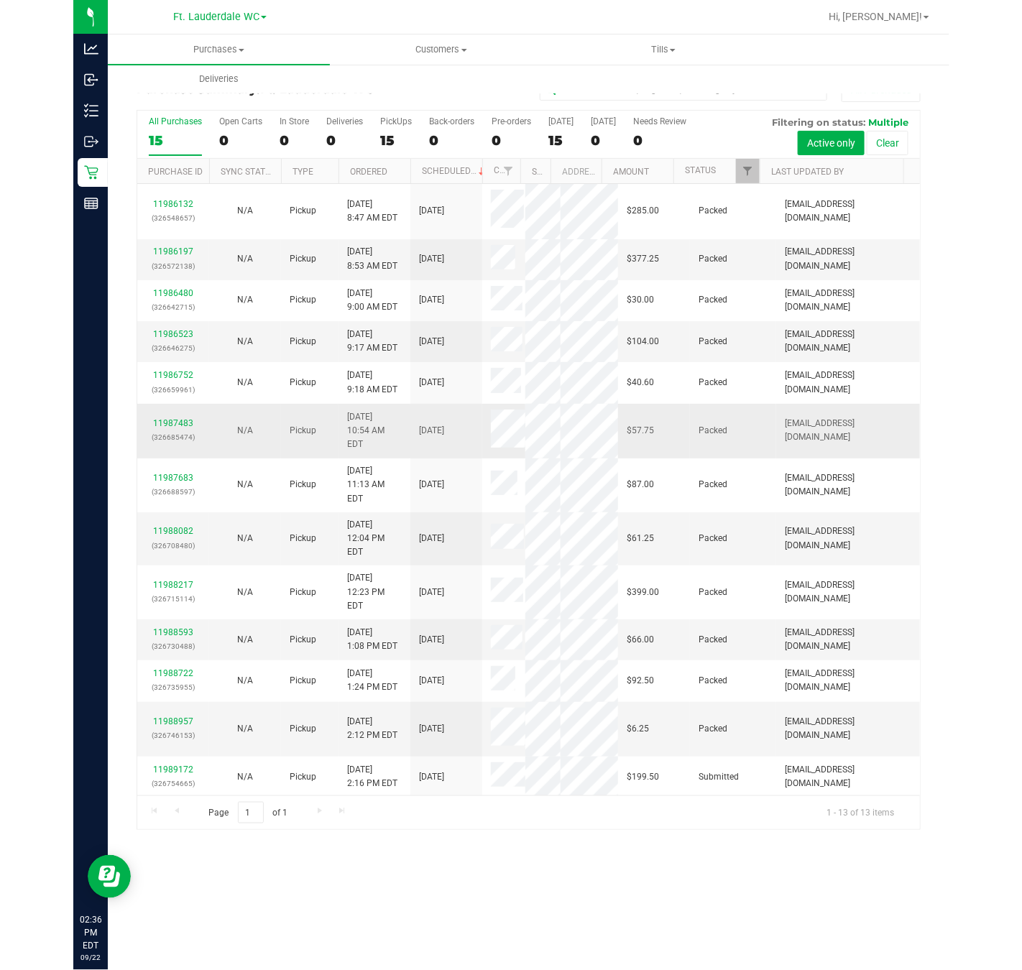
scroll to position [47, 0]
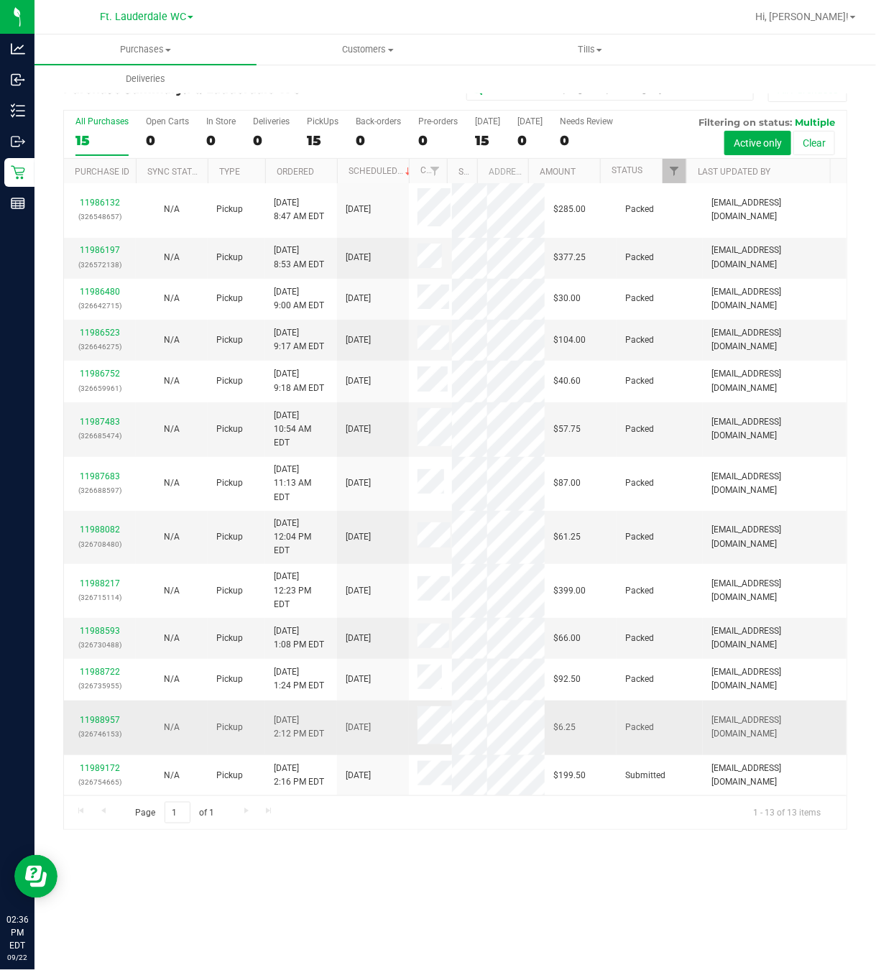
click at [93, 714] on div "11988957 (326746153)" at bounding box center [100, 726] width 55 height 27
click at [93, 715] on link "11988957" at bounding box center [100, 720] width 40 height 10
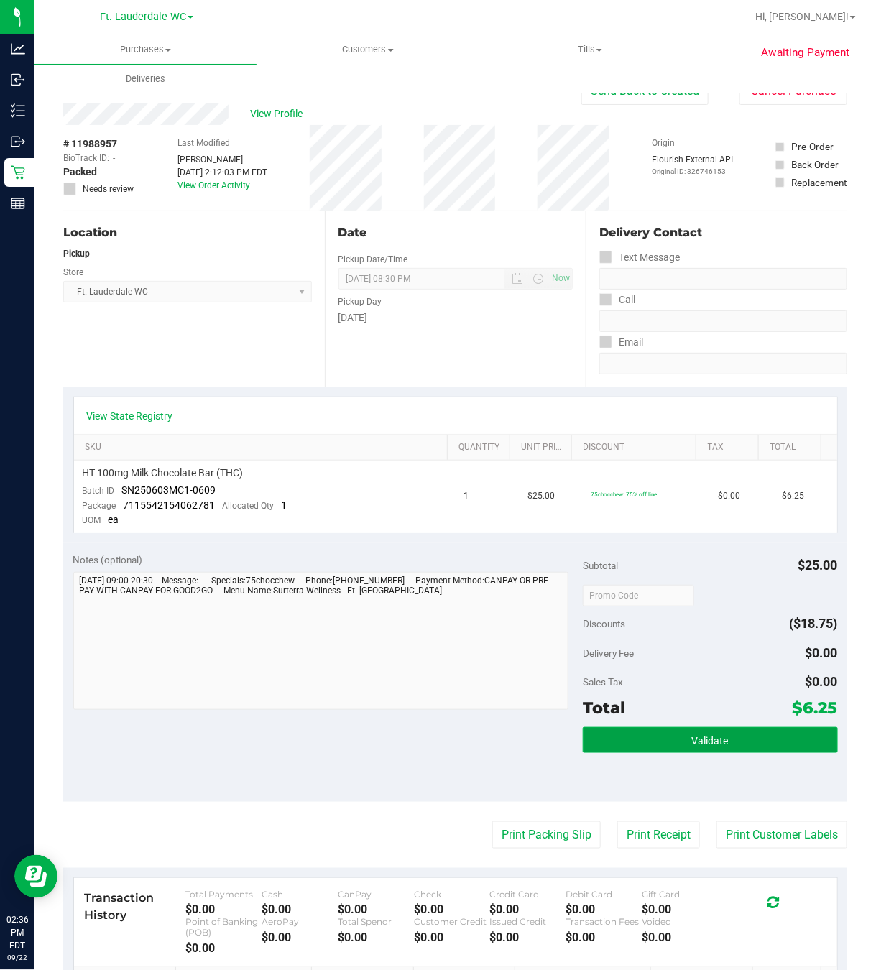
click at [671, 744] on button "Validate" at bounding box center [710, 740] width 255 height 26
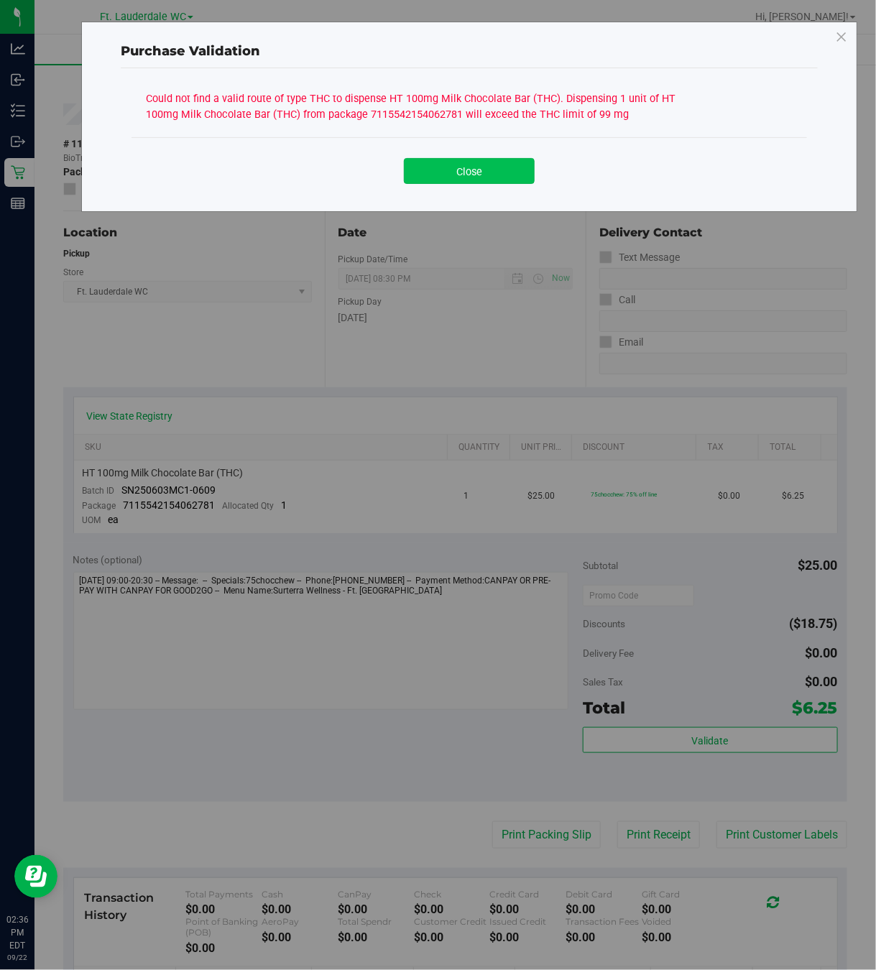
click at [476, 179] on button "Close" at bounding box center [469, 171] width 131 height 26
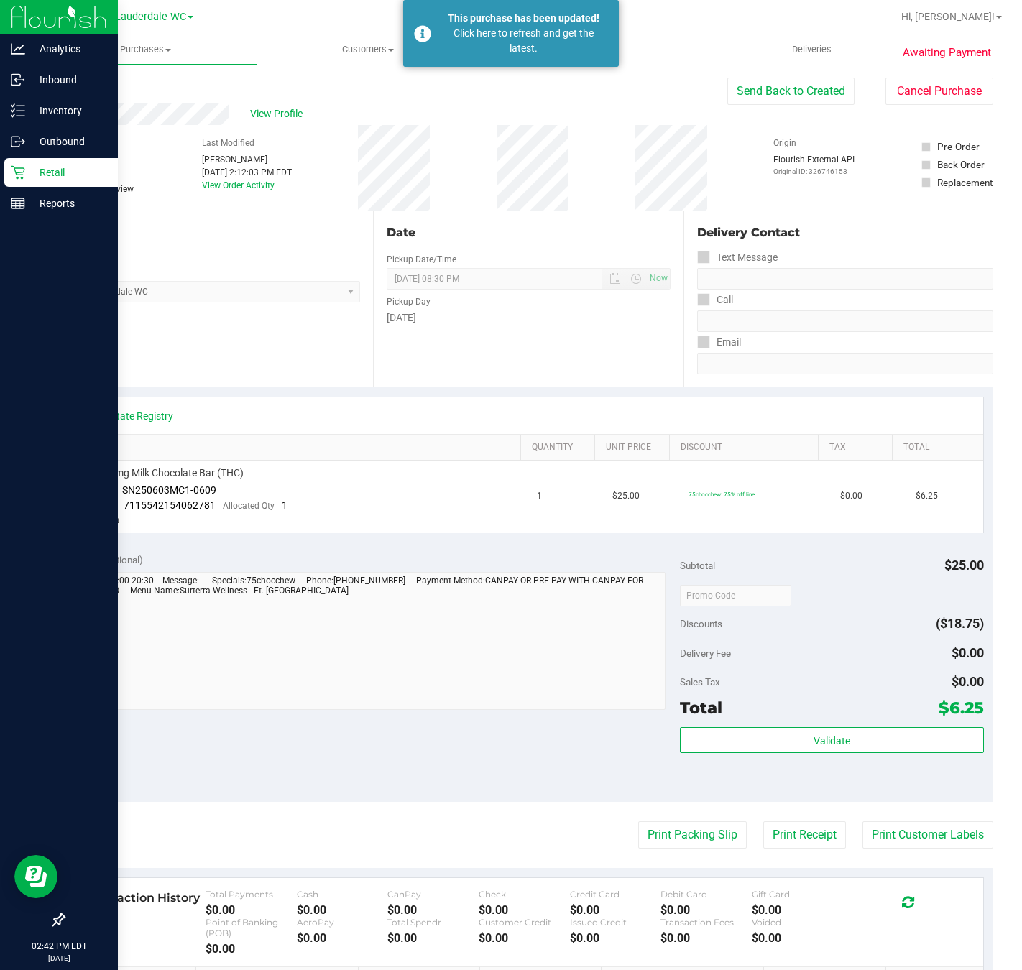
click at [32, 172] on p "Retail" at bounding box center [68, 172] width 86 height 17
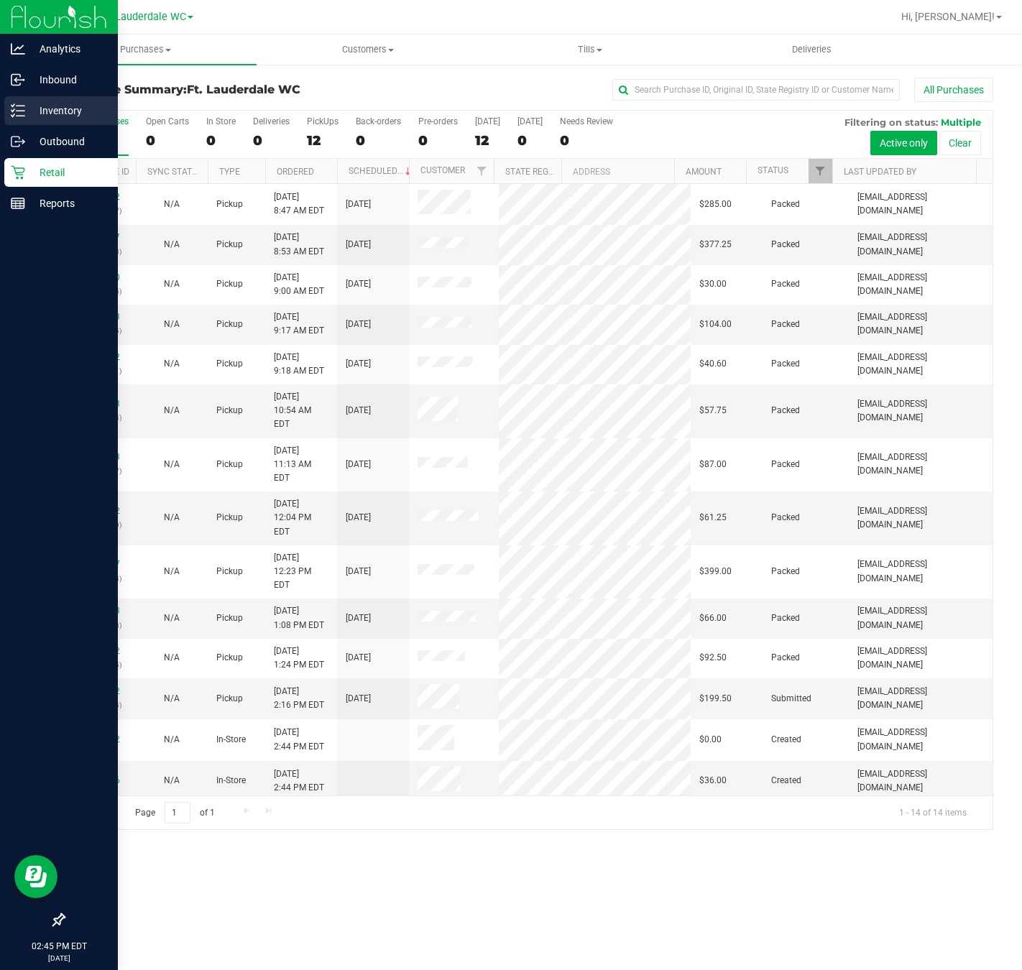
click at [32, 114] on p "Inventory" at bounding box center [68, 110] width 86 height 17
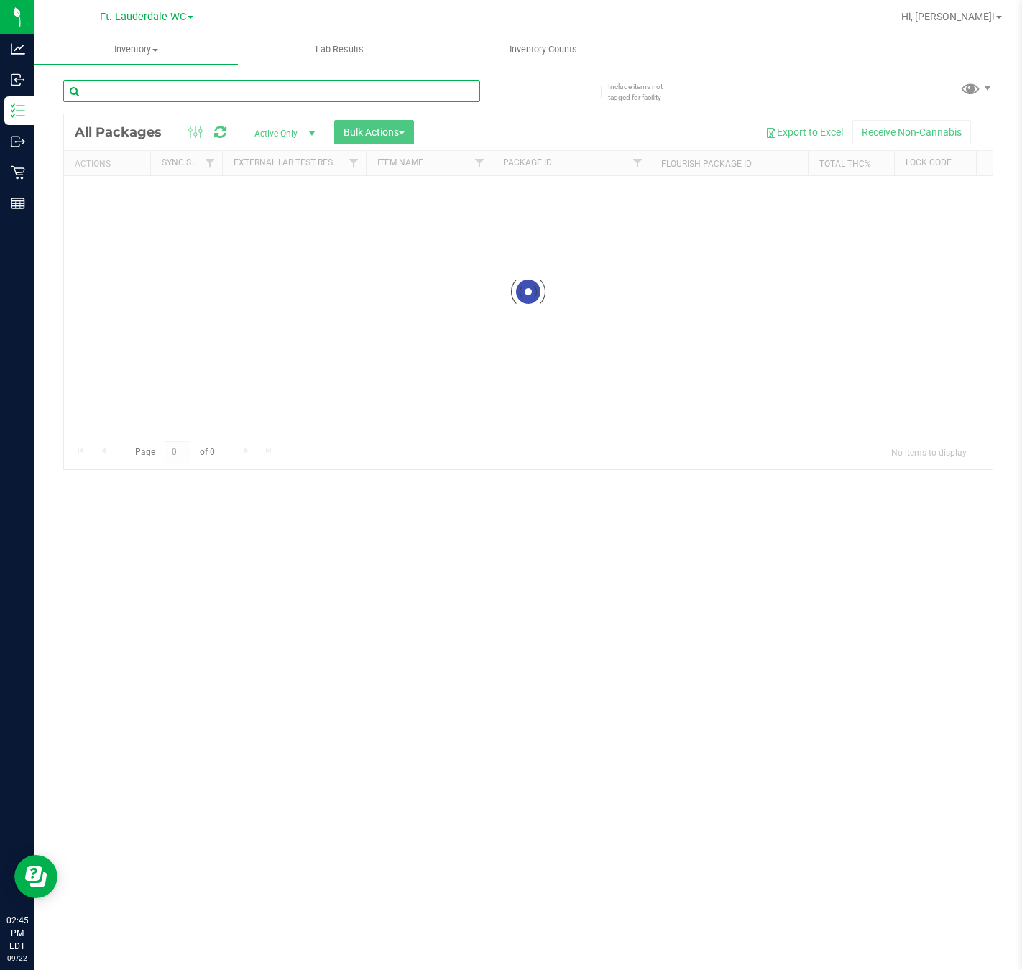
click at [165, 88] on input "text" at bounding box center [271, 91] width 417 height 22
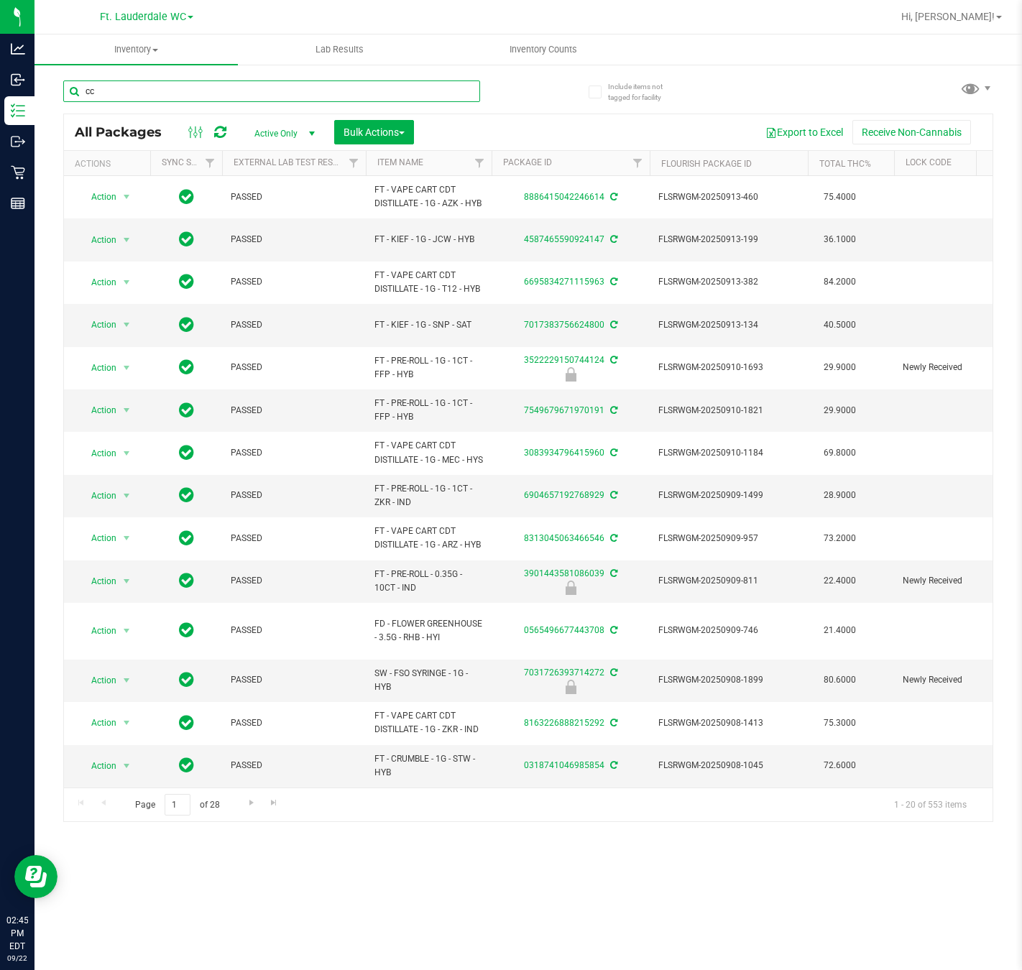
type input "ccy"
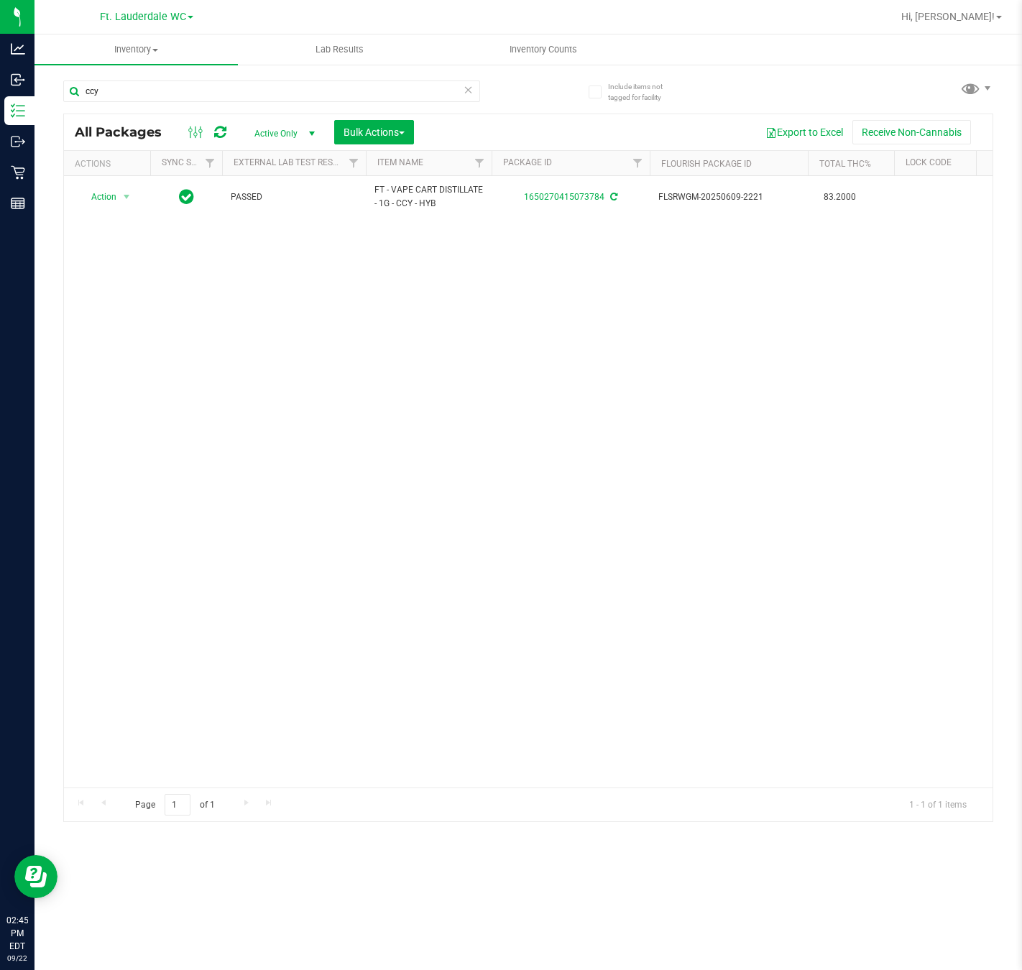
type input "ccy"
click at [328, 457] on div "Action Action Adjust qty Create package Edit attributes Global inventory Locate…" at bounding box center [528, 481] width 928 height 611
click at [203, 93] on input "ccy" at bounding box center [271, 91] width 417 height 22
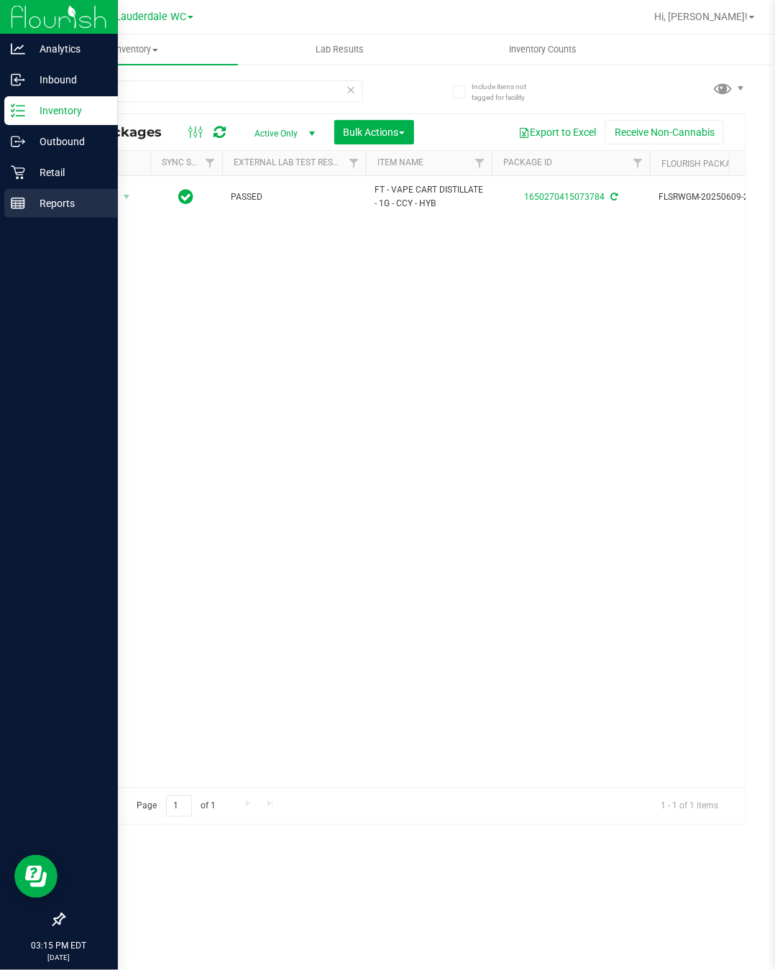
click at [33, 190] on div "Reports" at bounding box center [61, 203] width 114 height 29
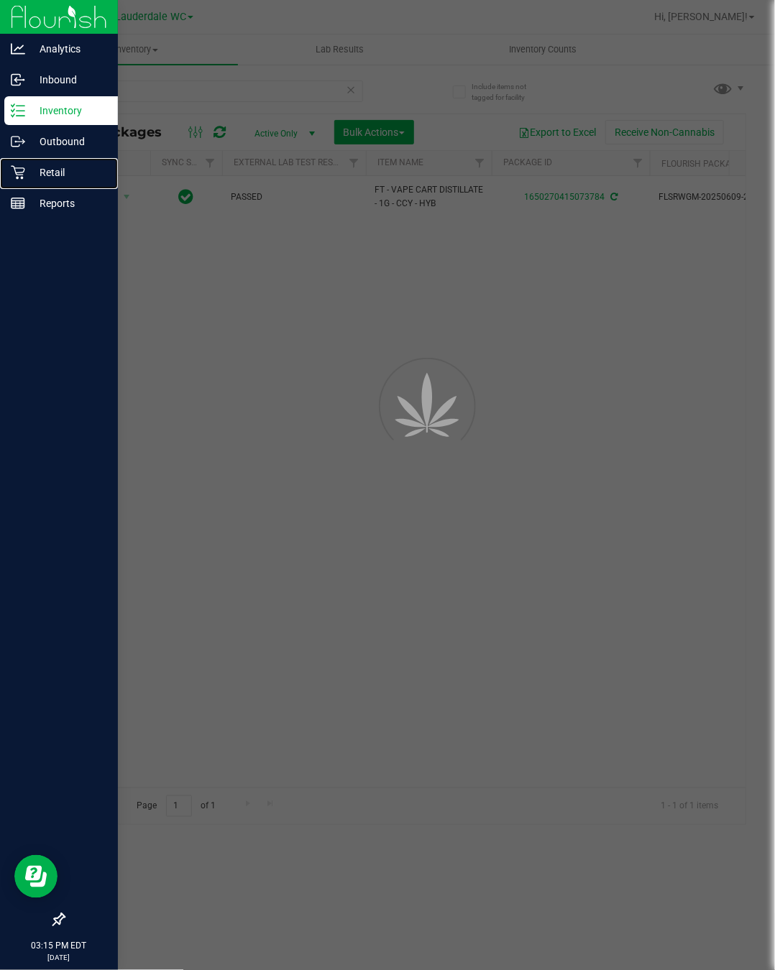
click at [35, 179] on p "Retail" at bounding box center [68, 172] width 86 height 17
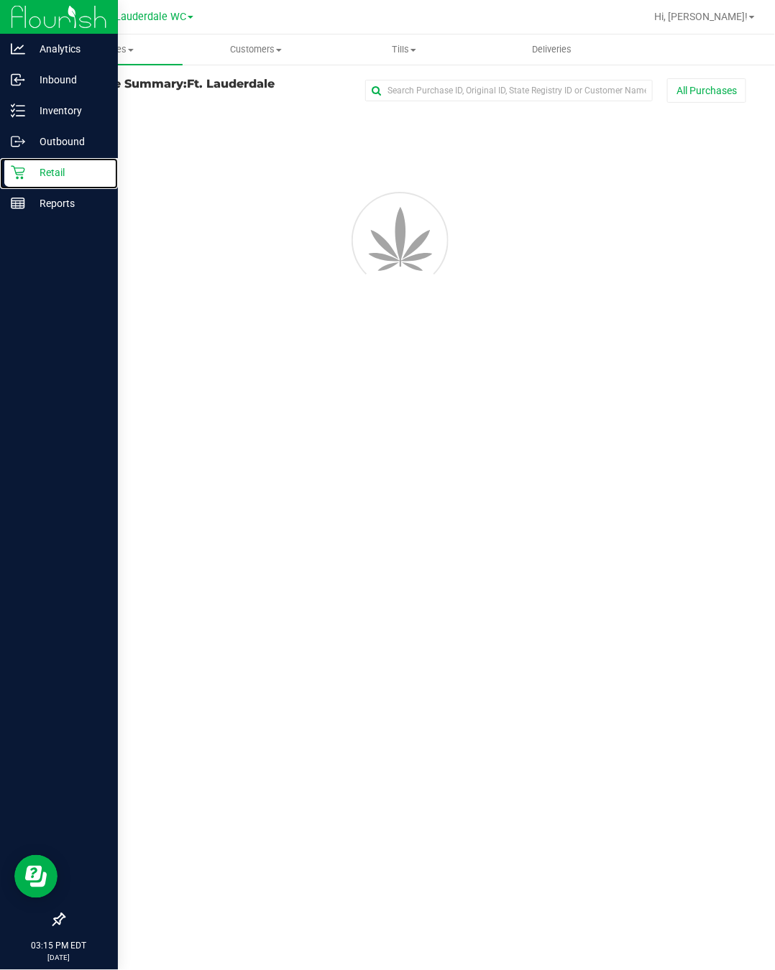
click at [35, 179] on p "Retail" at bounding box center [68, 172] width 86 height 17
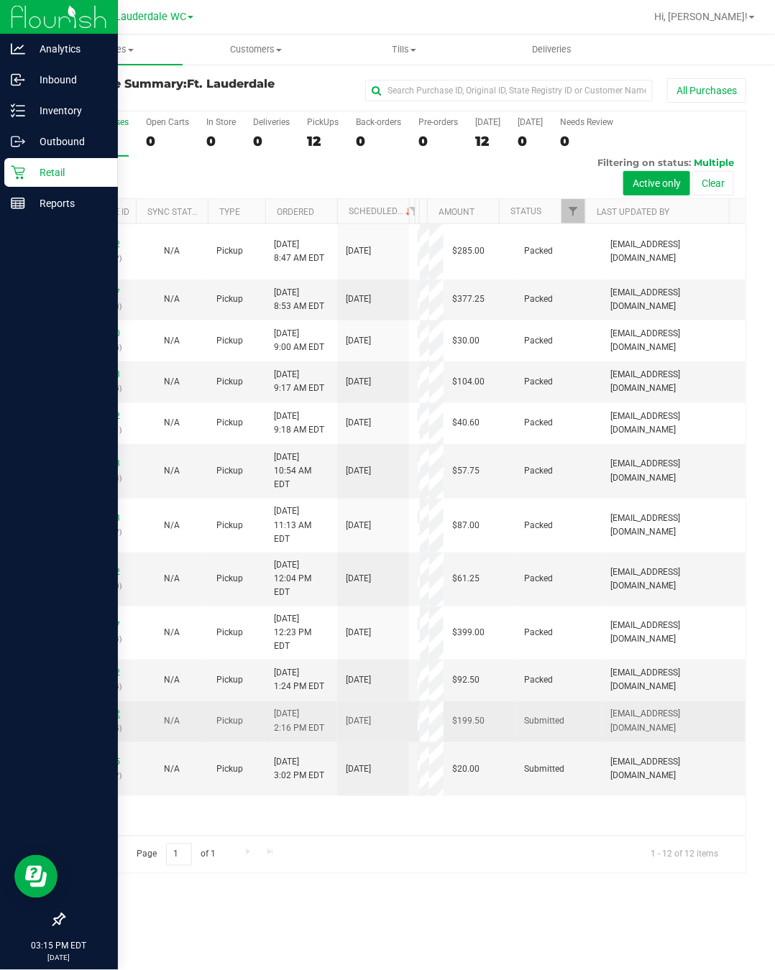
click at [112, 719] on link "11989172" at bounding box center [100, 713] width 40 height 10
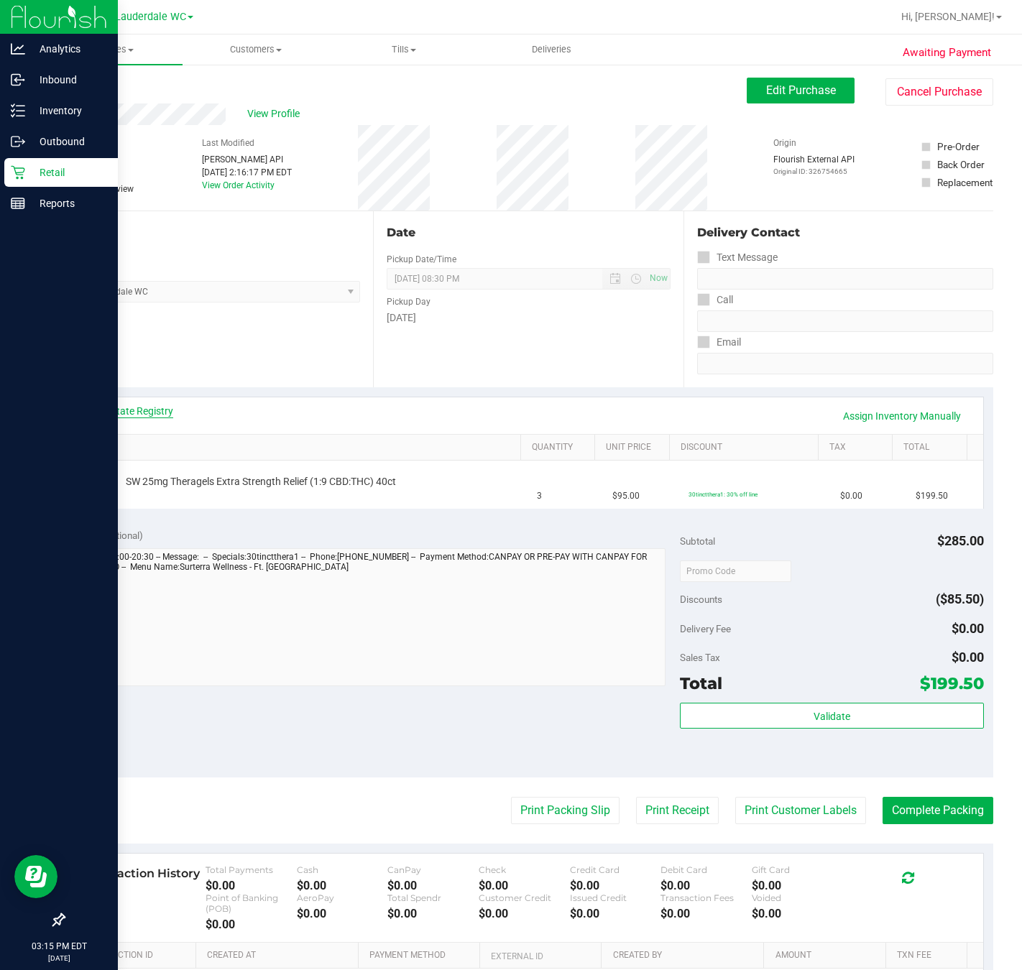
click at [155, 418] on link "View State Registry" at bounding box center [130, 411] width 86 height 14
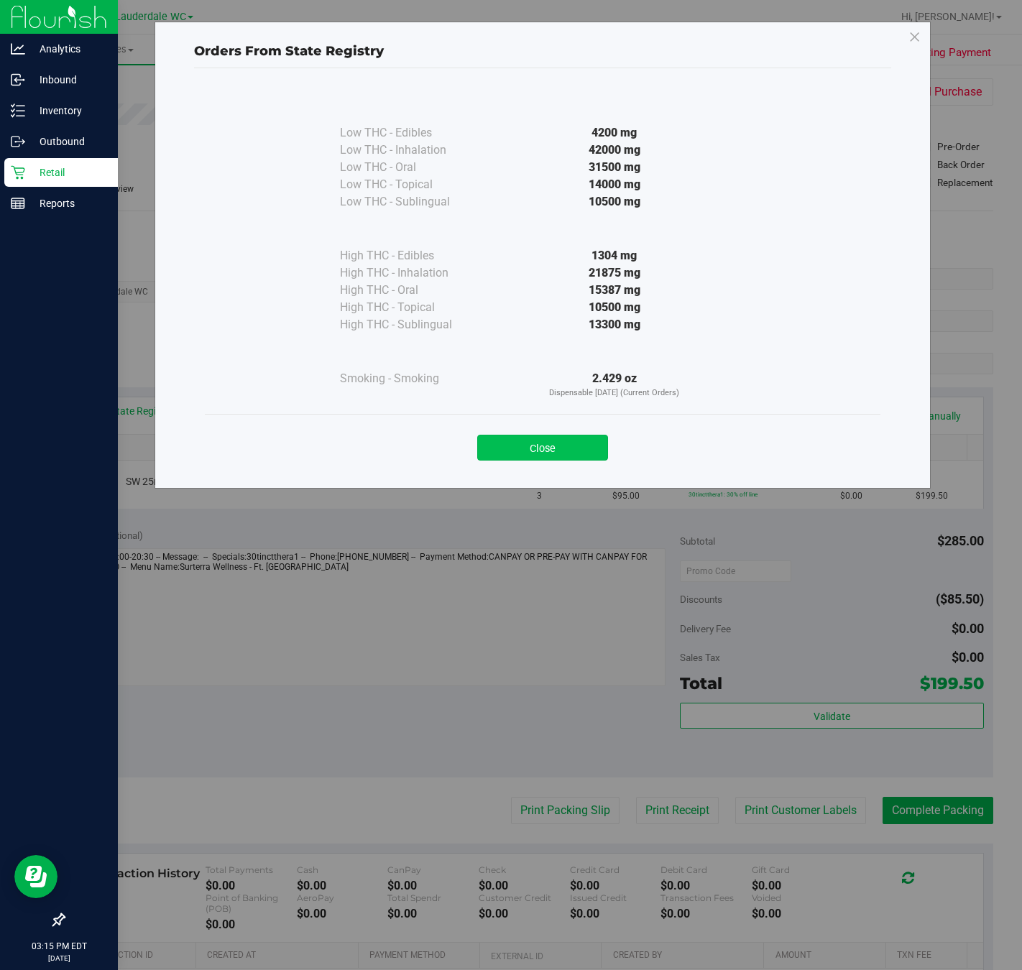
click at [518, 440] on button "Close" at bounding box center [542, 448] width 131 height 26
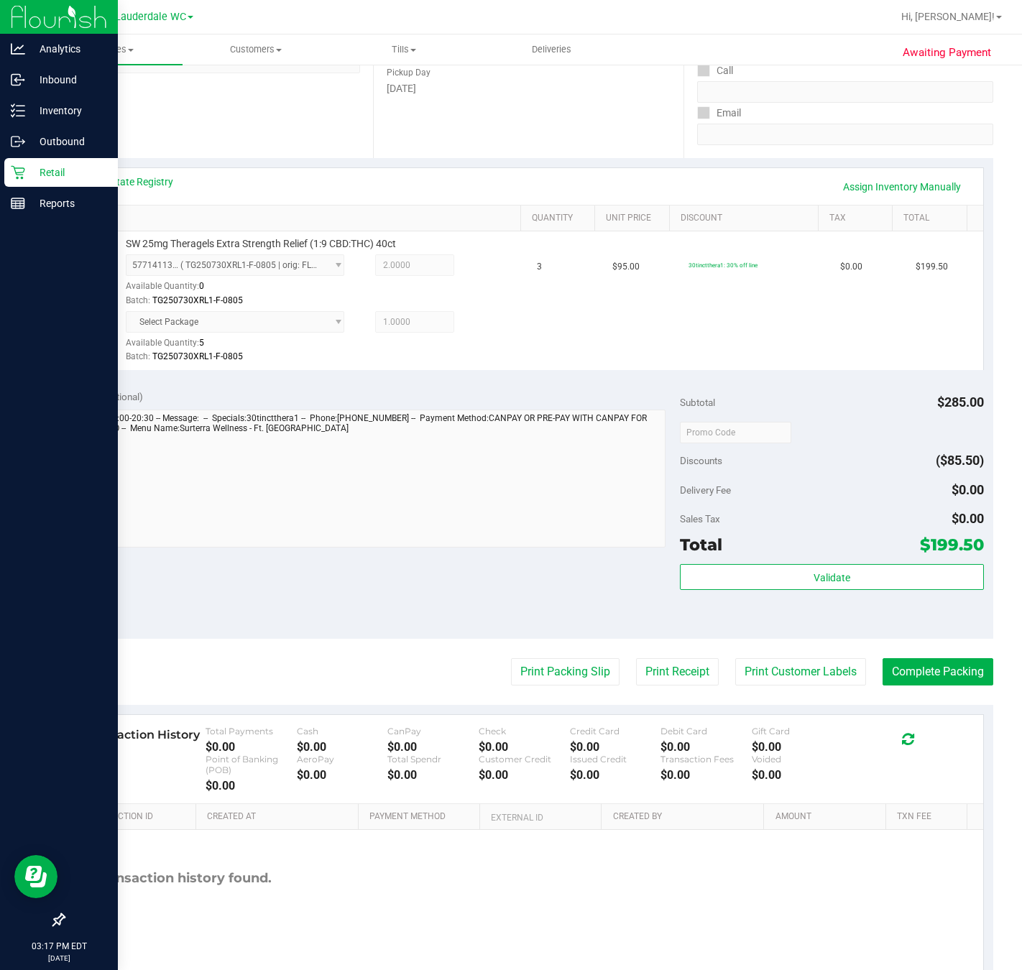
scroll to position [278, 0]
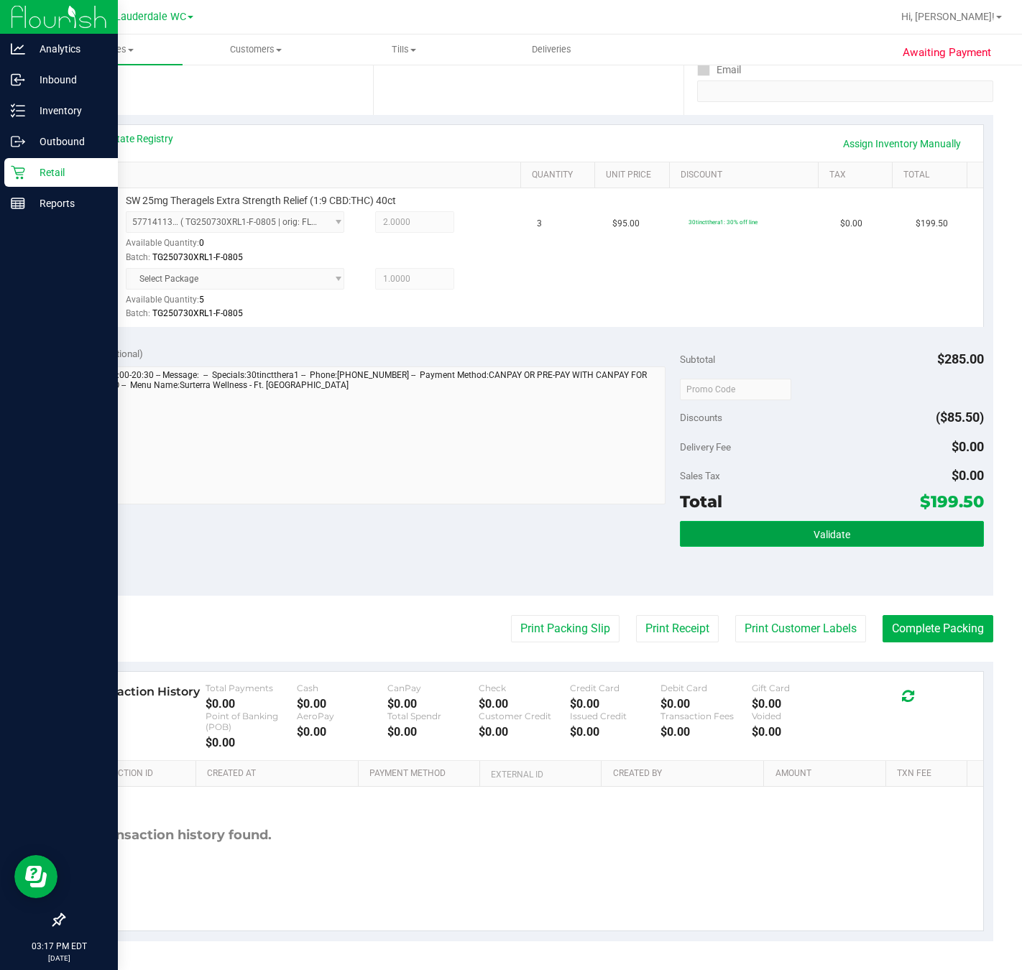
click at [753, 524] on button "Validate" at bounding box center [831, 534] width 303 height 26
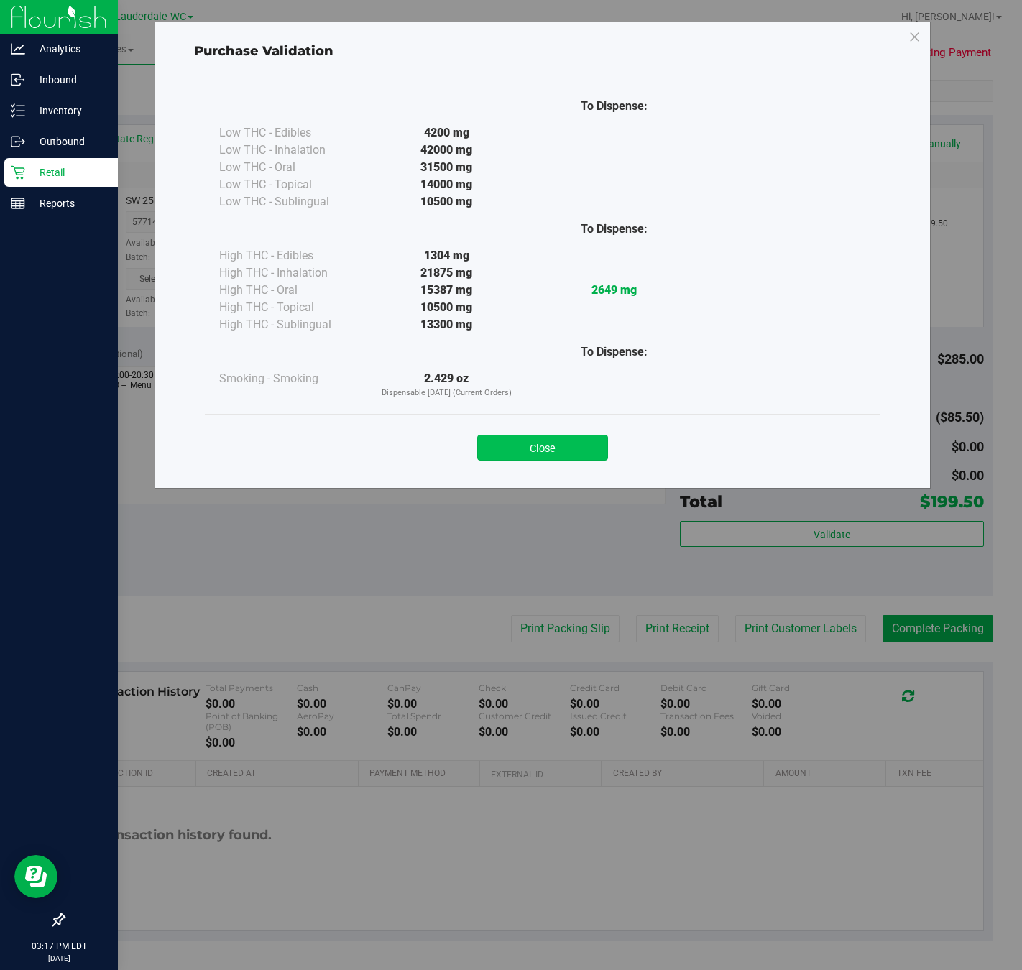
click at [543, 436] on button "Close" at bounding box center [542, 448] width 131 height 26
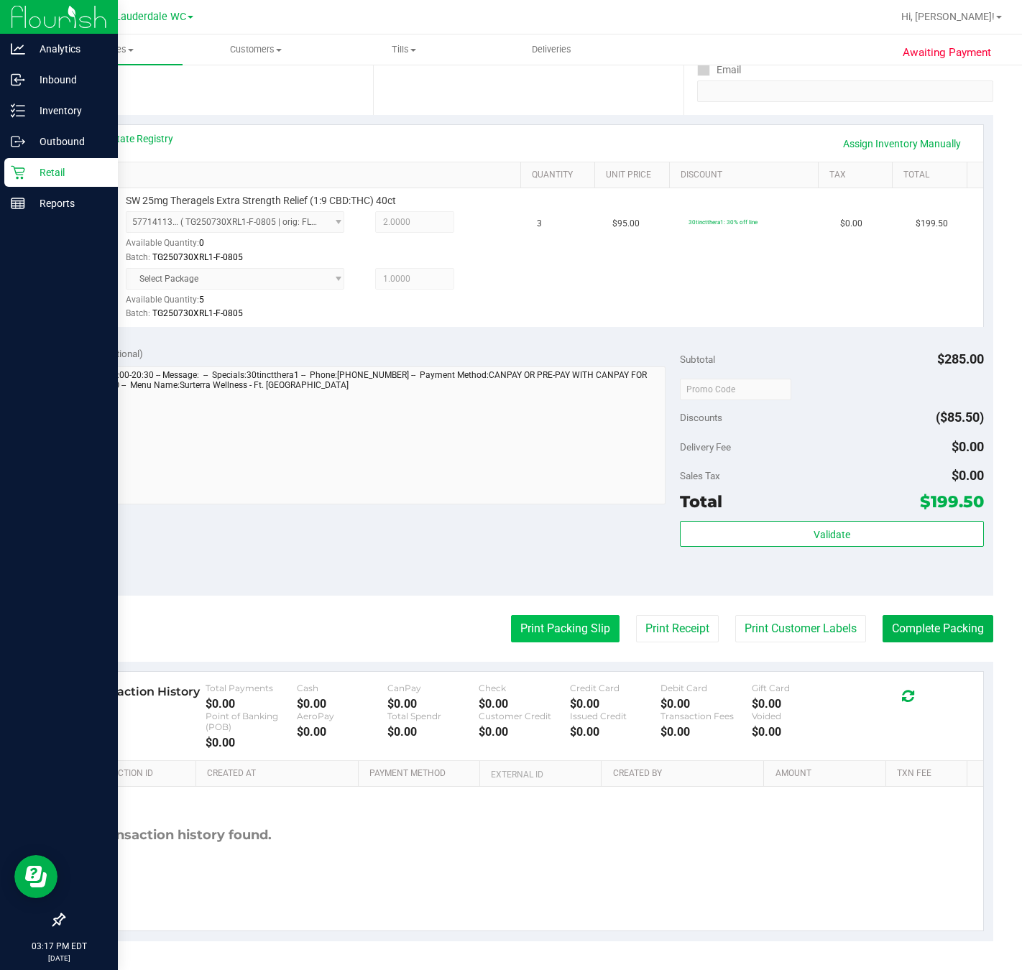
click at [537, 622] on button "Print Packing Slip" at bounding box center [565, 628] width 108 height 27
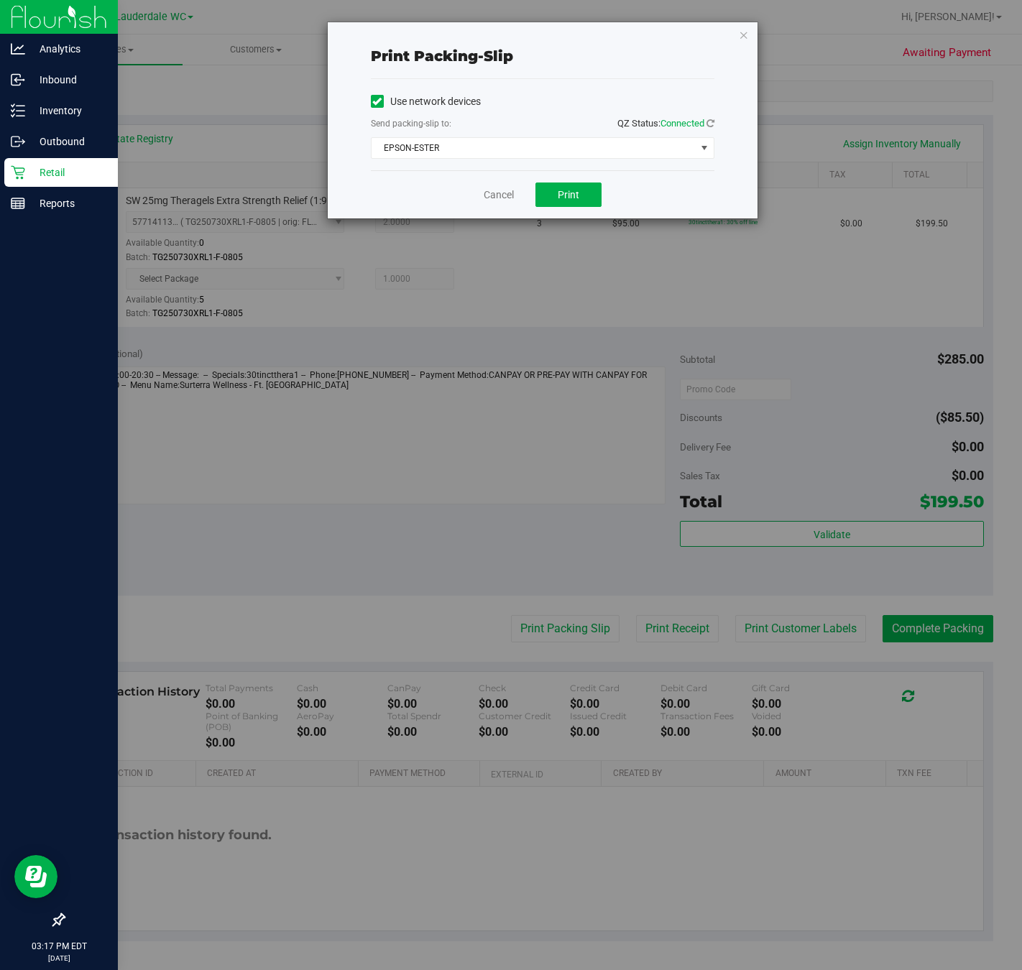
click at [518, 160] on div "Use network devices Send packing-slip to: QZ Status: Connected EPSON-ESTER Choo…" at bounding box center [542, 124] width 343 height 91
click at [565, 195] on span "Print" at bounding box center [569, 194] width 22 height 11
click at [501, 197] on link "Cancel" at bounding box center [499, 195] width 30 height 15
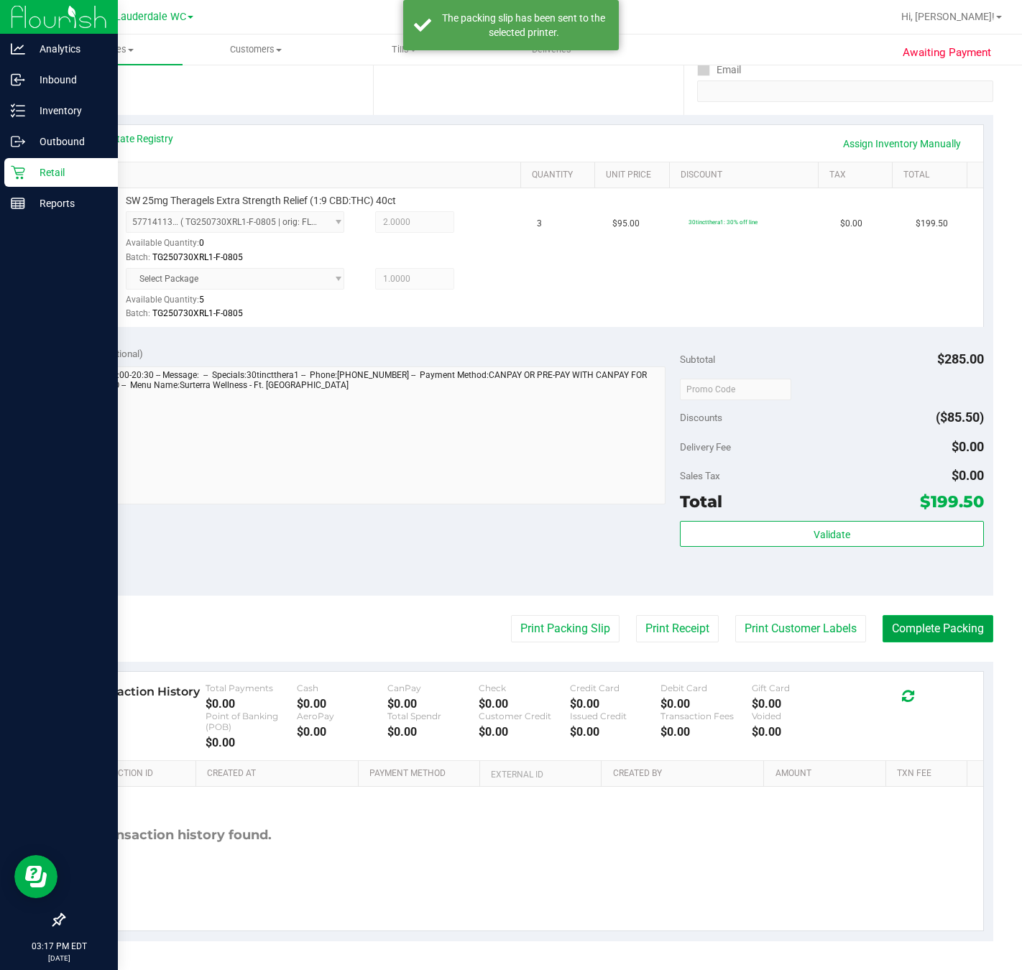
click at [929, 629] on button "Complete Packing" at bounding box center [937, 628] width 111 height 27
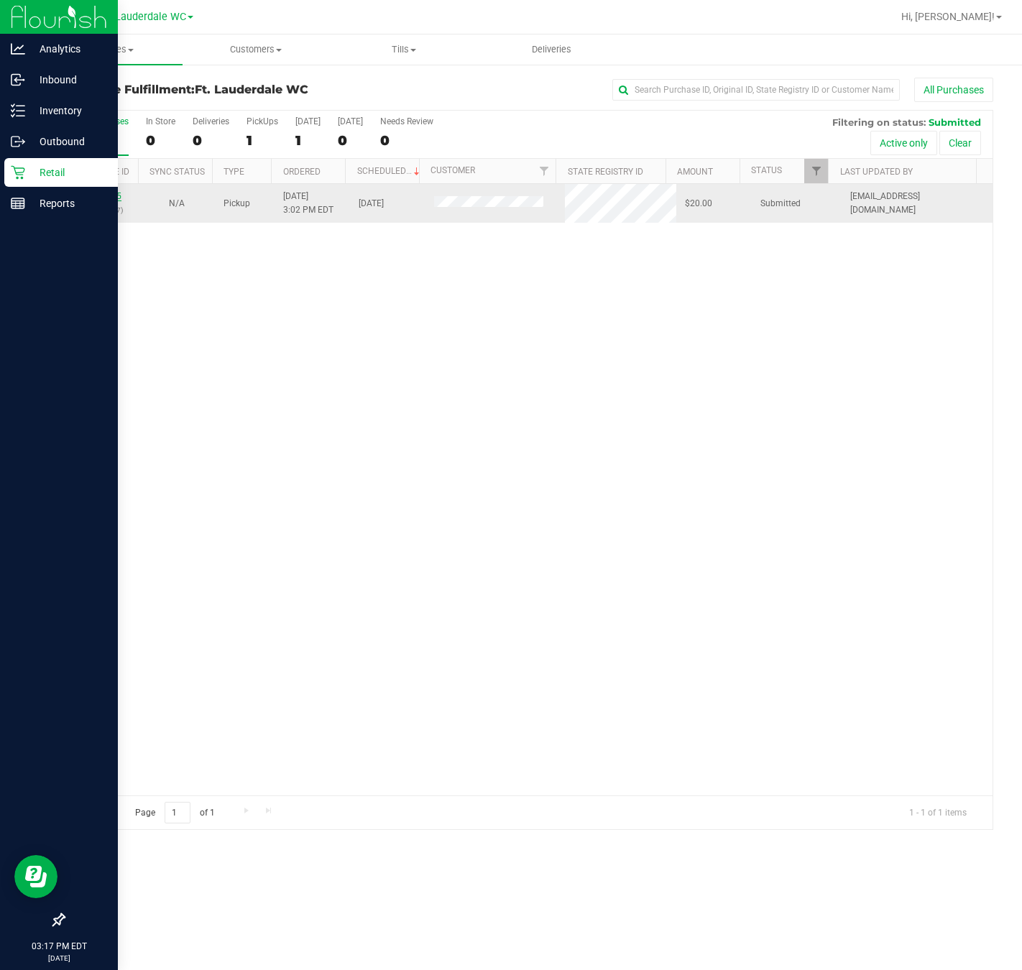
click at [111, 197] on link "11989535" at bounding box center [101, 196] width 40 height 10
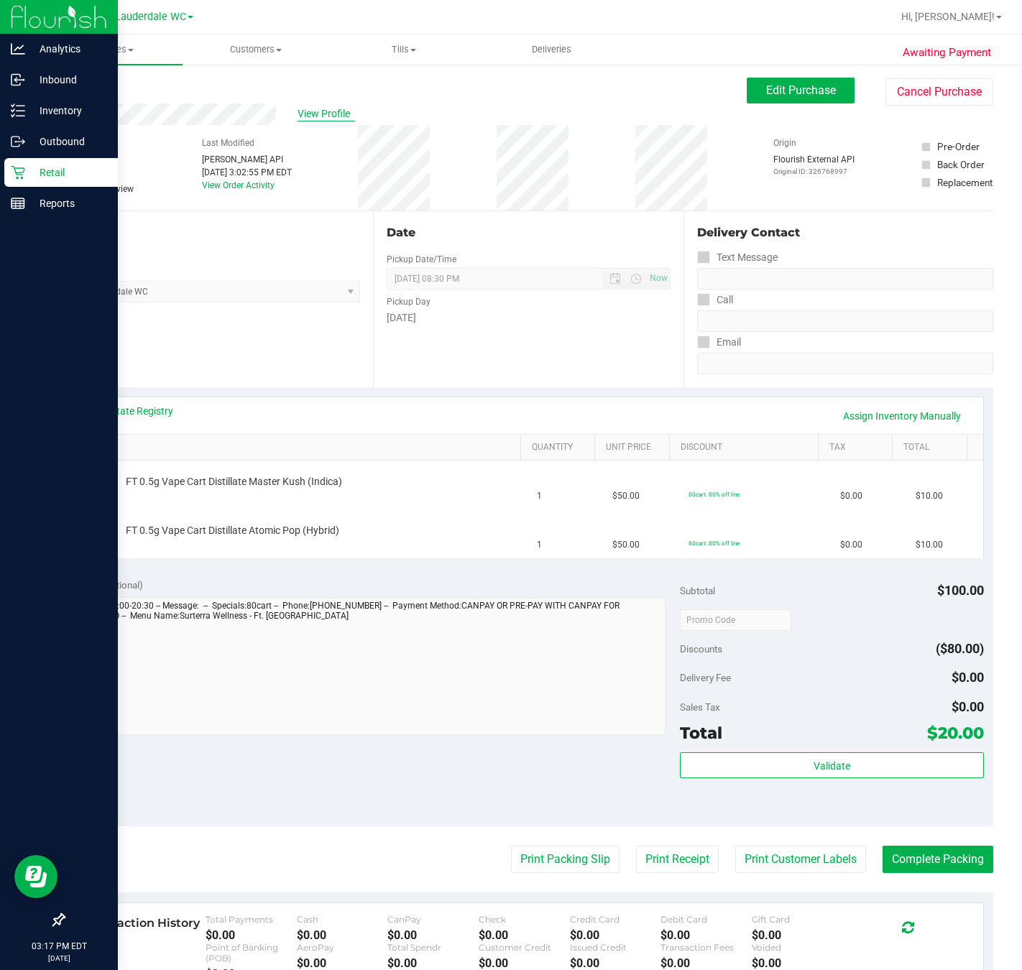
click at [325, 113] on span "View Profile" at bounding box center [325, 113] width 57 height 15
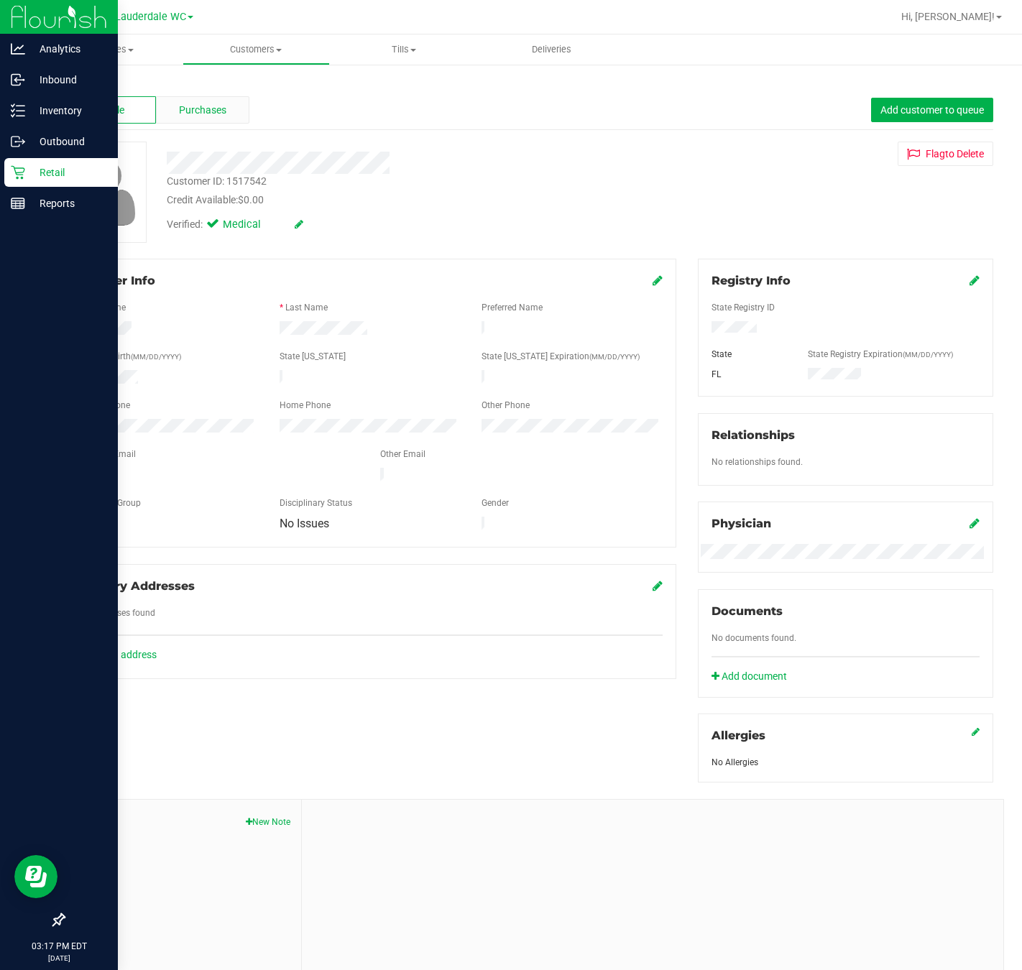
click at [171, 112] on div "Purchases" at bounding box center [202, 109] width 93 height 27
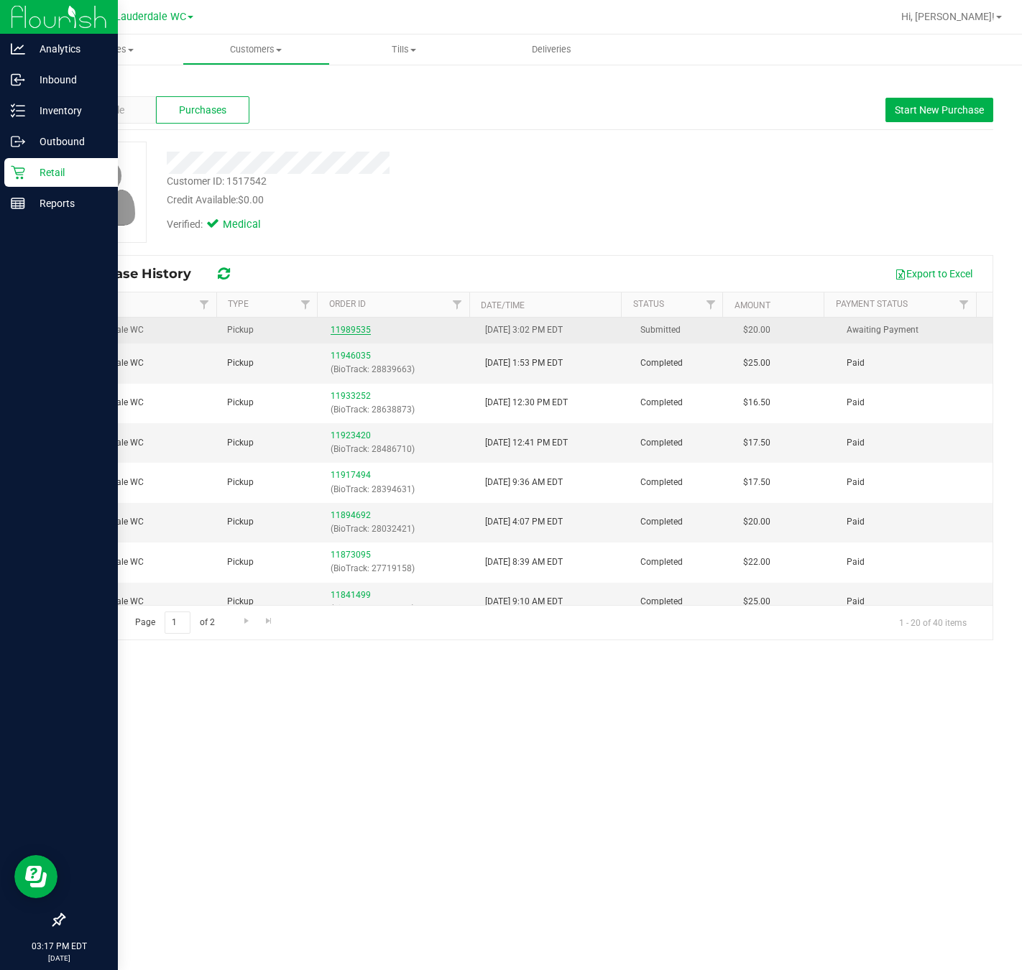
click at [360, 332] on link "11989535" at bounding box center [351, 330] width 40 height 10
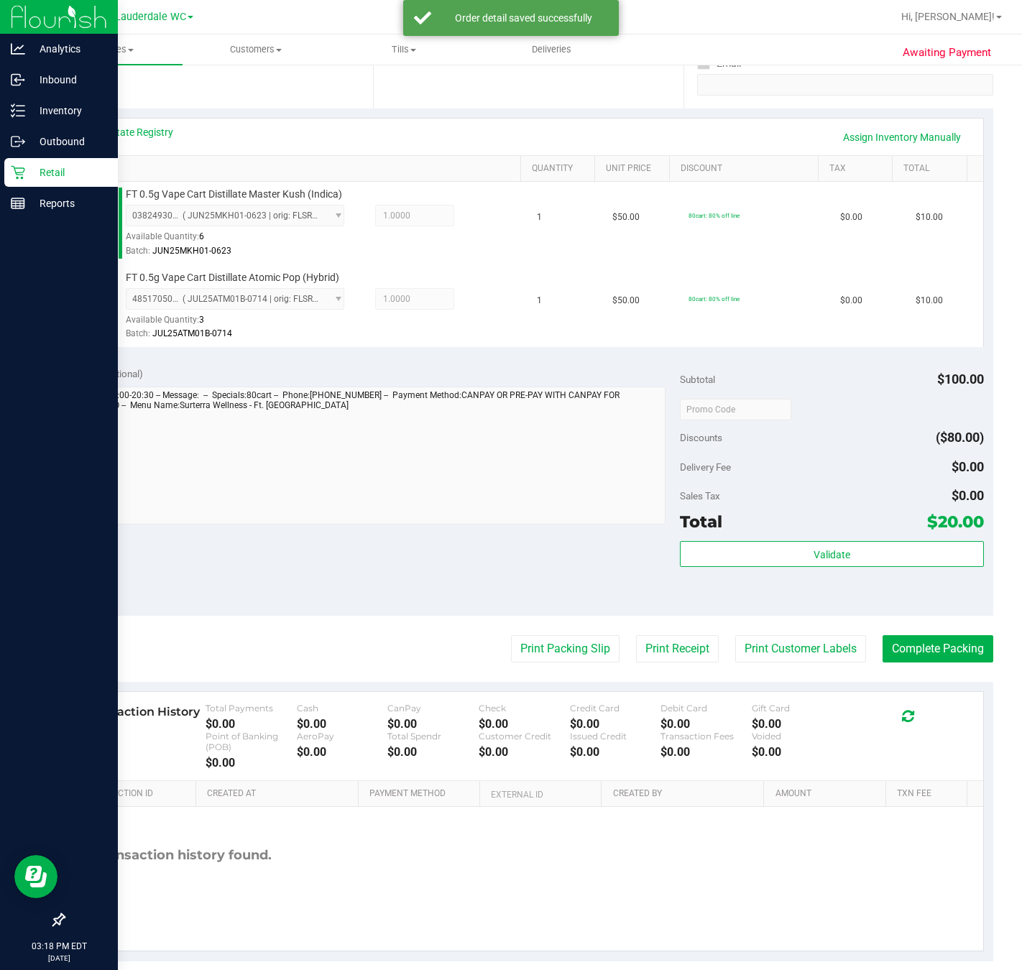
scroll to position [305, 0]
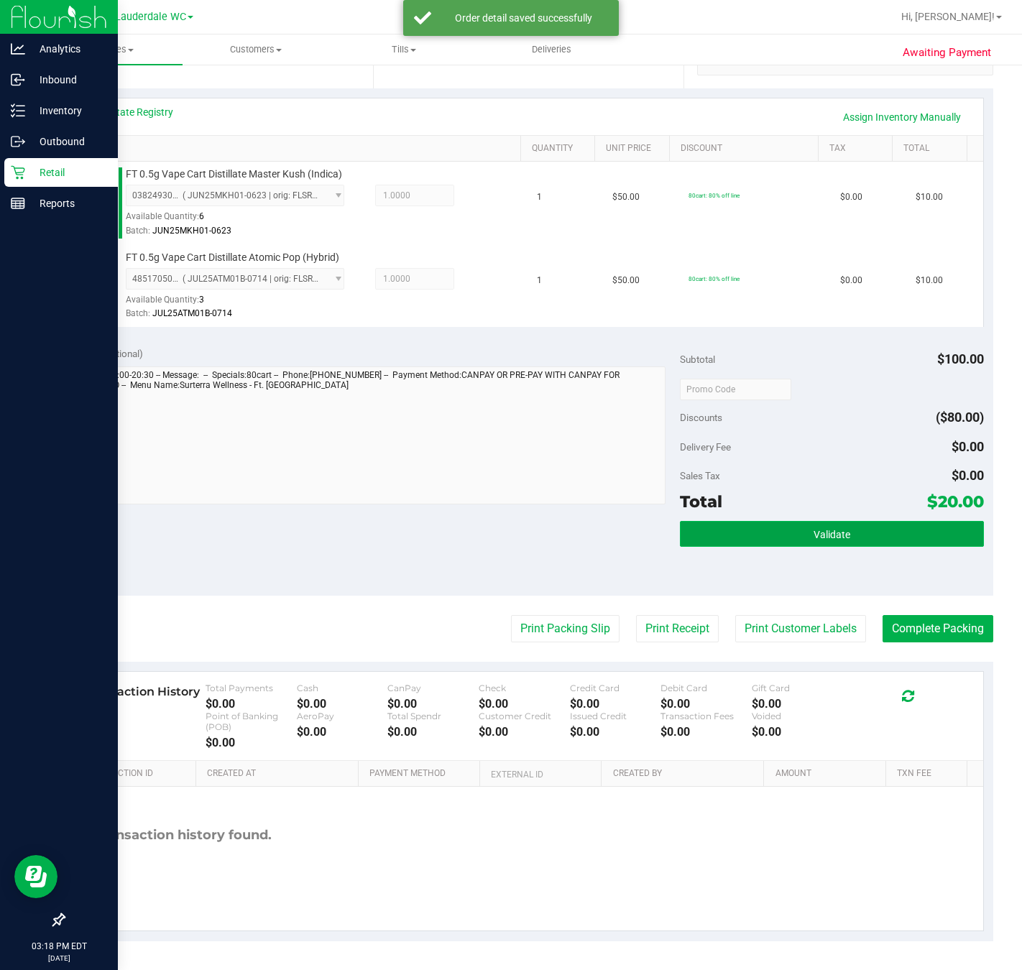
click at [733, 522] on button "Validate" at bounding box center [831, 534] width 303 height 26
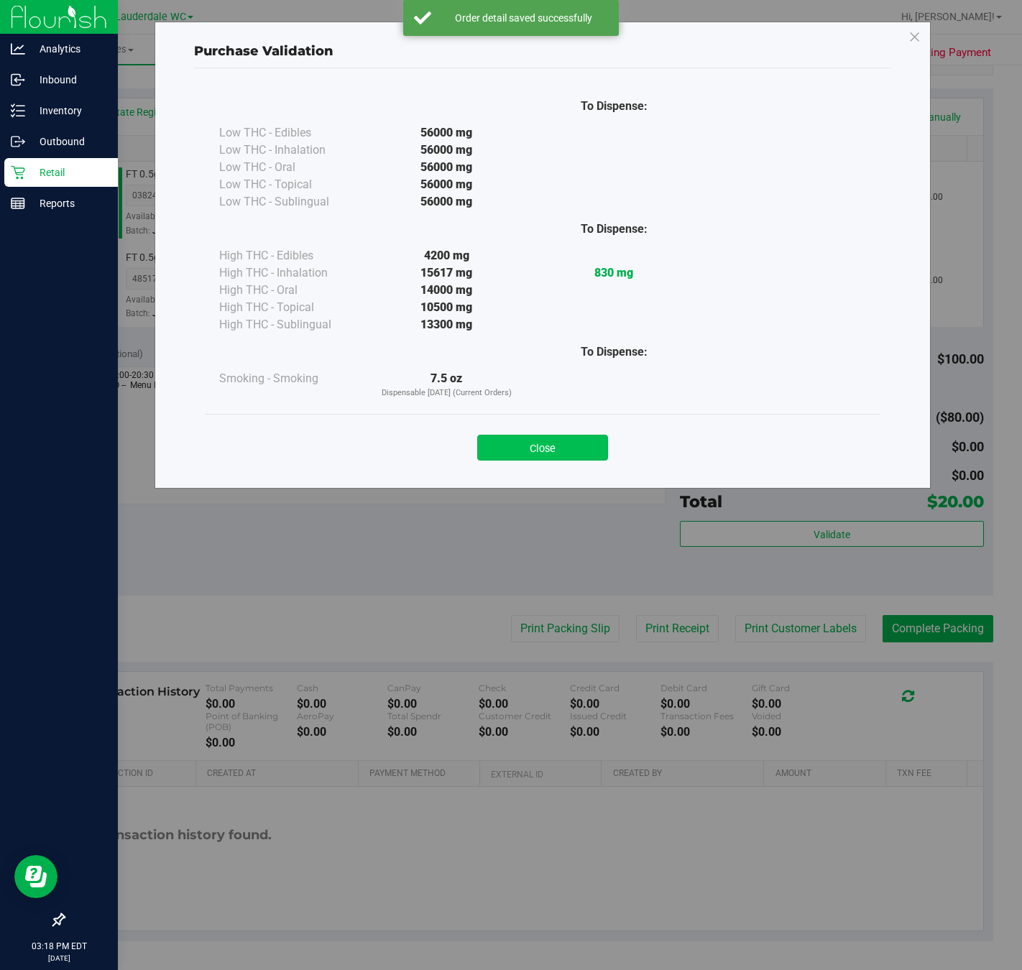
click at [561, 443] on button "Close" at bounding box center [542, 448] width 131 height 26
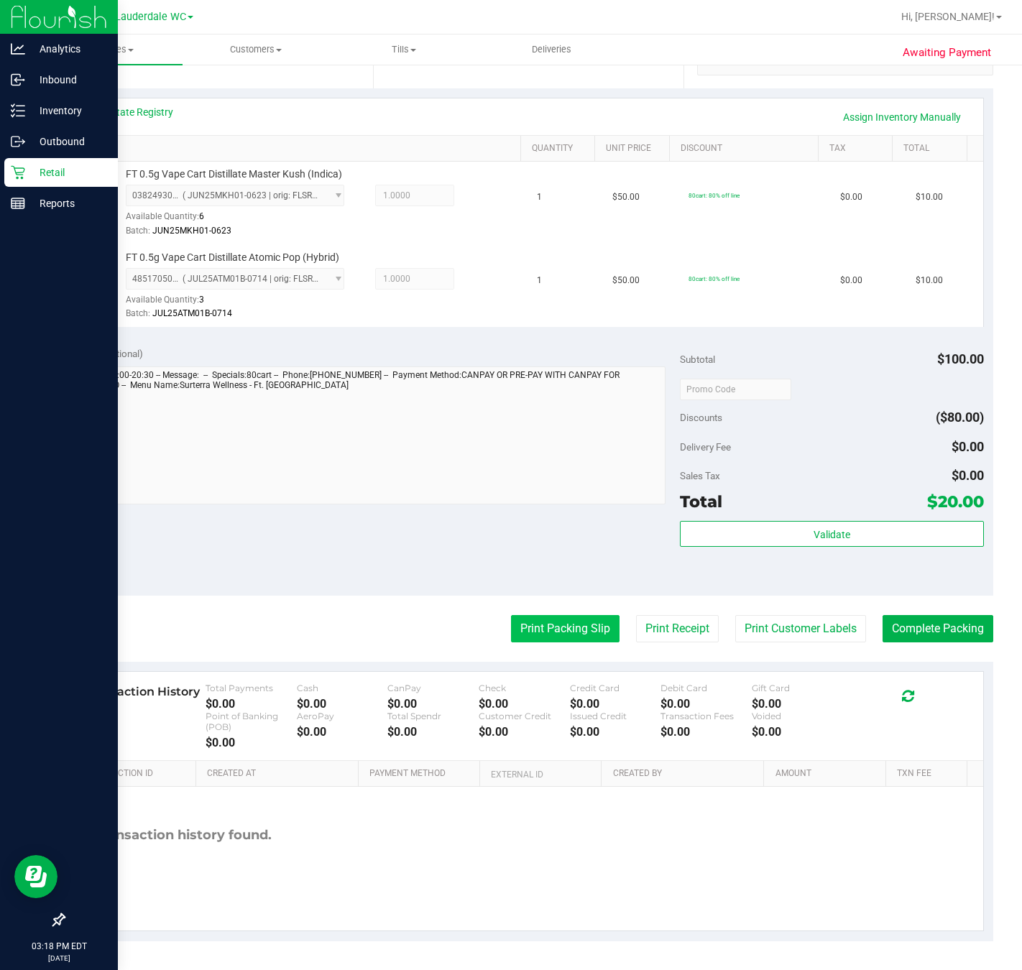
click at [513, 622] on button "Print Packing Slip" at bounding box center [565, 628] width 108 height 27
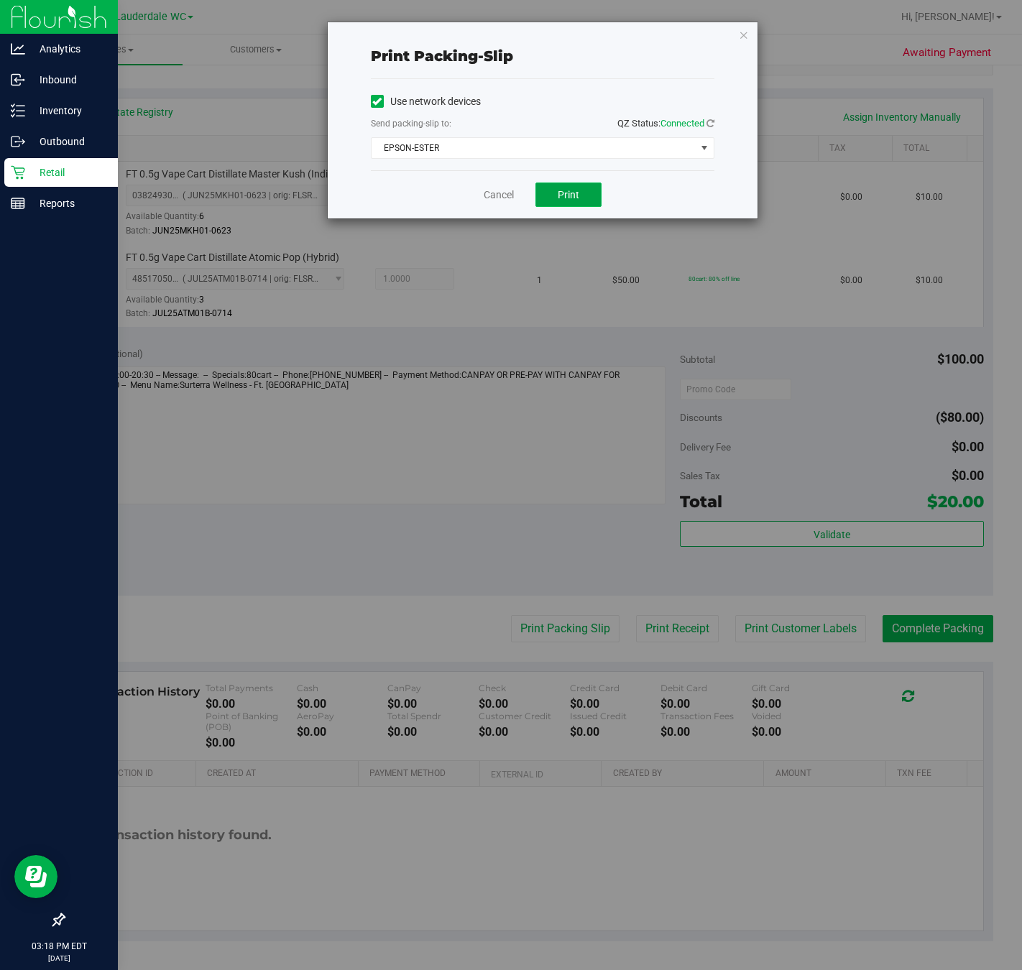
click at [544, 192] on button "Print" at bounding box center [568, 194] width 66 height 24
click at [494, 195] on link "Cancel" at bounding box center [499, 195] width 30 height 15
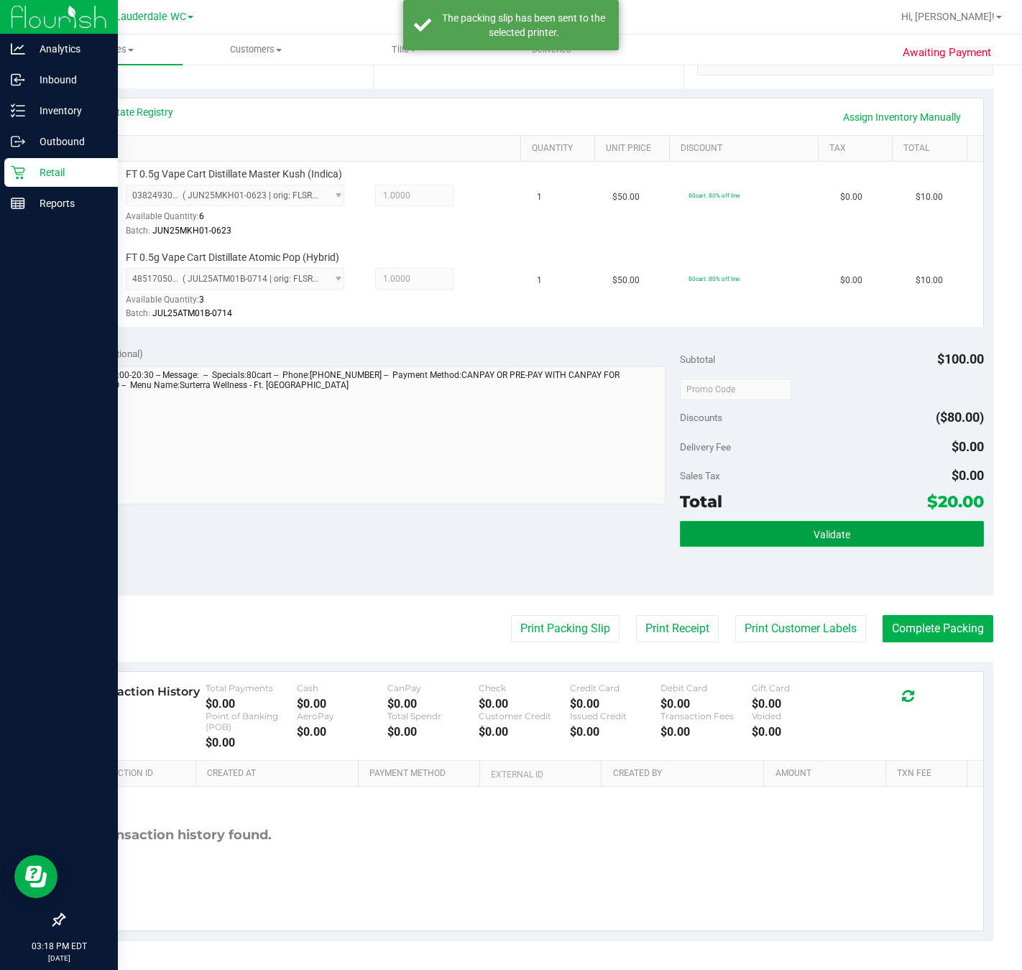
click at [772, 537] on button "Validate" at bounding box center [831, 534] width 303 height 26
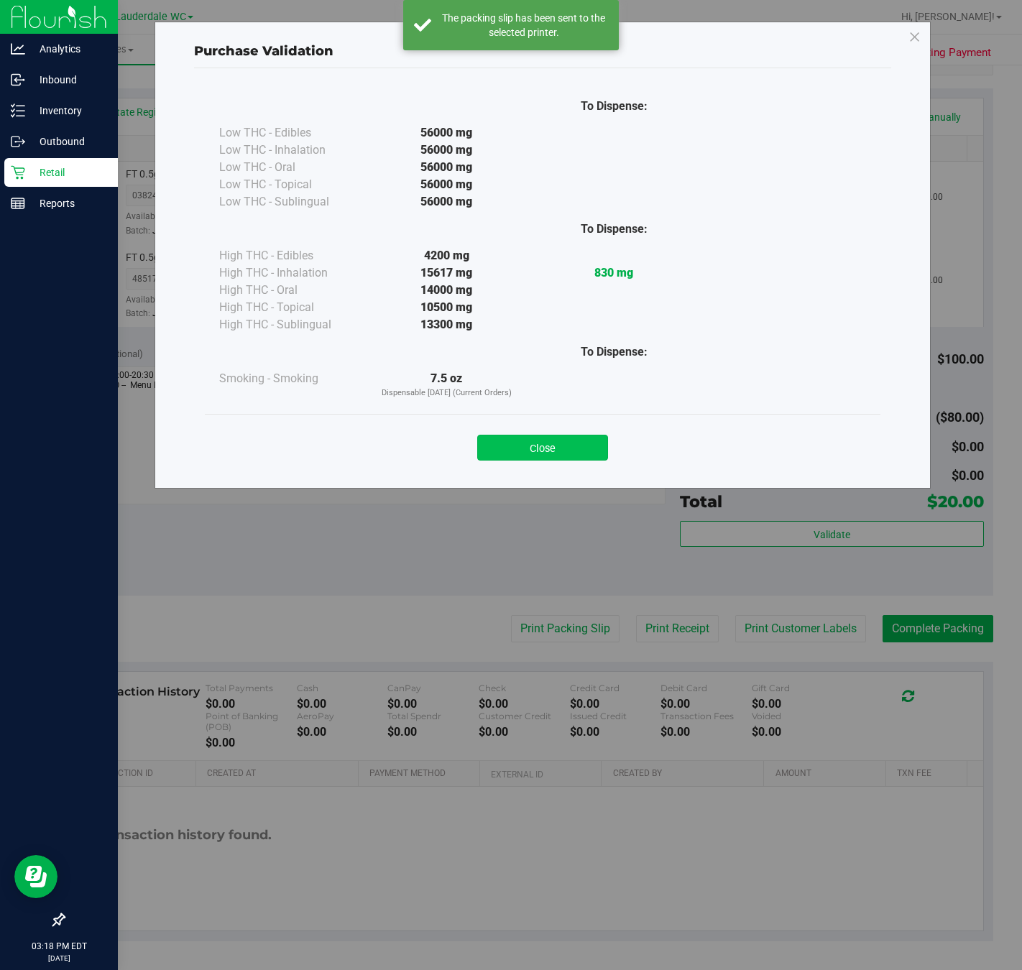
click at [492, 440] on button "Close" at bounding box center [542, 448] width 131 height 26
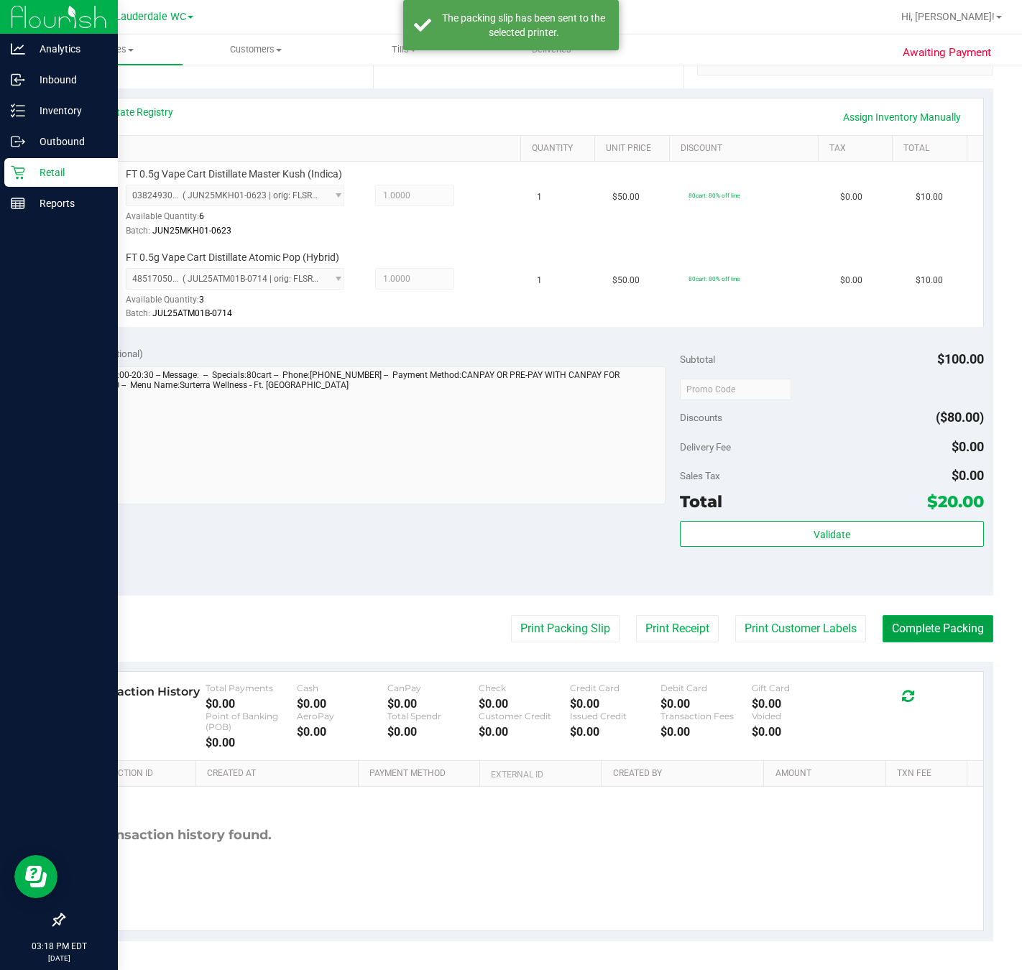
click at [955, 626] on button "Complete Packing" at bounding box center [937, 628] width 111 height 27
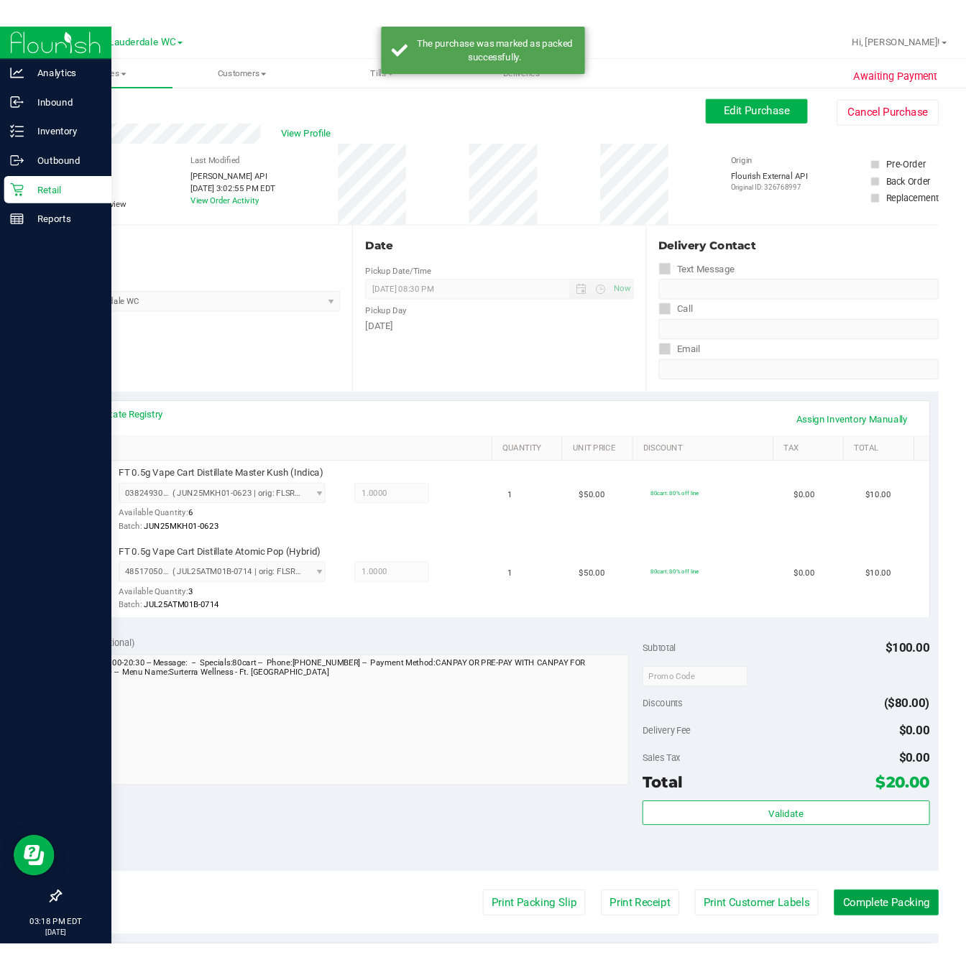
scroll to position [0, 0]
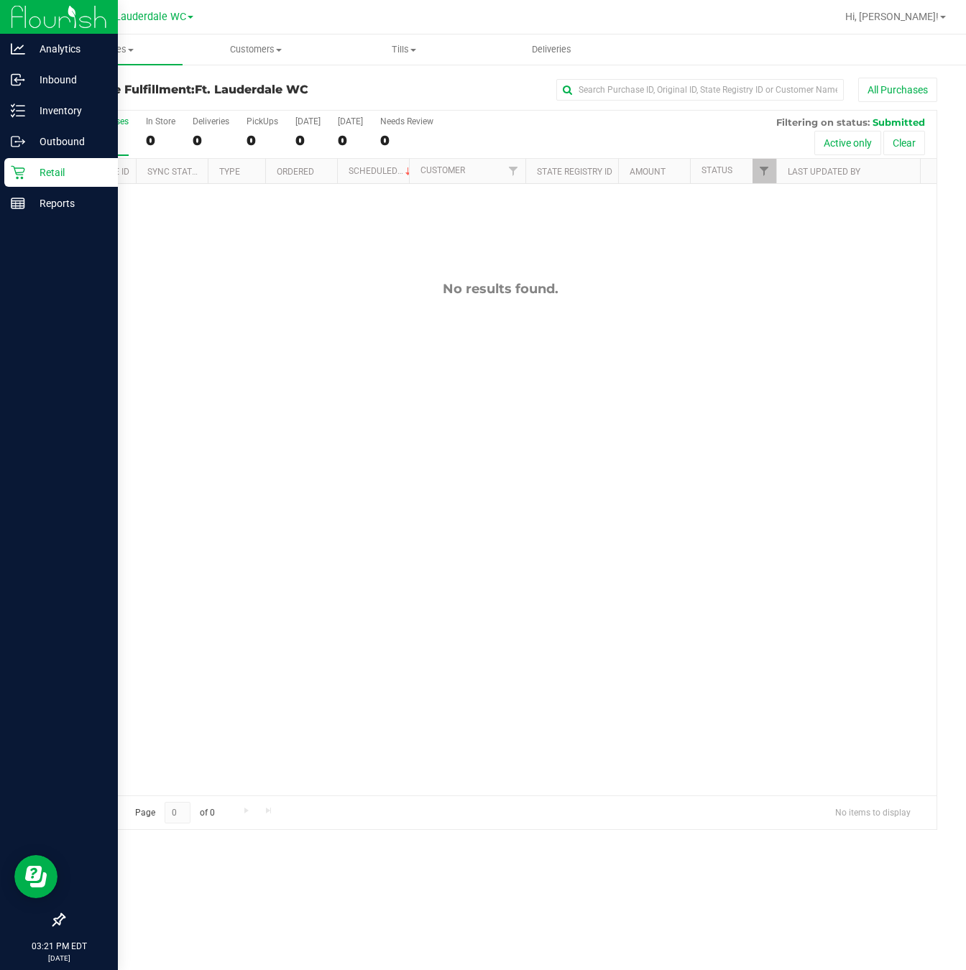
click at [121, 390] on div "No results found." at bounding box center [500, 538] width 872 height 708
click at [255, 412] on div "No results found." at bounding box center [500, 538] width 872 height 708
click at [440, 544] on div "11989940 (326784010) N/A Pickup 9/22/2025 3:49 PM EDT 9/22/2025 $40.50 Submitte…" at bounding box center [500, 489] width 872 height 611
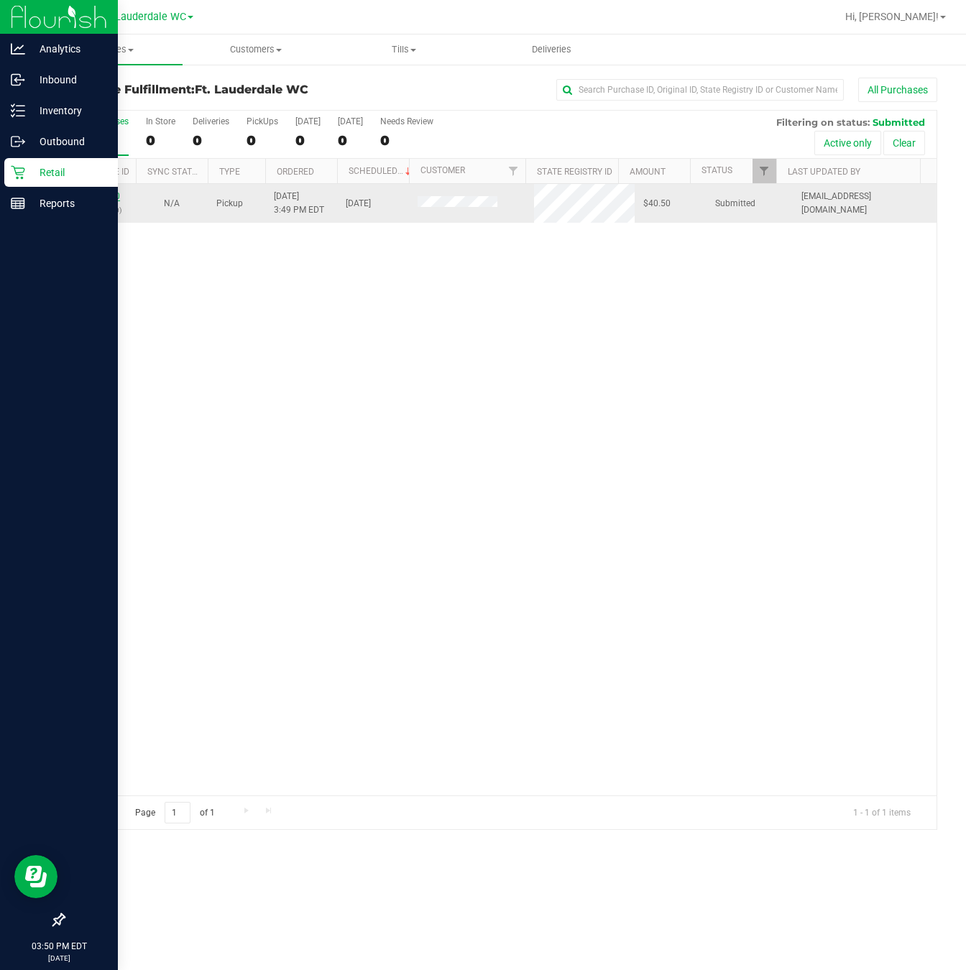
click at [96, 201] on link "11989940" at bounding box center [100, 196] width 40 height 10
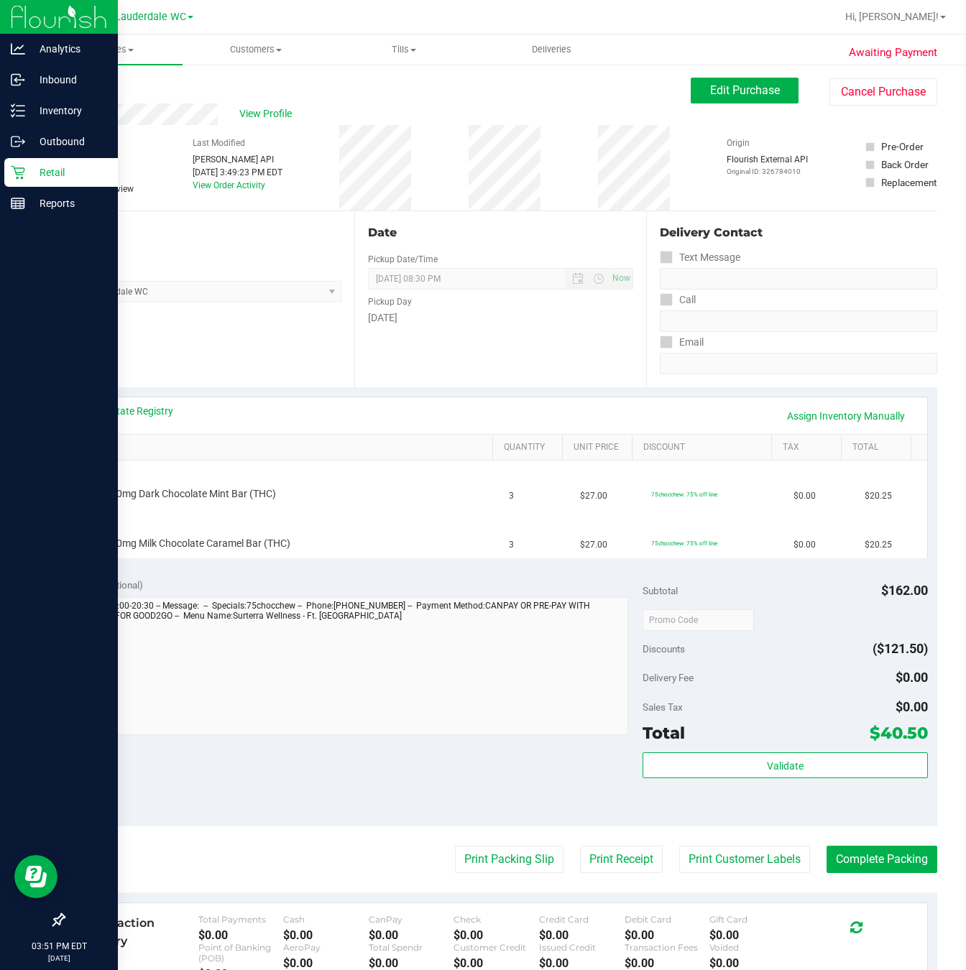
click at [119, 379] on div "Location Pickup Store Ft. Lauderdale WC Select Store [PERSON_NAME][GEOGRAPHIC_D…" at bounding box center [208, 299] width 291 height 176
click at [138, 414] on link "View State Registry" at bounding box center [130, 411] width 86 height 14
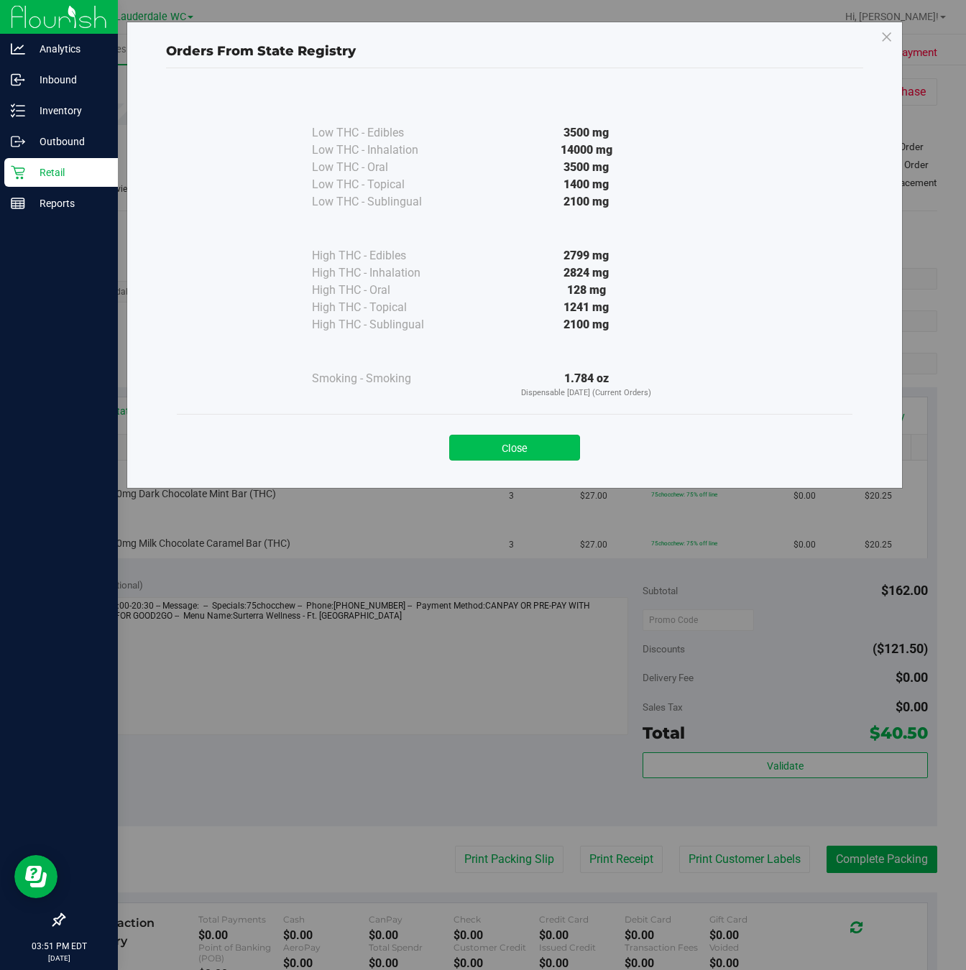
click at [486, 440] on button "Close" at bounding box center [514, 448] width 131 height 26
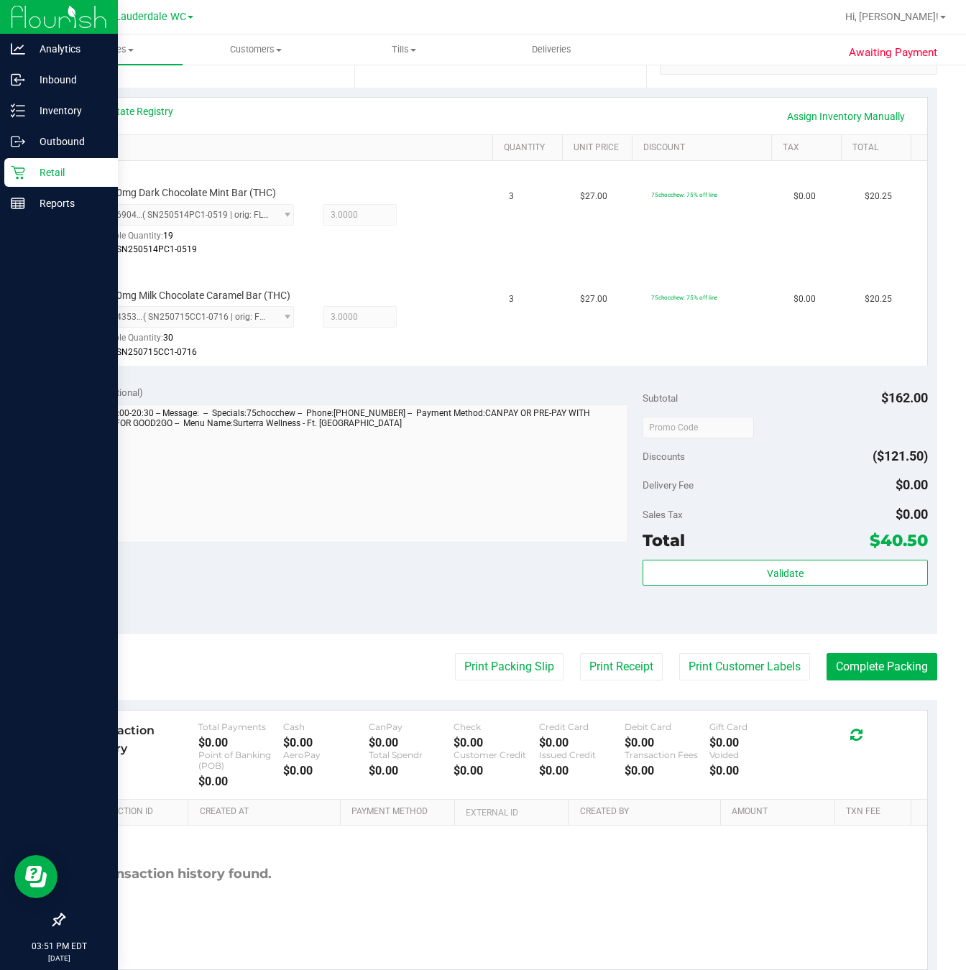
scroll to position [298, 0]
click at [810, 617] on div "Validate" at bounding box center [784, 593] width 285 height 65
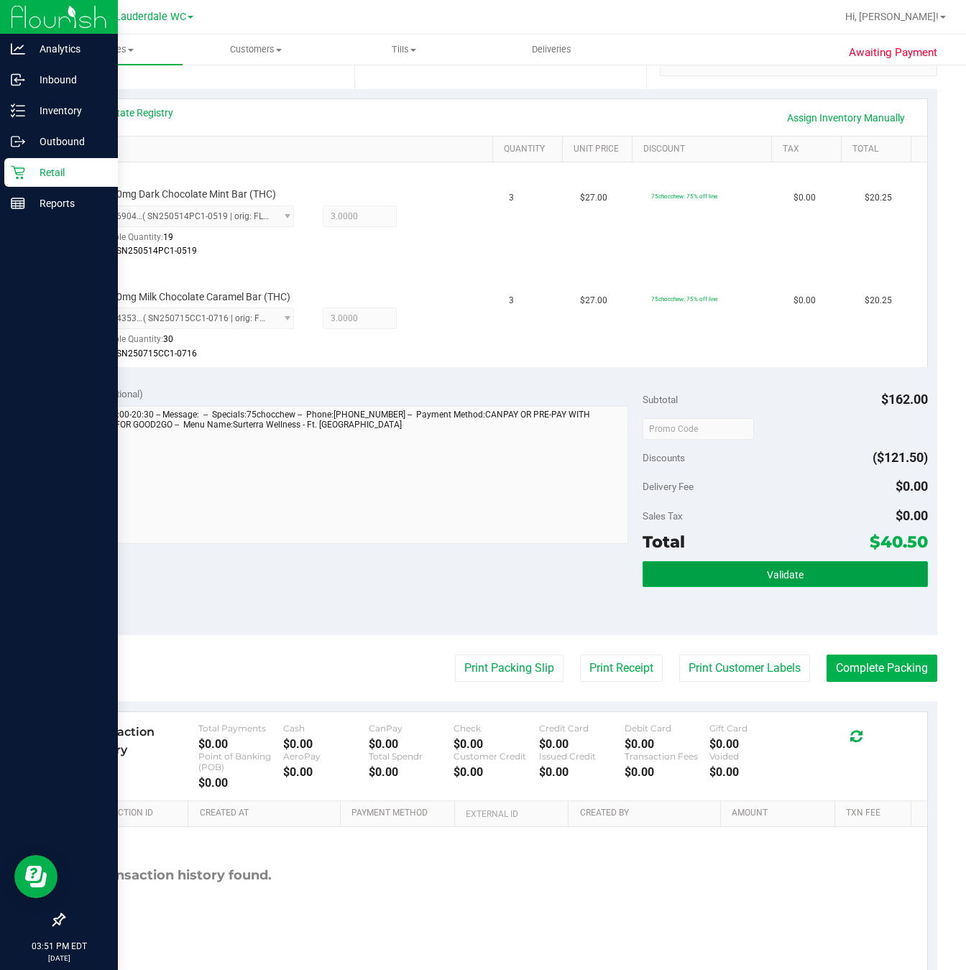
click at [813, 563] on button "Validate" at bounding box center [784, 574] width 285 height 26
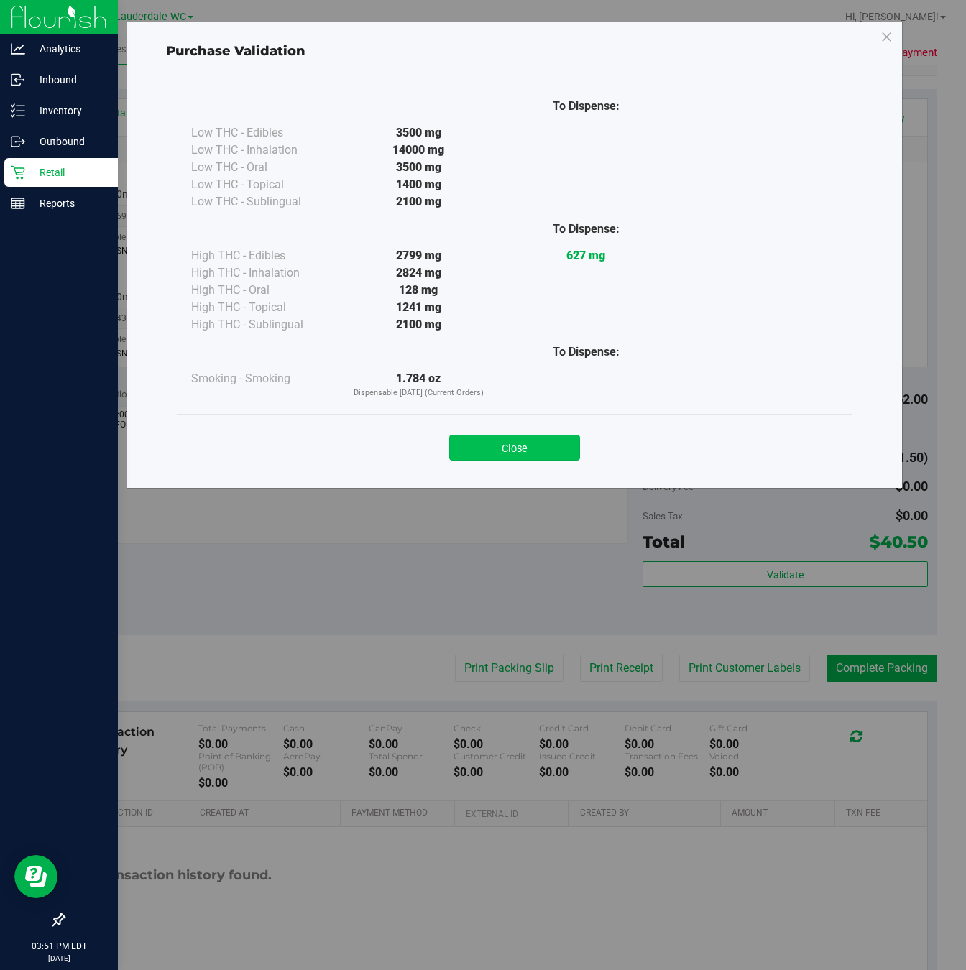
click at [537, 435] on button "Close" at bounding box center [514, 448] width 131 height 26
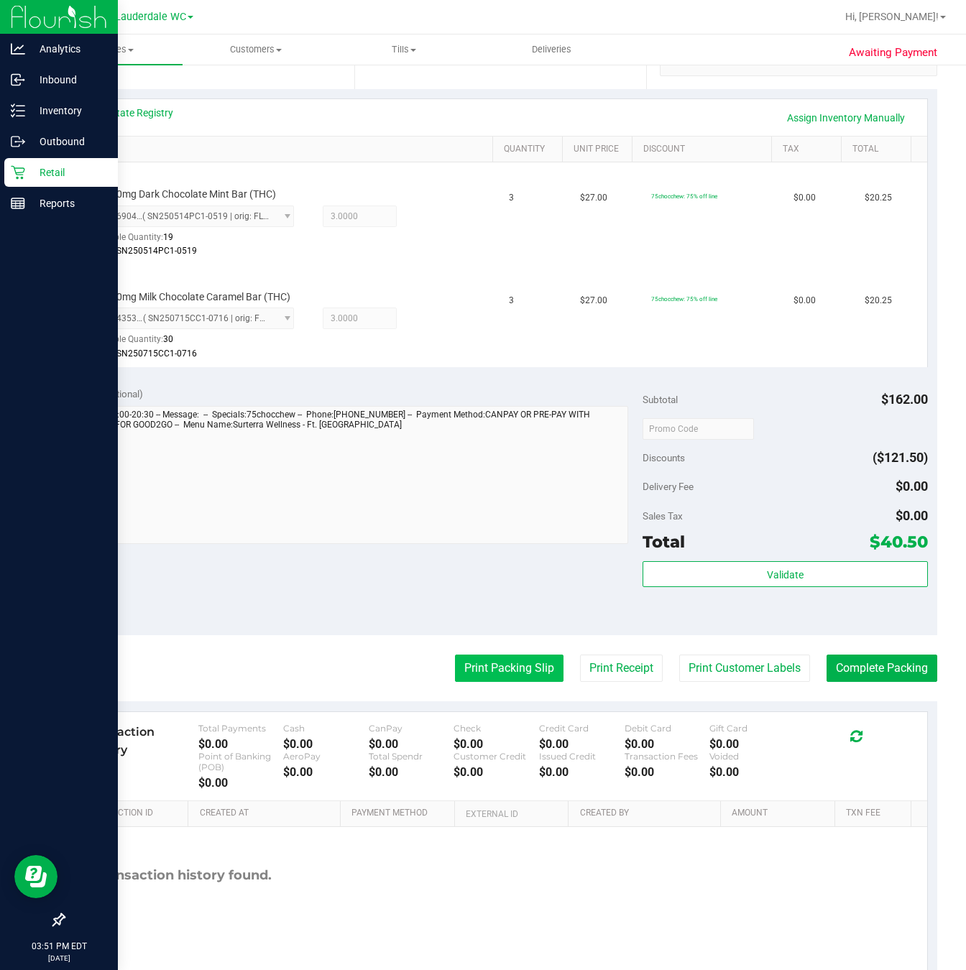
click at [498, 656] on button "Print Packing Slip" at bounding box center [509, 668] width 108 height 27
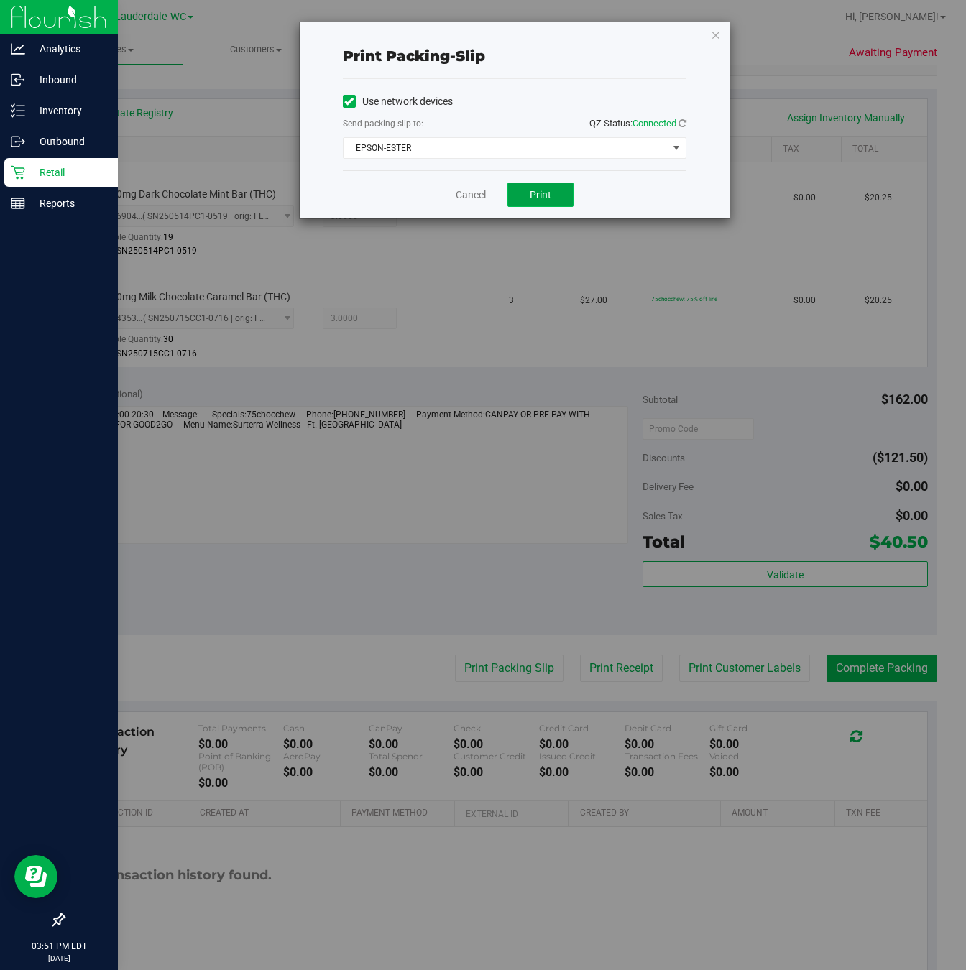
click at [514, 196] on button "Print" at bounding box center [540, 194] width 66 height 24
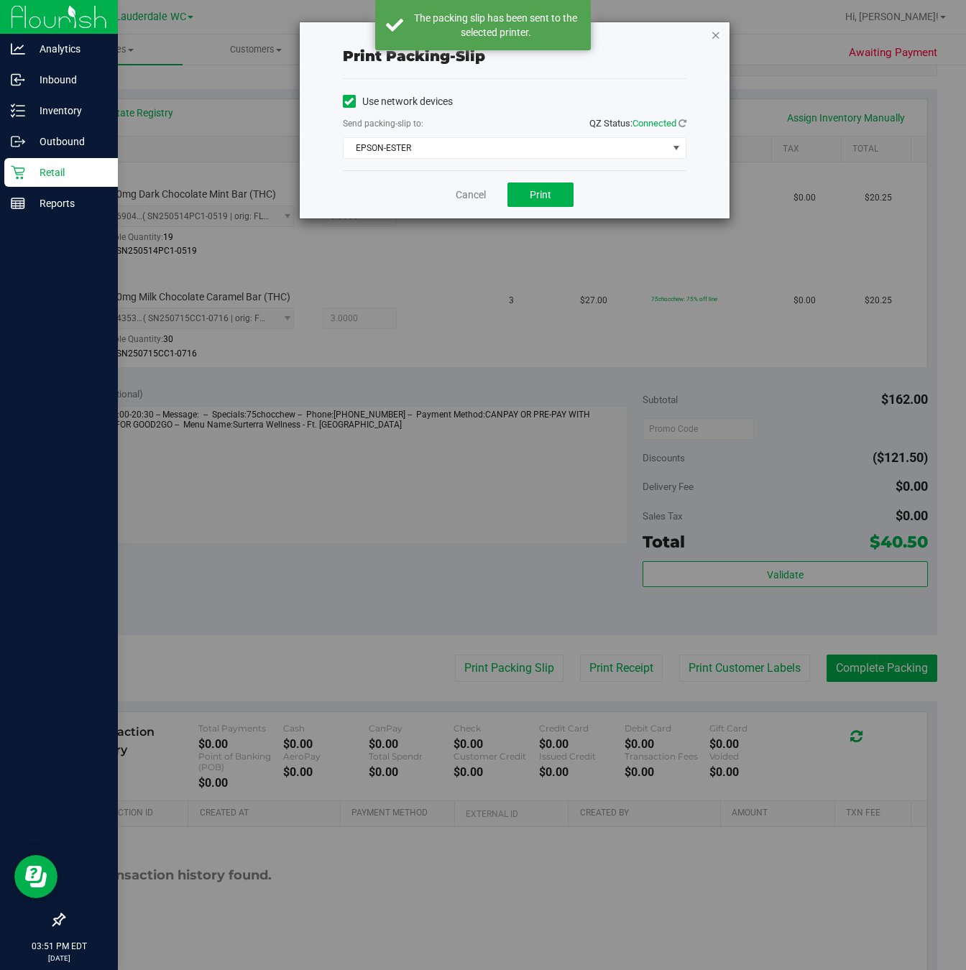
click at [714, 34] on icon "button" at bounding box center [716, 34] width 10 height 17
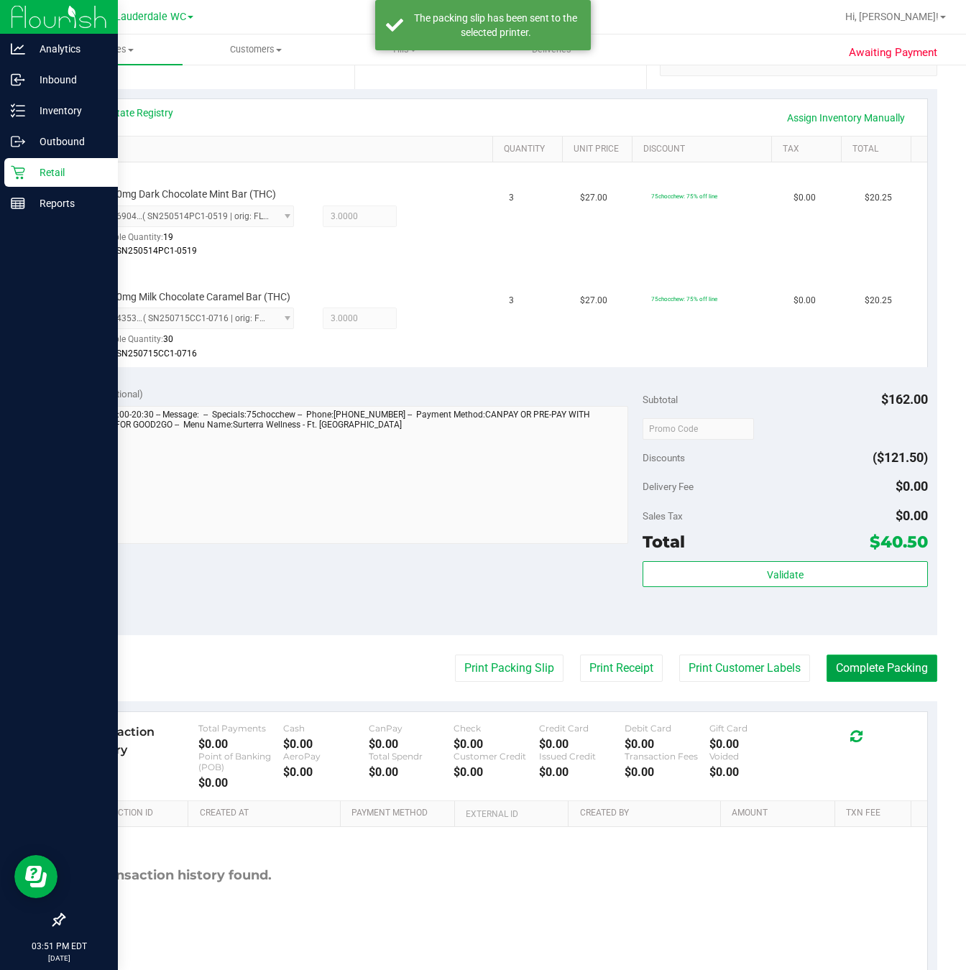
click at [847, 666] on button "Complete Packing" at bounding box center [881, 668] width 111 height 27
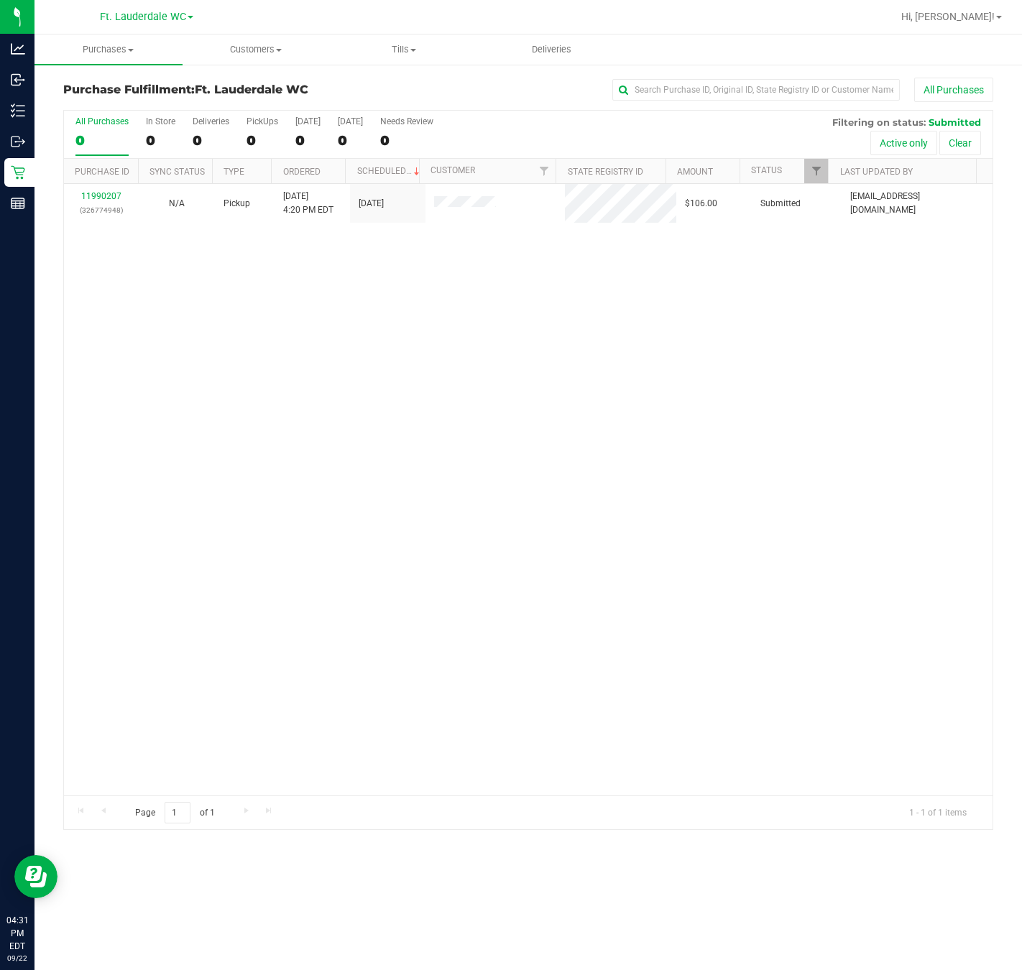
click at [259, 541] on div "11990207 (326774948) N/A Pickup 9/22/2025 4:20 PM EDT 9/22/2025 $106.00 Submitt…" at bounding box center [528, 489] width 928 height 611
click at [201, 418] on div "11990207 (326774948) N/A Pickup 9/22/2025 4:20 PM EDT 9/22/2025 $106.00 Submitt…" at bounding box center [528, 489] width 928 height 611
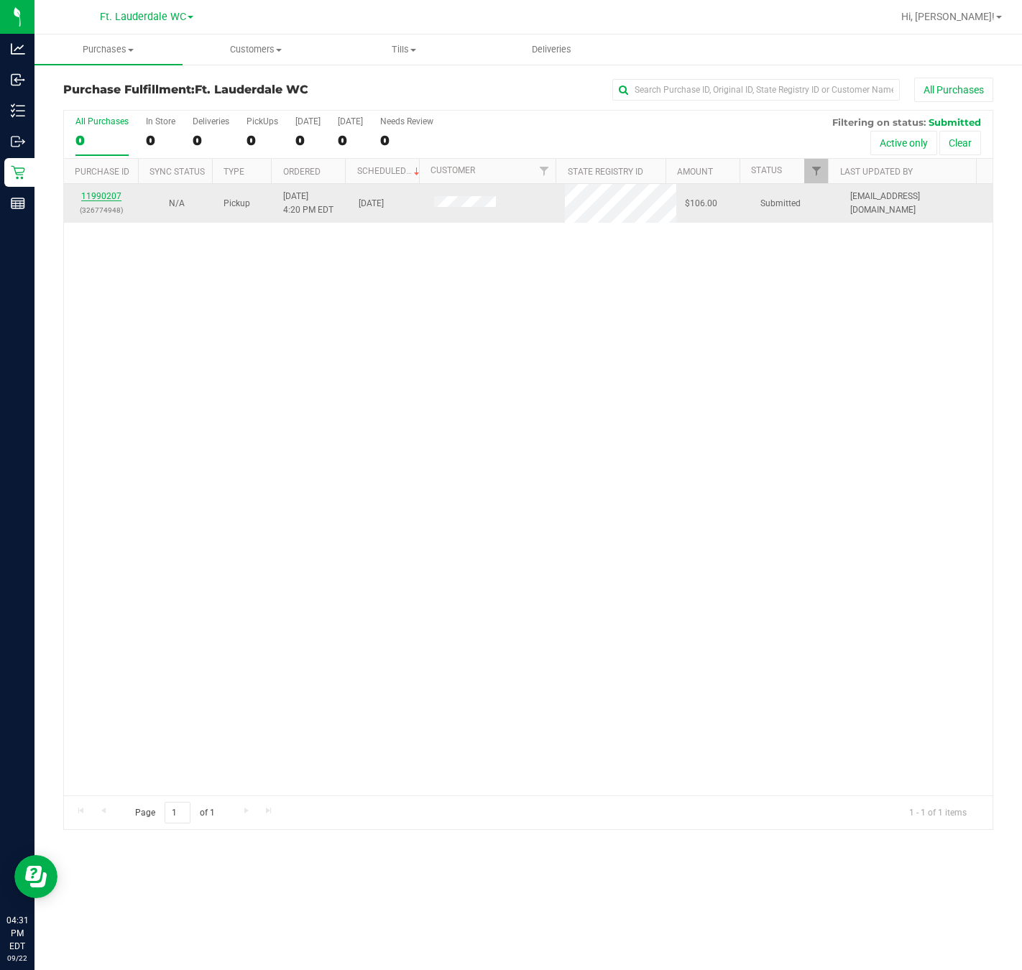
click at [87, 201] on link "11990207" at bounding box center [101, 196] width 40 height 10
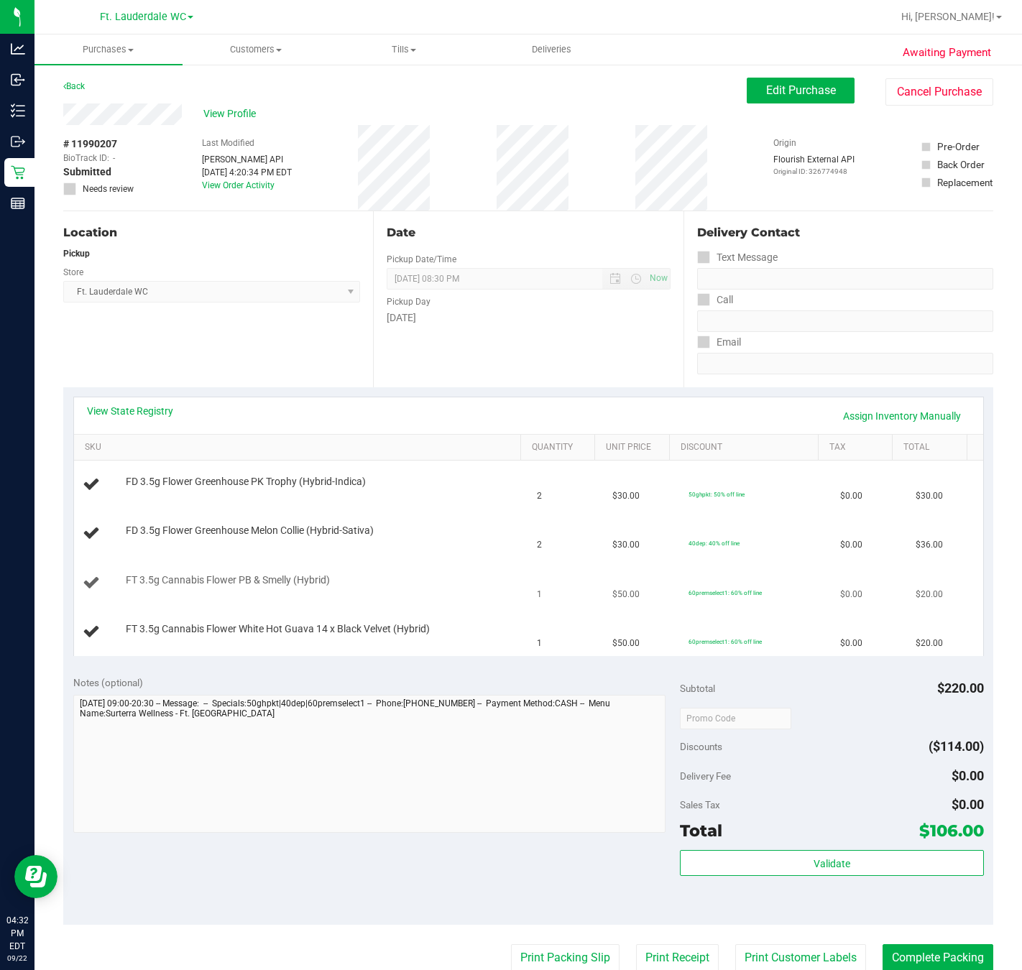
click at [349, 588] on div at bounding box center [323, 587] width 394 height 1
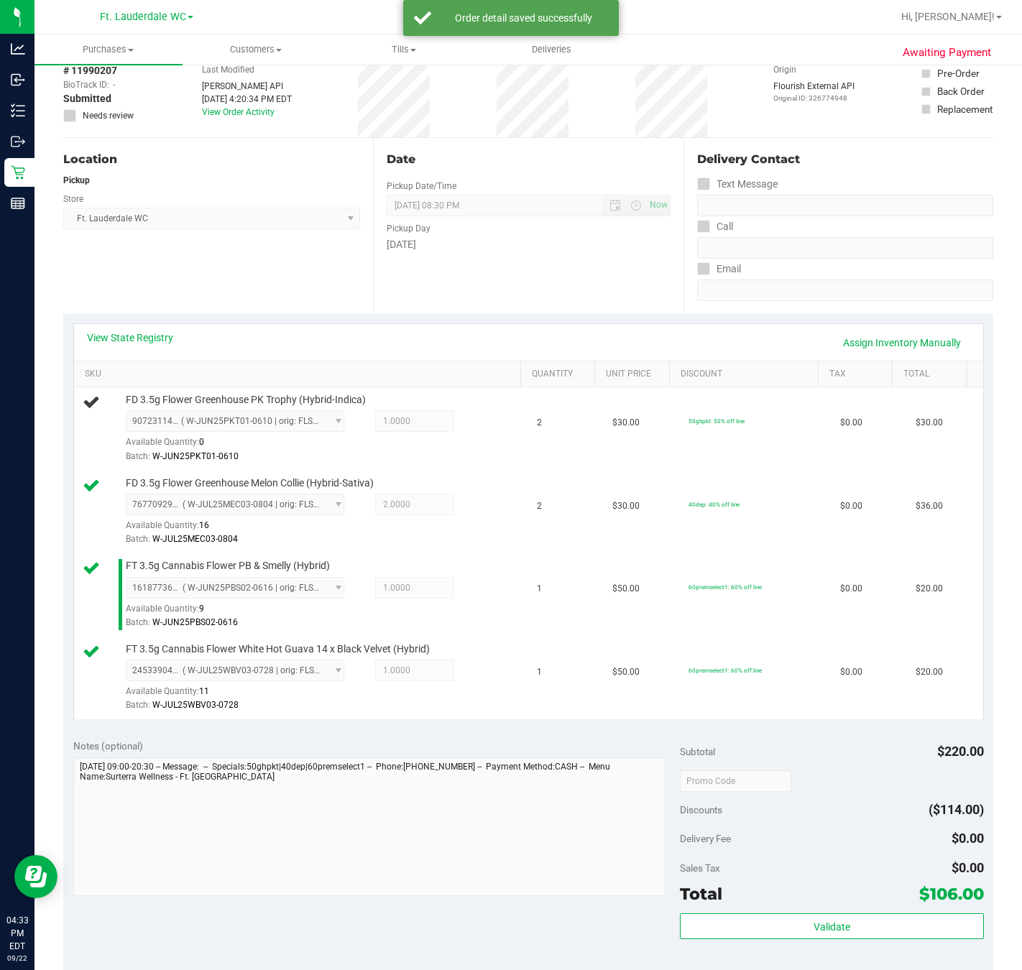
scroll to position [74, 0]
click at [535, 581] on td "1" at bounding box center [565, 594] width 75 height 83
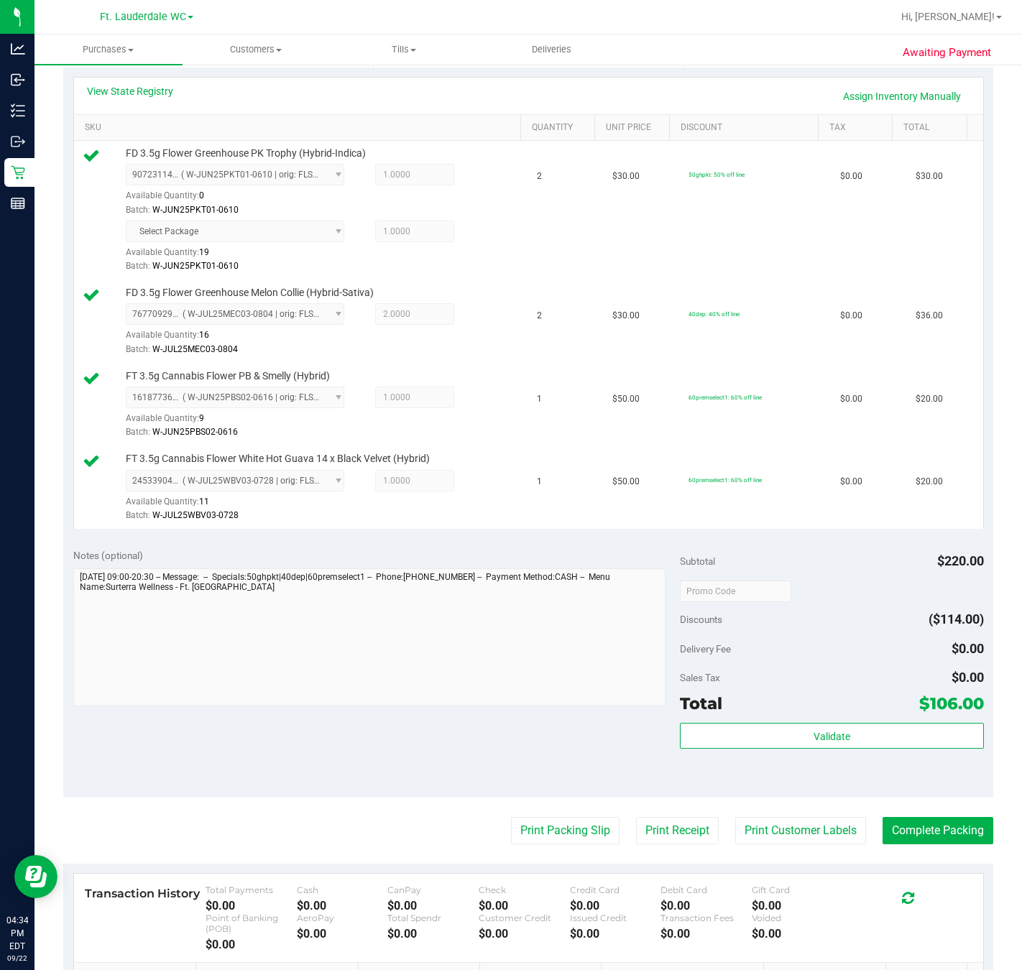
scroll to position [384, 0]
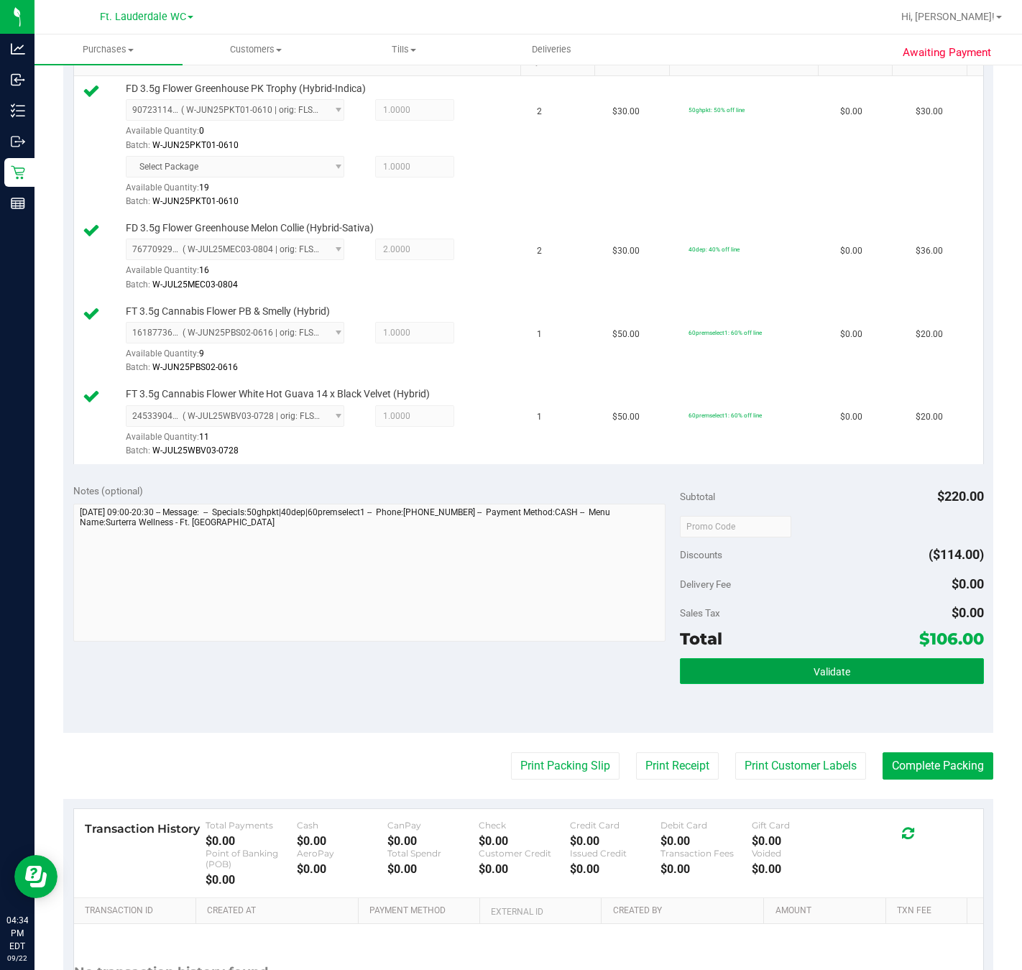
click at [854, 681] on button "Validate" at bounding box center [831, 671] width 303 height 26
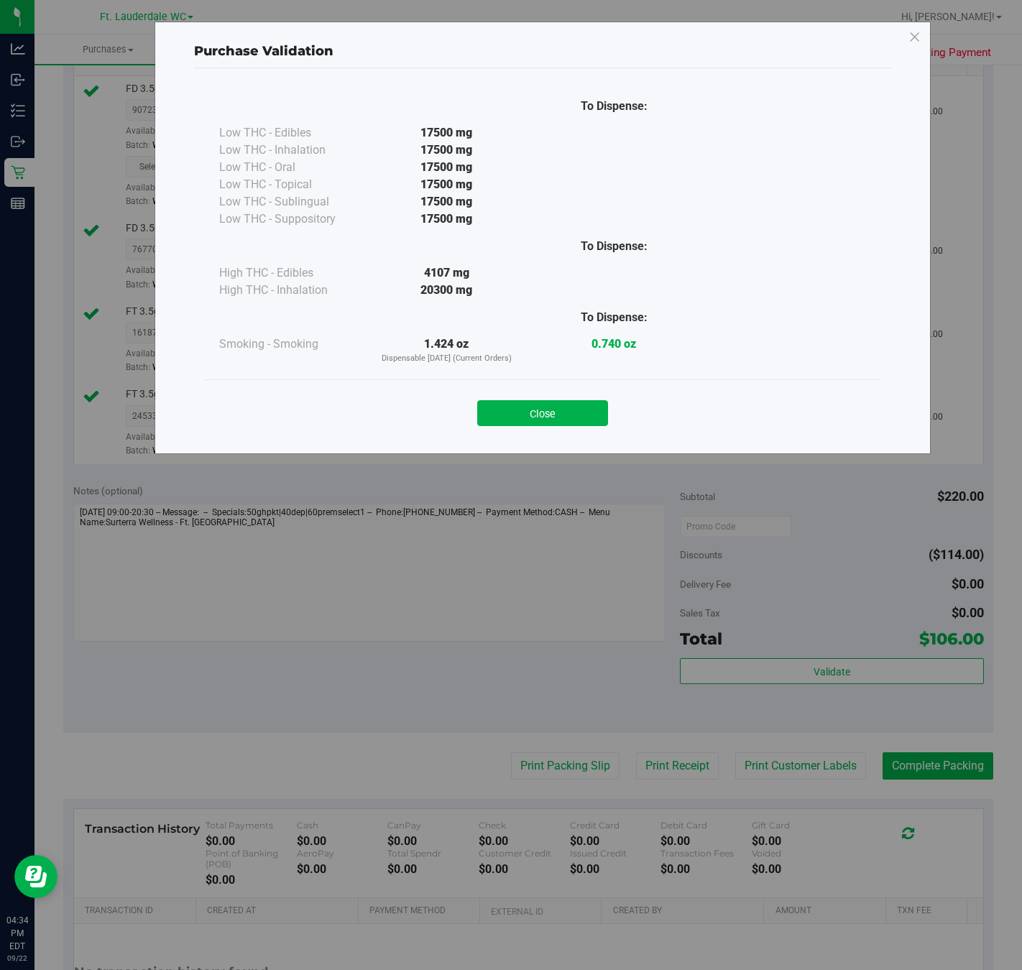
click at [576, 369] on div "To Dispense: Low THC - Edibles 17500 mg" at bounding box center [542, 234] width 675 height 292
click at [489, 426] on button "Close" at bounding box center [542, 413] width 131 height 26
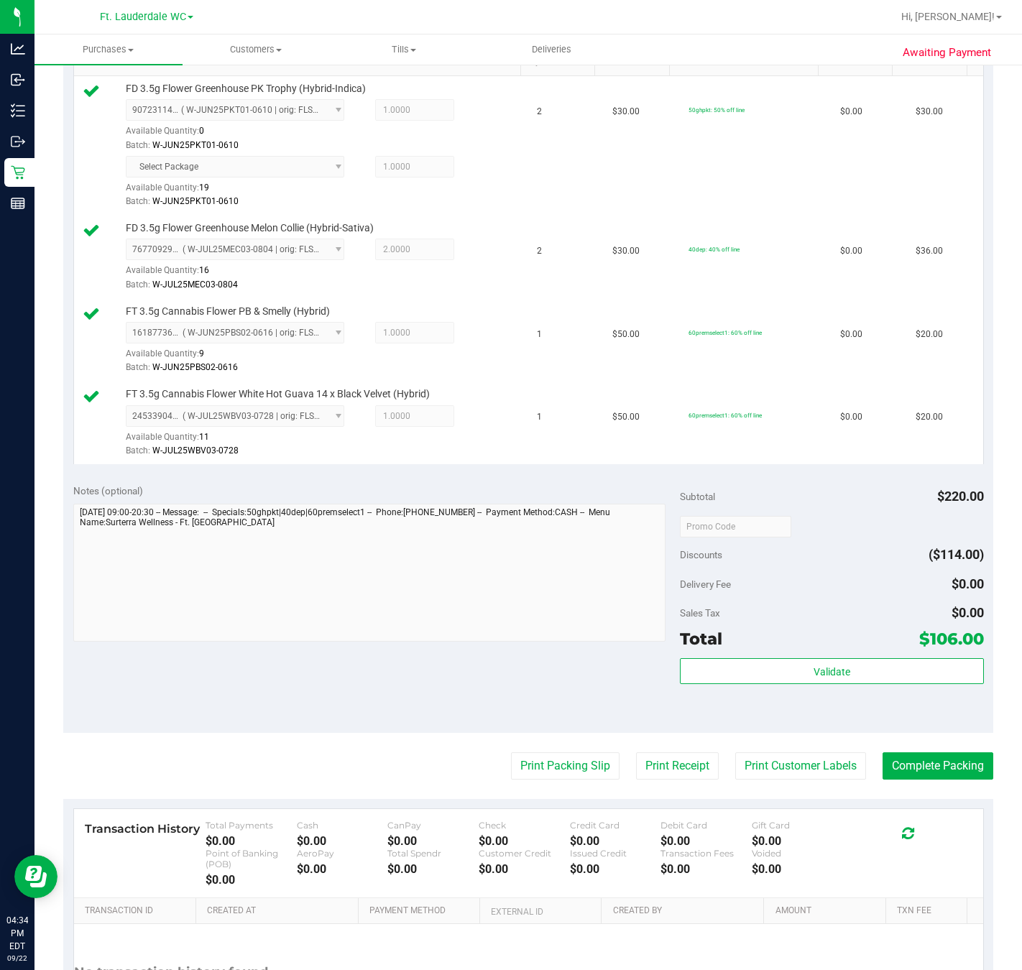
click at [565, 820] on div "Transaction History Total Payments $0.00 Cash $0.00 CanPay $0.00 Check $0.00 Cr…" at bounding box center [528, 853] width 909 height 89
click at [524, 772] on button "Print Packing Slip" at bounding box center [565, 765] width 108 height 27
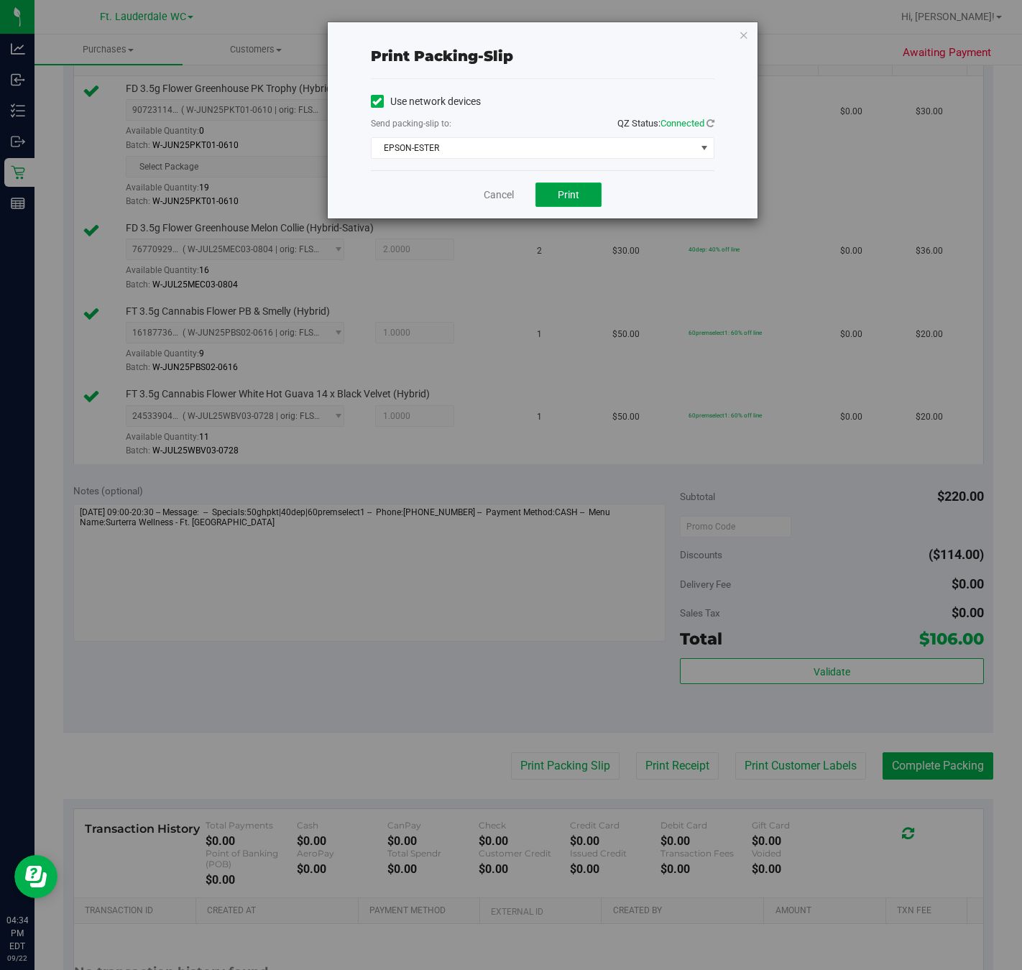
click at [584, 203] on button "Print" at bounding box center [568, 194] width 66 height 24
click at [741, 29] on icon "button" at bounding box center [744, 34] width 10 height 17
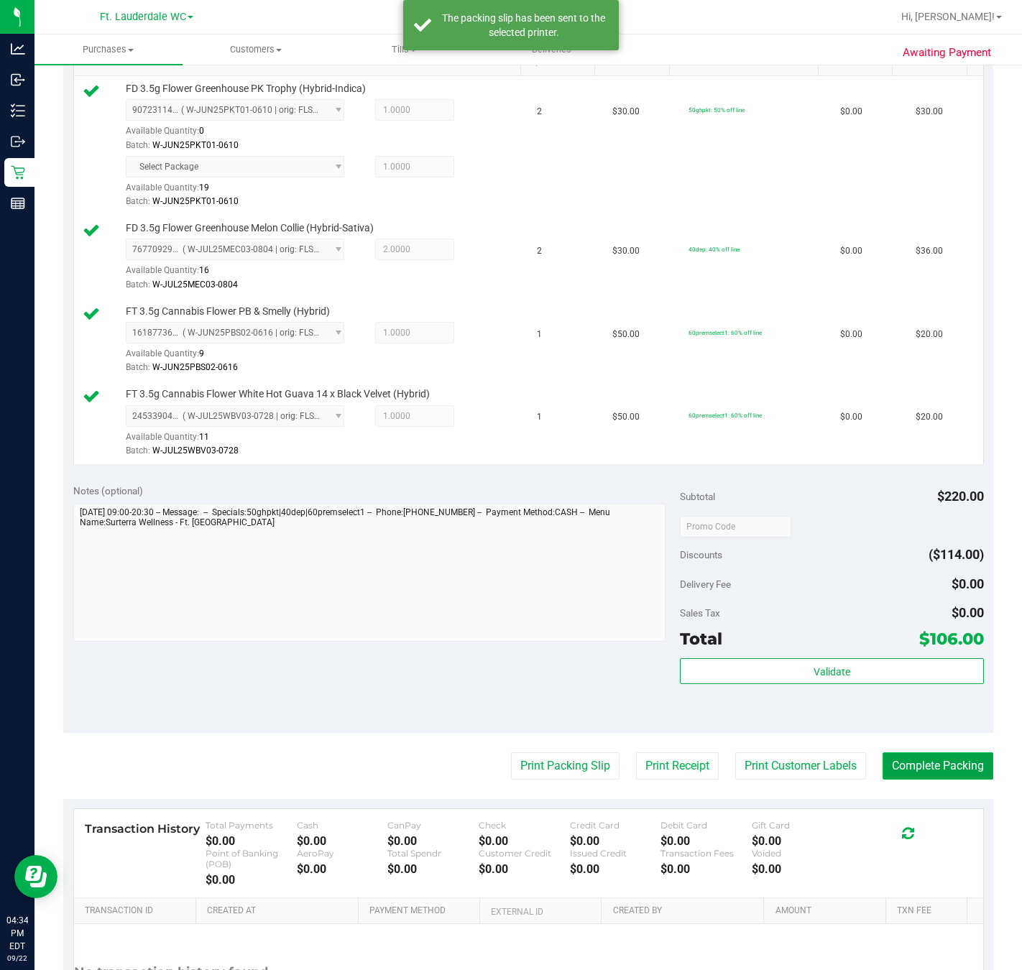
click at [933, 770] on button "Complete Packing" at bounding box center [937, 765] width 111 height 27
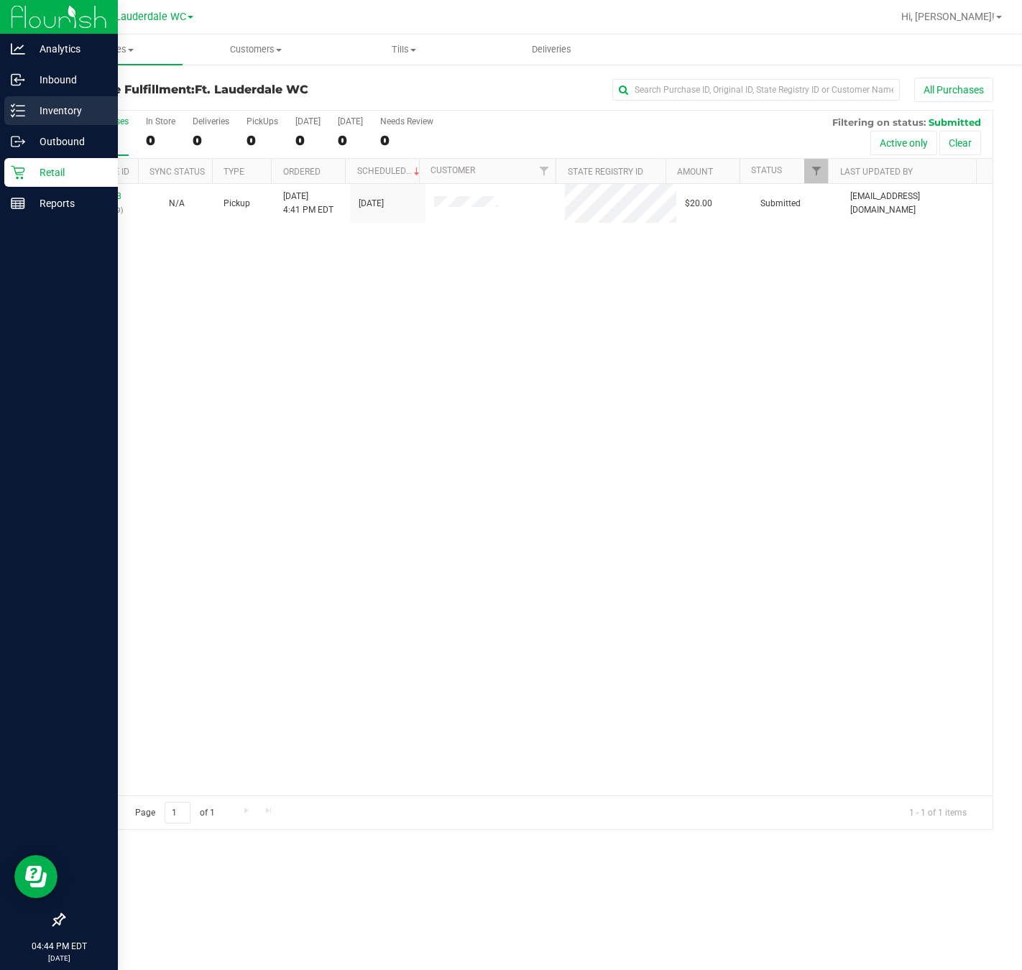
click at [5, 123] on div "Inventory" at bounding box center [61, 110] width 114 height 29
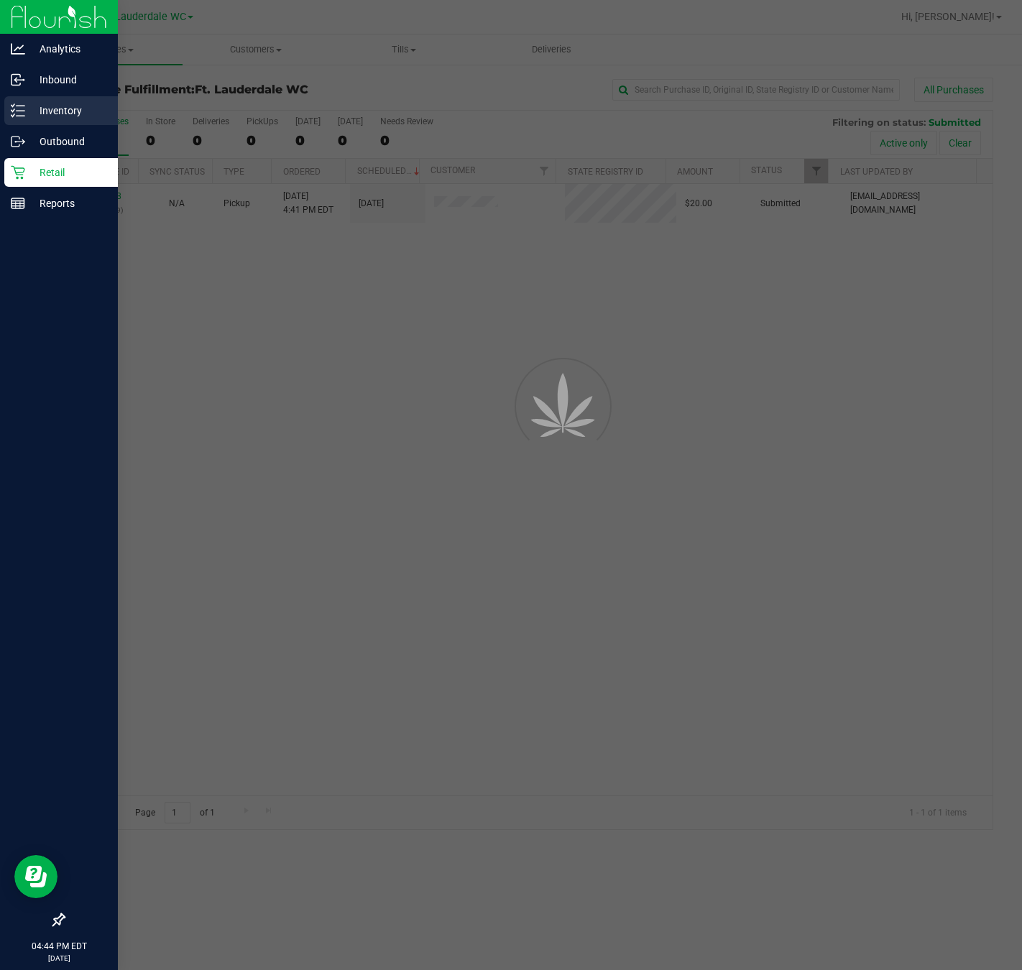
click at [9, 119] on div "Inventory" at bounding box center [61, 110] width 114 height 29
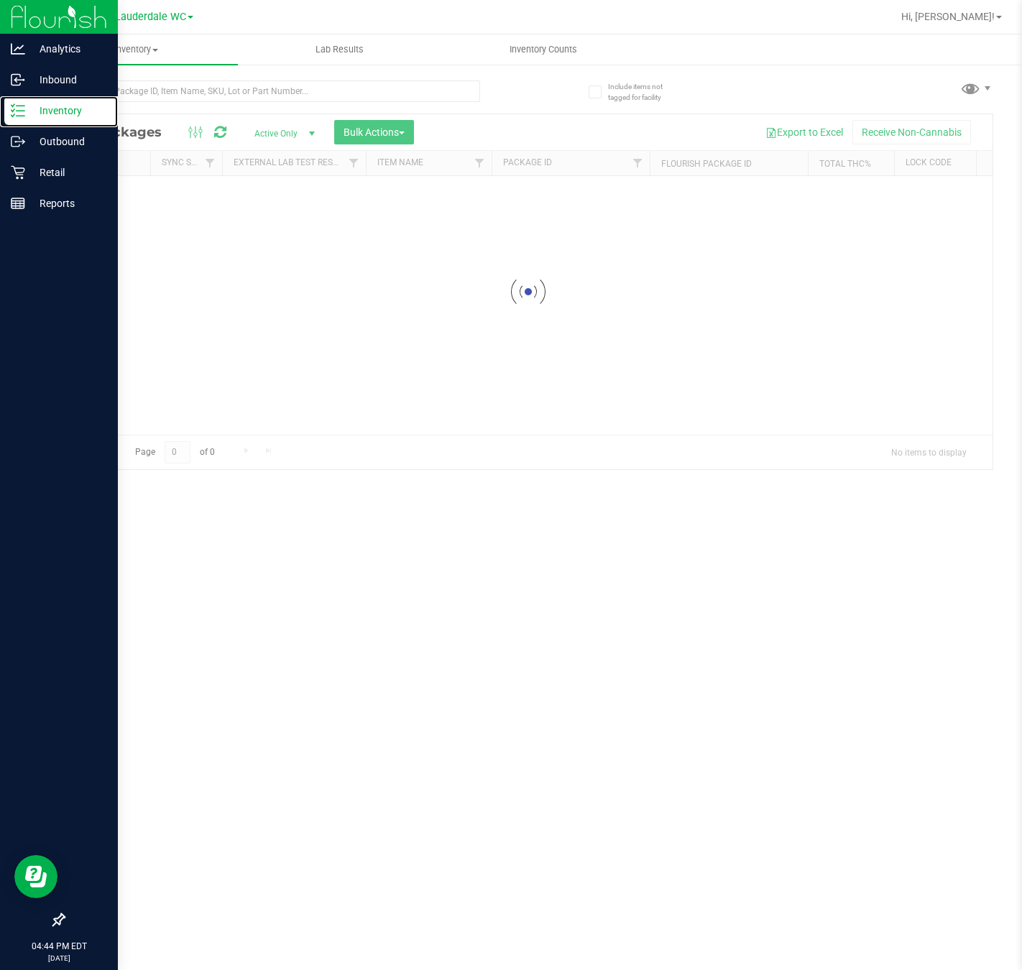
click at [9, 119] on div "Inventory" at bounding box center [61, 110] width 114 height 29
click at [195, 101] on input "text" at bounding box center [271, 91] width 417 height 22
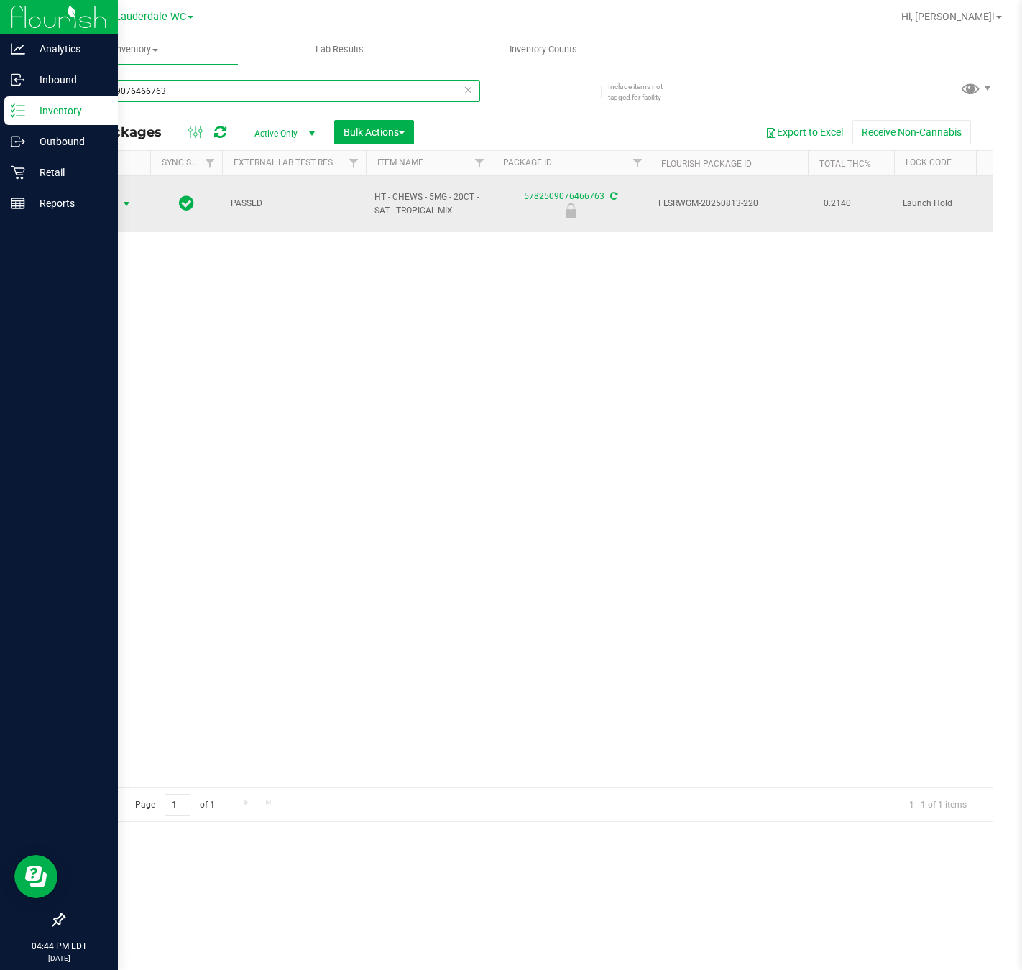
type input "5782509076466763"
click at [131, 205] on span "select" at bounding box center [126, 203] width 11 height 11
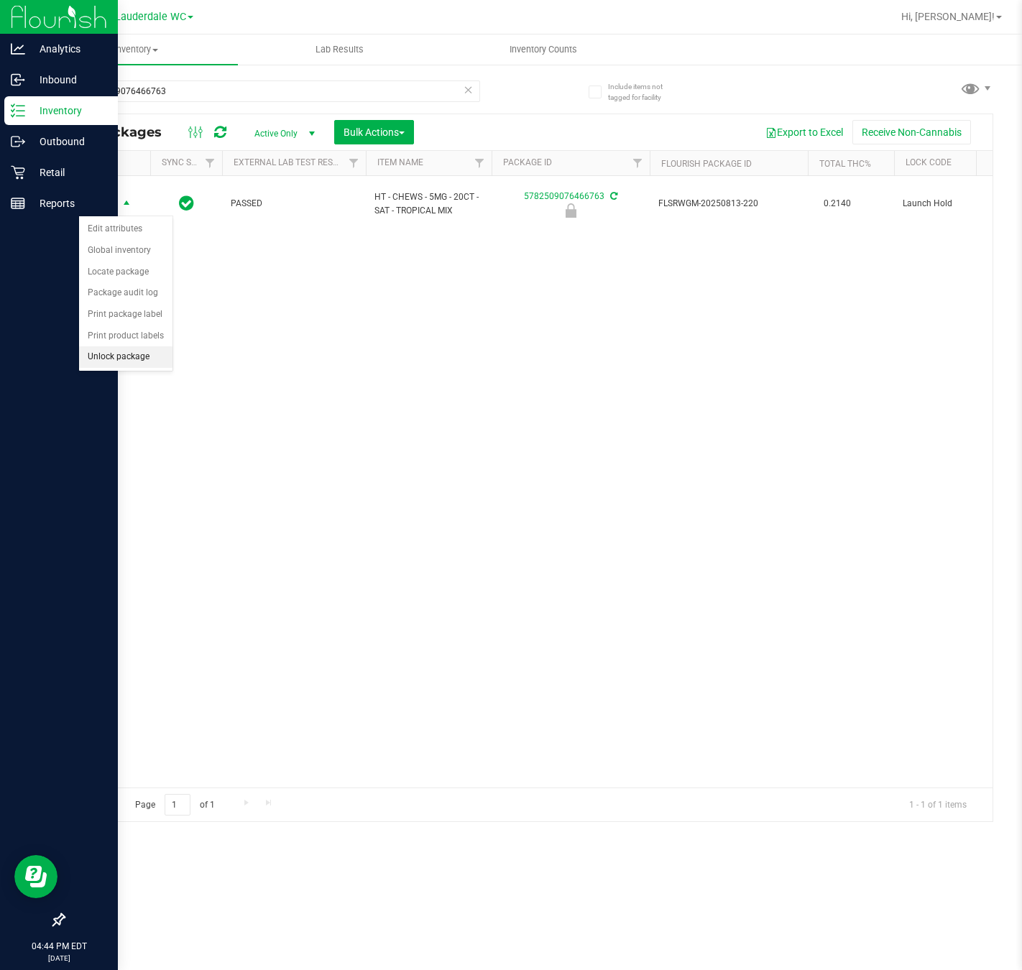
click at [149, 368] on li "Unlock package" at bounding box center [125, 357] width 93 height 22
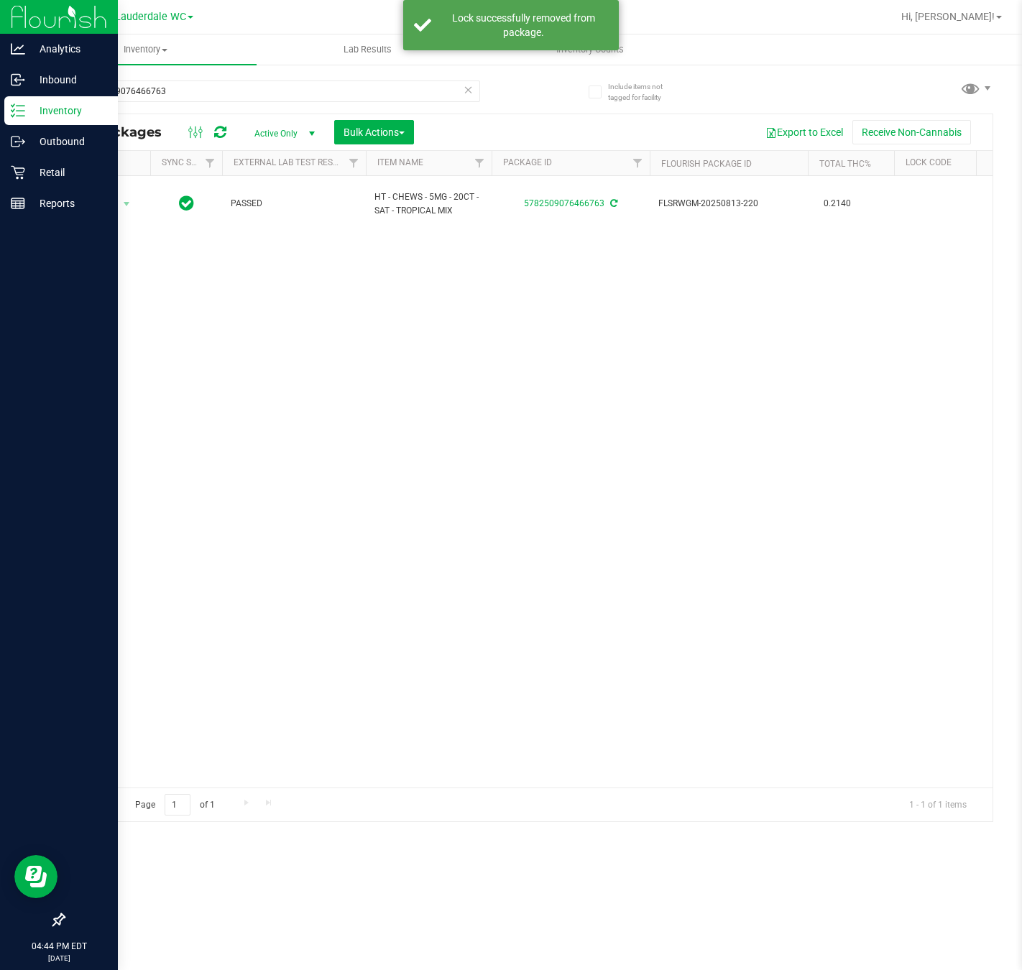
click at [410, 476] on div "Action Action Adjust qty Create package Edit attributes Global inventory Locate…" at bounding box center [528, 481] width 928 height 611
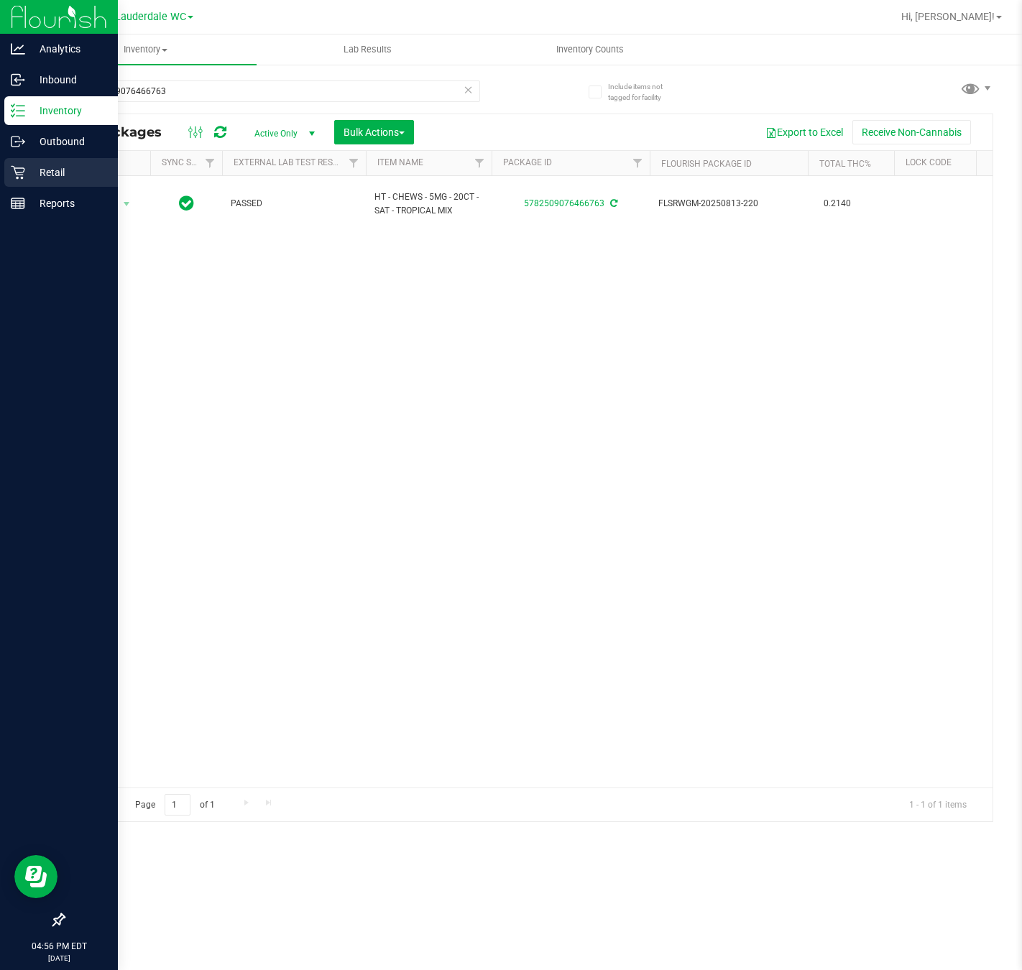
click at [22, 170] on icon at bounding box center [18, 172] width 14 height 14
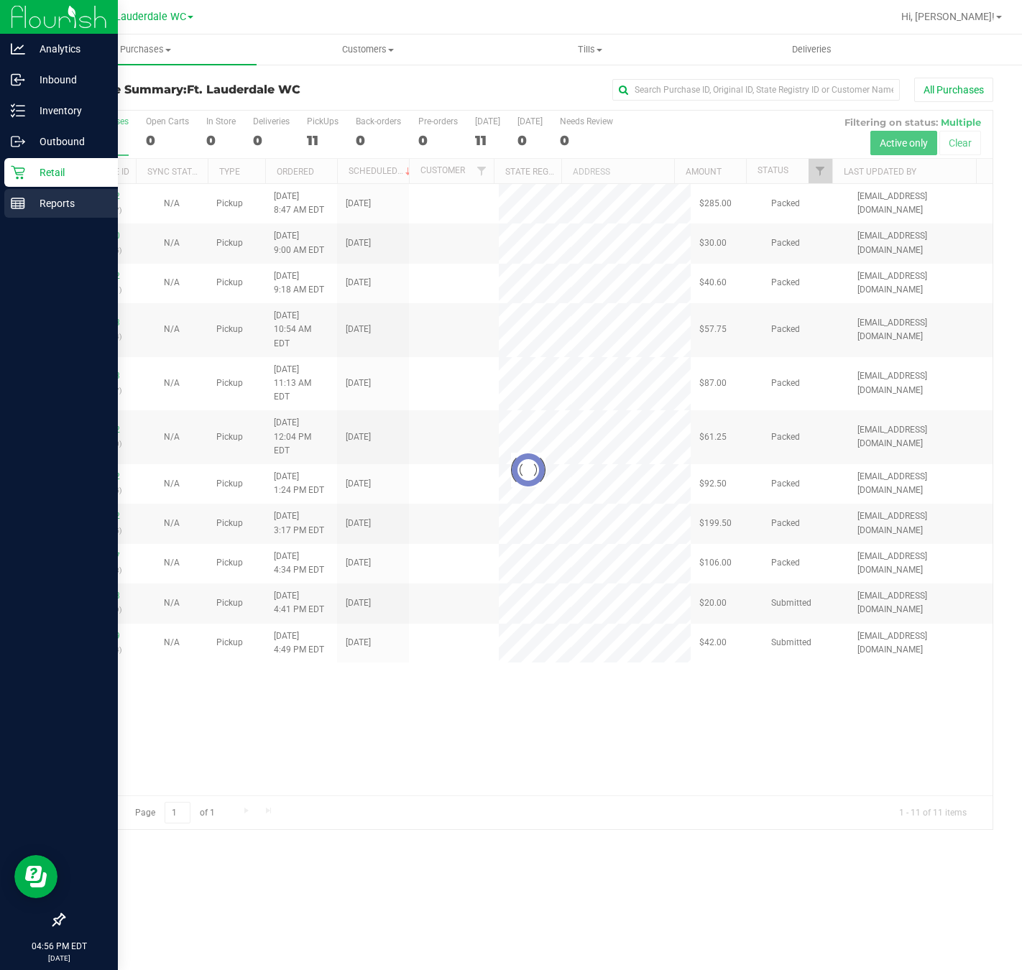
click at [27, 197] on p "Reports" at bounding box center [68, 203] width 86 height 17
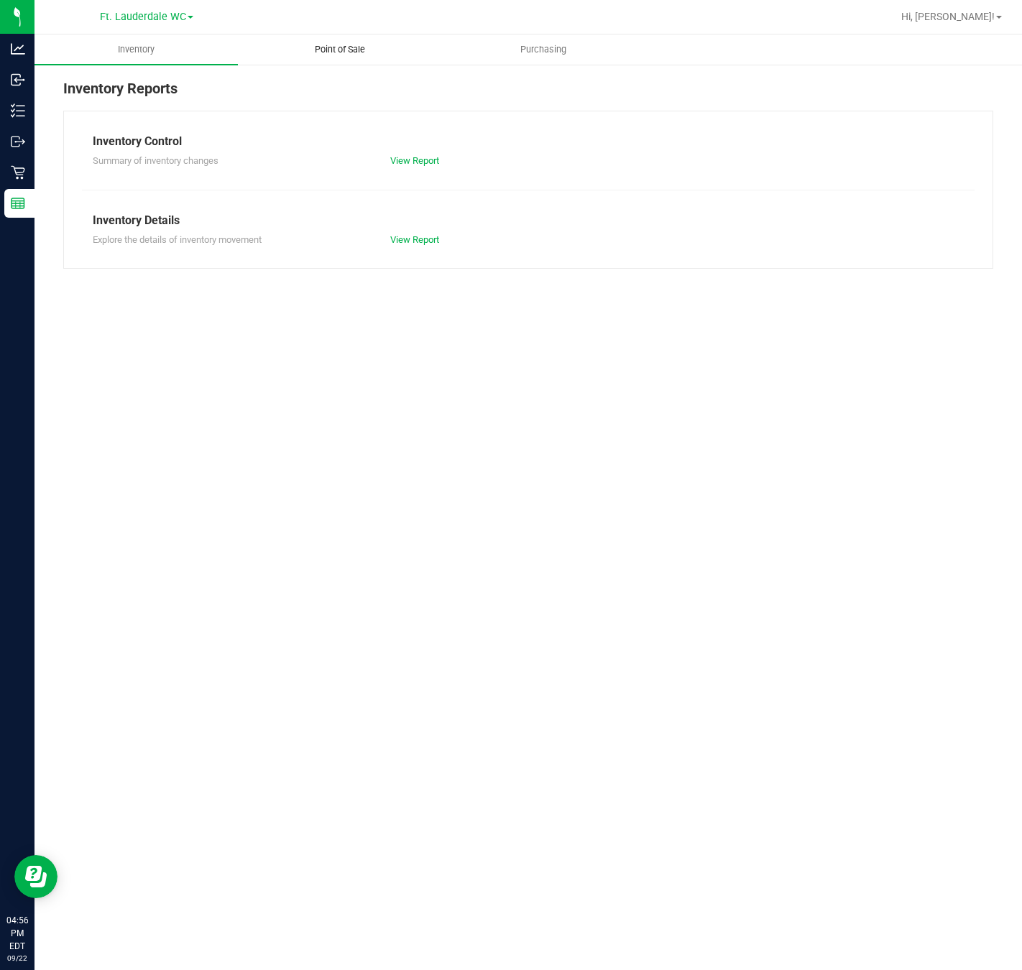
click at [371, 50] on span "Point of Sale" at bounding box center [339, 49] width 89 height 13
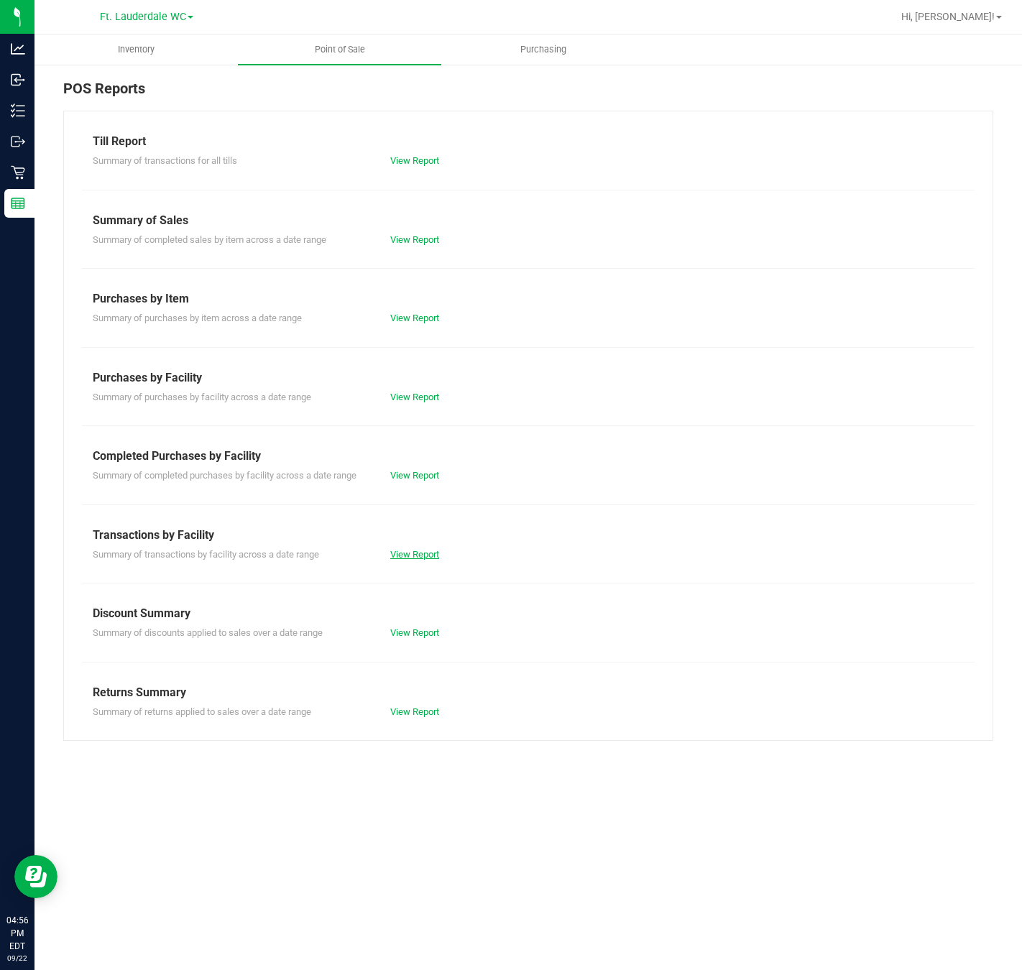
click at [432, 558] on link "View Report" at bounding box center [414, 554] width 49 height 11
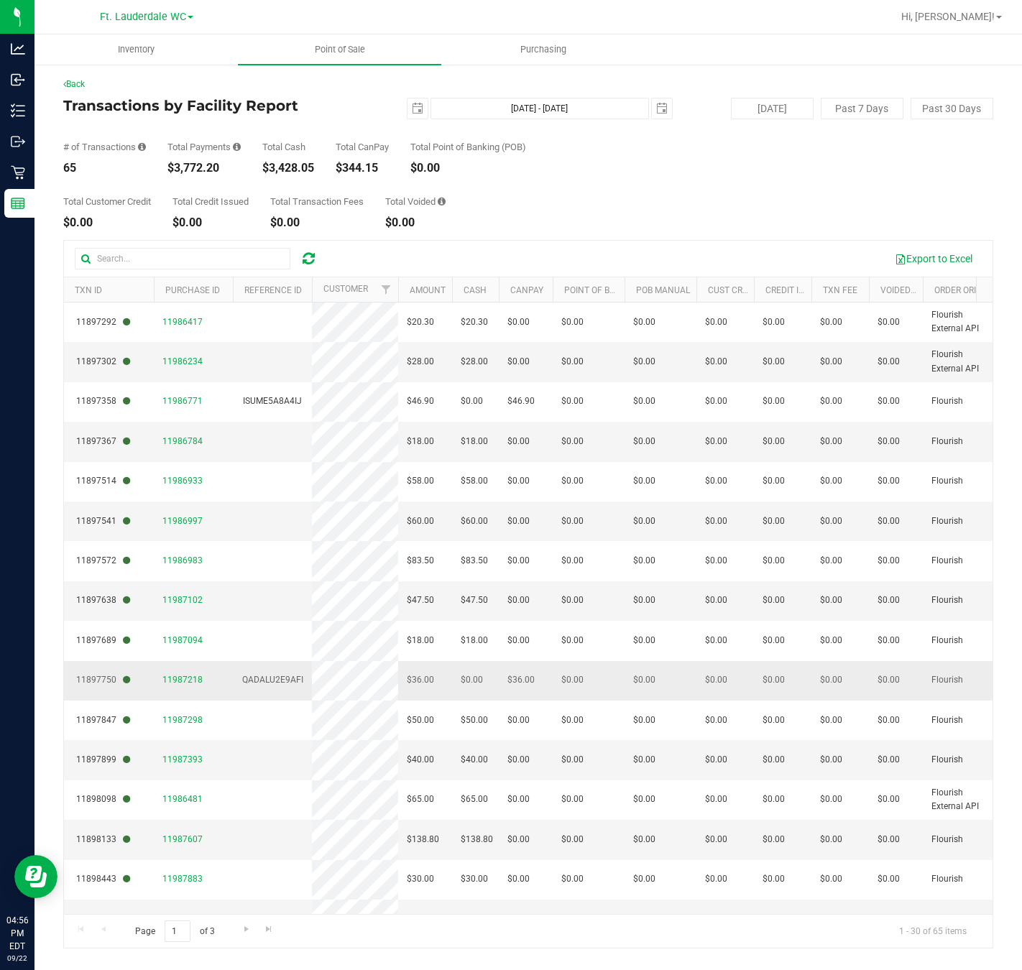
scroll to position [323, 0]
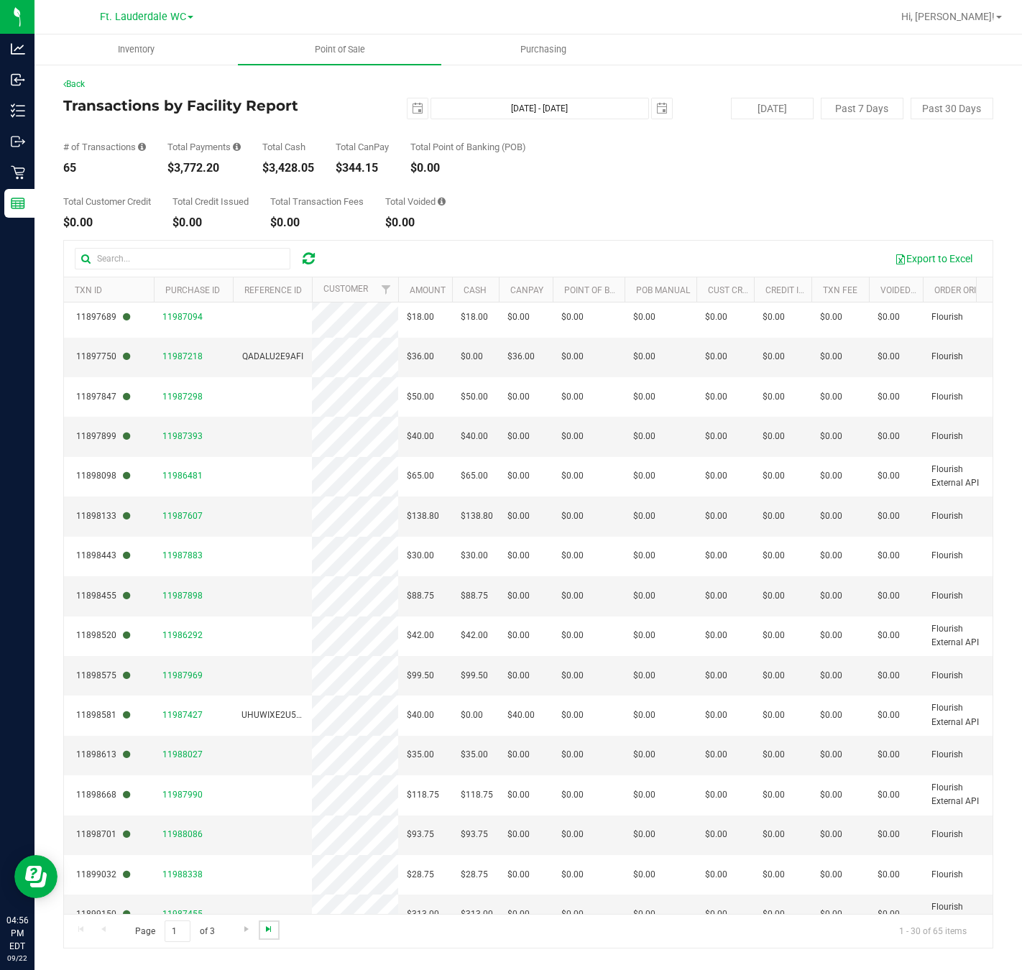
click at [263, 928] on span "Go to the last page" at bounding box center [268, 928] width 11 height 11
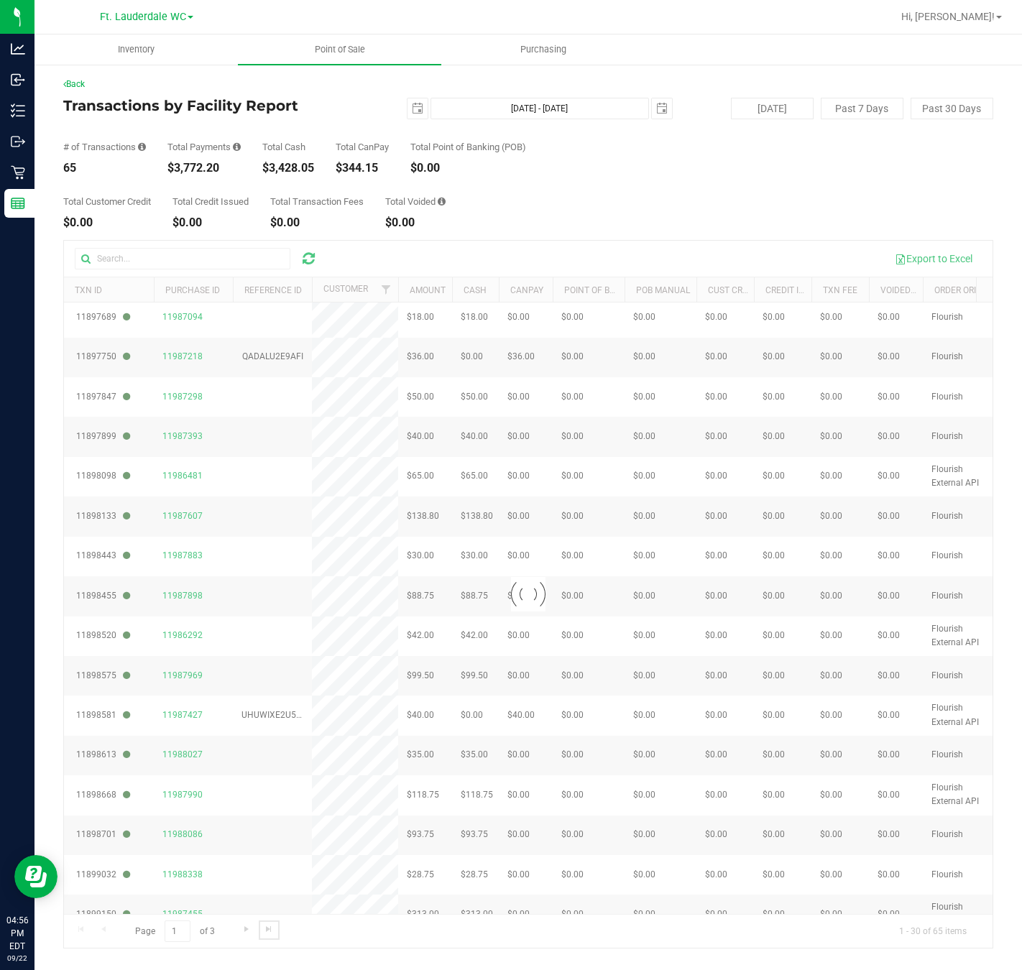
scroll to position [0, 0]
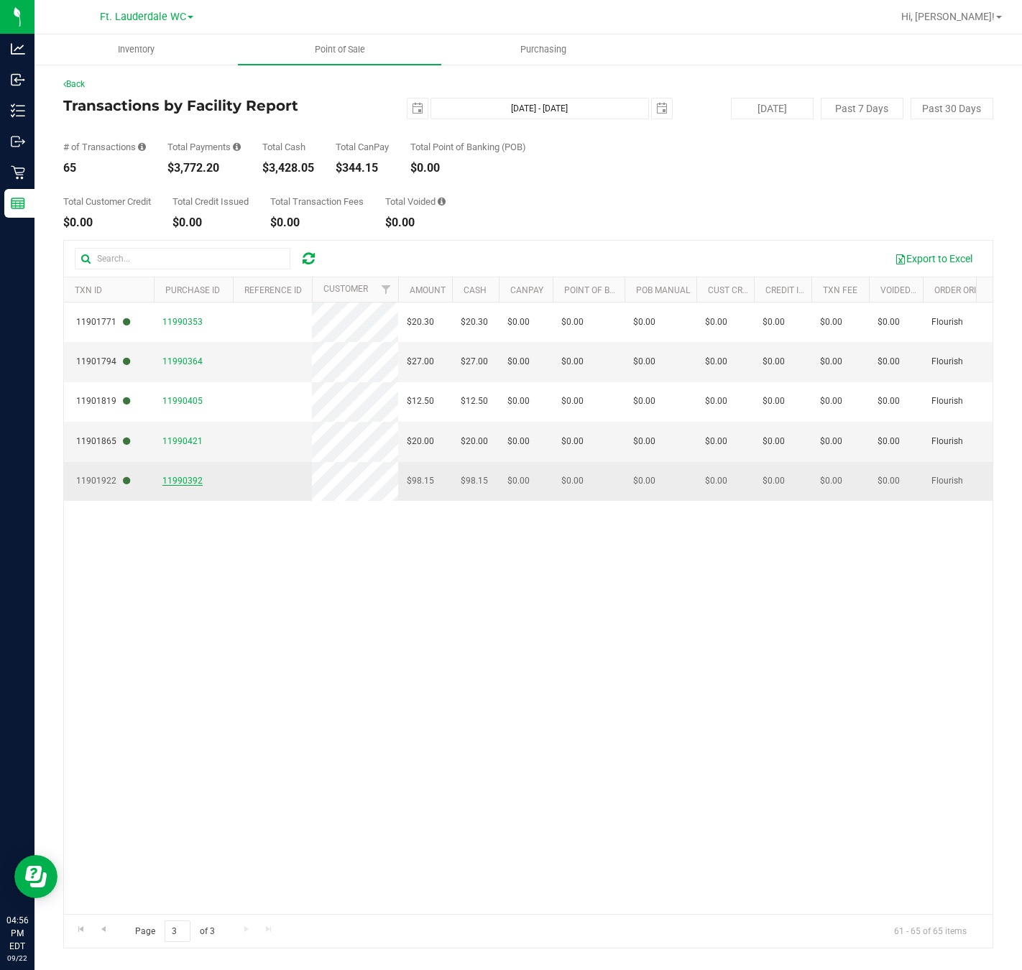
click at [199, 481] on span "11990392" at bounding box center [182, 481] width 40 height 10
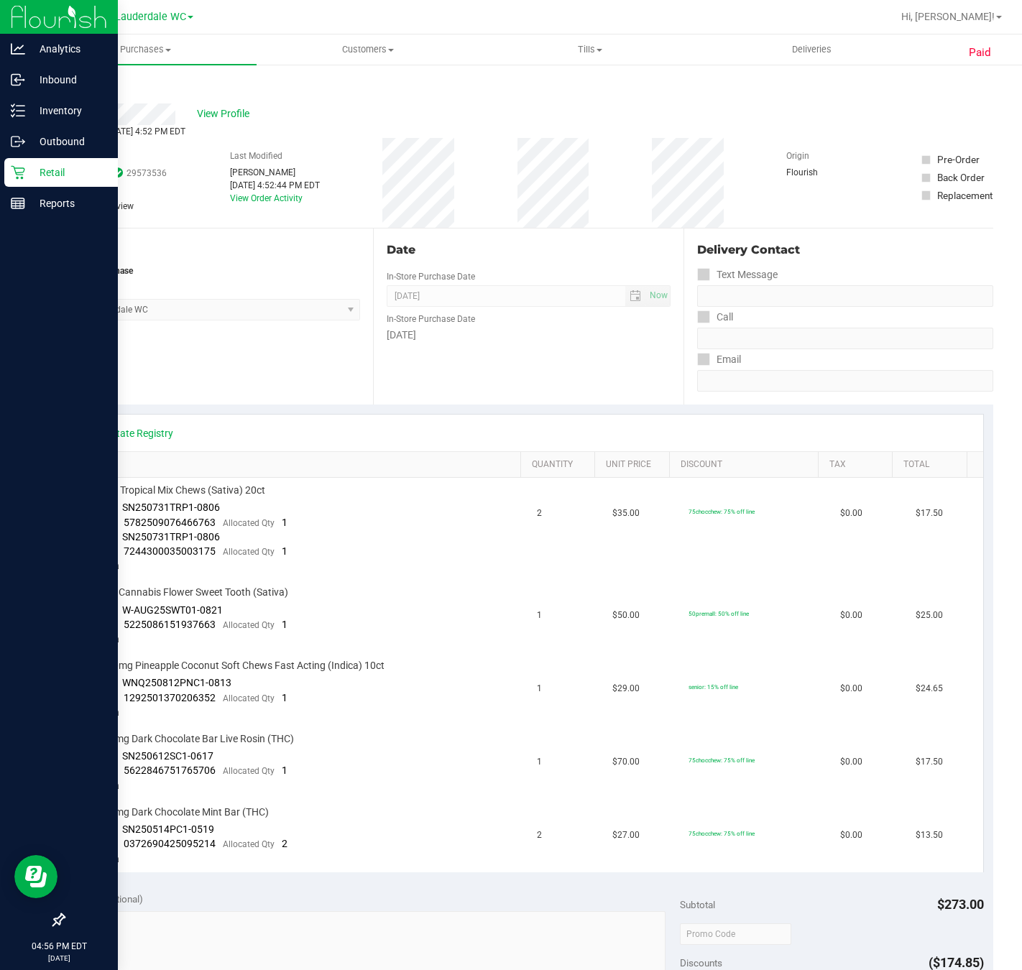
click at [39, 164] on p "Retail" at bounding box center [68, 172] width 86 height 17
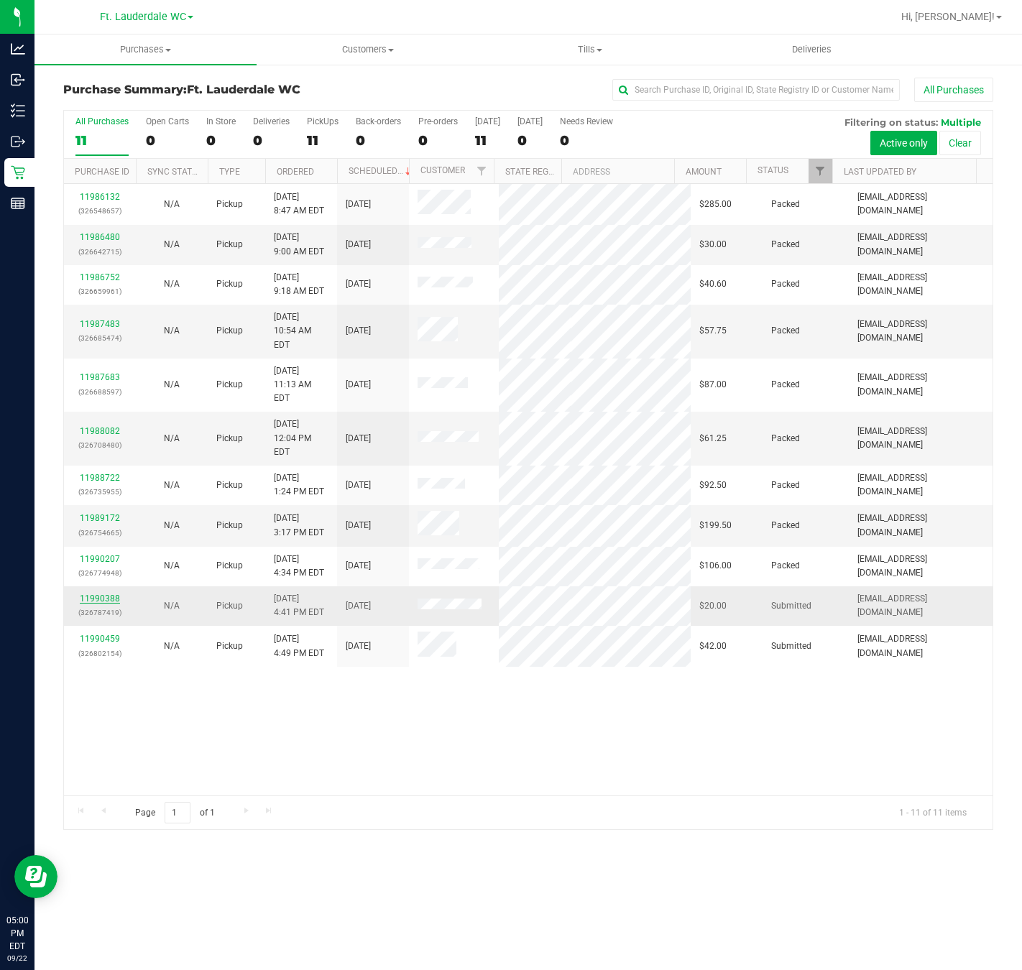
click at [96, 593] on link "11990388" at bounding box center [100, 598] width 40 height 10
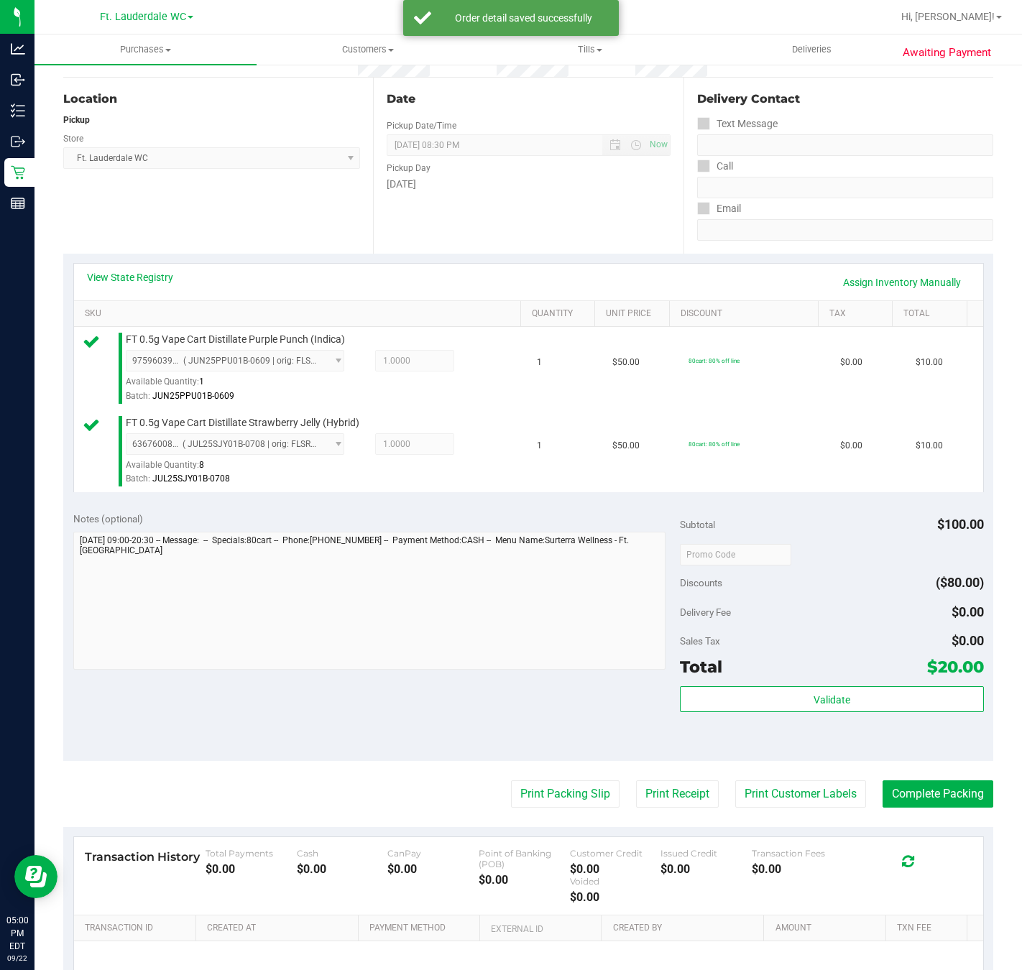
scroll to position [238, 0]
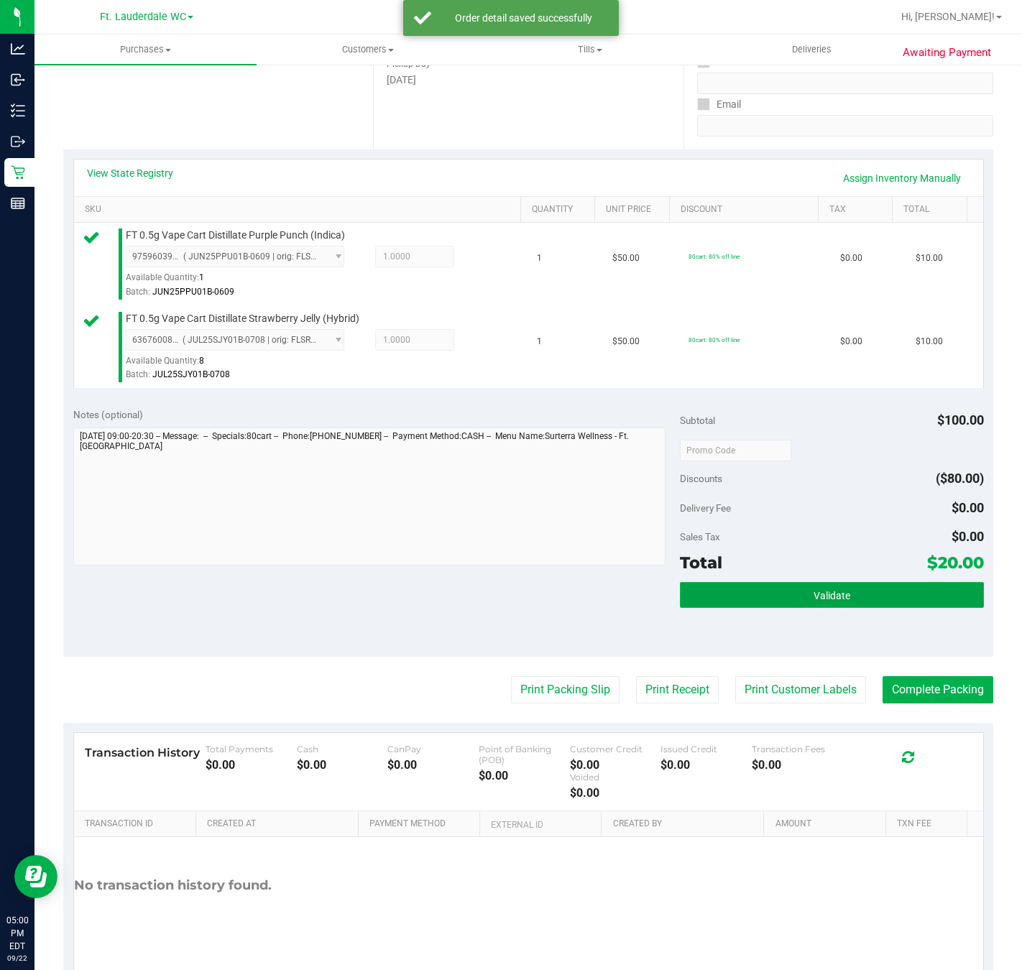
click at [846, 604] on button "Validate" at bounding box center [831, 595] width 303 height 26
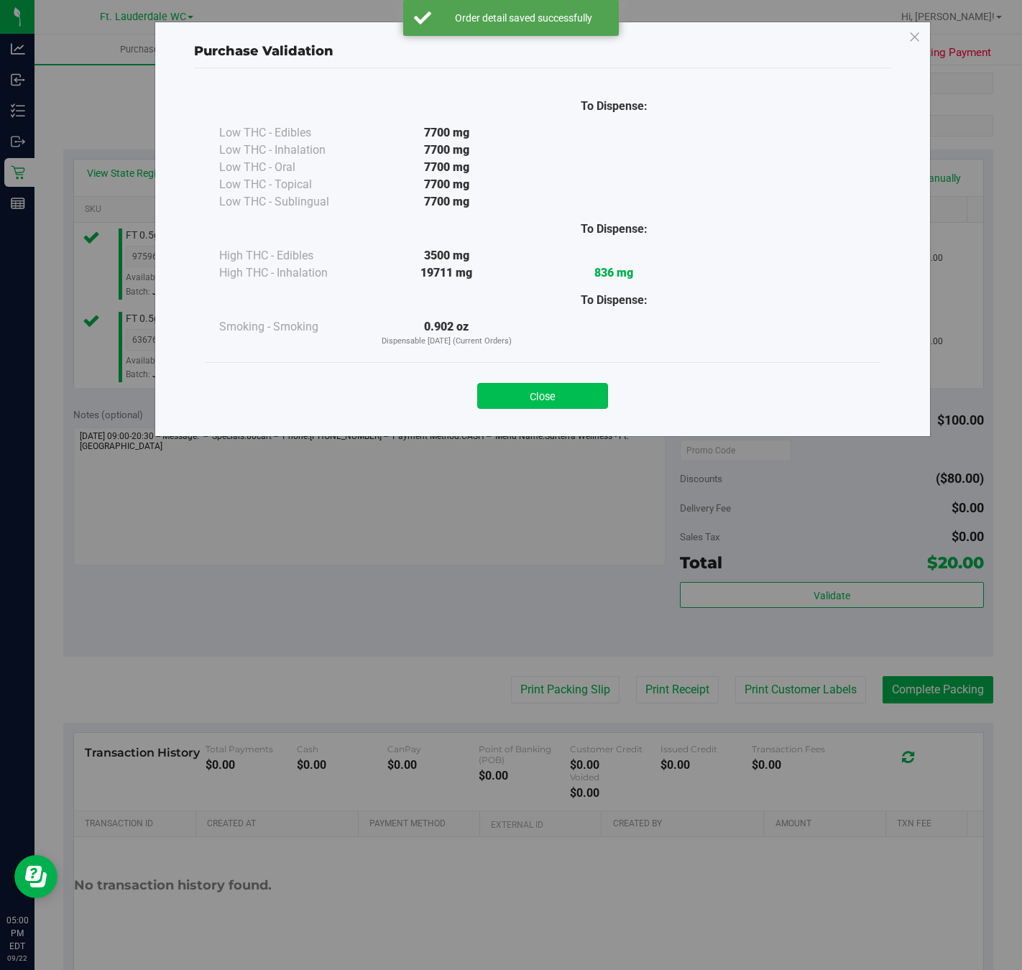
click at [576, 409] on button "Close" at bounding box center [542, 396] width 131 height 26
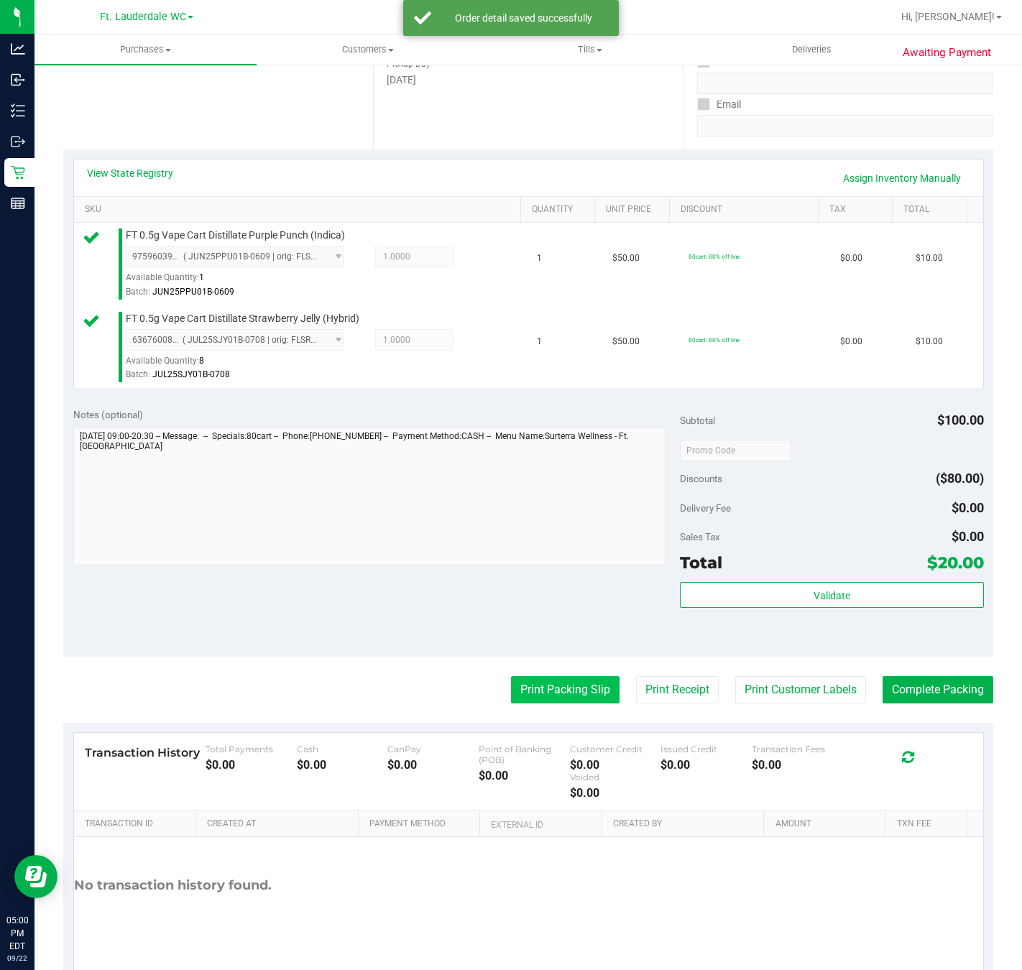
click at [539, 692] on button "Print Packing Slip" at bounding box center [565, 689] width 108 height 27
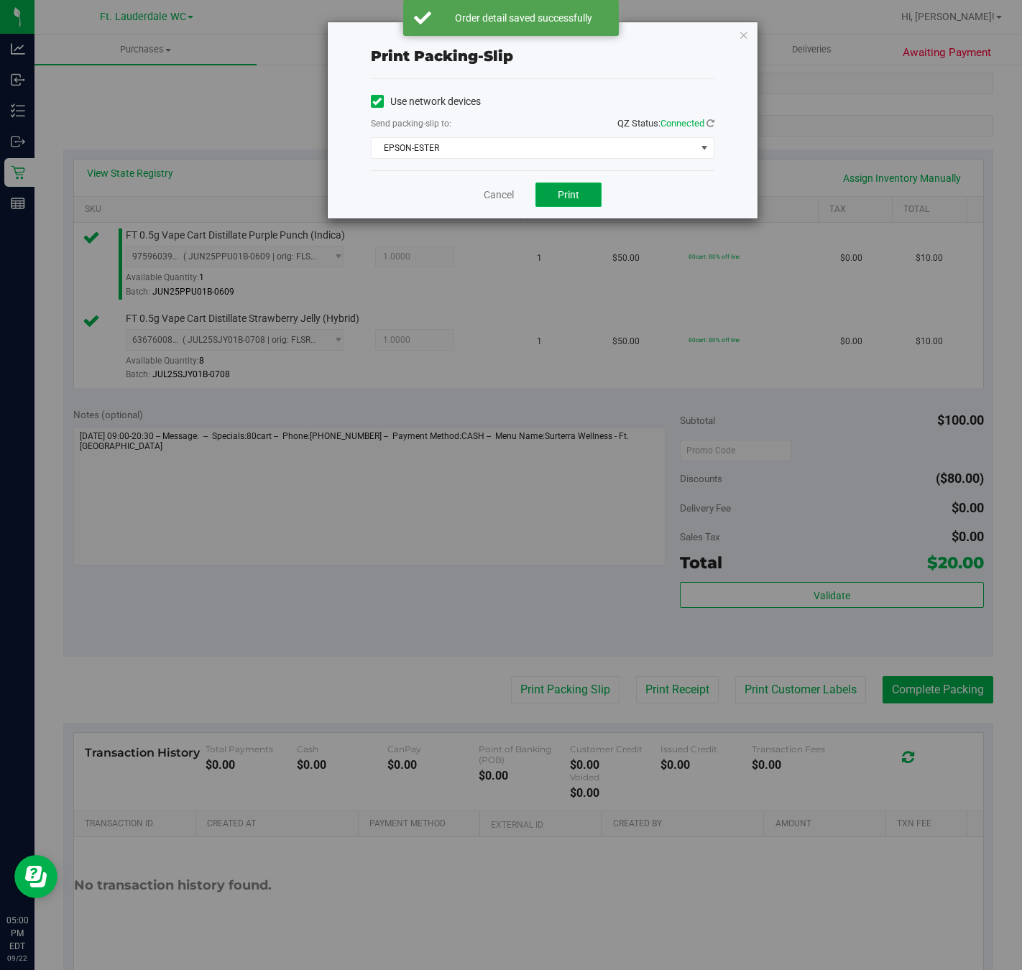
click at [583, 203] on button "Print" at bounding box center [568, 194] width 66 height 24
click at [742, 37] on icon "button" at bounding box center [744, 34] width 10 height 17
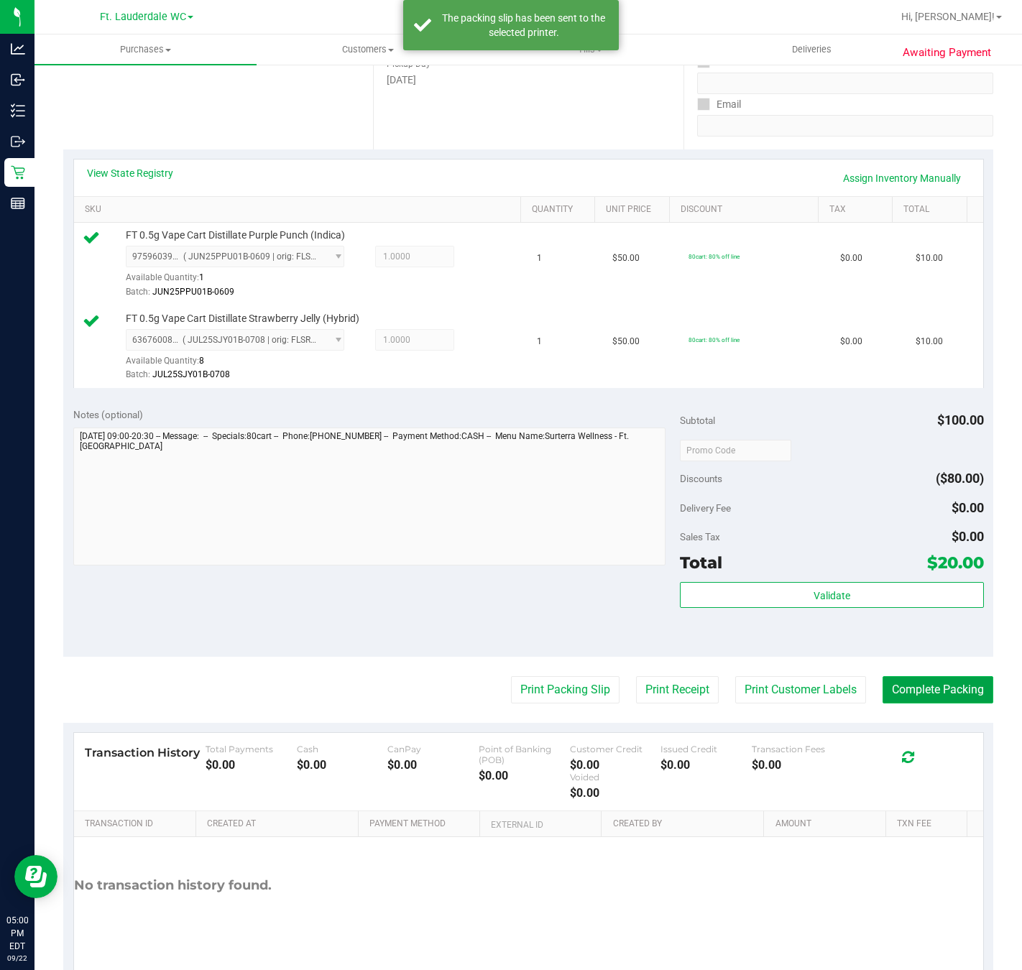
click at [932, 693] on button "Complete Packing" at bounding box center [937, 689] width 111 height 27
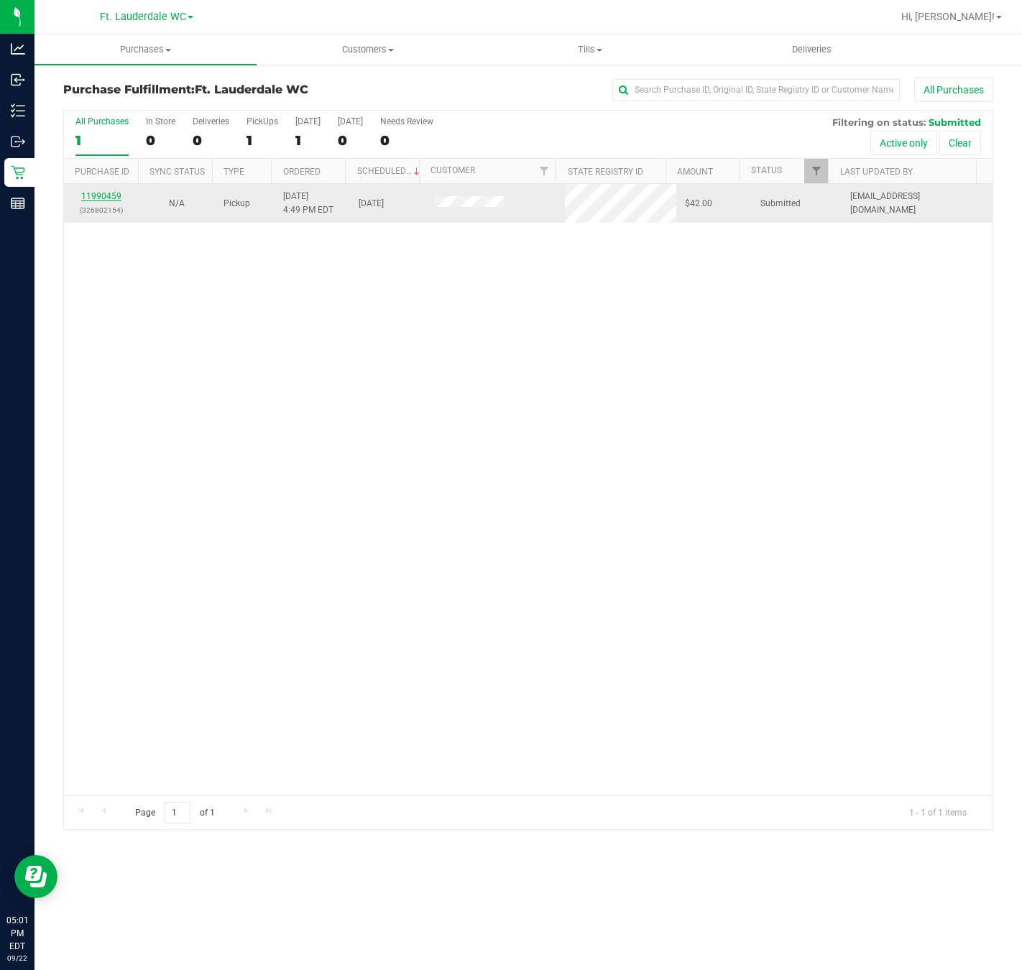
click at [106, 197] on link "11990459" at bounding box center [101, 196] width 40 height 10
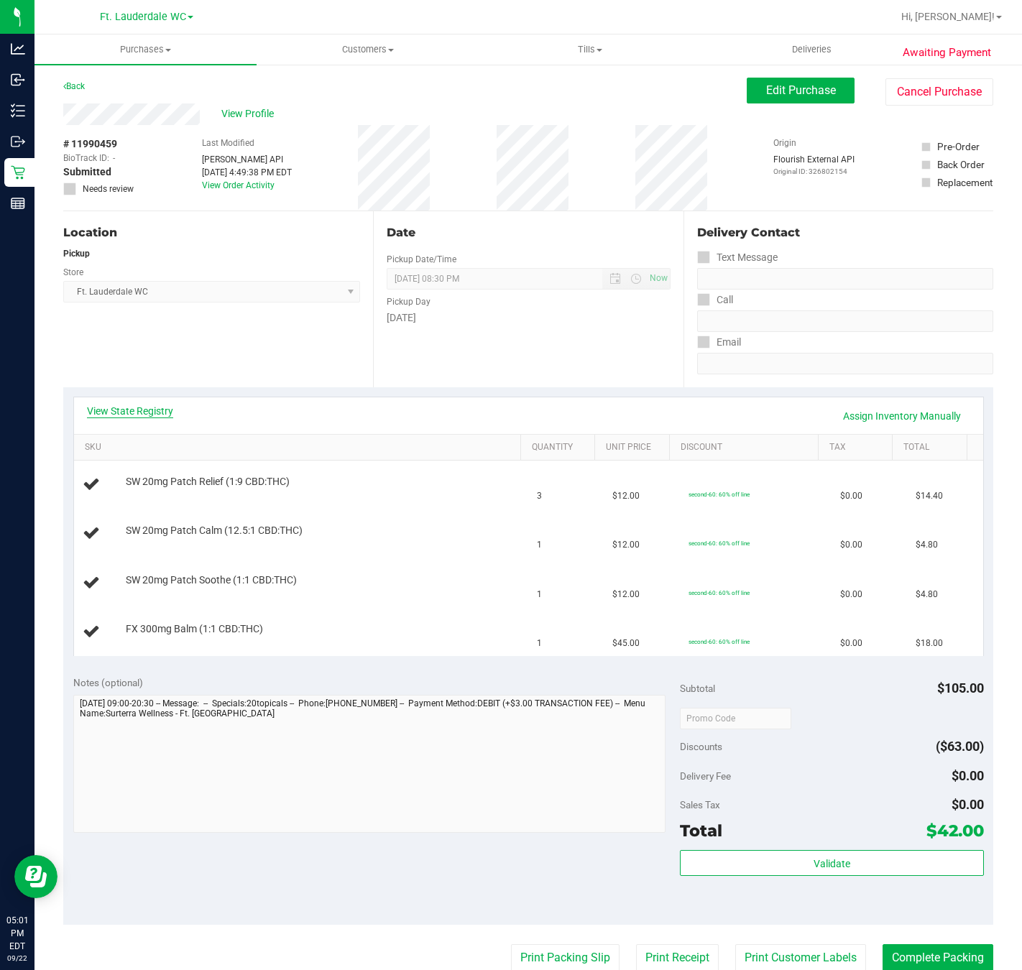
click at [140, 404] on link "View State Registry" at bounding box center [130, 411] width 86 height 14
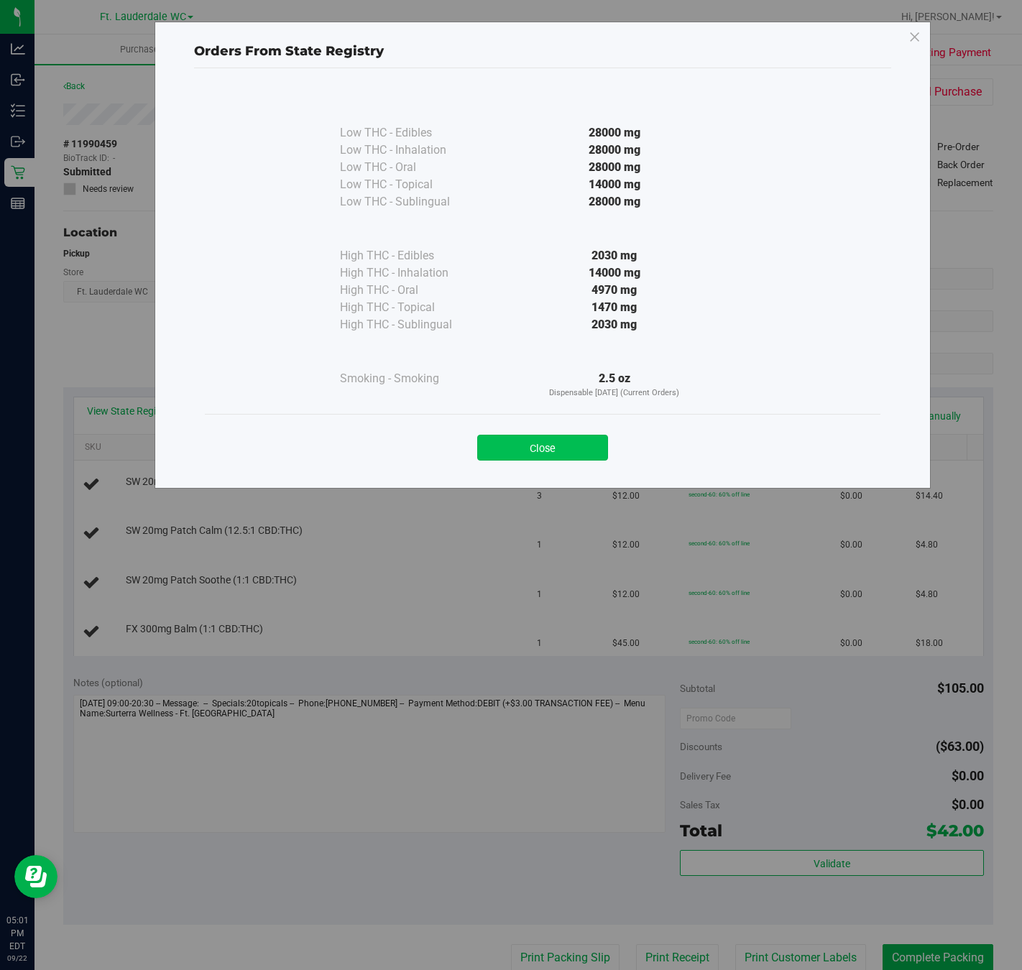
click at [567, 445] on button "Close" at bounding box center [542, 448] width 131 height 26
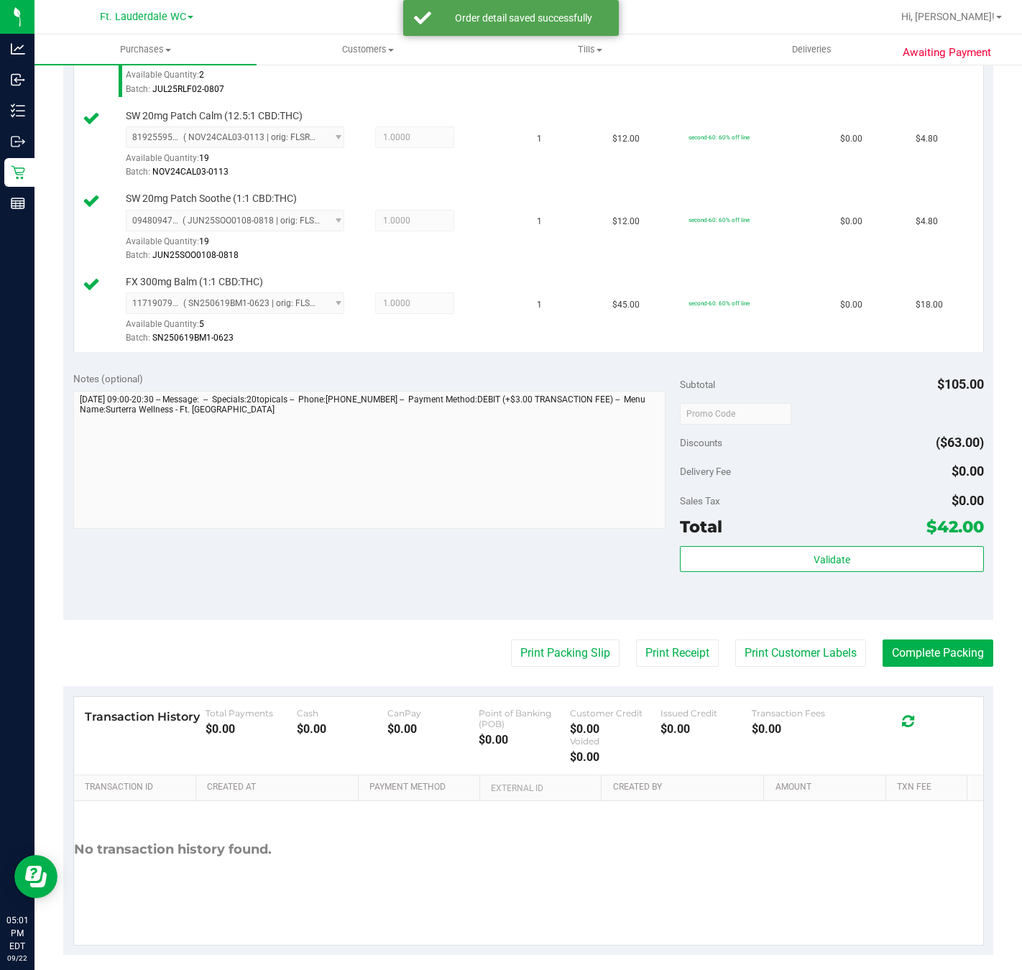
scroll to position [451, 0]
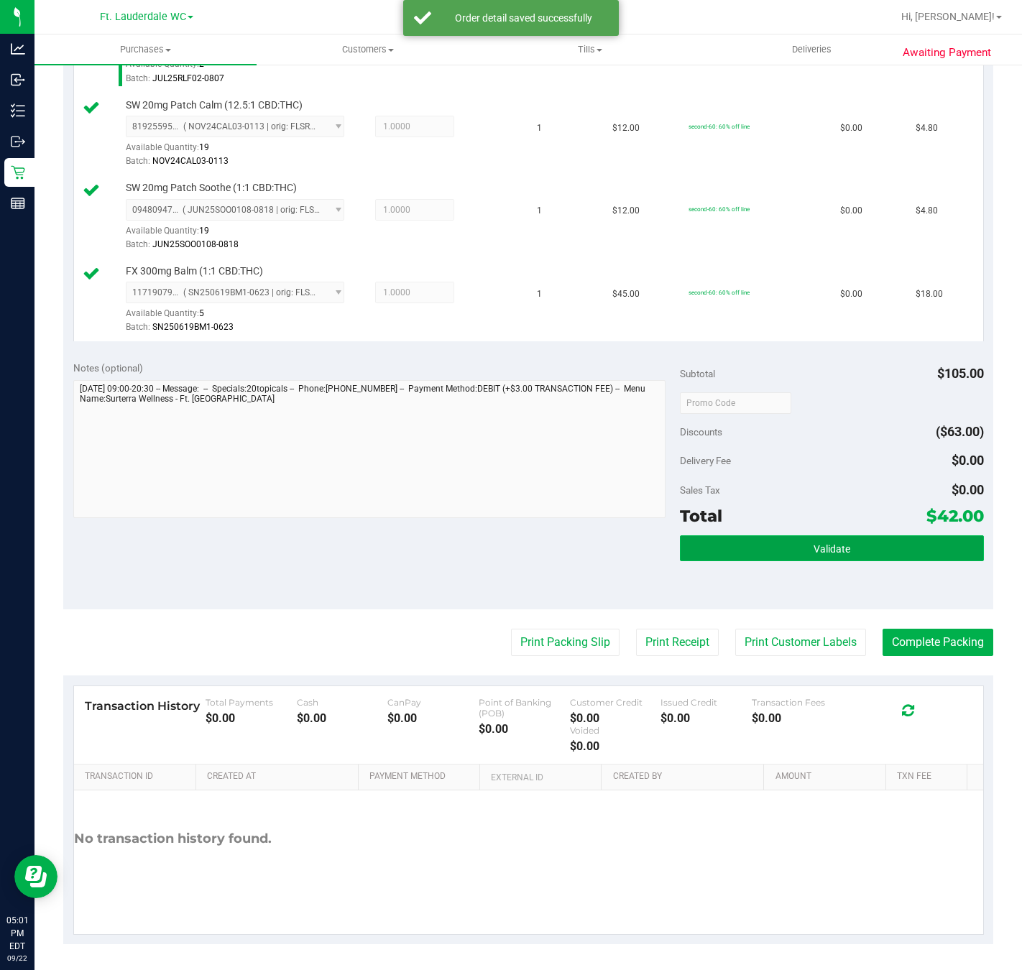
click at [770, 556] on button "Validate" at bounding box center [831, 548] width 303 height 26
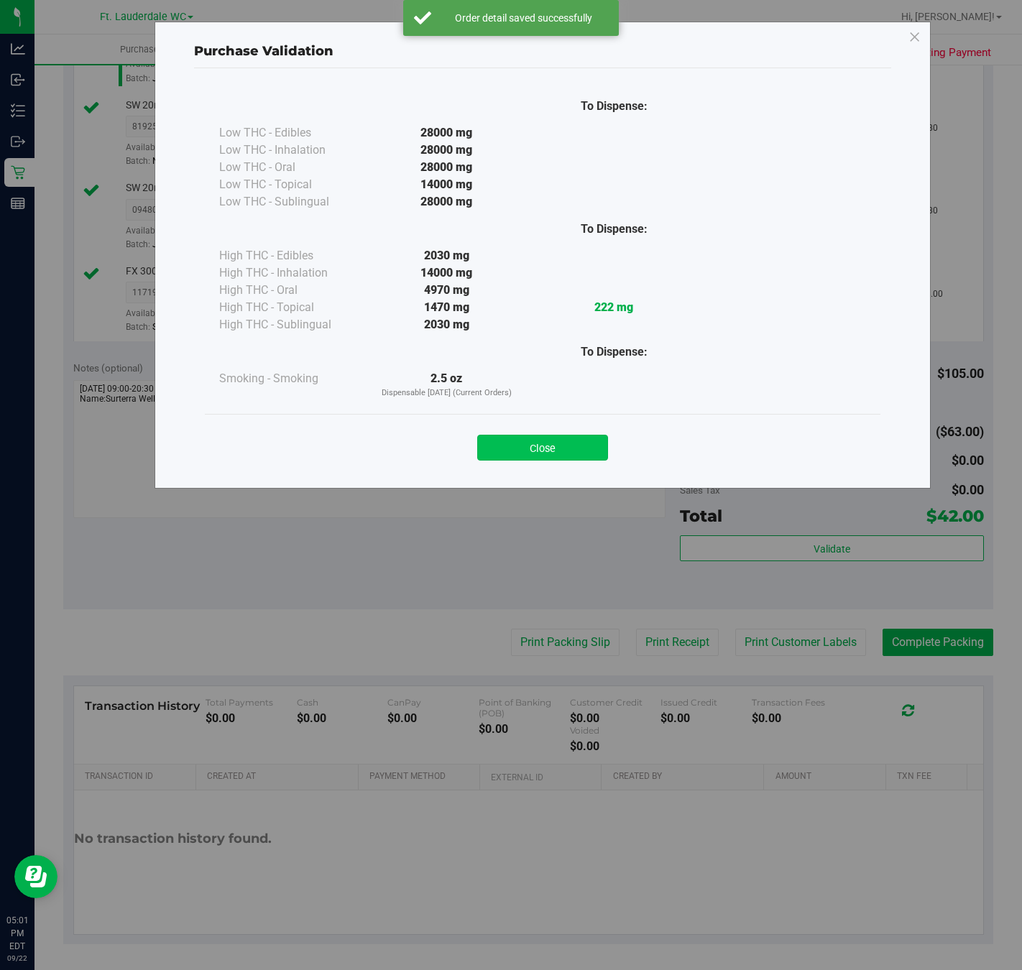
click at [559, 448] on button "Close" at bounding box center [542, 448] width 131 height 26
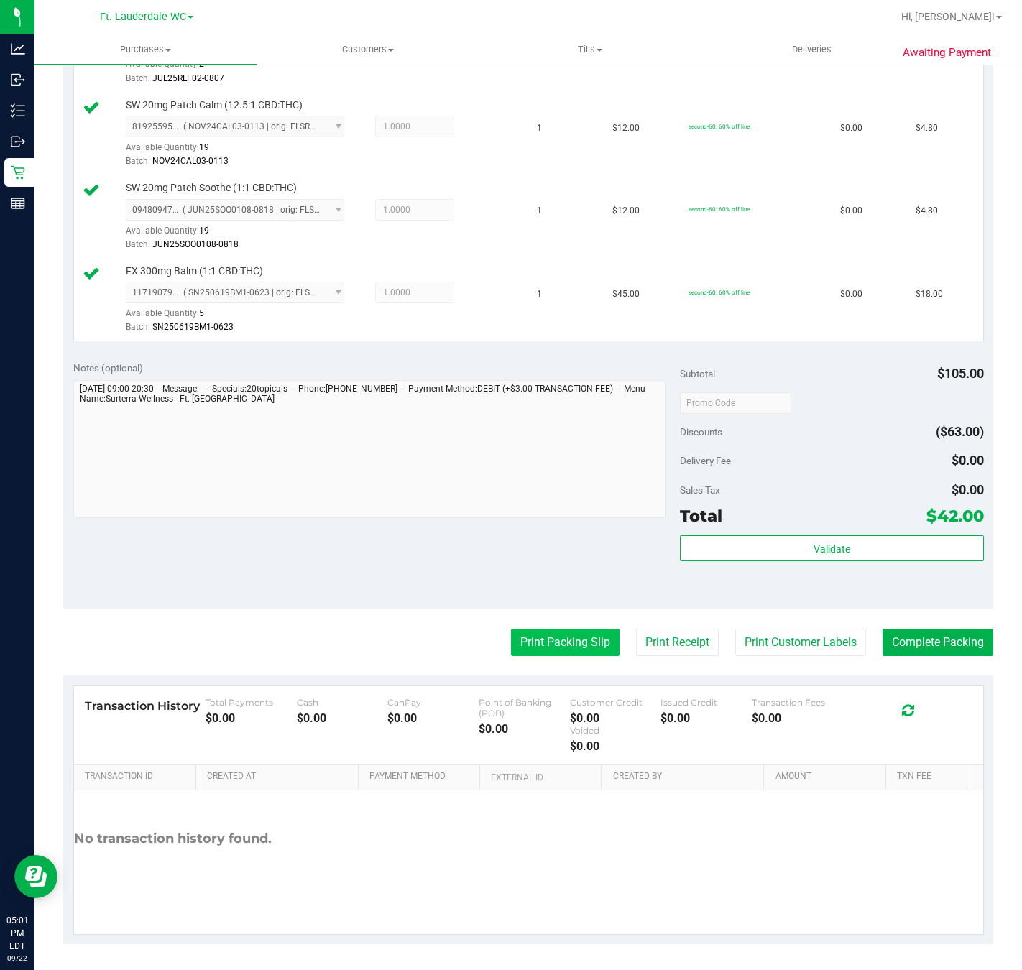
click at [553, 652] on button "Print Packing Slip" at bounding box center [565, 642] width 108 height 27
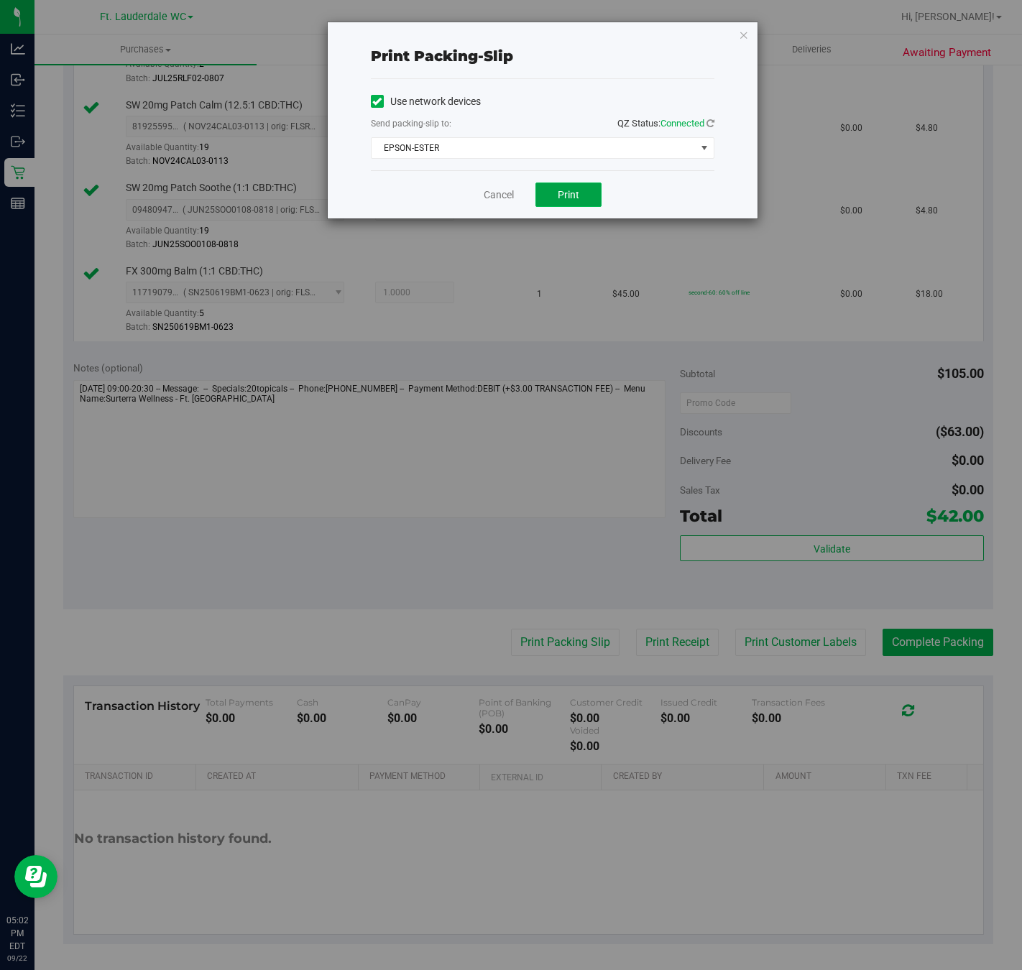
click at [568, 196] on span "Print" at bounding box center [569, 194] width 22 height 11
click at [744, 41] on icon "button" at bounding box center [744, 34] width 10 height 17
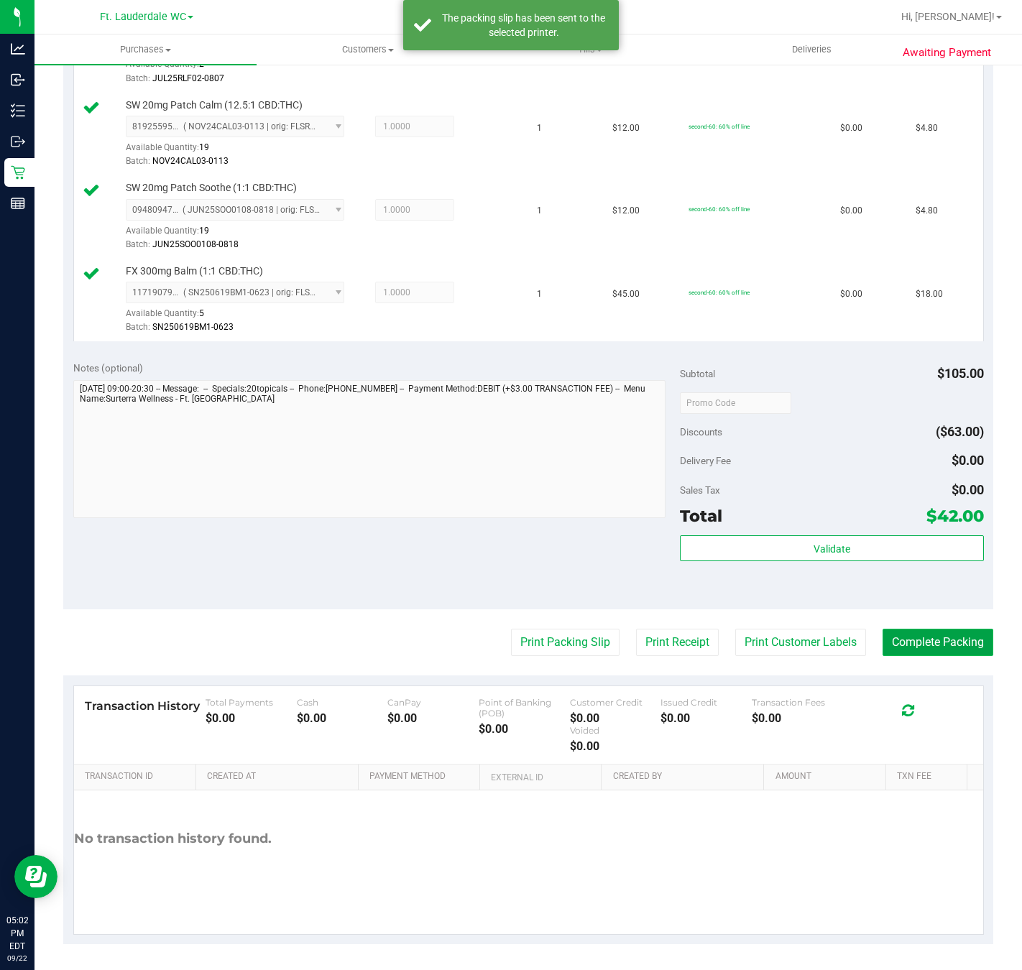
click at [942, 644] on button "Complete Packing" at bounding box center [937, 642] width 111 height 27
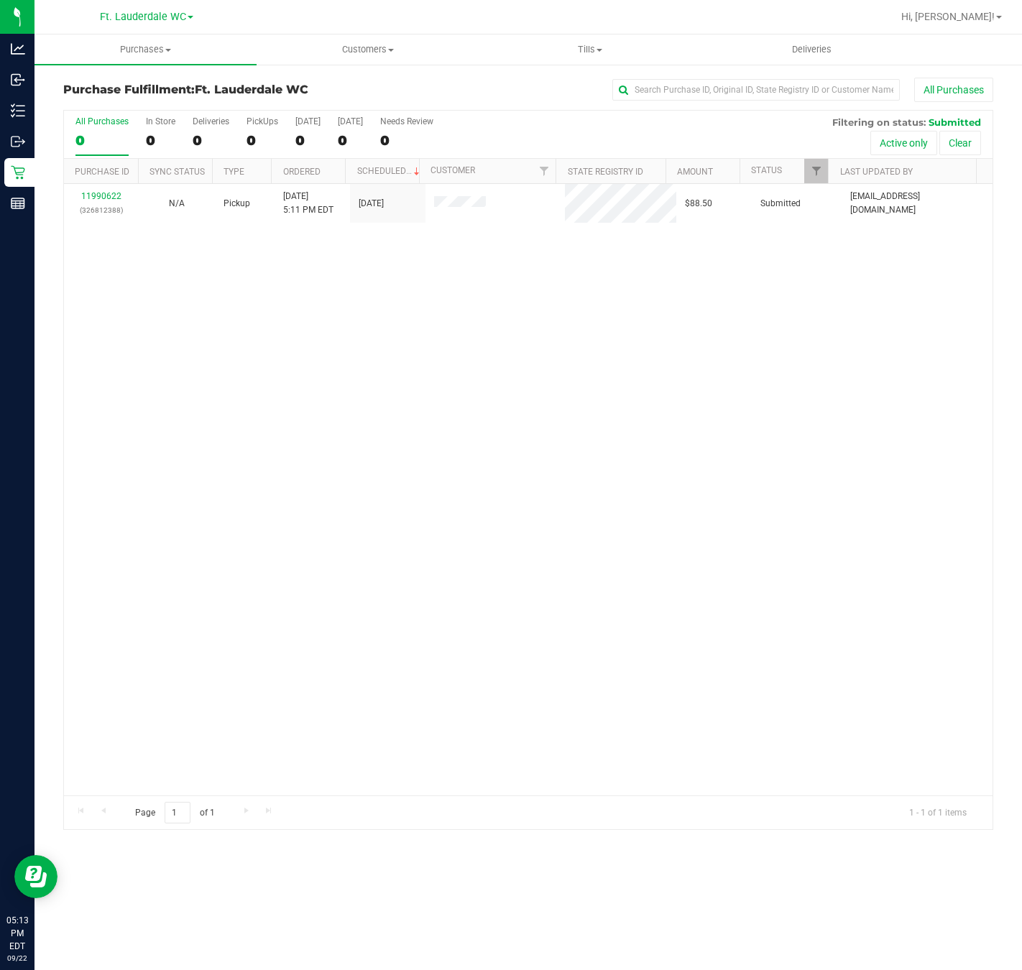
click at [436, 490] on div "11990622 (326812388) N/A Pickup 9/22/2025 5:11 PM EDT 9/22/2025 $88.50 Submitte…" at bounding box center [528, 489] width 928 height 611
click at [302, 432] on div "11990622 (326812388) N/A Pickup 9/22/2025 5:11 PM EDT 9/22/2025 $88.50 Submitte…" at bounding box center [528, 489] width 928 height 611
click at [106, 197] on link "11990622" at bounding box center [101, 196] width 40 height 10
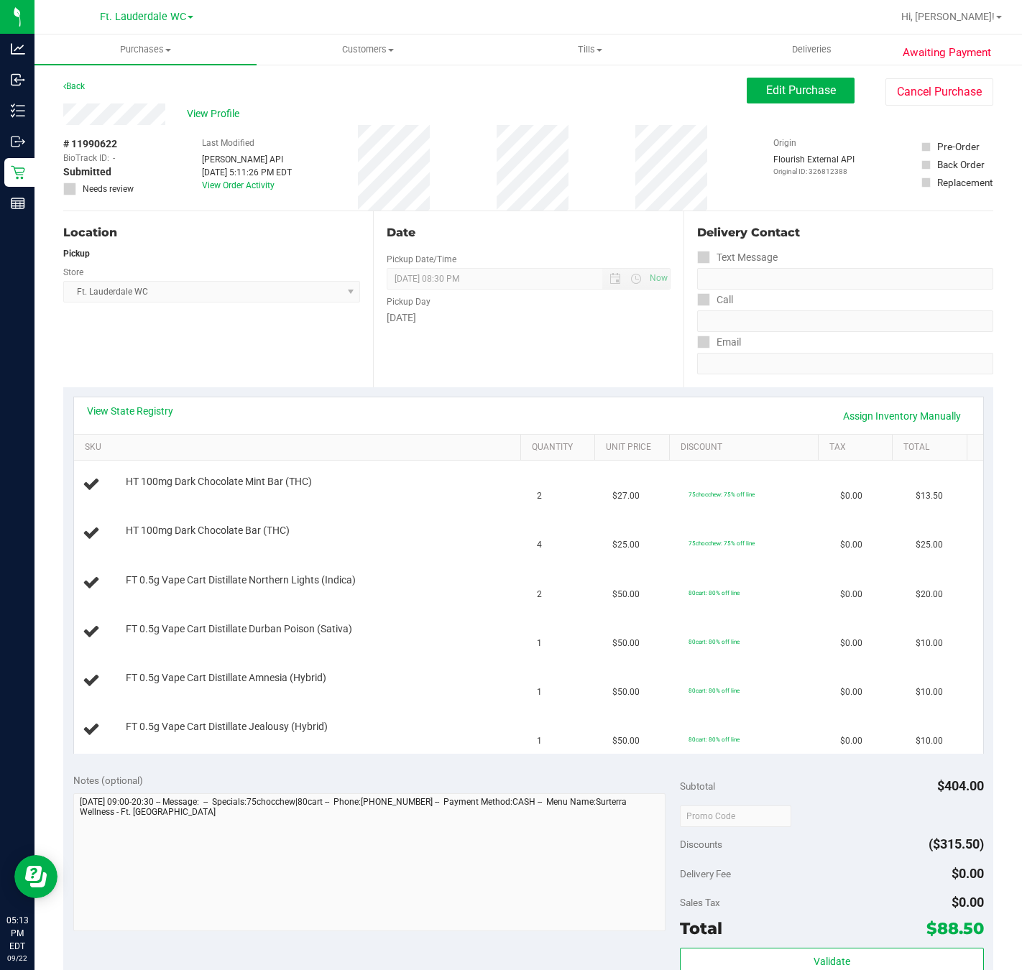
click at [101, 375] on div "Location Pickup Store Ft. Lauderdale WC Select Store [PERSON_NAME][GEOGRAPHIC_D…" at bounding box center [218, 299] width 310 height 176
click at [101, 410] on link "View State Registry" at bounding box center [130, 411] width 86 height 14
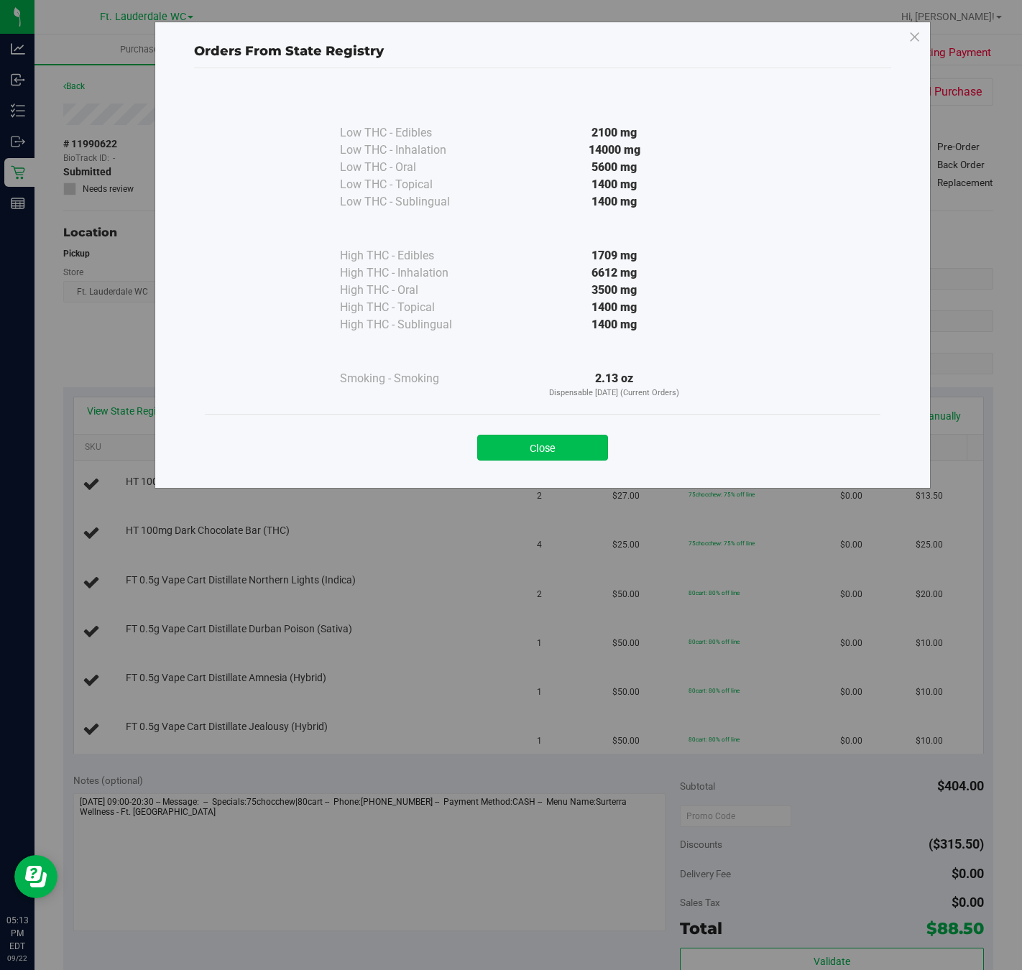
click at [535, 446] on button "Close" at bounding box center [542, 448] width 131 height 26
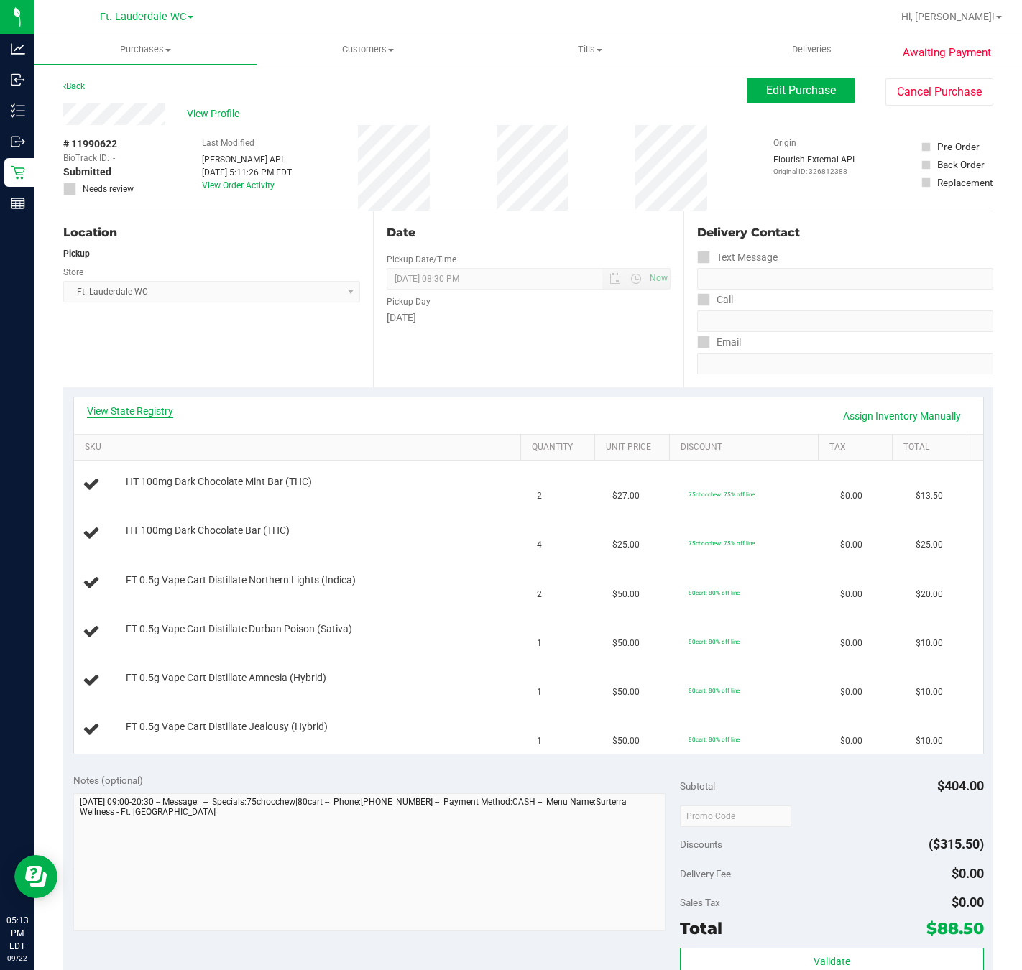
click at [147, 416] on link "View State Registry" at bounding box center [130, 411] width 86 height 14
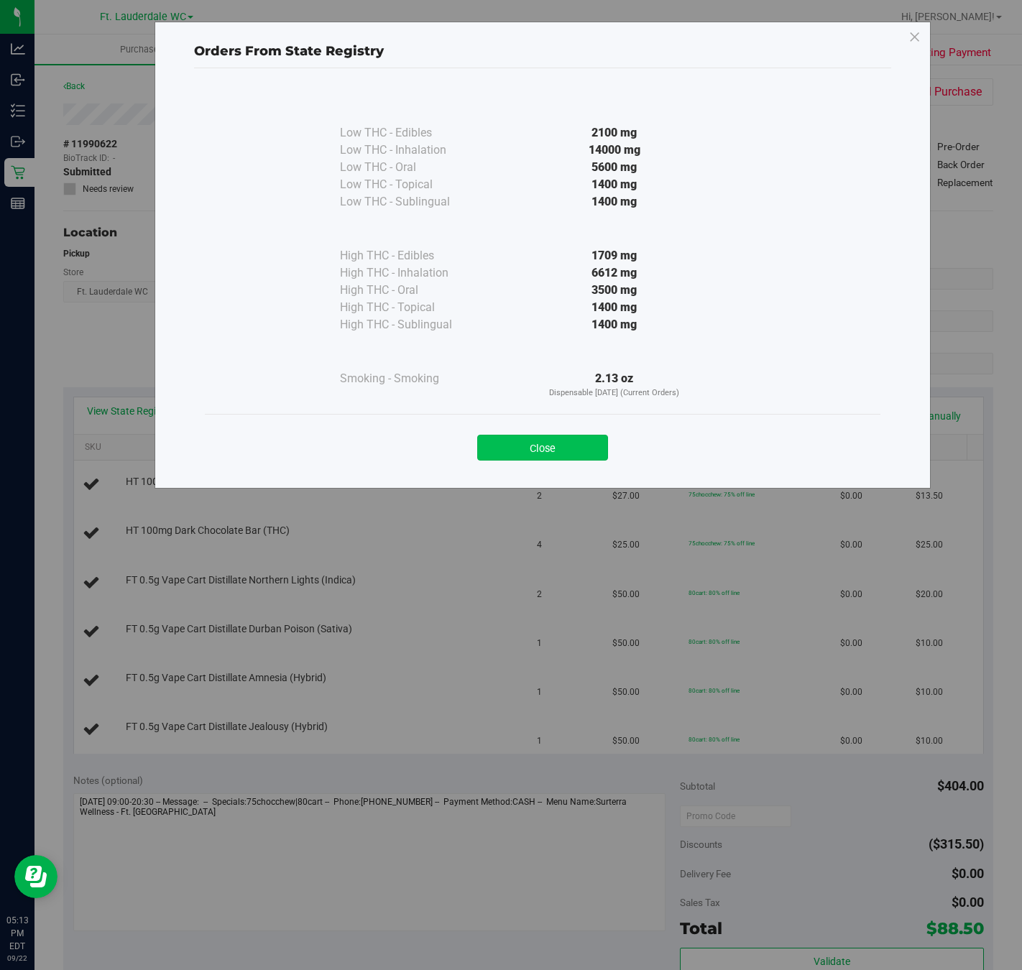
click at [529, 444] on button "Close" at bounding box center [542, 448] width 131 height 26
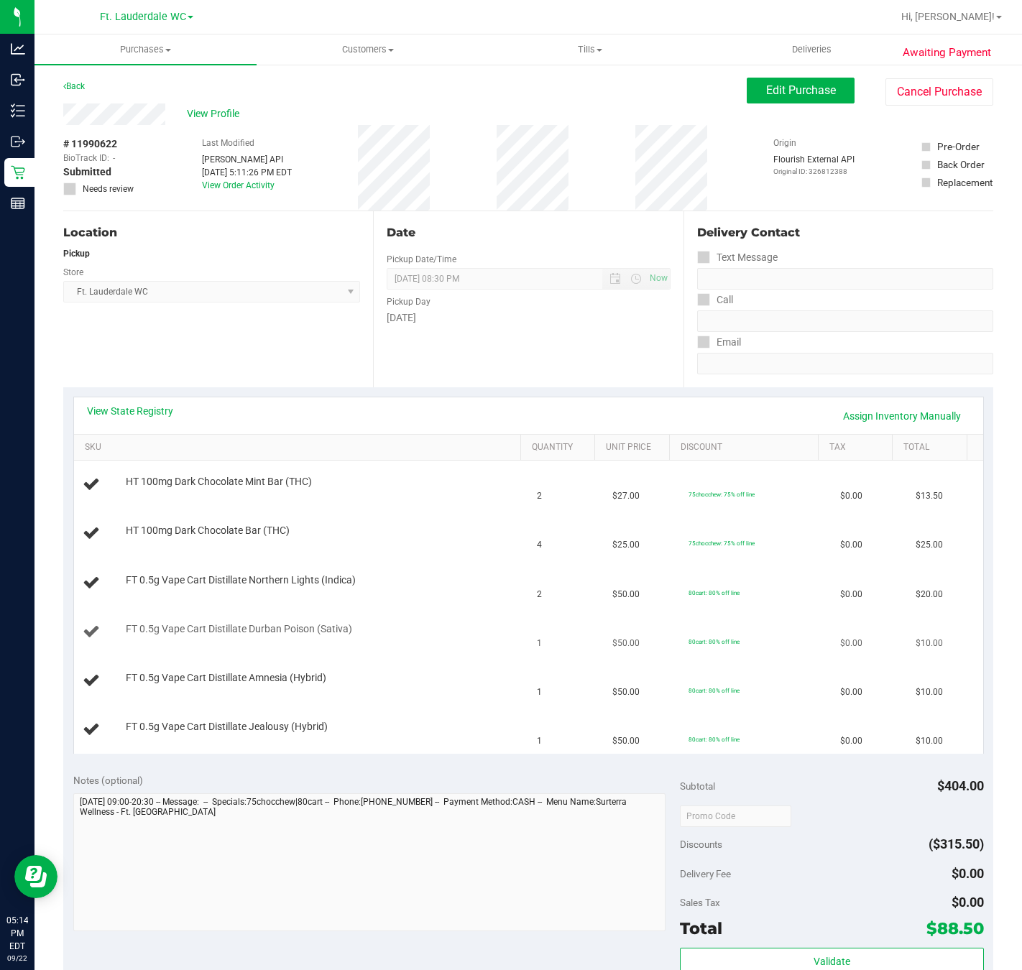
click at [537, 645] on span "1" at bounding box center [539, 644] width 5 height 14
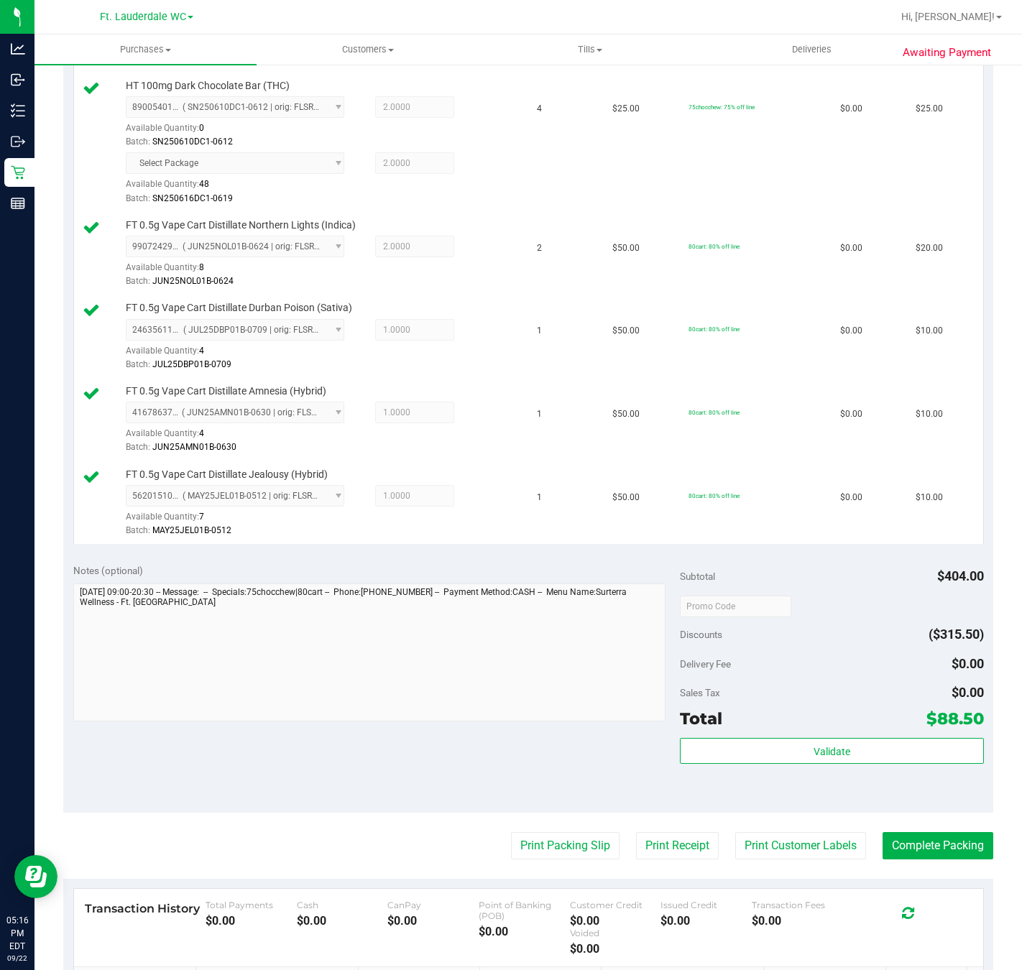
scroll to position [485, 0]
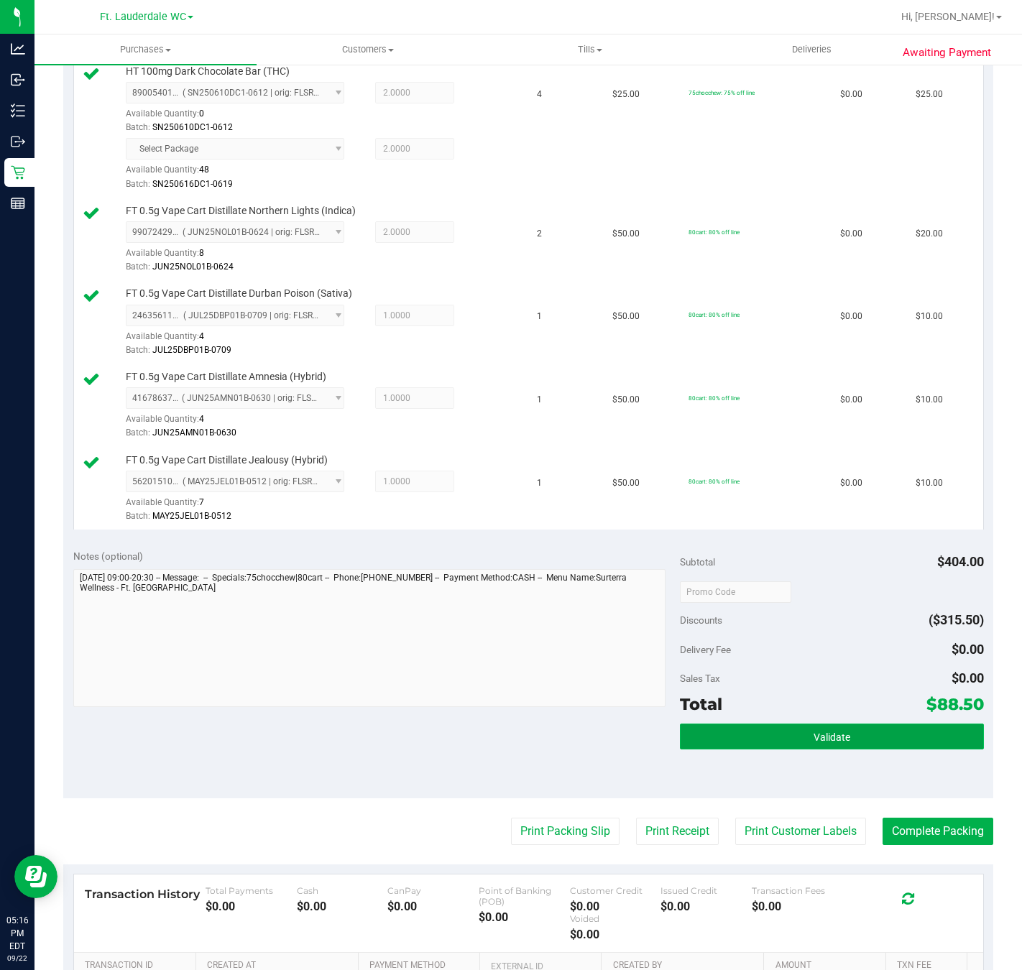
click at [821, 743] on span "Validate" at bounding box center [831, 736] width 37 height 11
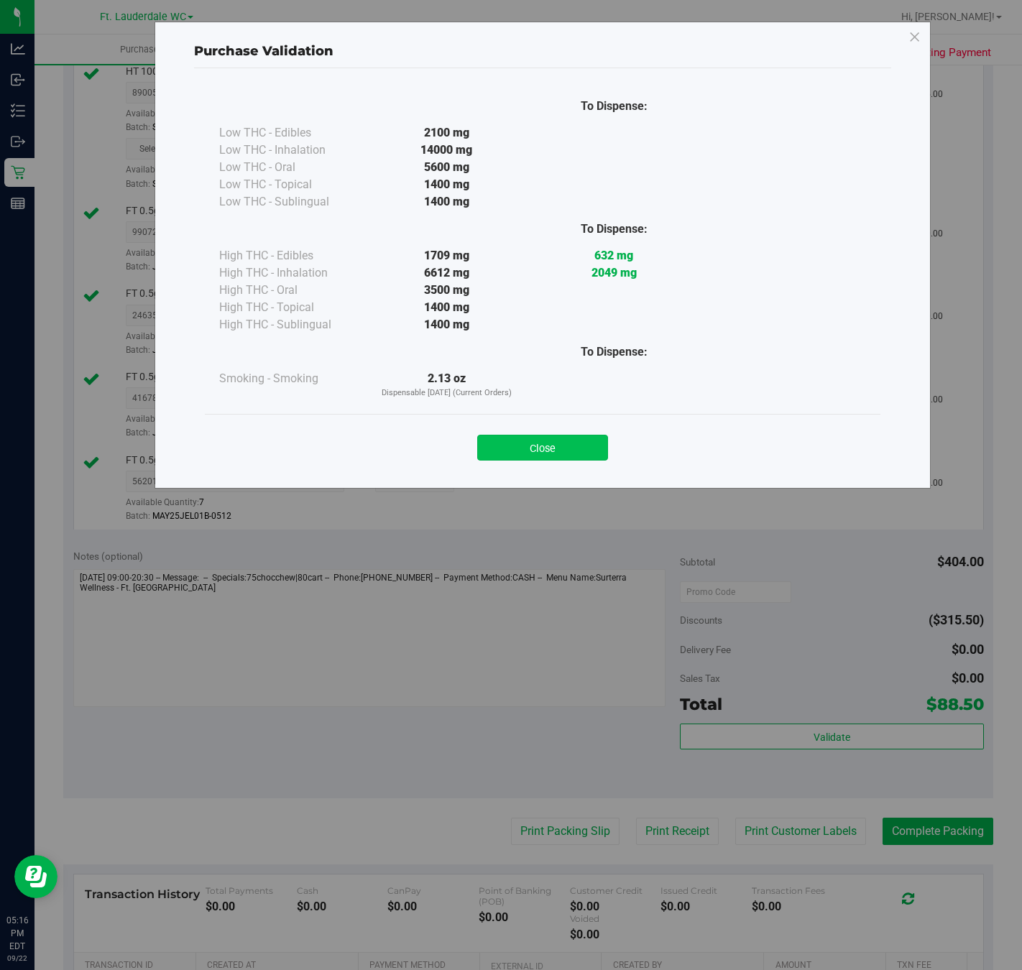
click at [571, 456] on button "Close" at bounding box center [542, 448] width 131 height 26
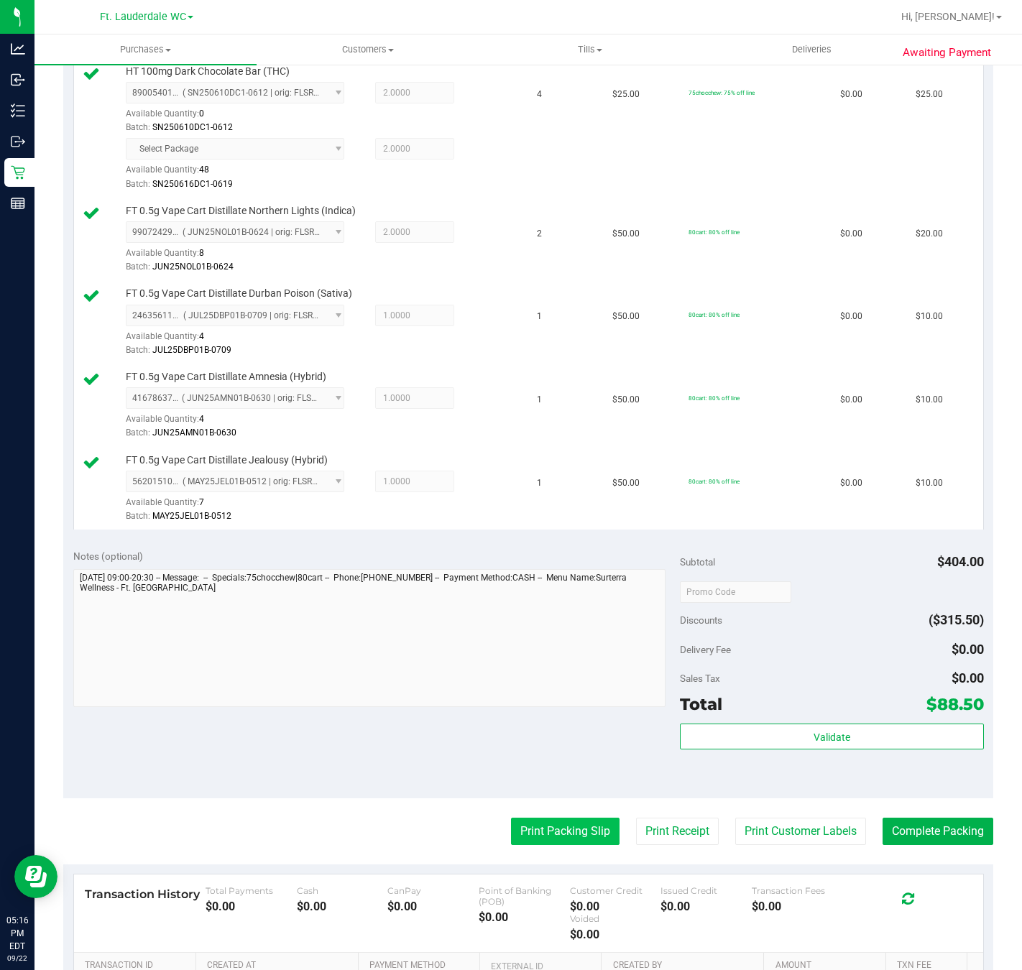
click at [527, 843] on button "Print Packing Slip" at bounding box center [565, 831] width 108 height 27
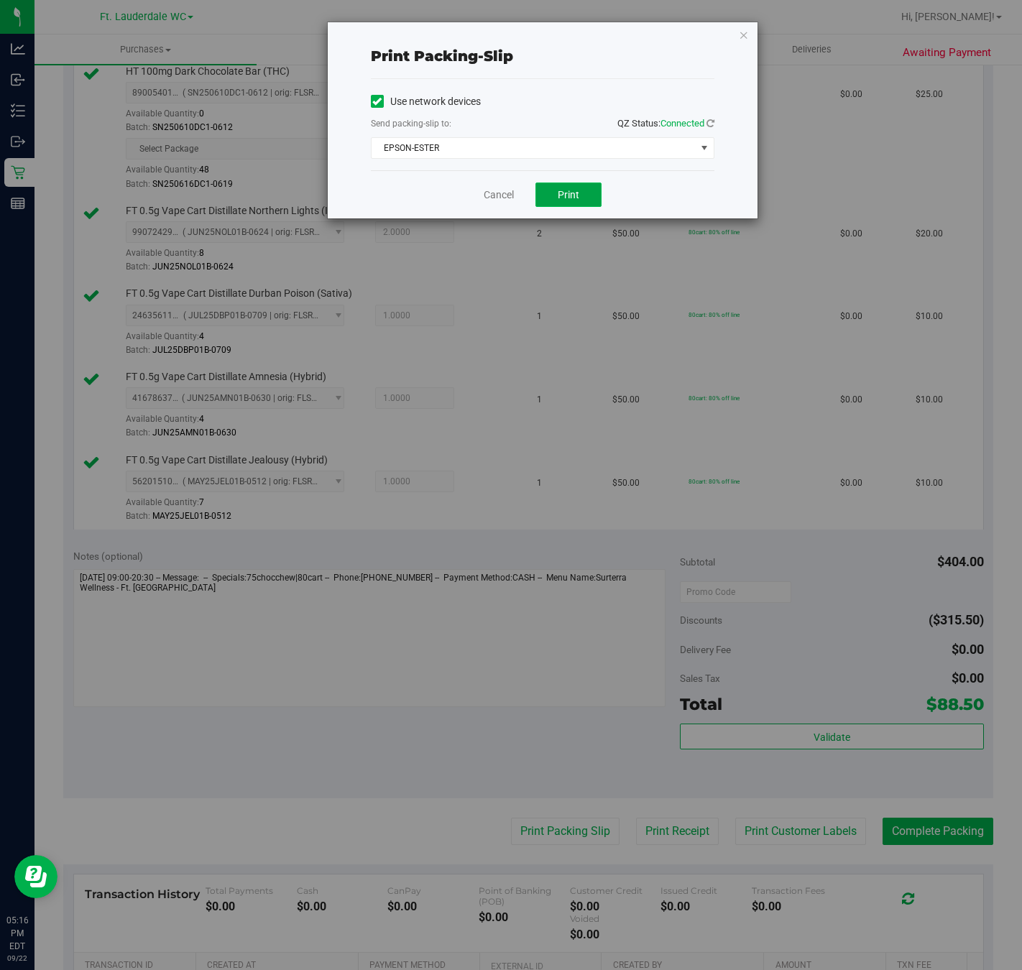
click at [568, 196] on span "Print" at bounding box center [569, 194] width 22 height 11
click at [740, 41] on icon "button" at bounding box center [744, 34] width 10 height 17
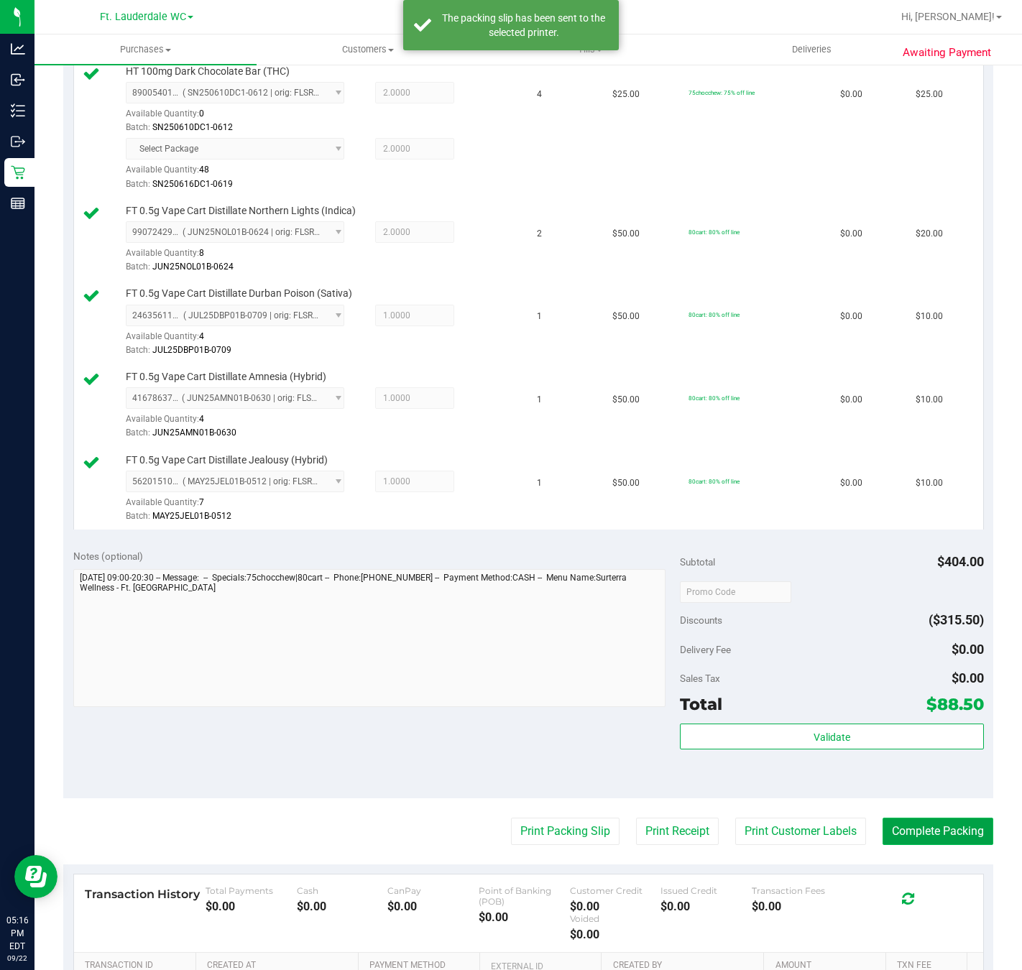
click at [912, 839] on button "Complete Packing" at bounding box center [937, 831] width 111 height 27
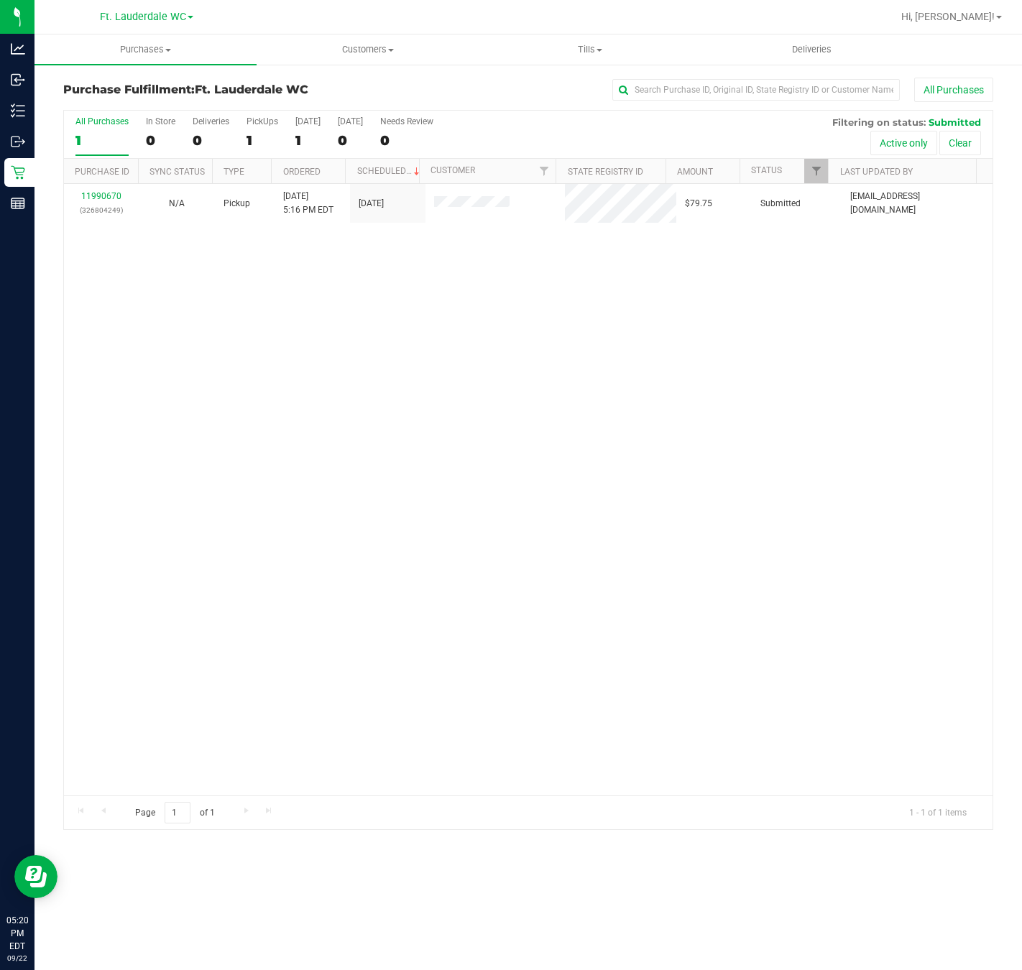
click at [397, 481] on div "11990670 (326804249) N/A Pickup 9/22/2025 5:16 PM EDT 9/22/2025 $79.75 Submitte…" at bounding box center [528, 489] width 928 height 611
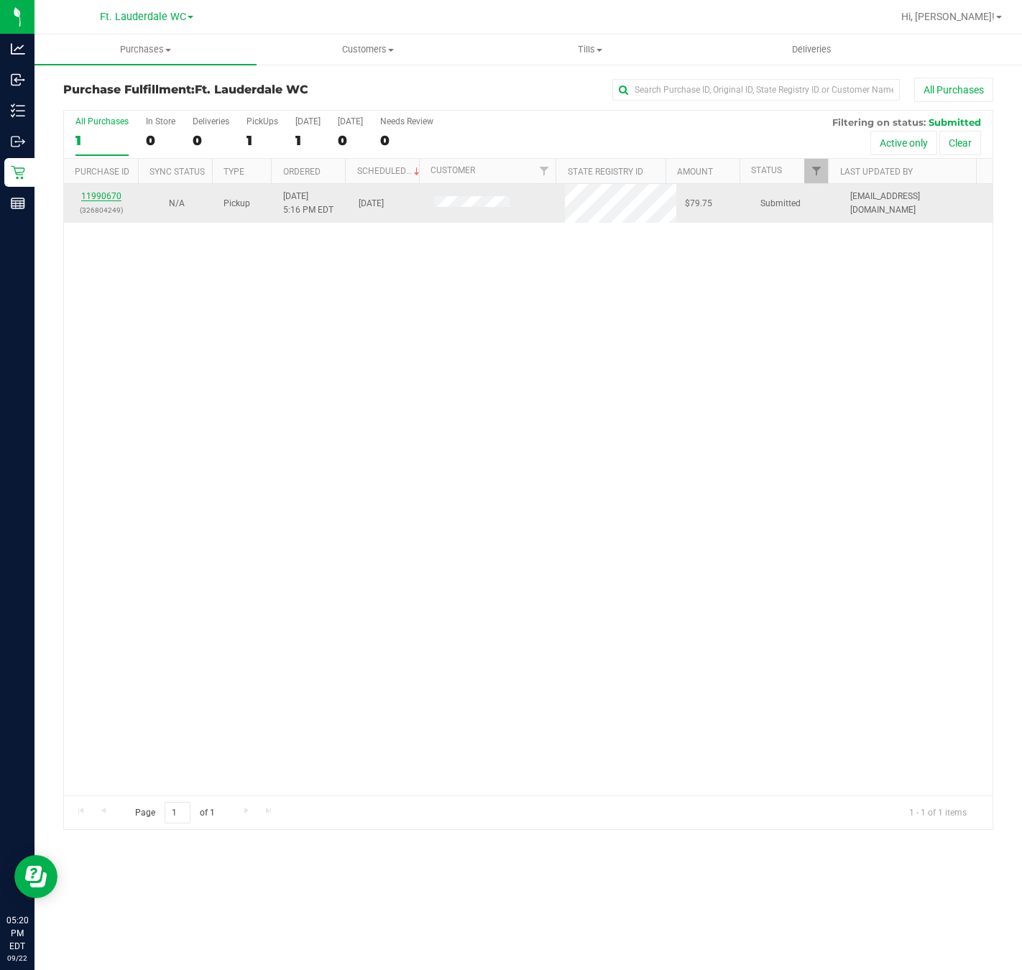
click at [110, 194] on link "11990670" at bounding box center [101, 196] width 40 height 10
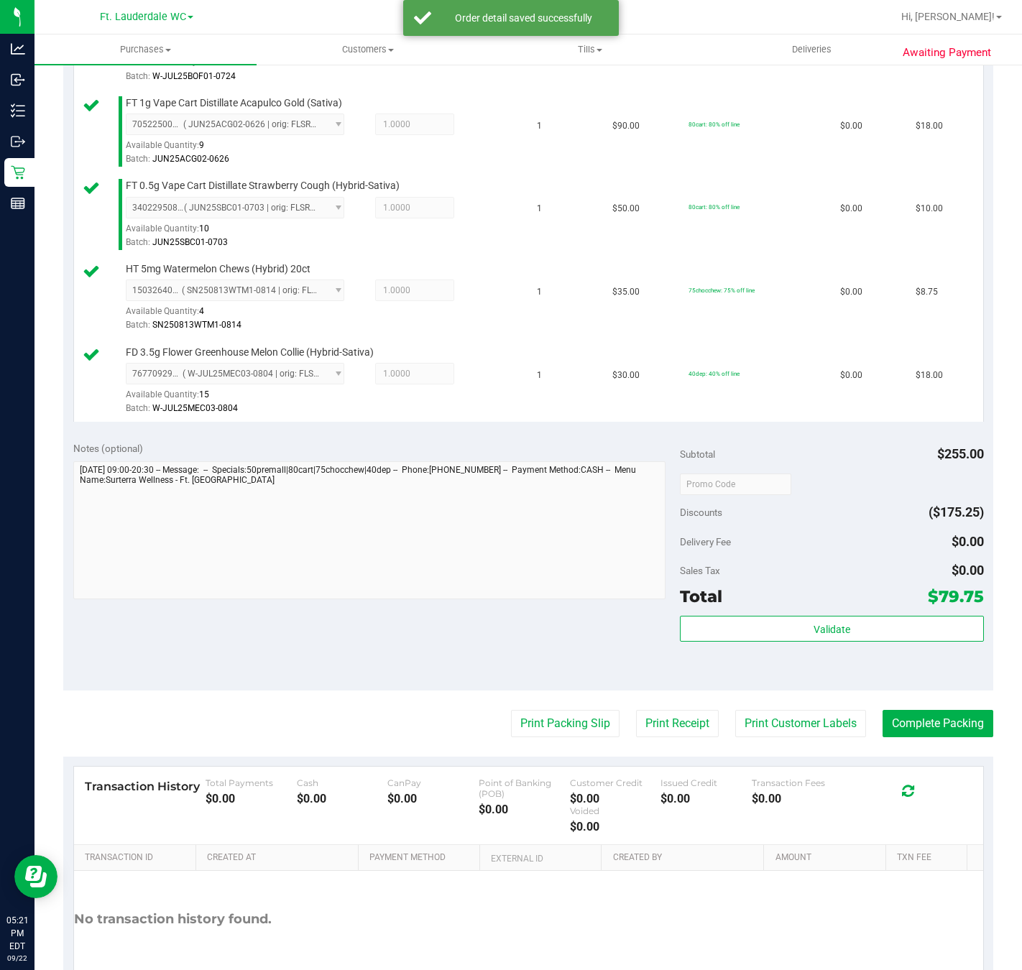
scroll to position [461, 0]
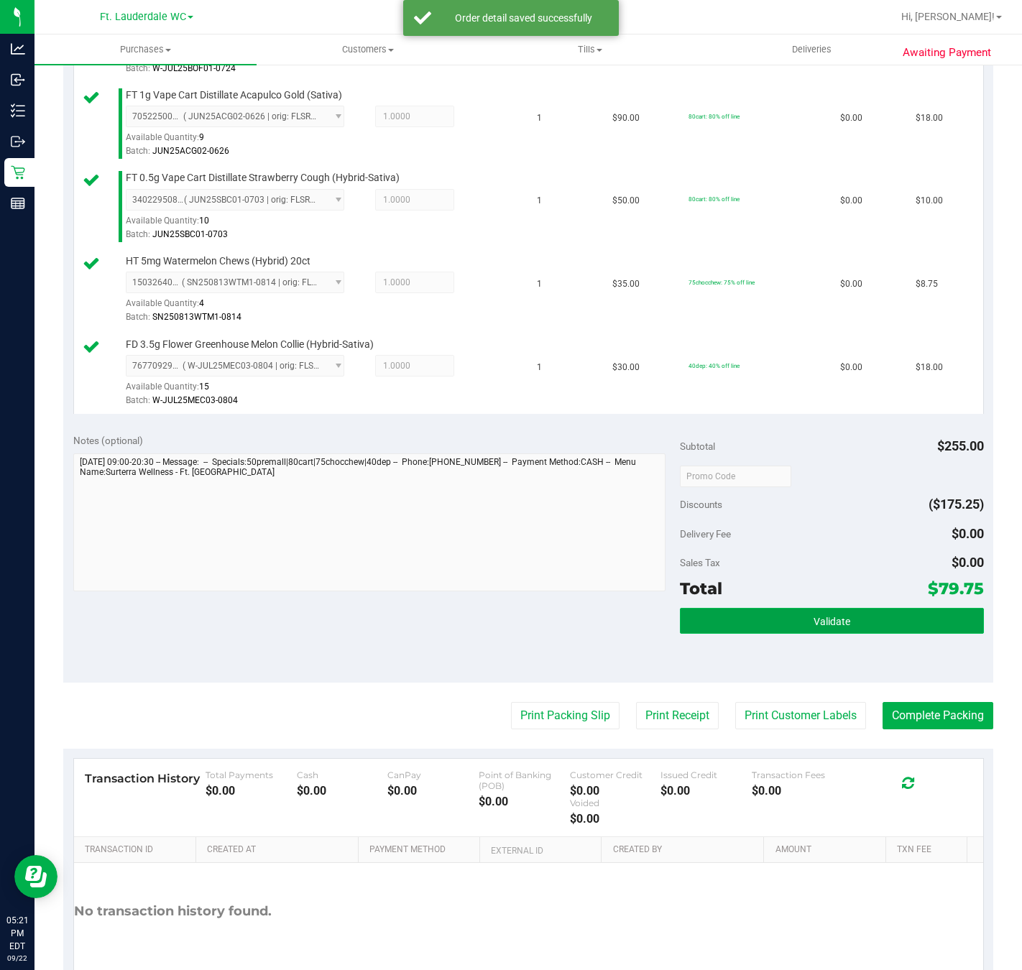
click at [863, 634] on button "Validate" at bounding box center [831, 621] width 303 height 26
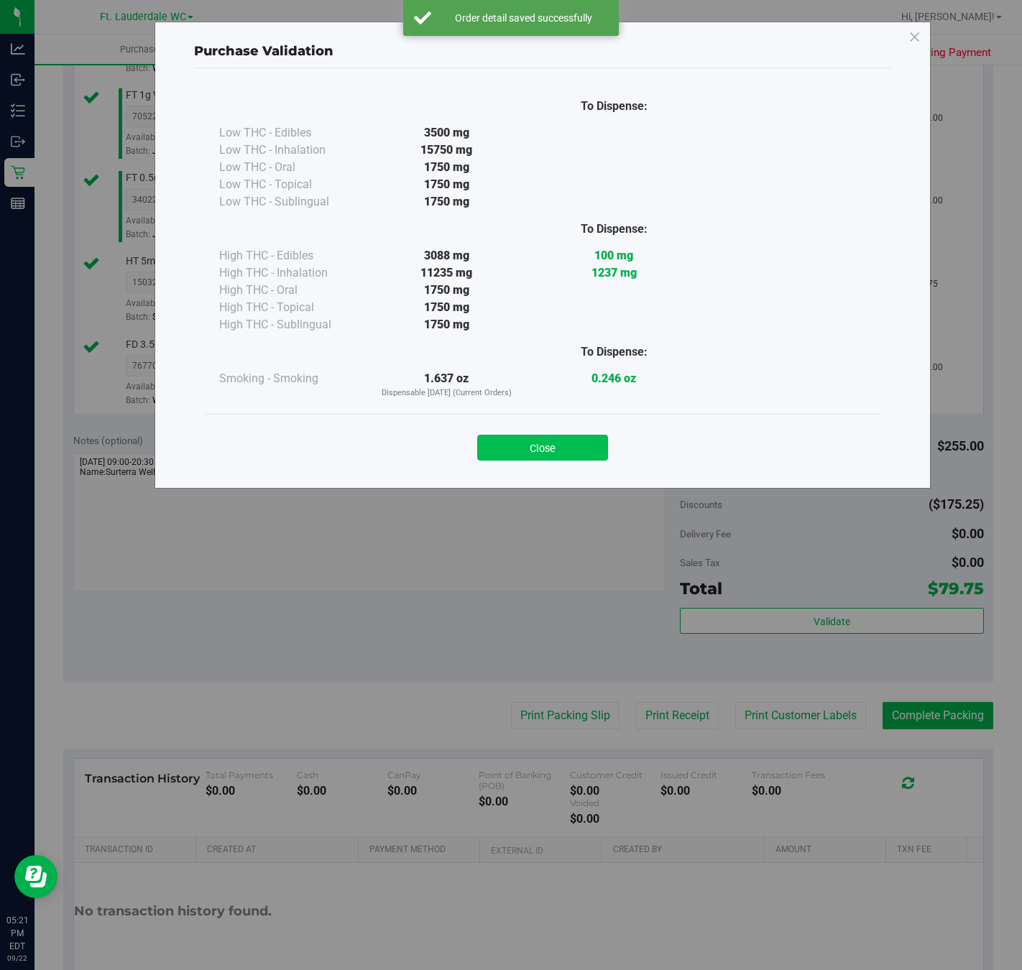
click at [581, 459] on button "Close" at bounding box center [542, 448] width 131 height 26
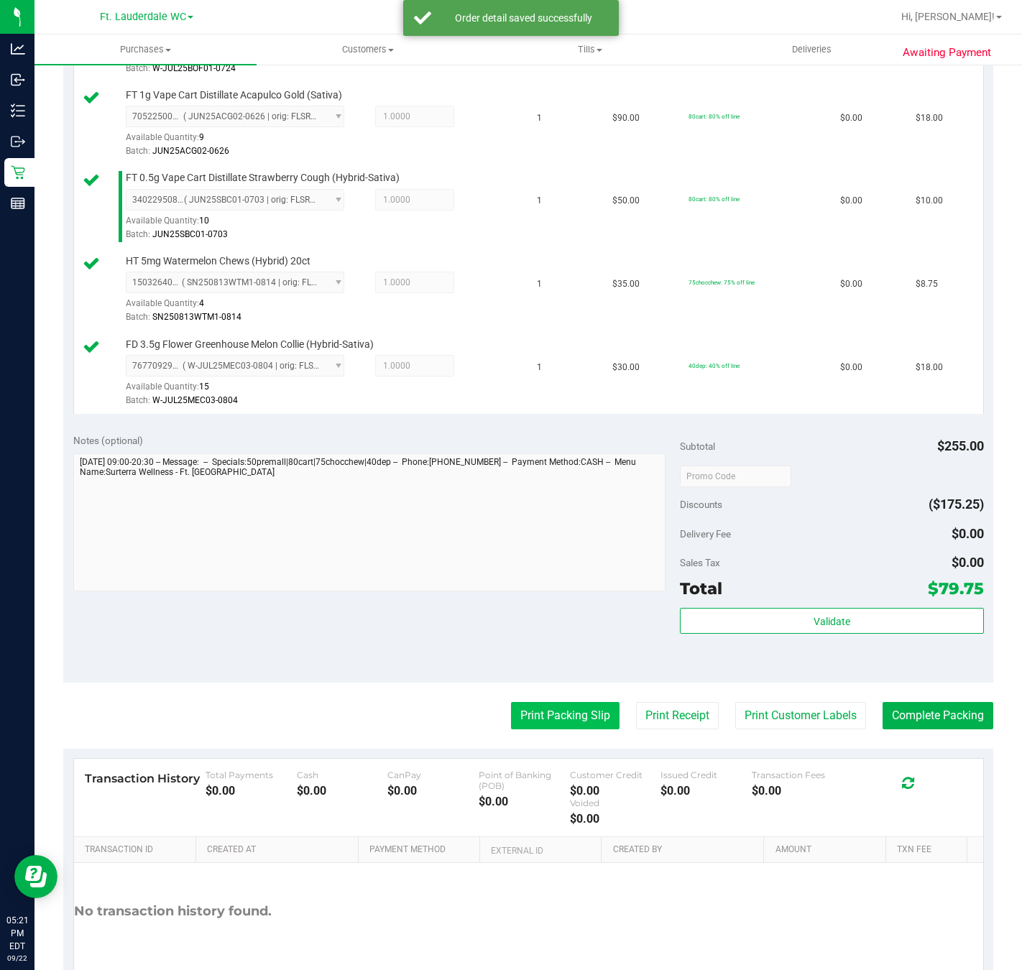
click at [535, 720] on button "Print Packing Slip" at bounding box center [565, 715] width 108 height 27
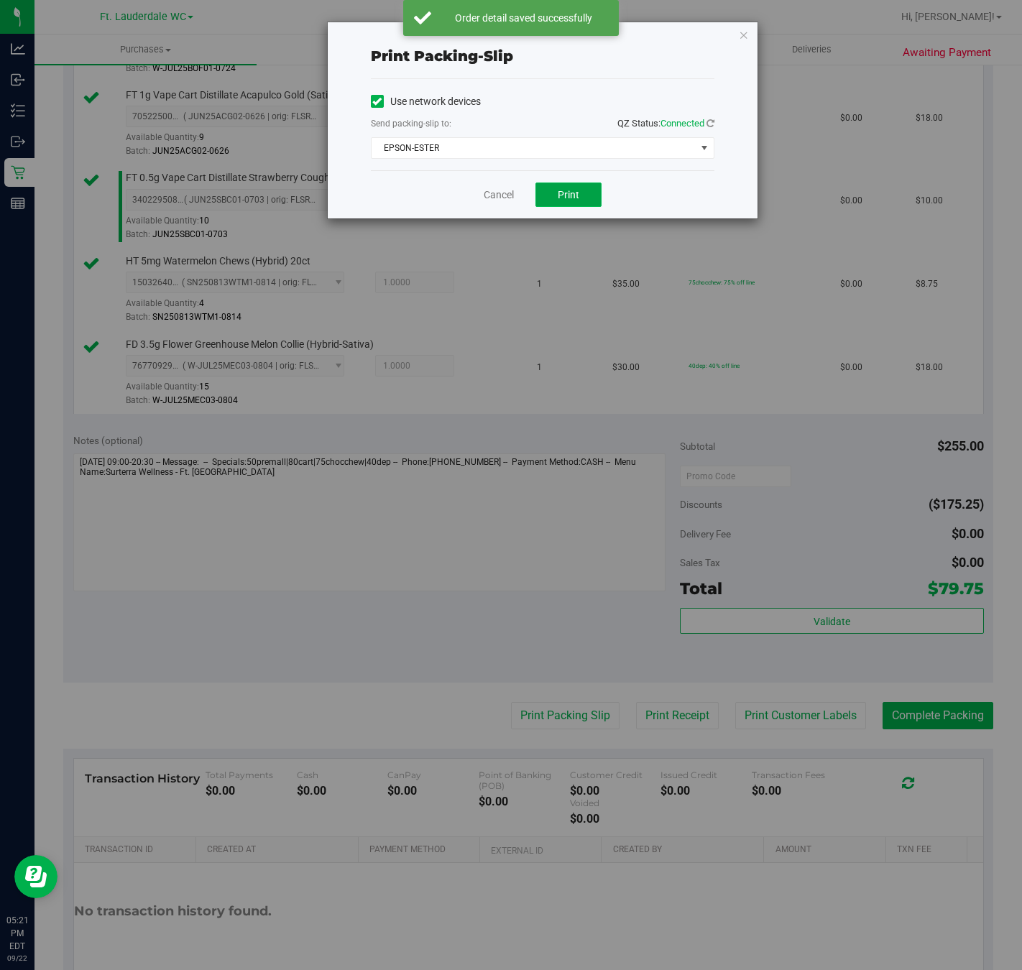
click at [584, 203] on button "Print" at bounding box center [568, 194] width 66 height 24
click at [742, 34] on icon "button" at bounding box center [744, 34] width 10 height 17
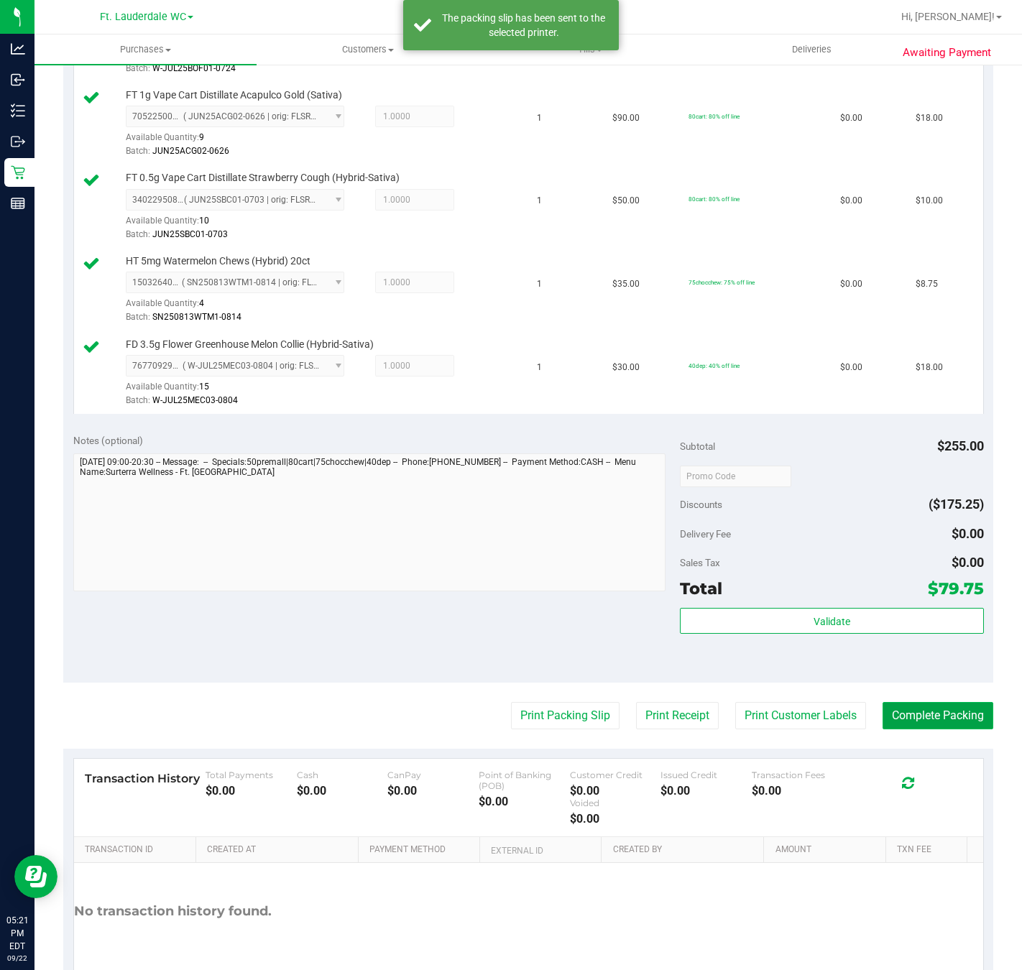
click at [923, 722] on button "Complete Packing" at bounding box center [937, 715] width 111 height 27
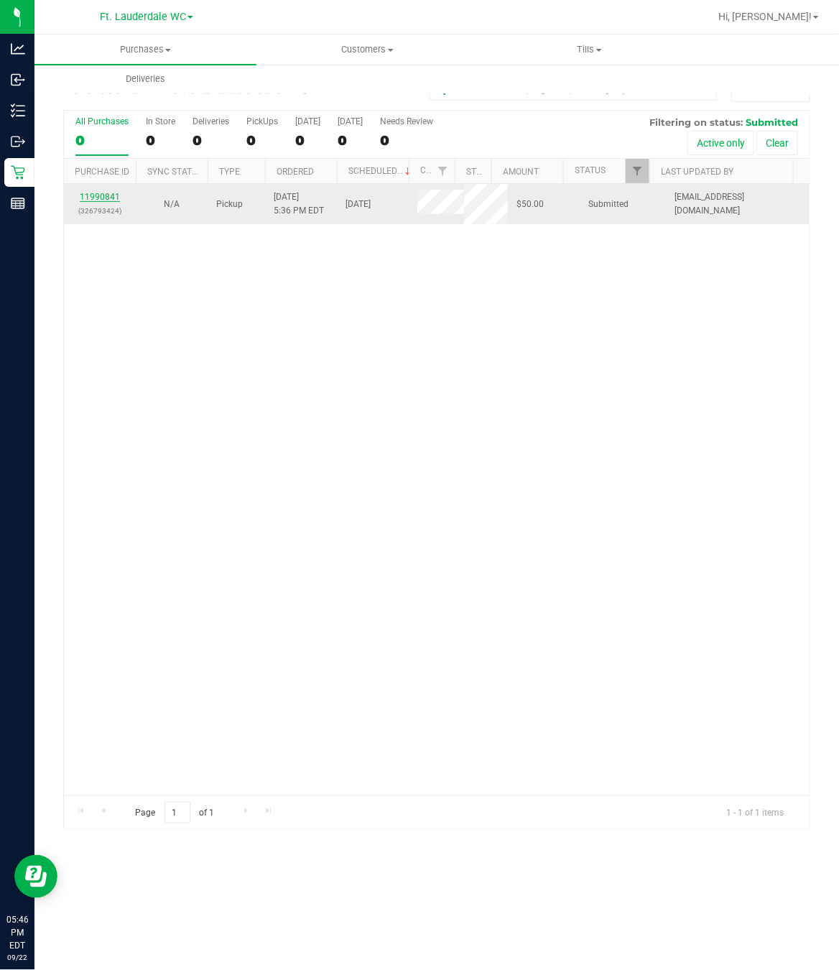
click at [100, 200] on link "11990841" at bounding box center [100, 197] width 40 height 10
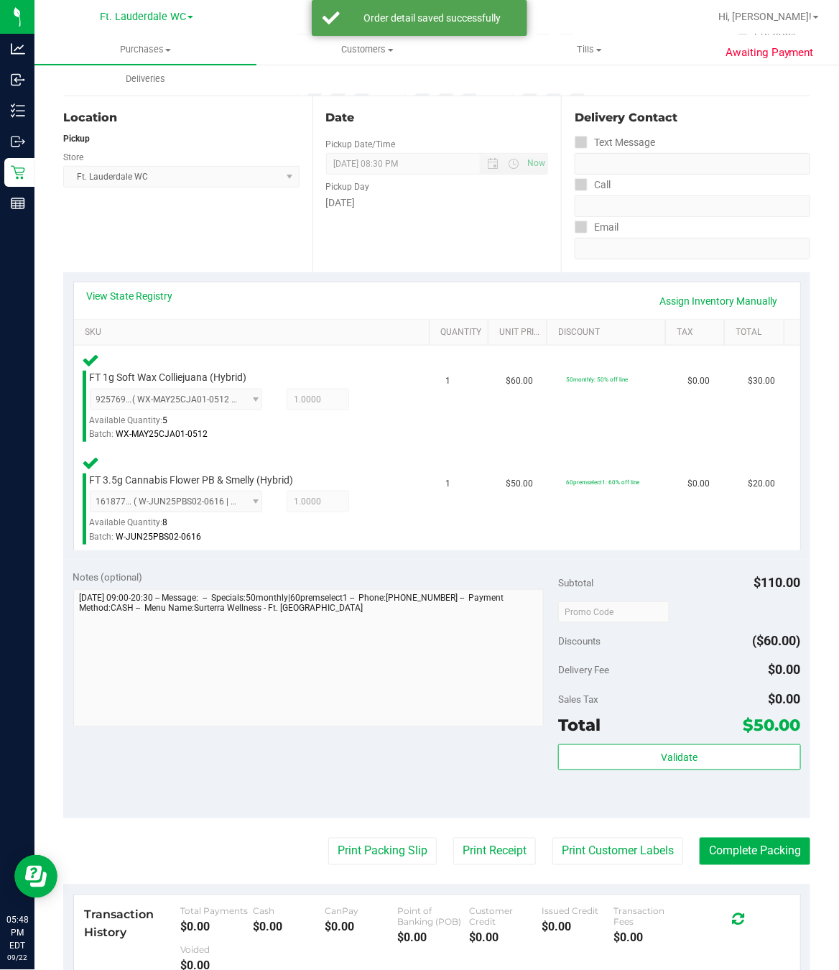
scroll to position [323, 0]
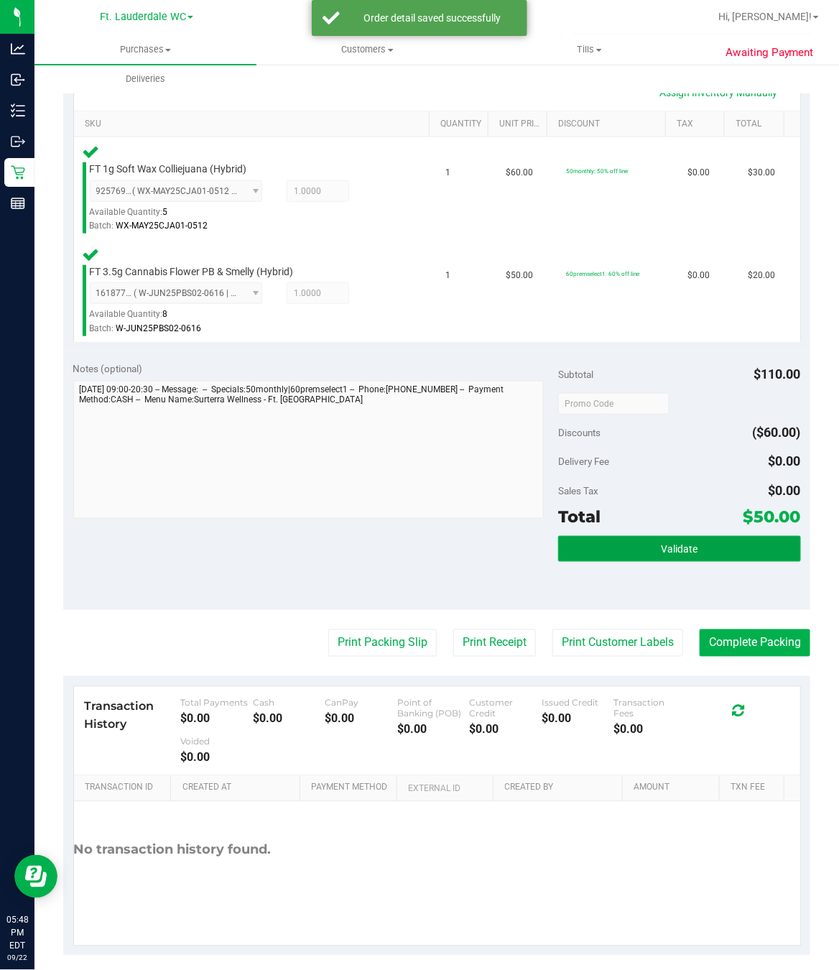
click at [565, 546] on button "Validate" at bounding box center [679, 549] width 243 height 26
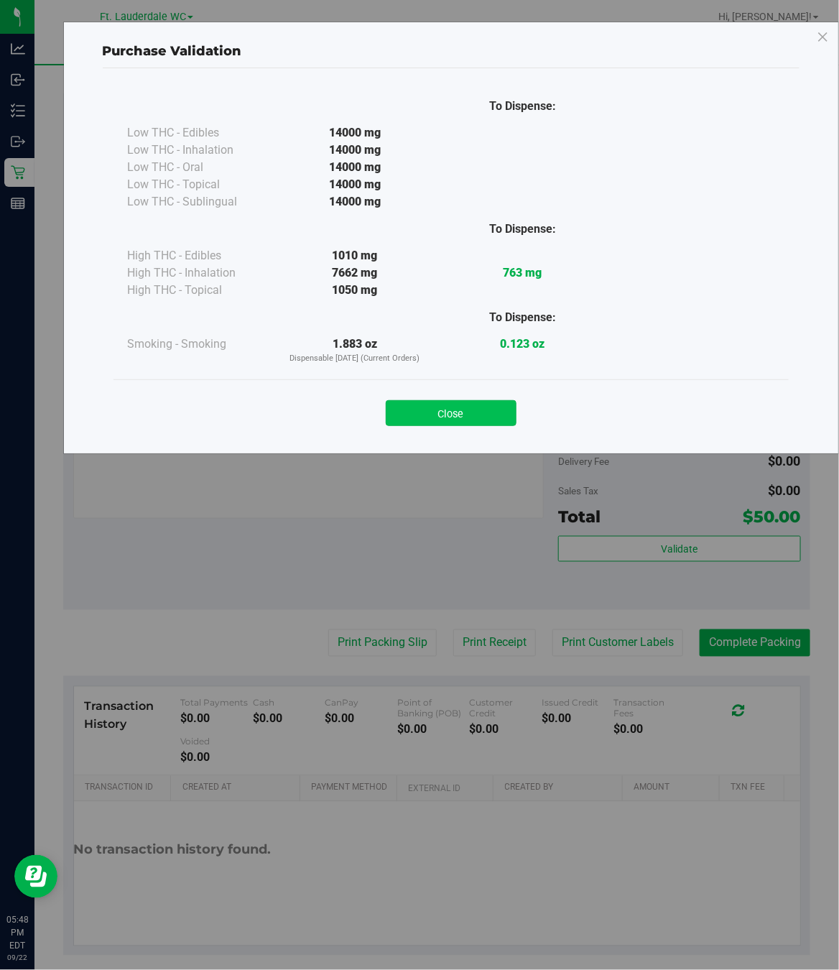
click at [446, 414] on button "Close" at bounding box center [451, 413] width 131 height 26
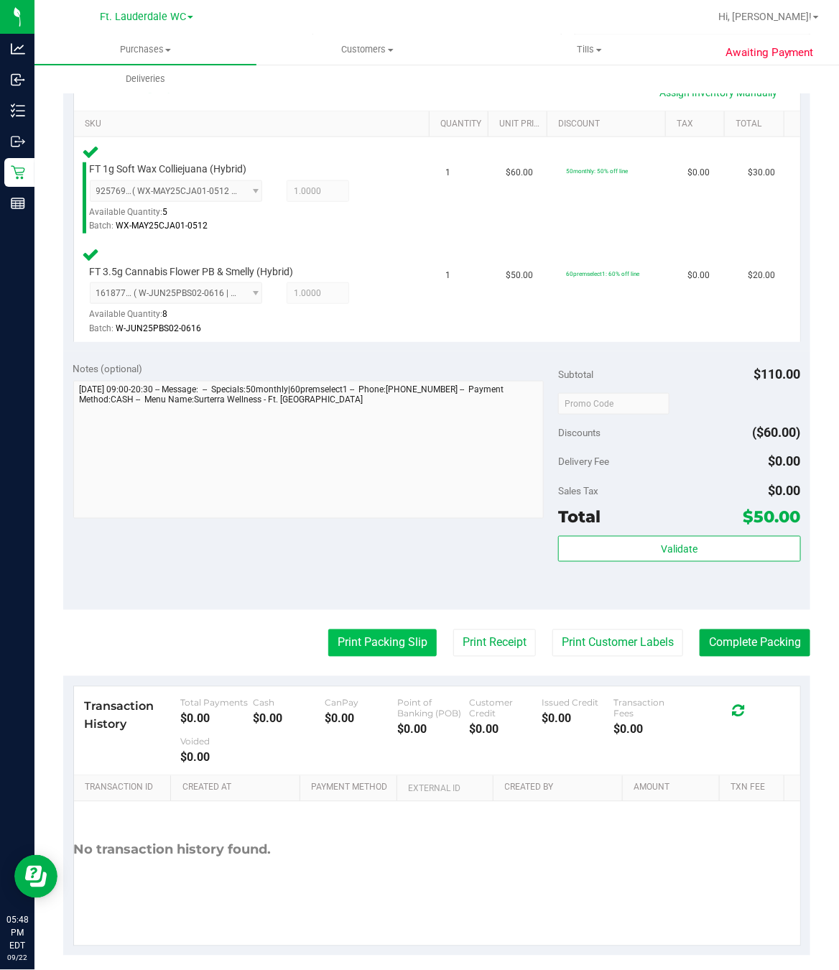
click at [364, 644] on button "Print Packing Slip" at bounding box center [382, 642] width 108 height 27
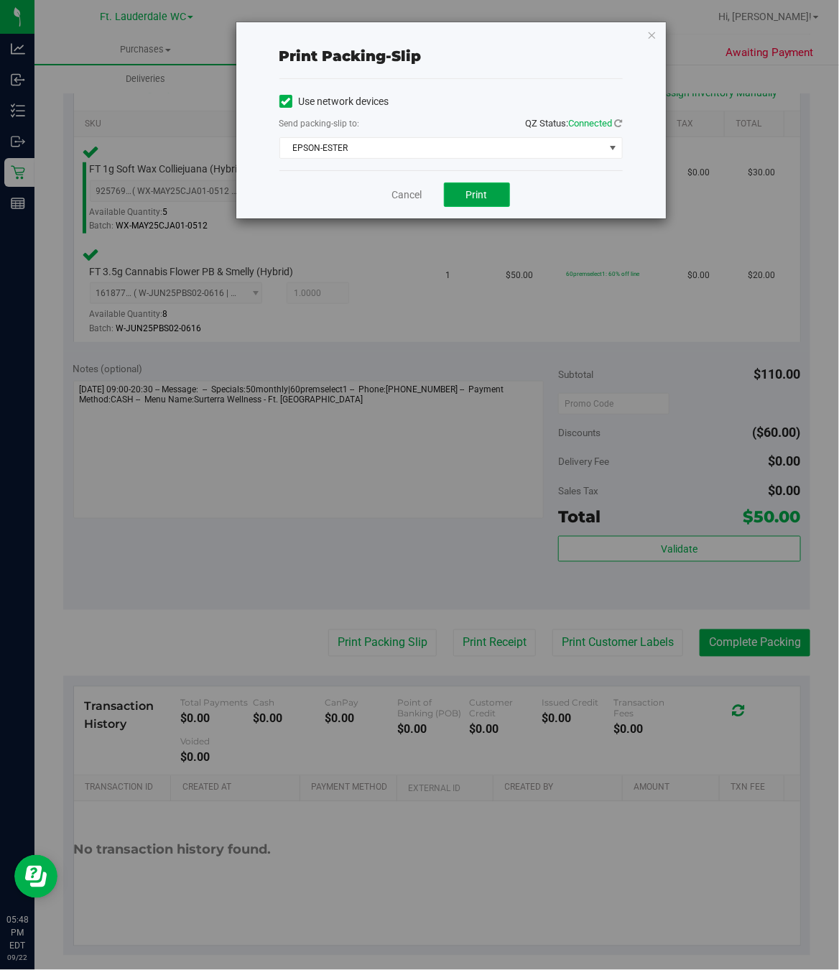
click at [463, 203] on button "Print" at bounding box center [477, 194] width 66 height 24
click at [410, 195] on link "Cancel" at bounding box center [407, 195] width 30 height 15
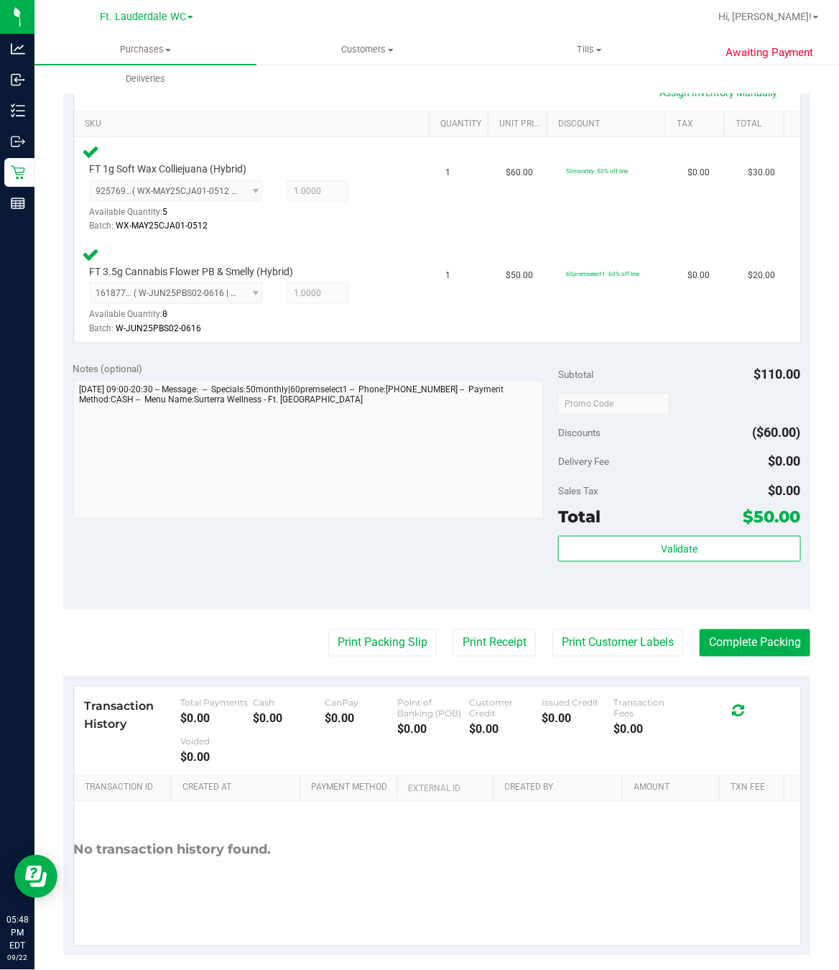
click at [723, 626] on purchase-details "Back Edit Purchase Cancel Purchase View Profile # 11990841 BioTrack ID: - Submi…" at bounding box center [436, 354] width 747 height 1201
click at [729, 632] on button "Complete Packing" at bounding box center [755, 642] width 111 height 27
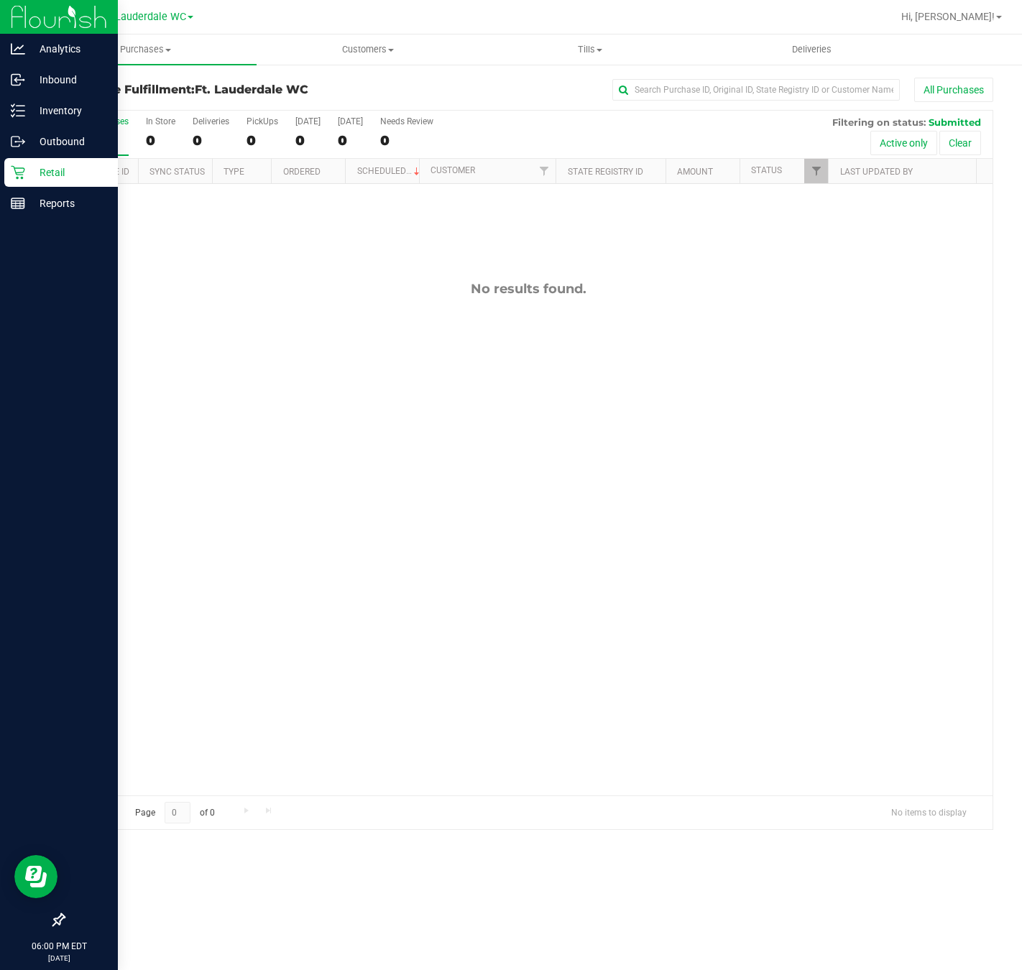
click at [27, 169] on p "Retail" at bounding box center [68, 172] width 86 height 17
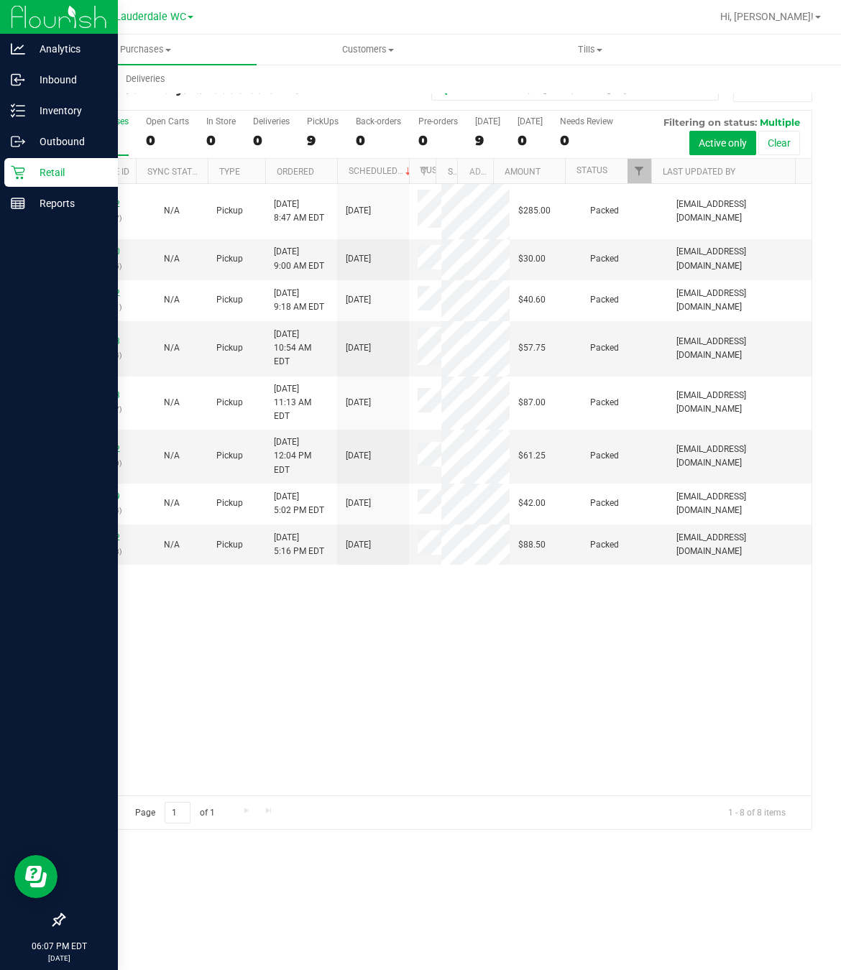
click at [25, 177] on p "Retail" at bounding box center [68, 172] width 86 height 17
click at [61, 210] on p "Reports" at bounding box center [68, 203] width 86 height 17
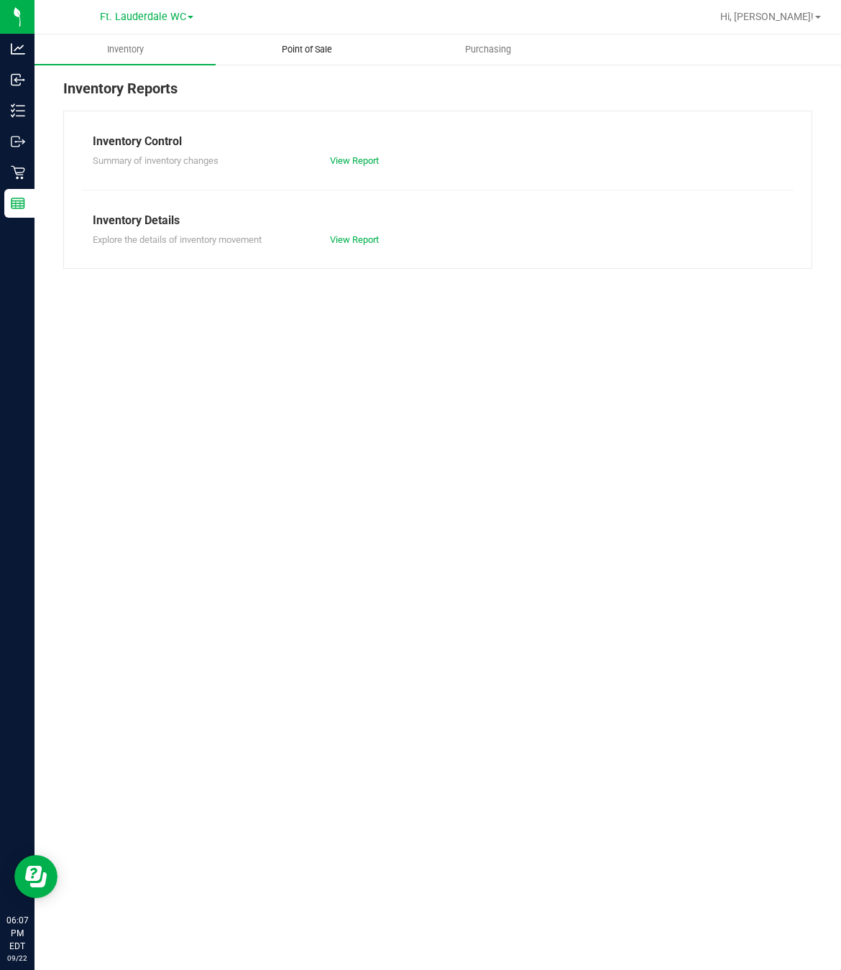
click at [292, 47] on span "Point of Sale" at bounding box center [306, 49] width 89 height 13
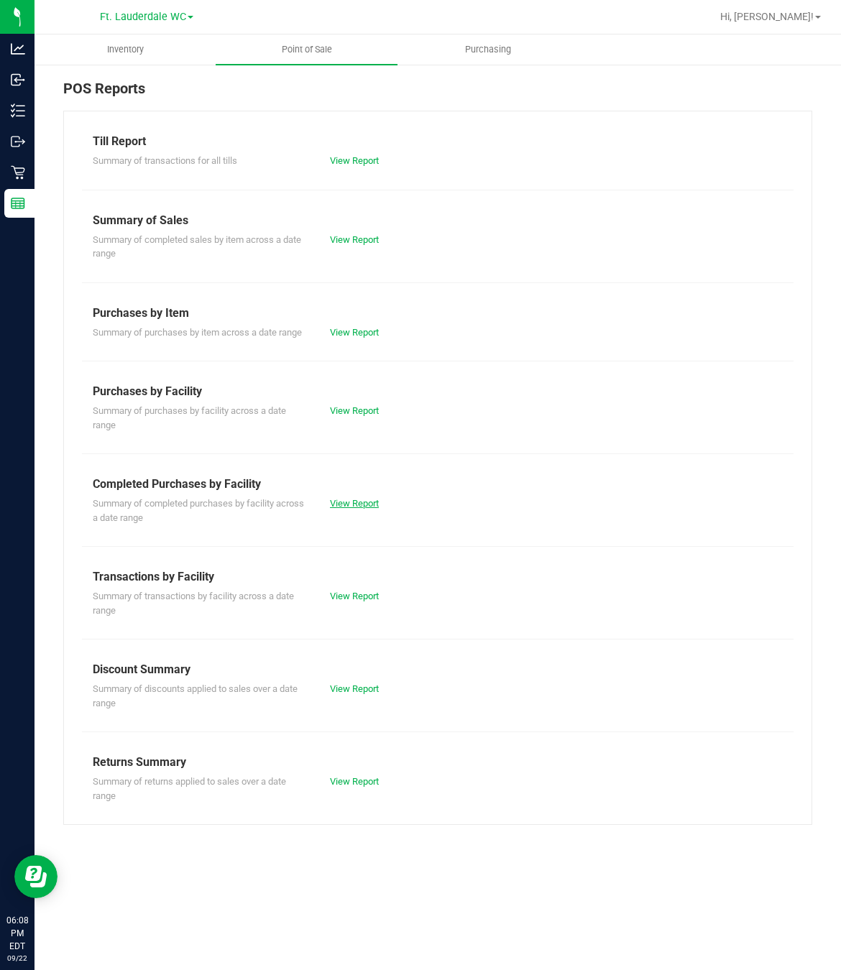
click at [350, 509] on link "View Report" at bounding box center [354, 503] width 49 height 11
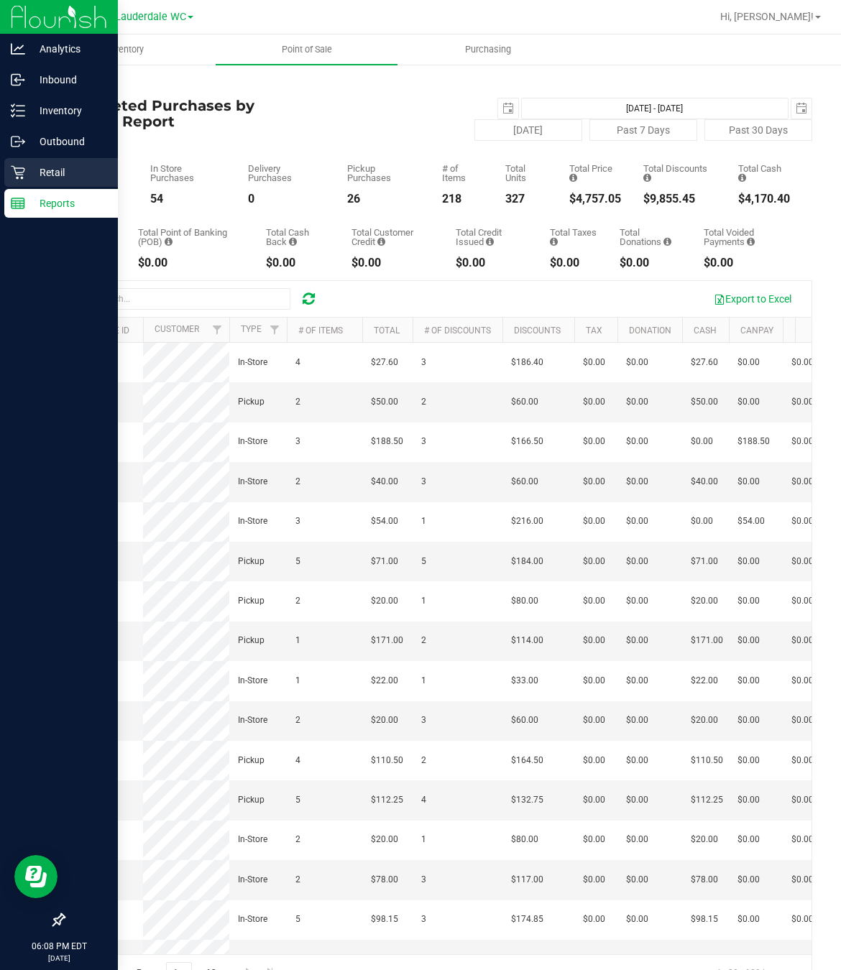
click at [46, 170] on p "Retail" at bounding box center [68, 172] width 86 height 17
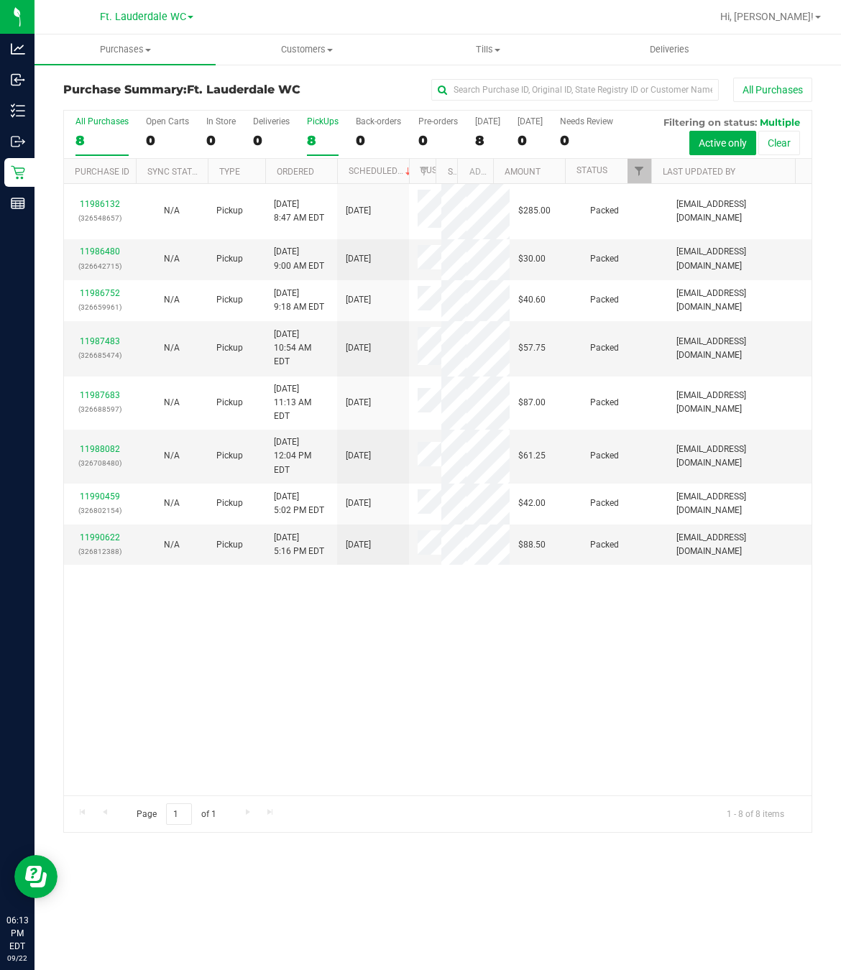
click at [311, 143] on div "8" at bounding box center [323, 140] width 32 height 17
click at [0, 0] on input "PickUps 8" at bounding box center [0, 0] width 0 height 0
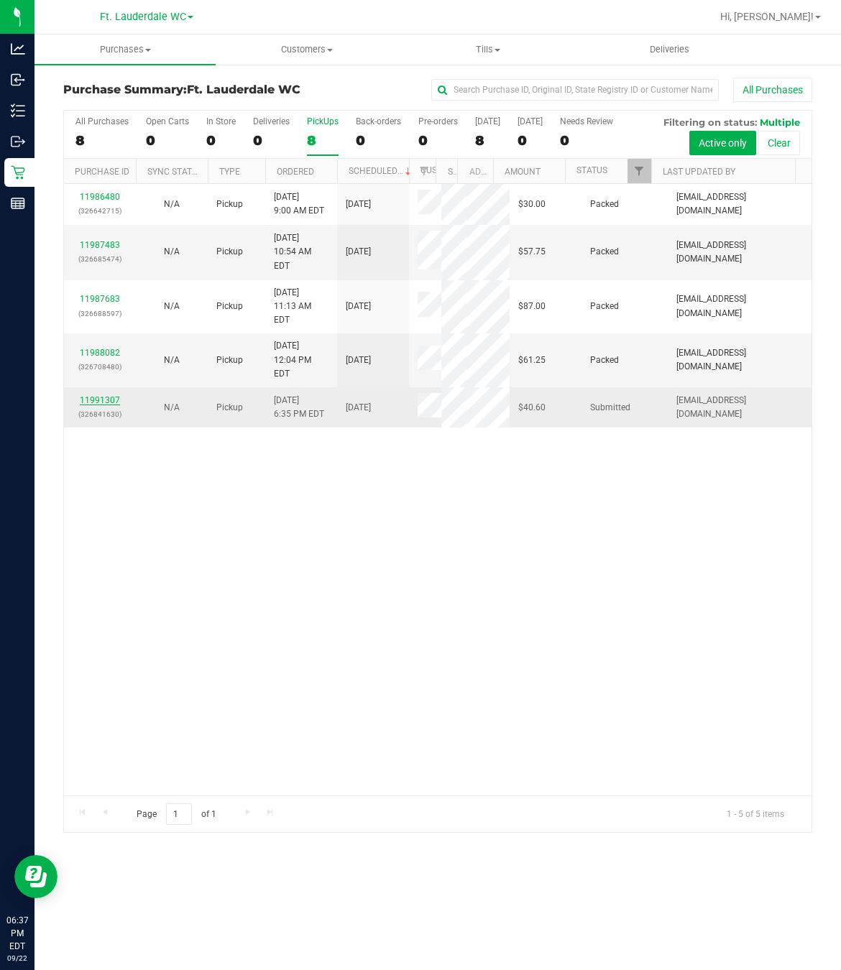
click at [102, 395] on link "11991307" at bounding box center [100, 400] width 40 height 10
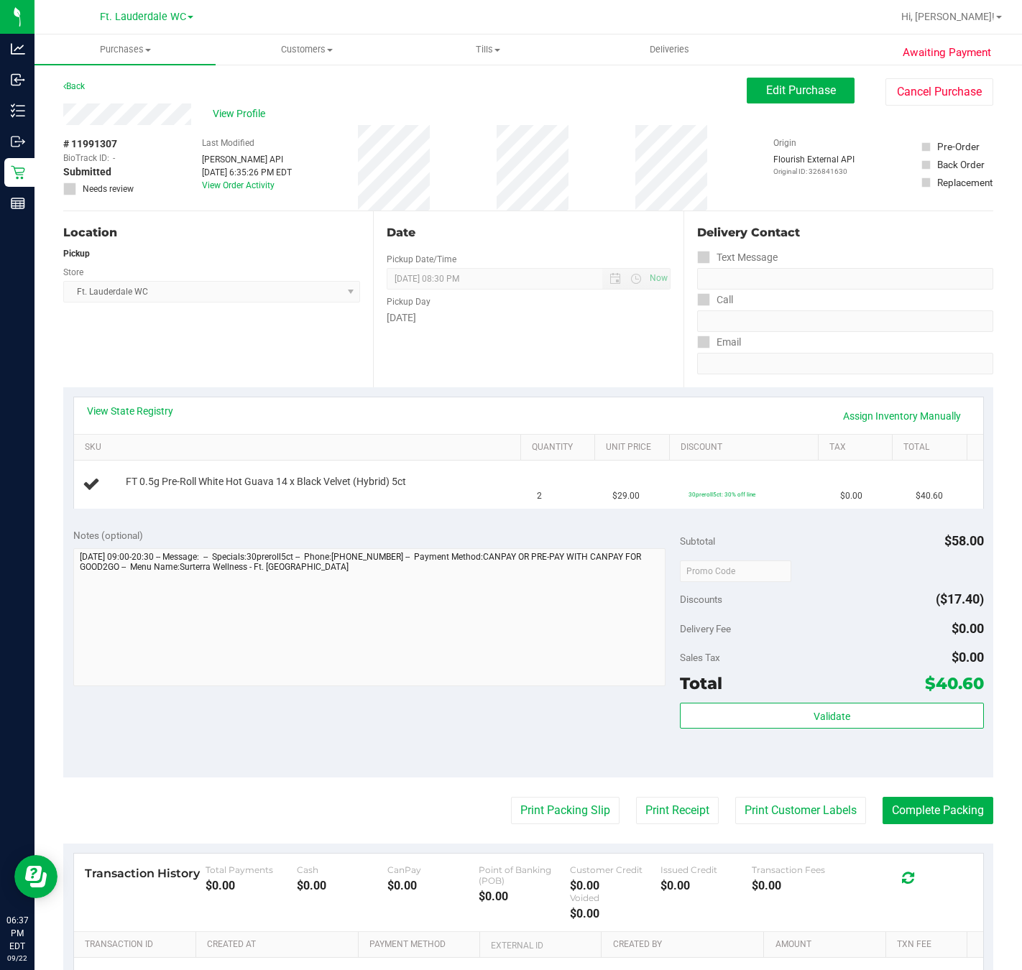
click at [145, 401] on div "View State Registry Assign Inventory Manually" at bounding box center [528, 415] width 909 height 37
click at [167, 415] on link "View State Registry" at bounding box center [130, 411] width 86 height 14
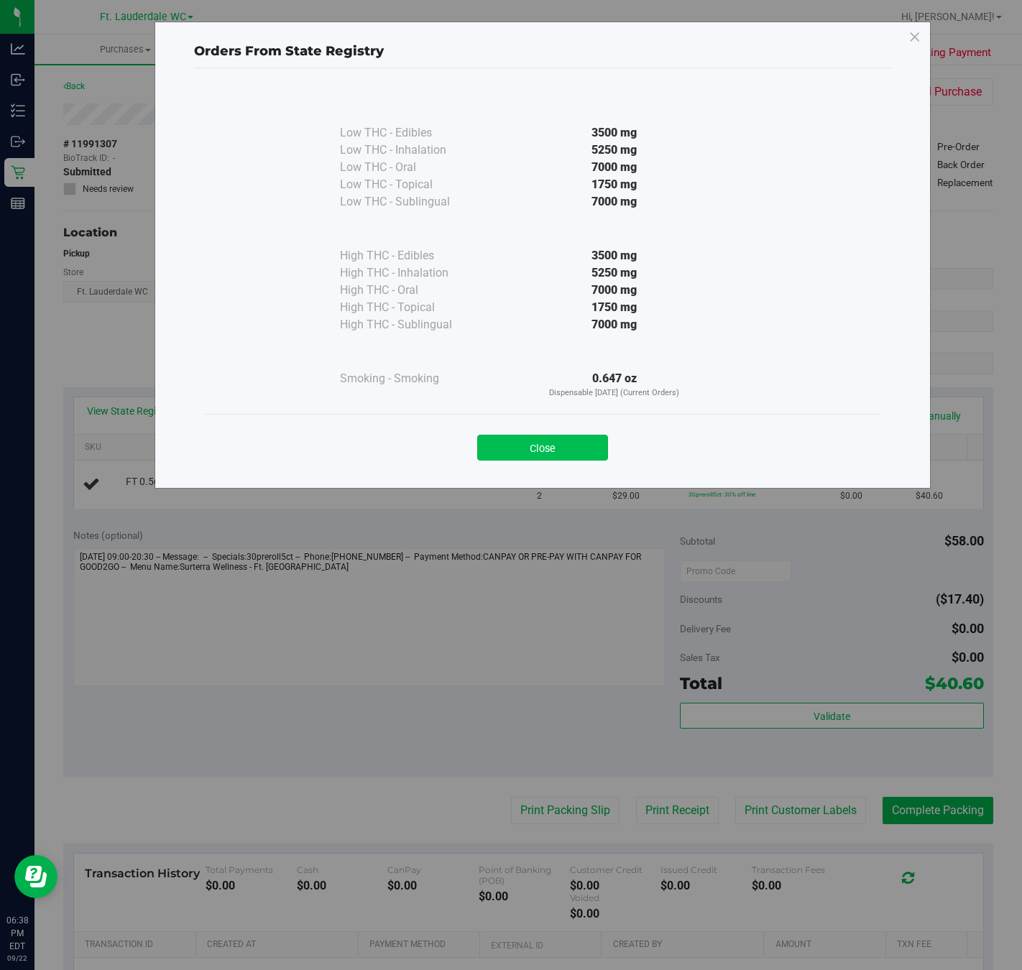
click at [569, 448] on button "Close" at bounding box center [542, 448] width 131 height 26
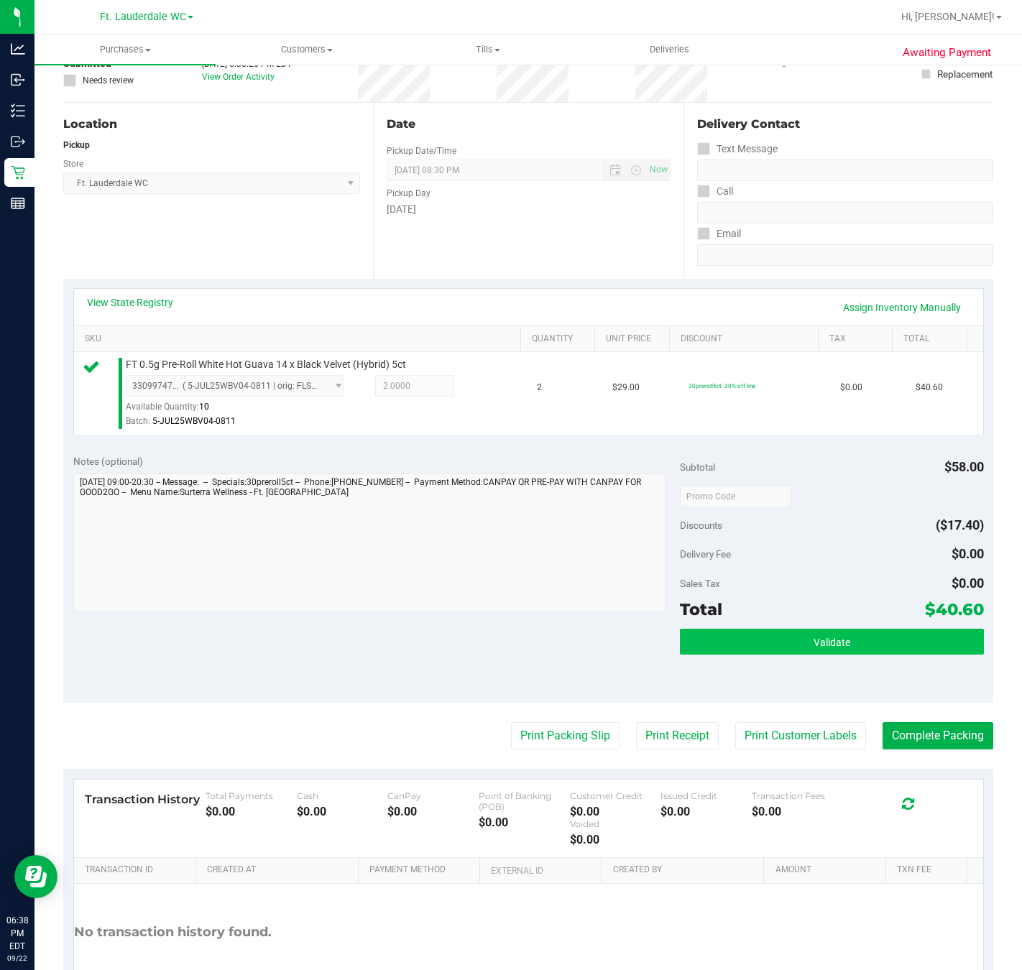
scroll to position [210, 0]
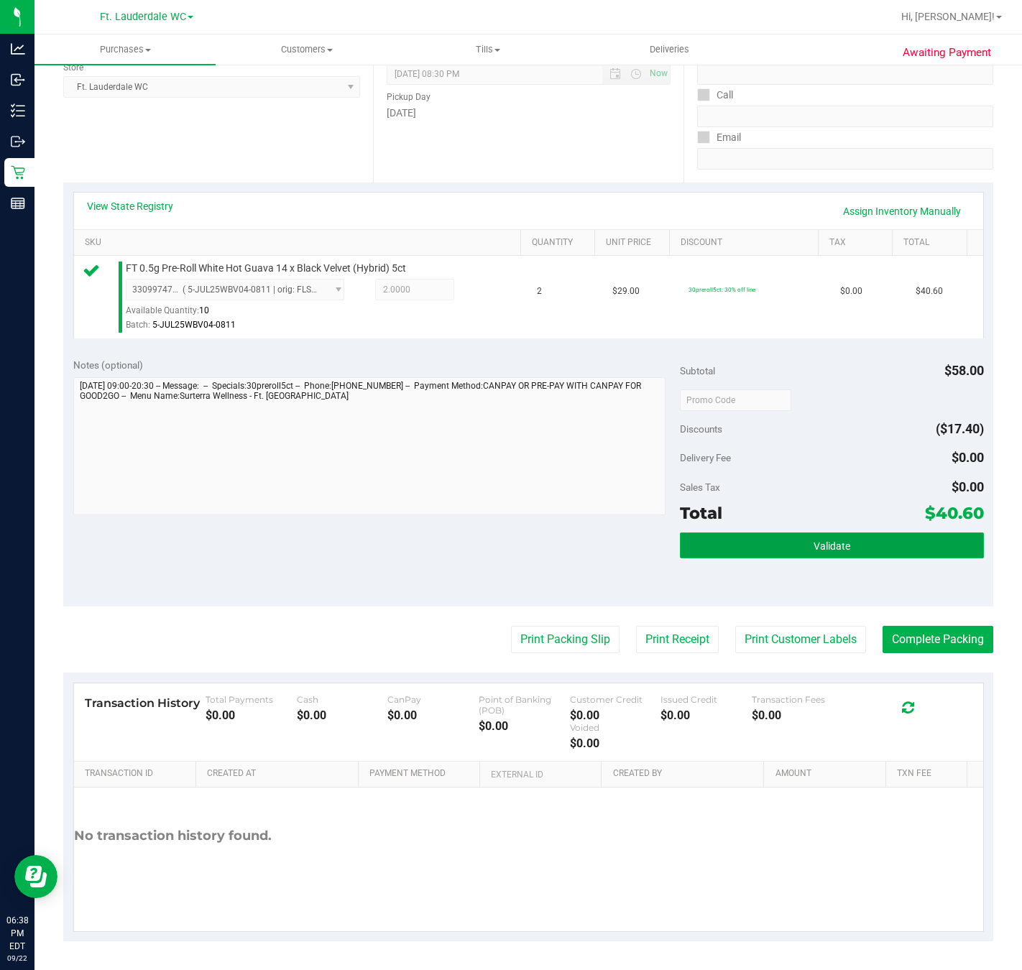
click at [718, 540] on button "Validate" at bounding box center [831, 545] width 303 height 26
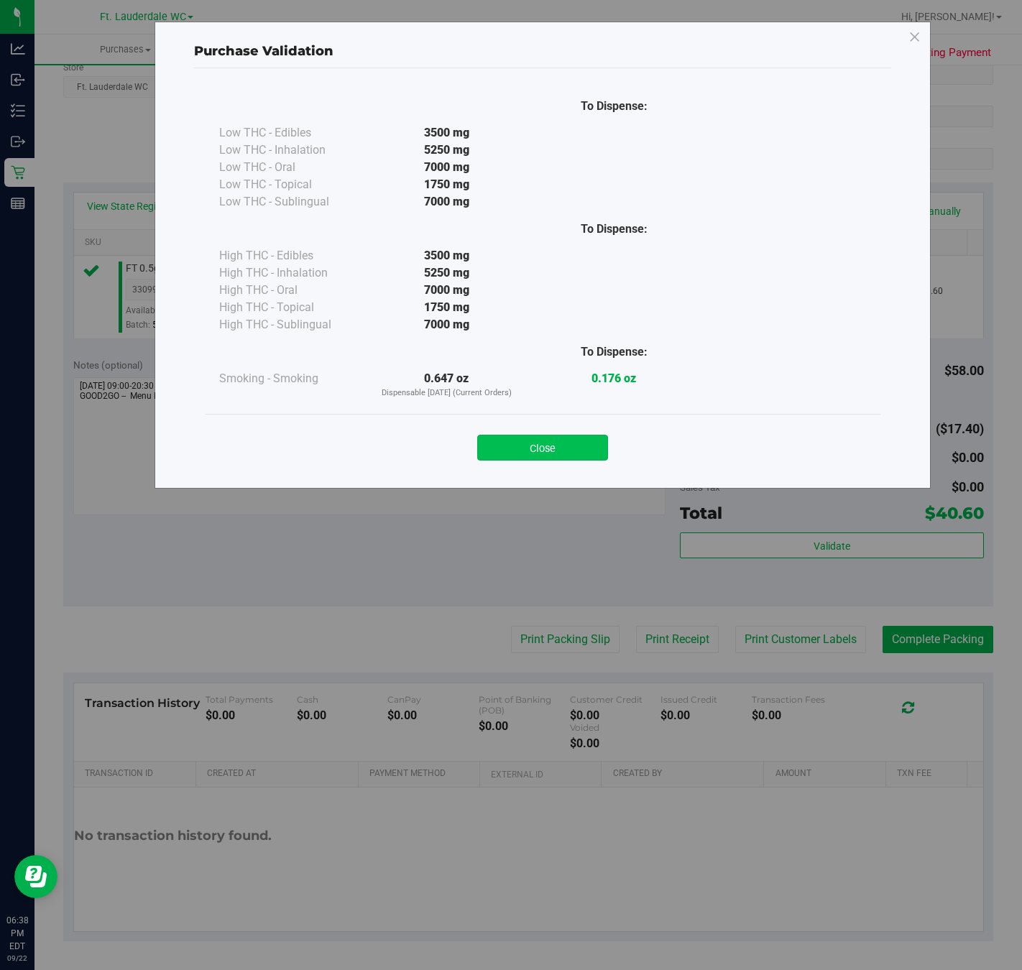
click at [561, 453] on button "Close" at bounding box center [542, 448] width 131 height 26
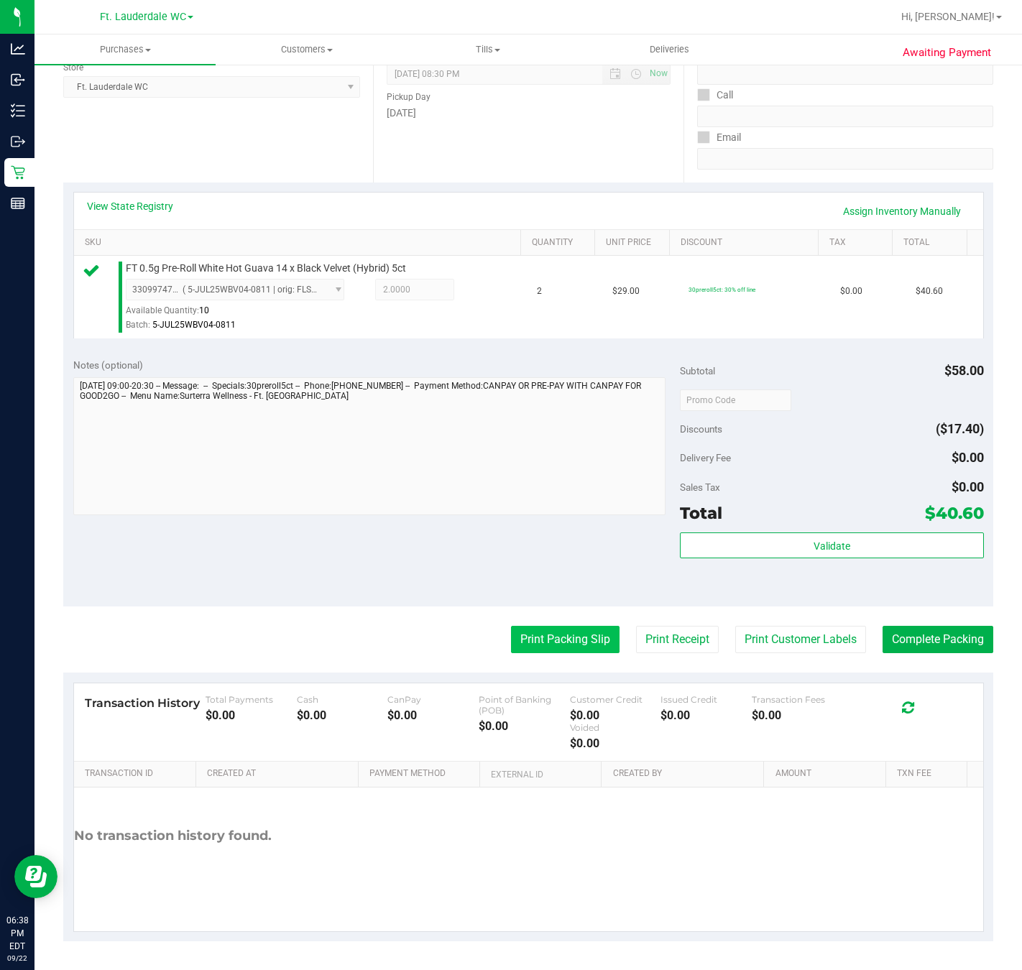
click at [550, 641] on button "Print Packing Slip" at bounding box center [565, 639] width 108 height 27
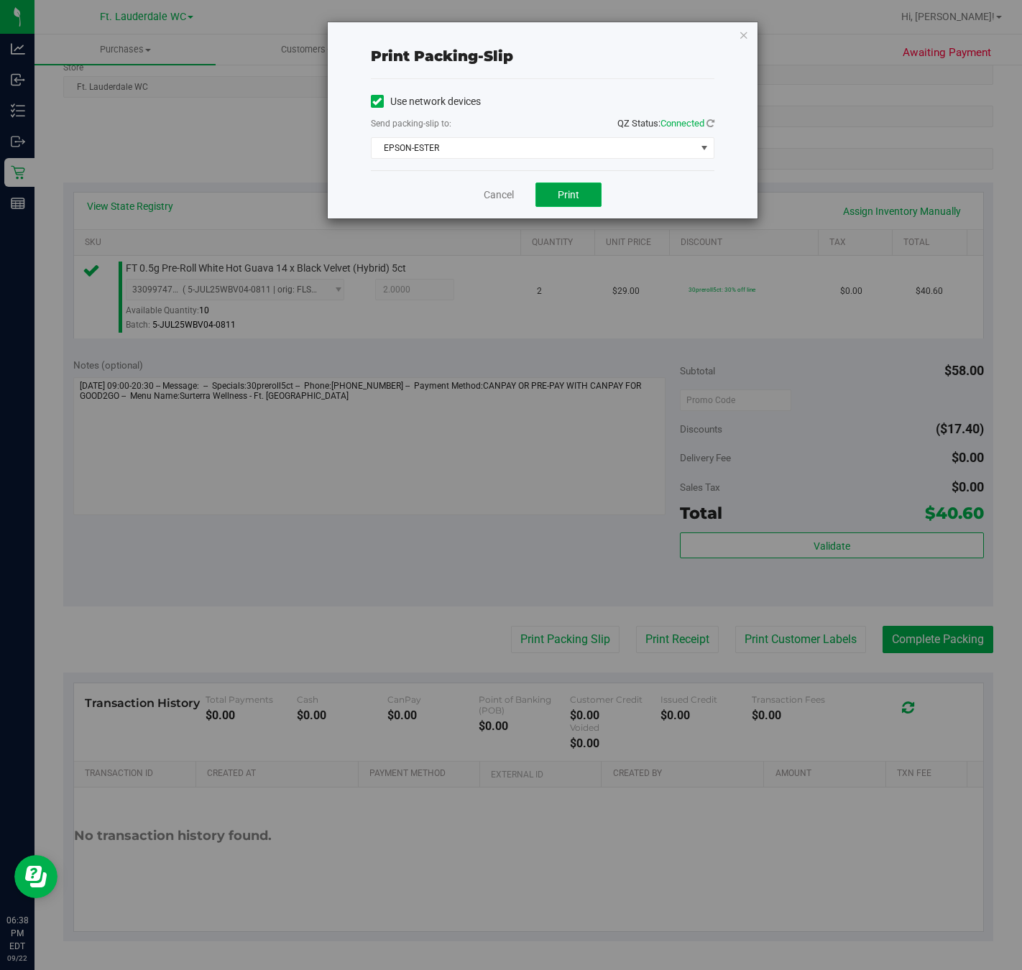
click at [572, 188] on button "Print" at bounding box center [568, 194] width 66 height 24
click at [509, 200] on link "Cancel" at bounding box center [499, 195] width 30 height 15
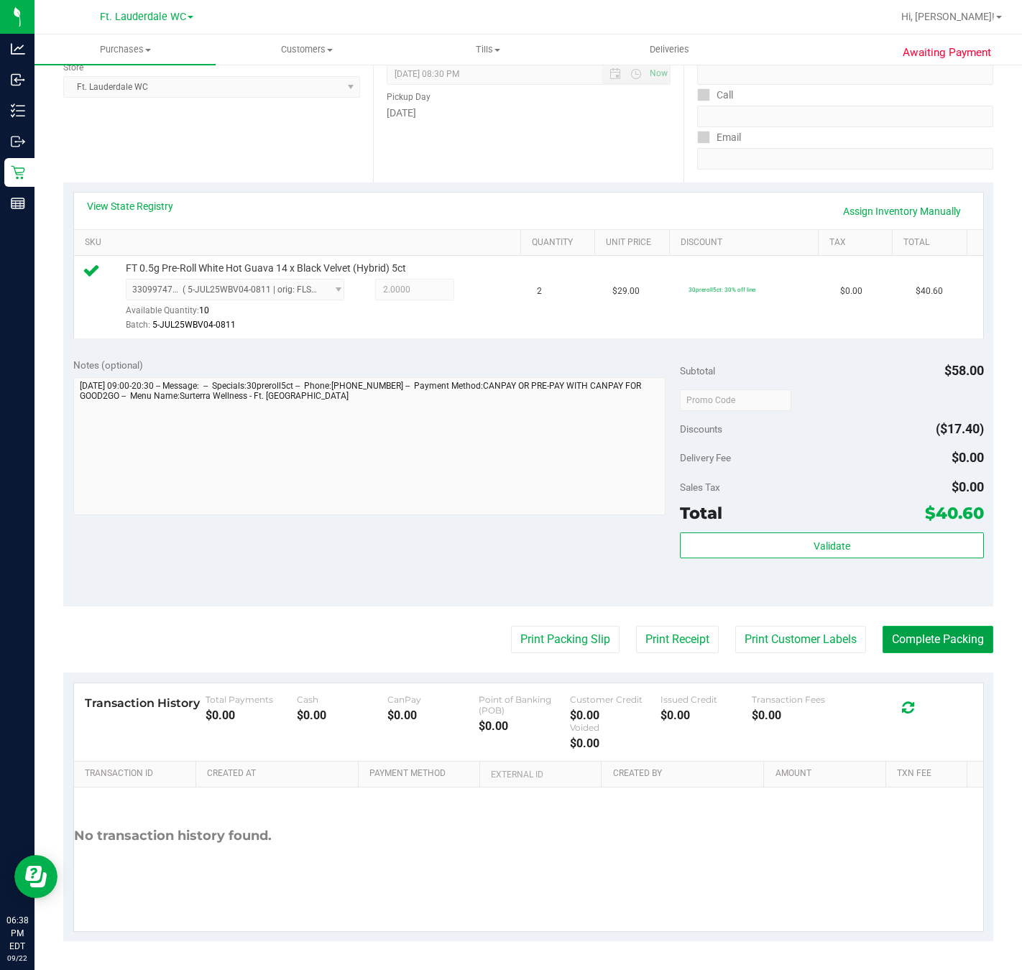
click at [882, 632] on button "Complete Packing" at bounding box center [937, 639] width 111 height 27
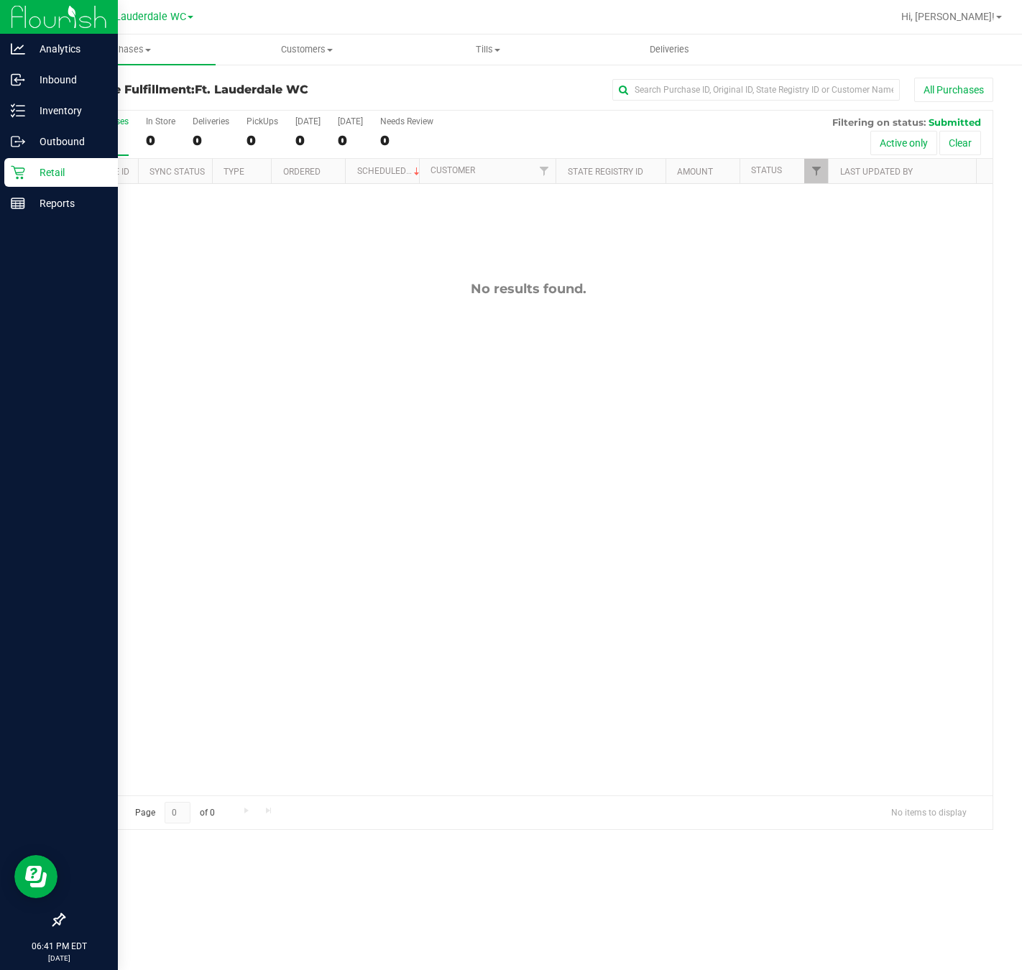
click at [22, 182] on div "Retail" at bounding box center [61, 172] width 114 height 29
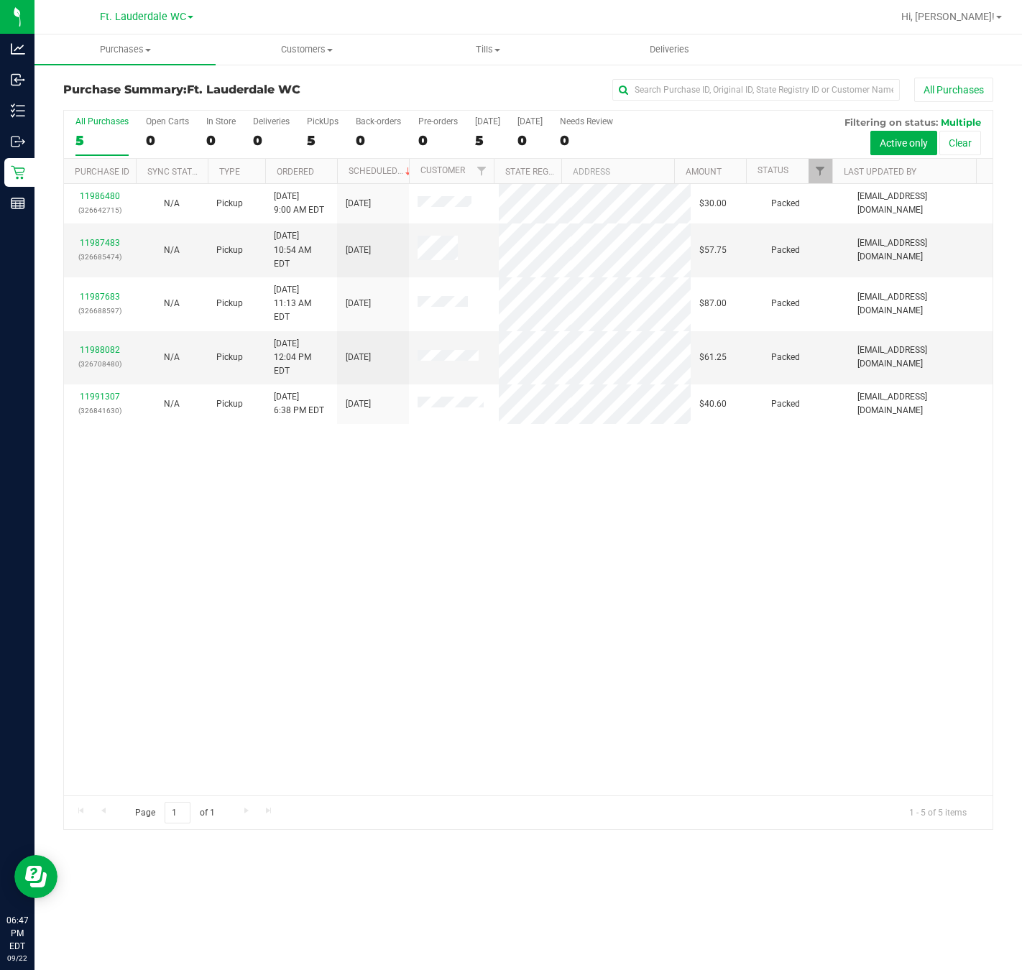
click at [110, 501] on div "11986480 (326642715) N/A Pickup 9/22/2025 9:00 AM EDT 9/22/2025 $30.00 Packed t…" at bounding box center [528, 489] width 928 height 611
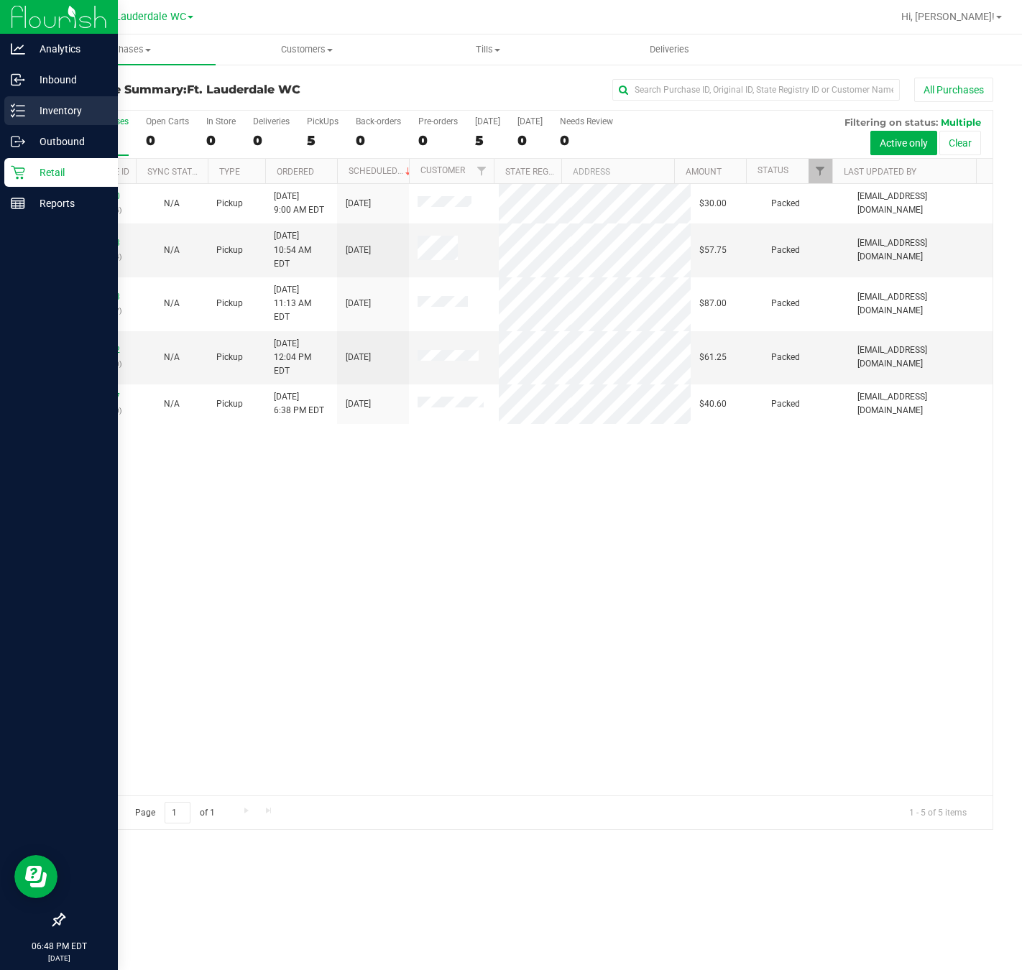
click at [24, 112] on icon at bounding box center [18, 110] width 14 height 14
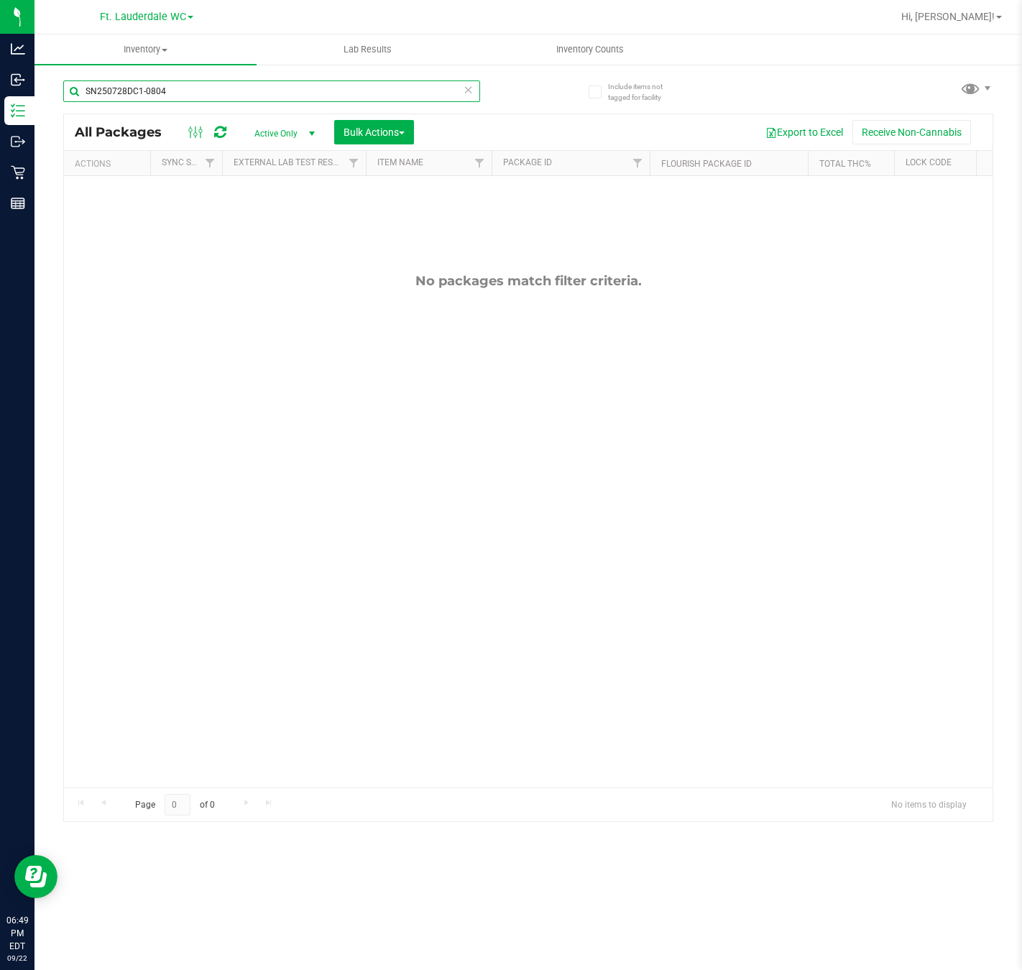
type input "SN250728DC1-0804"
type input "d"
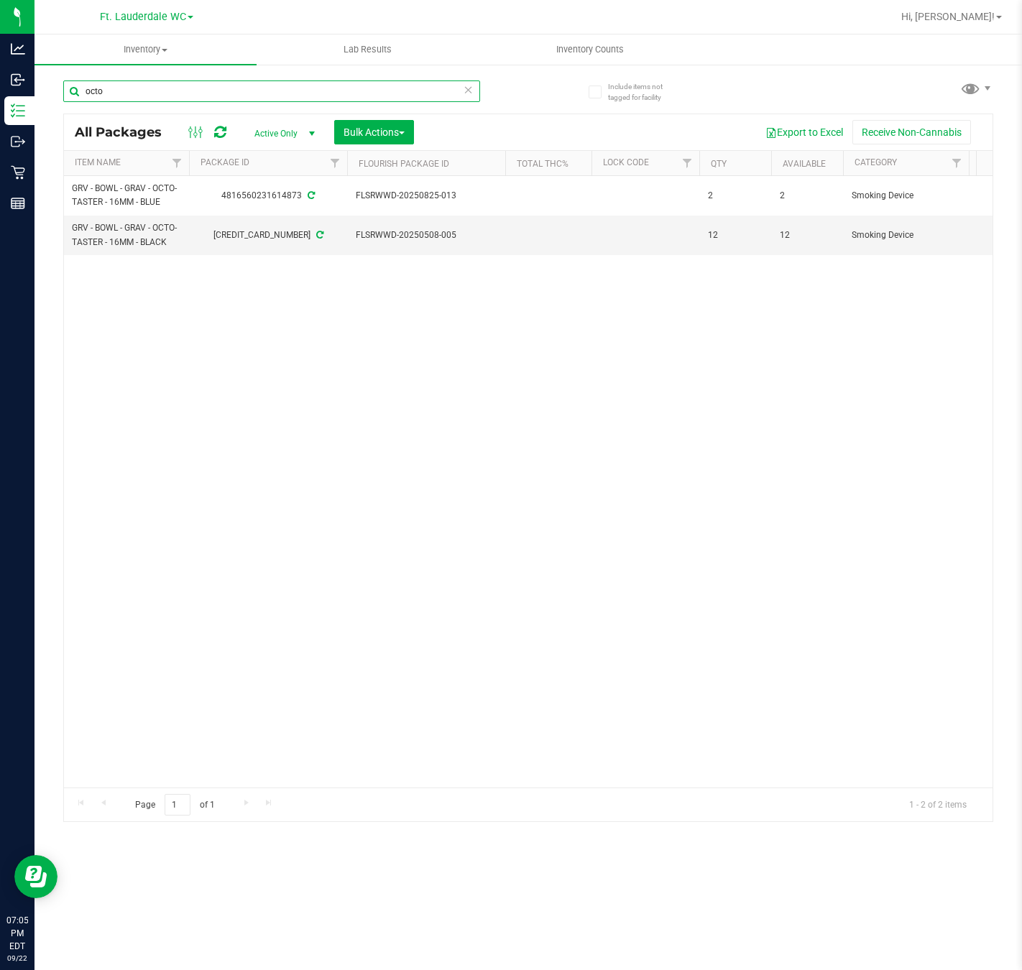
scroll to position [0, 305]
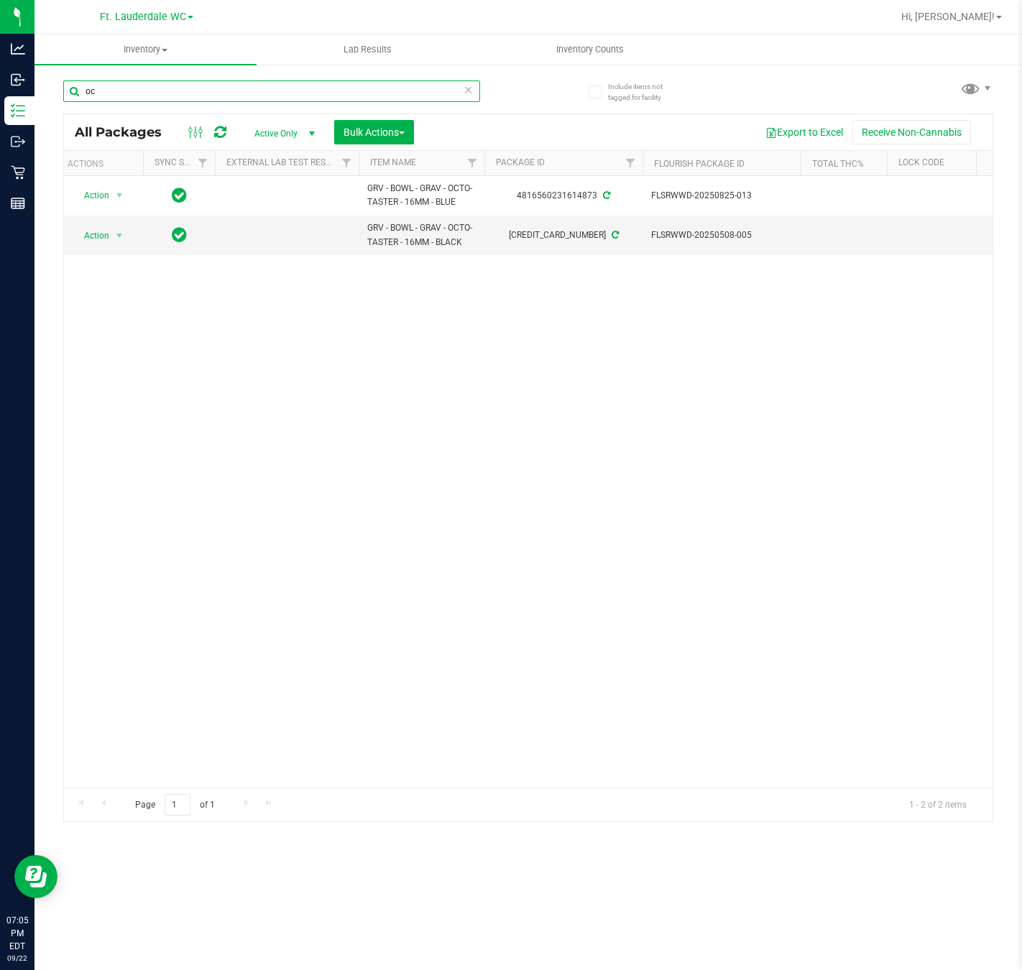
type input "o"
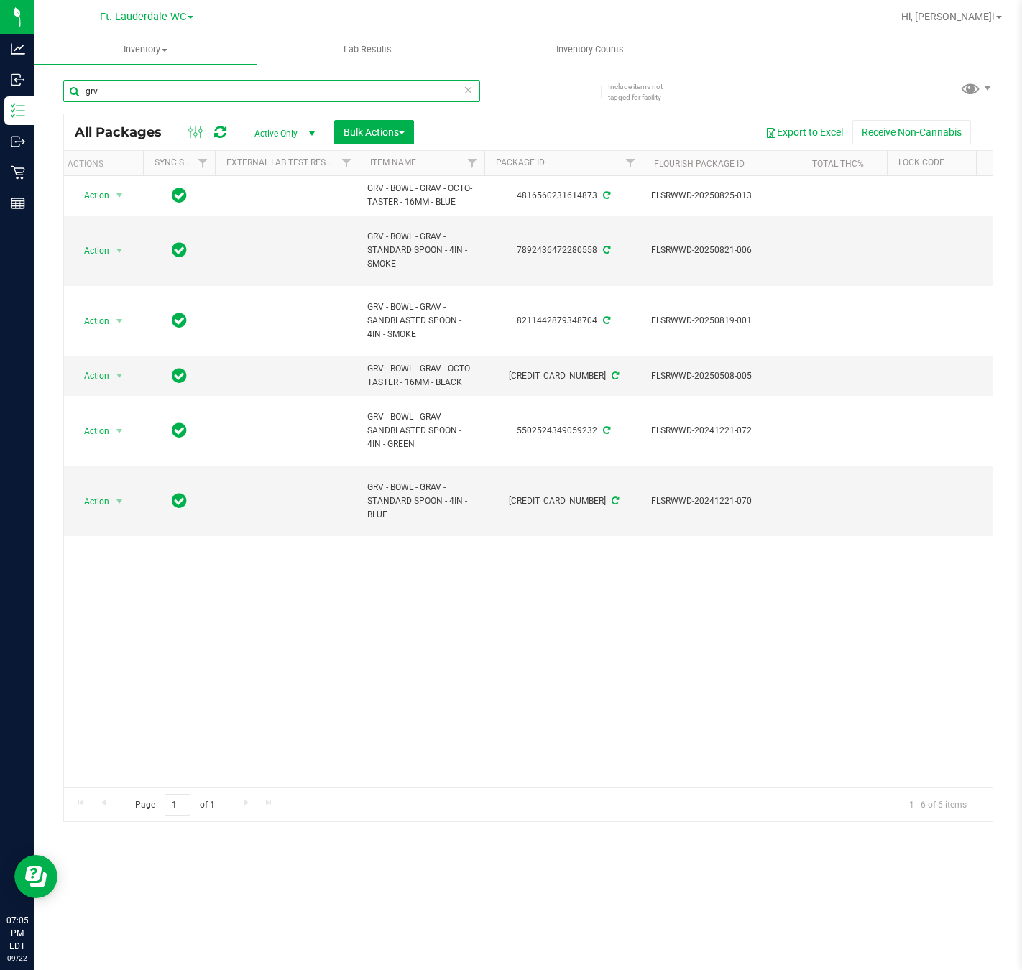
scroll to position [0, 37]
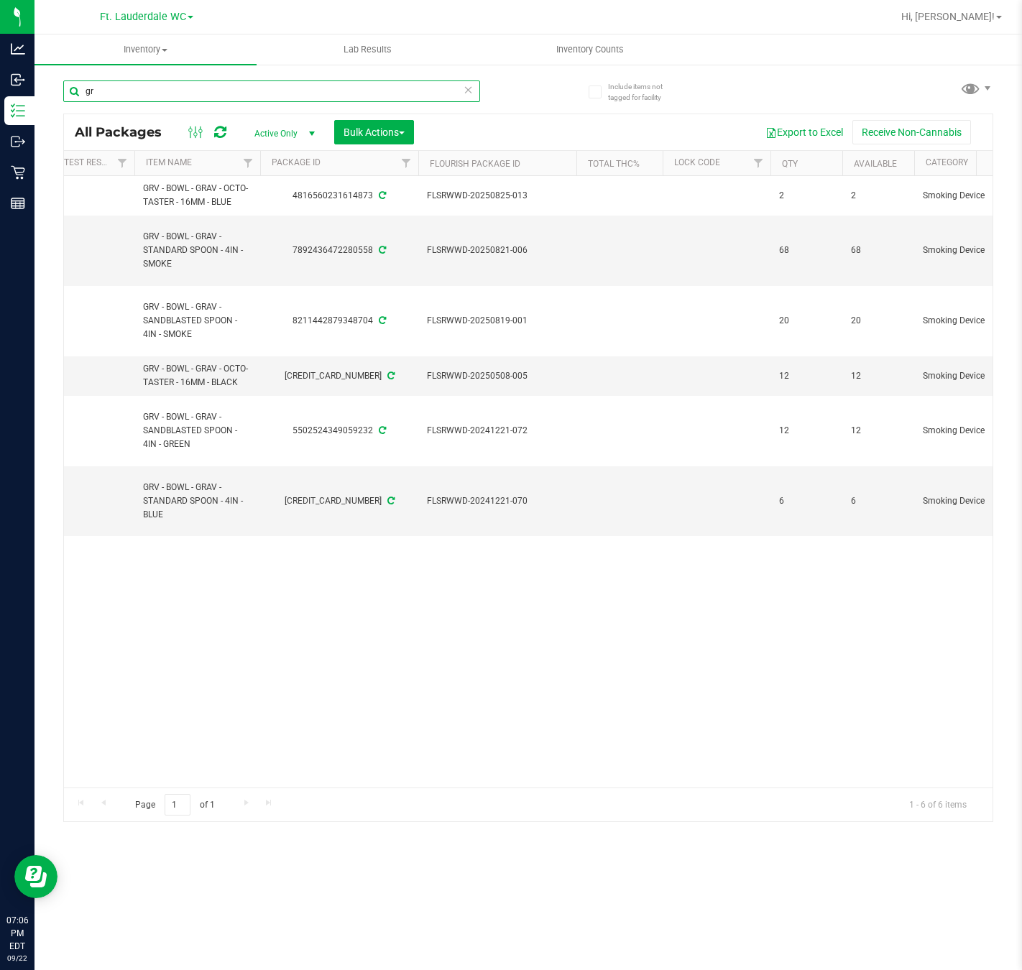
type input "g"
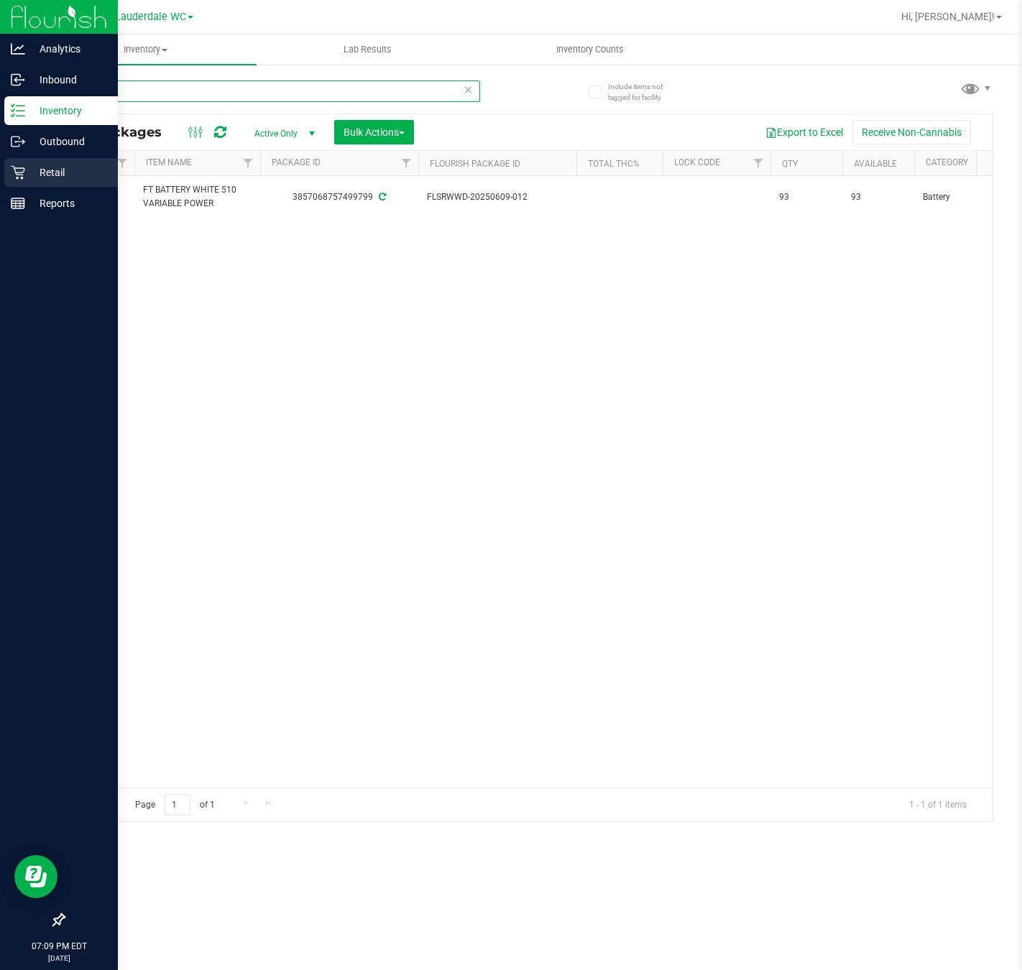
type input "variable"
click at [18, 173] on icon at bounding box center [18, 172] width 14 height 14
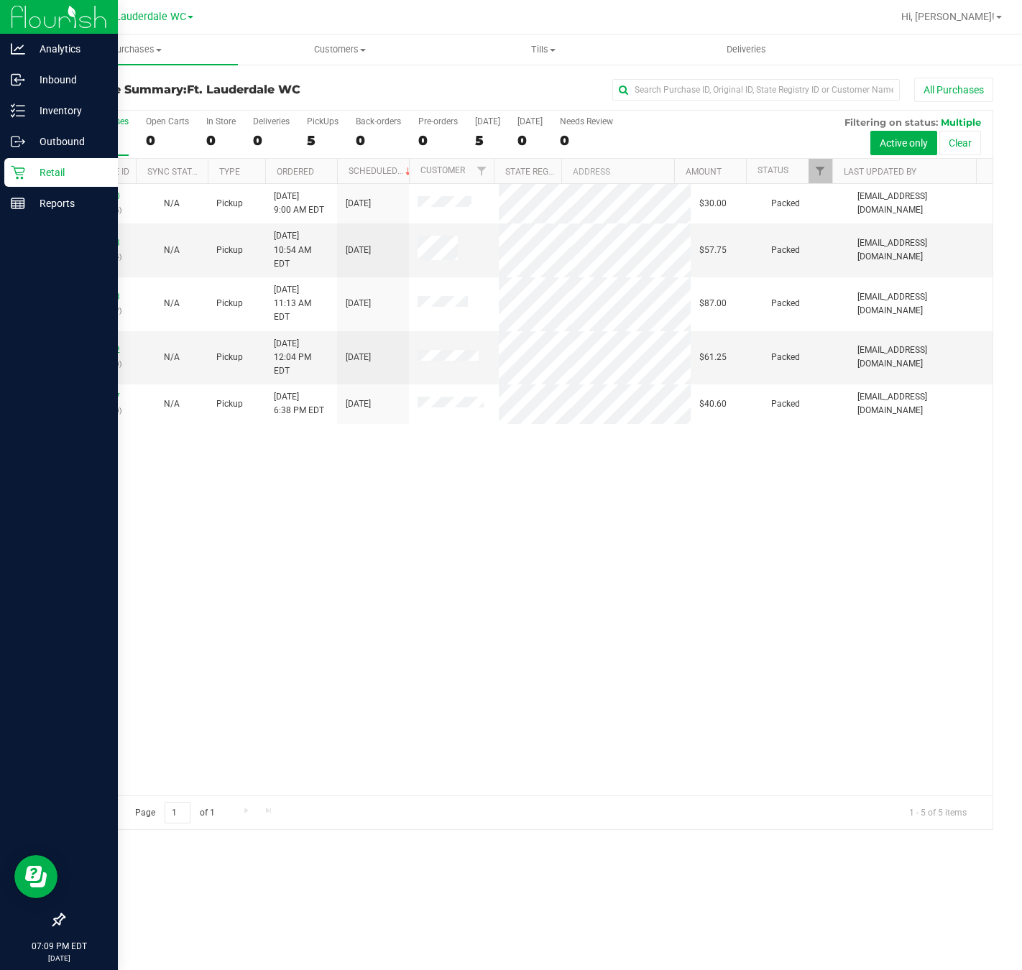
click at [584, 655] on div "11986480 (326642715) N/A Pickup 9/22/2025 9:00 AM EDT 9/22/2025 $30.00 Packed t…" at bounding box center [528, 489] width 928 height 611
click at [513, 617] on div "11986480 (326642715) N/A Pickup 9/22/2025 9:00 AM EDT 9/22/2025 $30.00 Packed t…" at bounding box center [528, 489] width 928 height 611
